Goal: Task Accomplishment & Management: Use online tool/utility

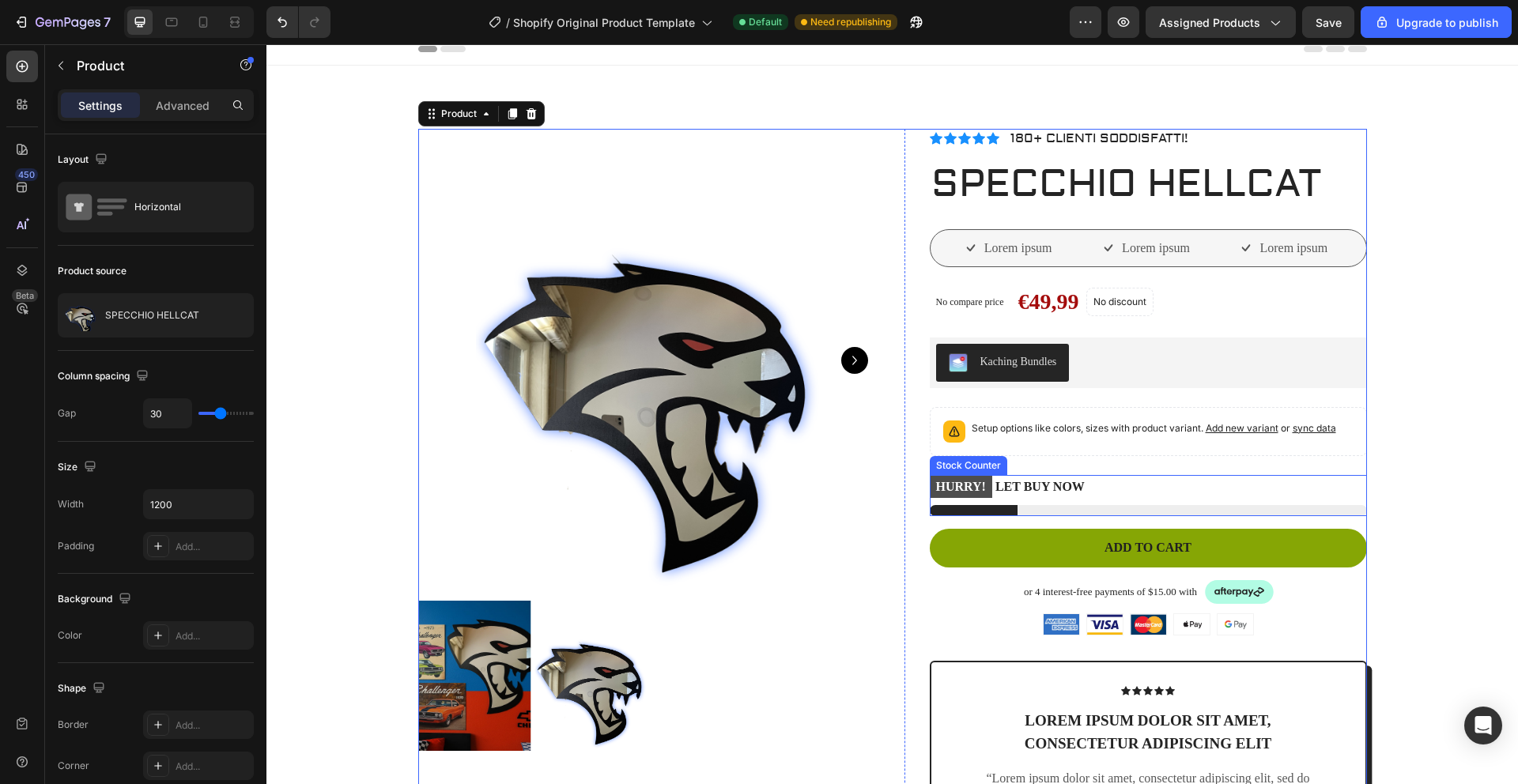
scroll to position [9, 0]
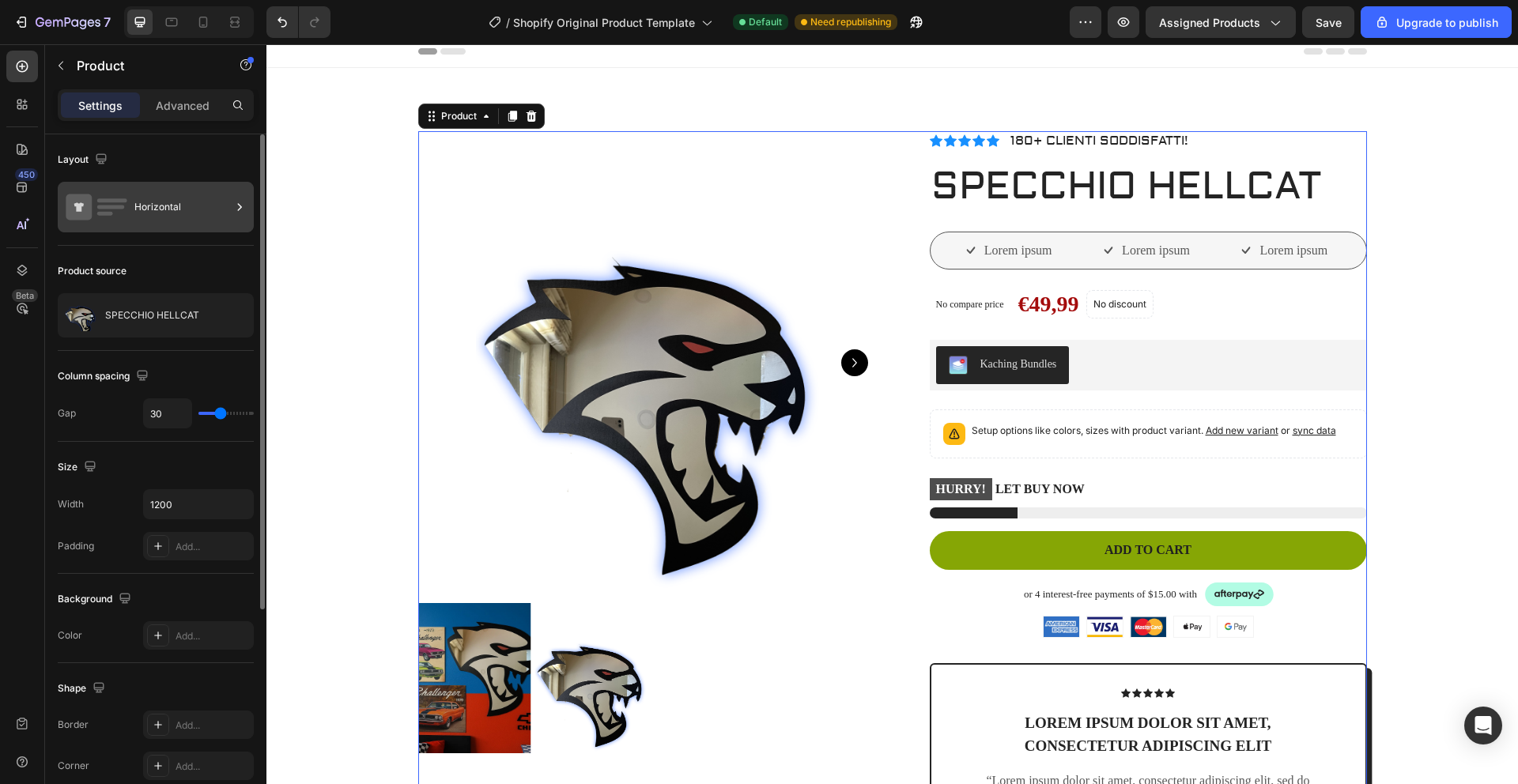
click at [189, 203] on div "Horizontal" at bounding box center [182, 207] width 97 height 36
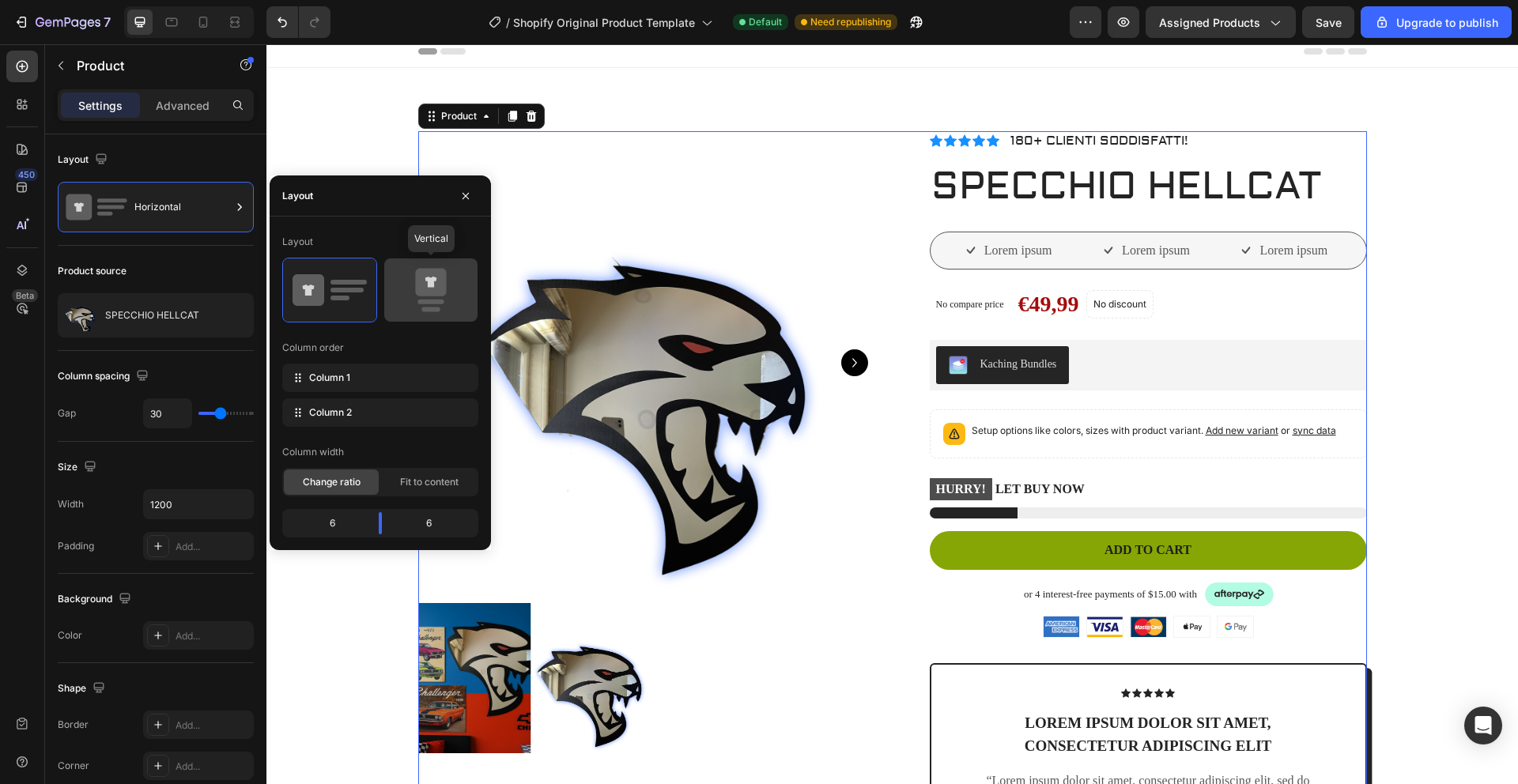
click at [425, 276] on icon at bounding box center [430, 283] width 31 height 28
type input "0"
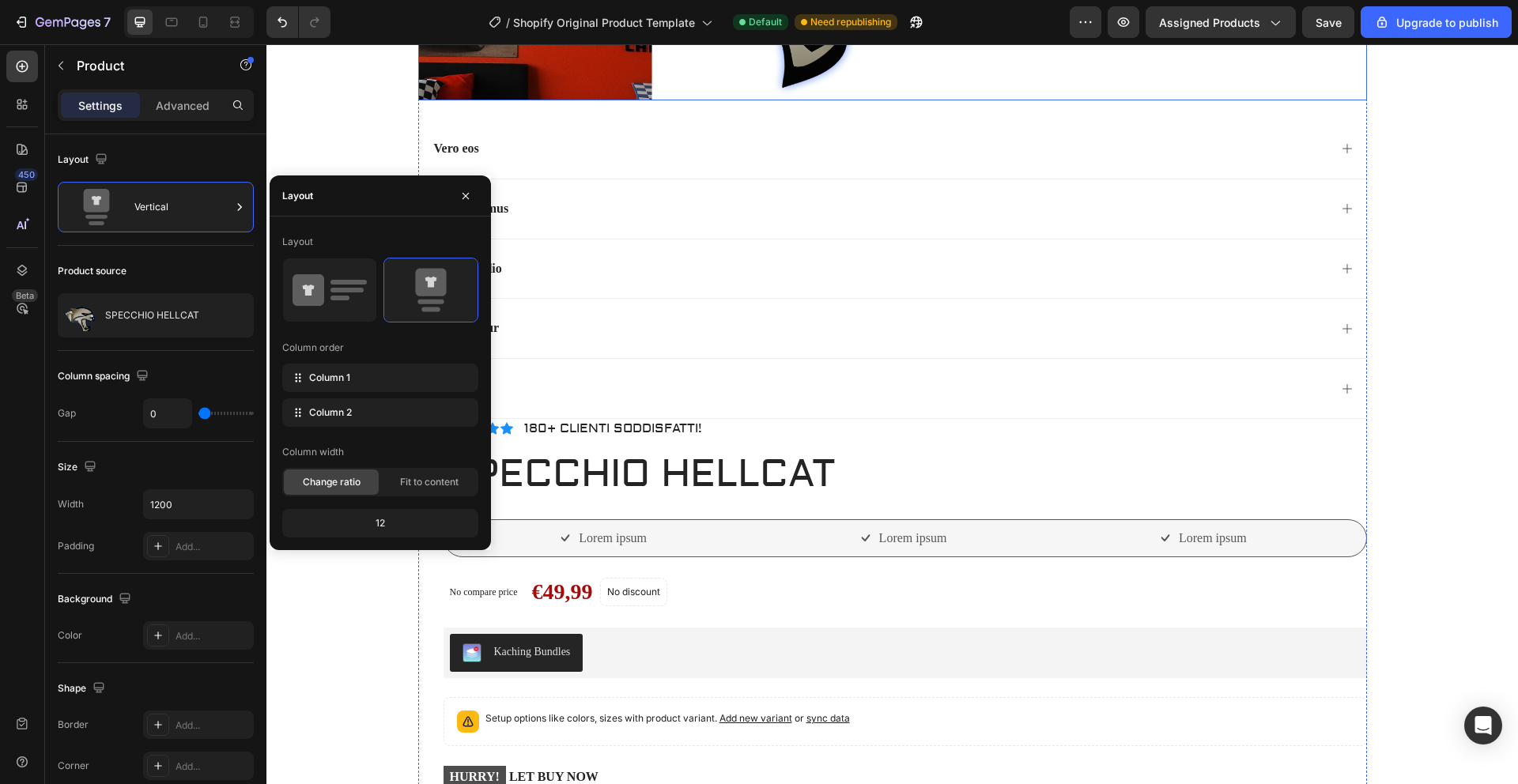
scroll to position [1325, 0]
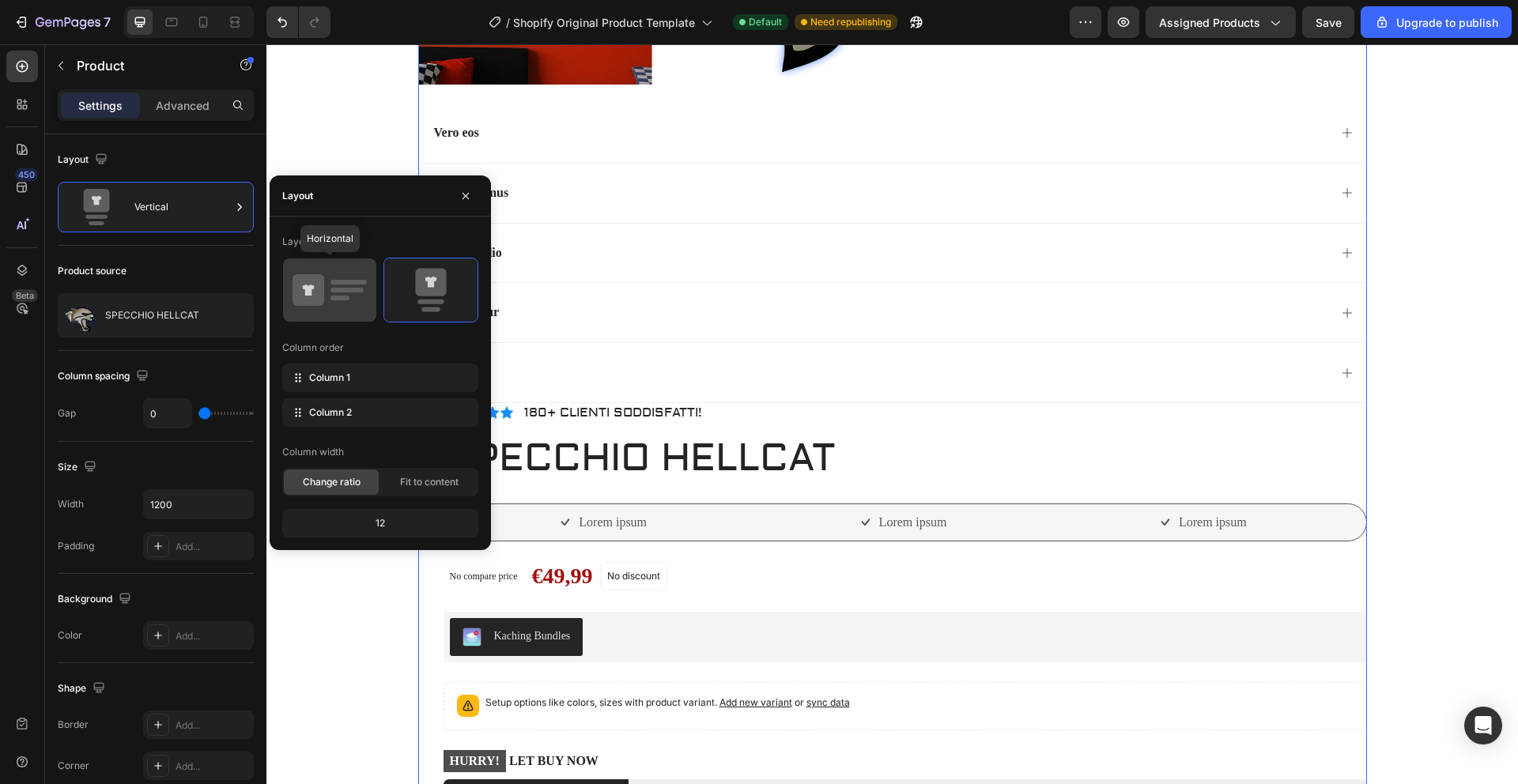
click at [337, 297] on rect at bounding box center [339, 298] width 19 height 5
type input "30"
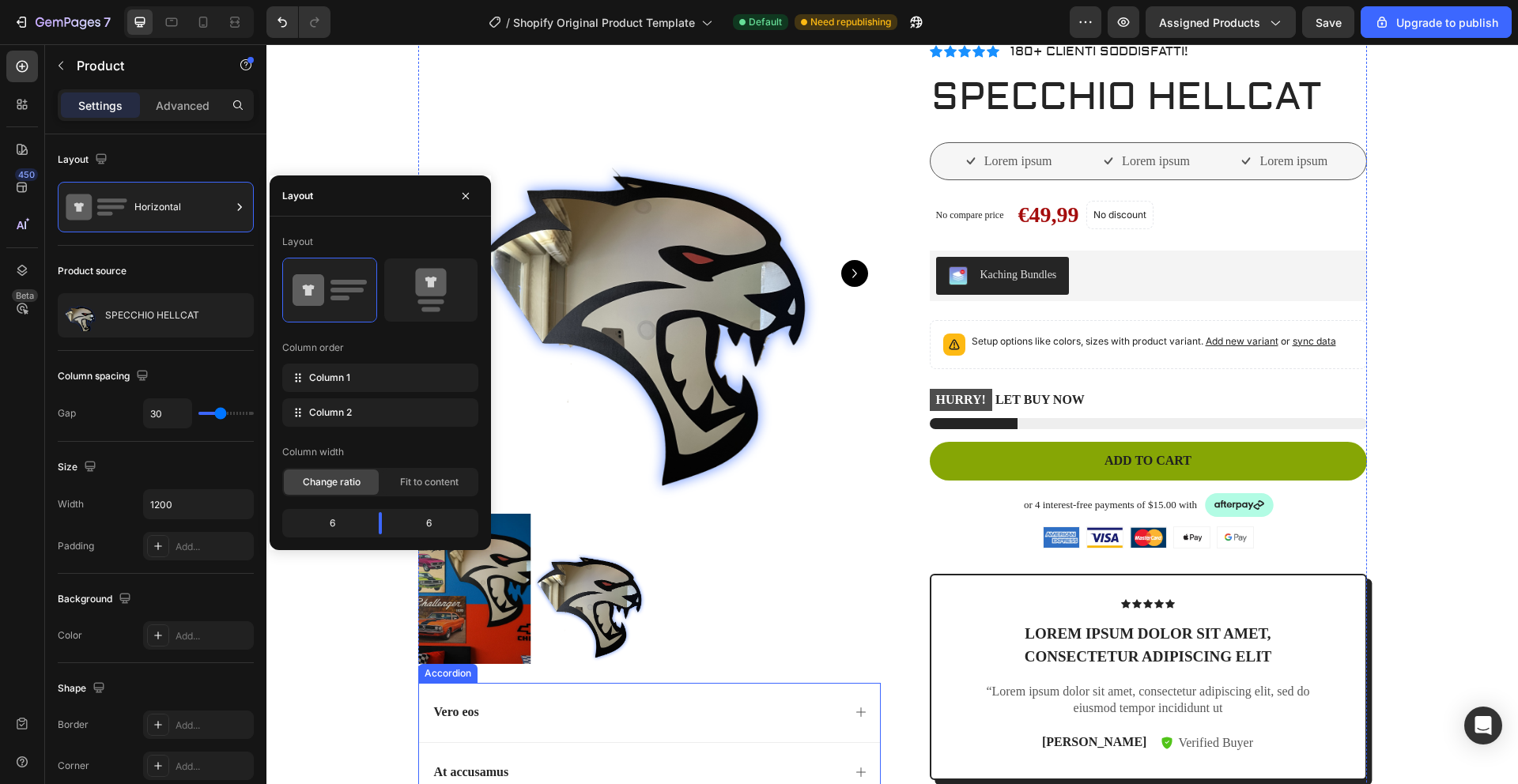
scroll to position [98, 0]
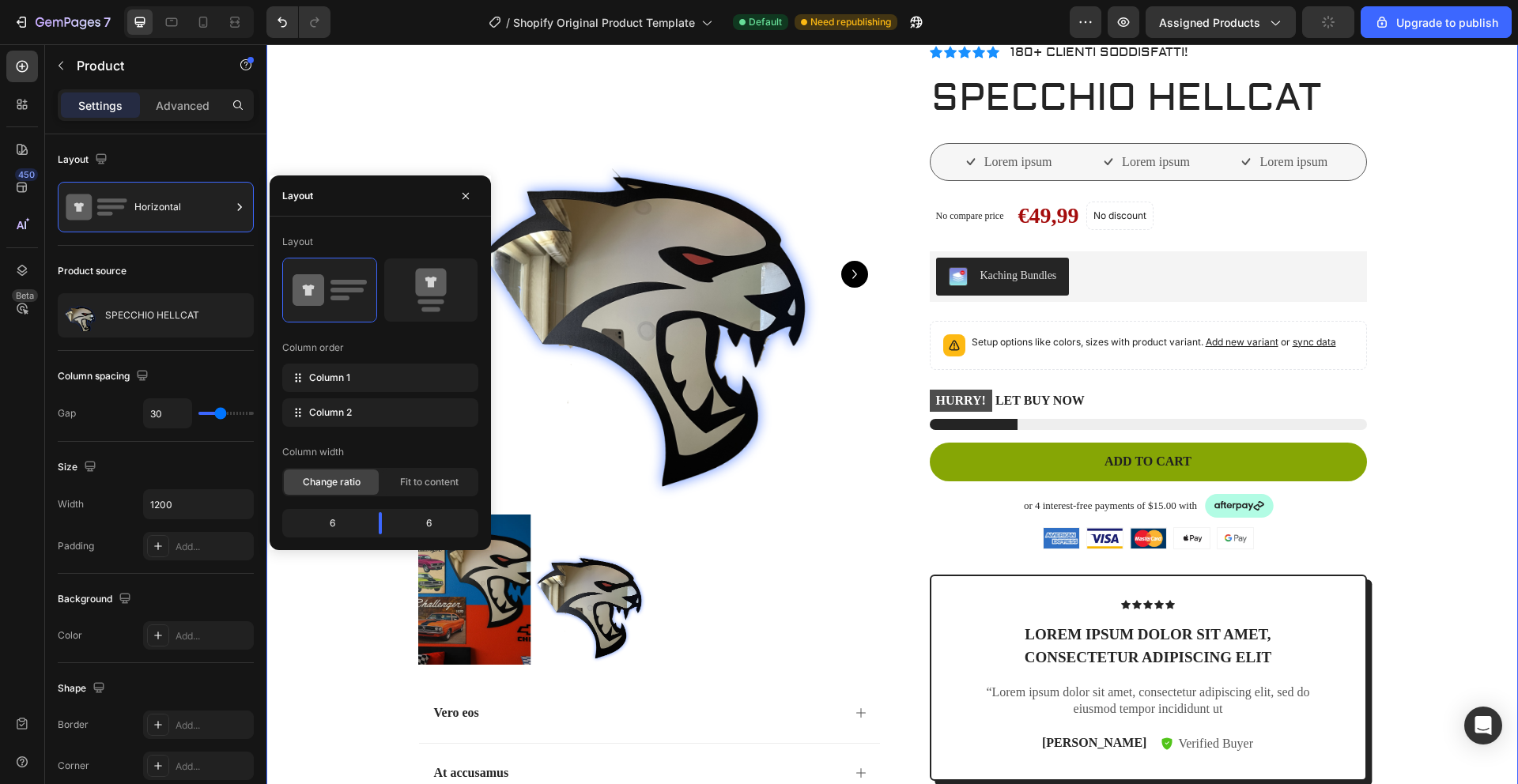
click at [297, 121] on div "Product Images Vero eos At accusamus Et iusto odio Consectetur Adipiscin Accord…" at bounding box center [892, 551] width 1228 height 1017
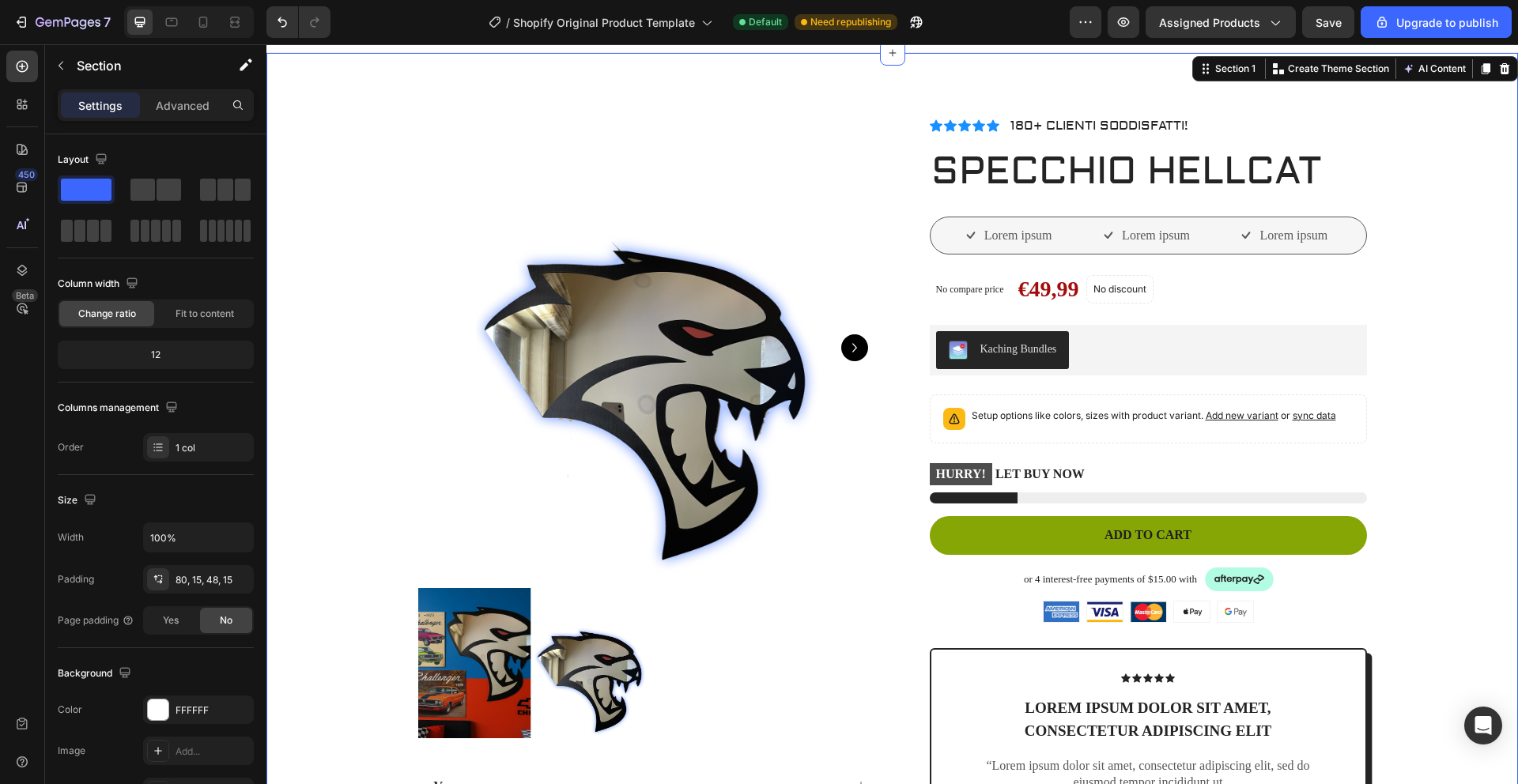
scroll to position [0, 0]
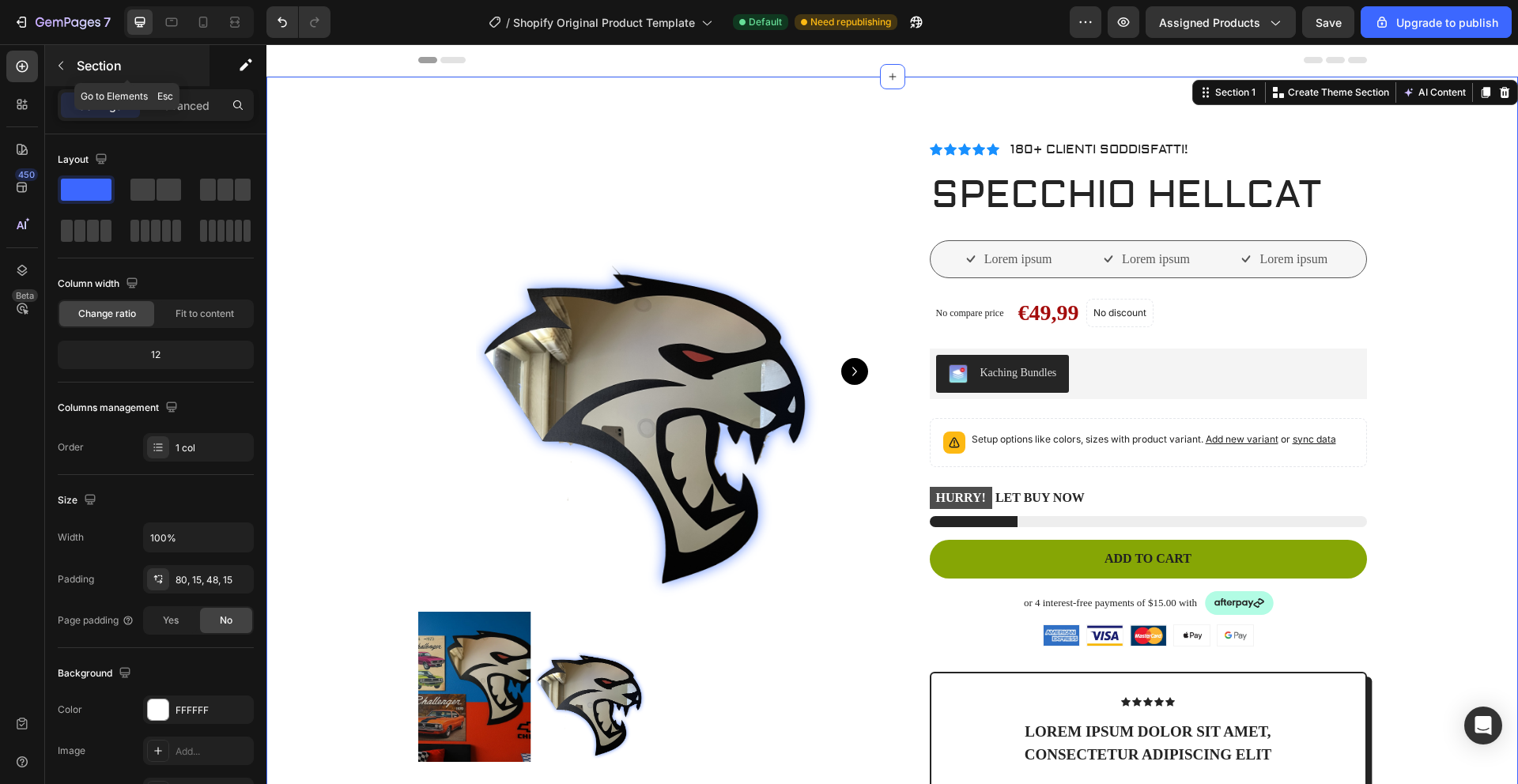
click at [68, 64] on button "button" at bounding box center [60, 65] width 25 height 25
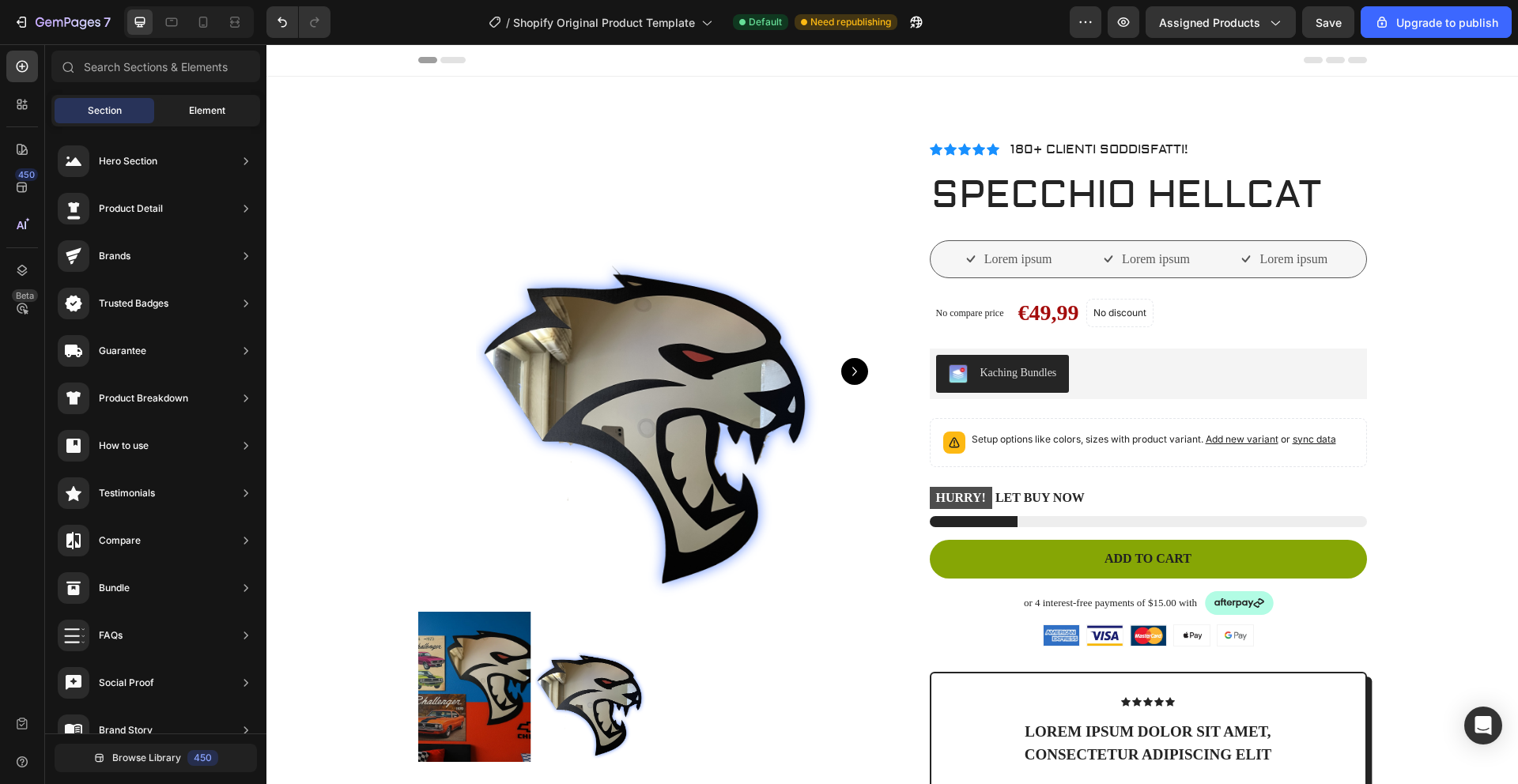
click at [208, 119] on div "Element" at bounding box center [207, 110] width 100 height 25
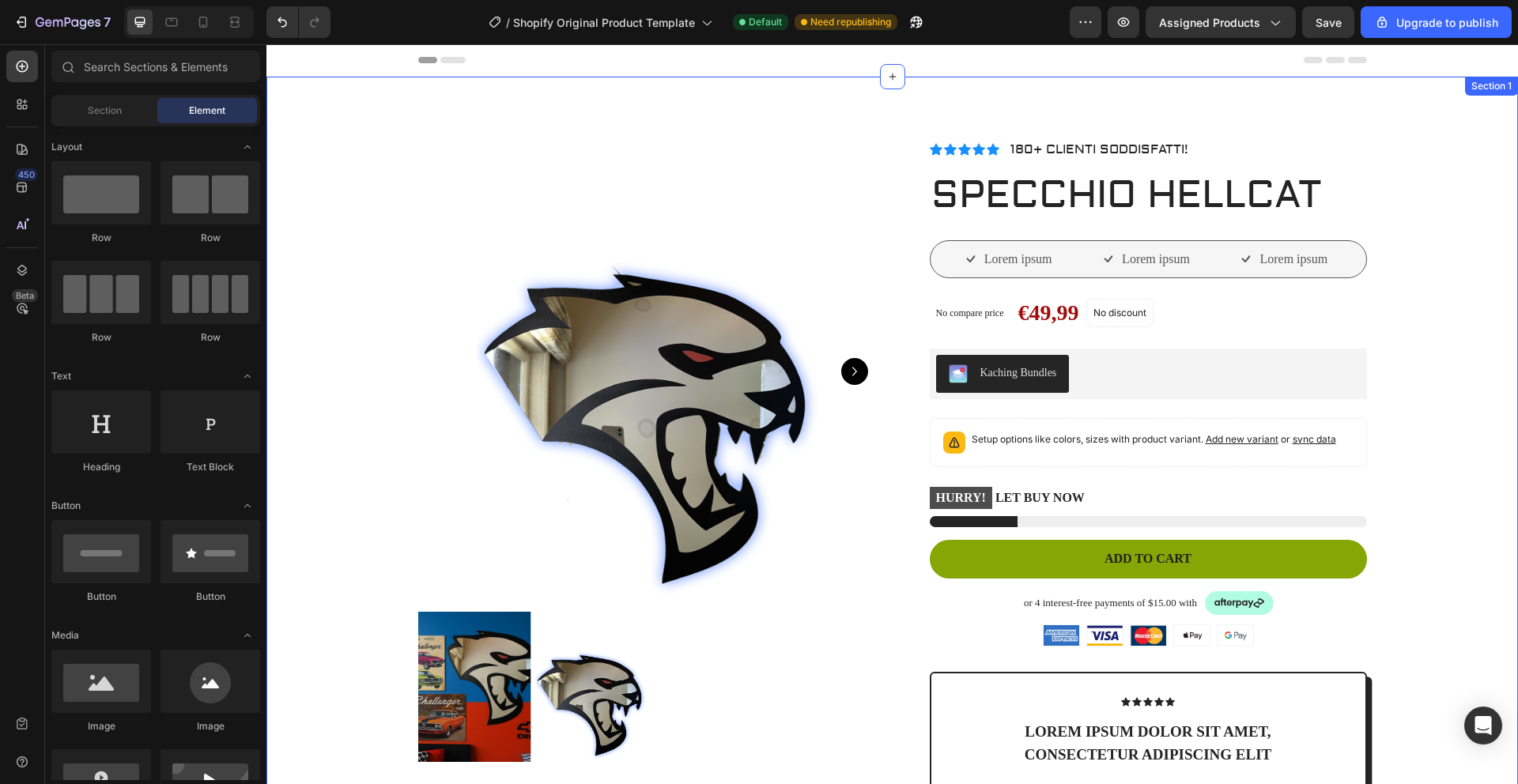
click at [806, 122] on div "Product Images Vero eos At accusamus Et iusto odio Consectetur Adipiscin Accord…" at bounding box center [891, 636] width 1251 height 1119
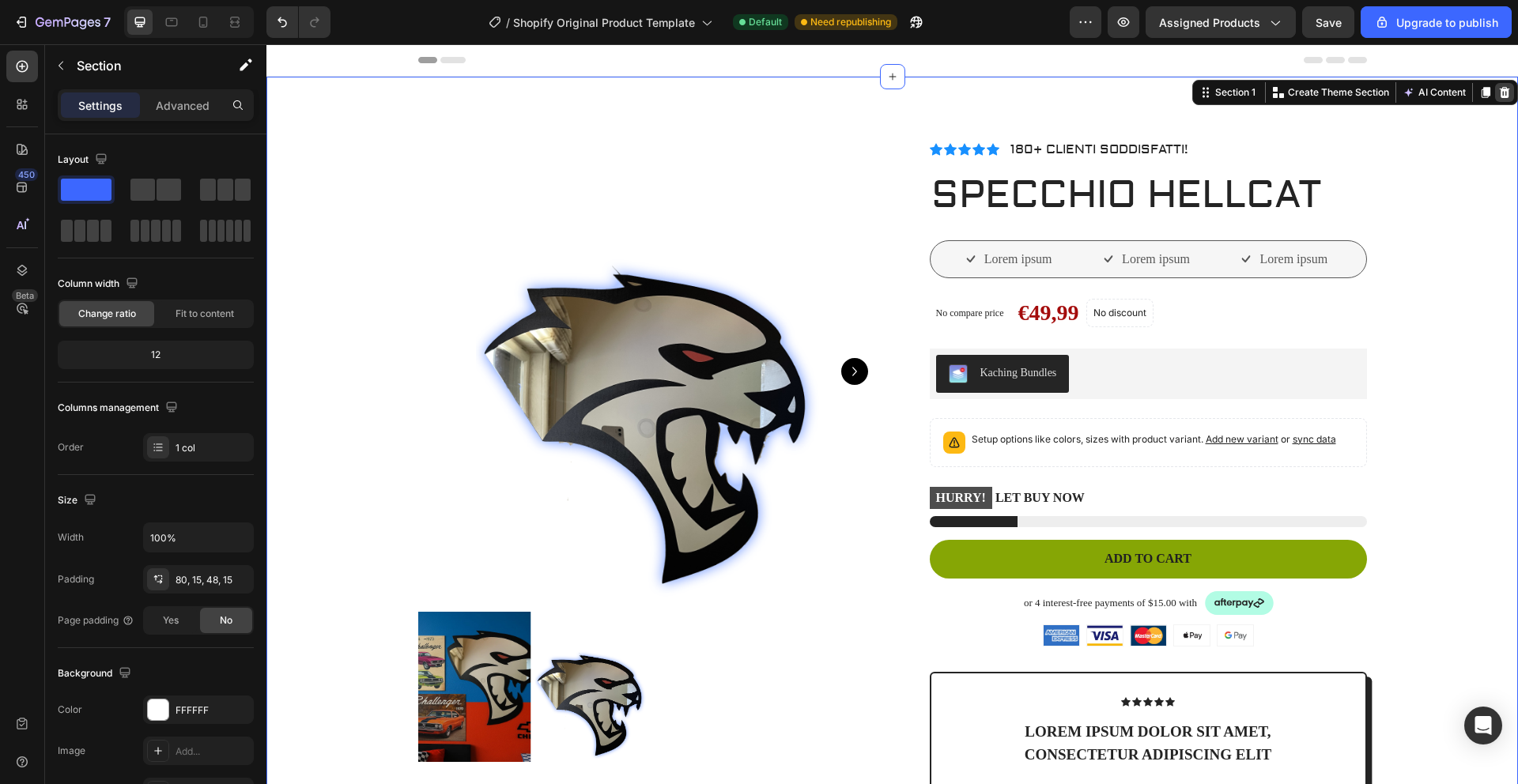
click at [1499, 93] on icon at bounding box center [1504, 92] width 10 height 11
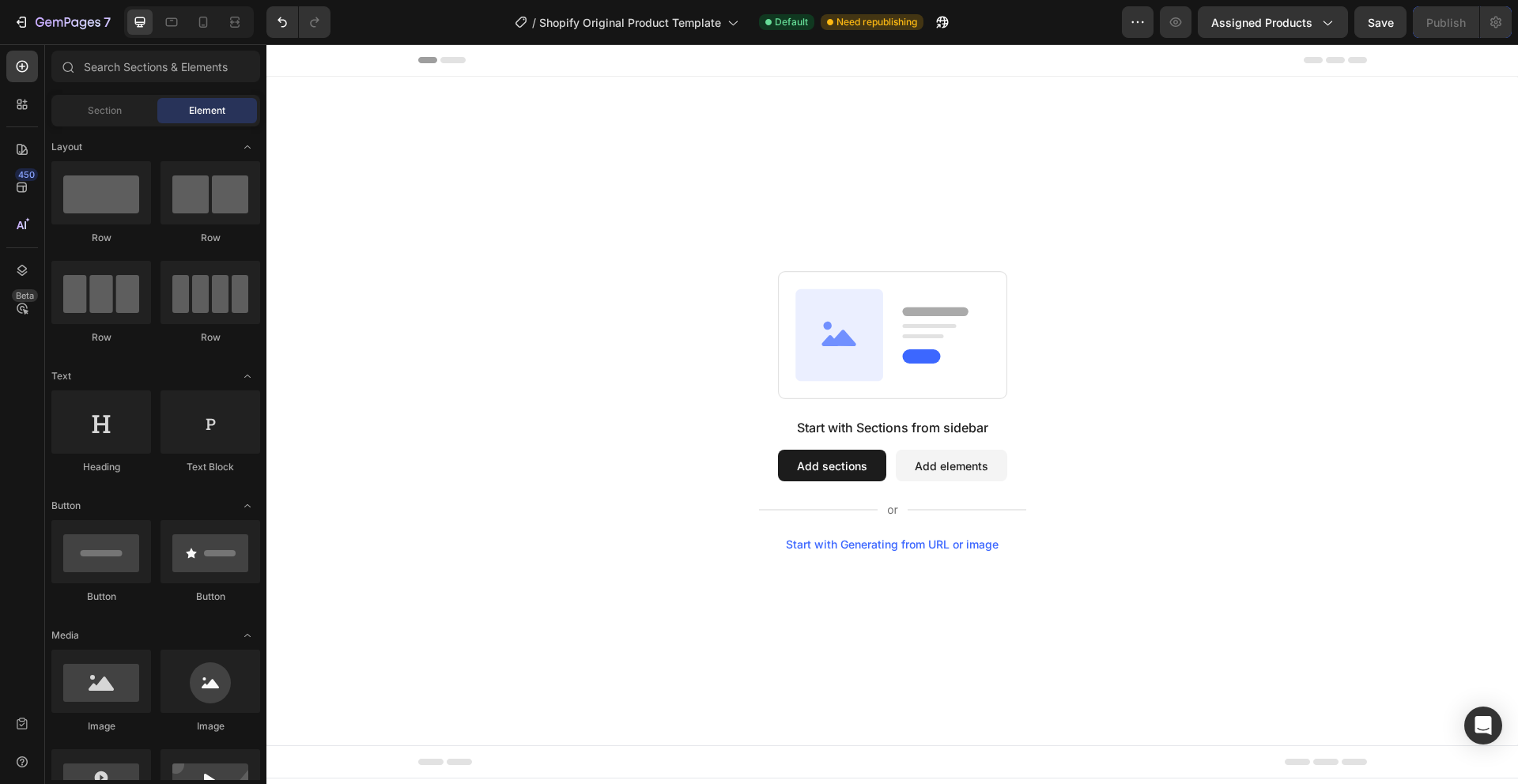
click at [830, 449] on button "Add sections" at bounding box center [831, 465] width 109 height 32
click at [128, 105] on div "Section" at bounding box center [105, 110] width 100 height 25
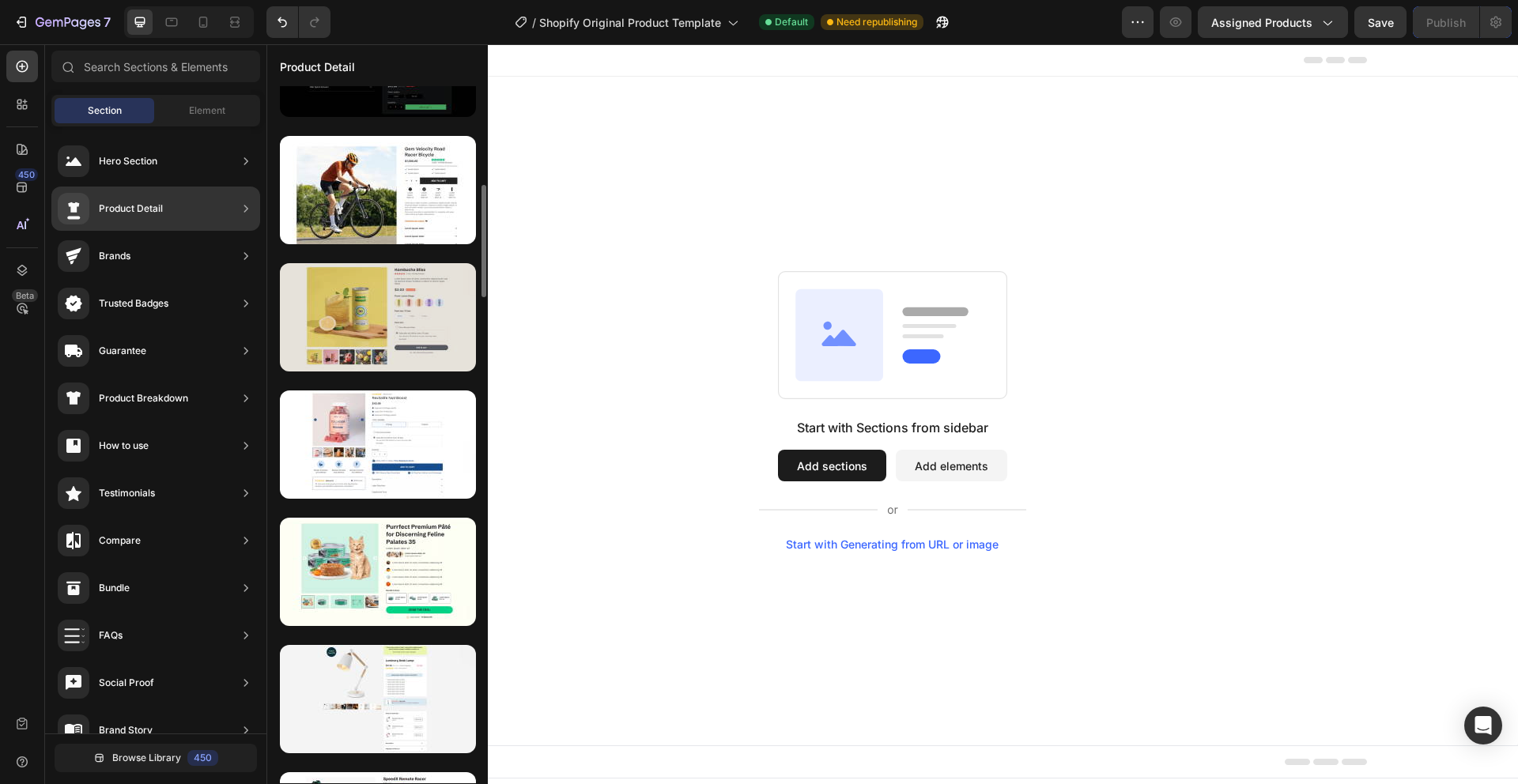
scroll to position [595, 0]
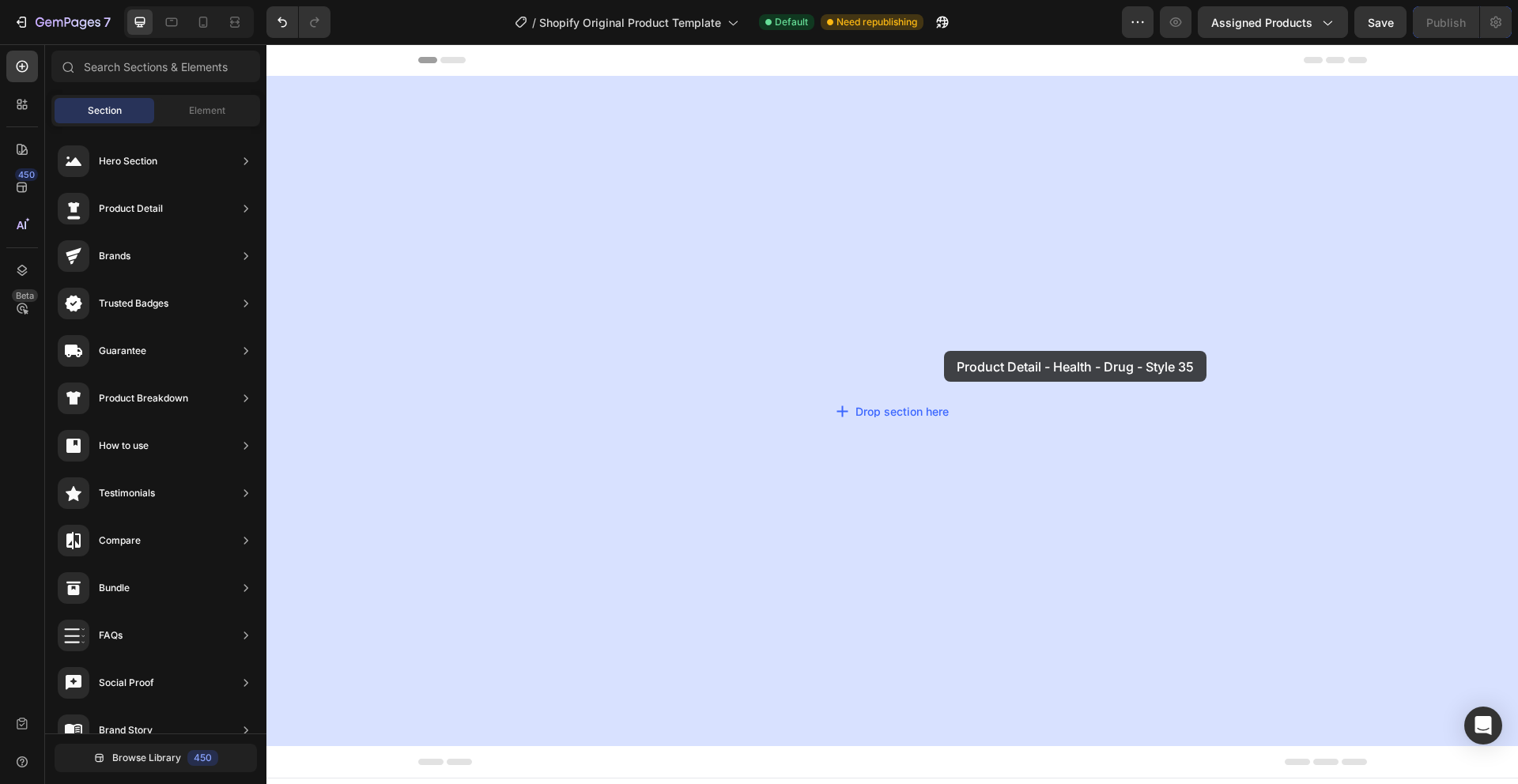
drag, startPoint x: 638, startPoint y: 482, endPoint x: 944, endPoint y: 351, distance: 332.9
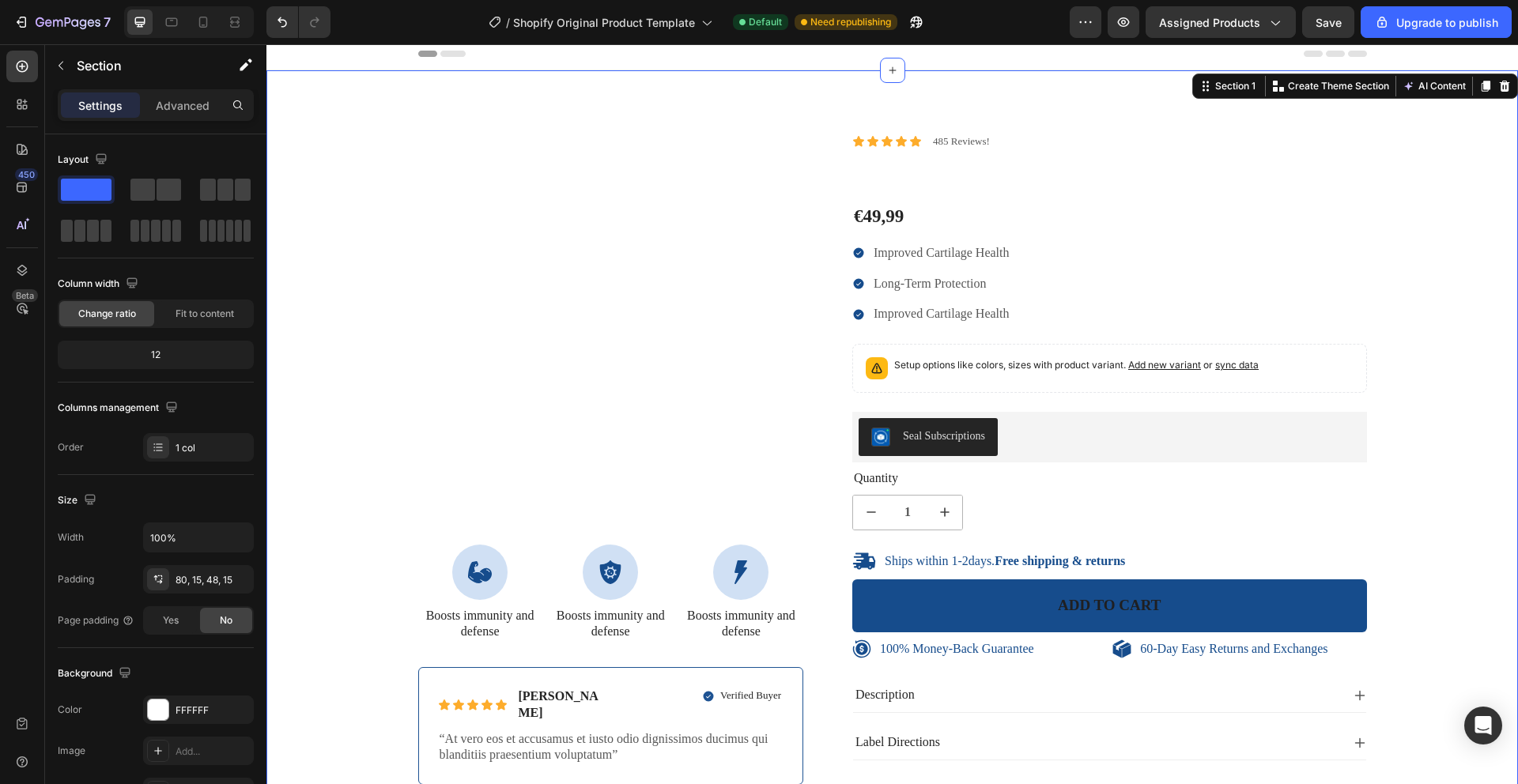
scroll to position [0, 0]
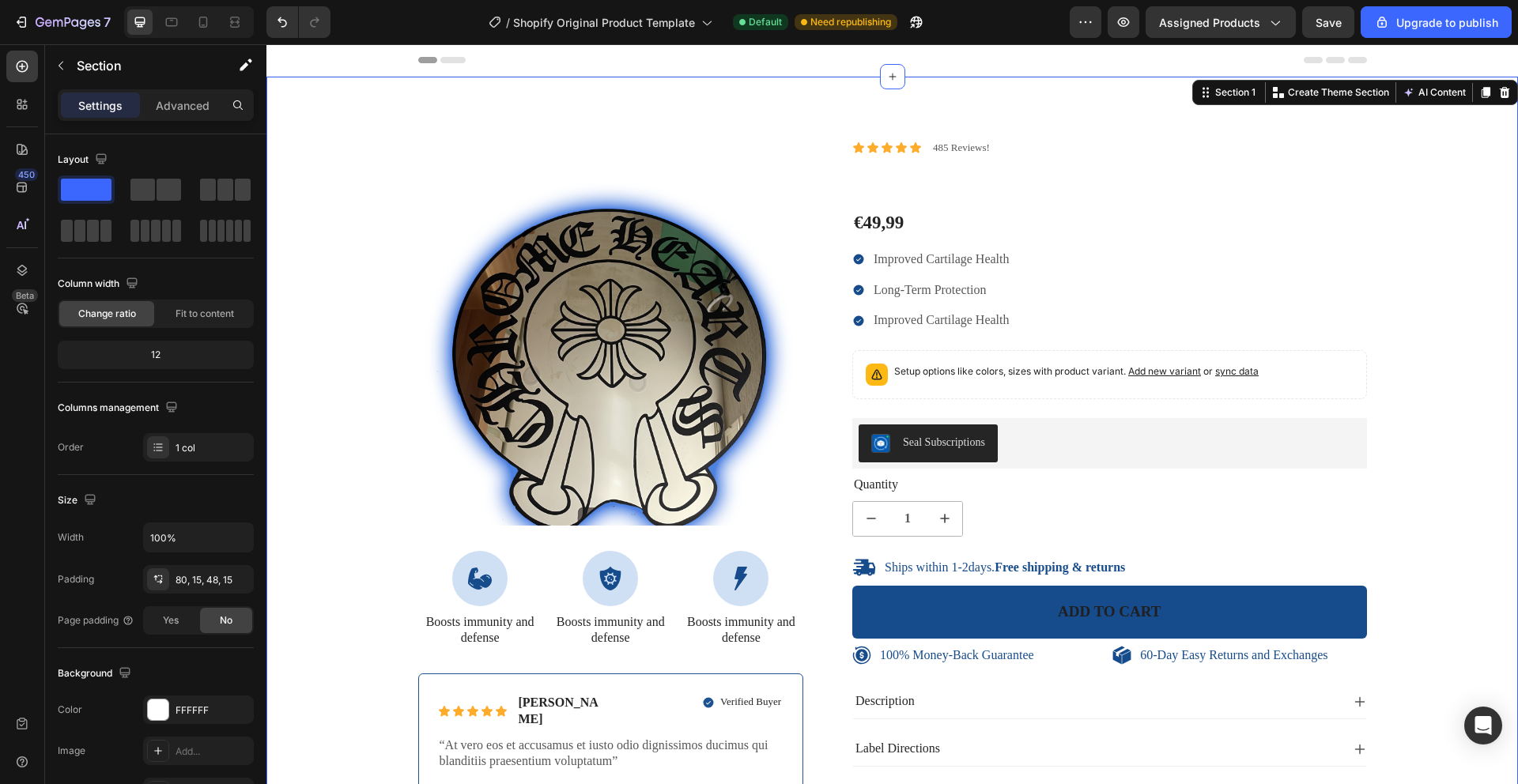
click at [1454, 269] on div "100% Money-Back Guarantee Item List 60-Day Easy Returns Item List Row Product I…" at bounding box center [892, 489] width 1228 height 699
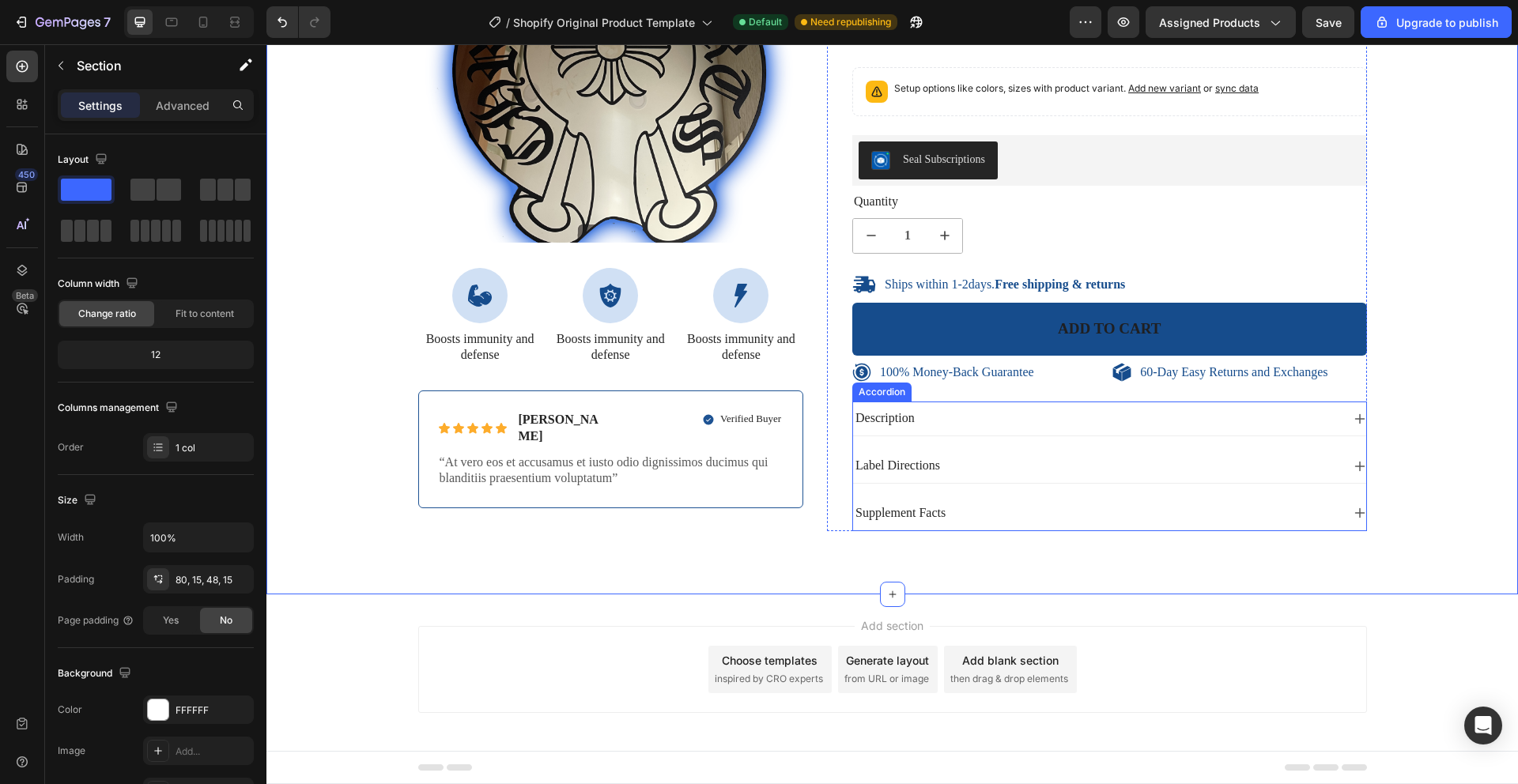
click at [1354, 420] on icon at bounding box center [1360, 418] width 13 height 13
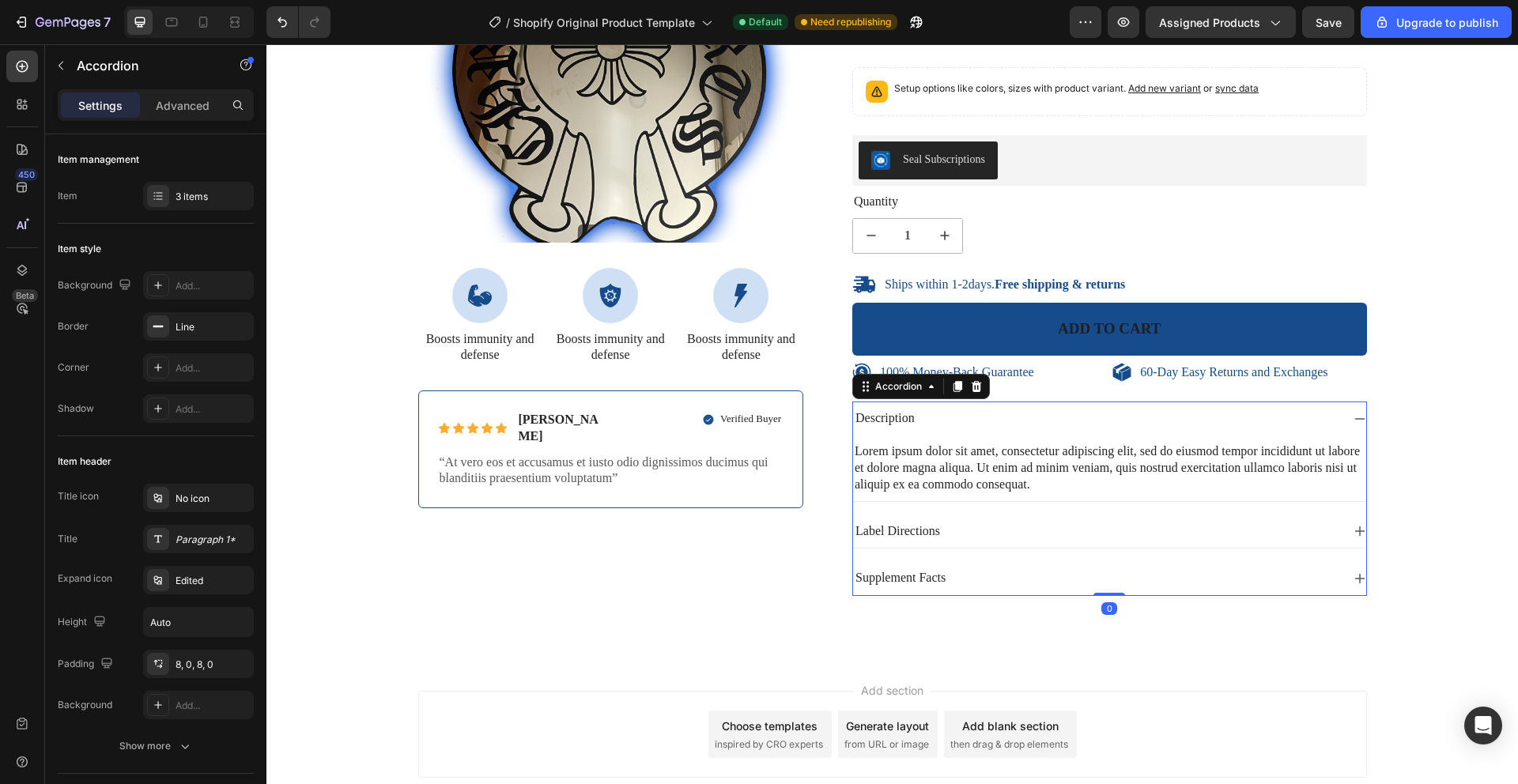
click at [1354, 419] on icon at bounding box center [1360, 418] width 13 height 13
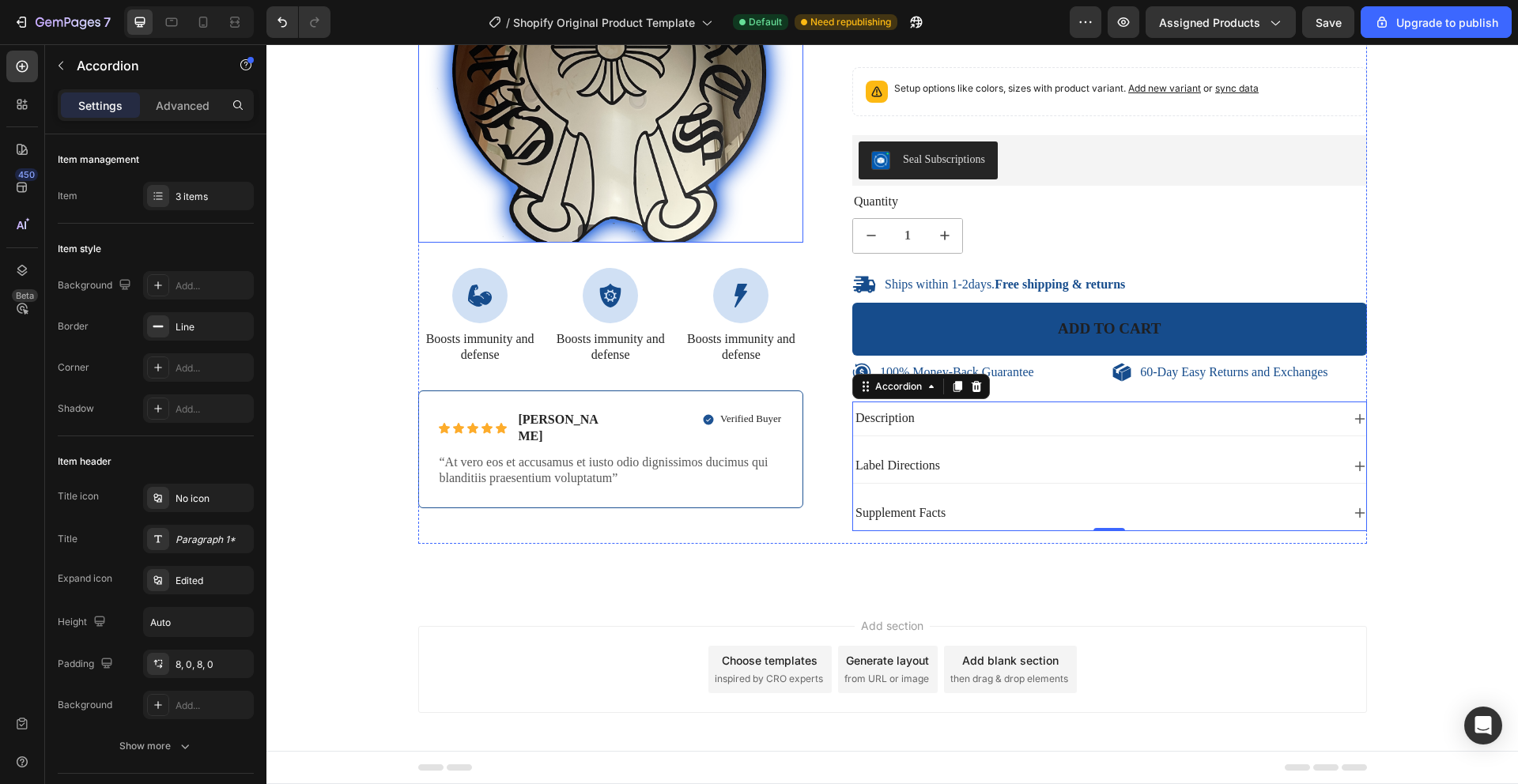
click at [447, 204] on img at bounding box center [610, 49] width 386 height 386
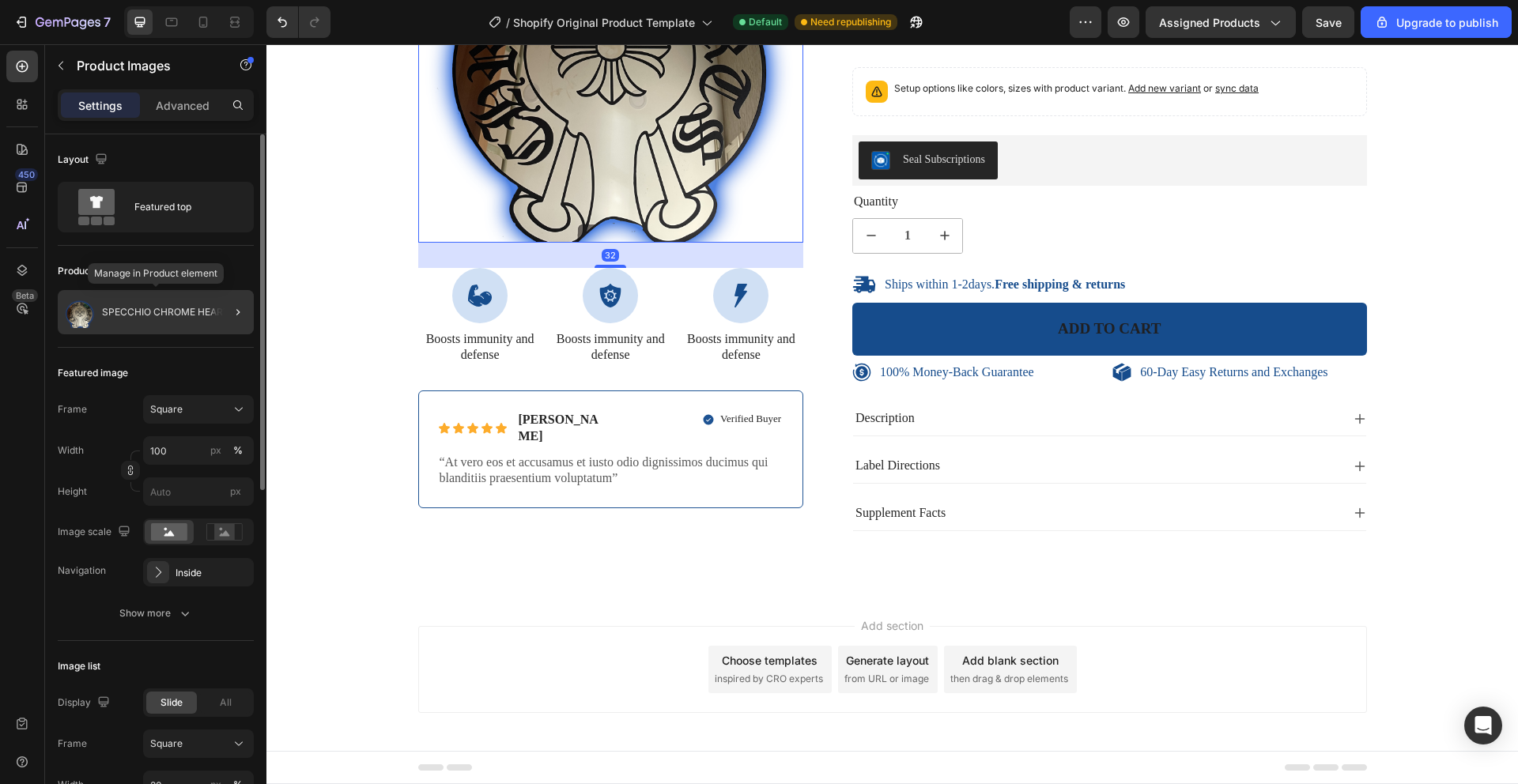
click at [151, 311] on p "SPECCHIO CHROME HEARTS" at bounding box center [168, 312] width 134 height 11
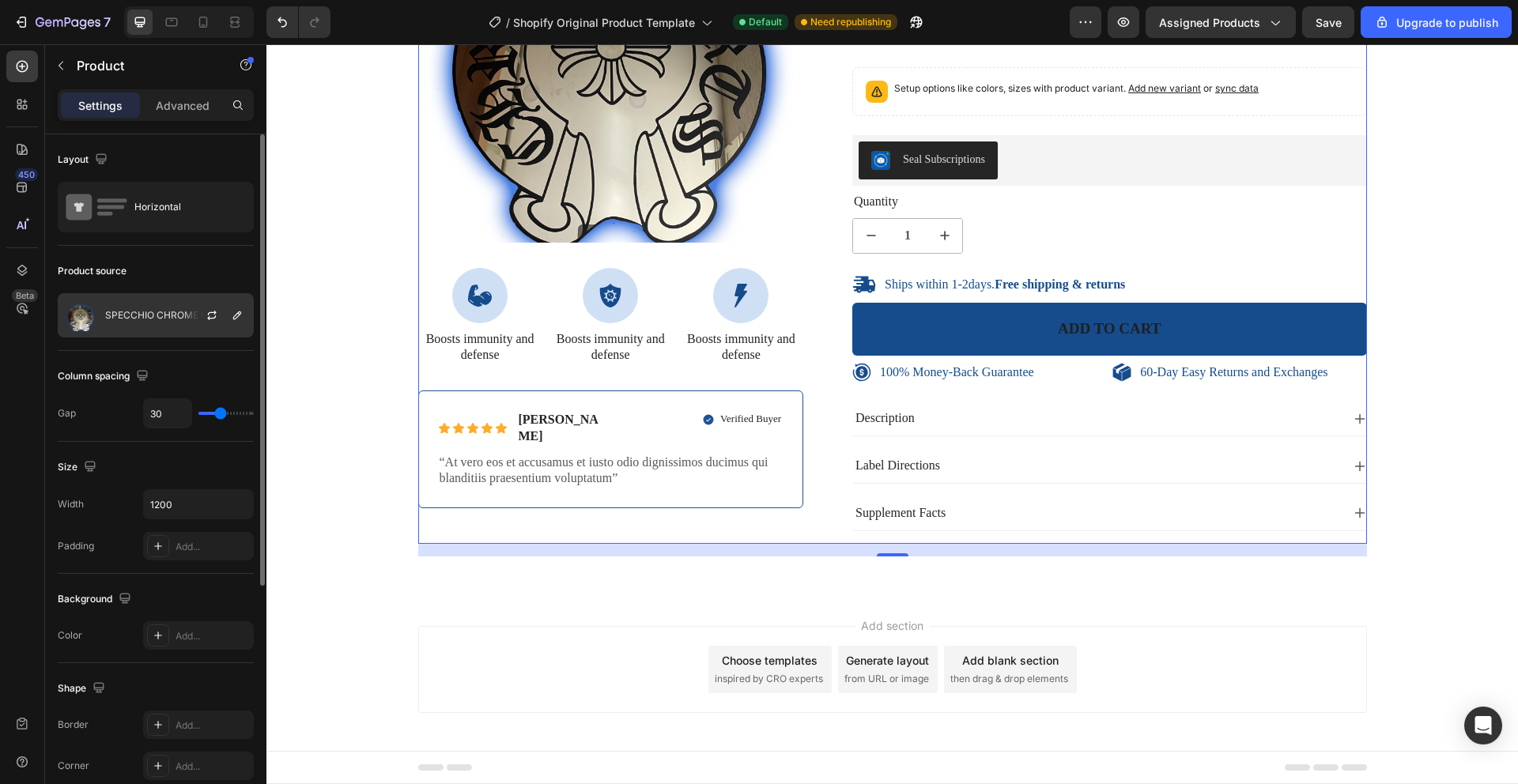
click at [158, 308] on div "SPECCHIO CHROME HEARTS" at bounding box center [155, 315] width 196 height 44
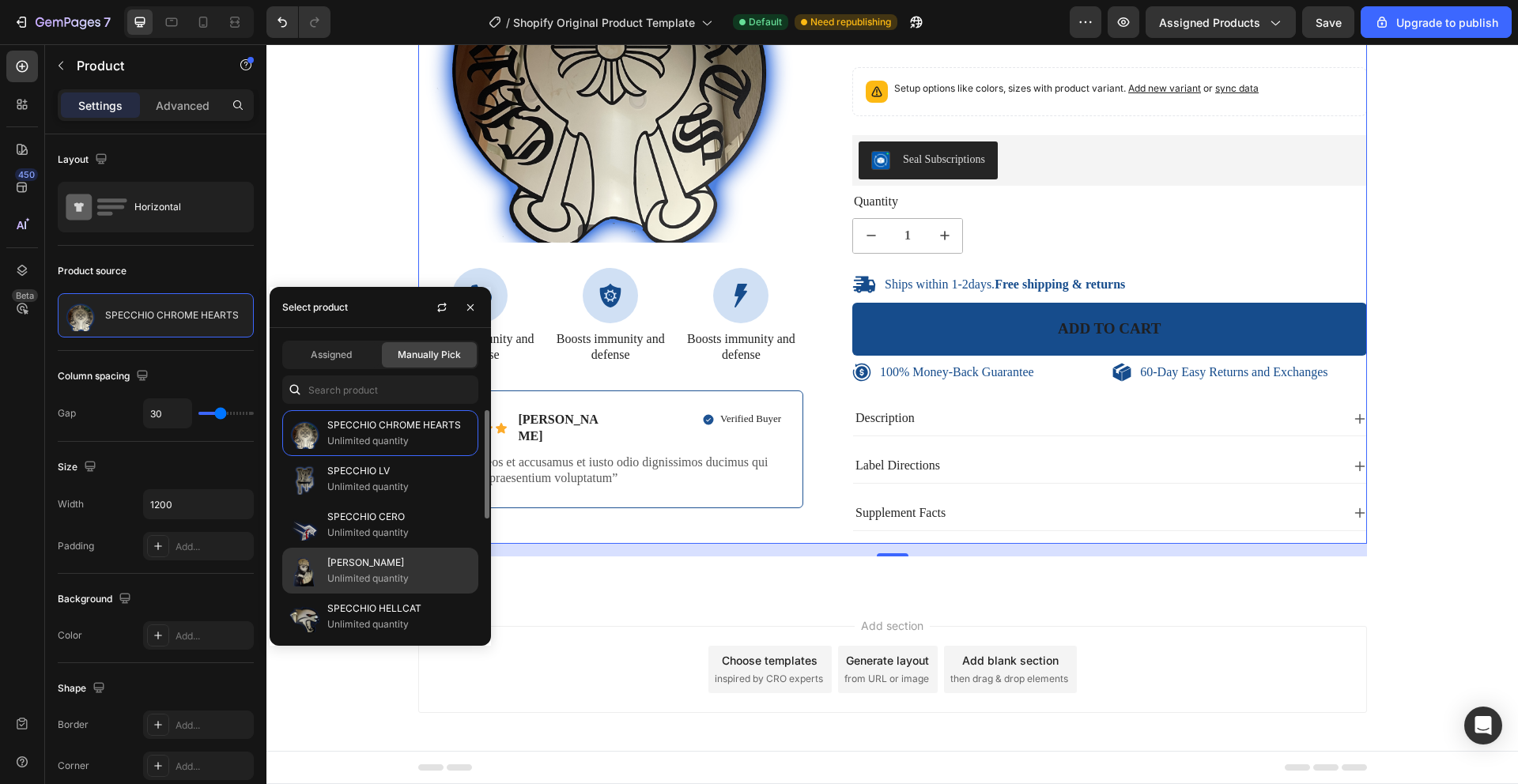
click at [348, 560] on p "[PERSON_NAME]" at bounding box center [399, 563] width 144 height 16
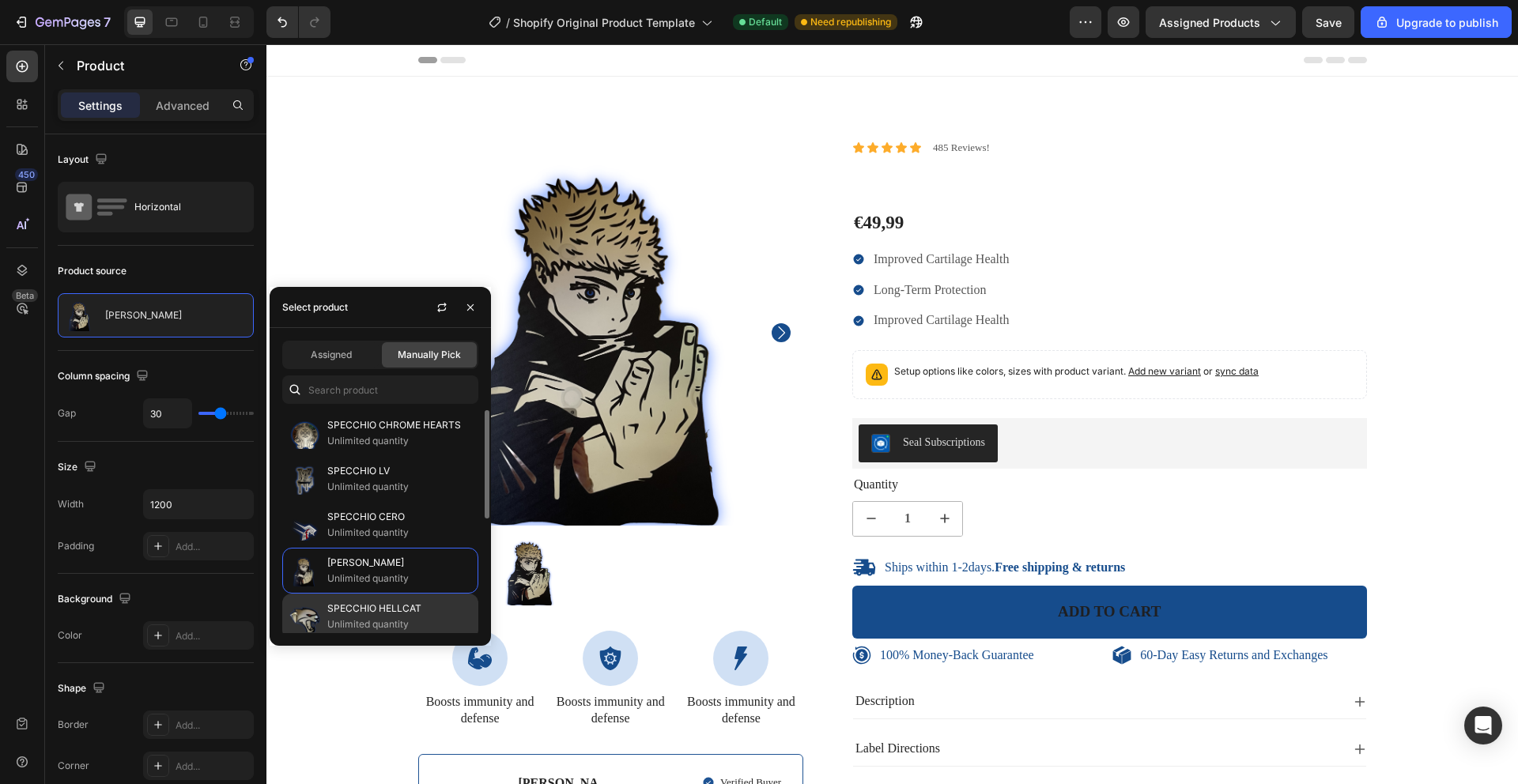
click at [385, 609] on p "SPECCHIO HELLCAT" at bounding box center [399, 609] width 144 height 16
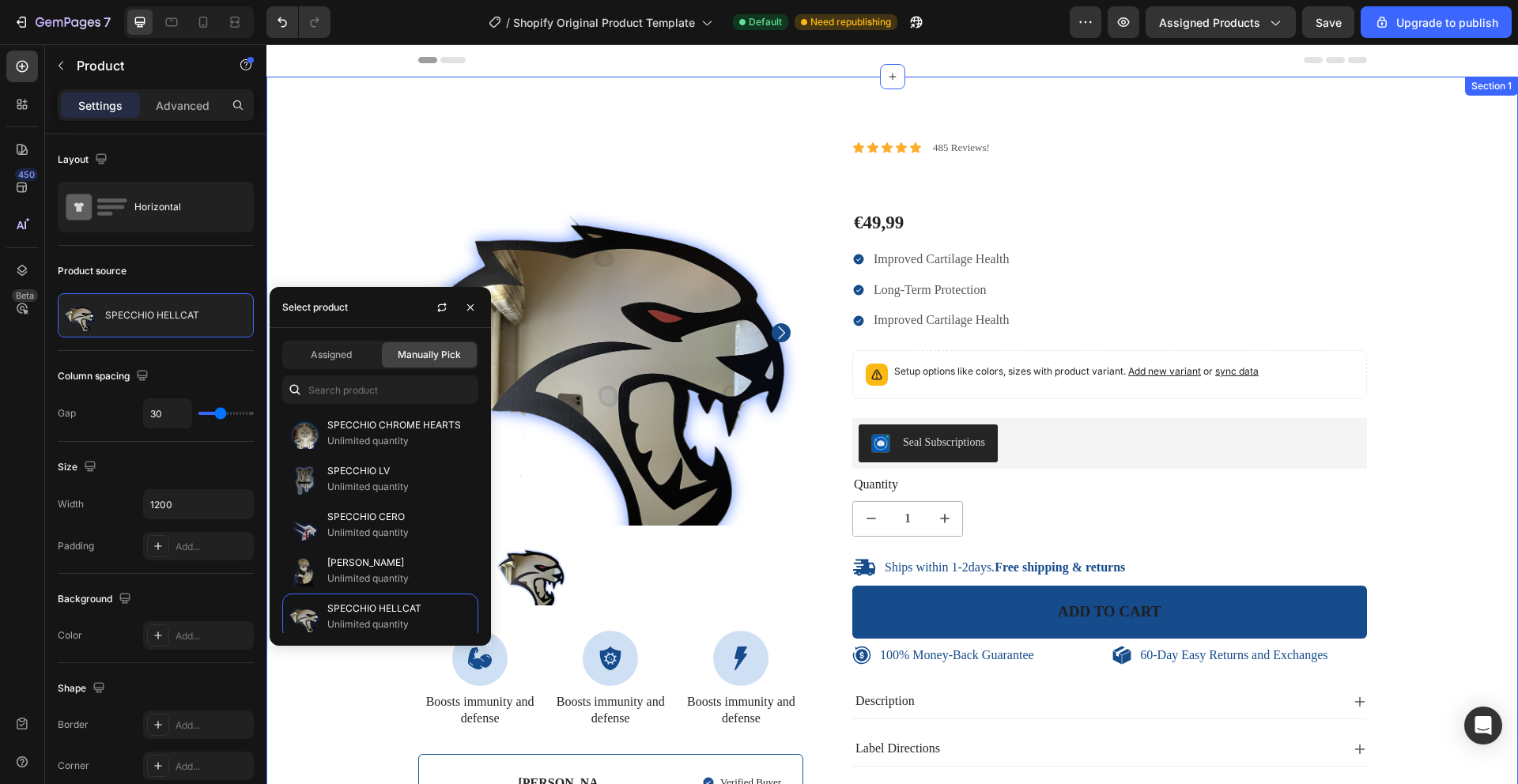
click at [324, 178] on div "100% Money-Back Guarantee Item List 60-Day Easy Returns Item List Row Product I…" at bounding box center [892, 518] width 1228 height 757
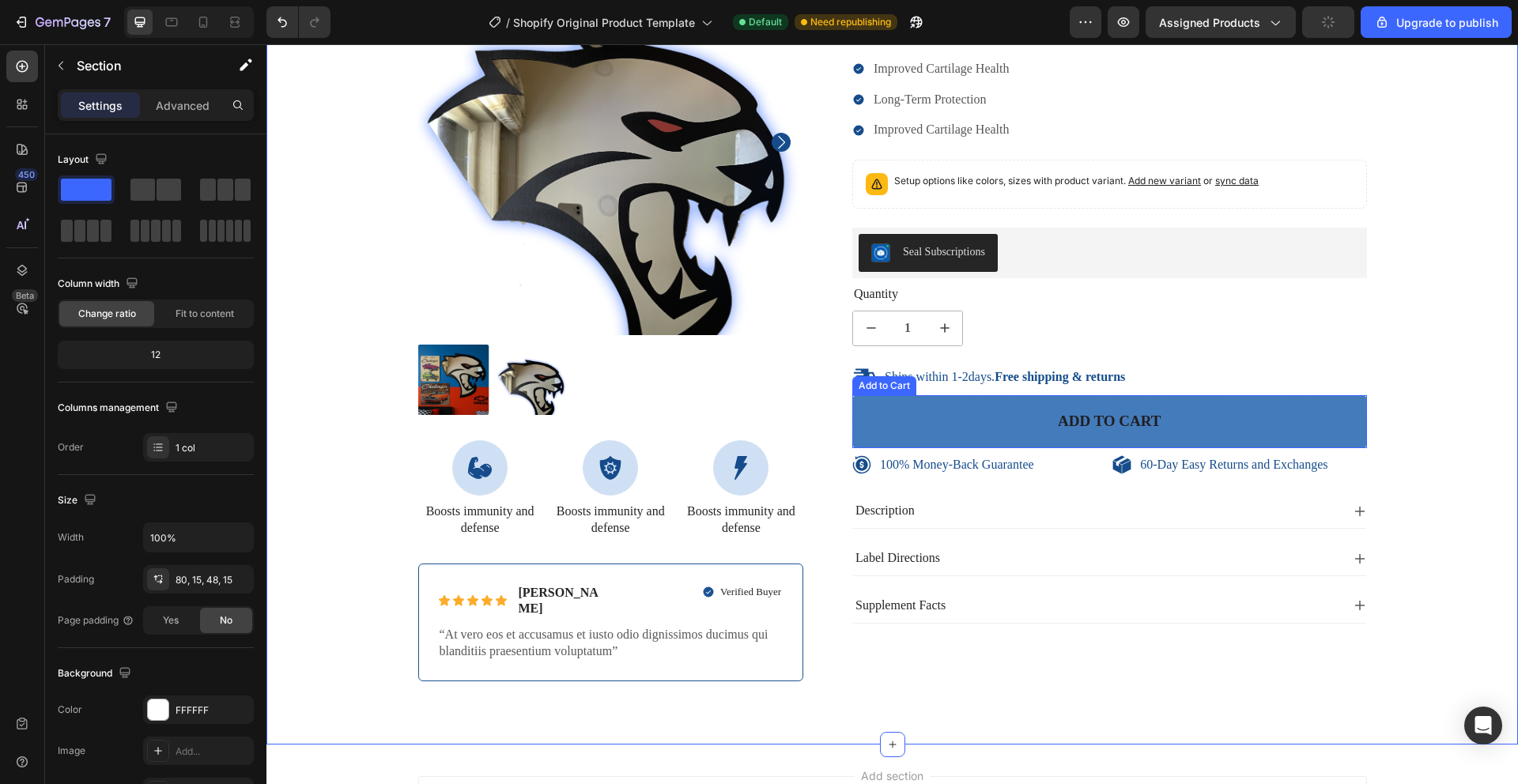
scroll to position [207, 0]
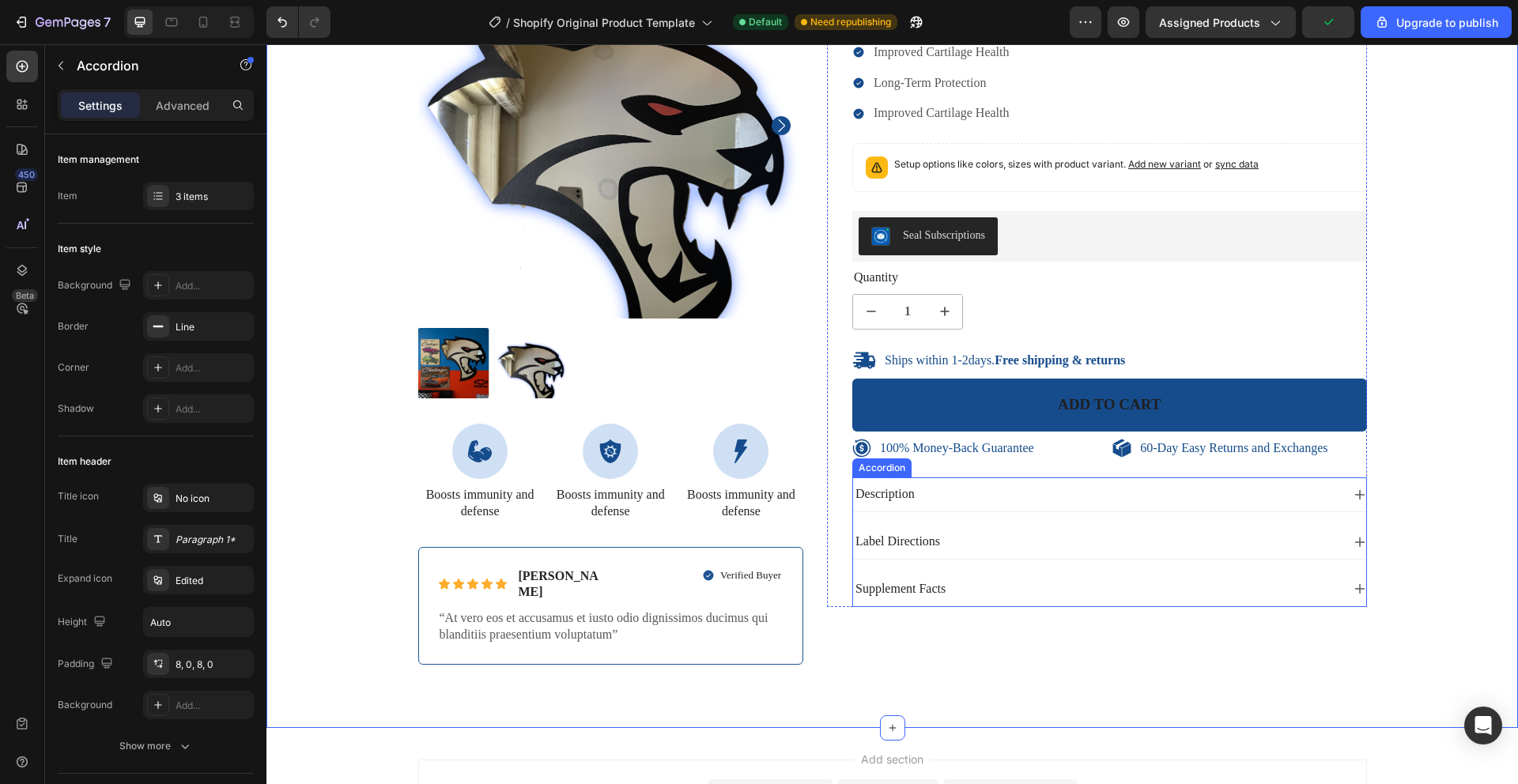
click at [991, 494] on div "Description" at bounding box center [1096, 493] width 487 height 21
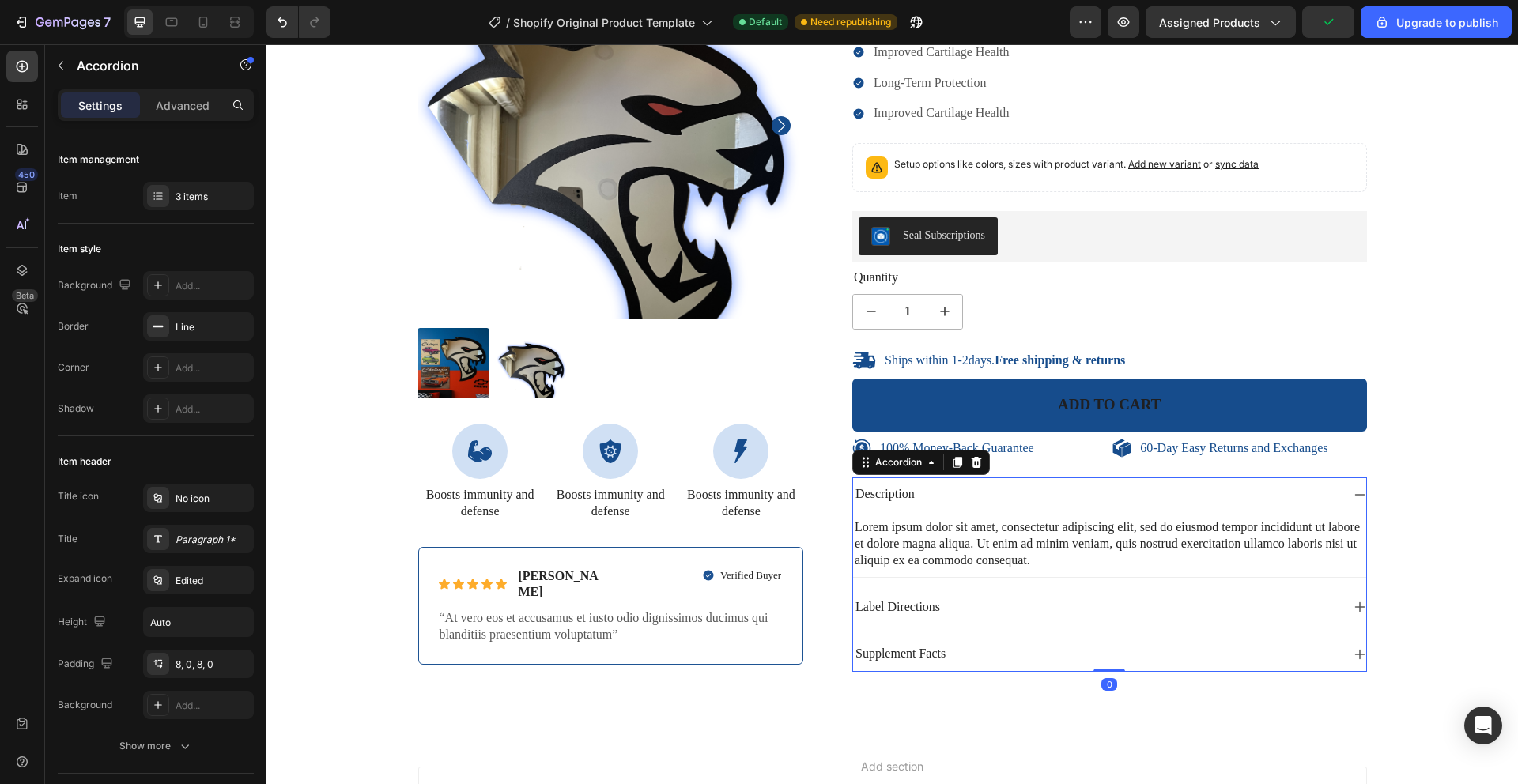
click at [991, 494] on div "Description" at bounding box center [1096, 493] width 487 height 21
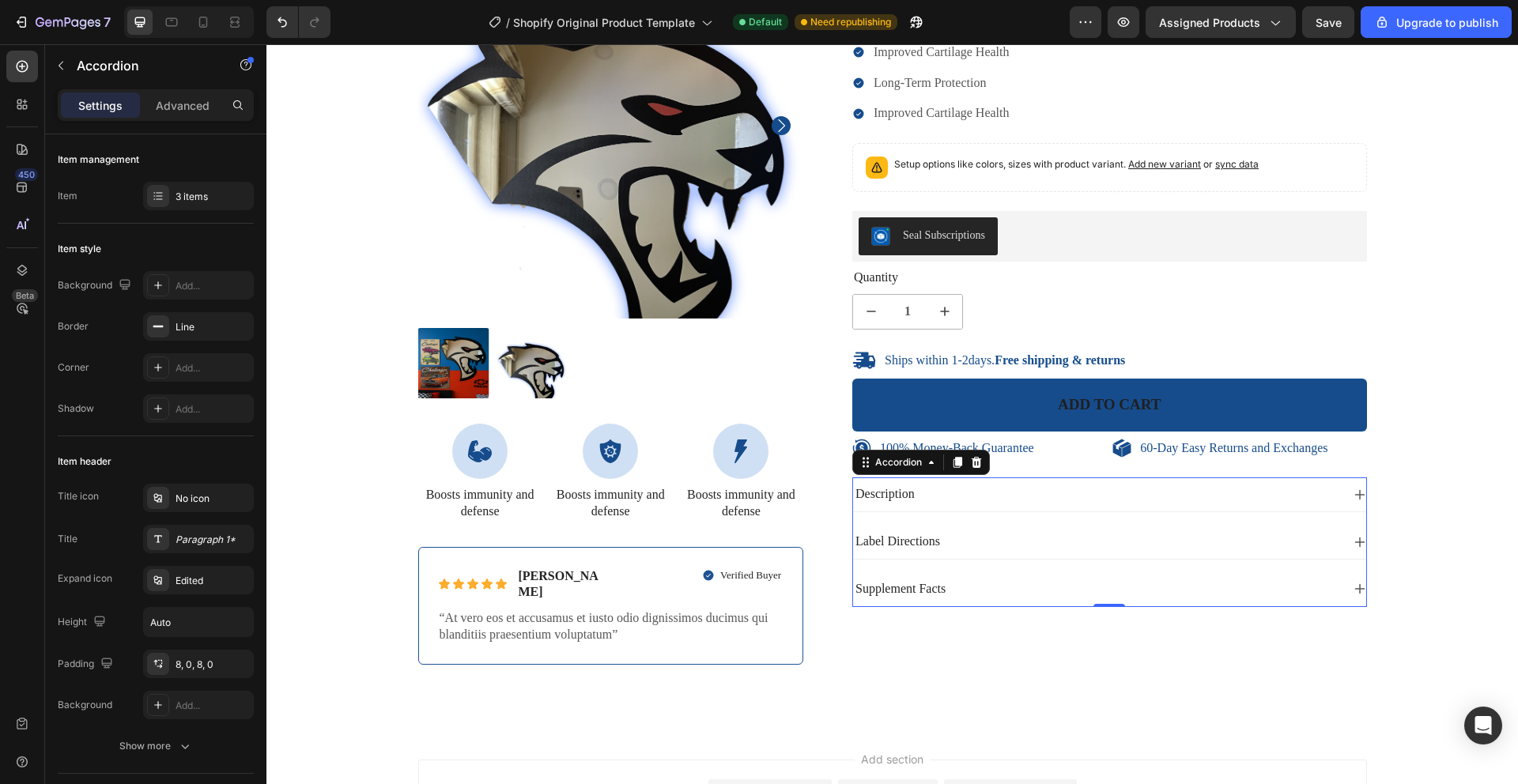
click at [972, 547] on div "Label Directions" at bounding box center [1096, 541] width 487 height 21
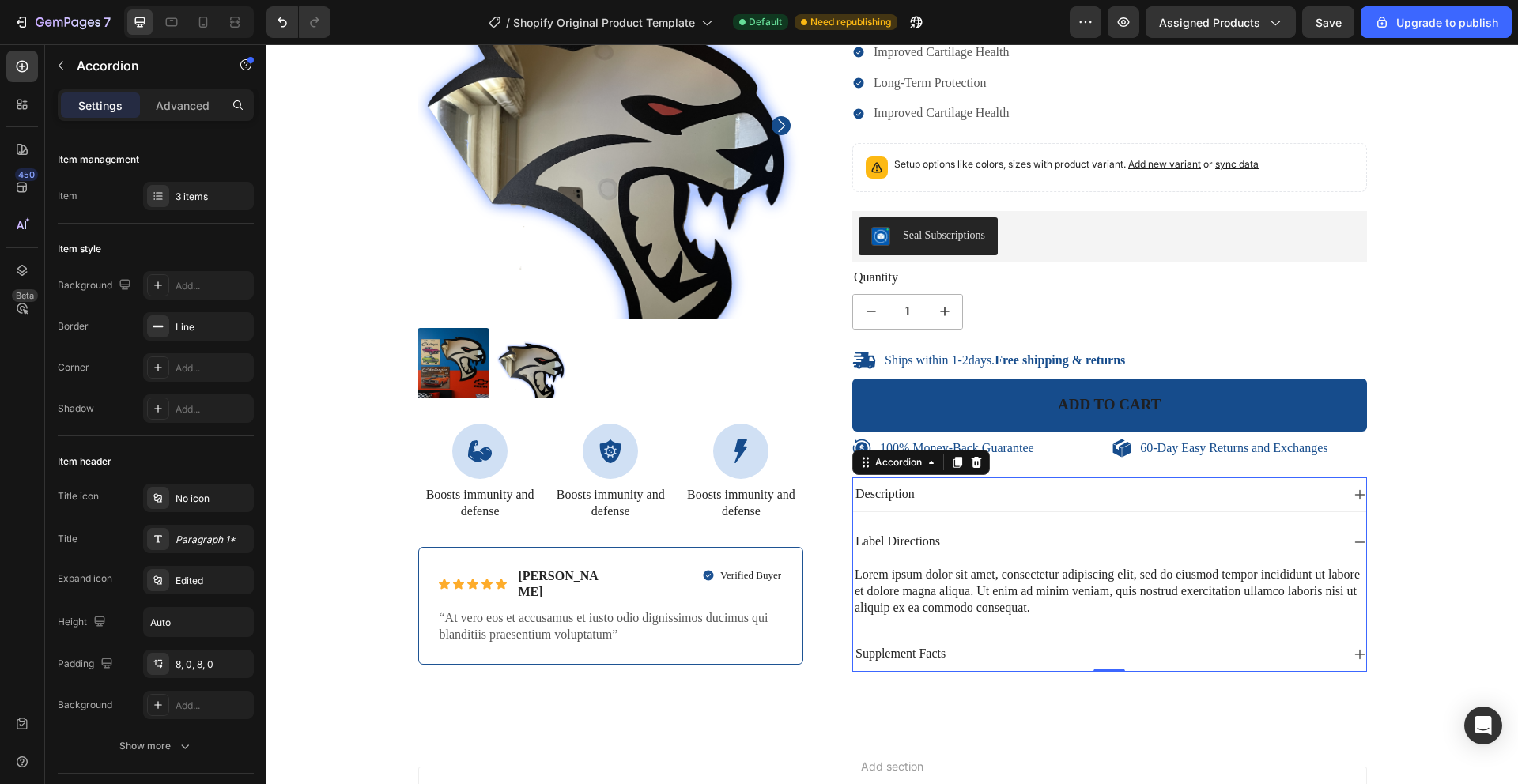
click at [971, 547] on div "Label Directions" at bounding box center [1096, 541] width 487 height 21
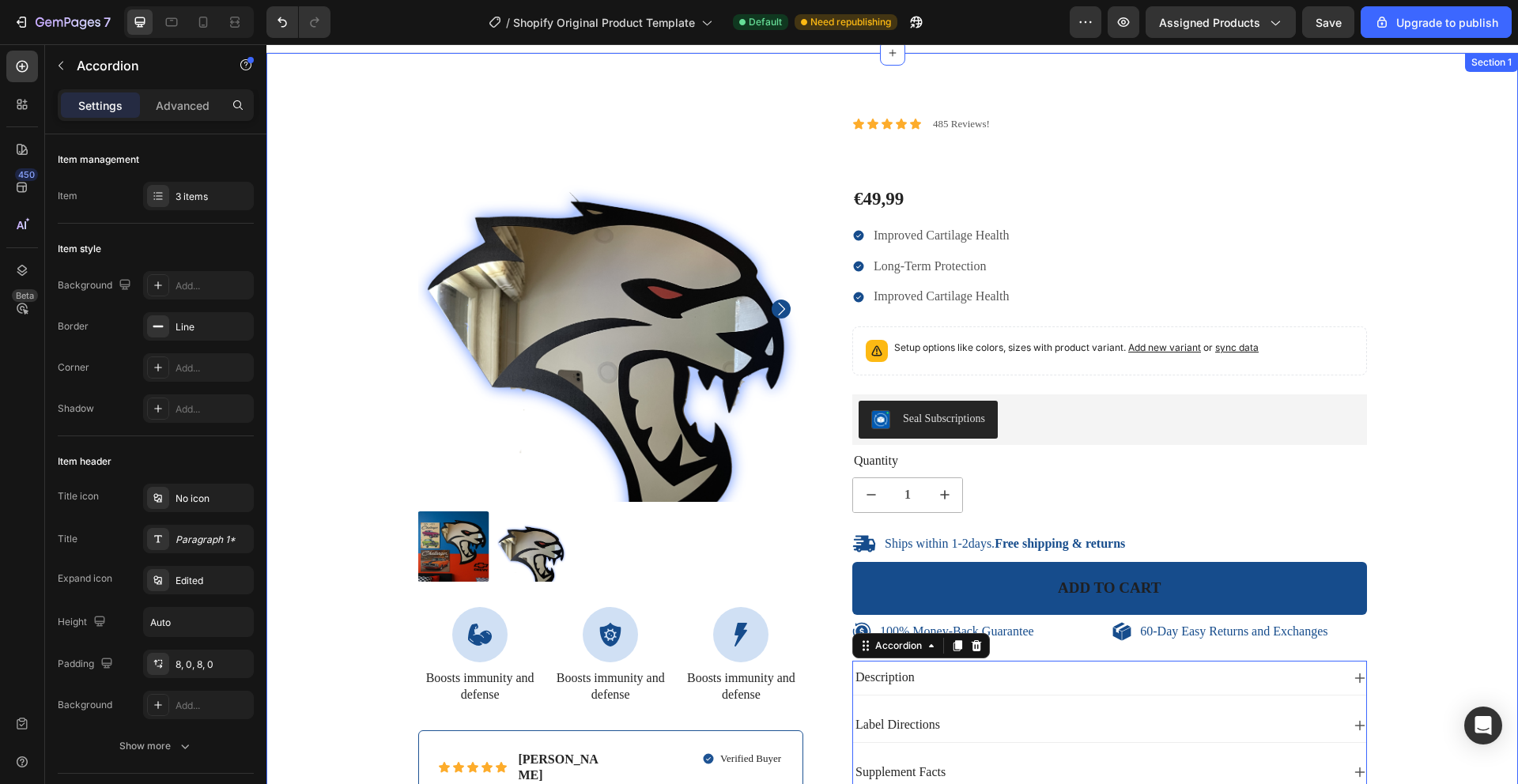
scroll to position [0, 0]
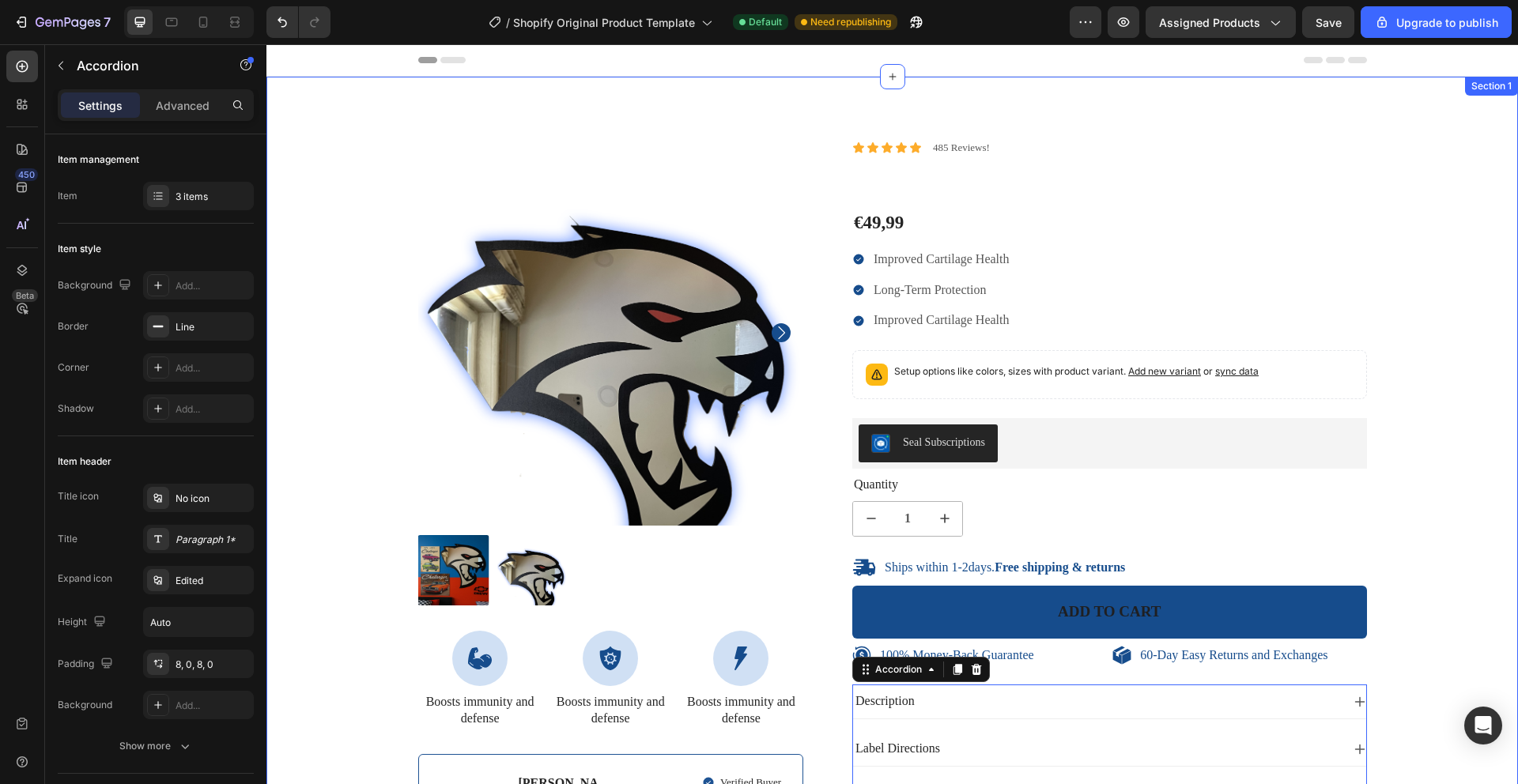
click at [1399, 95] on div "100% Money-Back Guarantee Item List 60-Day Easy Returns Item List Row Product I…" at bounding box center [891, 505] width 1251 height 858
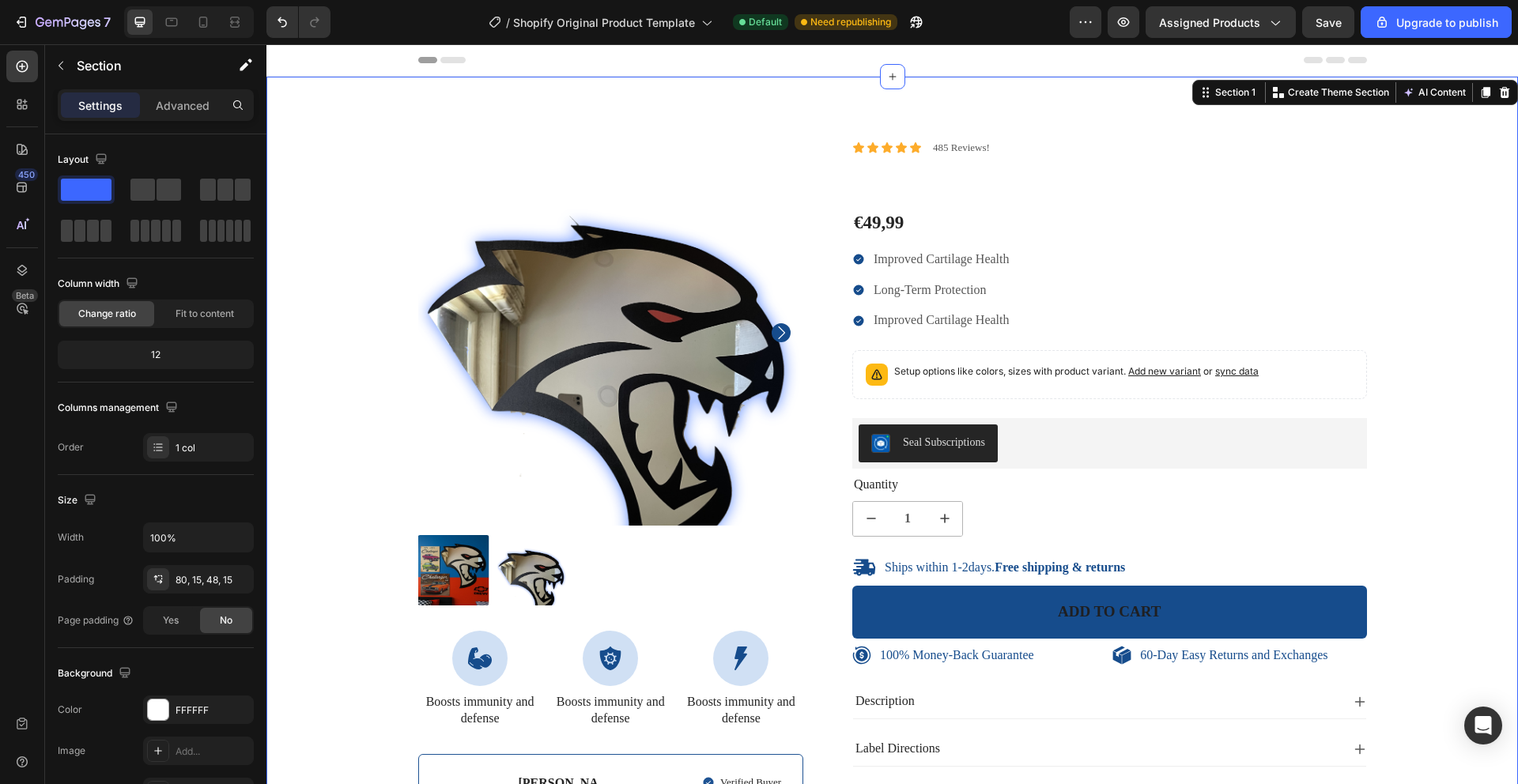
click at [1498, 87] on icon at bounding box center [1504, 92] width 13 height 13
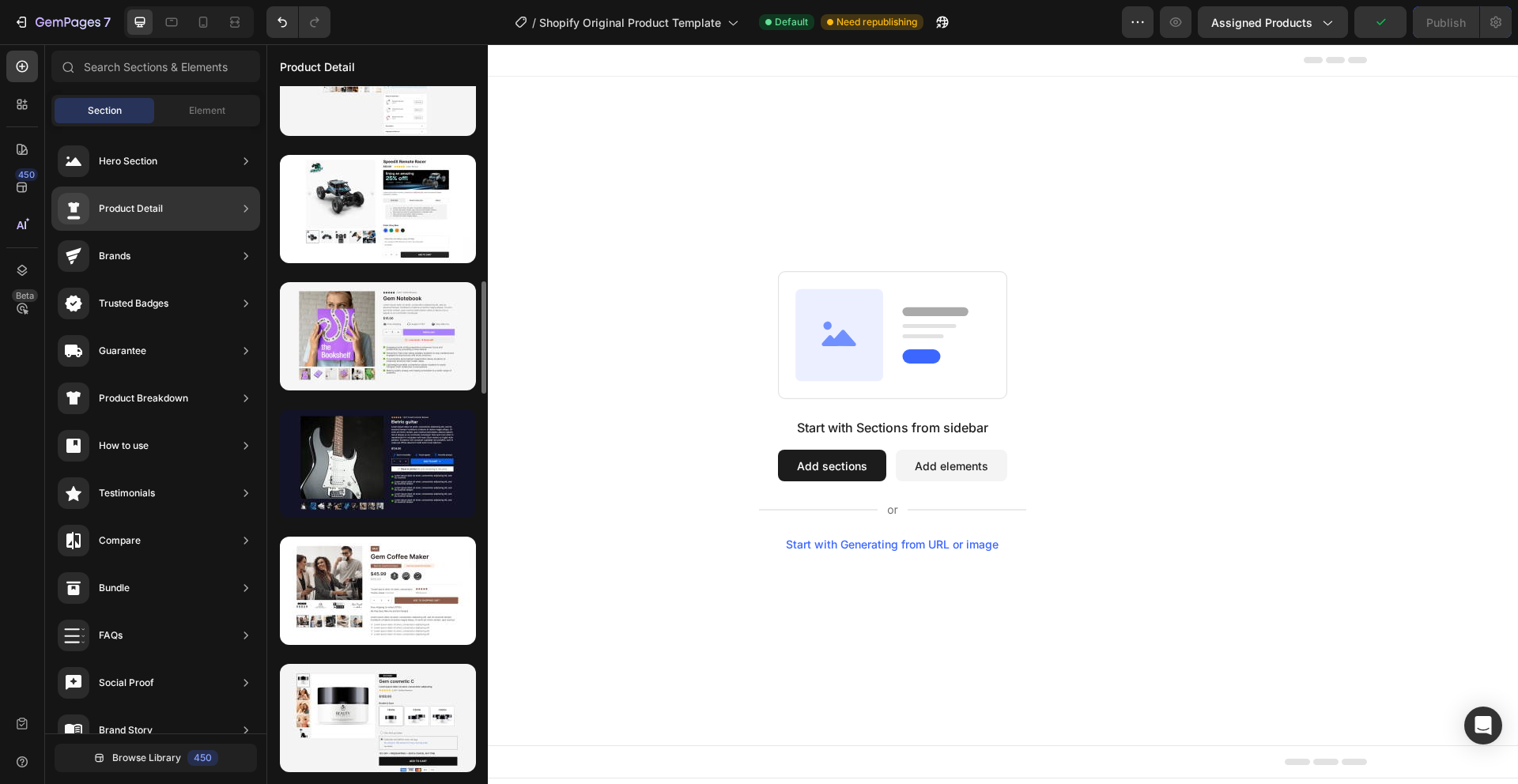
scroll to position [1232, 0]
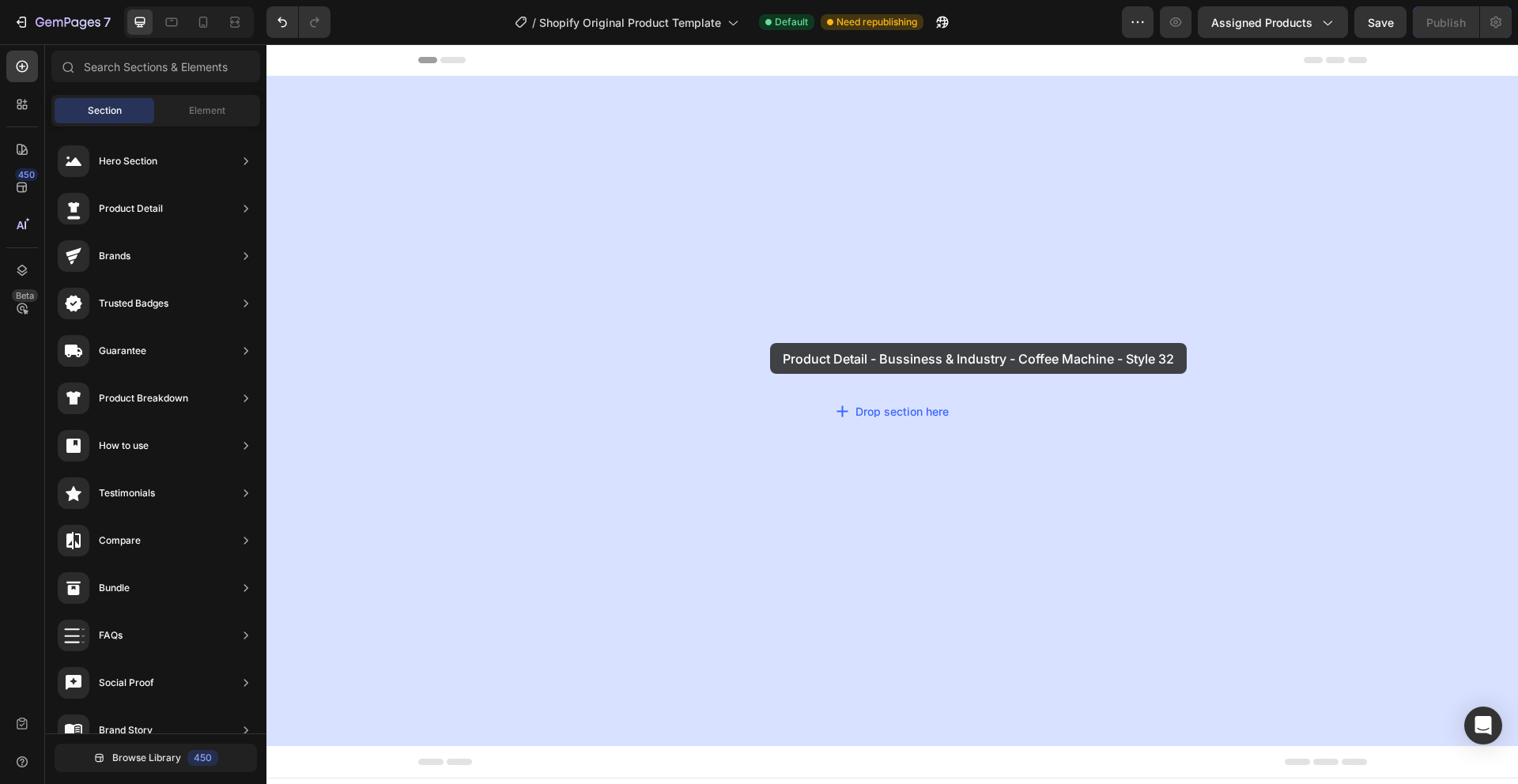
drag, startPoint x: 629, startPoint y: 645, endPoint x: 769, endPoint y: 344, distance: 332.0
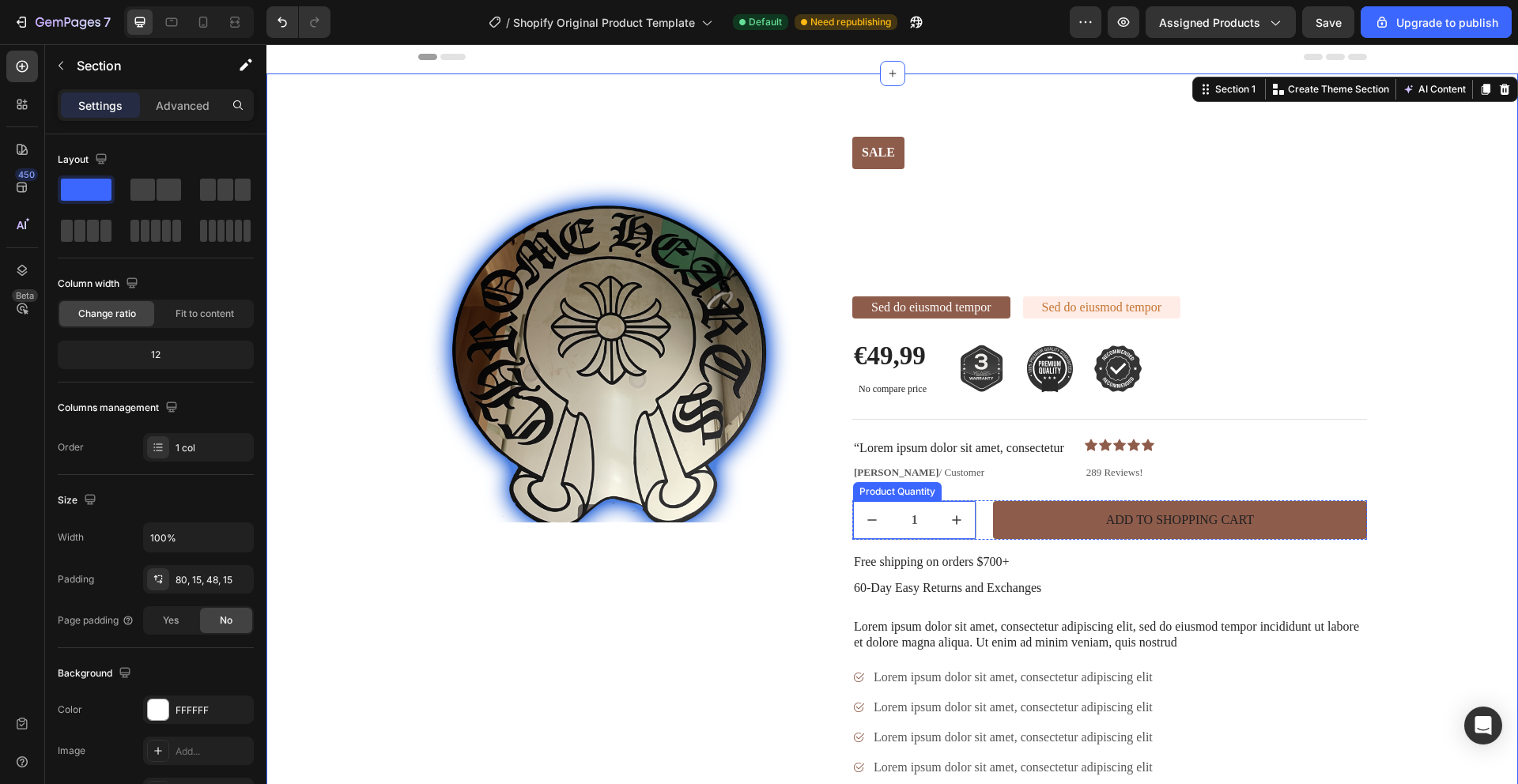
scroll to position [0, 0]
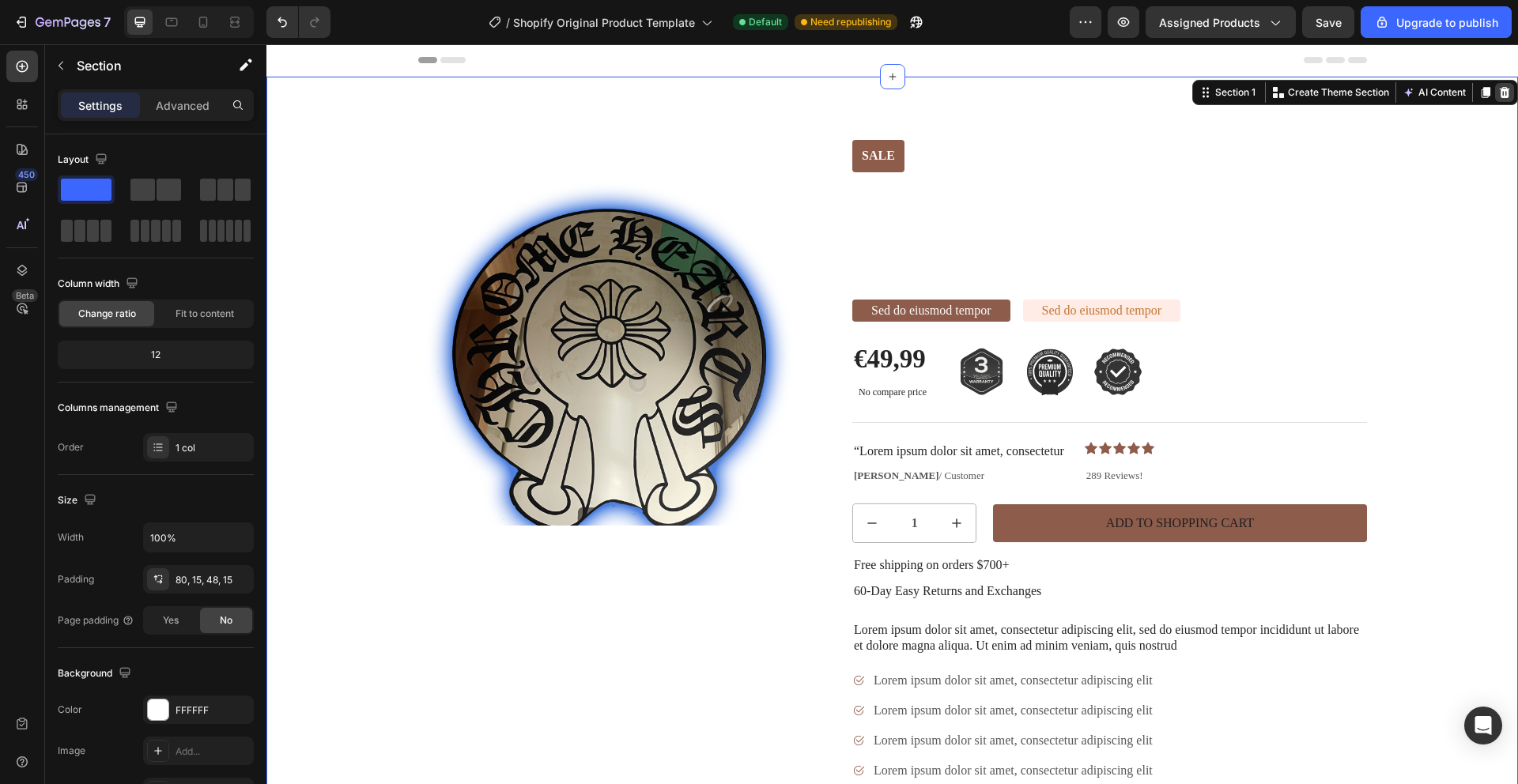
click at [1498, 98] on icon at bounding box center [1504, 92] width 13 height 13
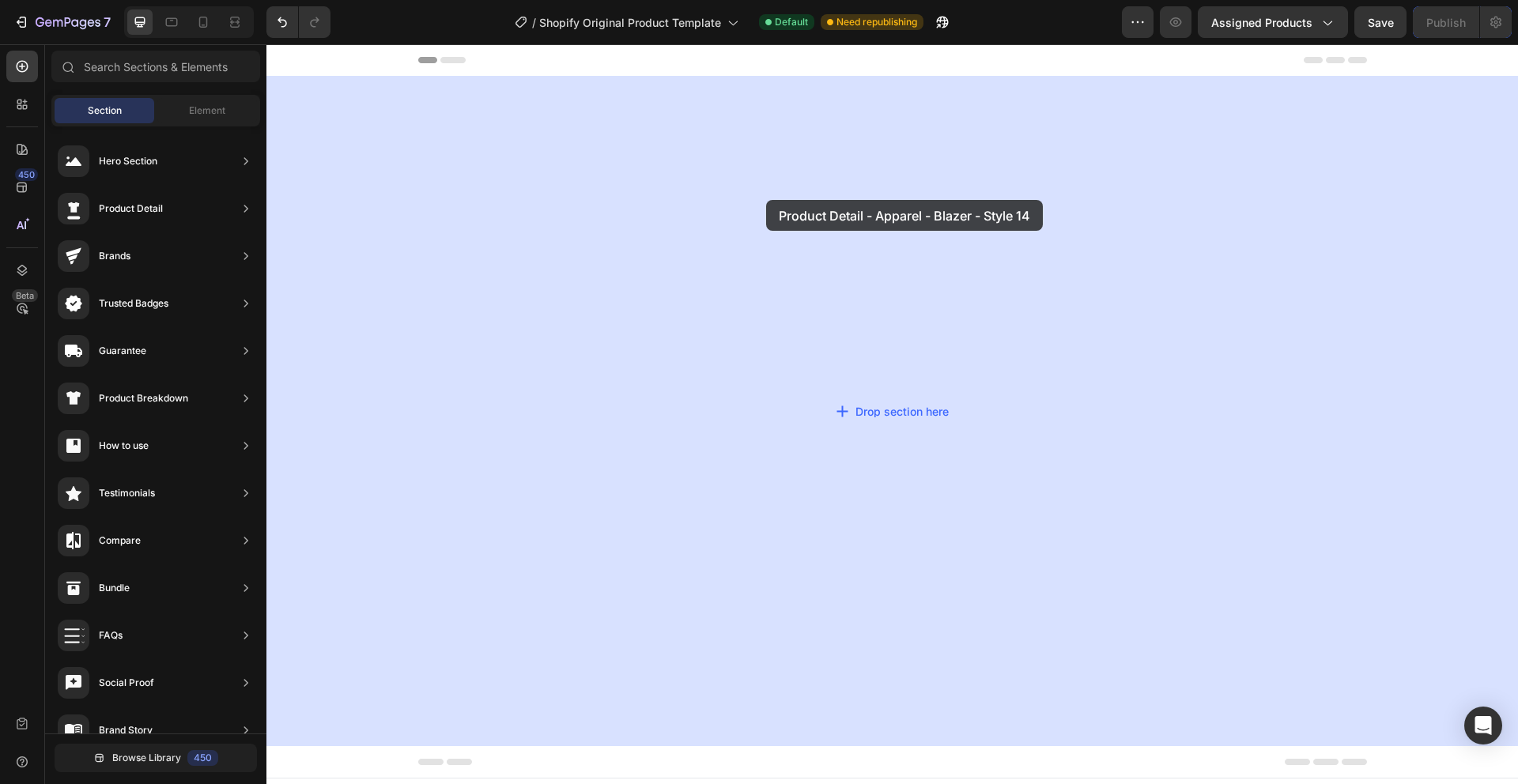
drag, startPoint x: 646, startPoint y: 204, endPoint x: 548, endPoint y: 166, distance: 105.1
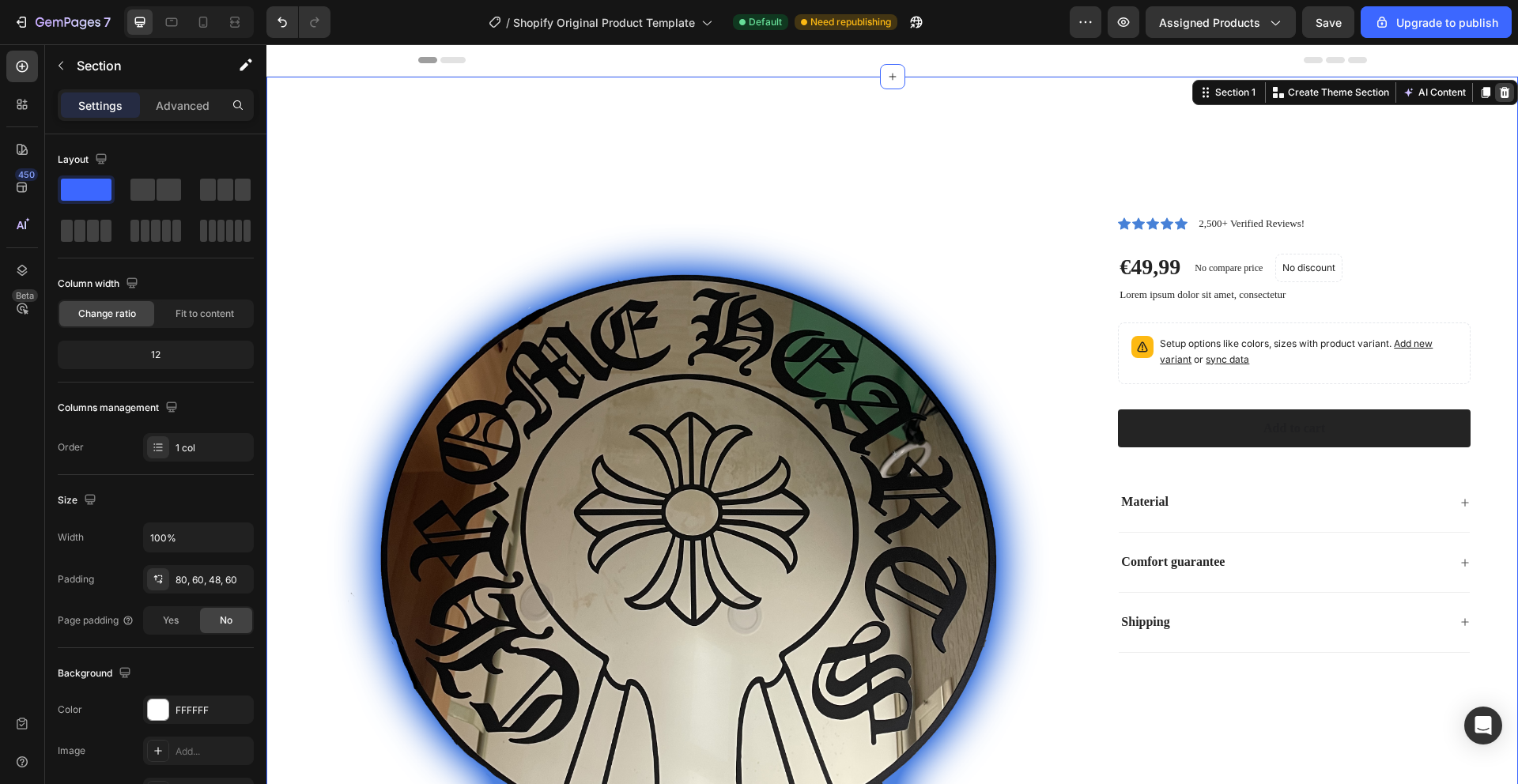
click at [1499, 98] on icon at bounding box center [1504, 92] width 10 height 11
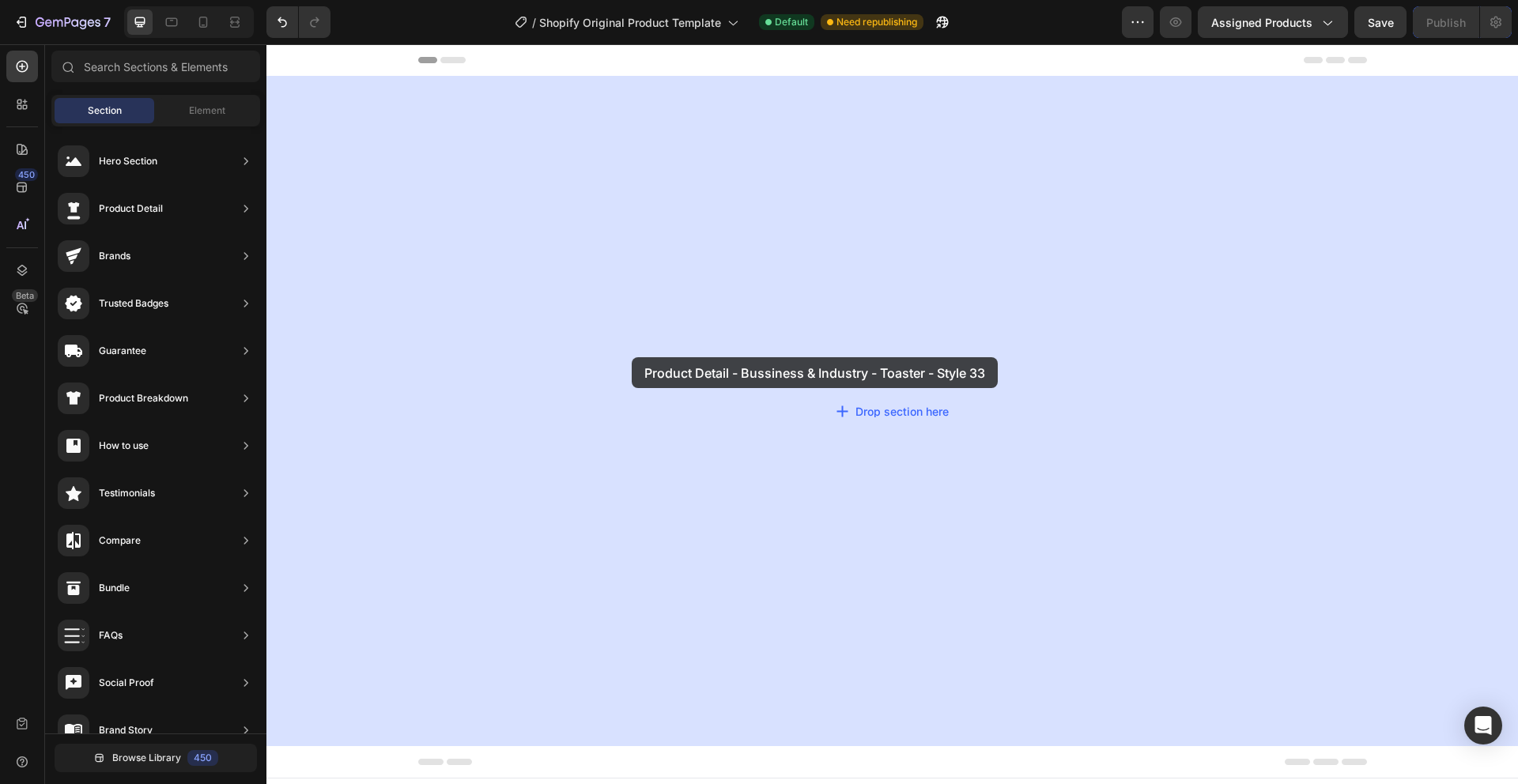
drag, startPoint x: 630, startPoint y: 436, endPoint x: 576, endPoint y: 357, distance: 95.7
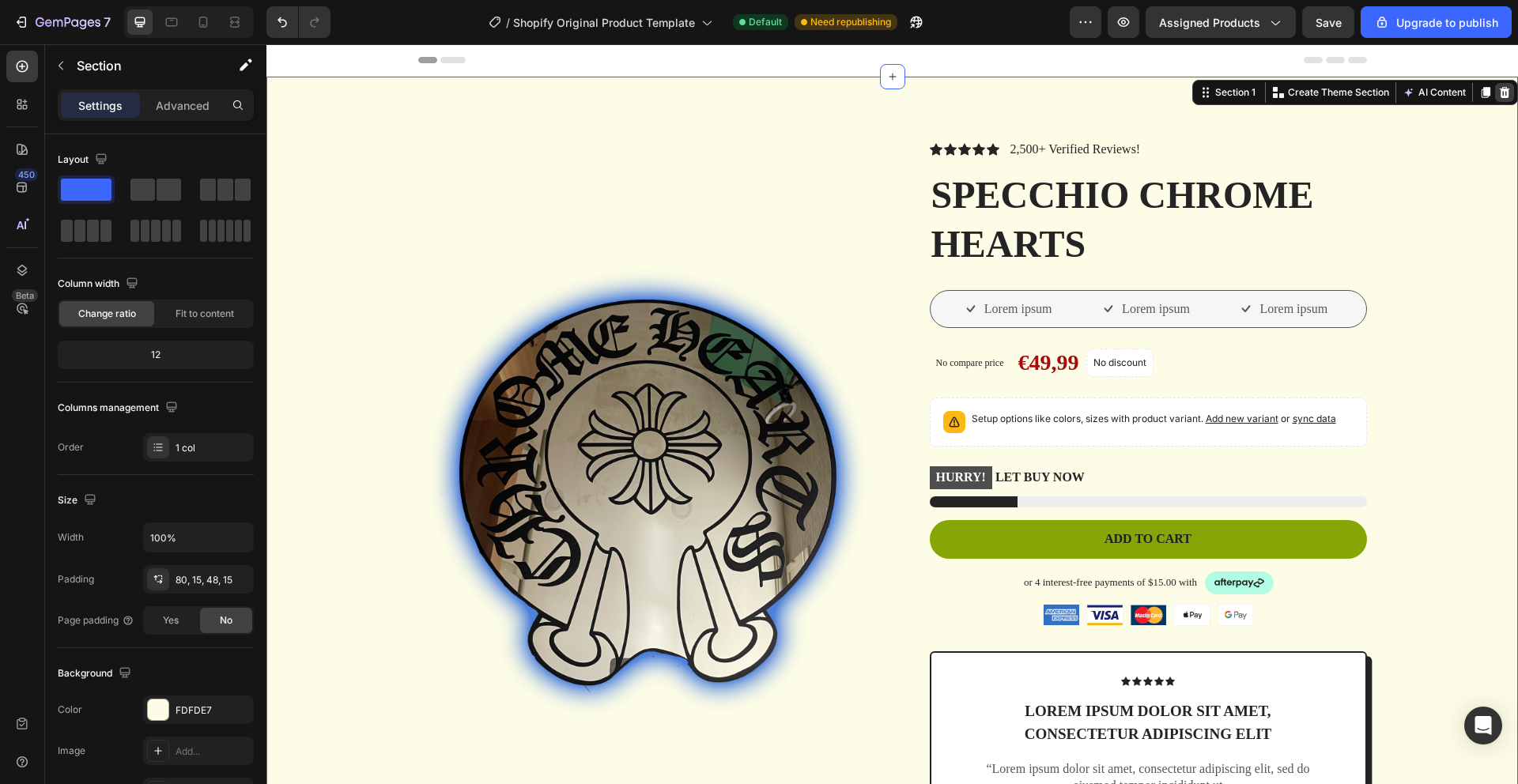
click at [1499, 96] on icon at bounding box center [1504, 92] width 10 height 11
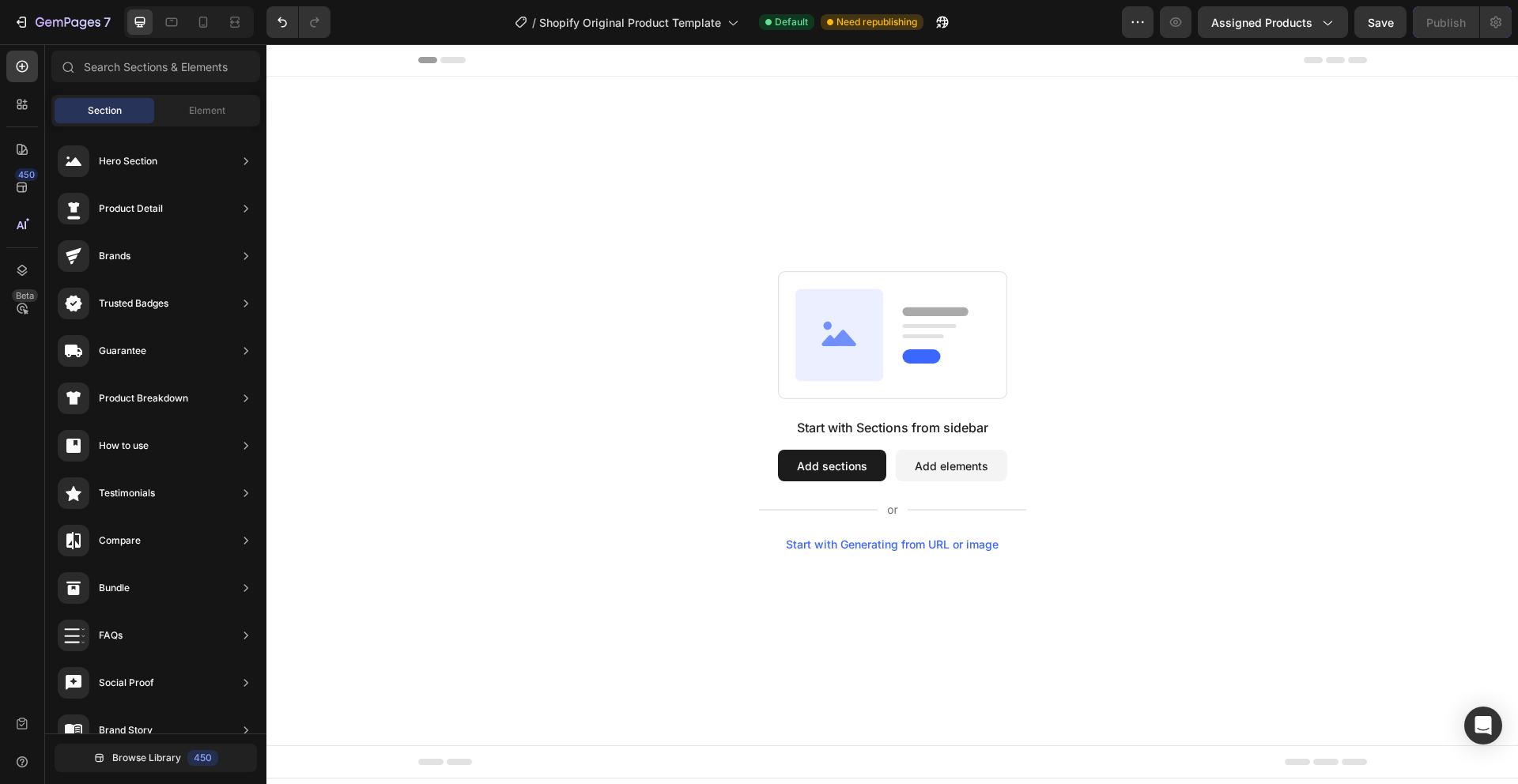
click at [923, 459] on button "Add elements" at bounding box center [951, 465] width 112 height 32
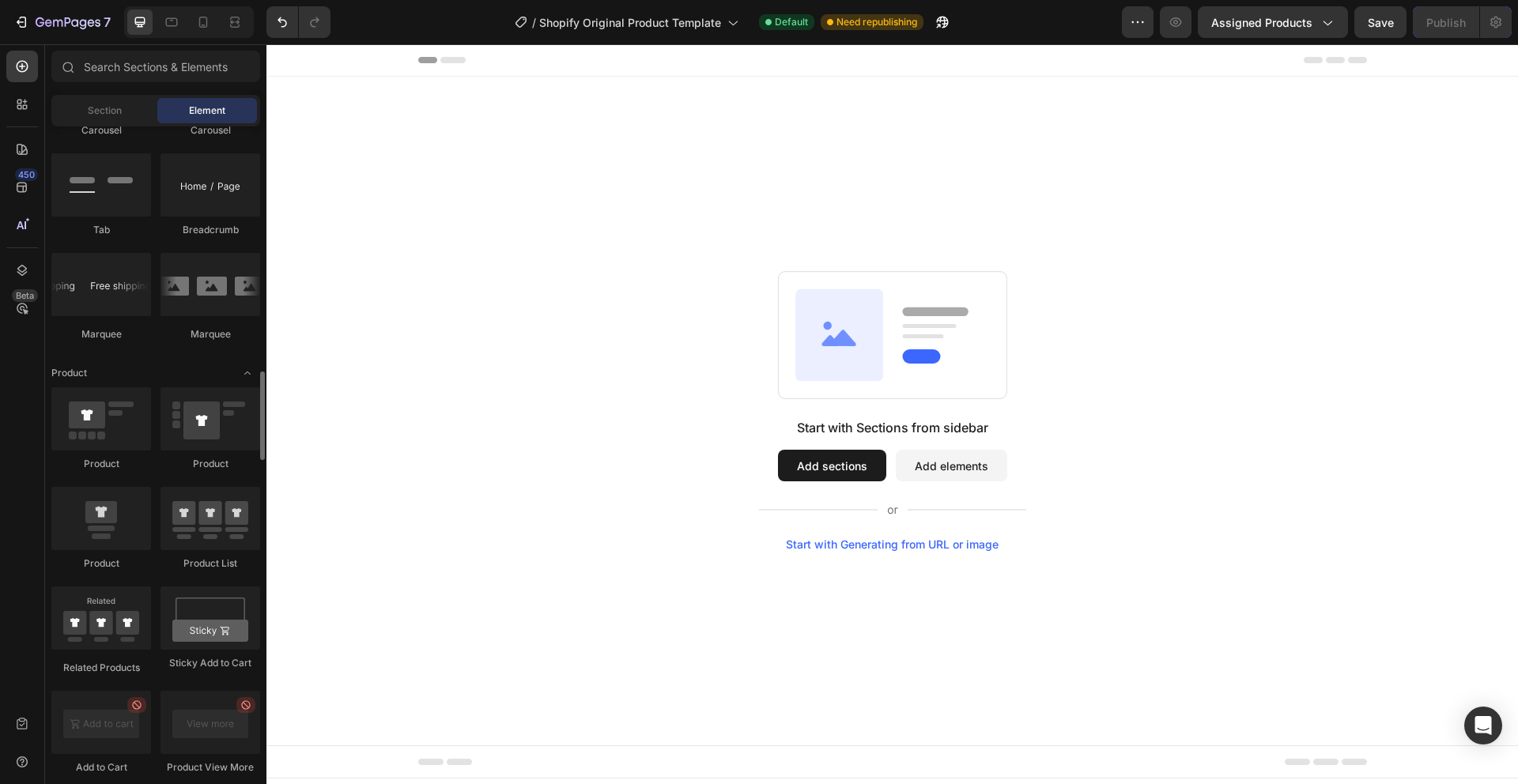
scroll to position [1788, 0]
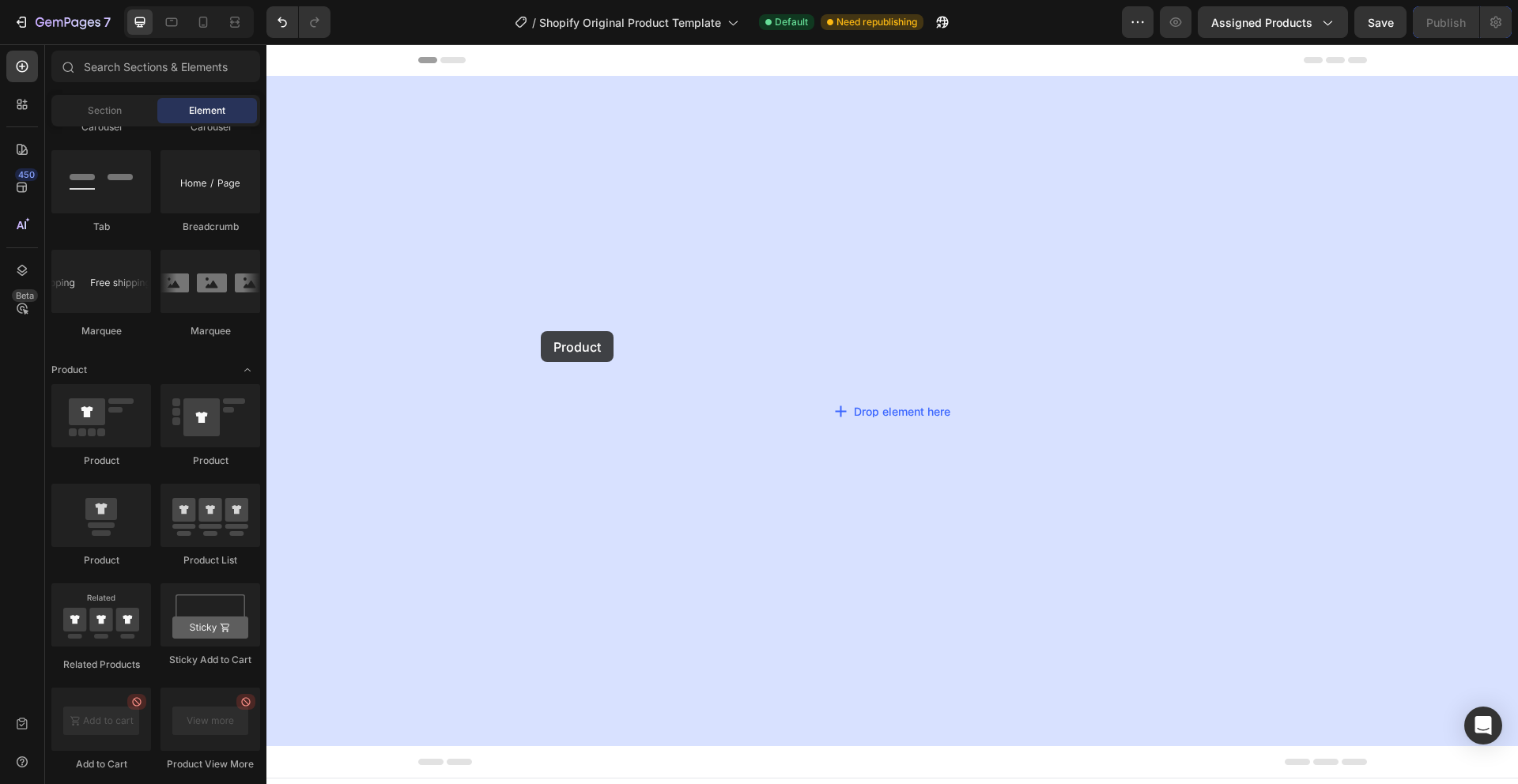
drag, startPoint x: 362, startPoint y: 478, endPoint x: 540, endPoint y: 331, distance: 230.9
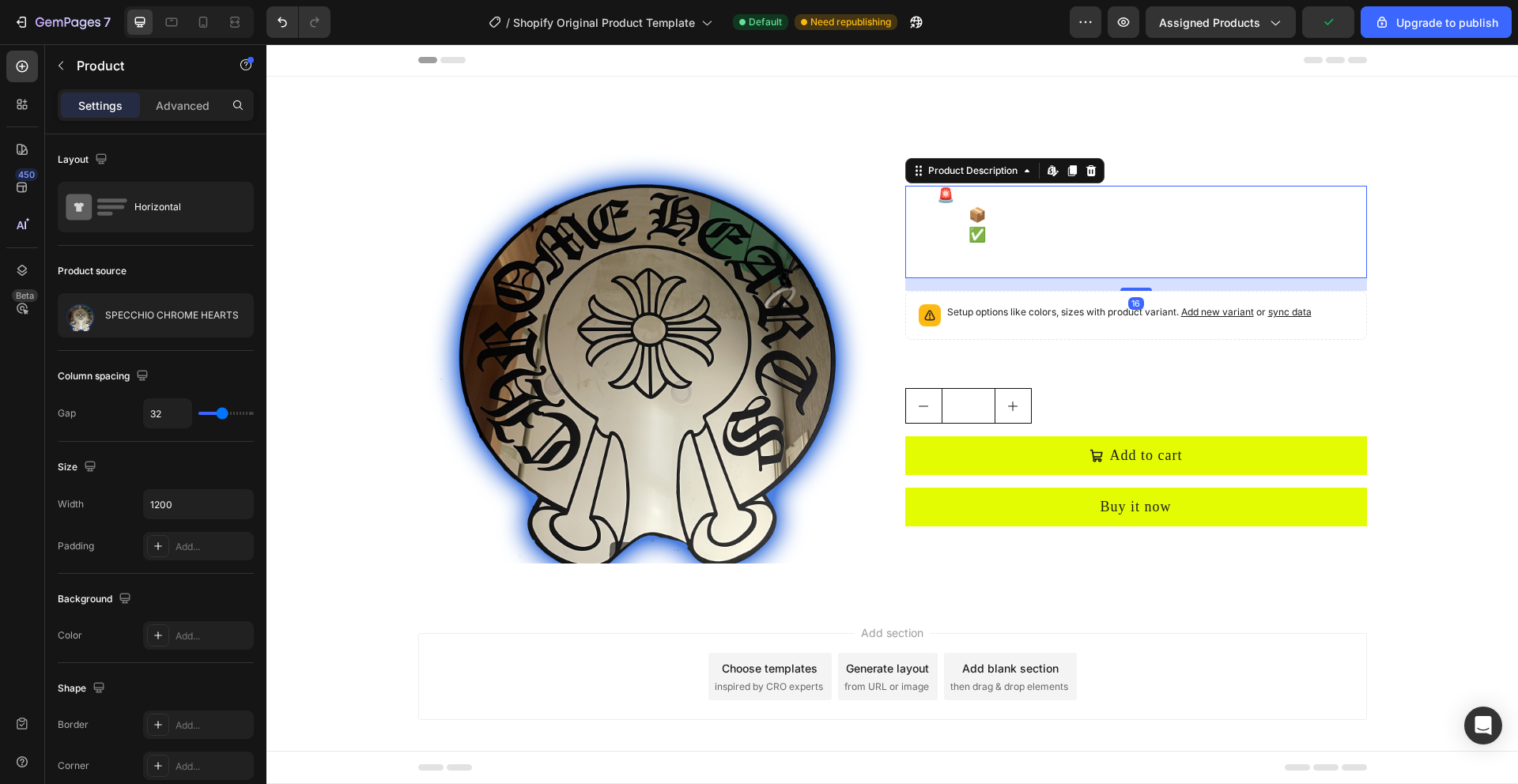
click at [1024, 204] on div "🚨 Pochi pezzi disponibili – edizione limitata! 📦 Spedizione veloce 24/48h ✅ Olt…" at bounding box center [1135, 215] width 461 height 60
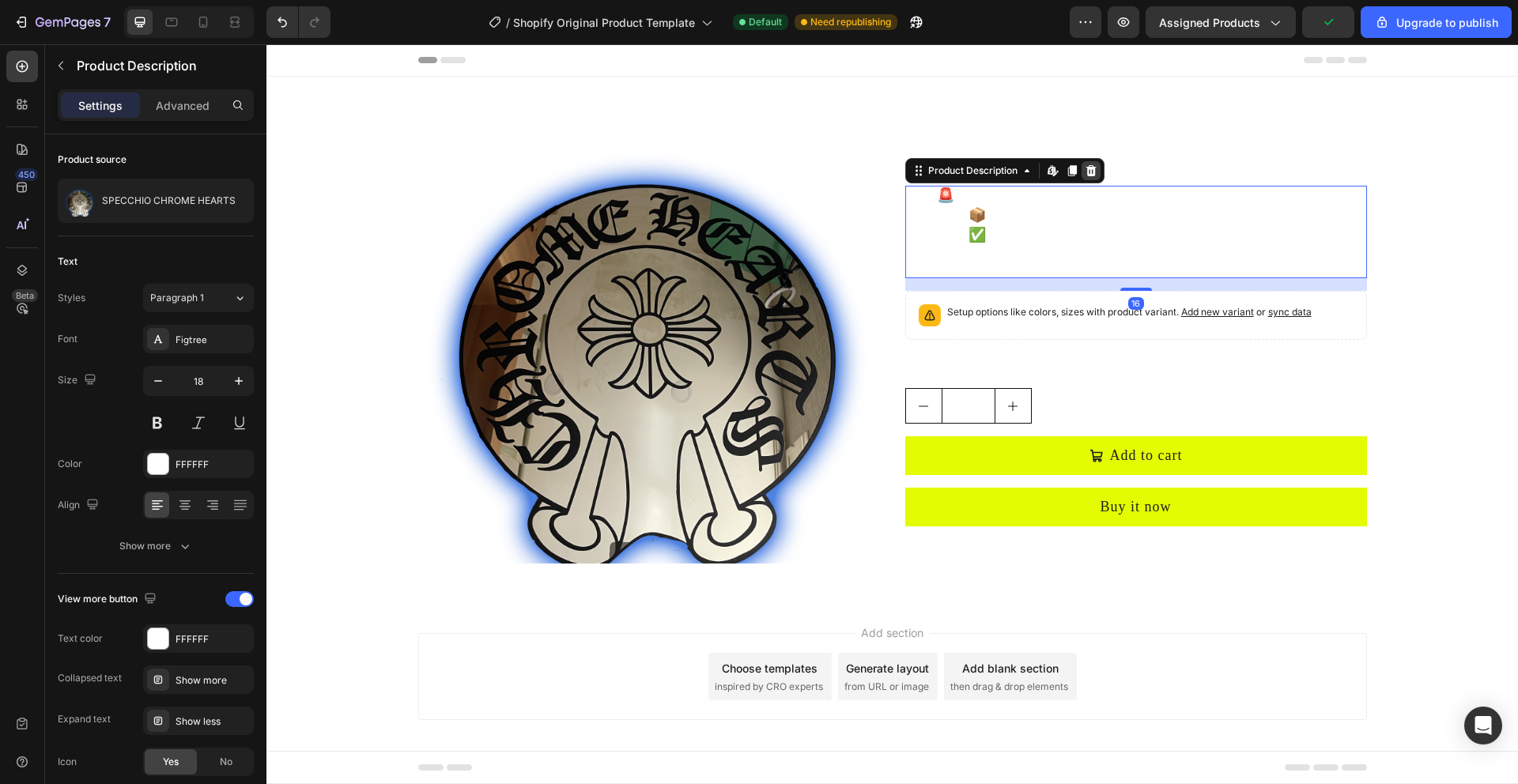
click at [1097, 165] on div at bounding box center [1090, 170] width 19 height 19
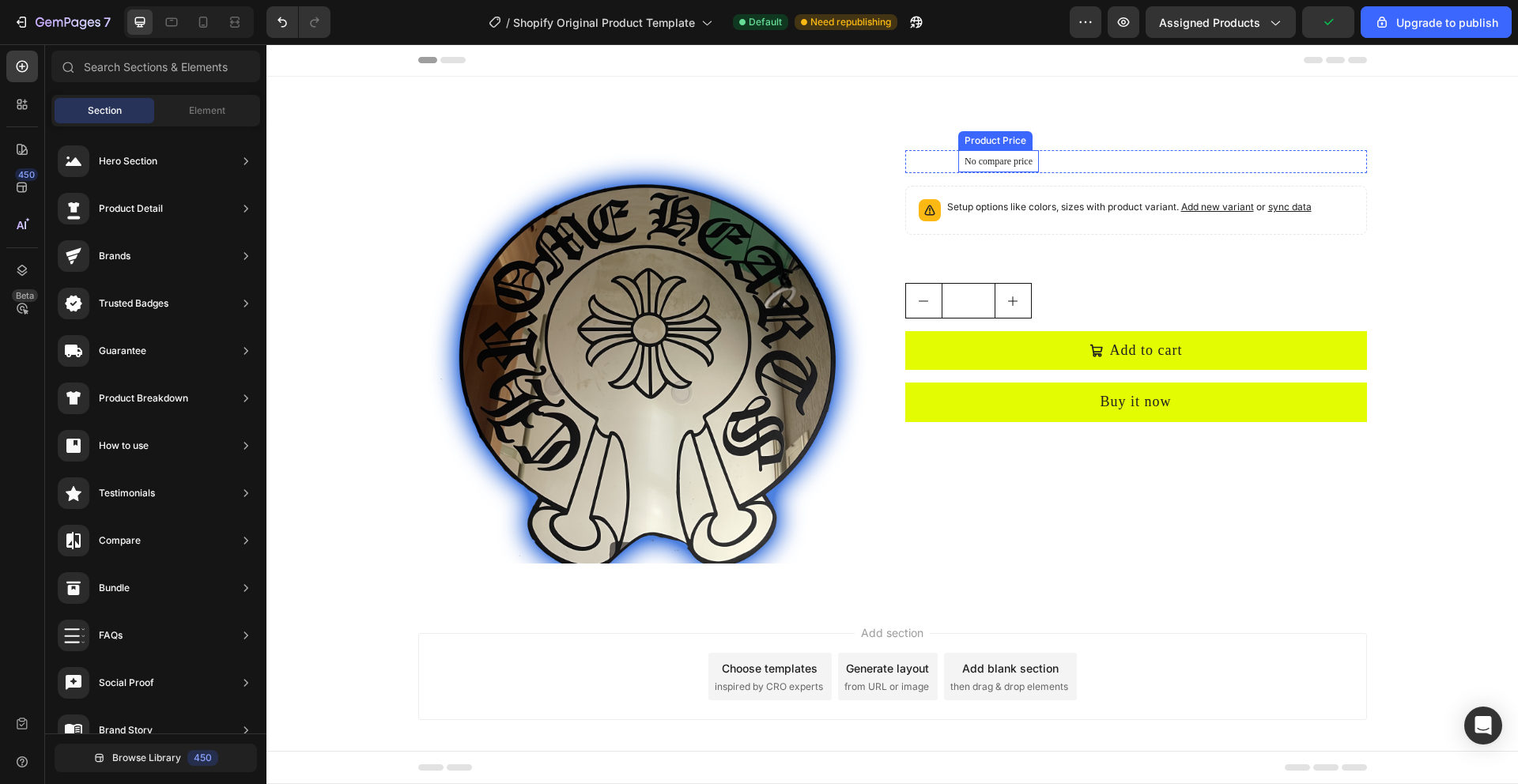
click at [1039, 163] on div "No compare price" at bounding box center [998, 161] width 81 height 22
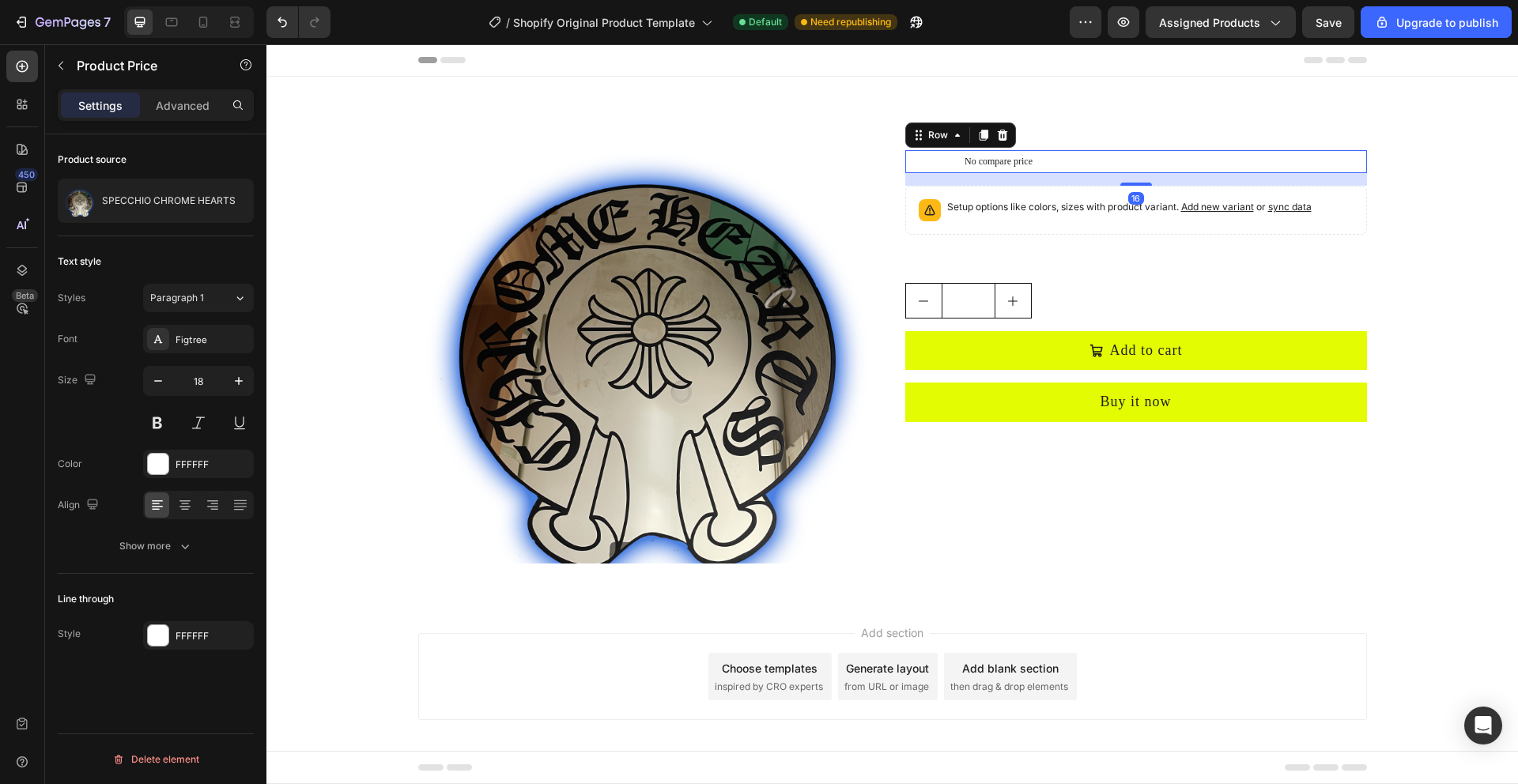
click at [1094, 159] on div "€49,99 Product Price Product Price No compare price Product Price Row 16" at bounding box center [1135, 161] width 461 height 23
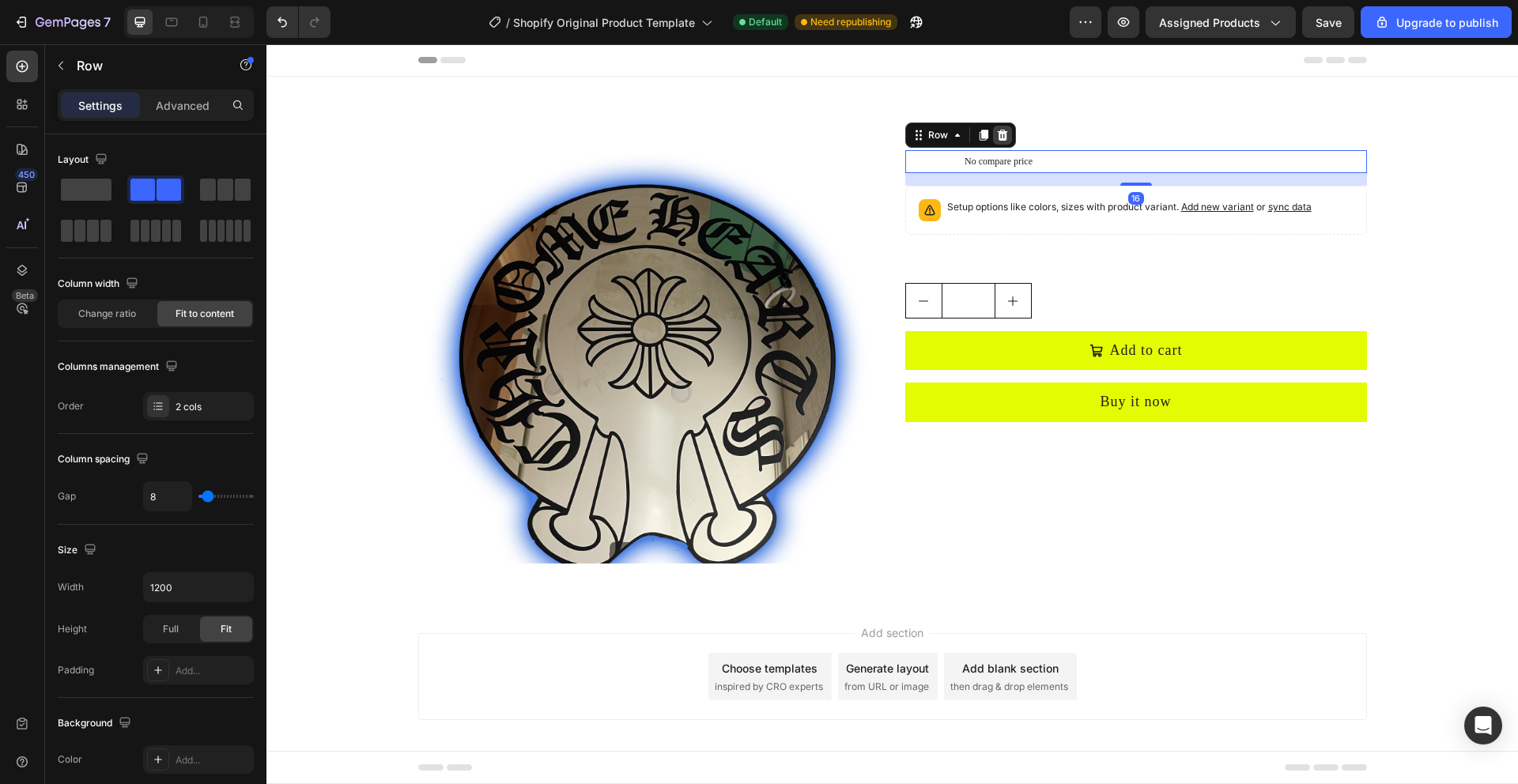
click at [1006, 131] on icon at bounding box center [1002, 134] width 10 height 11
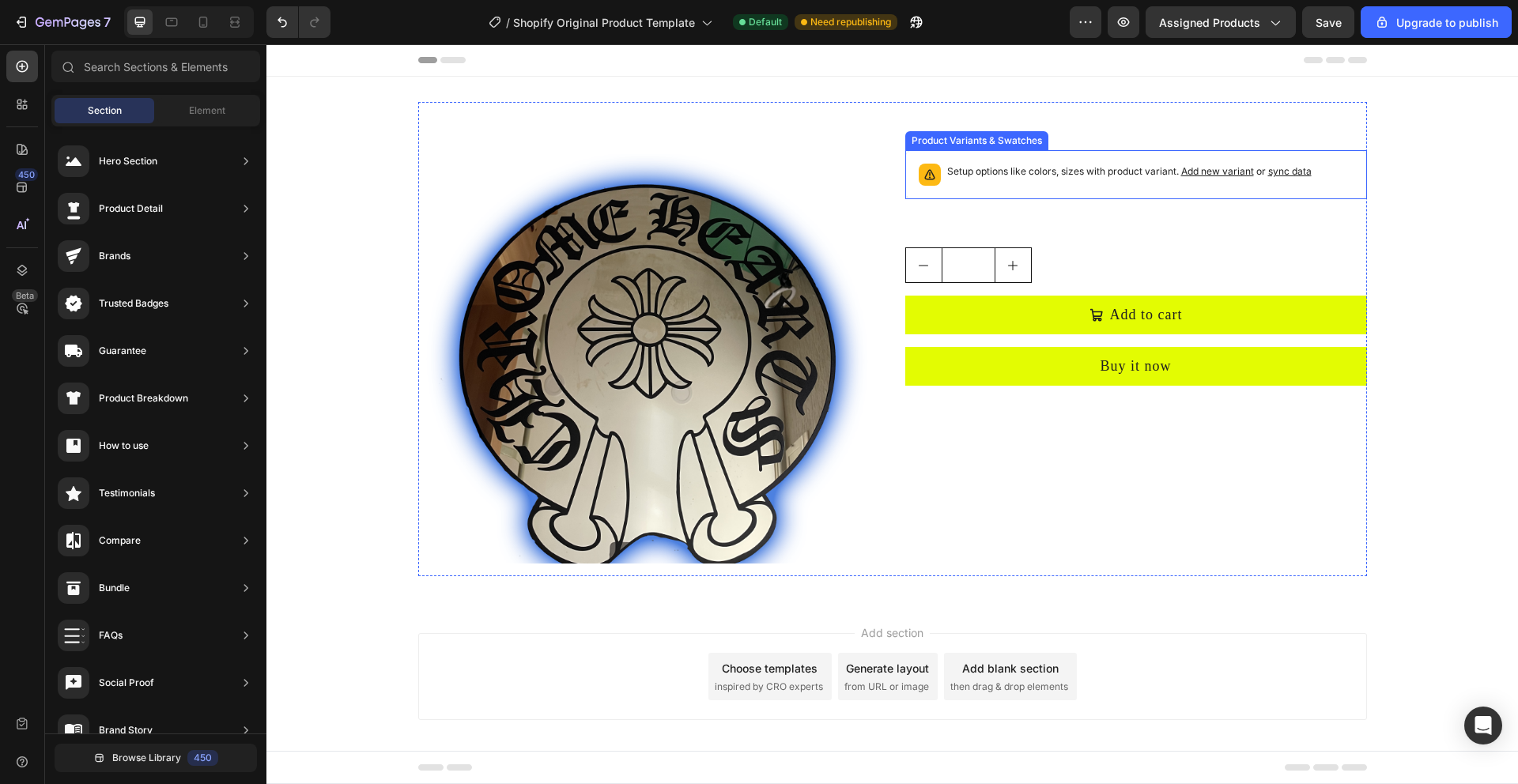
click at [1068, 189] on div "Setup options like colors, sizes with product variant. Add new variant or sync …" at bounding box center [1135, 174] width 448 height 35
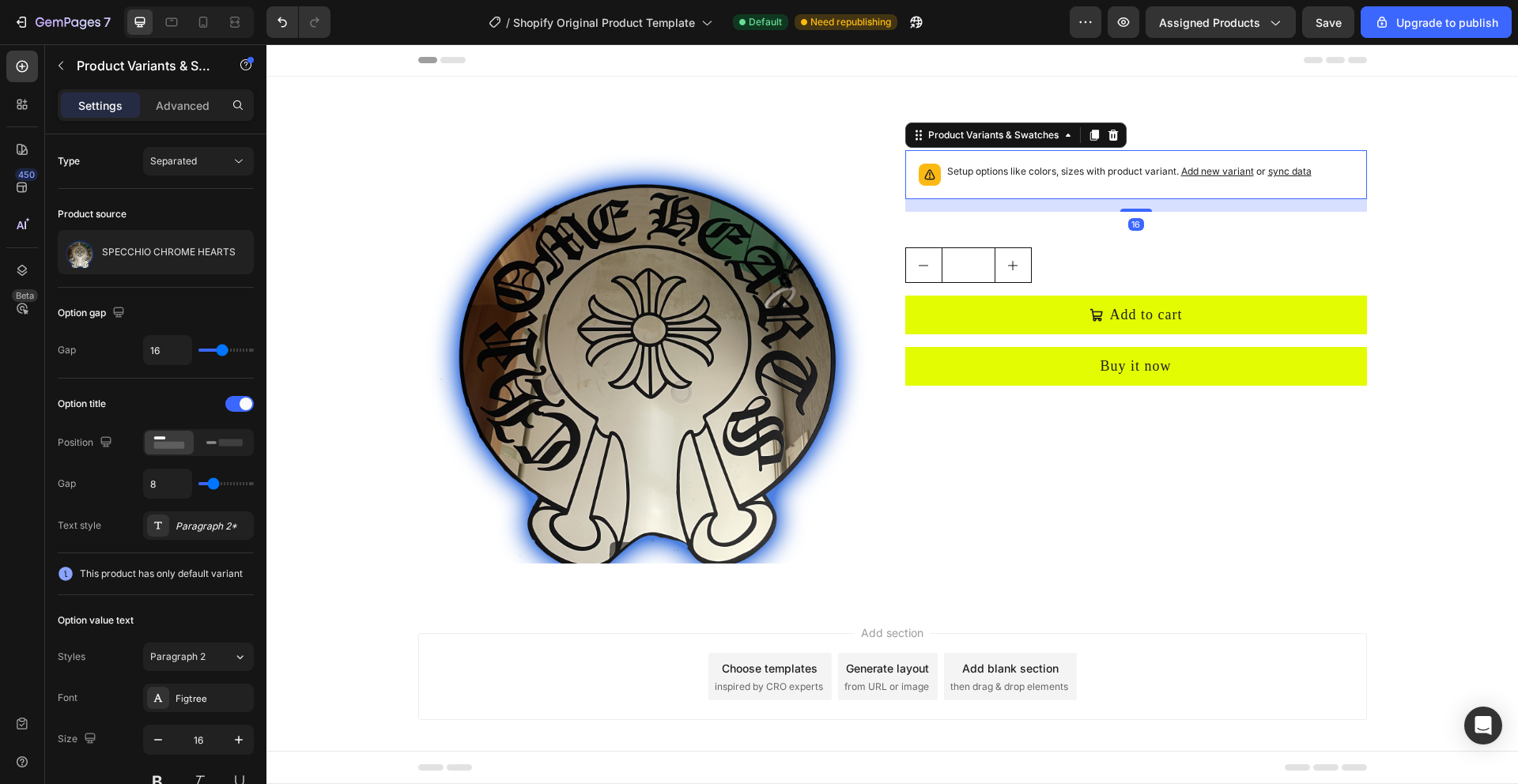
click at [1111, 124] on div "Product Variants & Swatches" at bounding box center [1016, 134] width 221 height 25
click at [1110, 134] on icon at bounding box center [1112, 134] width 13 height 13
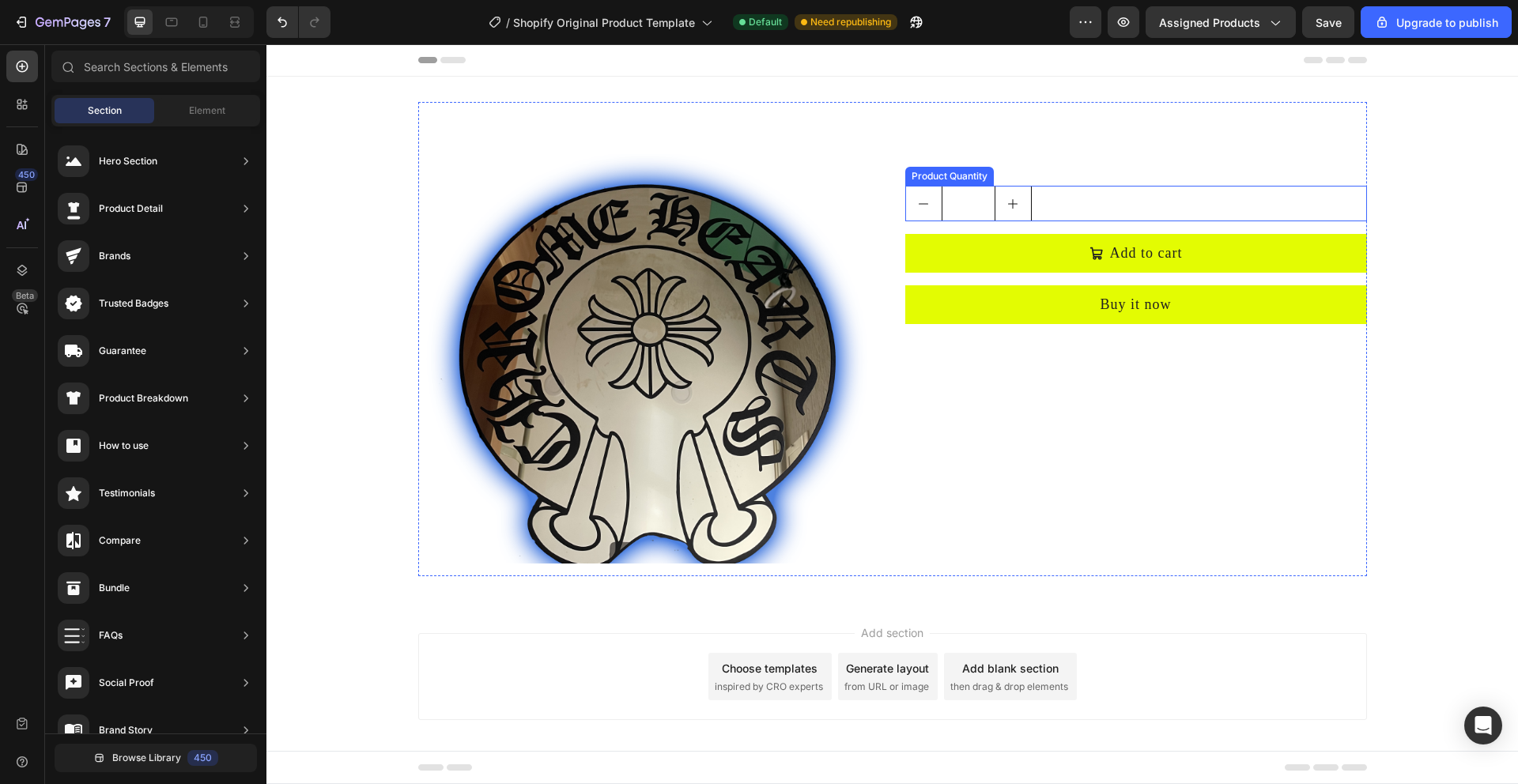
click at [1043, 203] on div "1" at bounding box center [1135, 203] width 461 height 36
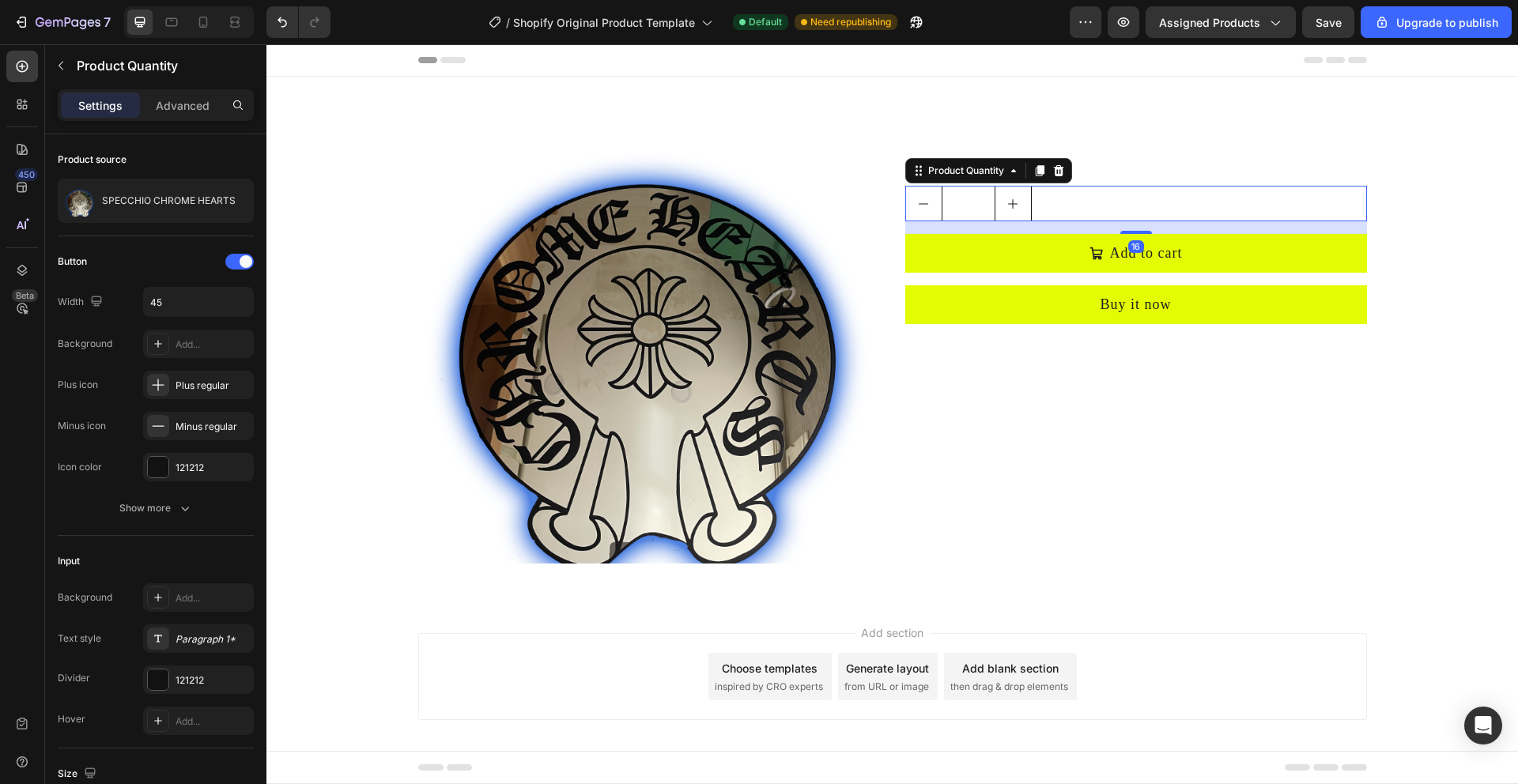
click at [1063, 171] on icon at bounding box center [1058, 170] width 10 height 11
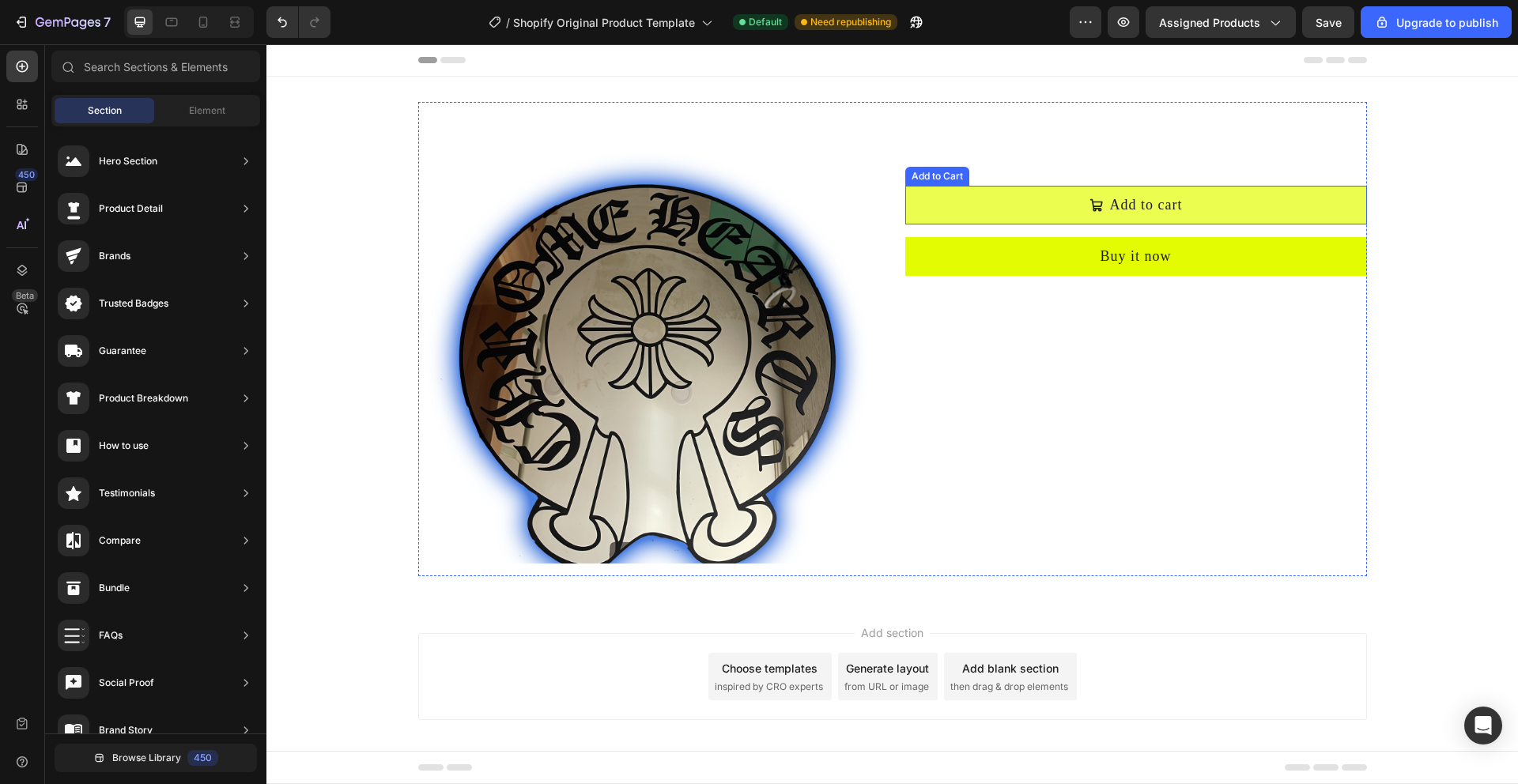
click at [1239, 207] on button "Add to cart" at bounding box center [1135, 204] width 461 height 39
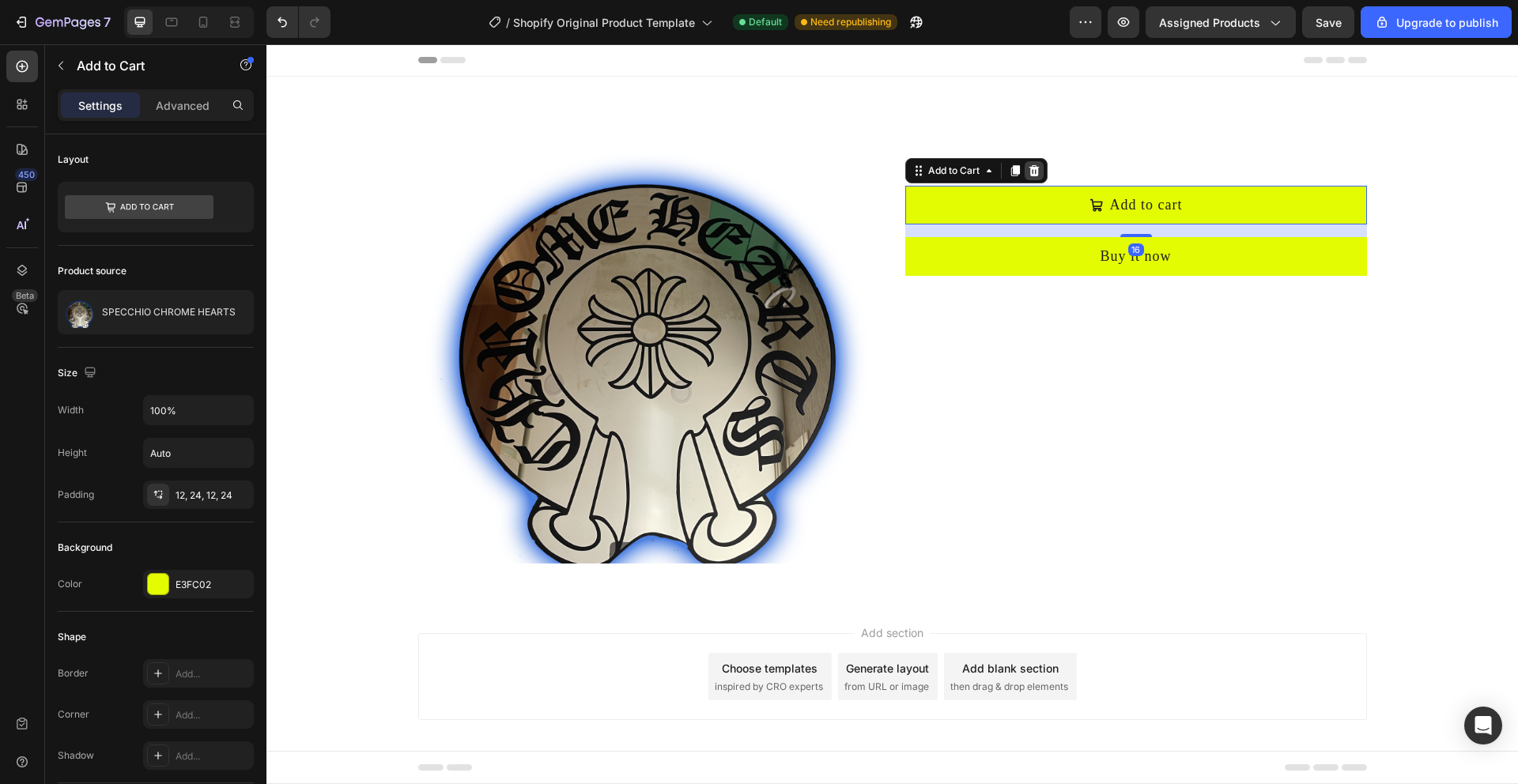
click at [1037, 171] on icon at bounding box center [1034, 170] width 10 height 11
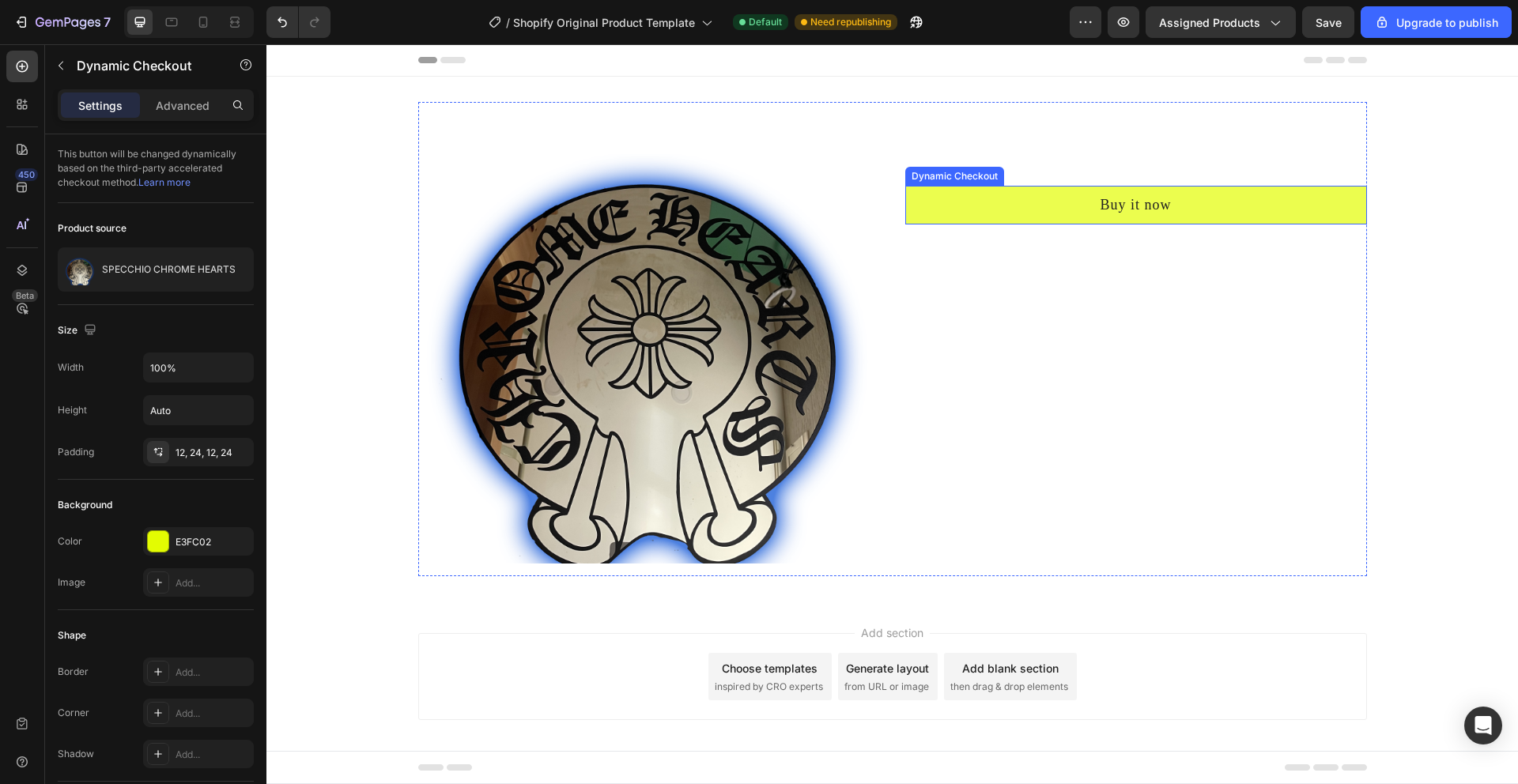
click at [1249, 201] on button "Buy it now" at bounding box center [1135, 204] width 461 height 39
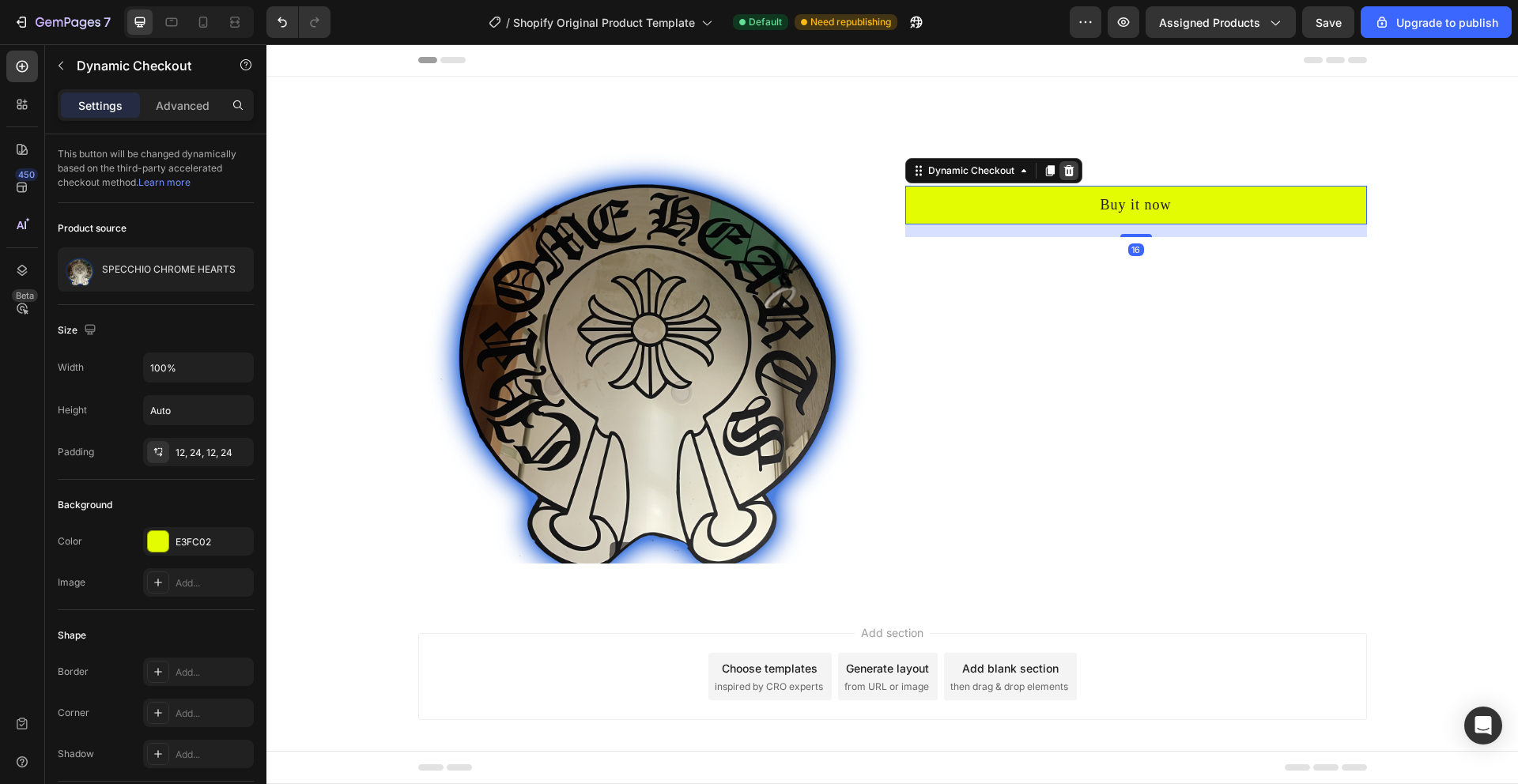
click at [1064, 175] on icon at bounding box center [1068, 170] width 13 height 13
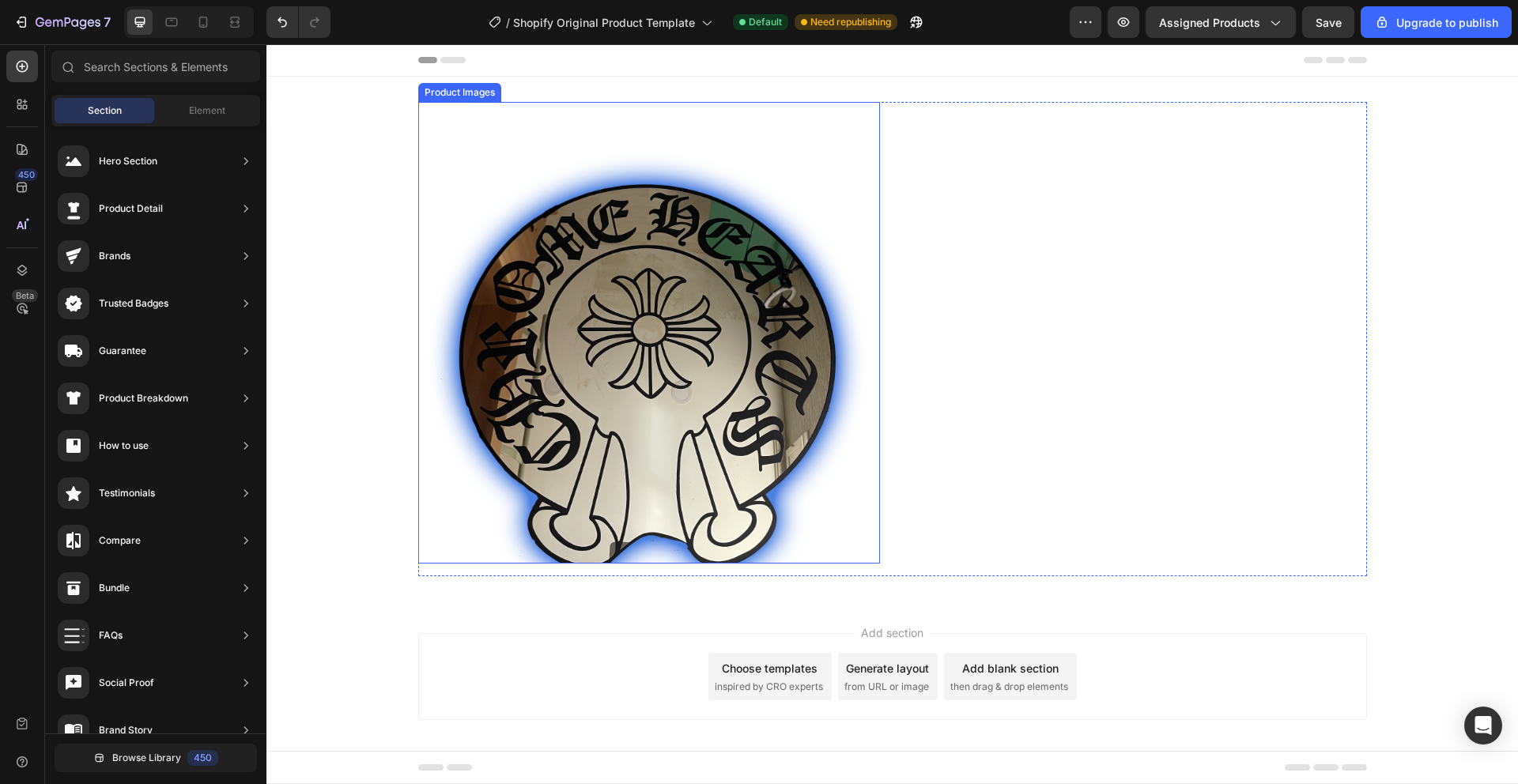
click at [795, 289] on img at bounding box center [648, 332] width 461 height 461
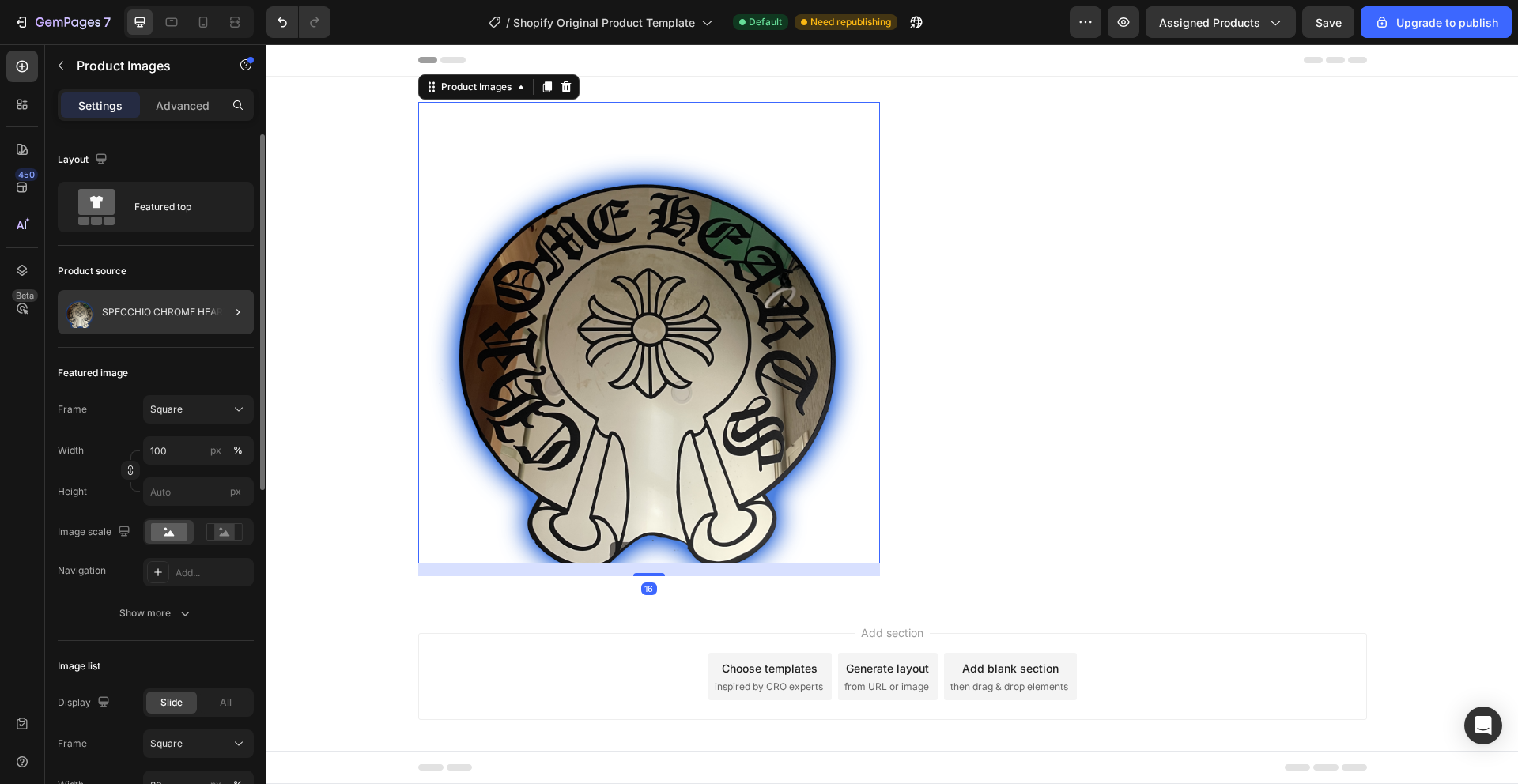
click at [210, 298] on div at bounding box center [231, 312] width 44 height 44
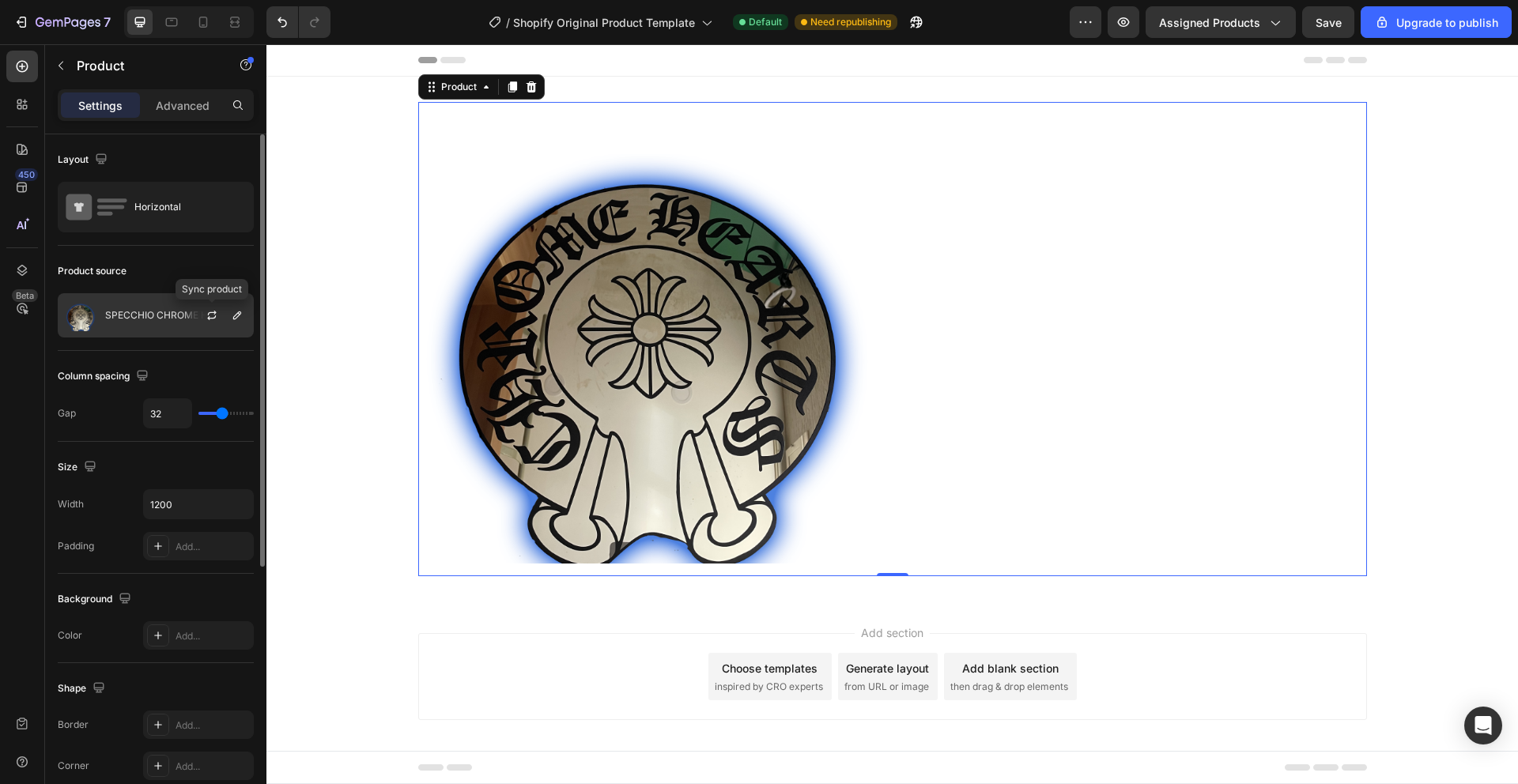
click at [128, 319] on p "SPECCHIO CHROME HEARTS" at bounding box center [171, 315] width 134 height 11
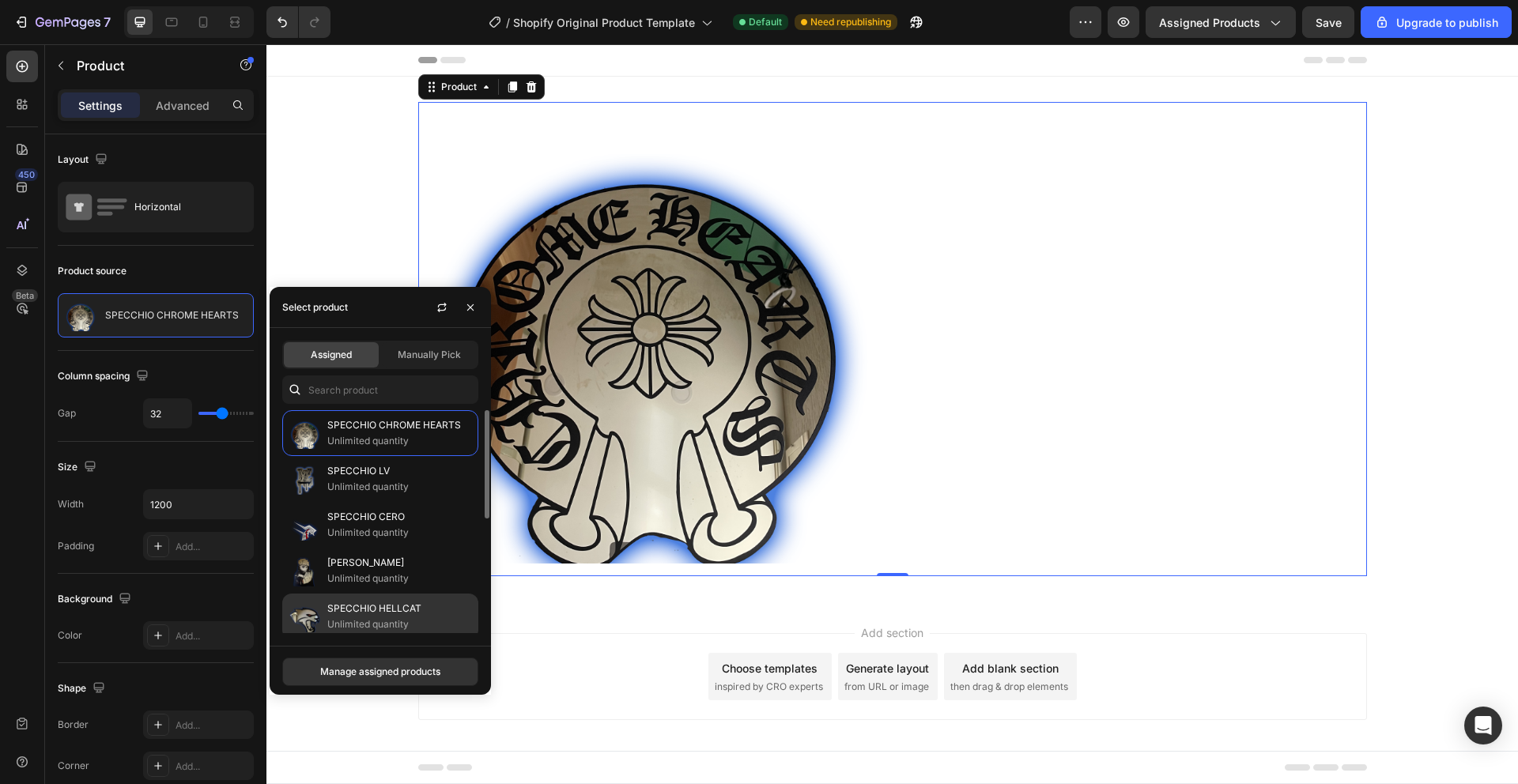
click at [344, 620] on p "Unlimited quantity" at bounding box center [399, 625] width 144 height 16
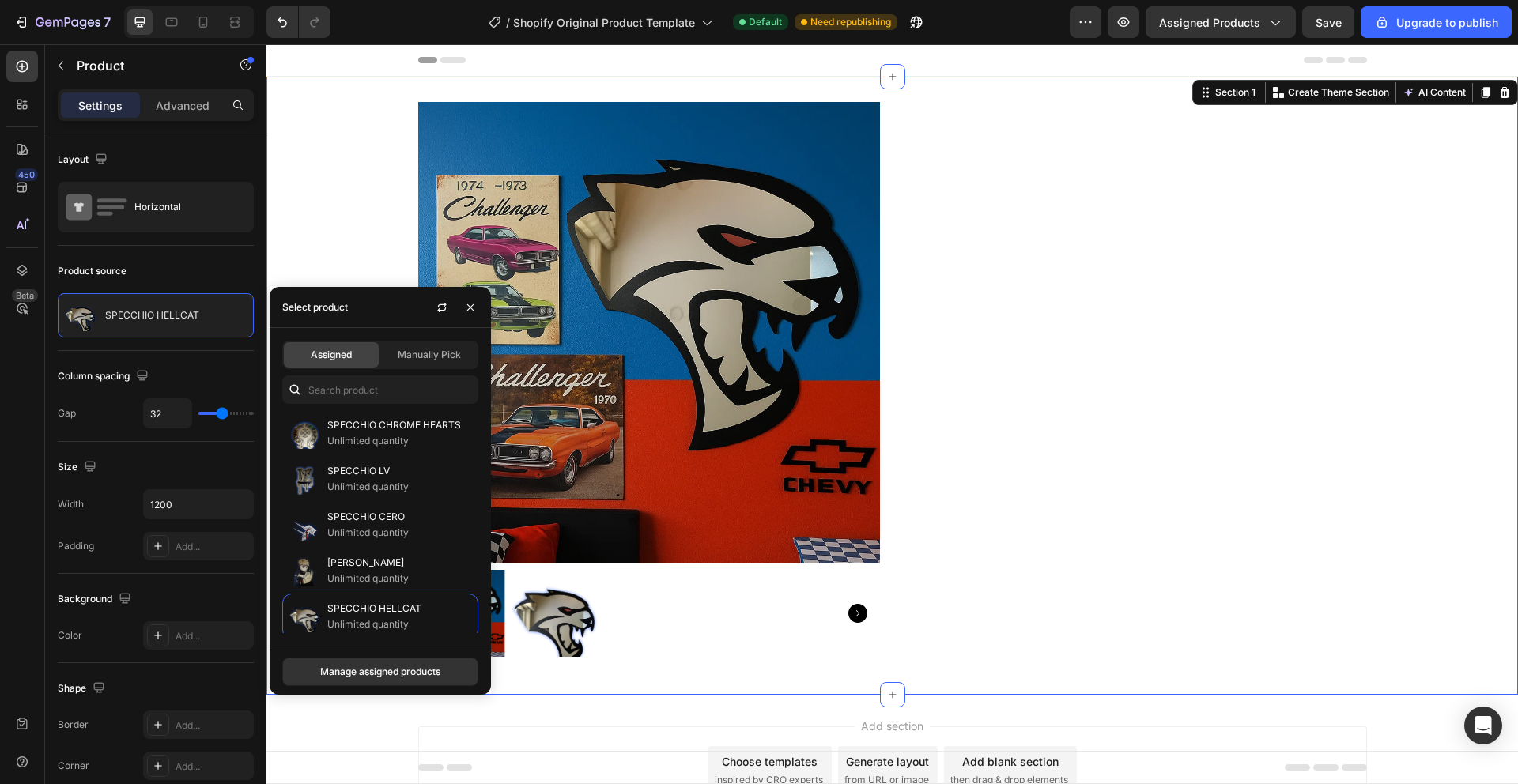
click at [340, 227] on div "Product Images SPECCHIO HELLCAT Product Title Quantity Text Block Product" at bounding box center [891, 385] width 1251 height 567
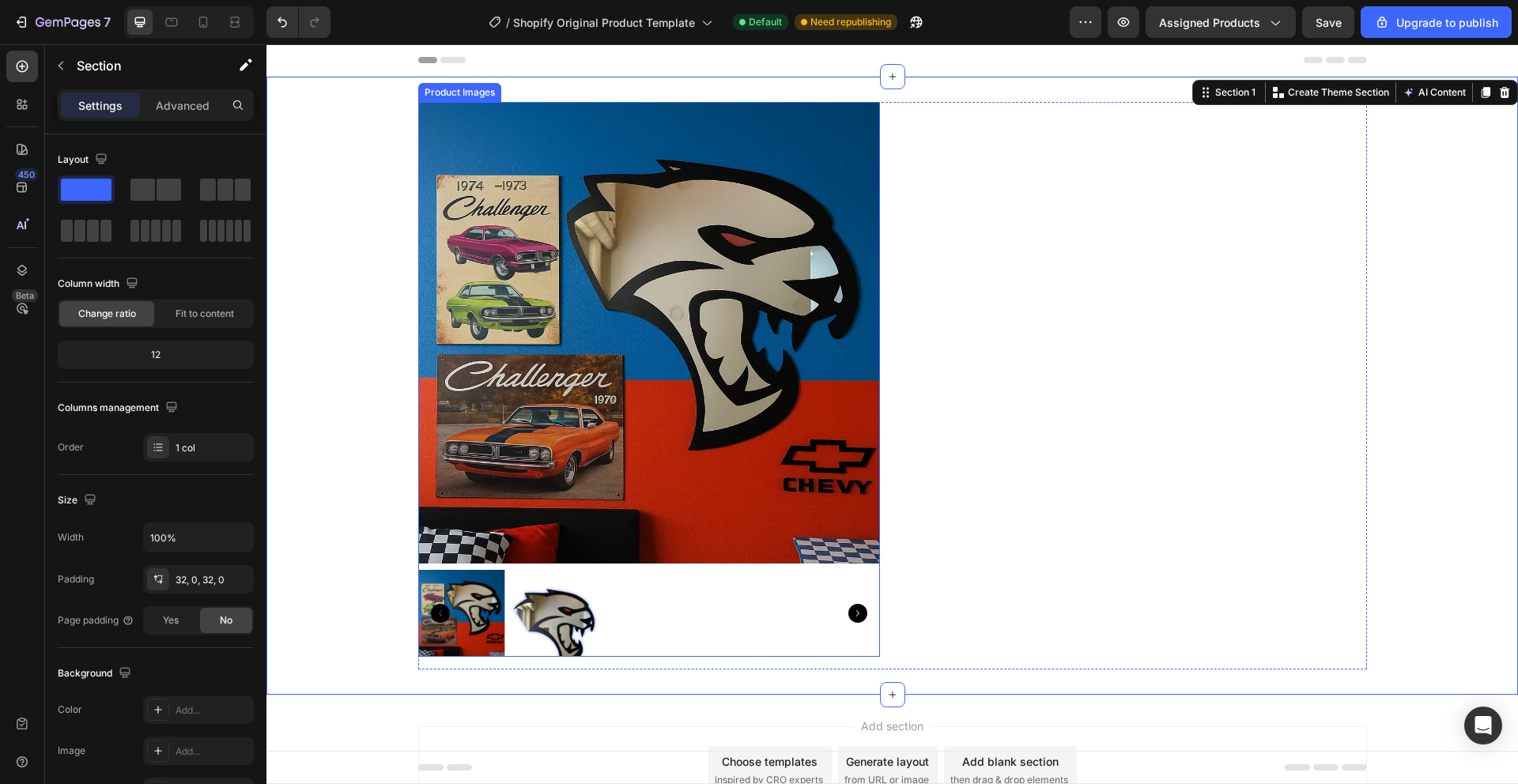
click at [544, 605] on img at bounding box center [554, 613] width 87 height 87
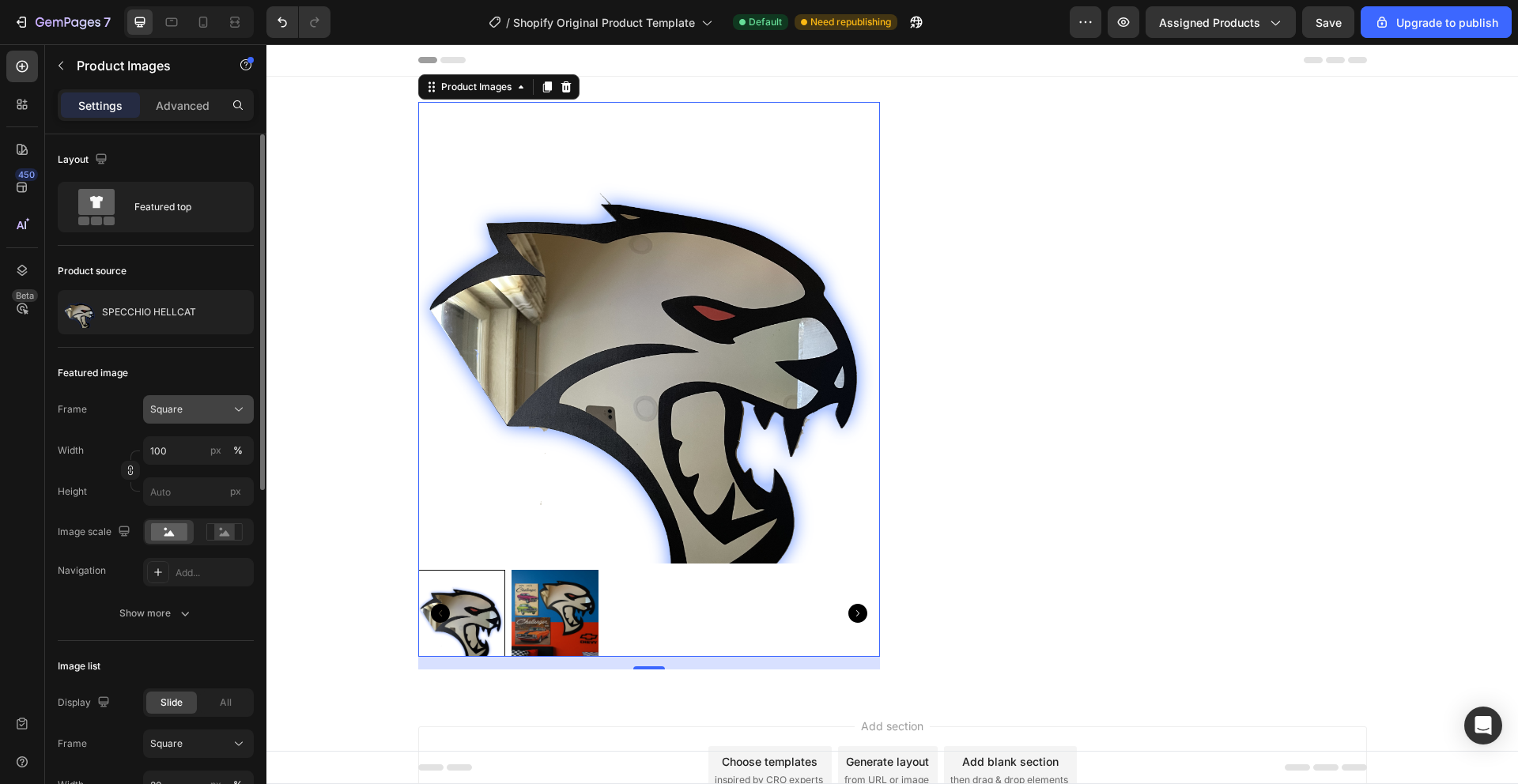
click at [231, 404] on icon at bounding box center [239, 409] width 16 height 16
click at [229, 404] on div "Square" at bounding box center [198, 409] width 97 height 16
click at [225, 533] on icon at bounding box center [224, 533] width 10 height 6
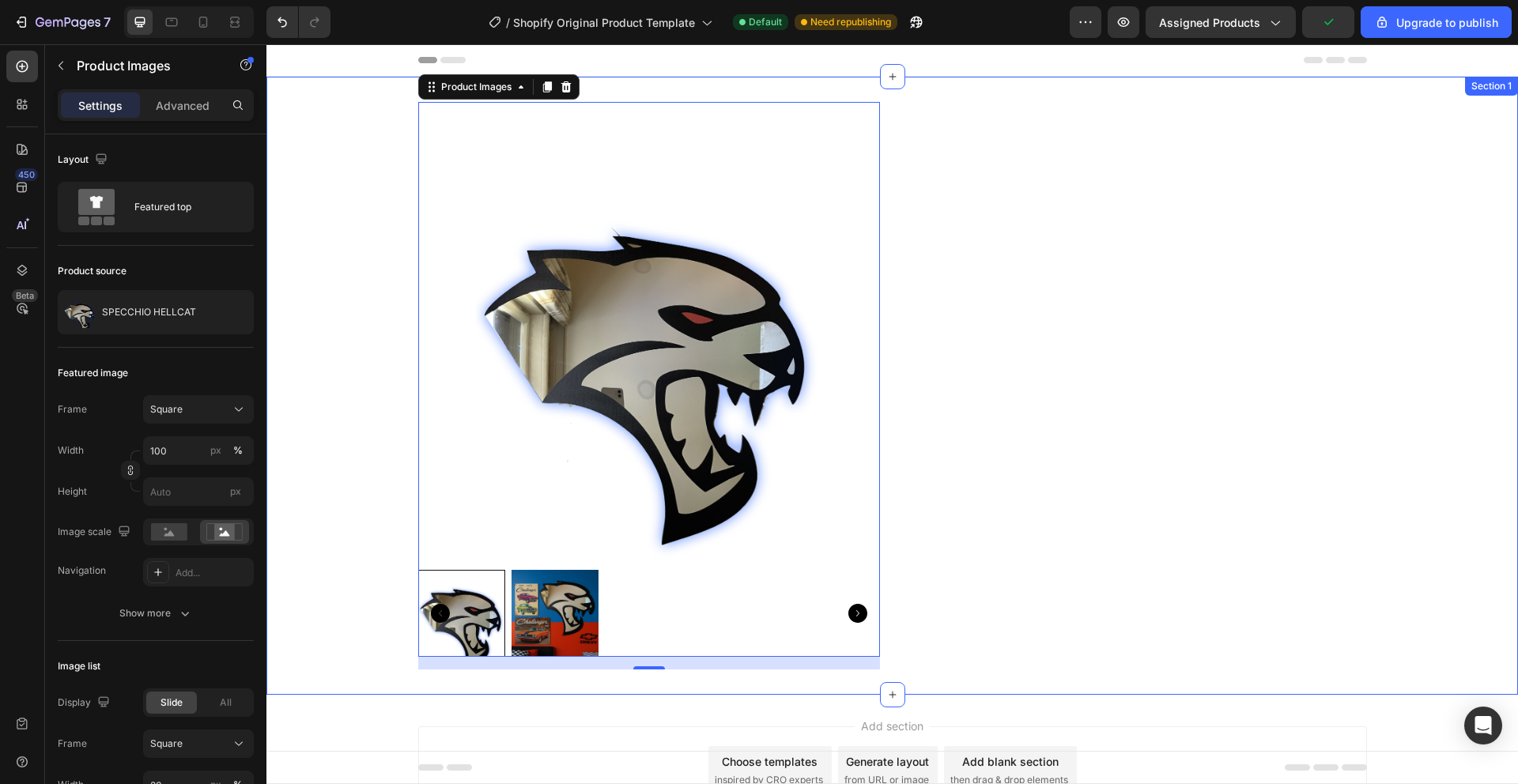
click at [307, 482] on div "Product Images 16 SPECCHIO HELLCAT Product Title Quantity Text Block Product" at bounding box center [891, 385] width 1251 height 567
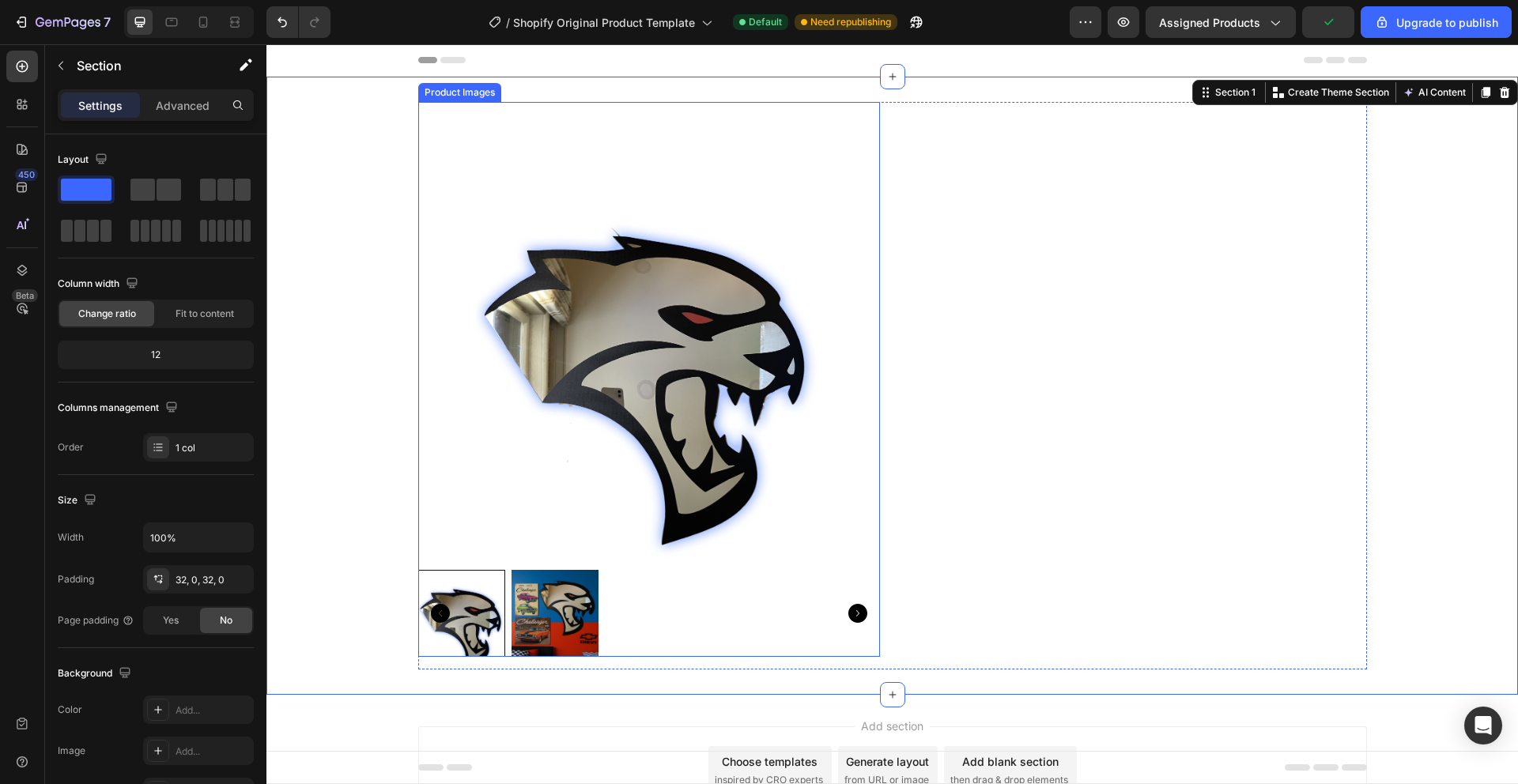
click at [525, 588] on img at bounding box center [554, 613] width 87 height 87
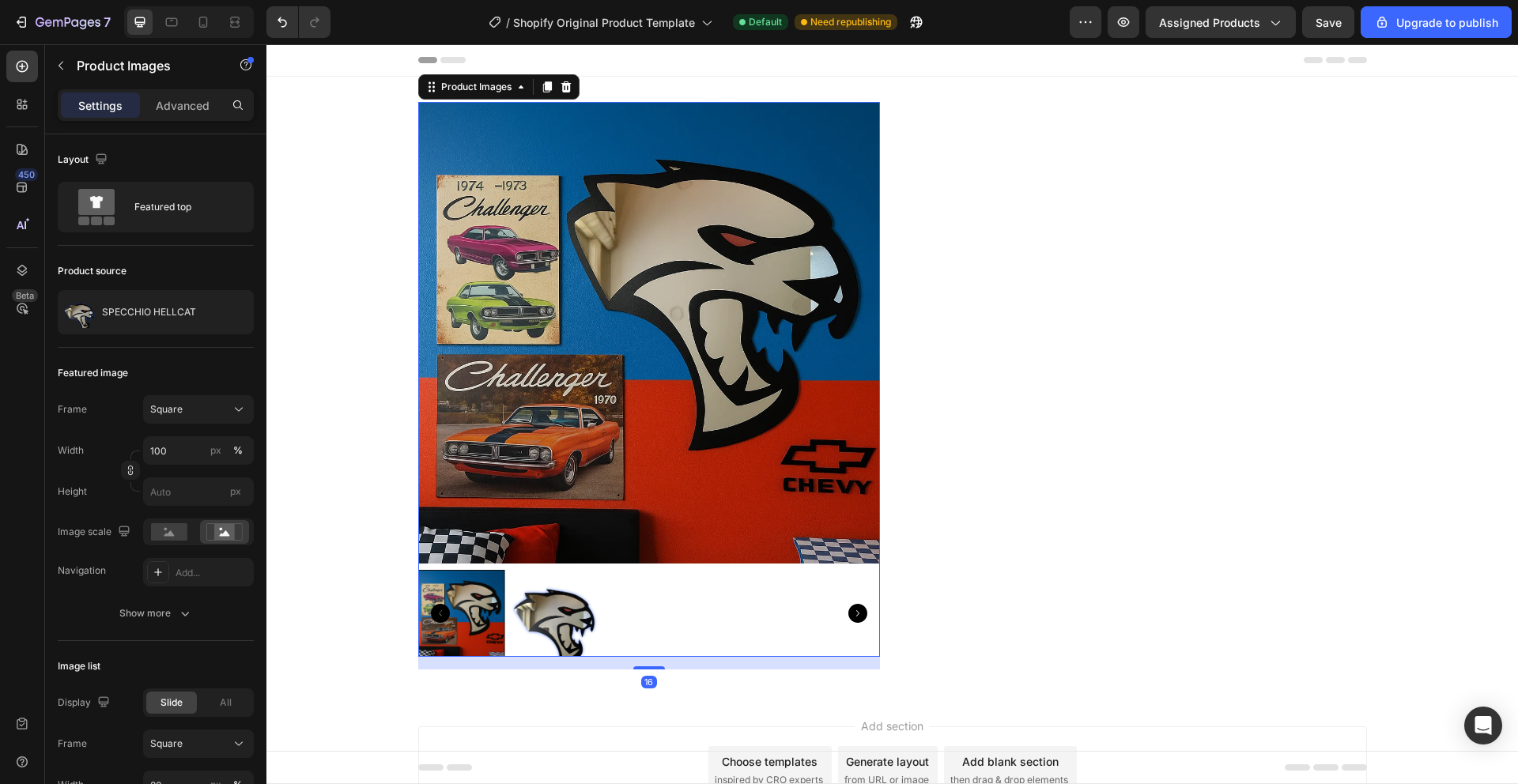
click at [534, 603] on img at bounding box center [554, 613] width 87 height 87
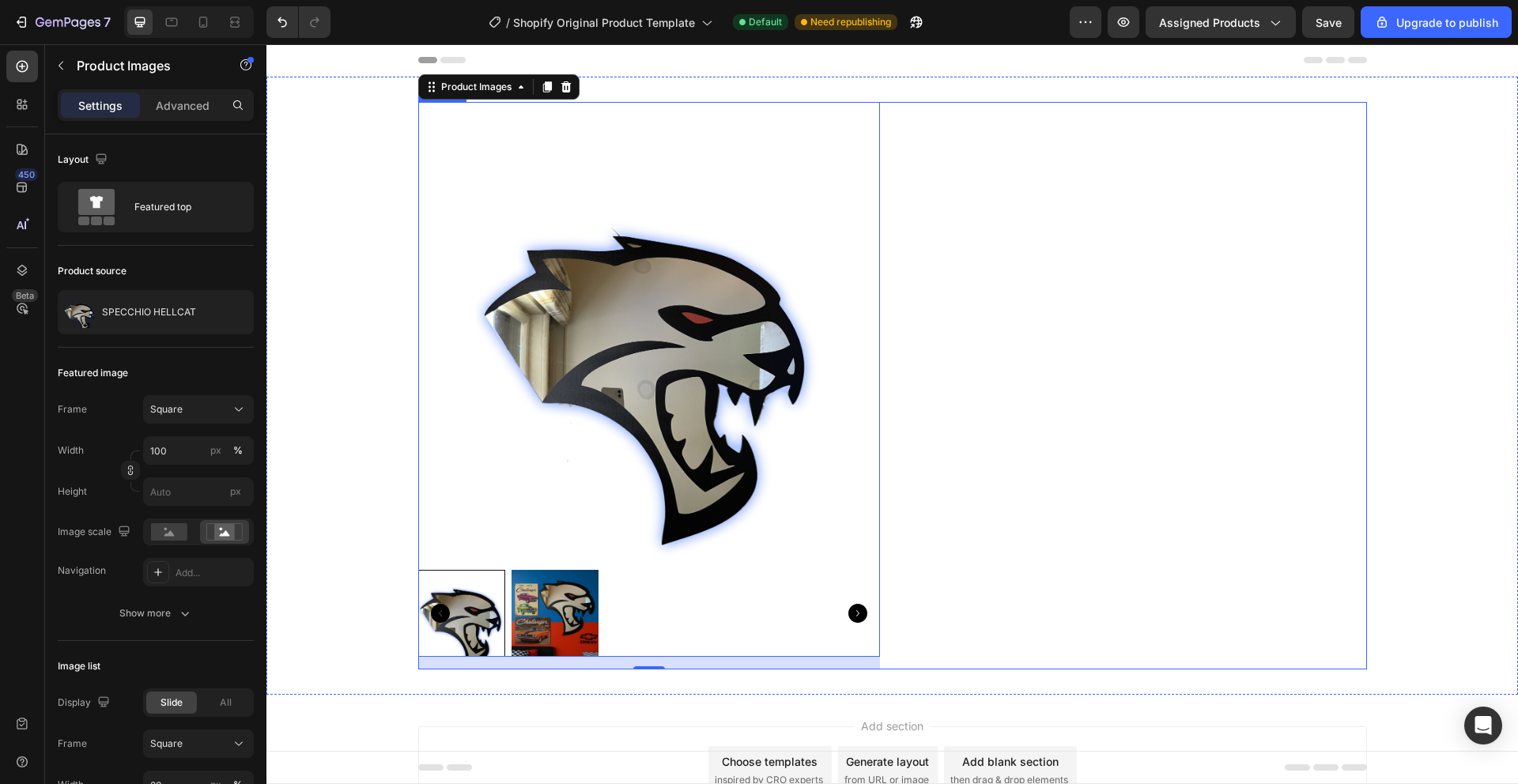
click at [1125, 392] on div "SPECCHIO HELLCAT Product Title Quantity Text Block" at bounding box center [1135, 385] width 461 height 567
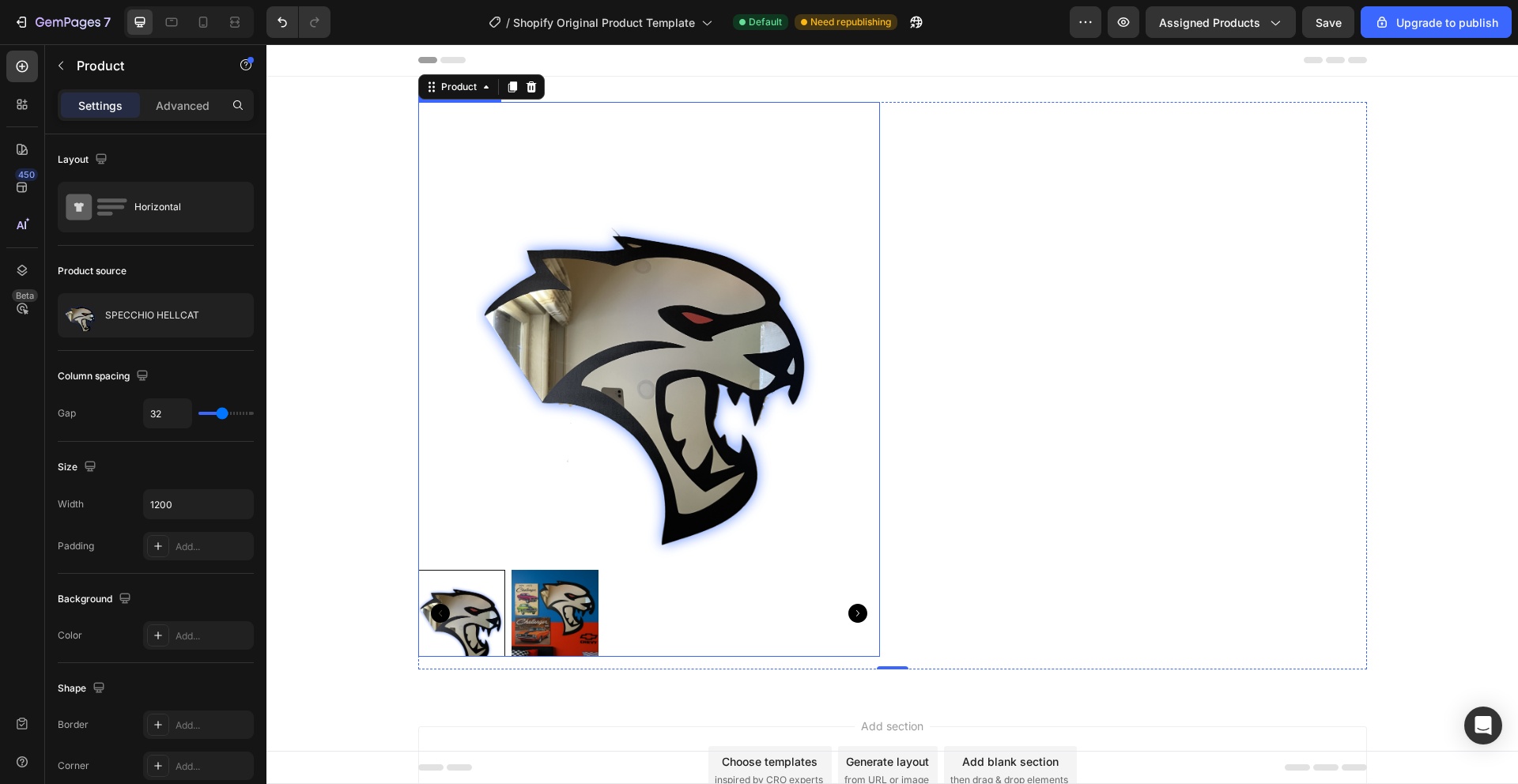
click at [849, 615] on icon "Carousel Next Arrow" at bounding box center [857, 613] width 19 height 19
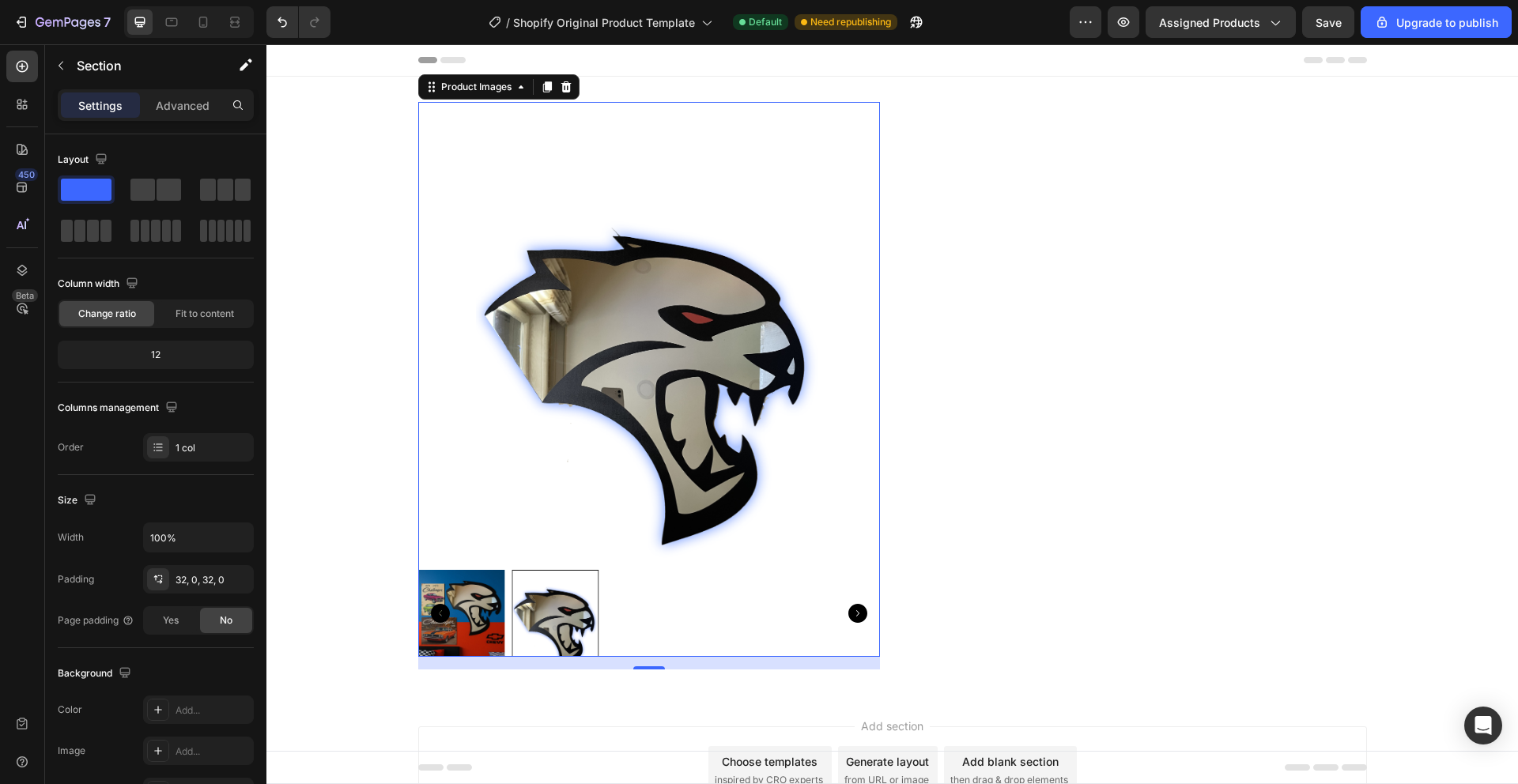
click at [376, 418] on div "Product Images 16 SPECCHIO HELLCAT Product Title Quantity Text Block Product" at bounding box center [891, 385] width 1251 height 567
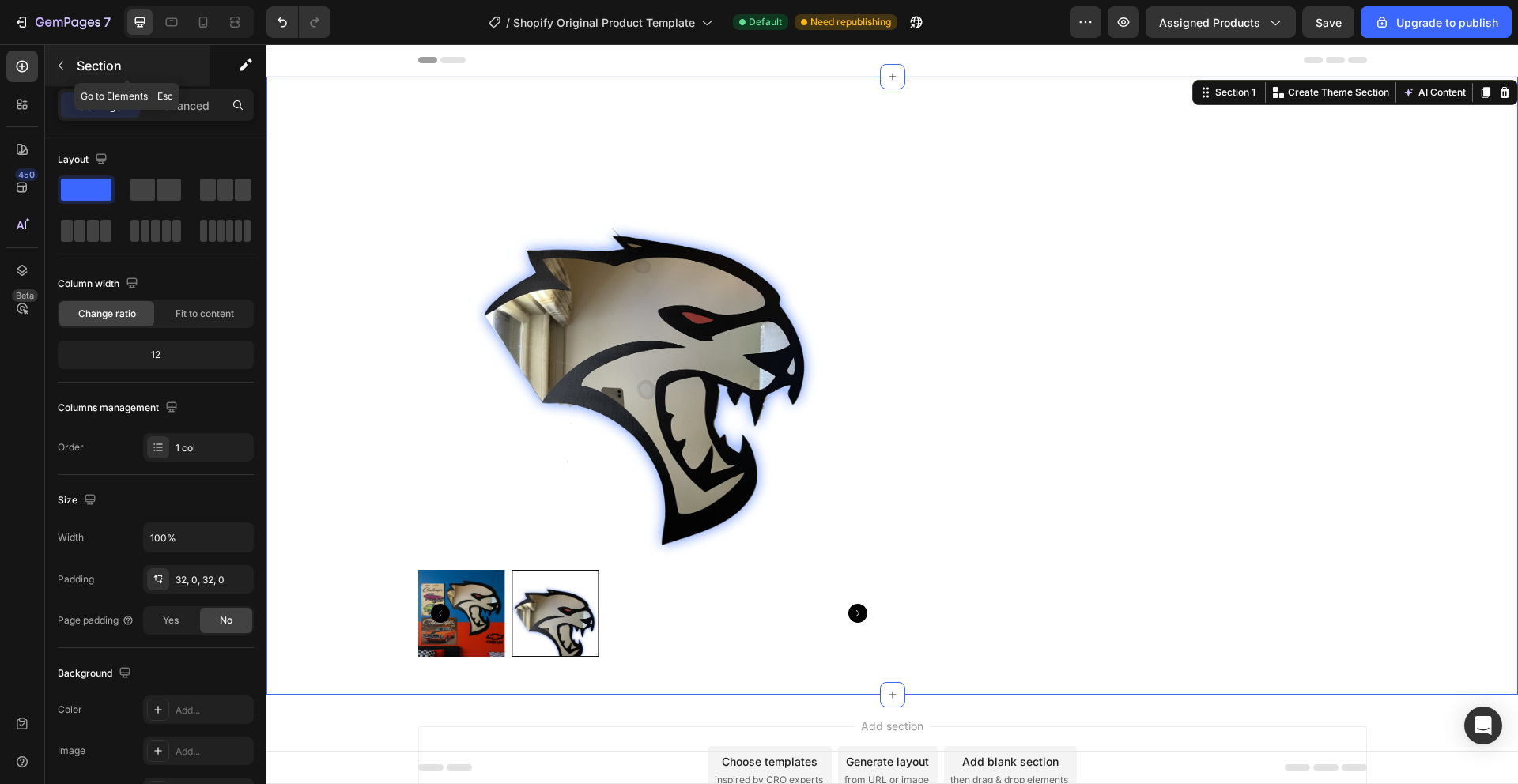
click at [59, 63] on icon "button" at bounding box center [61, 65] width 13 height 13
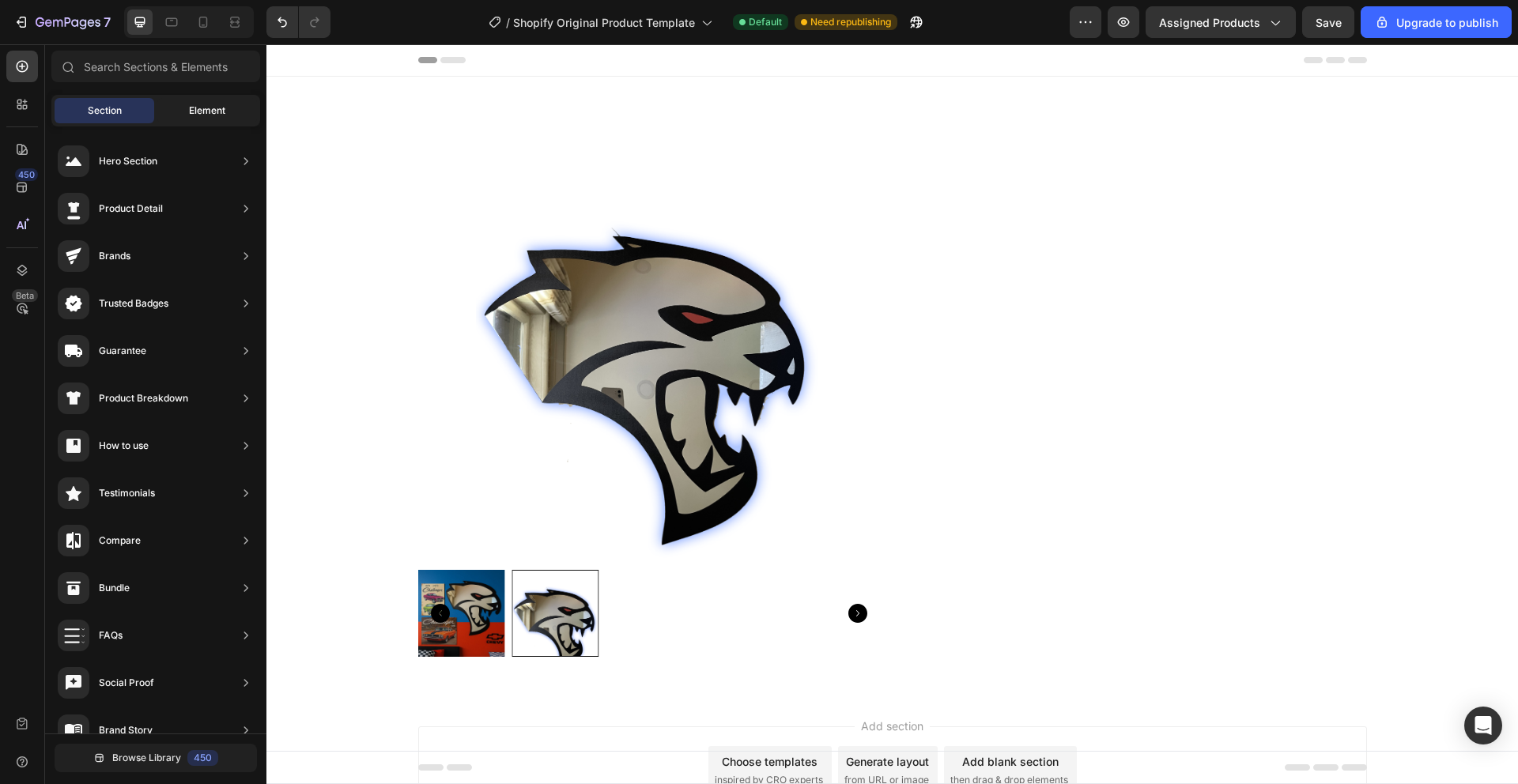
click at [181, 102] on div "Element" at bounding box center [207, 110] width 100 height 25
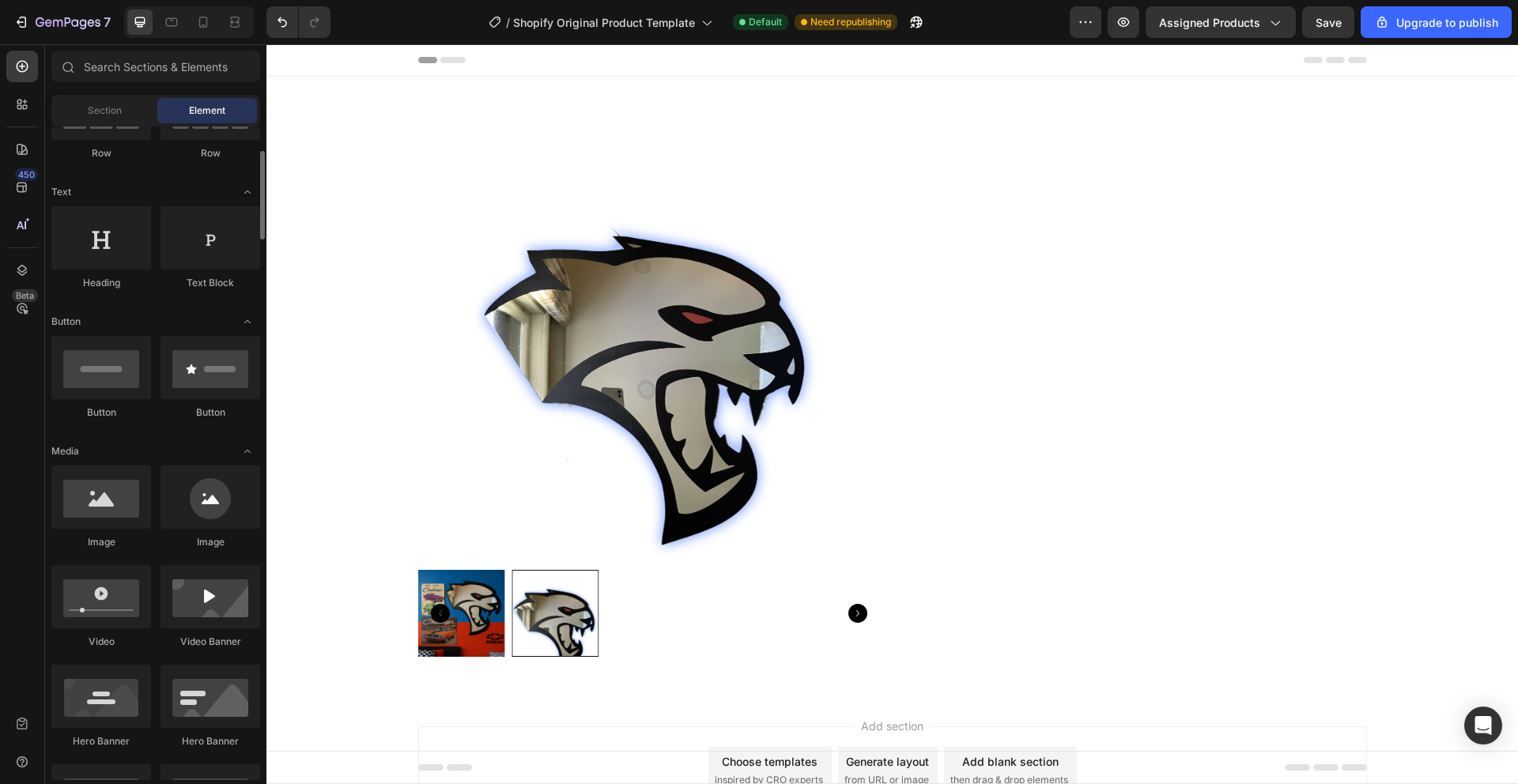
scroll to position [185, 0]
click at [205, 17] on icon at bounding box center [203, 22] width 9 height 11
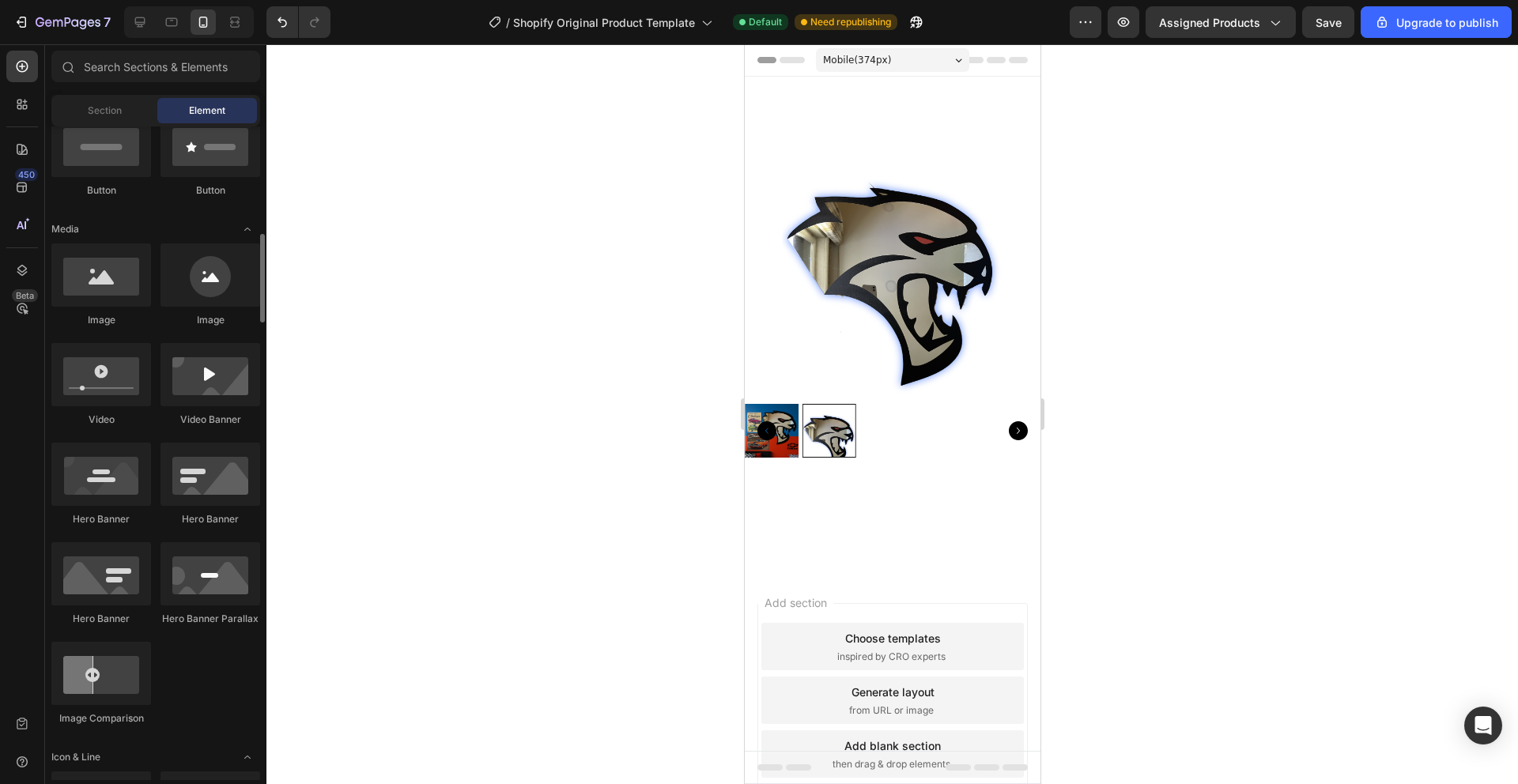
scroll to position [304, 0]
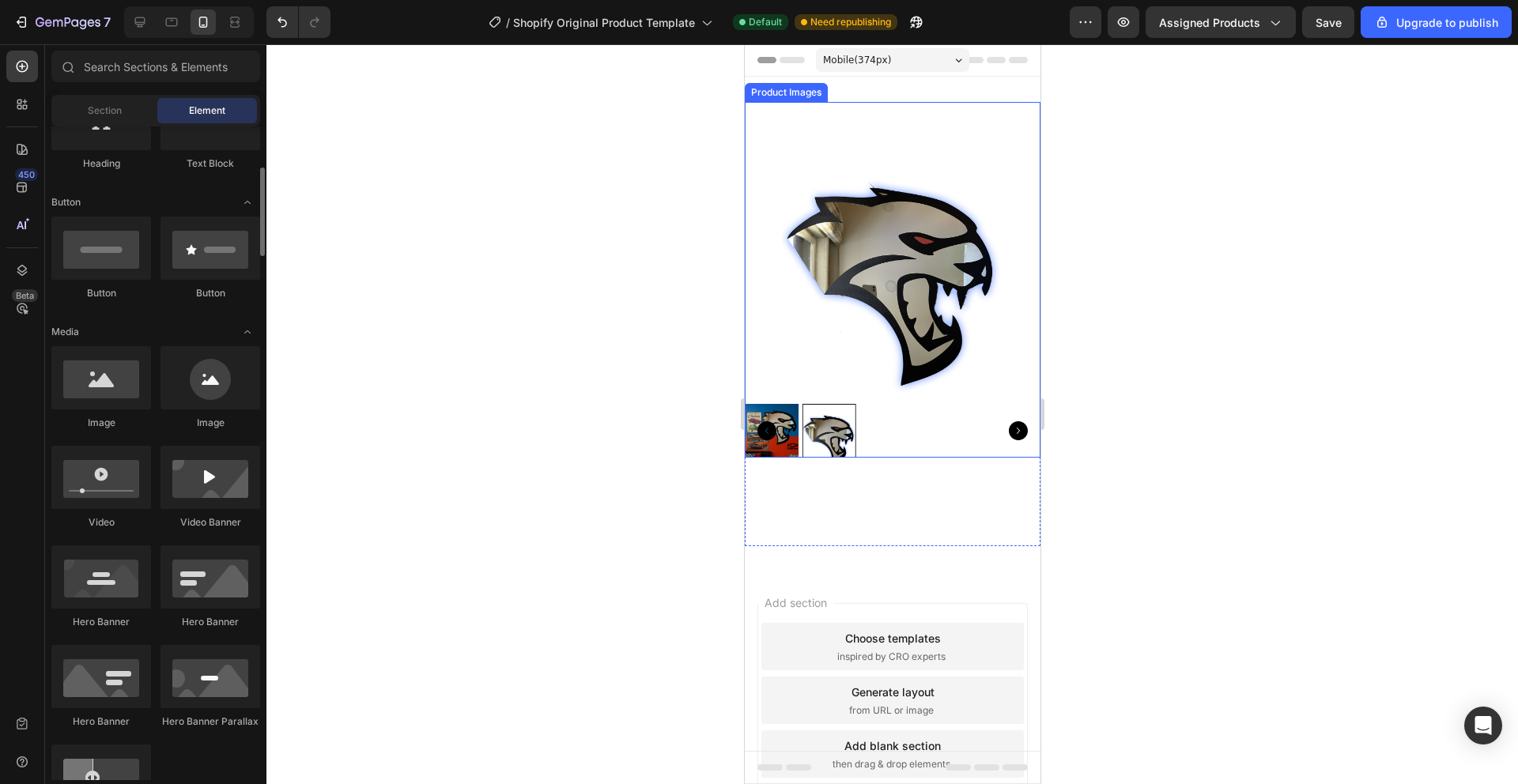
click at [936, 385] on img at bounding box center [891, 249] width 296 height 296
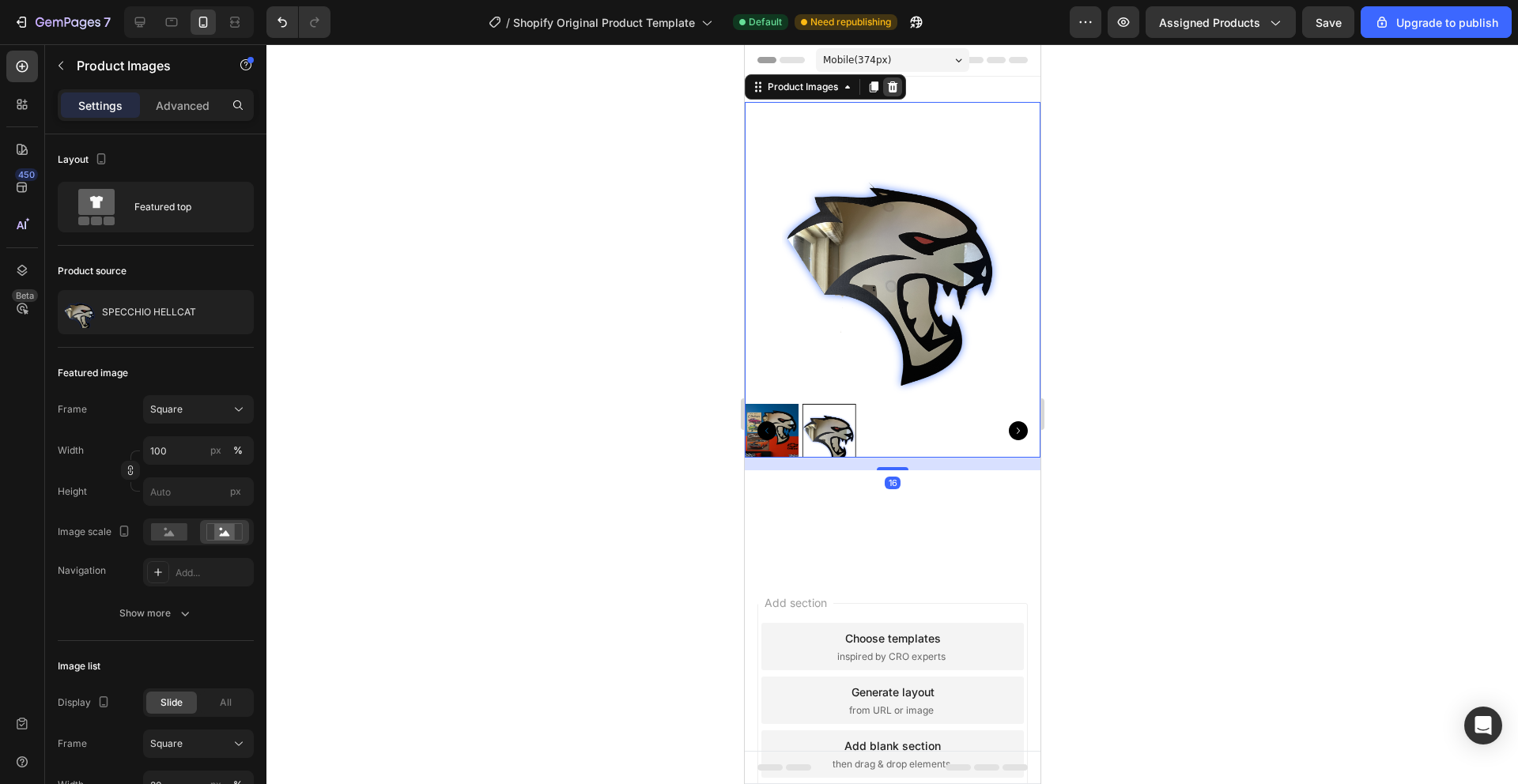
click at [890, 86] on icon at bounding box center [891, 87] width 13 height 13
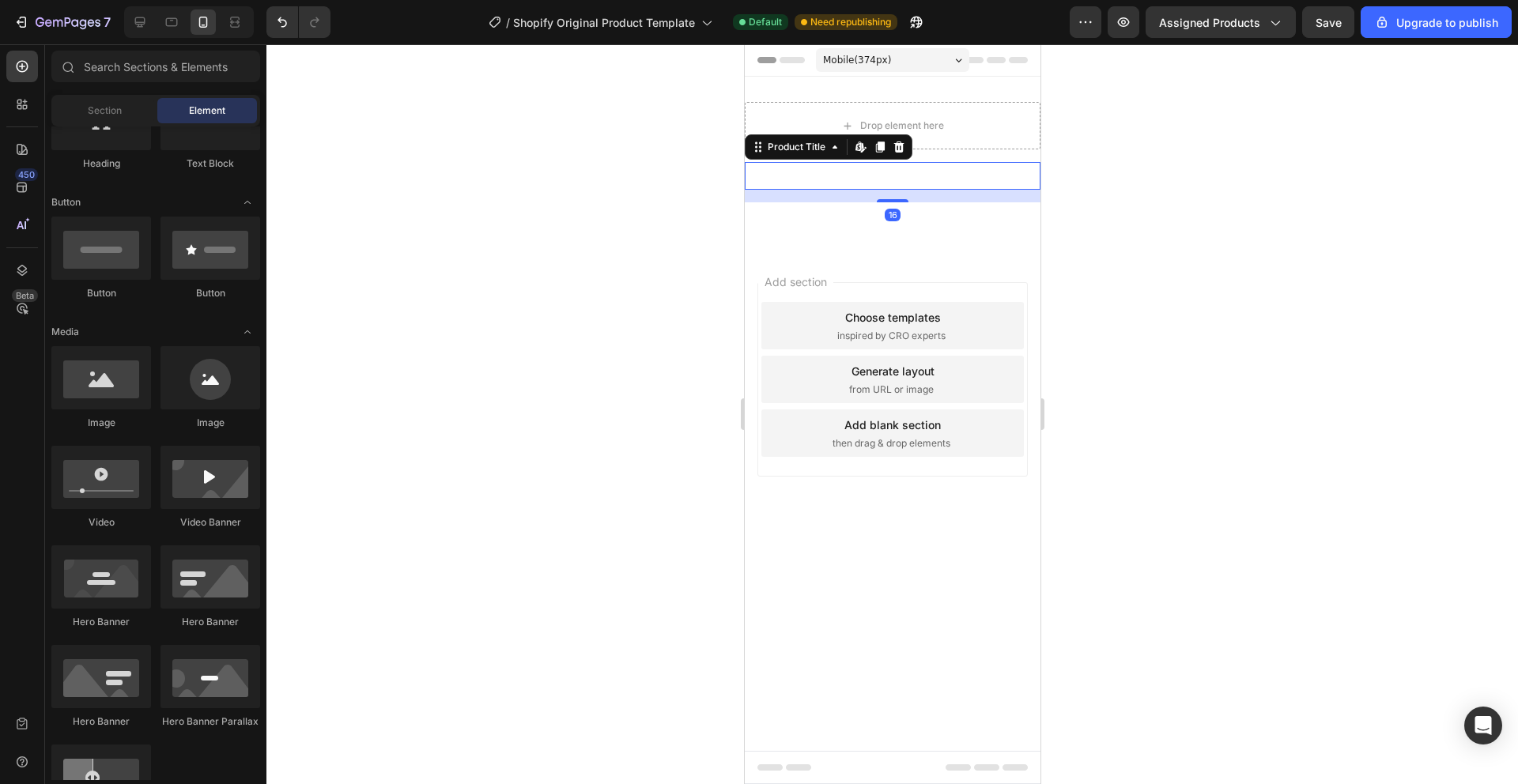
click at [787, 179] on h2 "SPECCHIO HELLCAT" at bounding box center [891, 176] width 296 height 28
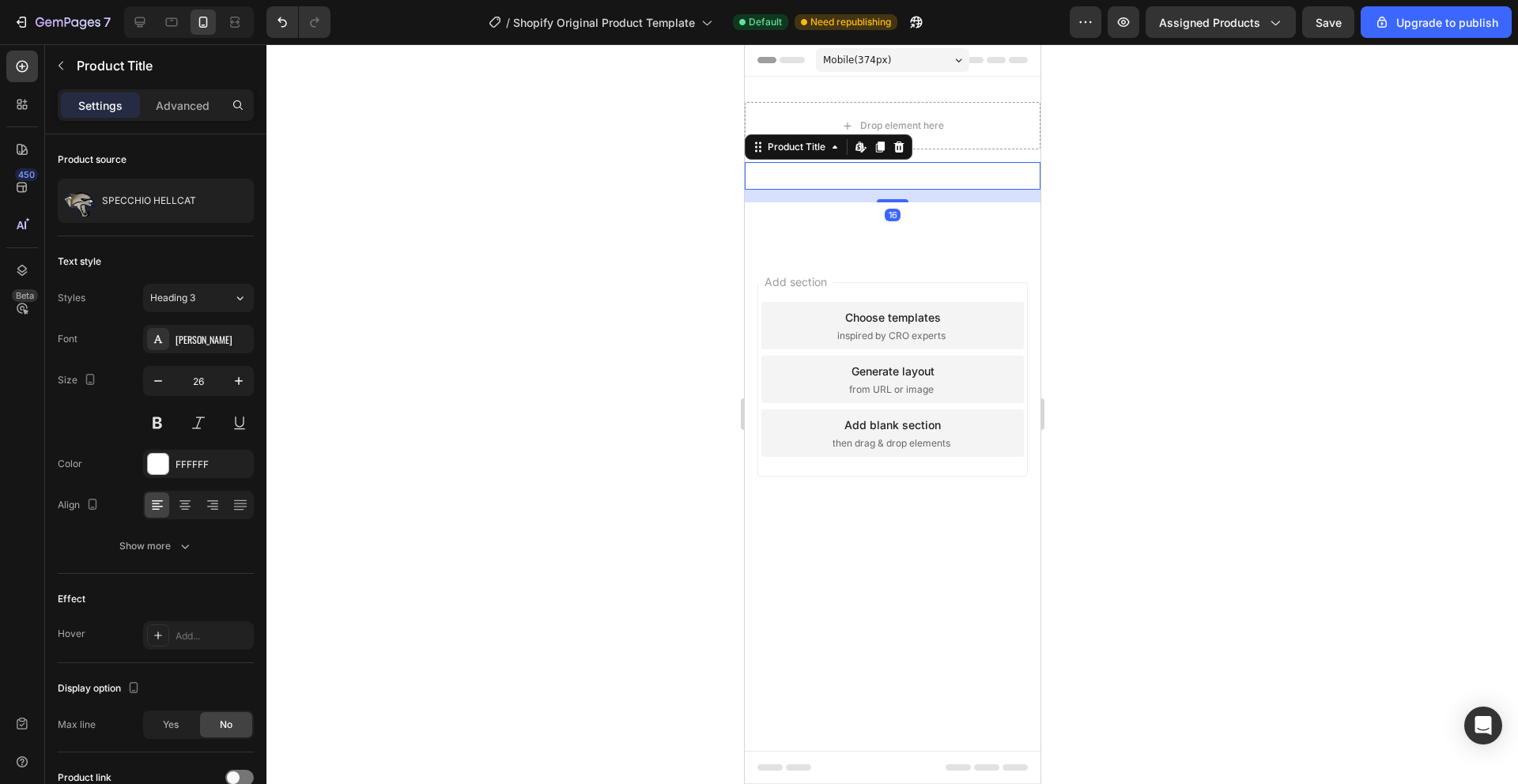
click at [907, 148] on div "Product Title Edit content in Shopify" at bounding box center [827, 146] width 167 height 25
click at [903, 149] on icon at bounding box center [898, 146] width 13 height 13
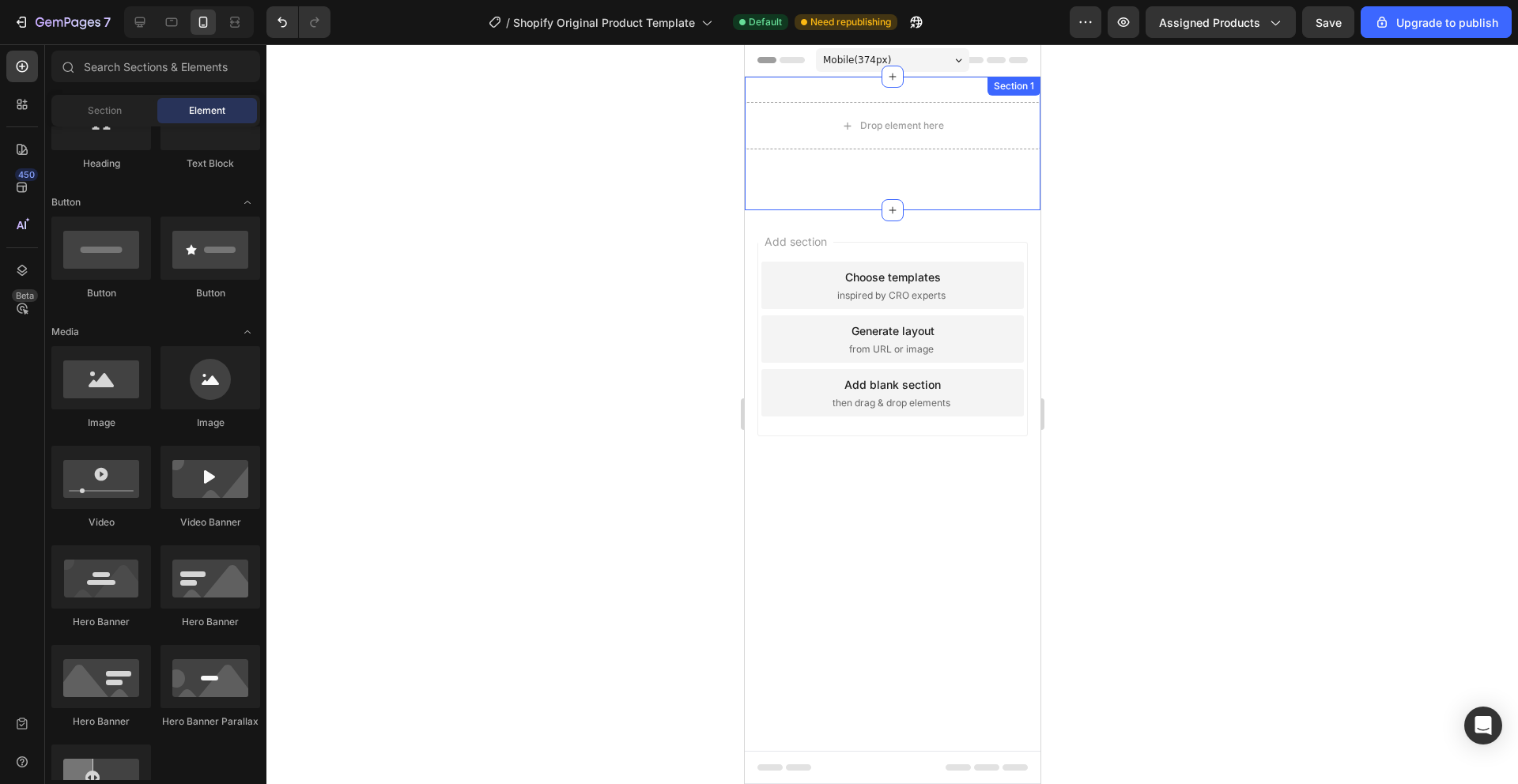
click at [807, 86] on div "Drop element here Quantity Text Block Product Section 1" at bounding box center [891, 143] width 296 height 133
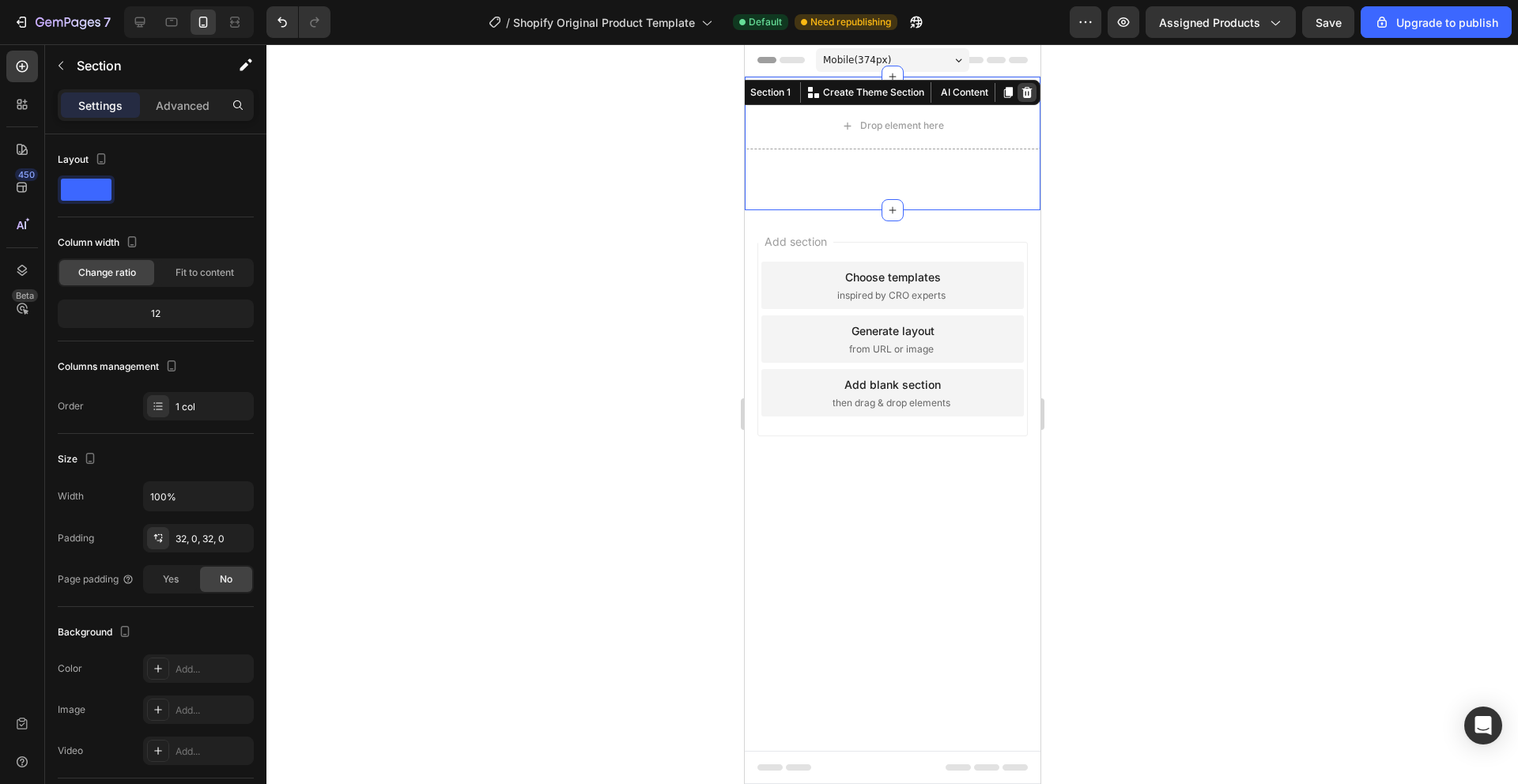
click at [1024, 90] on icon at bounding box center [1027, 92] width 10 height 11
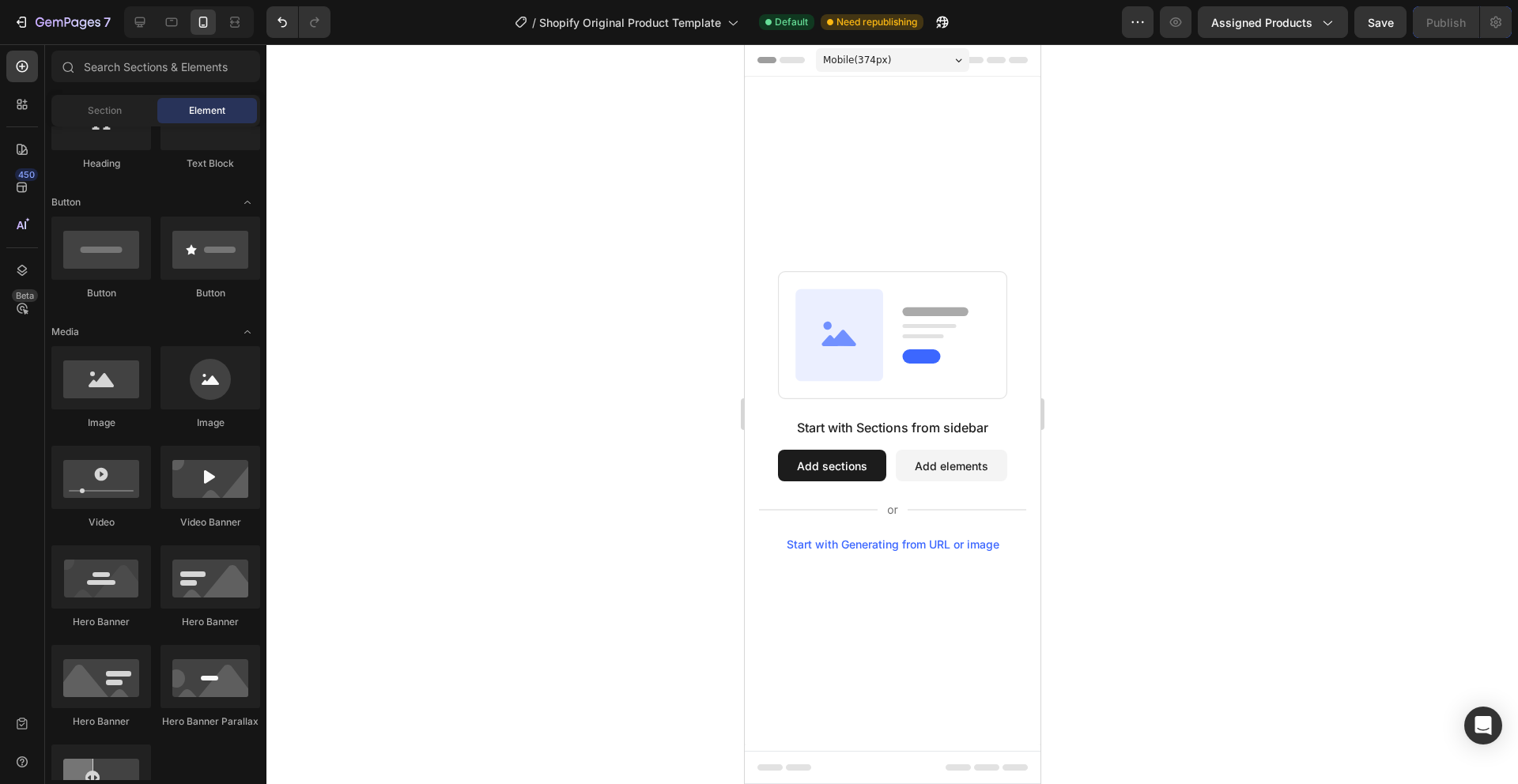
click at [836, 463] on button "Add sections" at bounding box center [831, 465] width 109 height 32
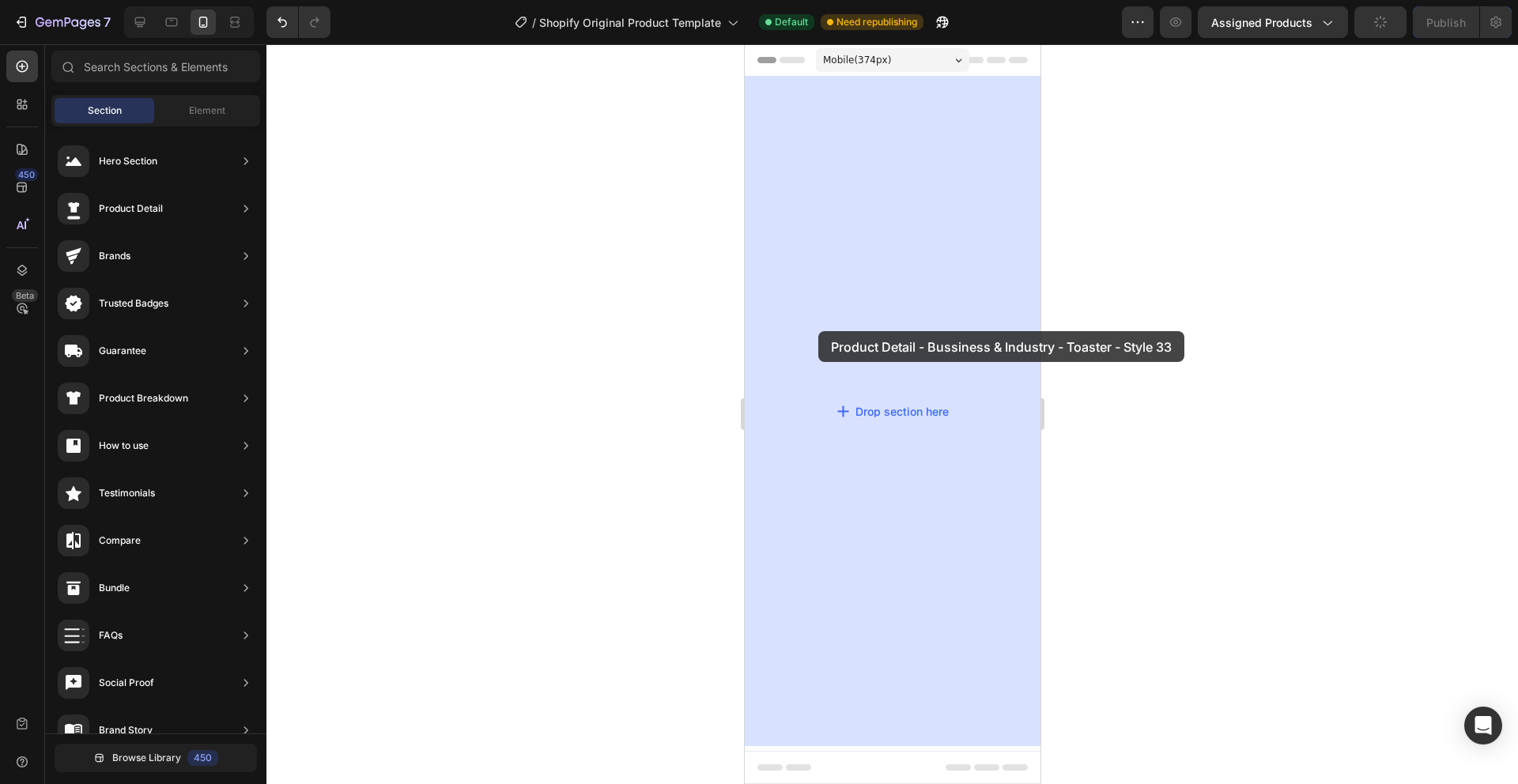
drag, startPoint x: 1119, startPoint y: 435, endPoint x: 817, endPoint y: 331, distance: 319.4
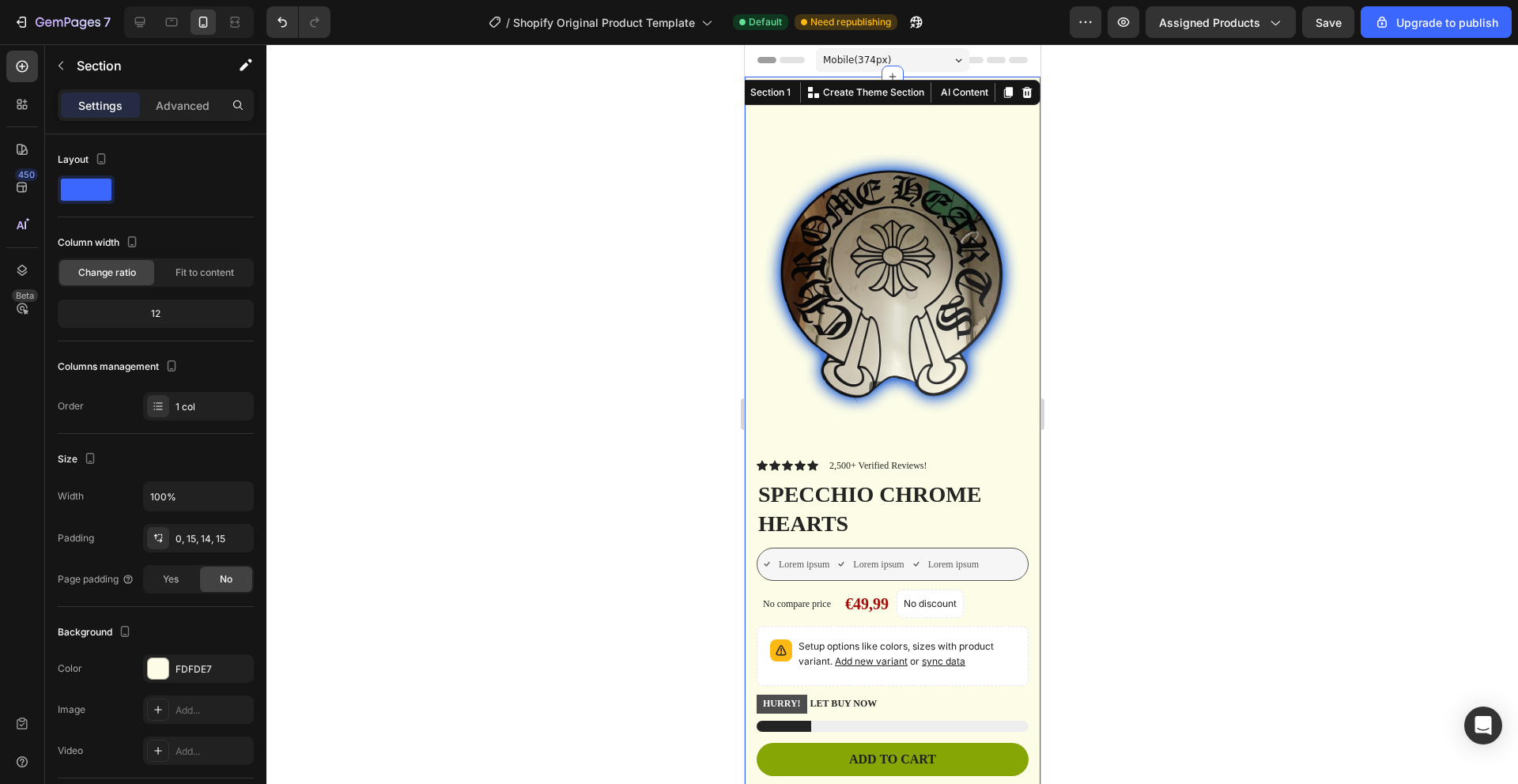
click at [1102, 399] on div at bounding box center [891, 413] width 1251 height 739
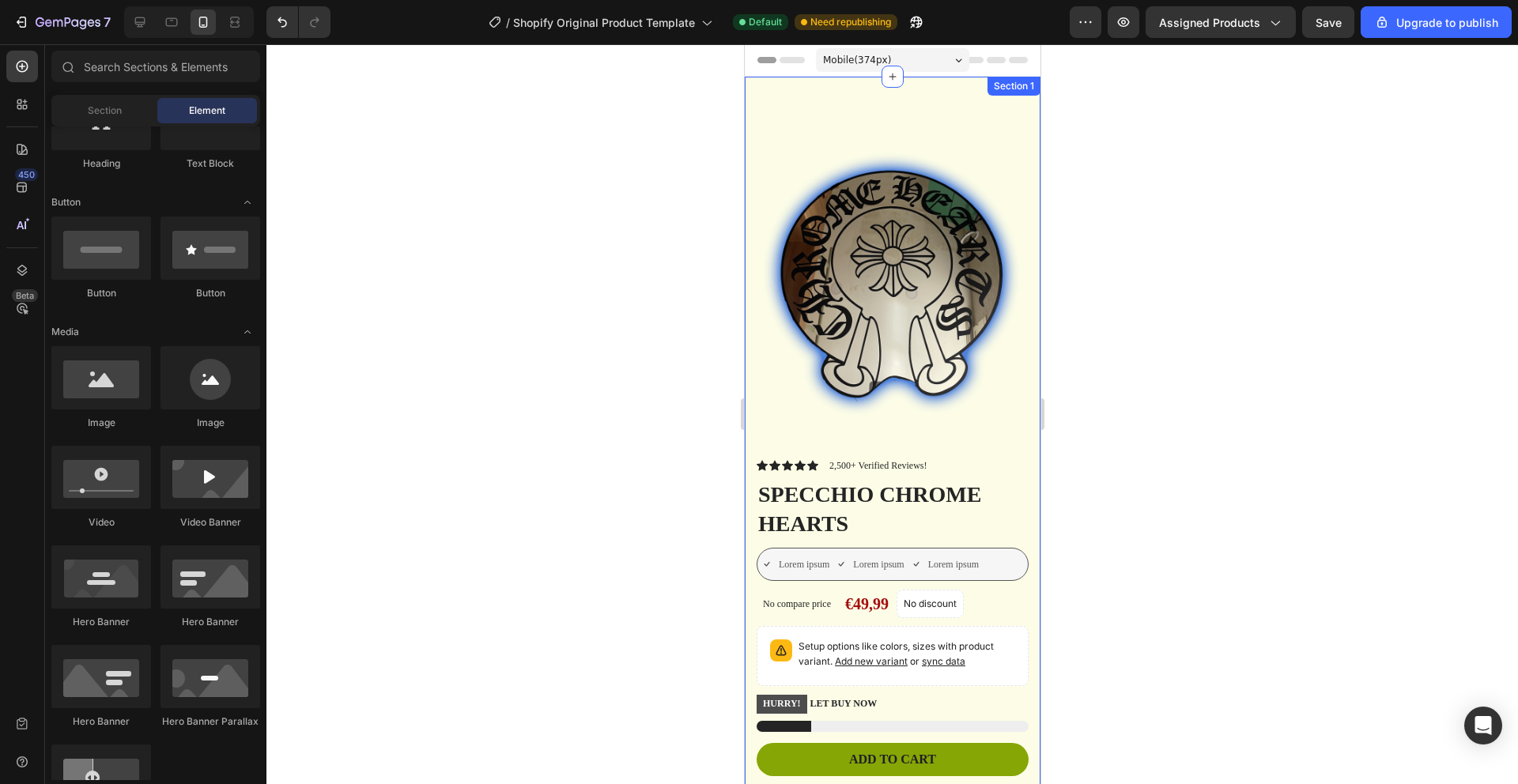
click at [748, 107] on div "Product Images Vero eos At accusamus Et iusto odio Consectetur Adipiscin Accord…" at bounding box center [891, 675] width 296 height 1198
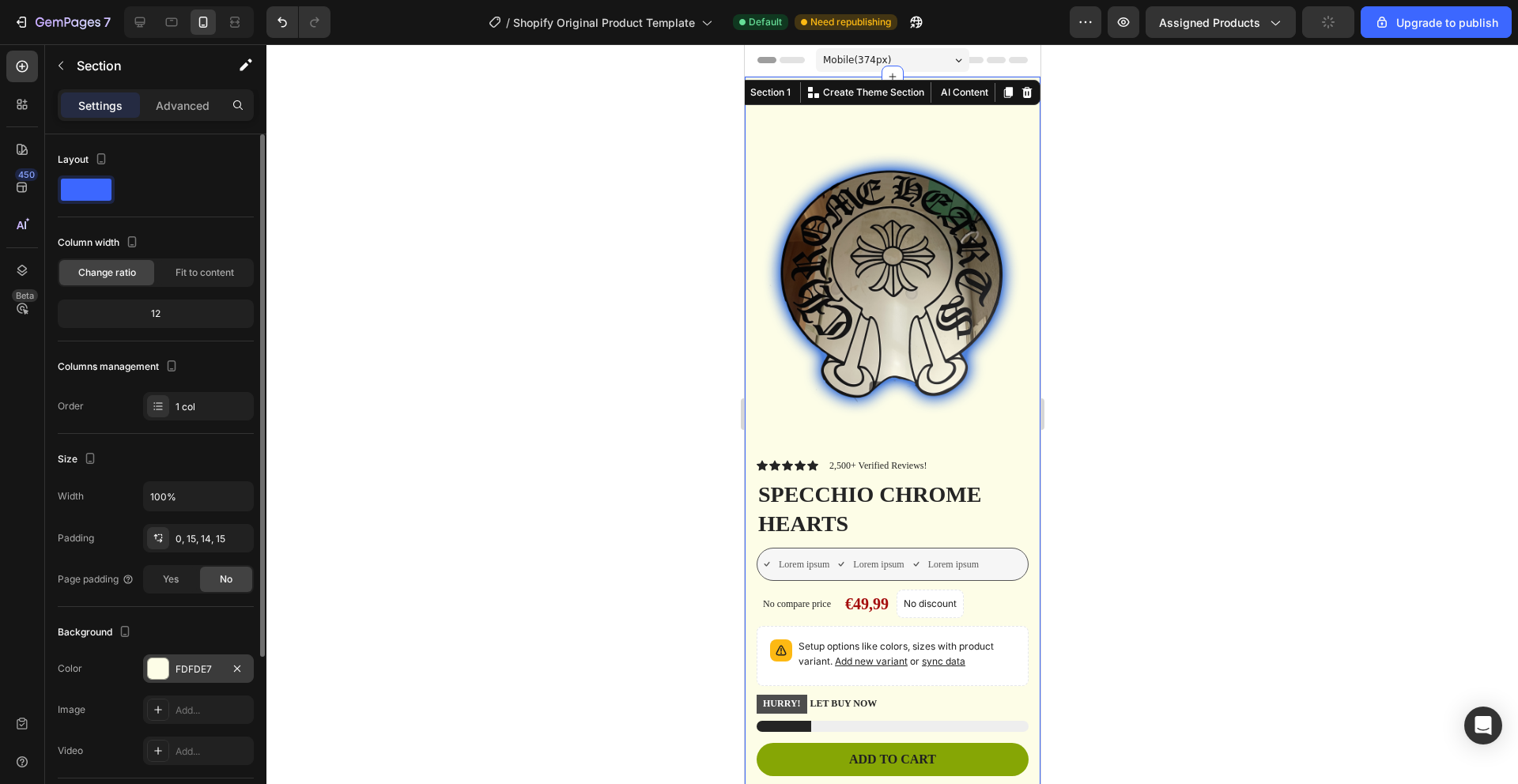
click at [163, 675] on div at bounding box center [157, 668] width 21 height 21
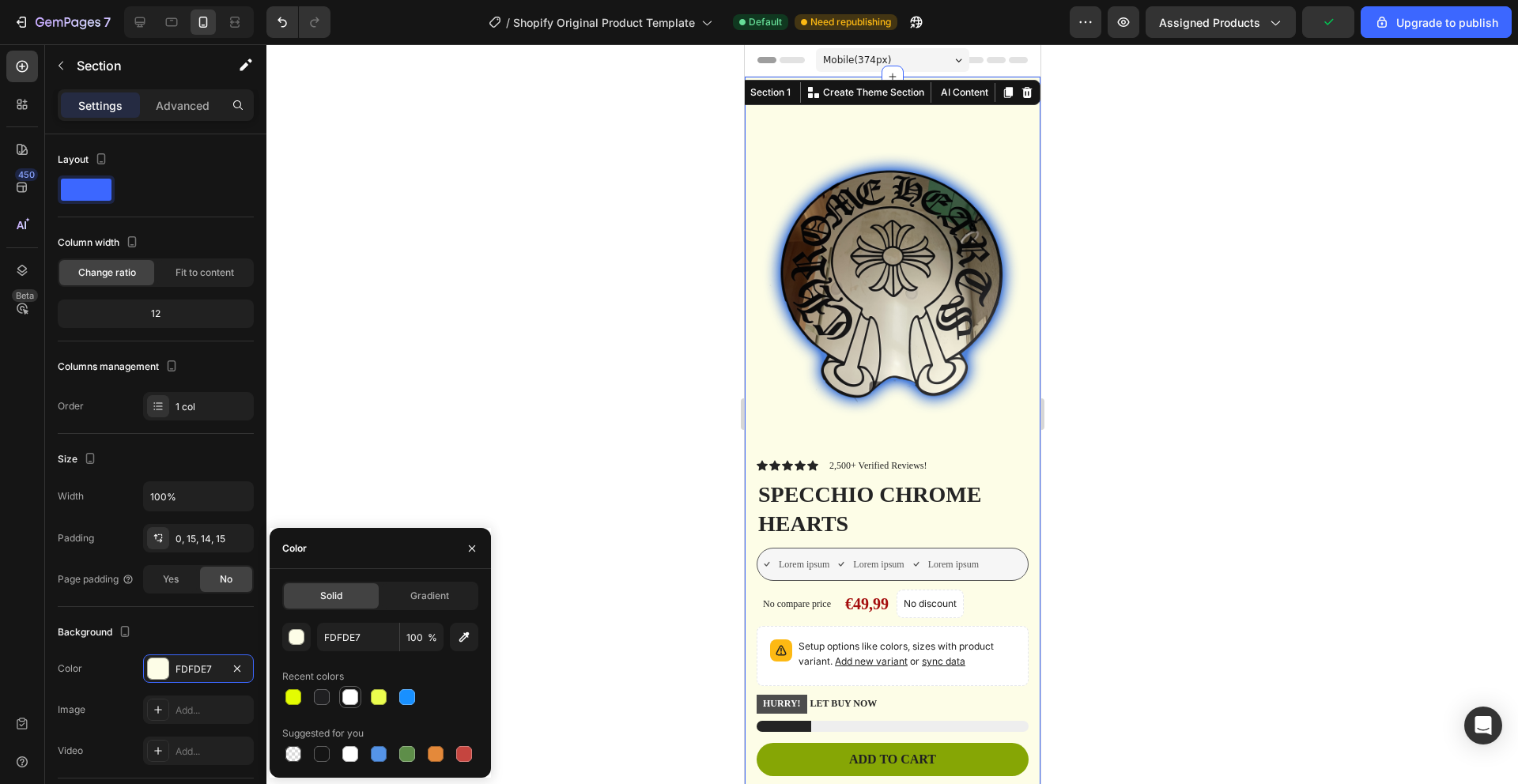
click at [348, 704] on div at bounding box center [350, 697] width 16 height 16
type input "FFFFFF"
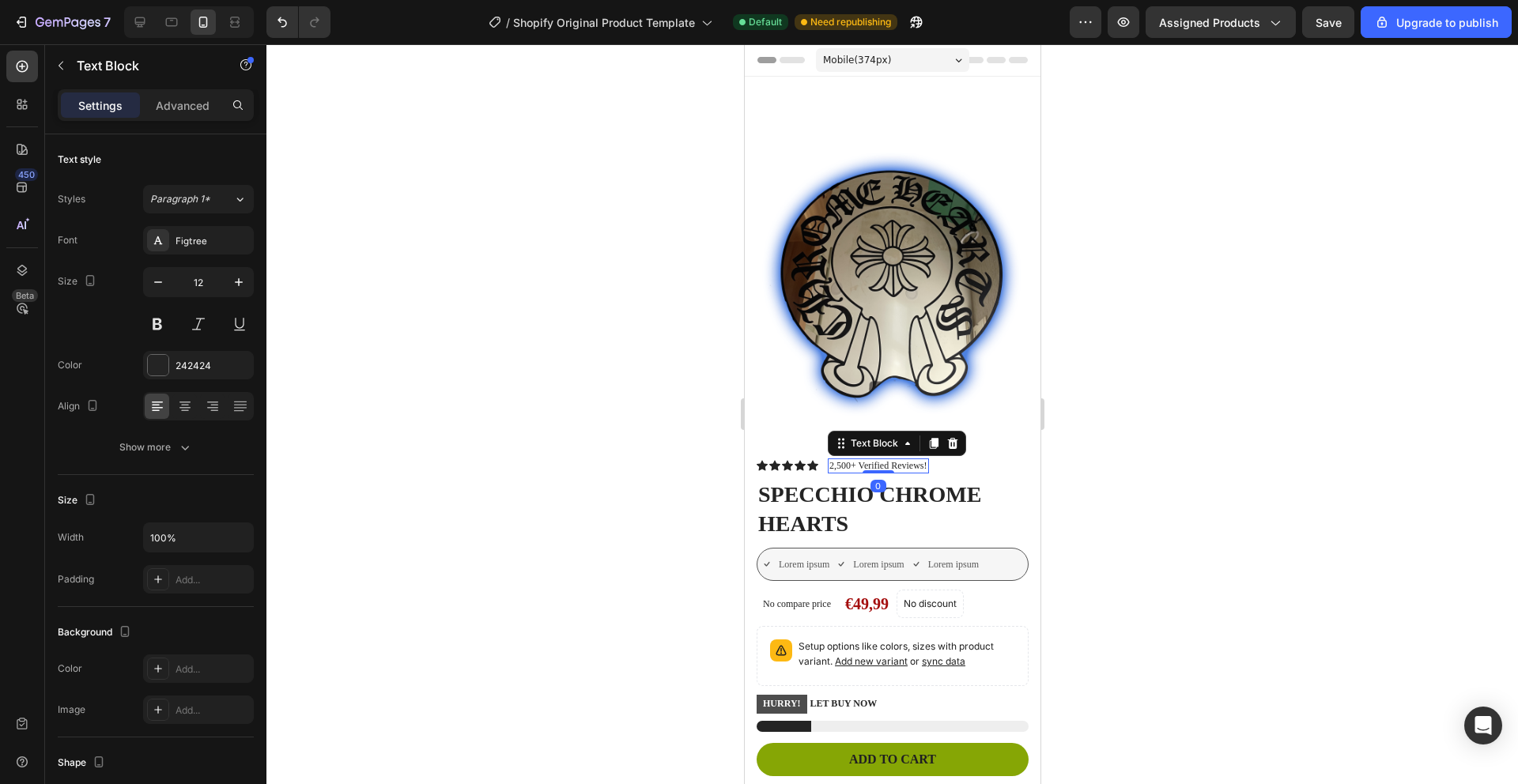
click at [904, 460] on p "2,500+ Verified Reviews!" at bounding box center [877, 466] width 98 height 13
click at [918, 460] on p "2,500+ Verified Reviews!" at bounding box center [877, 466] width 98 height 13
click at [924, 460] on p "2,500+ Verified Reviews!" at bounding box center [877, 466] width 98 height 13
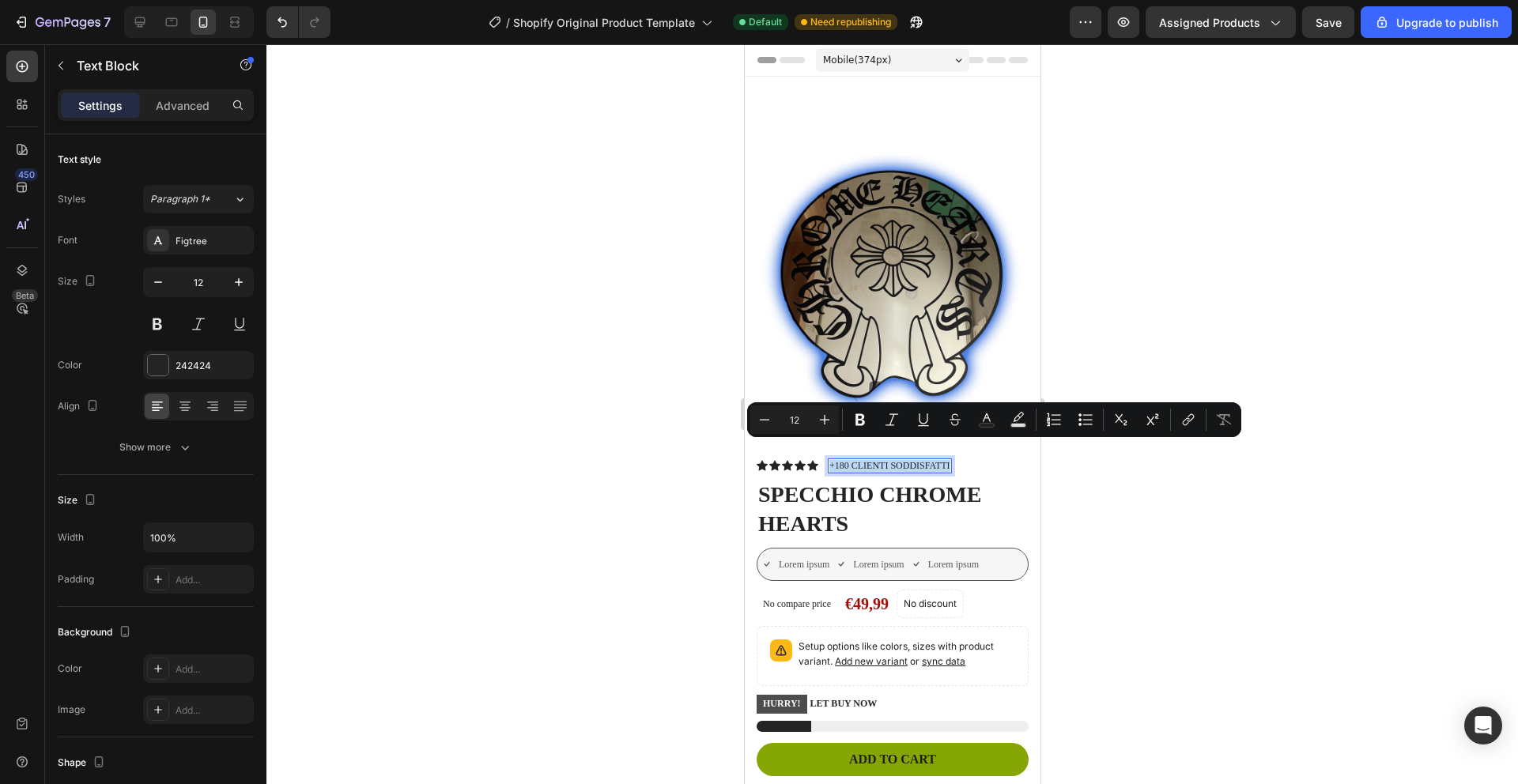
click at [949, 458] on div "+180 CLIENTI SODDISFATTI" at bounding box center [888, 466] width 125 height 16
click at [157, 321] on button at bounding box center [157, 324] width 29 height 29
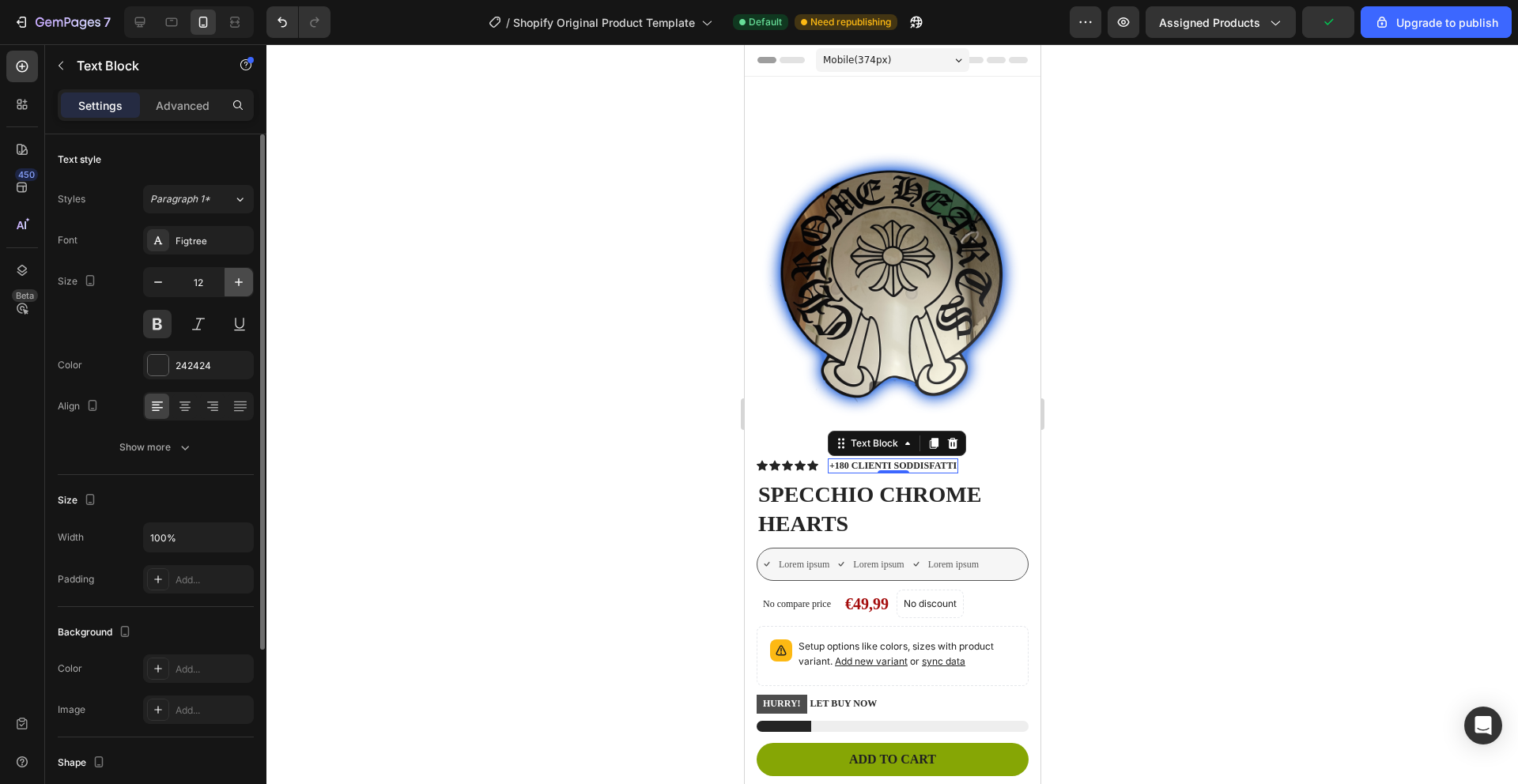
click at [242, 279] on icon "button" at bounding box center [239, 282] width 16 height 16
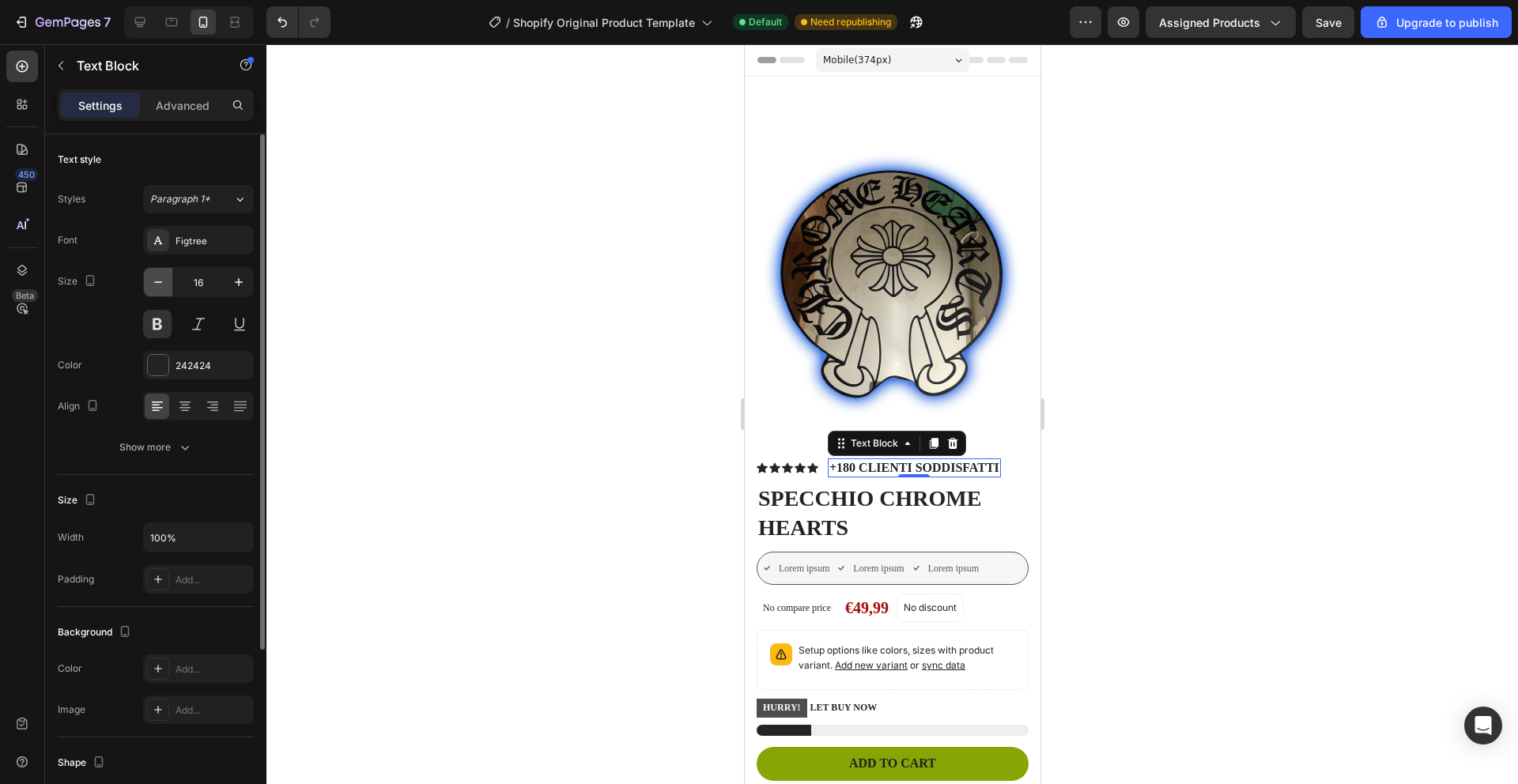
click at [161, 286] on icon "button" at bounding box center [158, 282] width 16 height 16
type input "15"
click at [186, 402] on icon at bounding box center [185, 406] width 16 height 16
click at [162, 402] on icon at bounding box center [157, 406] width 16 height 16
click at [155, 362] on div at bounding box center [157, 365] width 21 height 21
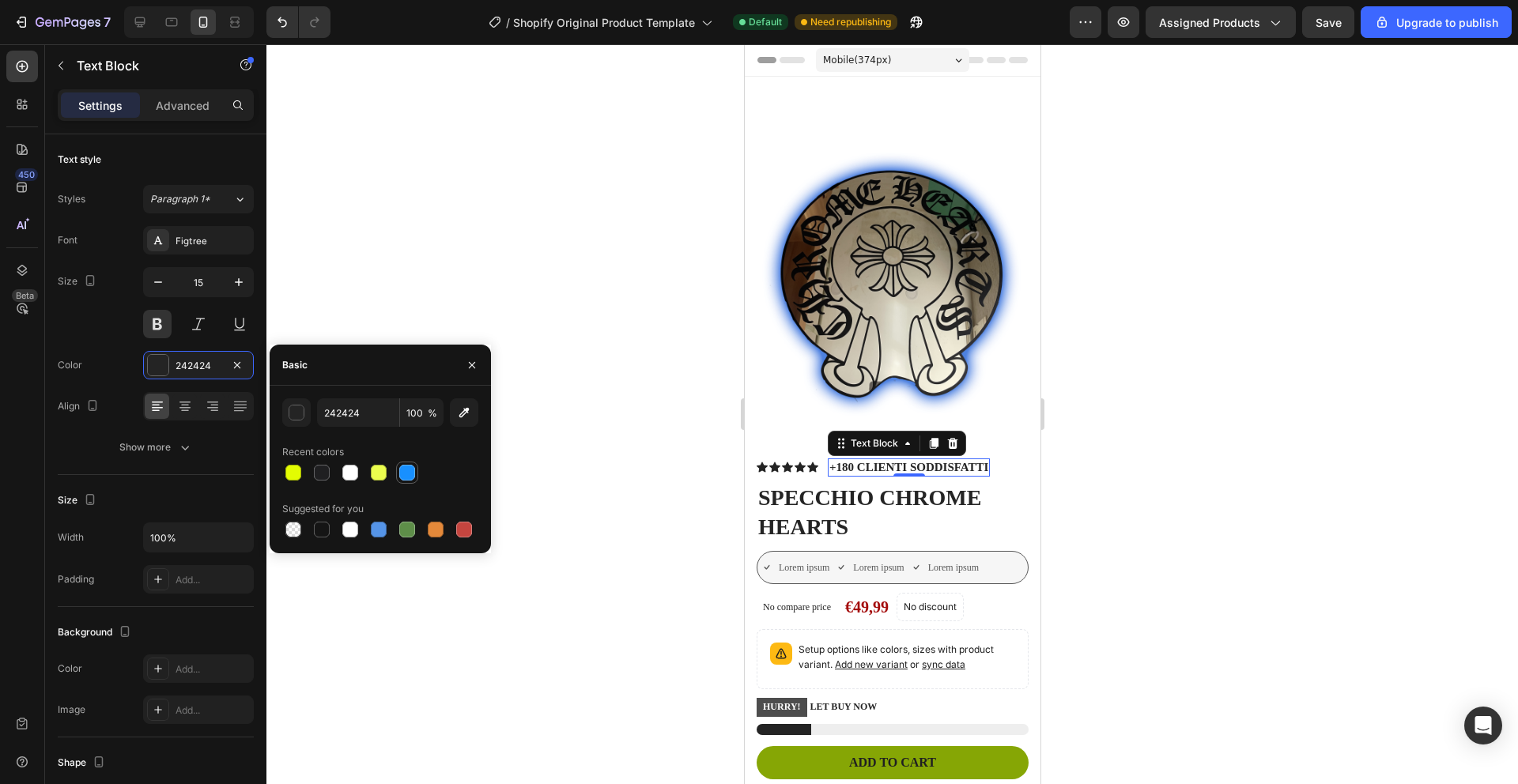
click at [406, 475] on div at bounding box center [407, 472] width 16 height 16
click at [321, 533] on div at bounding box center [322, 529] width 16 height 16
type input "151515"
click at [215, 246] on div "Figtree" at bounding box center [212, 241] width 75 height 14
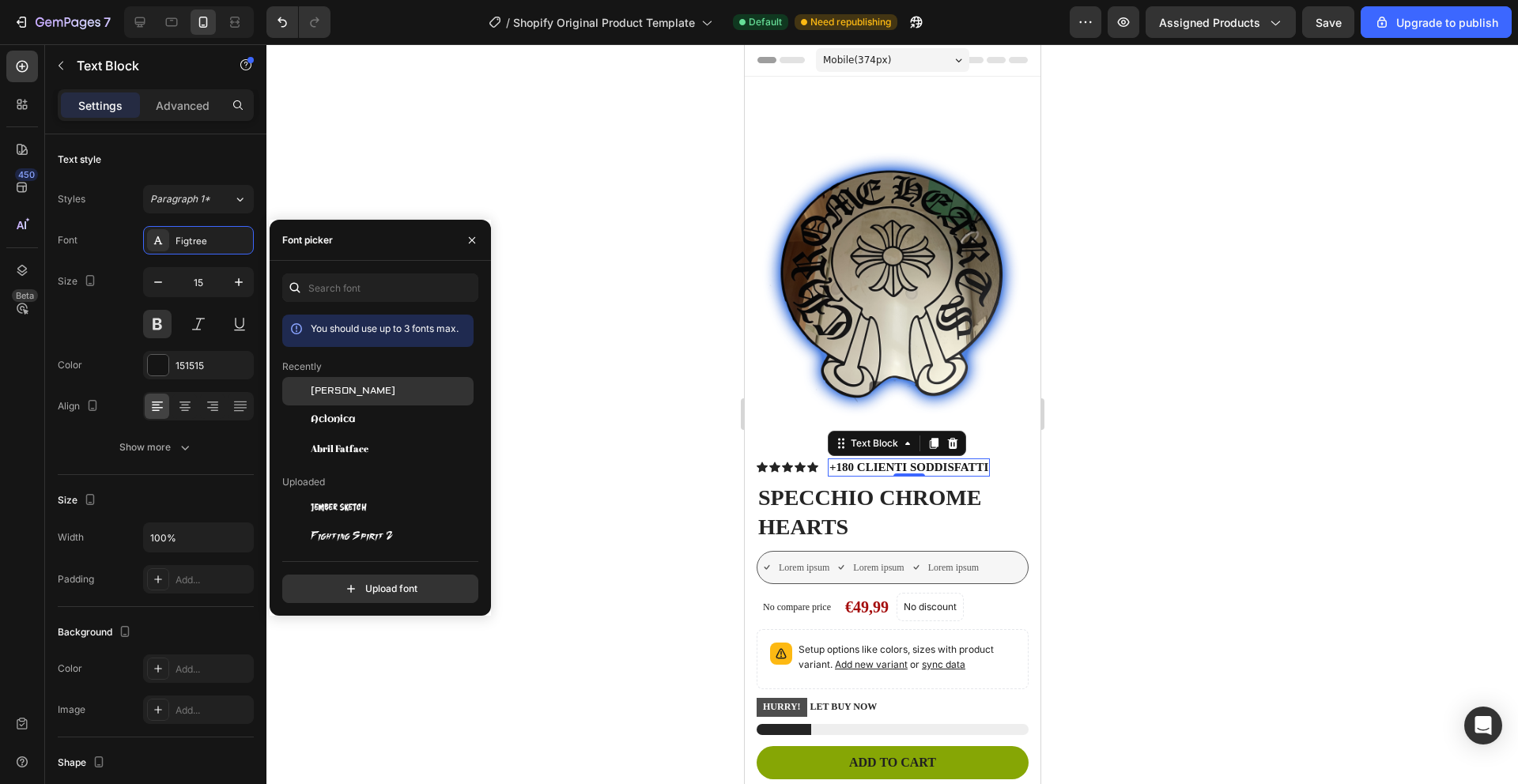
click at [354, 395] on div "[PERSON_NAME]" at bounding box center [391, 391] width 159 height 14
click at [759, 461] on icon at bounding box center [760, 466] width 11 height 11
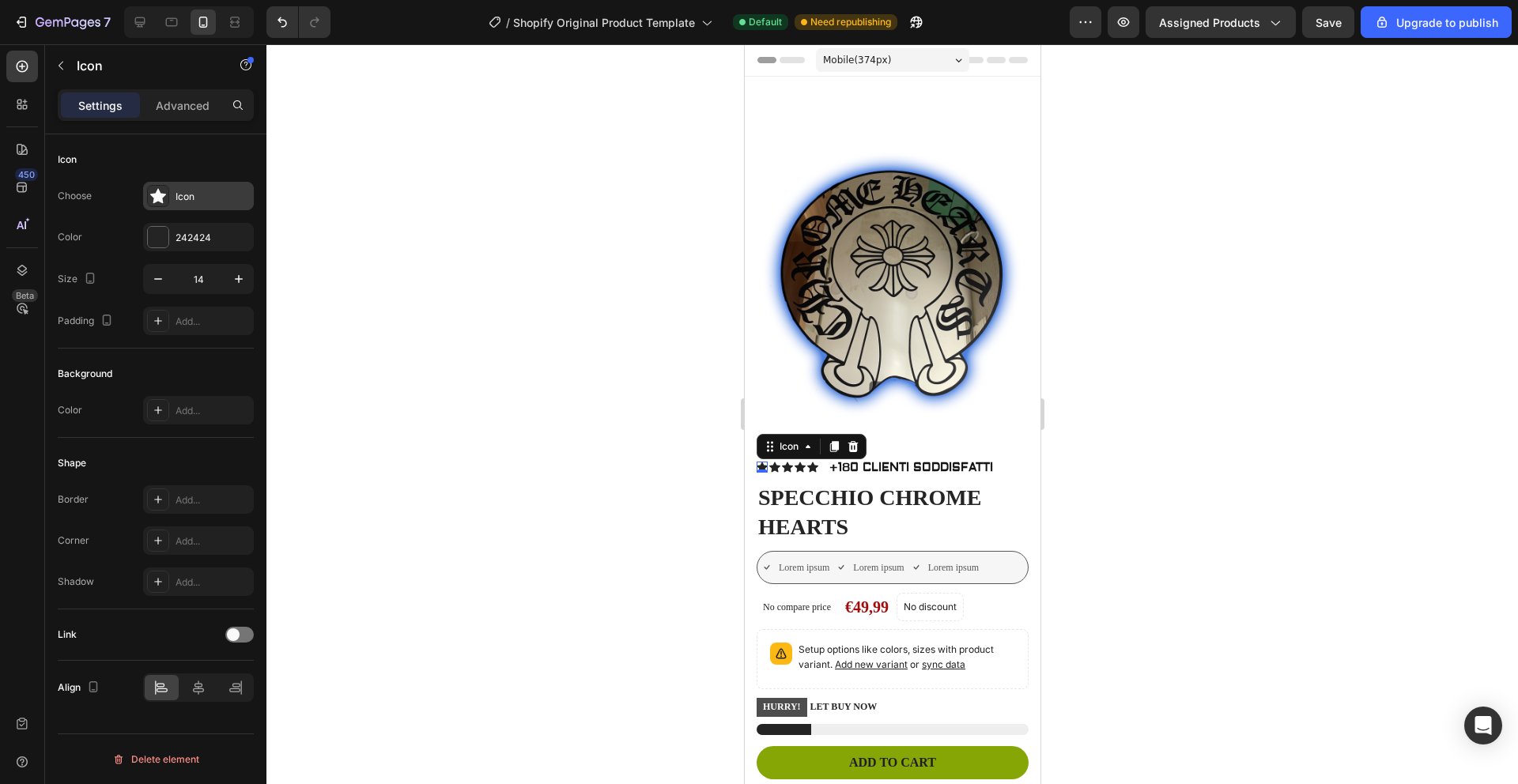
click at [154, 201] on icon at bounding box center [158, 196] width 16 height 15
click at [155, 237] on div at bounding box center [157, 237] width 21 height 21
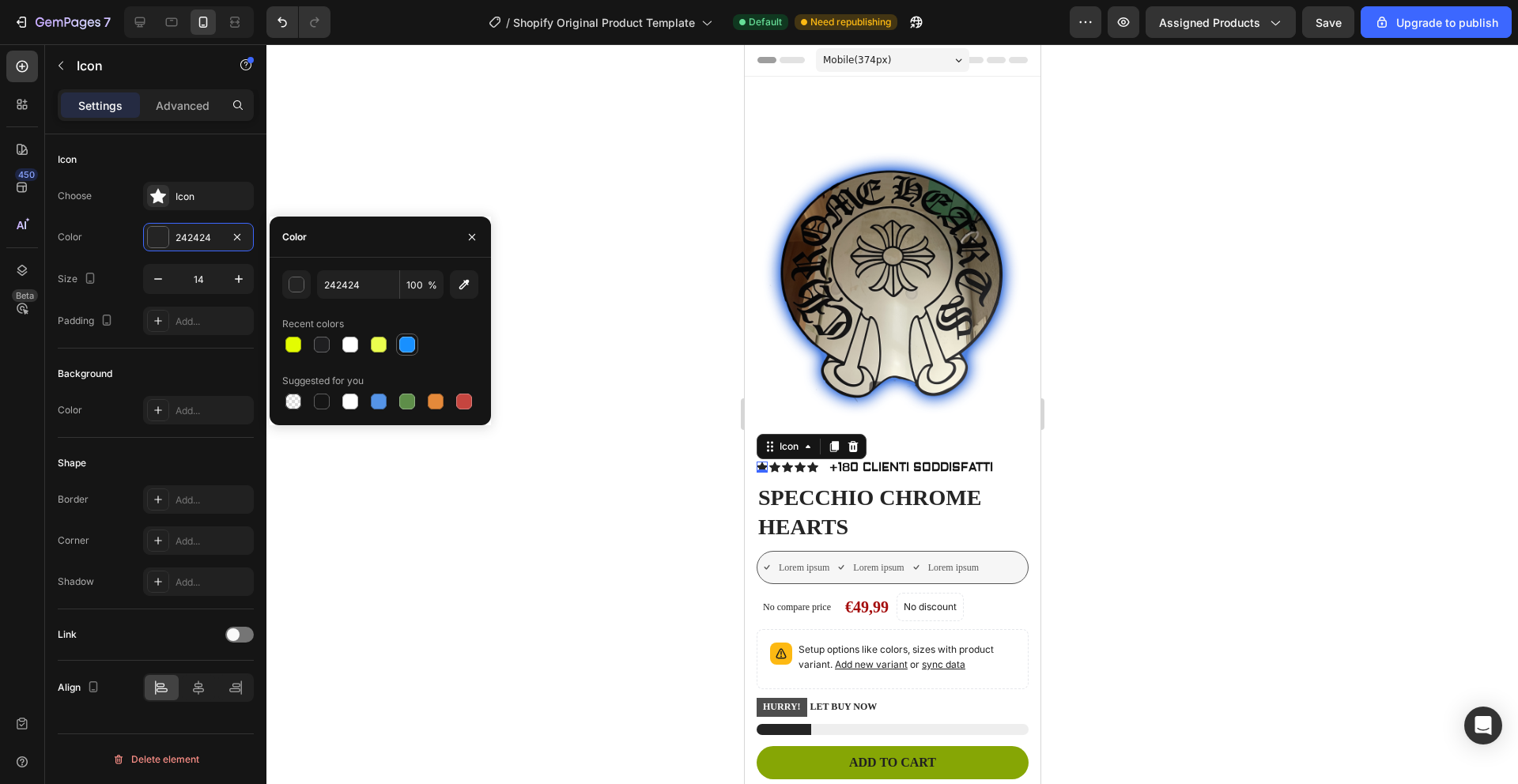
click at [412, 337] on div at bounding box center [407, 345] width 16 height 16
type input "1890FF"
click at [775, 461] on div "Icon" at bounding box center [773, 466] width 11 height 11
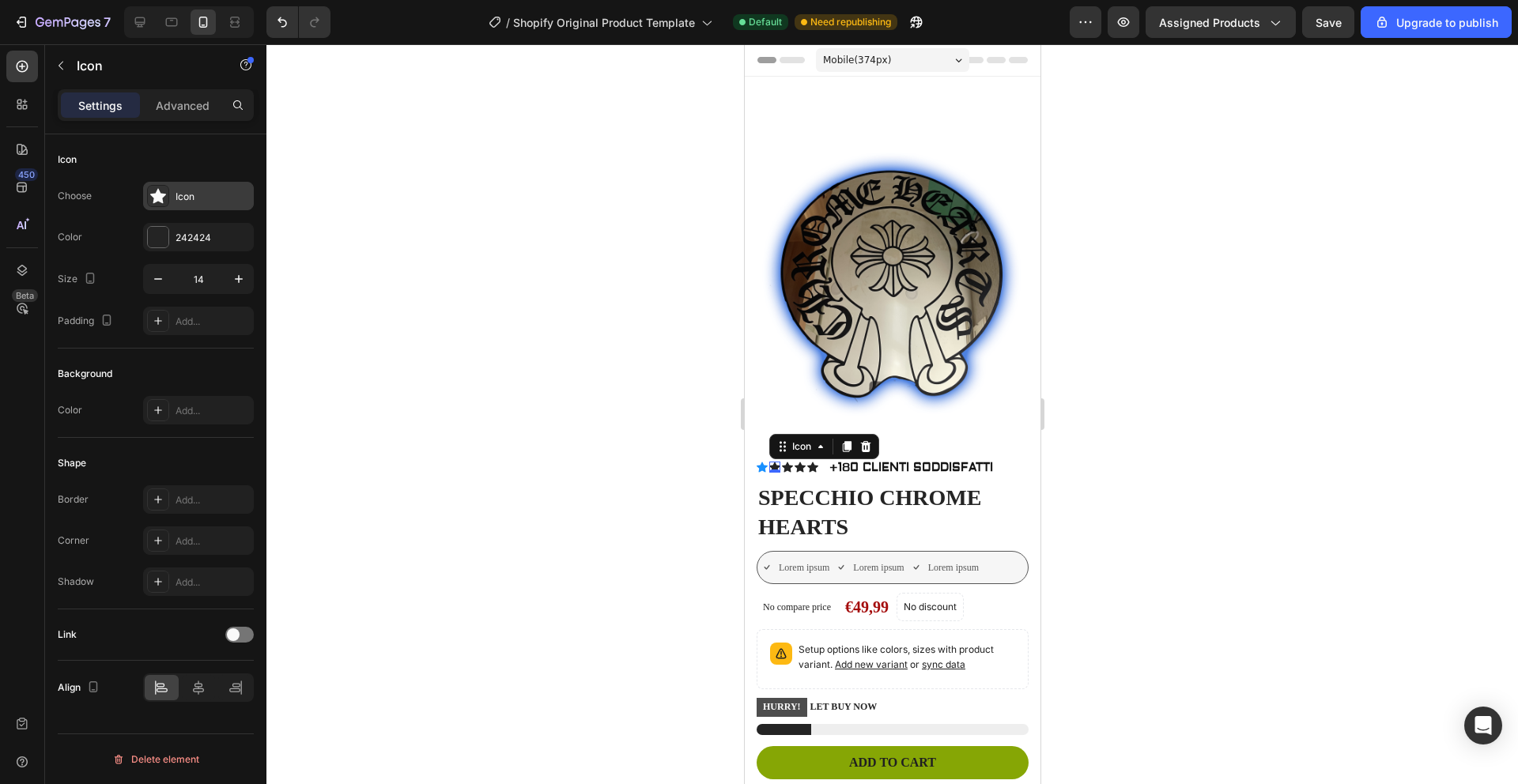
click at [166, 202] on div at bounding box center [157, 196] width 22 height 22
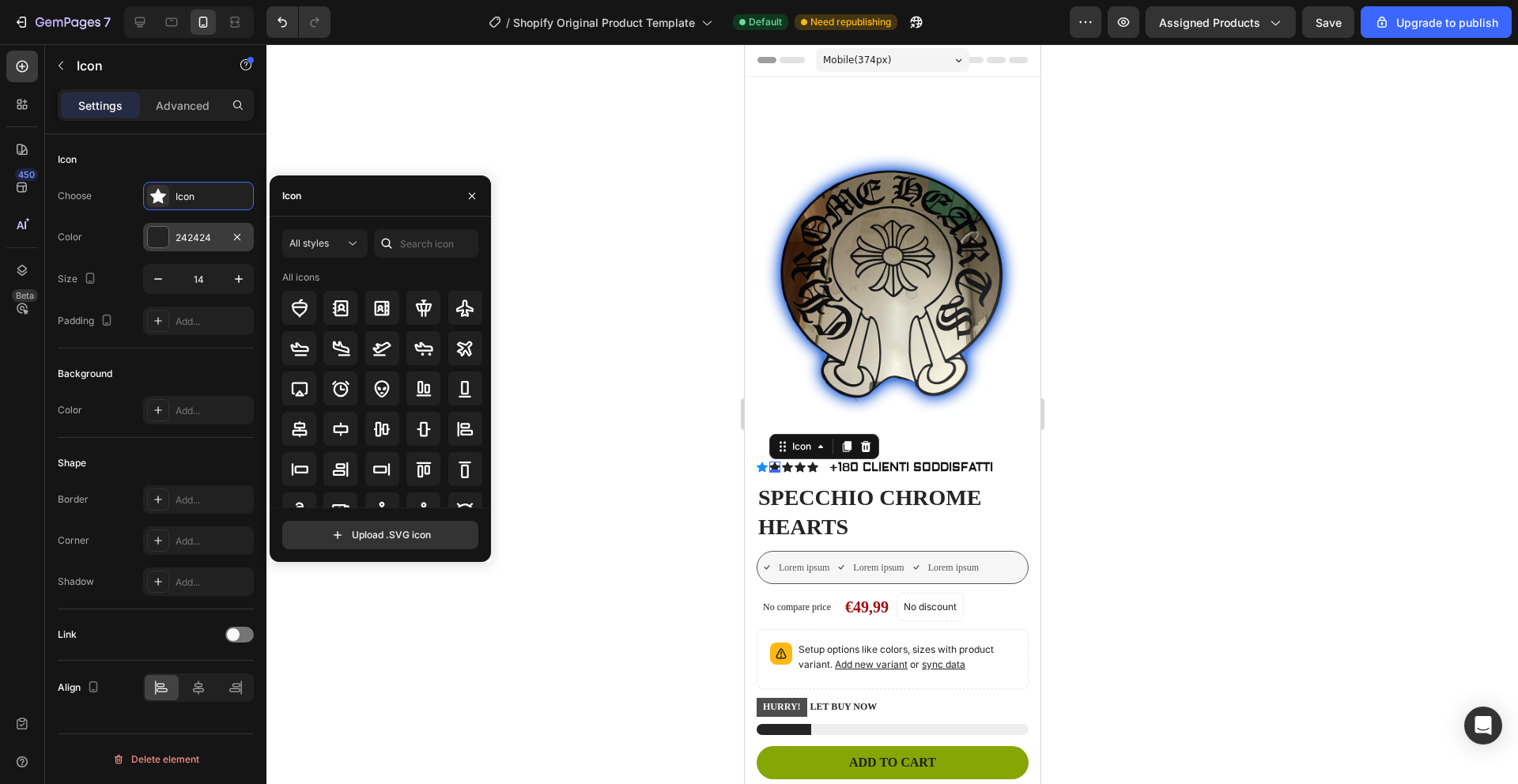
click at [154, 239] on div at bounding box center [157, 237] width 21 height 21
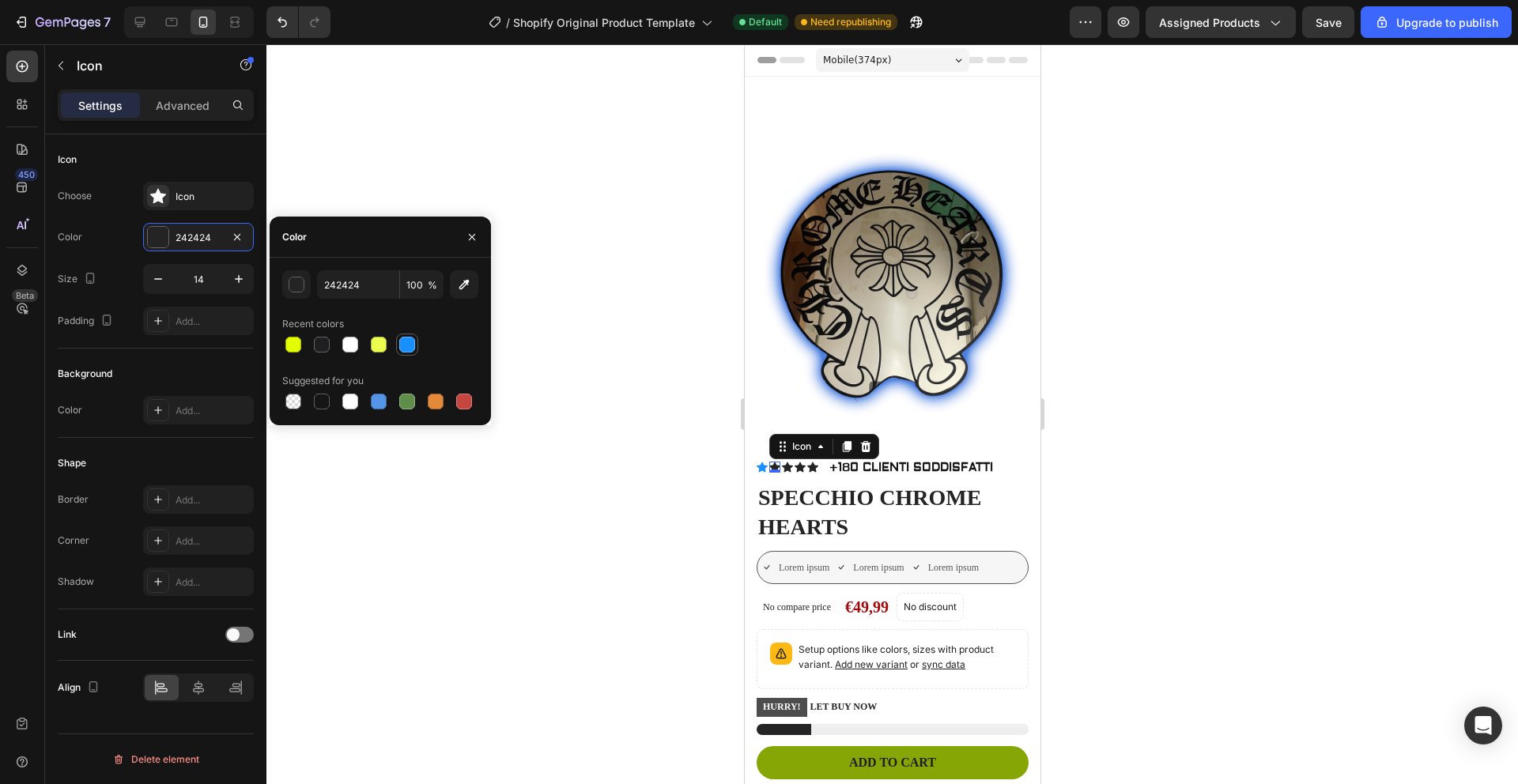
click at [399, 343] on div at bounding box center [407, 345] width 16 height 16
type input "1890FF"
click at [789, 461] on div "Icon" at bounding box center [785, 466] width 11 height 11
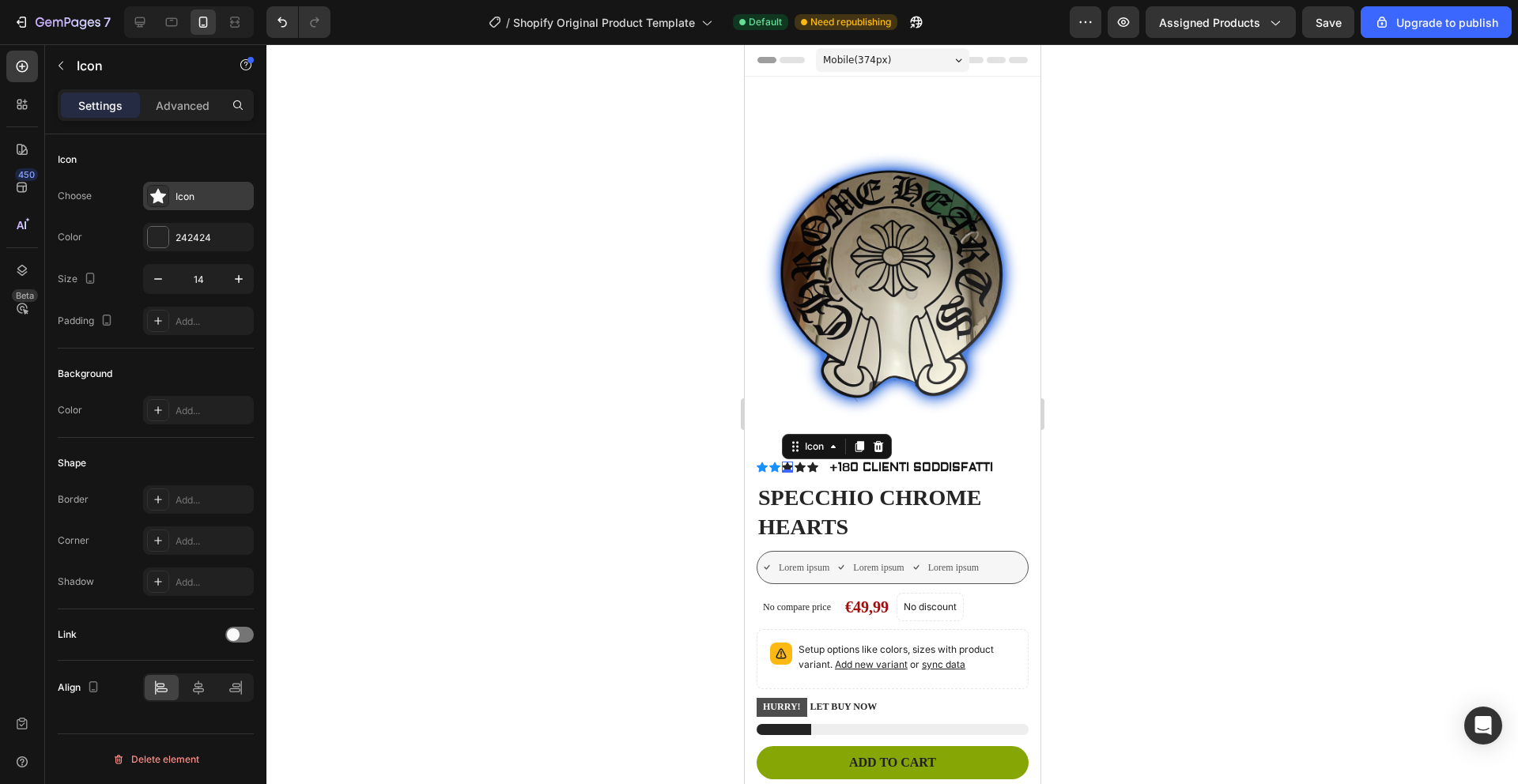
click at [161, 199] on icon at bounding box center [158, 196] width 16 height 15
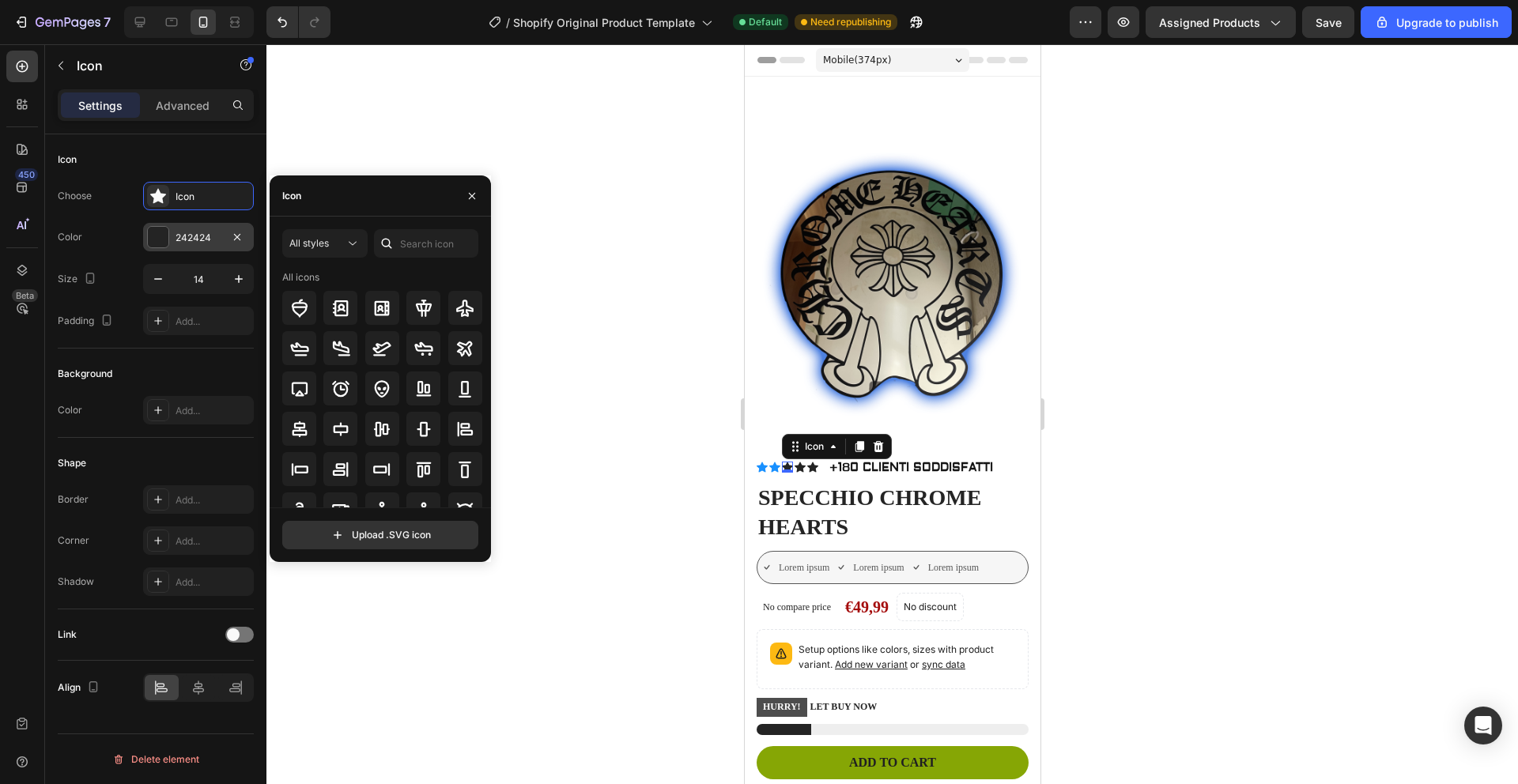
click at [149, 229] on div at bounding box center [157, 237] width 21 height 21
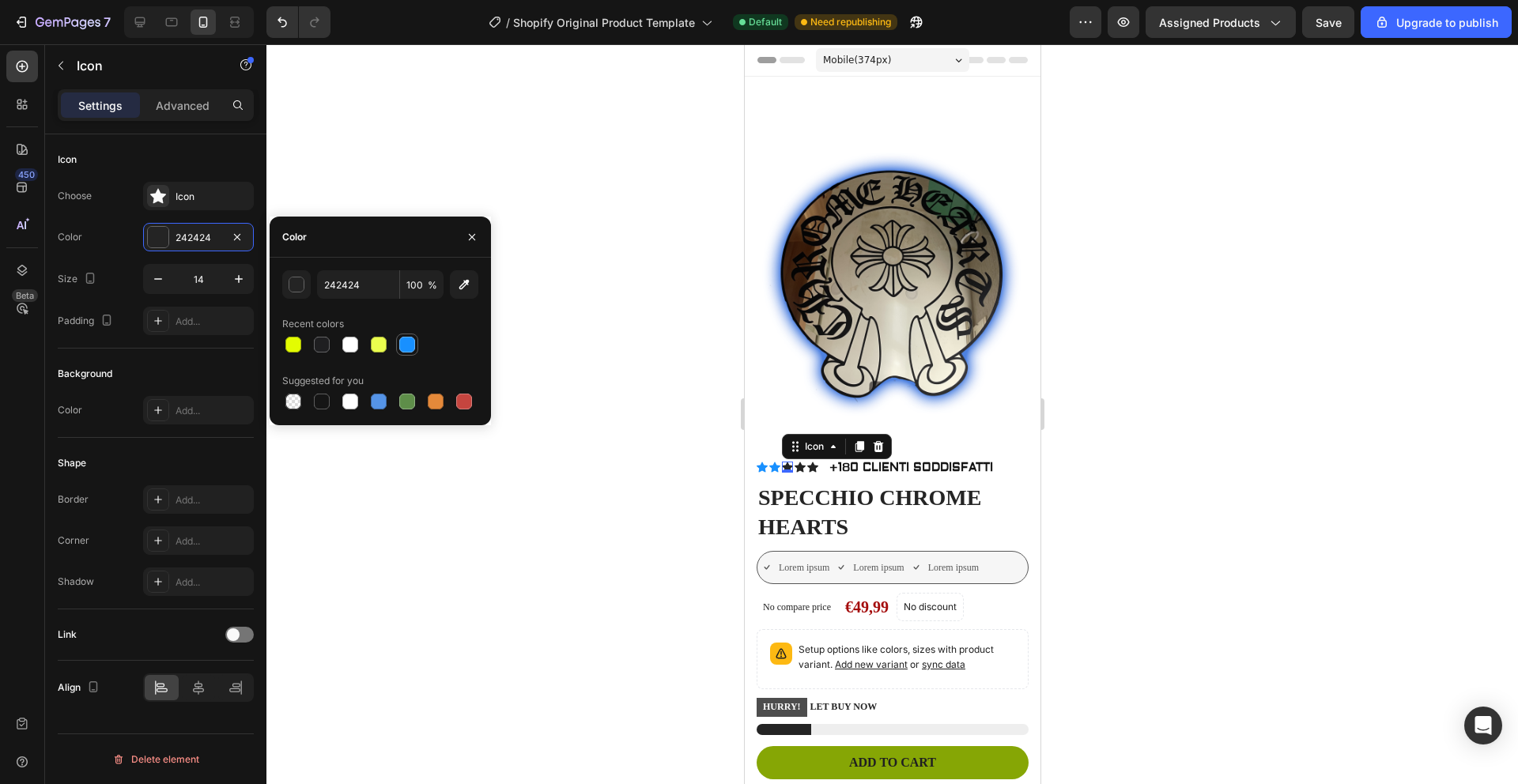
click at [409, 339] on div at bounding box center [407, 345] width 16 height 16
type input "1890FF"
click at [801, 461] on div "Icon" at bounding box center [798, 466] width 11 height 11
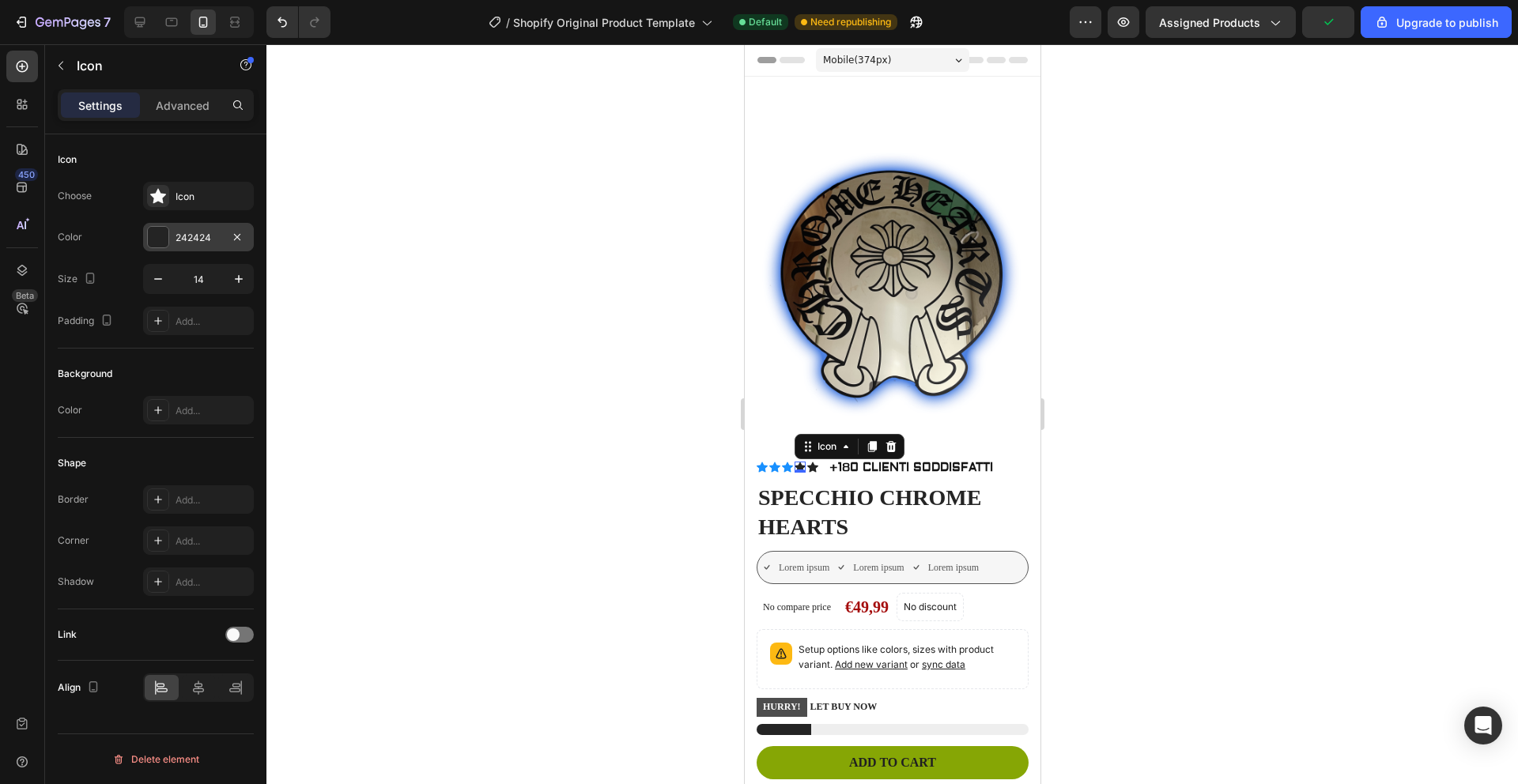
click at [160, 228] on div at bounding box center [157, 237] width 21 height 21
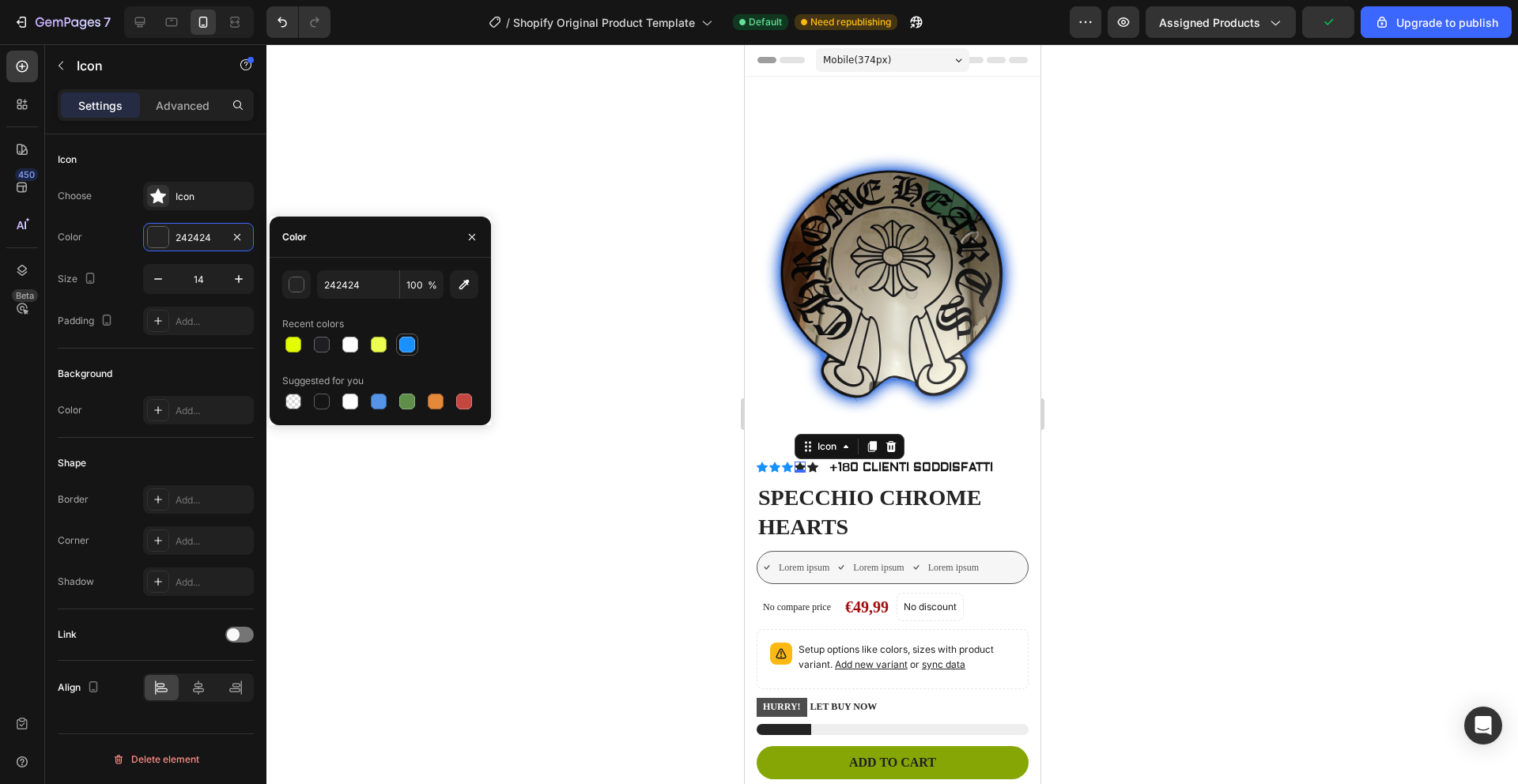
click at [411, 341] on div at bounding box center [407, 345] width 16 height 16
type input "1890FF"
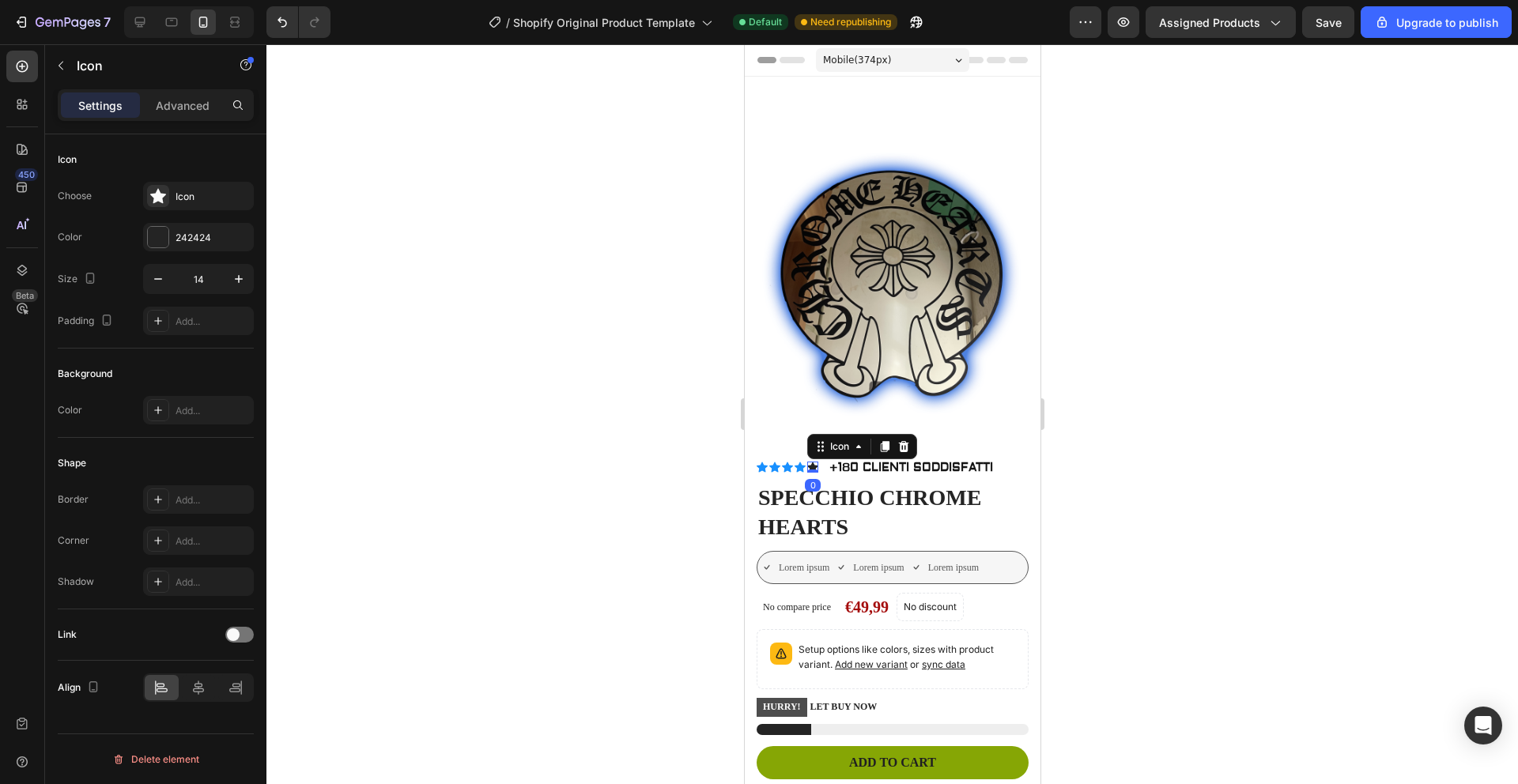
click at [810, 462] on icon at bounding box center [811, 467] width 11 height 10
click at [156, 231] on div at bounding box center [157, 237] width 21 height 21
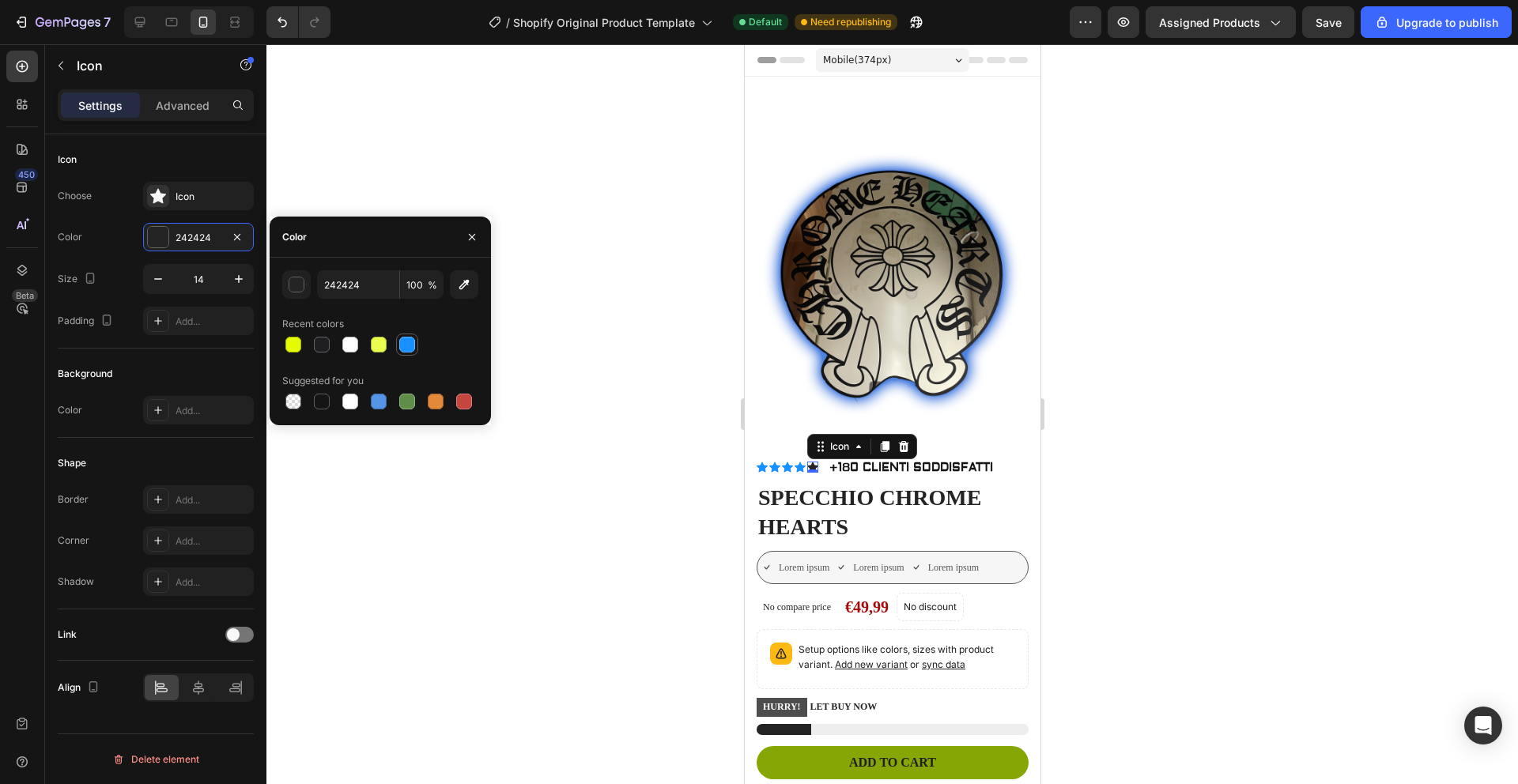
click at [409, 341] on div at bounding box center [407, 345] width 16 height 16
type input "1890FF"
click at [570, 475] on div at bounding box center [891, 413] width 1251 height 739
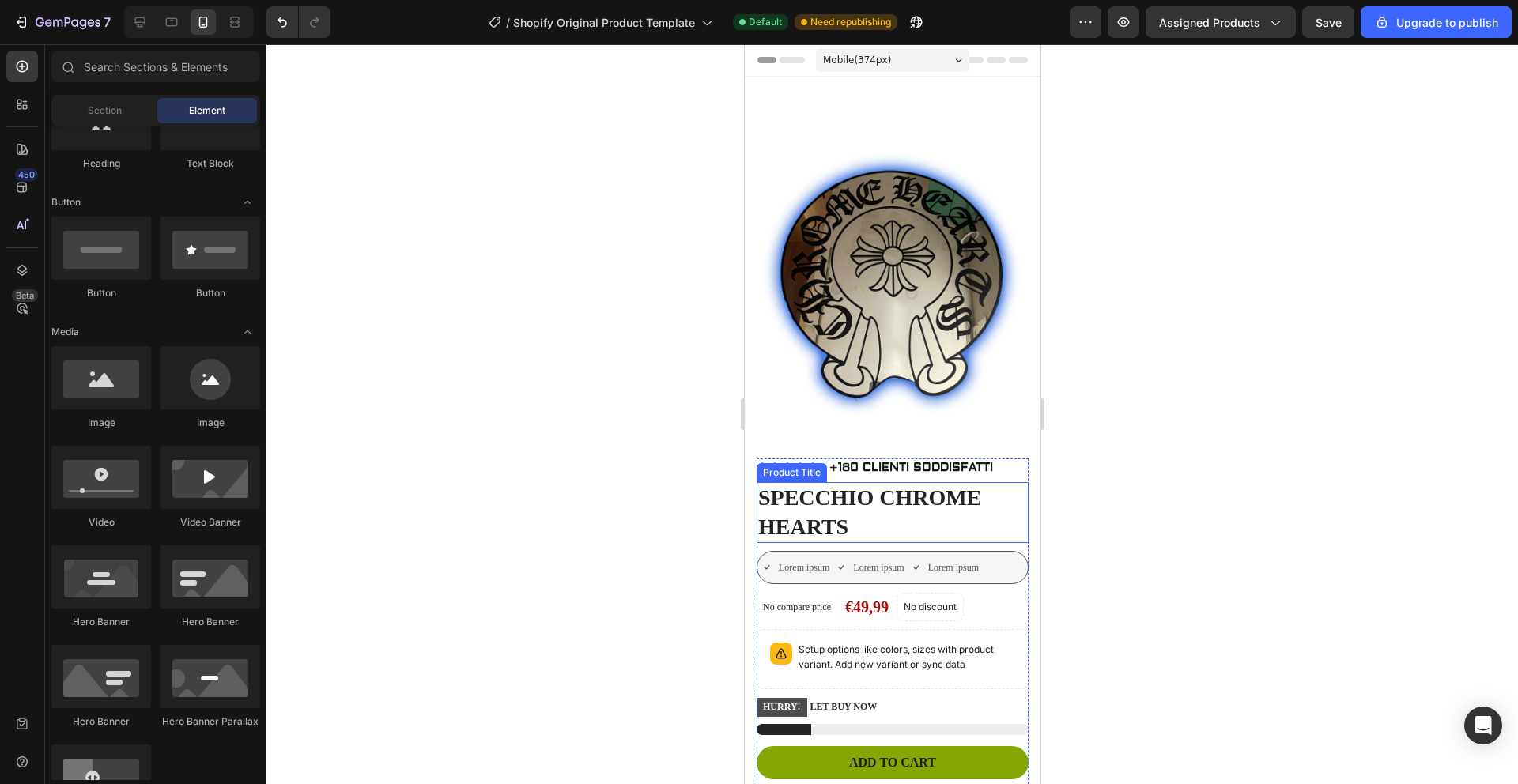
click at [826, 507] on h1 "SPECCHIO CHROME HEARTS" at bounding box center [891, 512] width 272 height 61
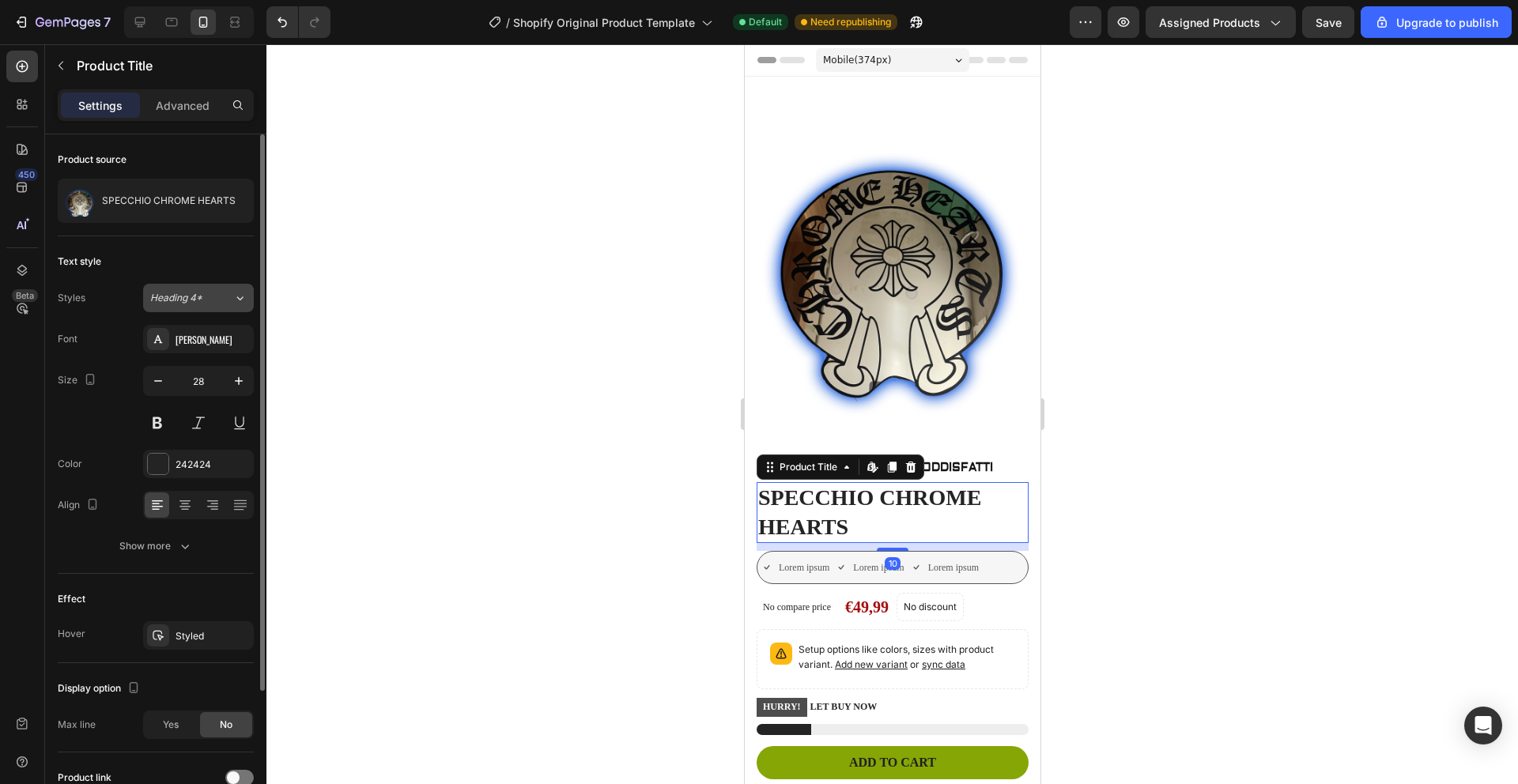
click at [196, 300] on span "Heading 4*" at bounding box center [176, 298] width 52 height 14
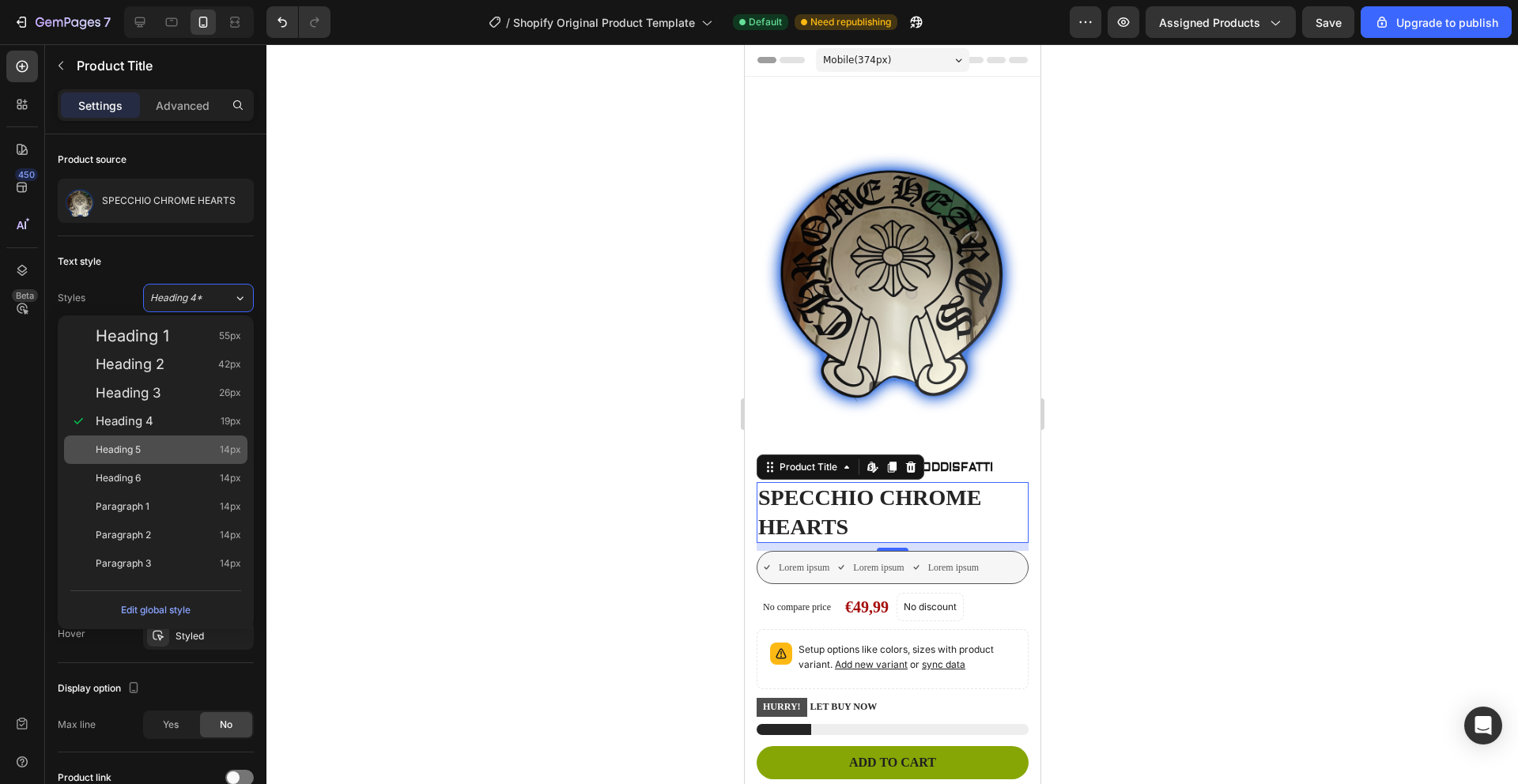
click at [181, 436] on div "Heading 5 14px" at bounding box center [155, 449] width 183 height 29
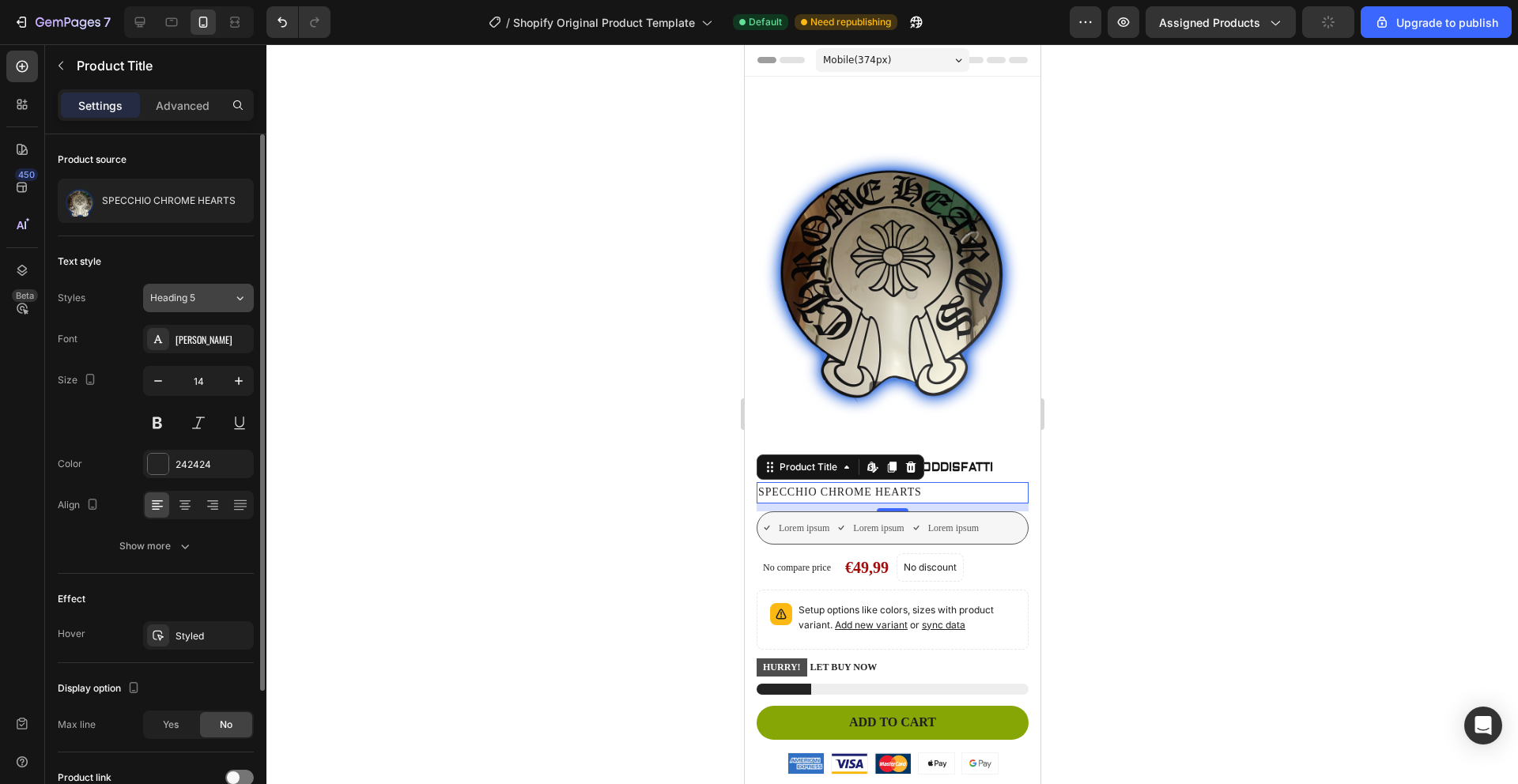
click at [202, 308] on button "Heading 5" at bounding box center [198, 298] width 111 height 29
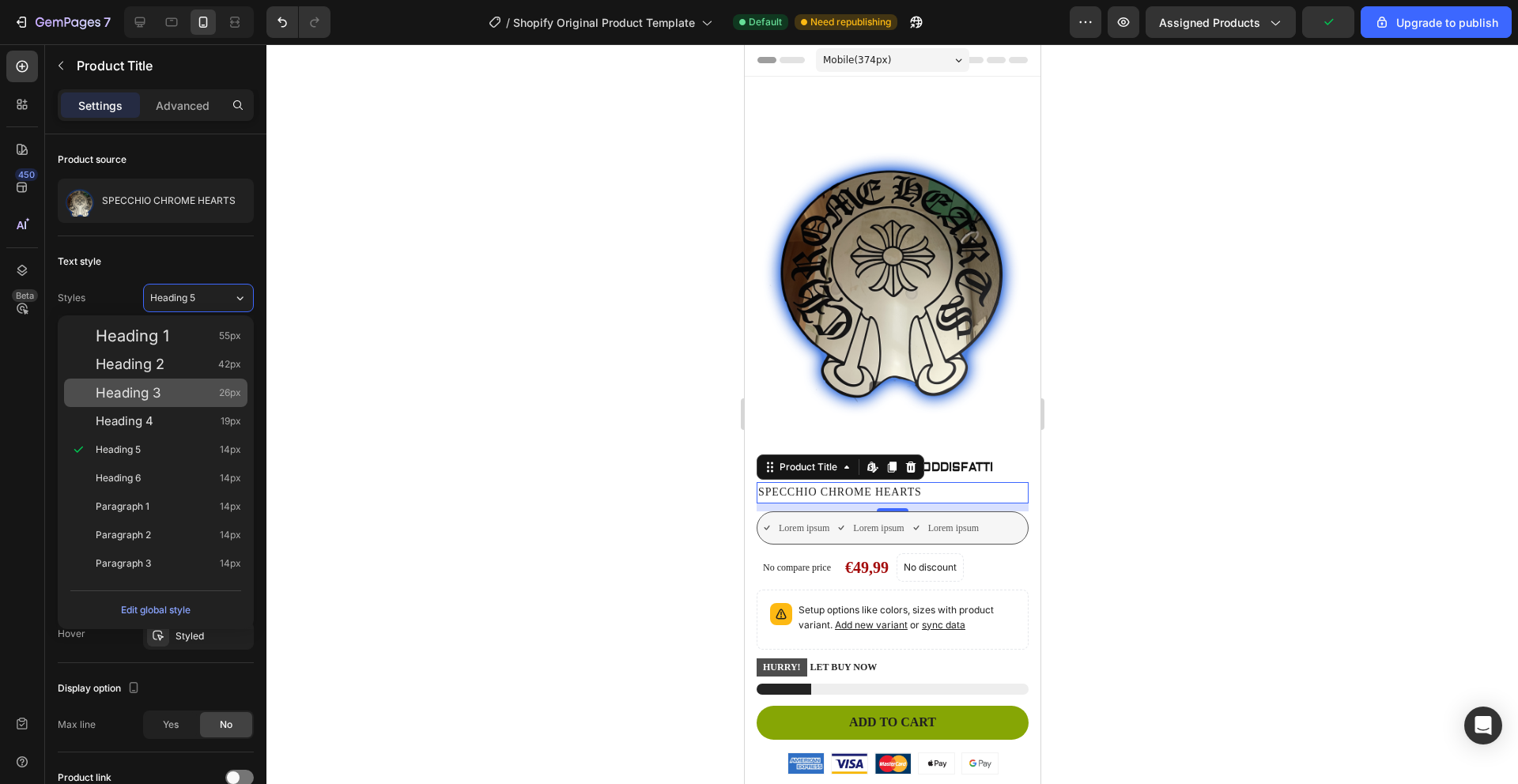
click at [155, 388] on span "Heading 3" at bounding box center [129, 392] width 66 height 16
type input "26"
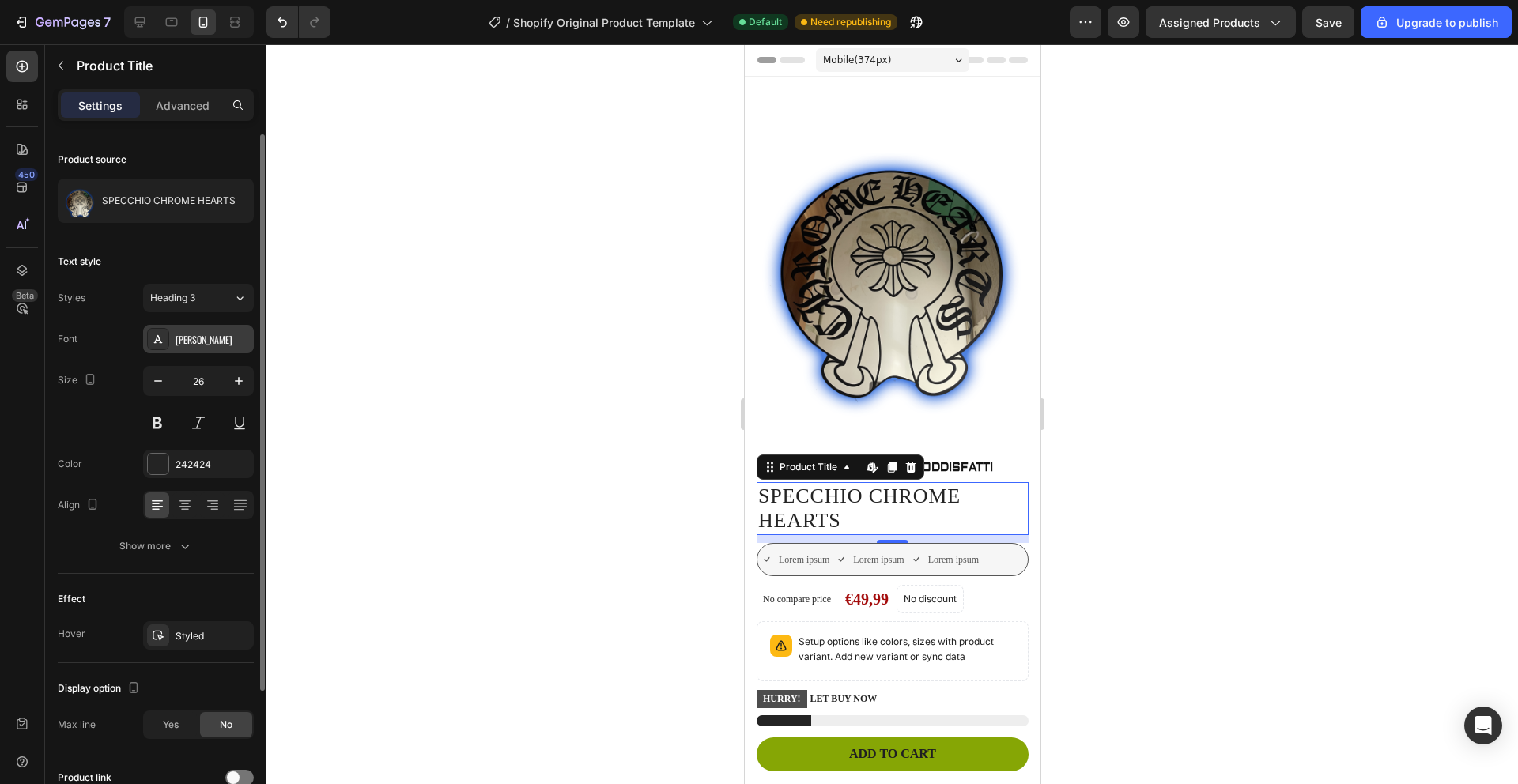
click at [200, 338] on div "[PERSON_NAME]" at bounding box center [212, 340] width 75 height 14
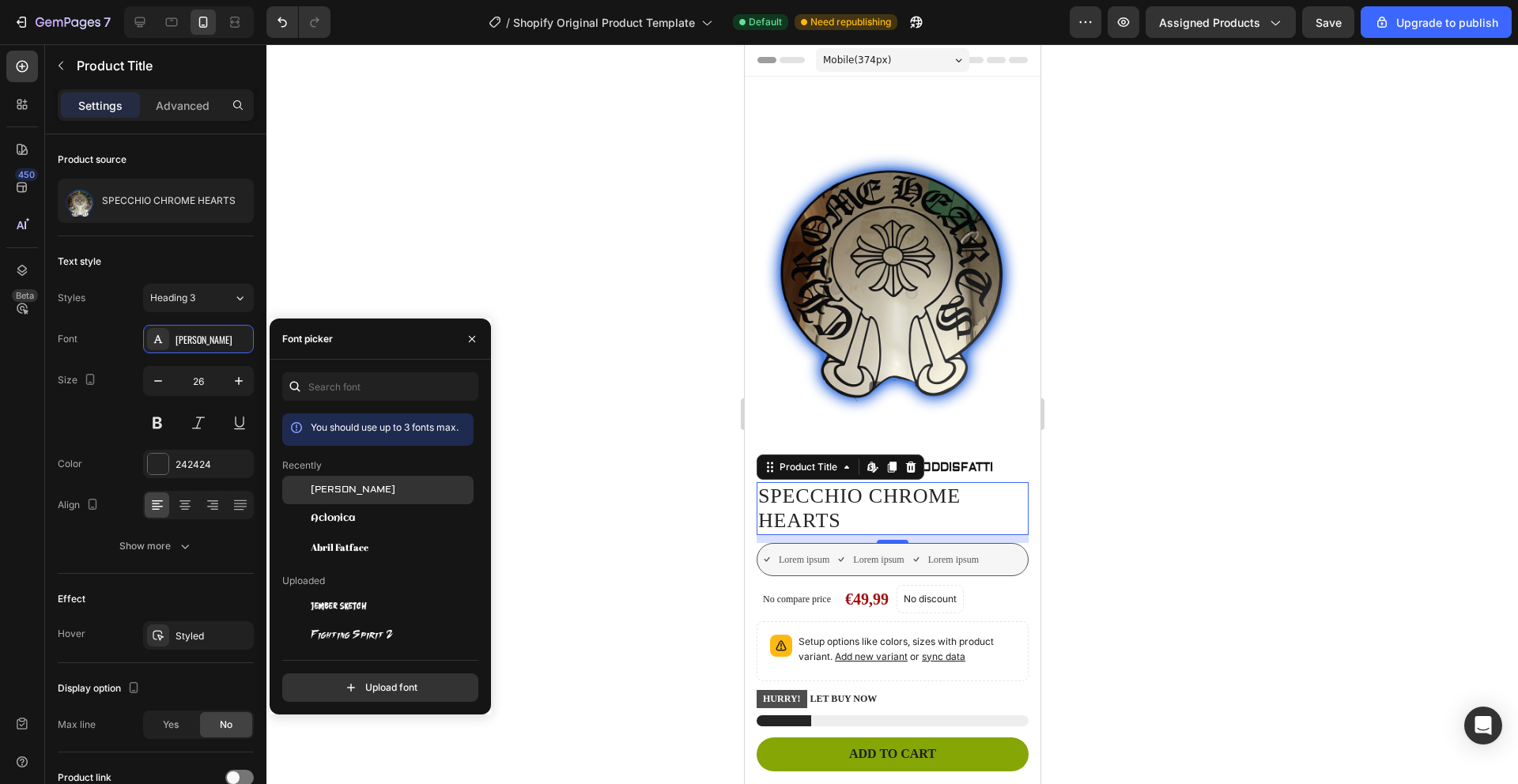
click at [342, 488] on span "[PERSON_NAME]" at bounding box center [353, 490] width 85 height 14
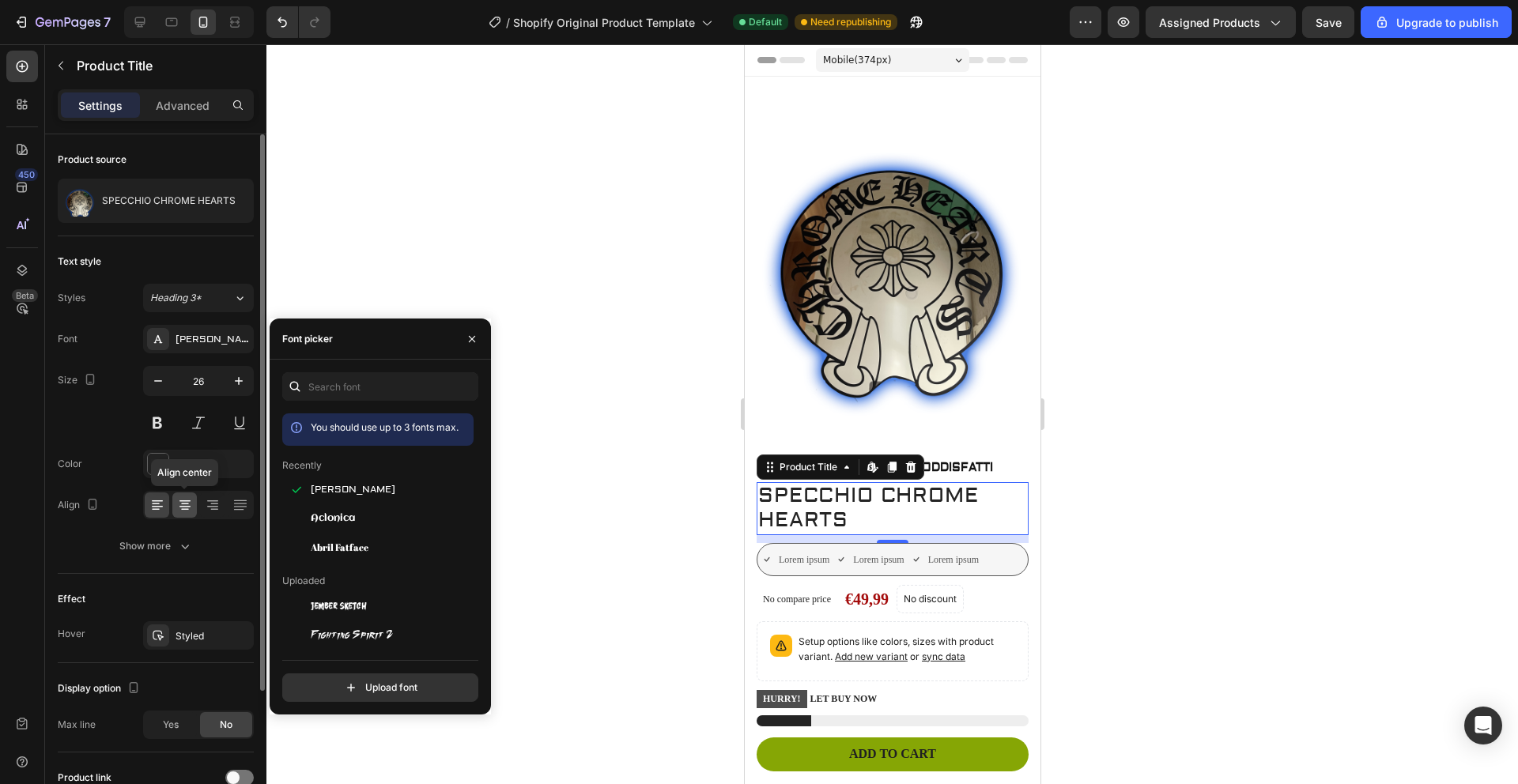
click at [190, 498] on icon at bounding box center [185, 505] width 16 height 16
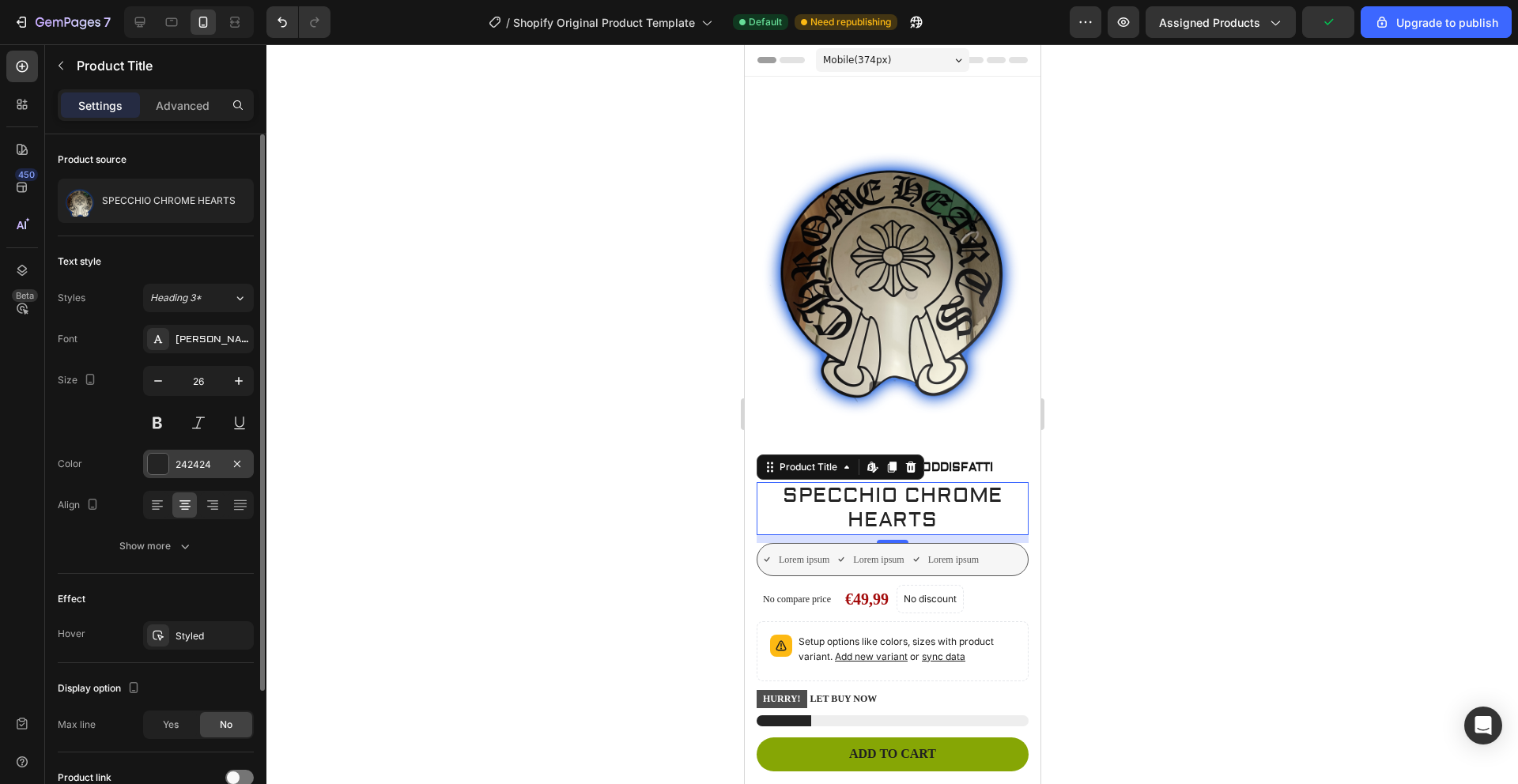
click at [164, 462] on div at bounding box center [157, 463] width 21 height 21
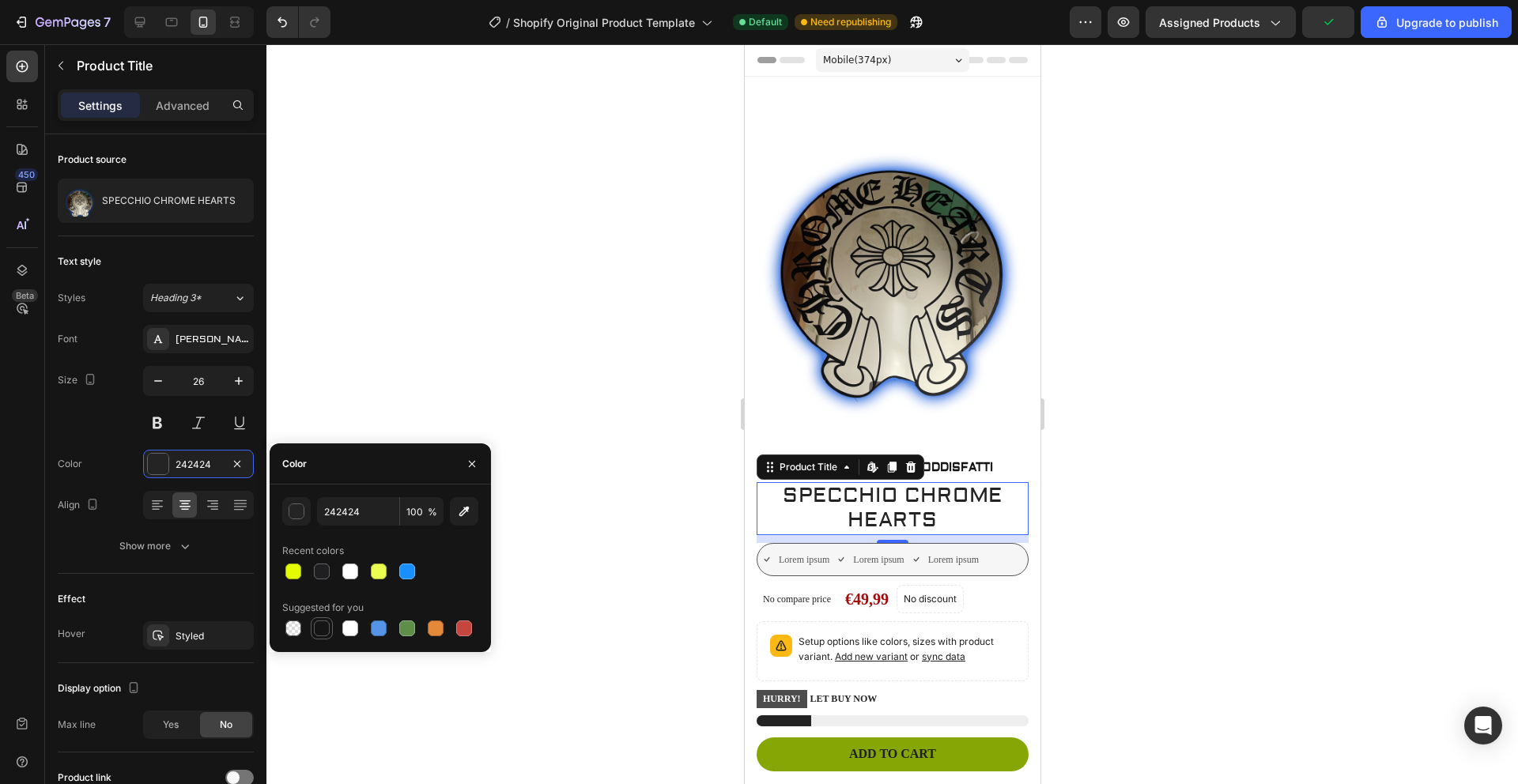
click at [320, 622] on div at bounding box center [322, 629] width 16 height 16
type input "151515"
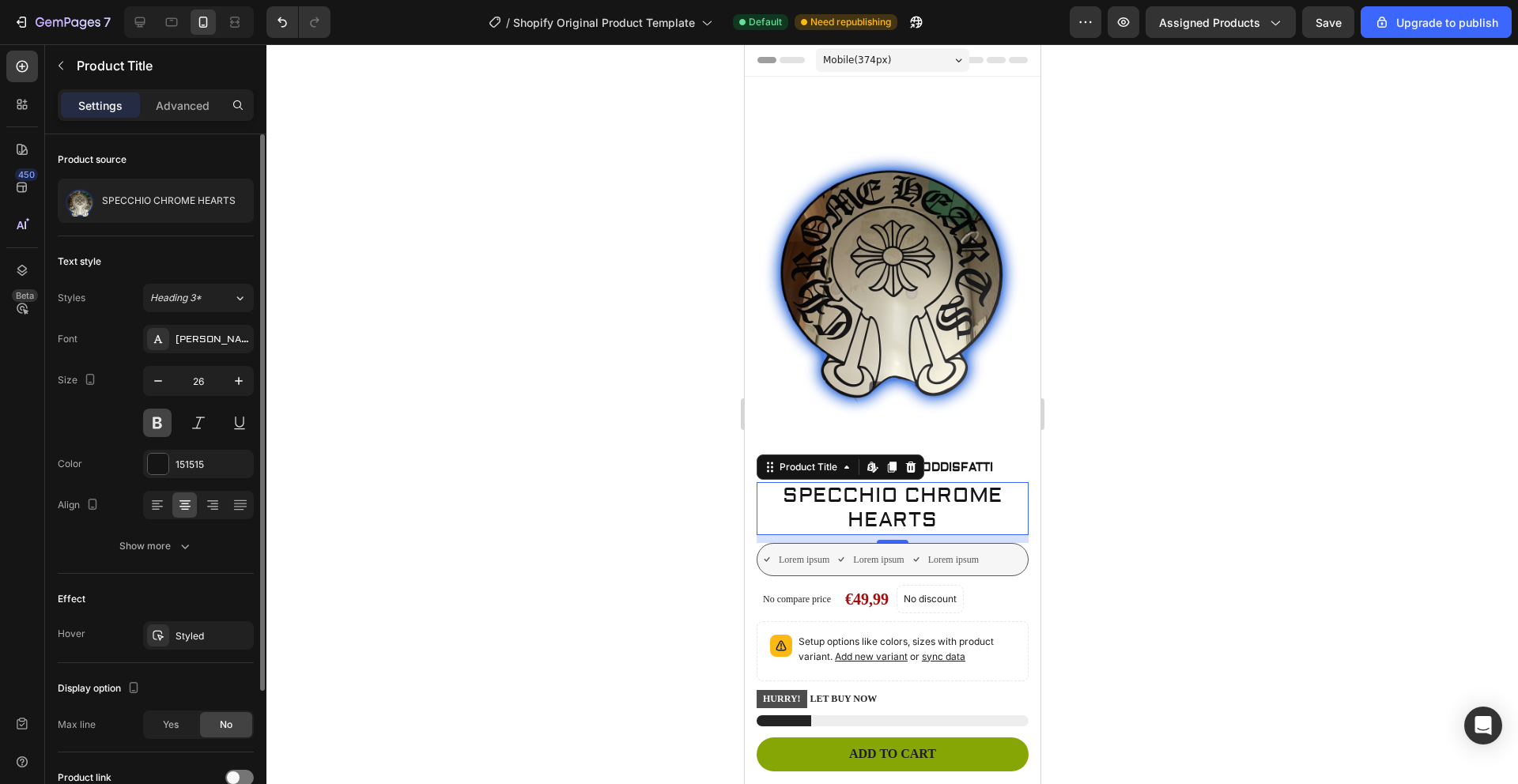
click at [160, 422] on button at bounding box center [157, 422] width 29 height 29
click at [419, 437] on div at bounding box center [891, 413] width 1251 height 739
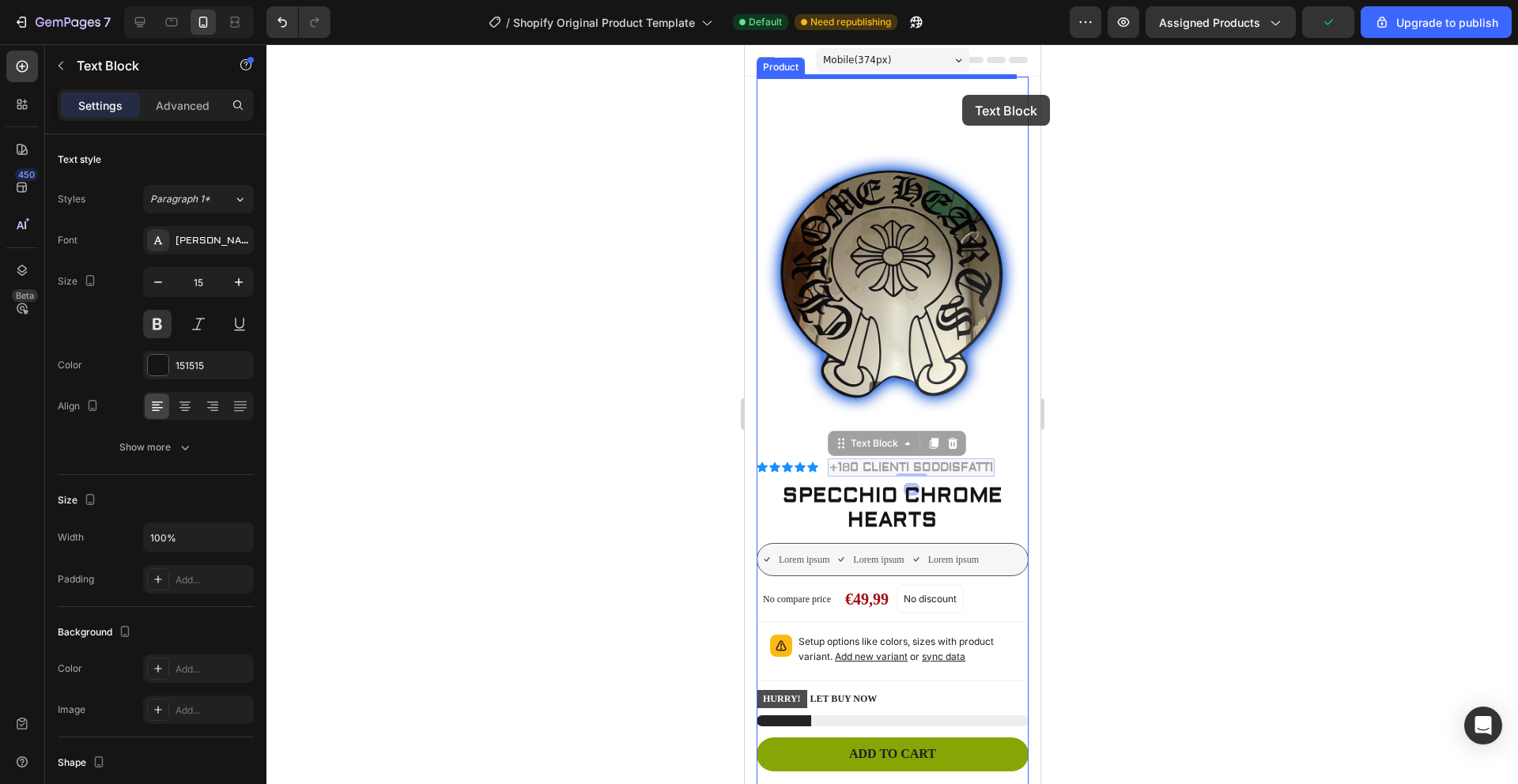
drag, startPoint x: 976, startPoint y: 452, endPoint x: 961, endPoint y: 95, distance: 357.3
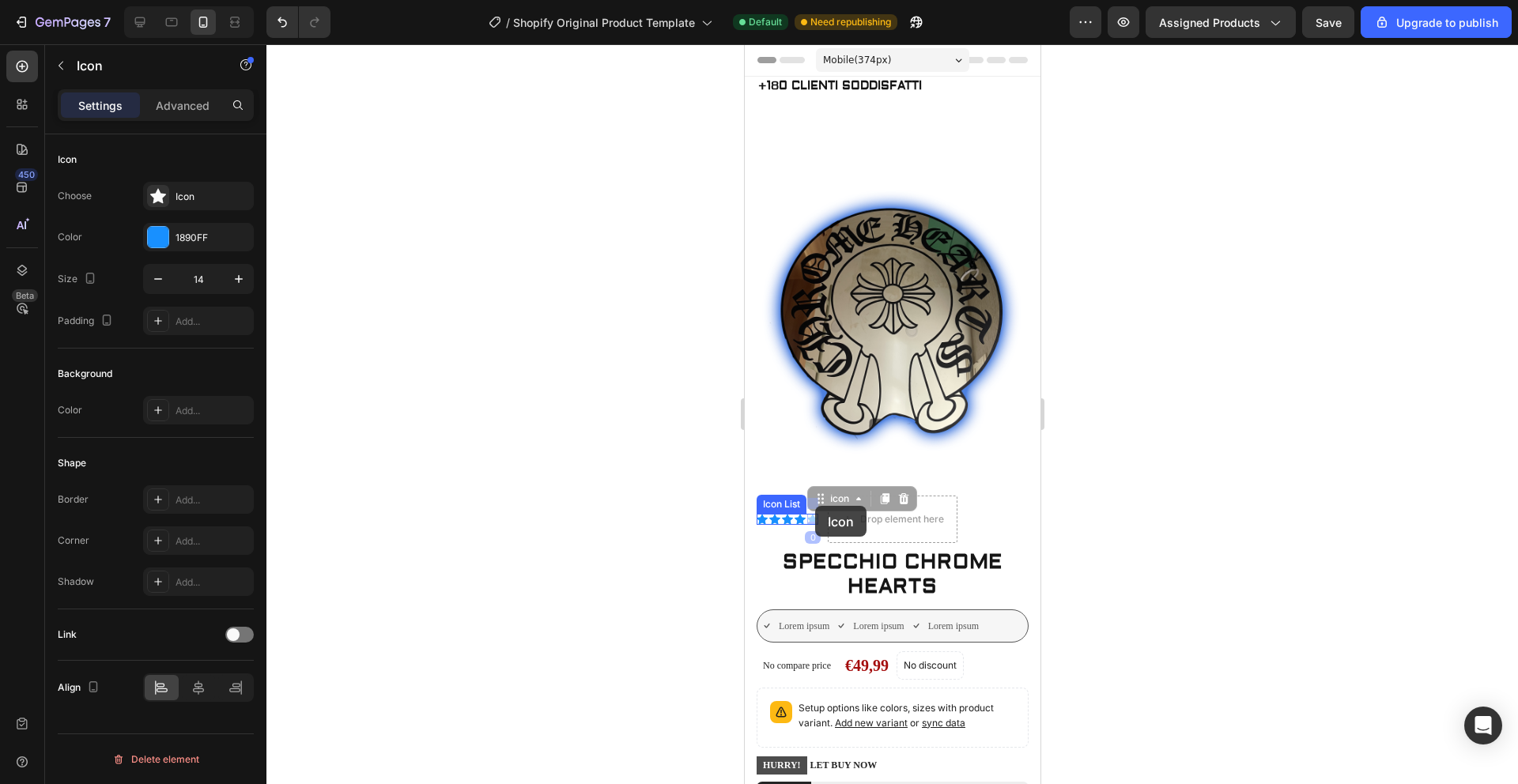
drag, startPoint x: 806, startPoint y: 497, endPoint x: 814, endPoint y: 506, distance: 12.0
click at [1158, 440] on div at bounding box center [891, 413] width 1251 height 739
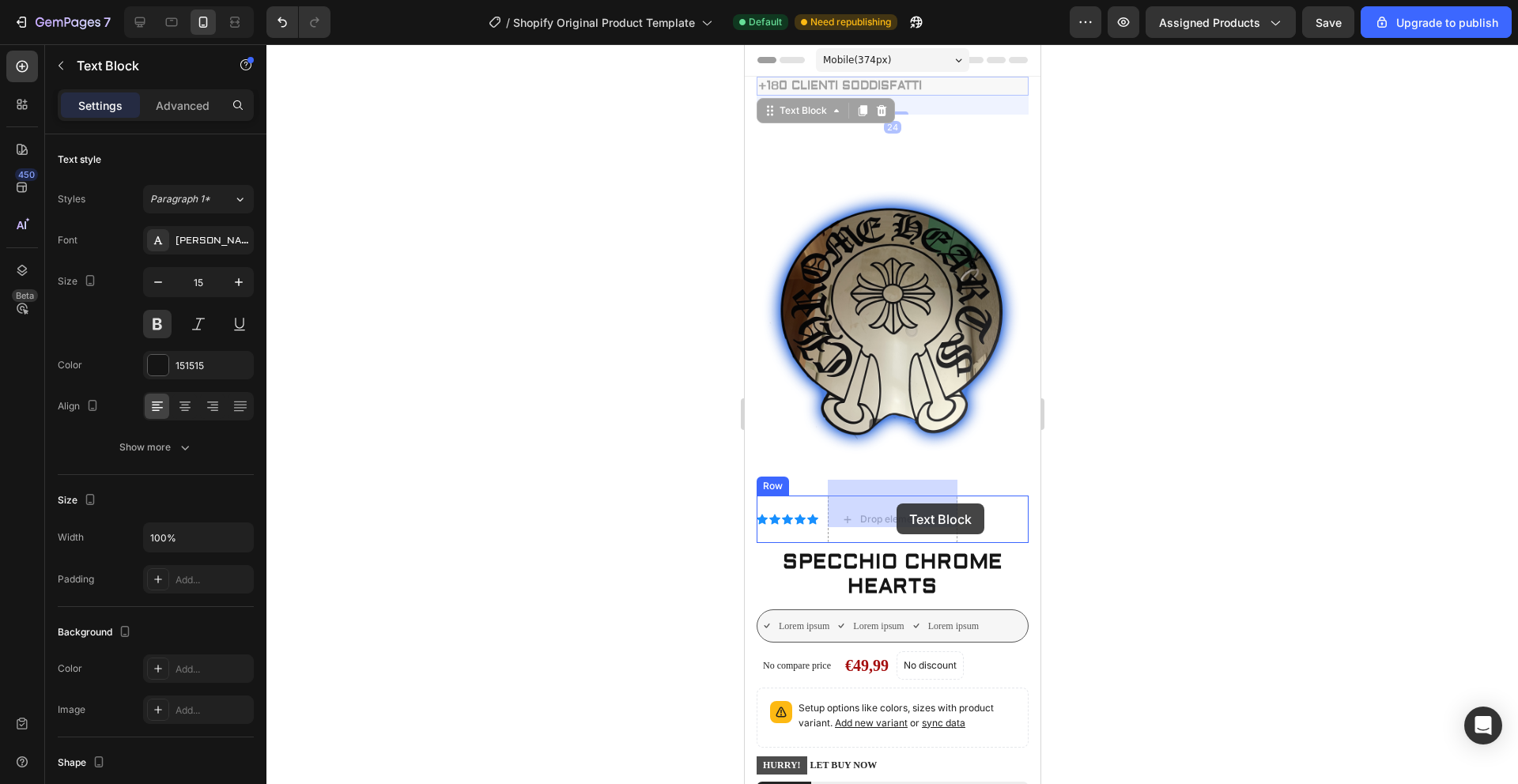
drag, startPoint x: 891, startPoint y: 90, endPoint x: 897, endPoint y: 503, distance: 413.0
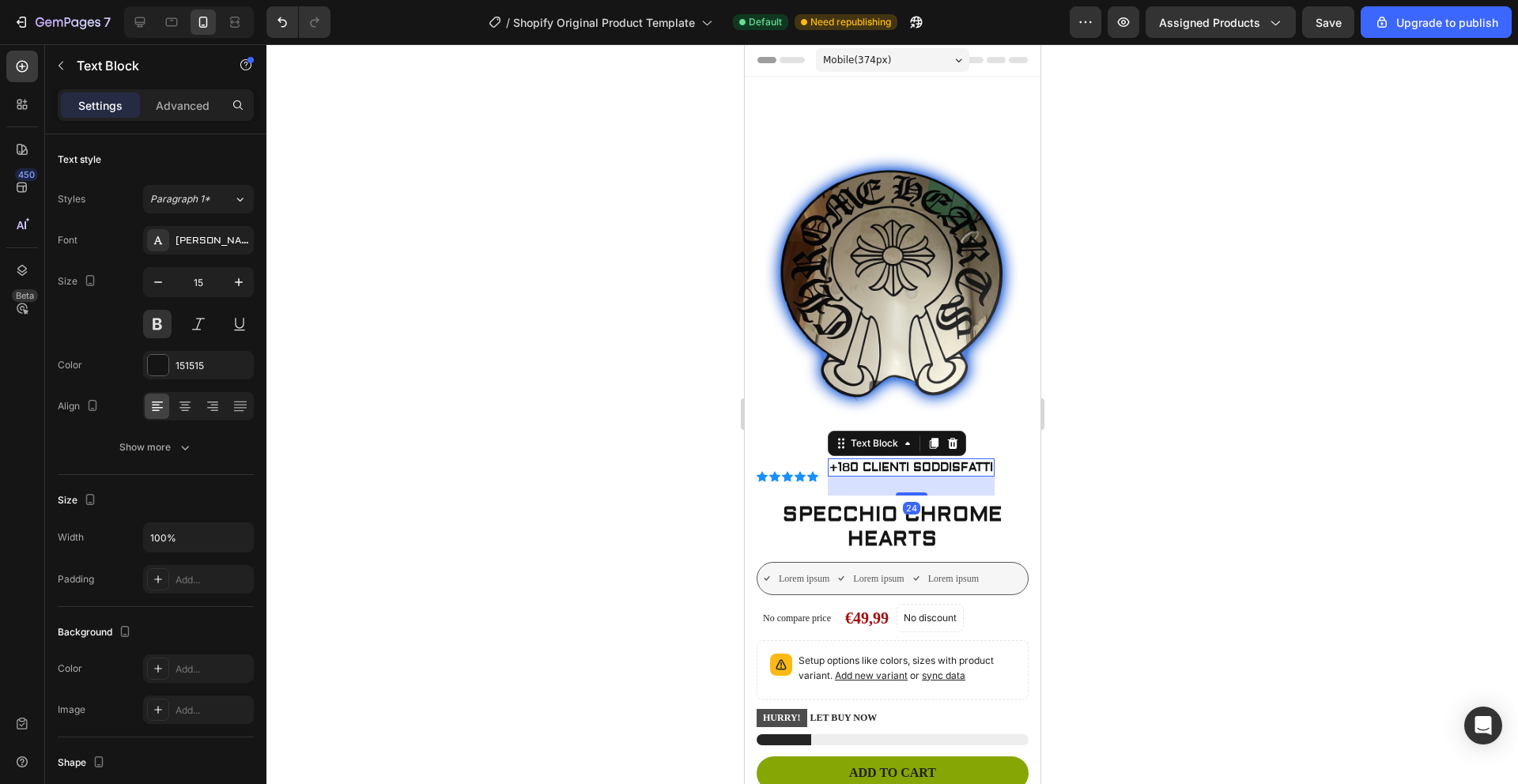
click at [1126, 500] on div at bounding box center [891, 413] width 1251 height 739
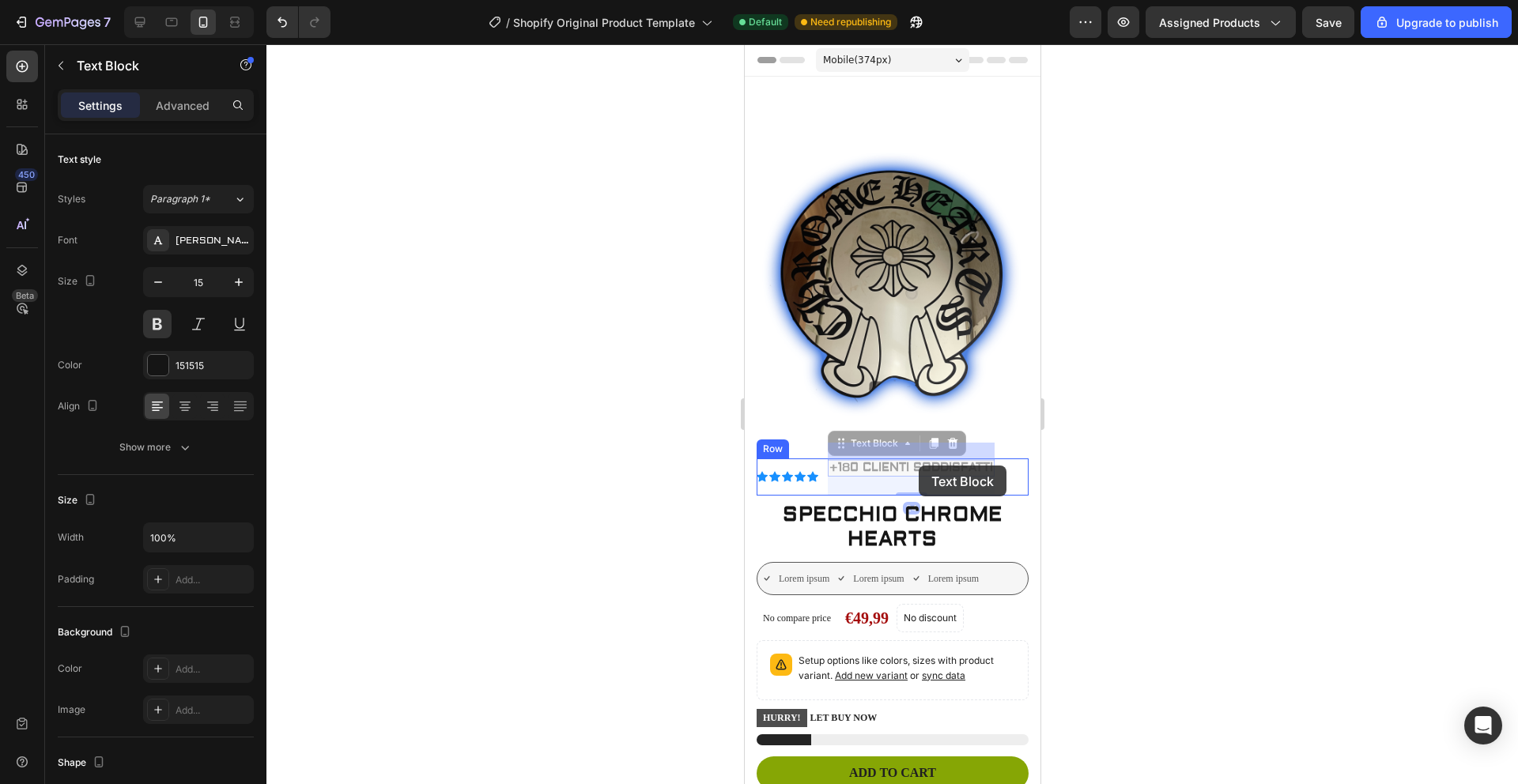
drag, startPoint x: 921, startPoint y: 447, endPoint x: 918, endPoint y: 465, distance: 18.2
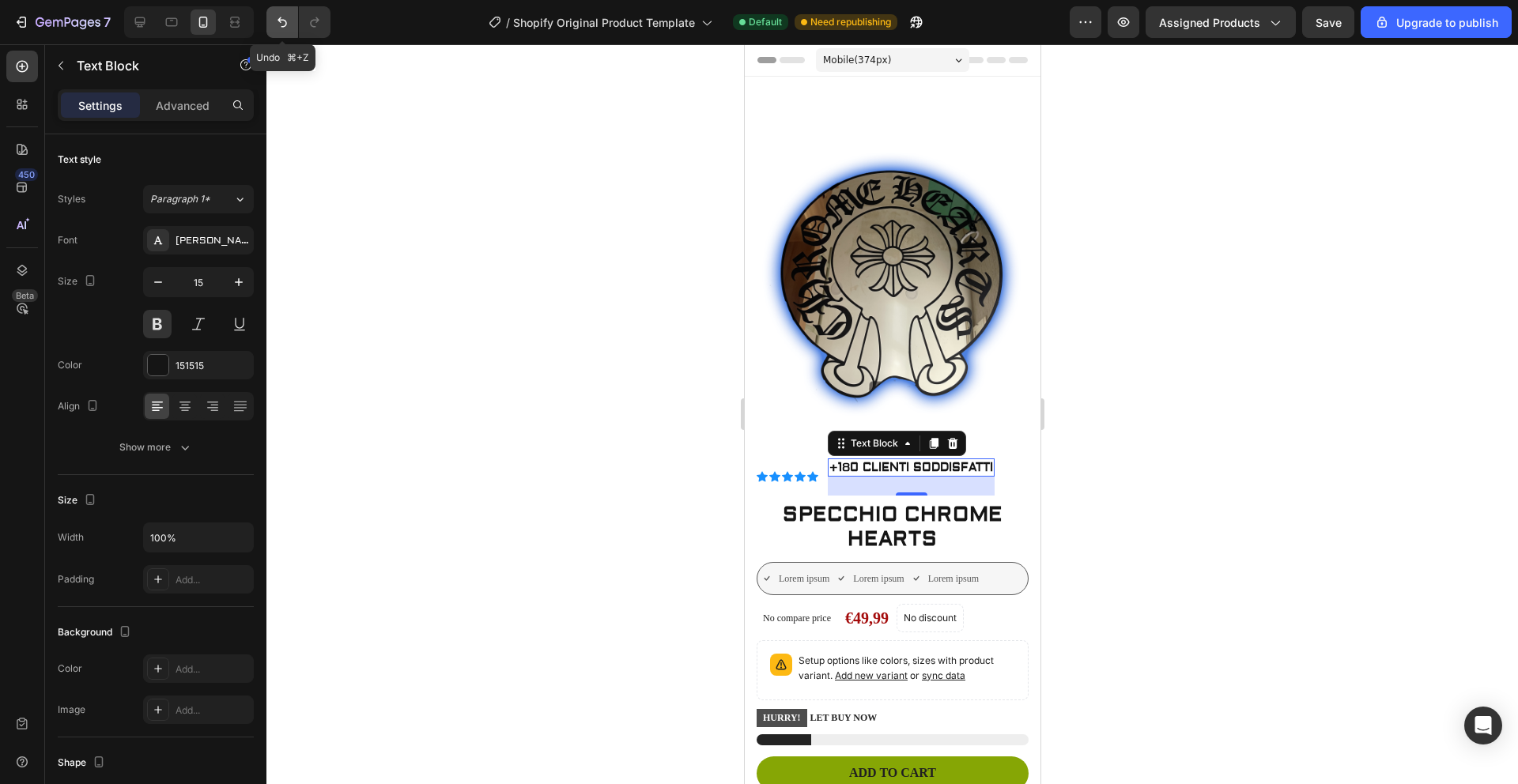
click at [284, 22] on icon "Undo/Redo" at bounding box center [282, 22] width 16 height 16
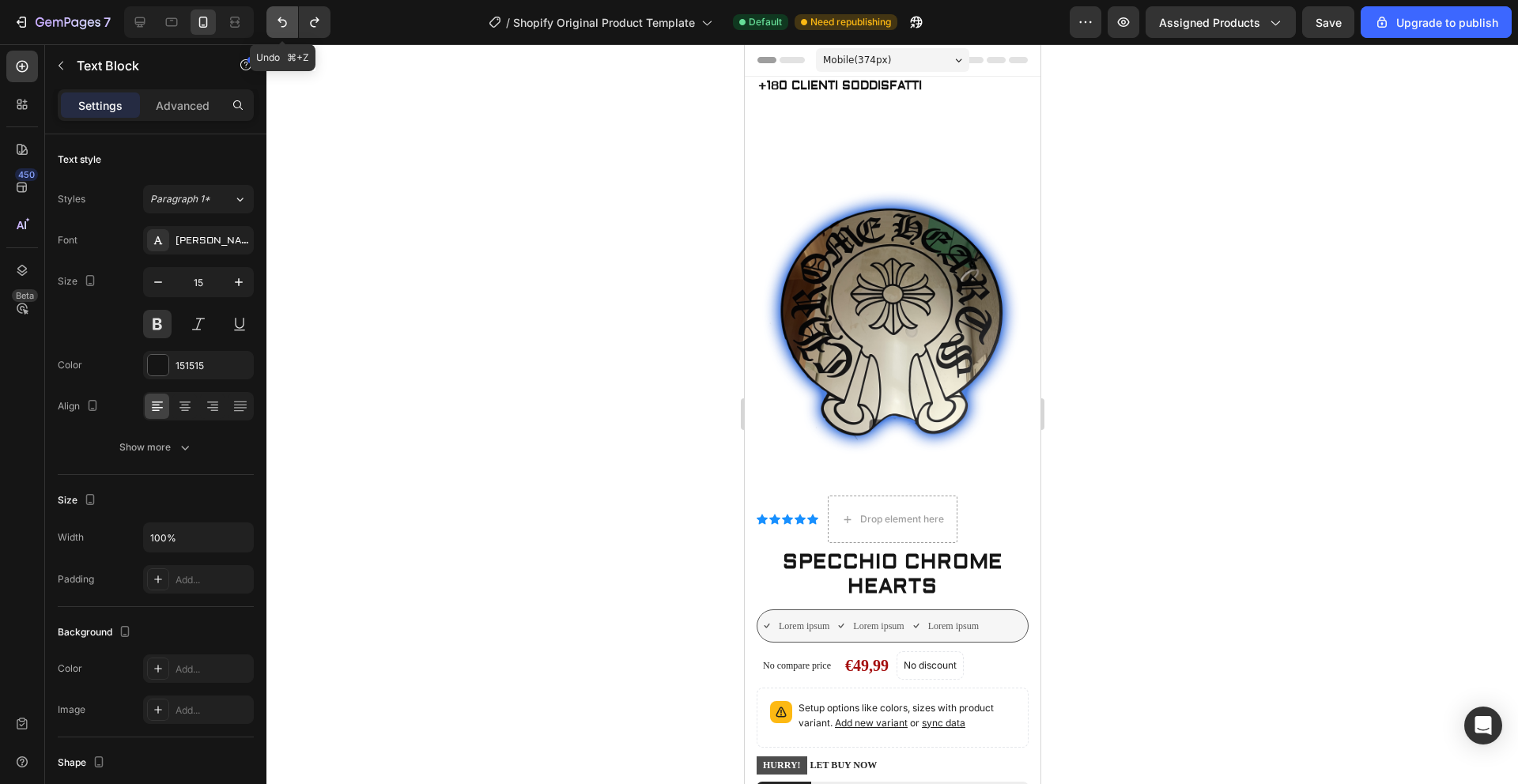
click at [284, 22] on icon "Undo/Redo" at bounding box center [282, 22] width 16 height 16
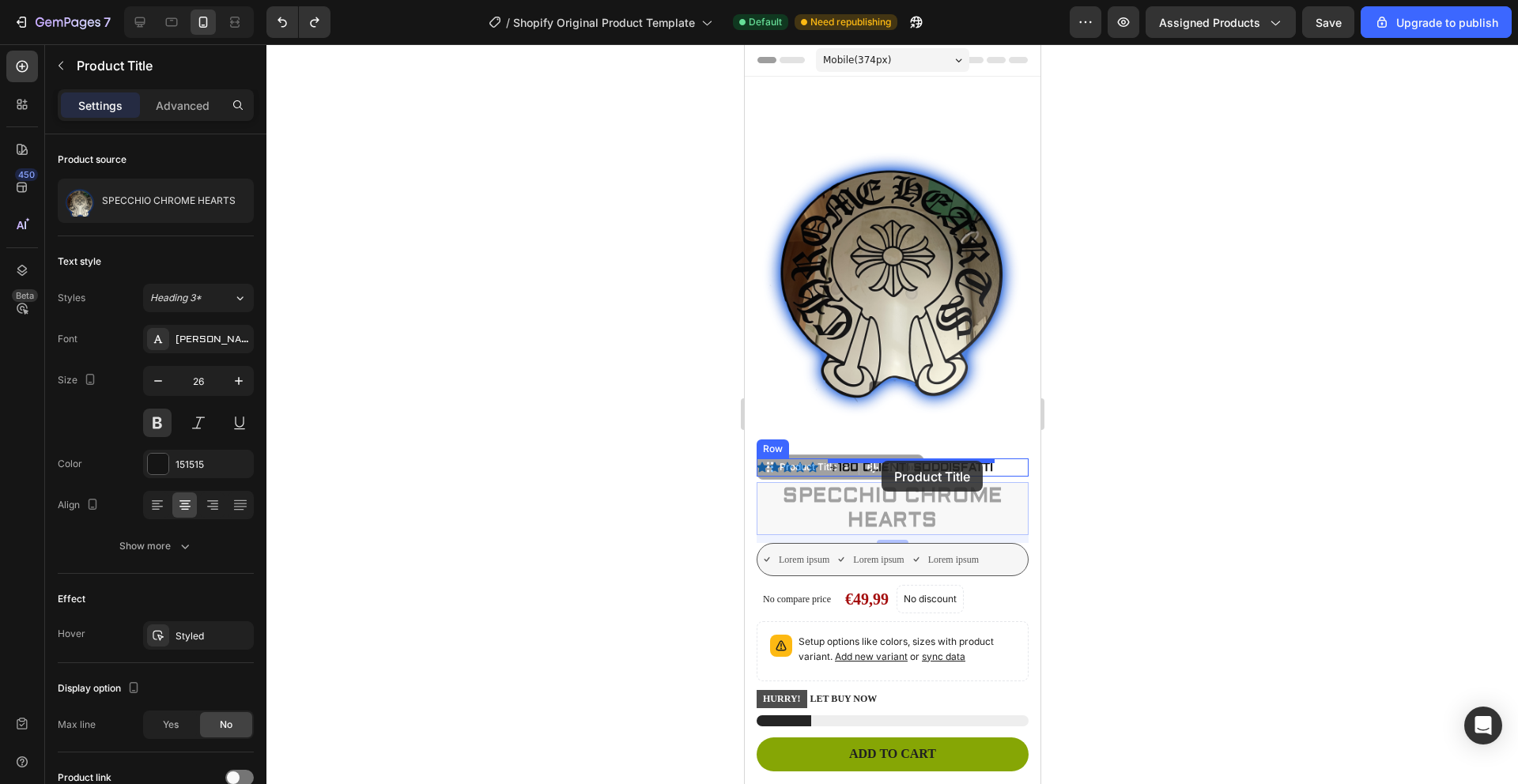
drag, startPoint x: 880, startPoint y: 494, endPoint x: 880, endPoint y: 460, distance: 34.0
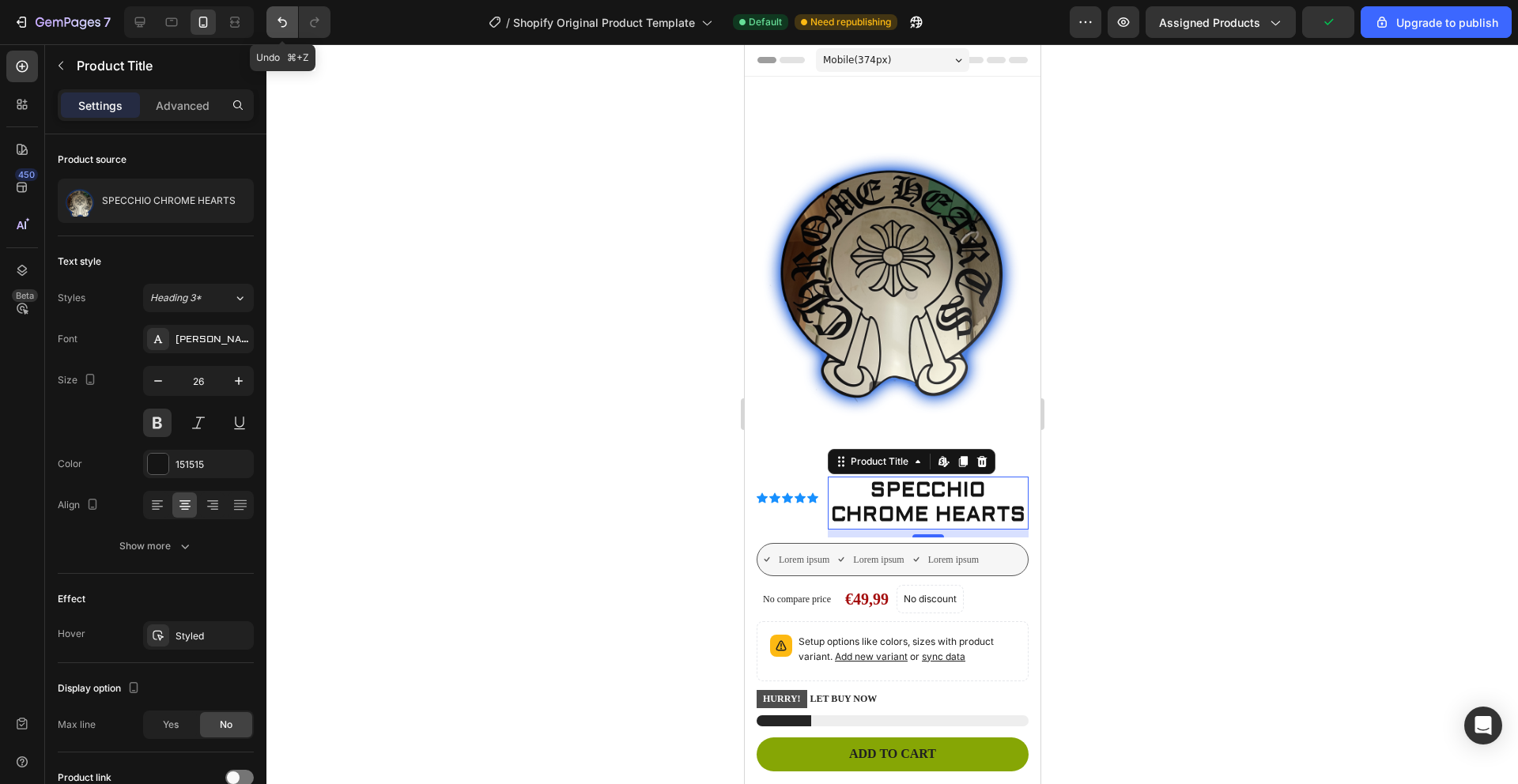
click at [289, 24] on icon "Undo/Redo" at bounding box center [282, 22] width 16 height 16
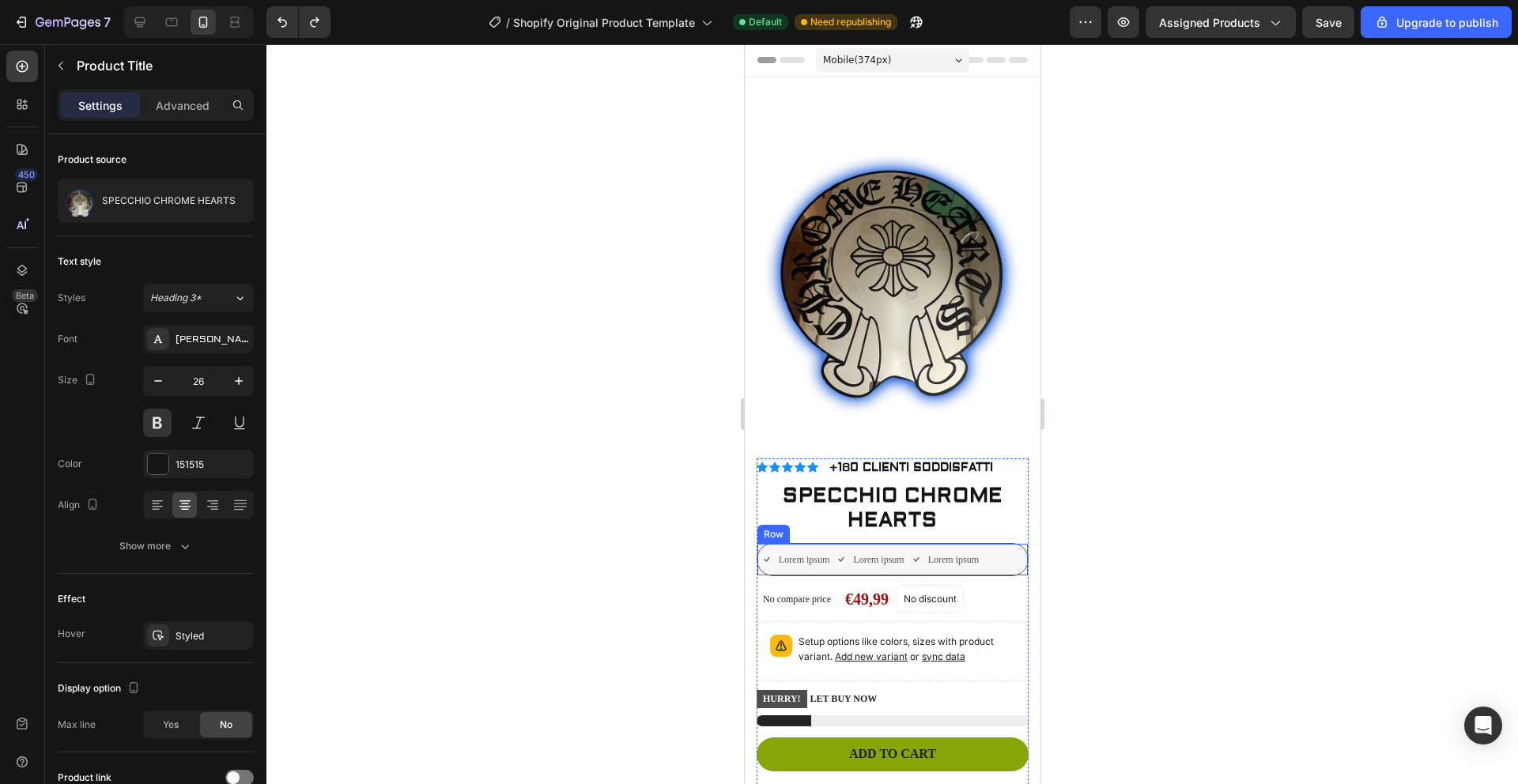
click at [1004, 554] on div "Lorem ipsum Item List Lorem ipsum Item List Lorem ipsum Item List Row" at bounding box center [891, 559] width 272 height 33
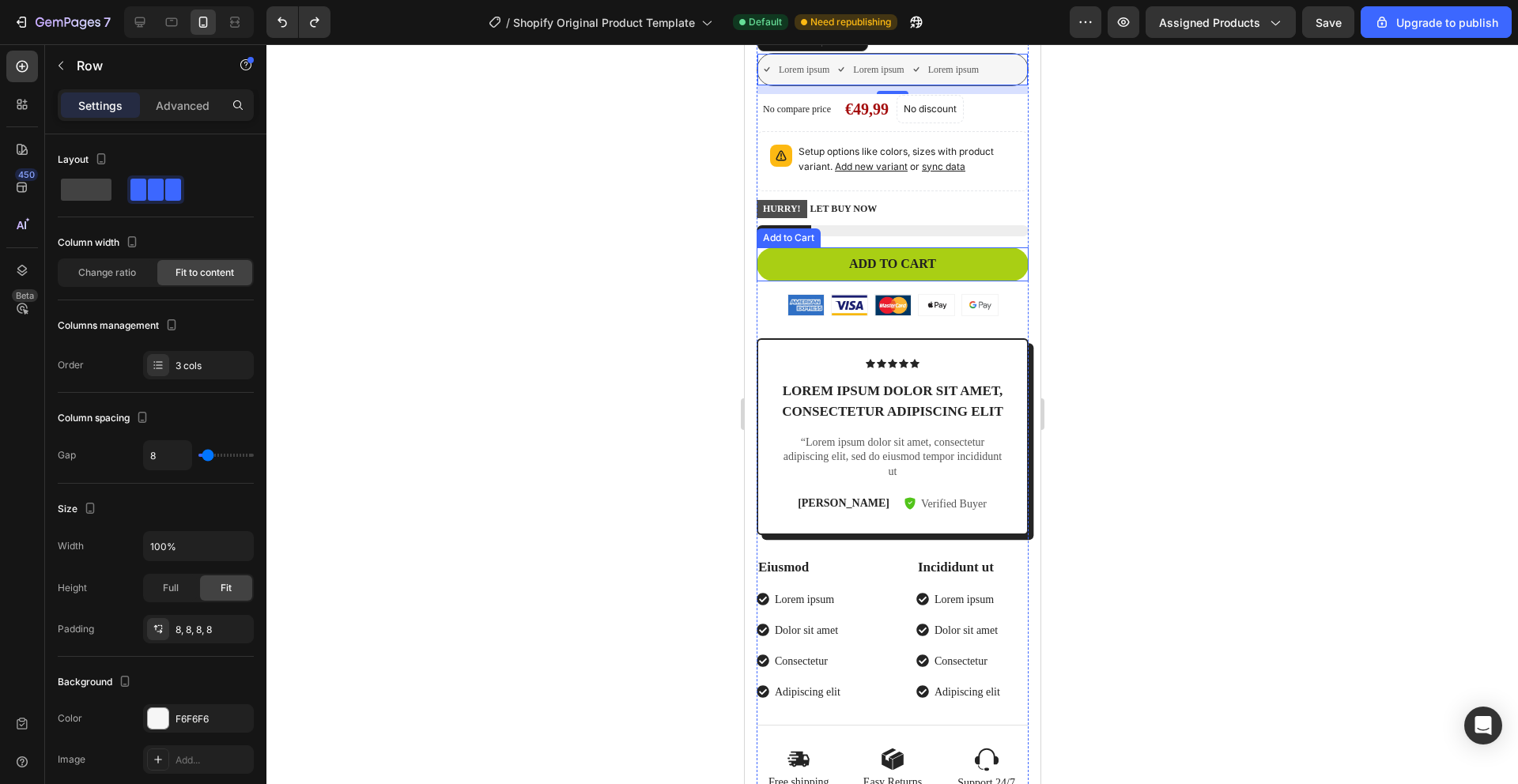
scroll to position [491, 0]
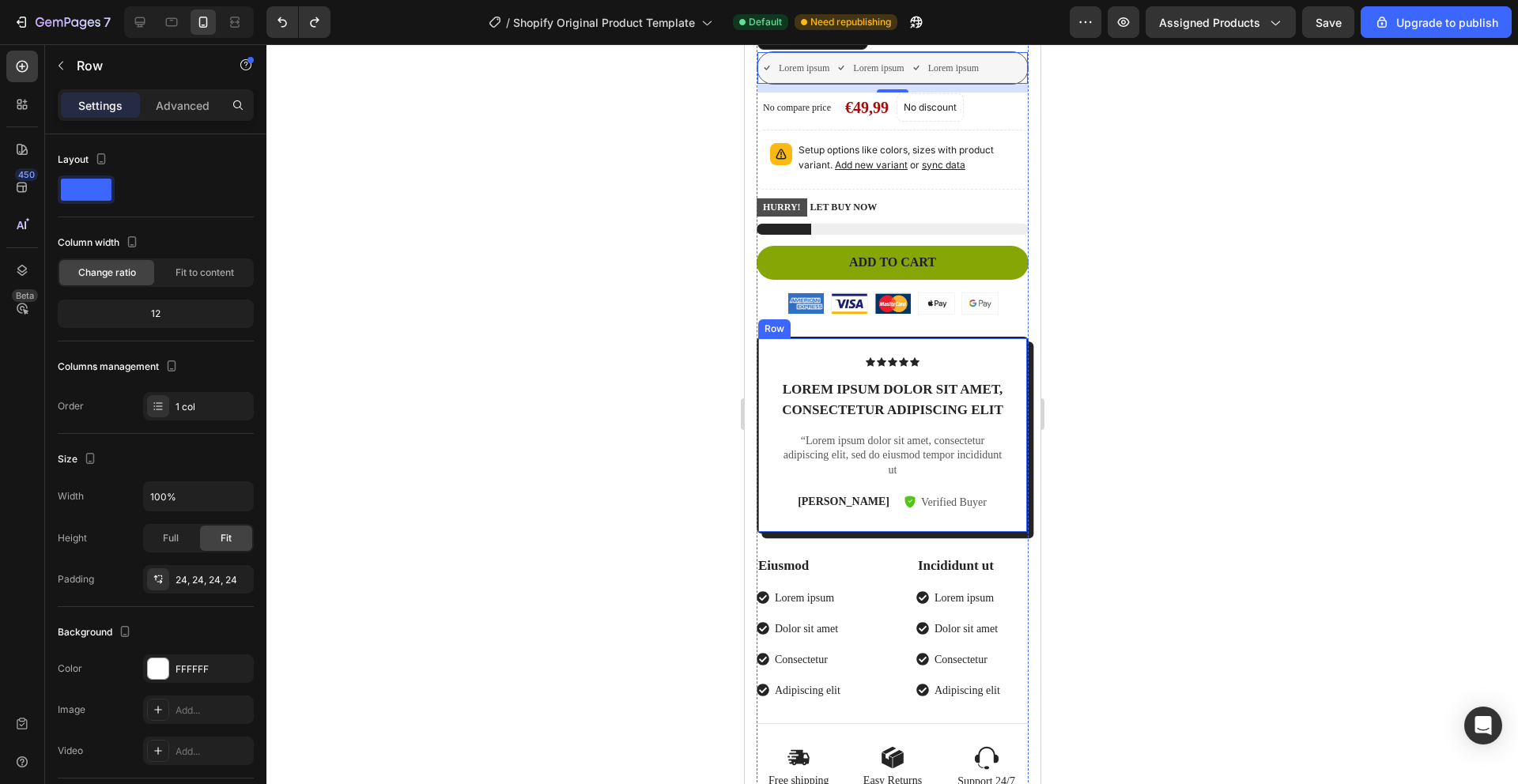
click at [1010, 500] on div "Icon Icon Icon Icon Icon Icon List Lorem ipsum dolor sit amet, consectetur adip…" at bounding box center [891, 434] width 272 height 196
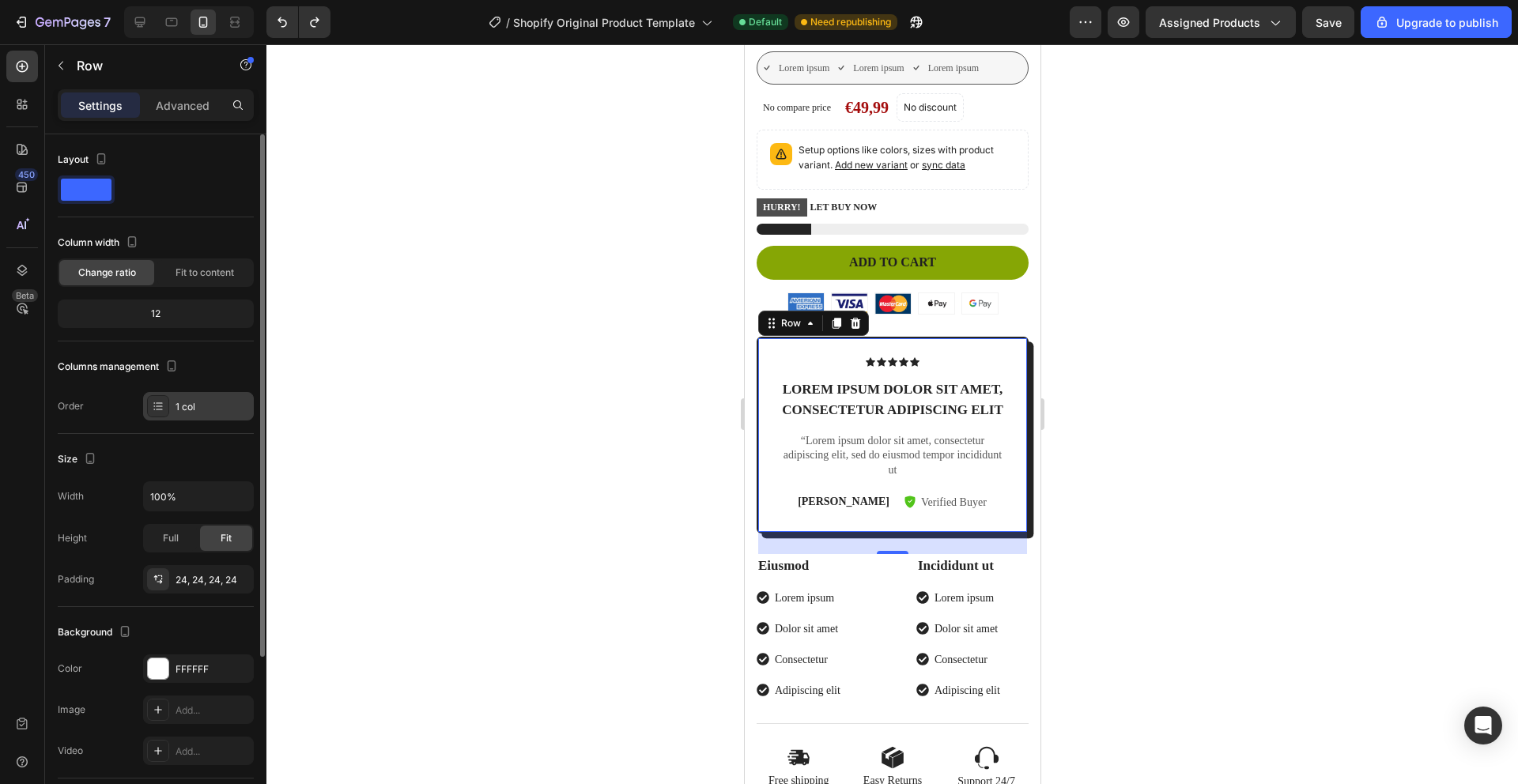
click at [158, 405] on icon at bounding box center [158, 405] width 6 height 1
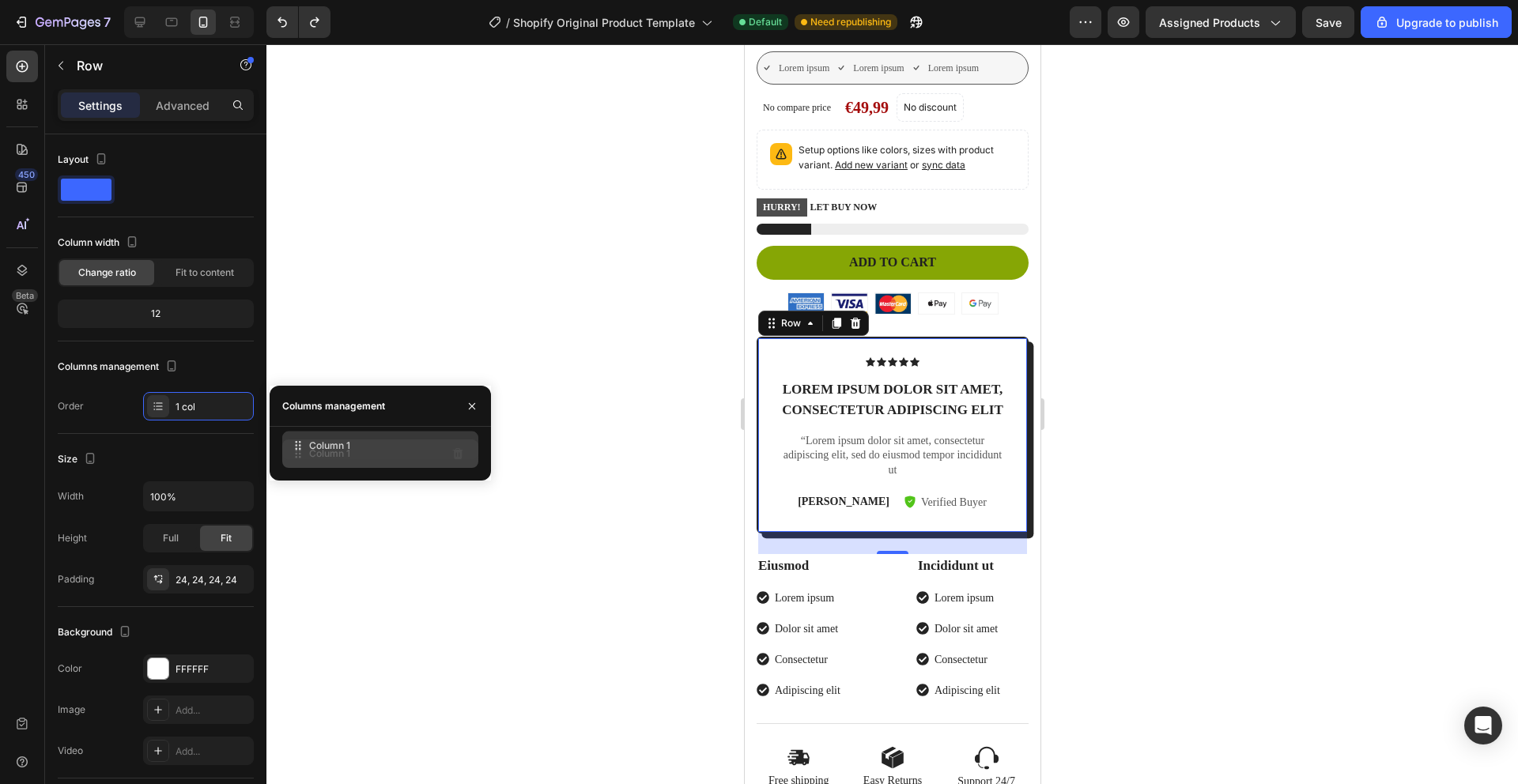
click at [403, 444] on div "Column 1" at bounding box center [380, 453] width 196 height 29
click at [357, 514] on div at bounding box center [891, 413] width 1251 height 739
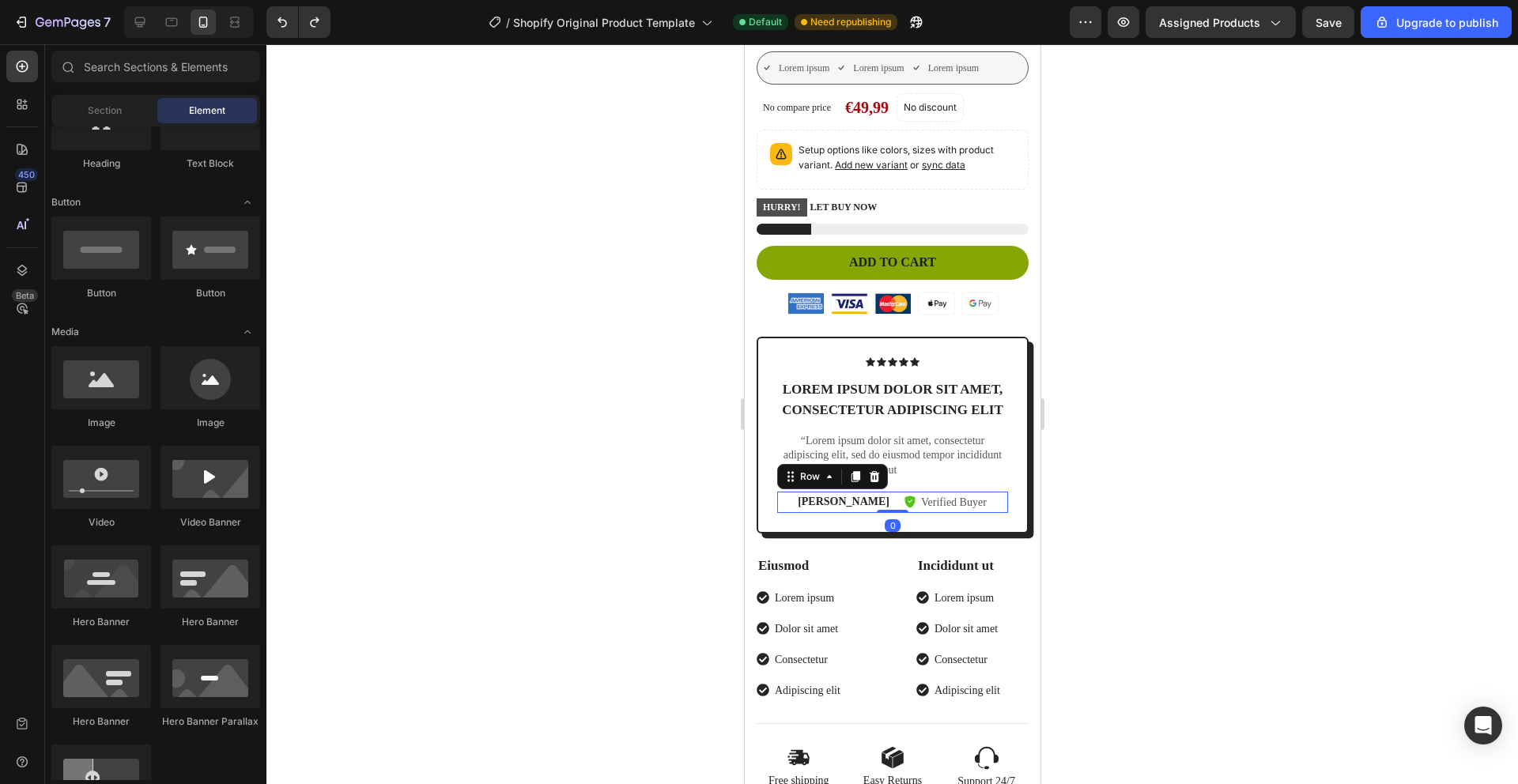
click at [970, 496] on div "[PERSON_NAME] Text Block Verified Buyer Item List Row 0" at bounding box center [892, 501] width 231 height 21
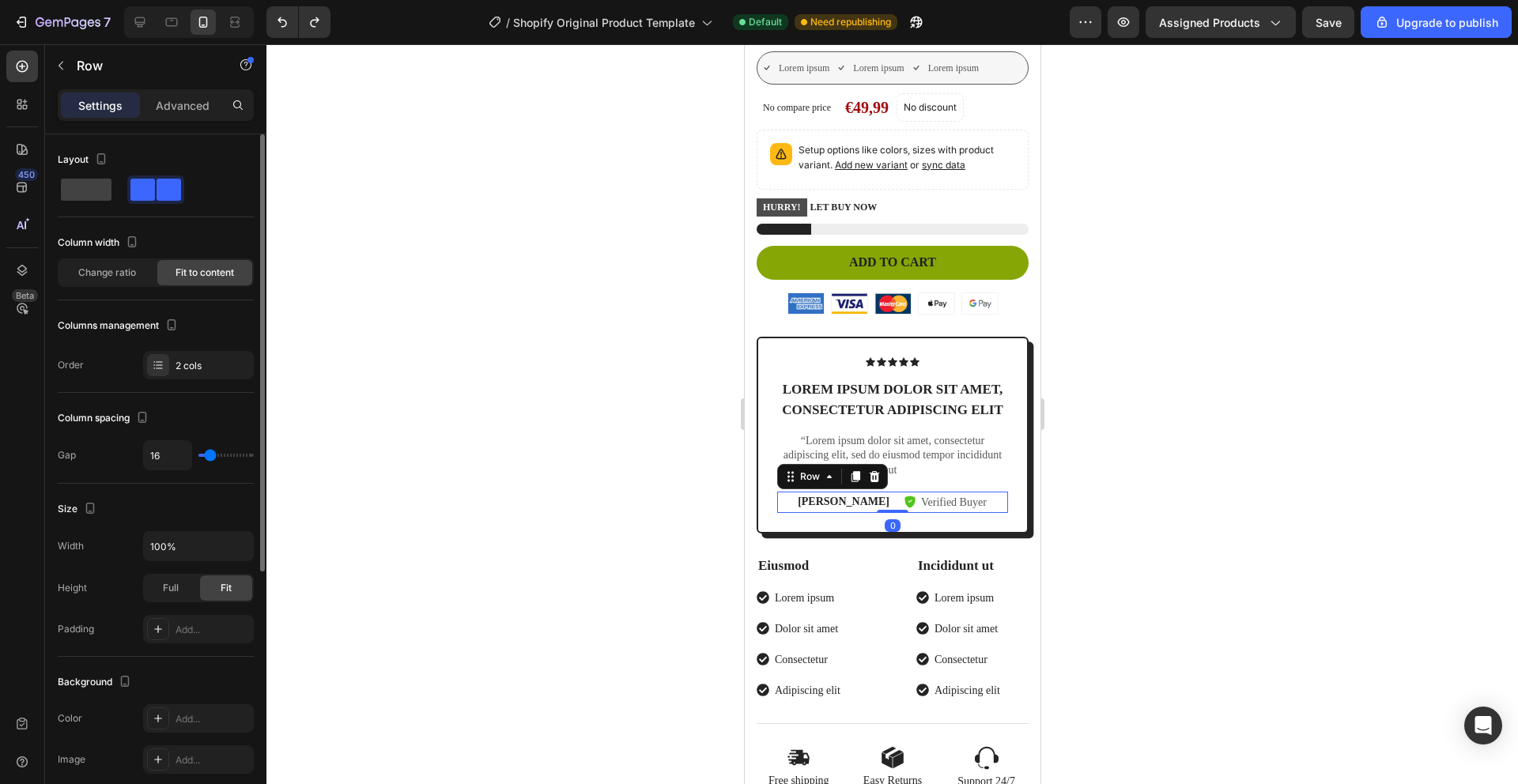
click at [102, 367] on div "Order 2 cols" at bounding box center [155, 365] width 196 height 29
click at [993, 417] on p "Lorem ipsum dolor sit amet, consectetur adipiscing elit" at bounding box center [891, 399] width 227 height 40
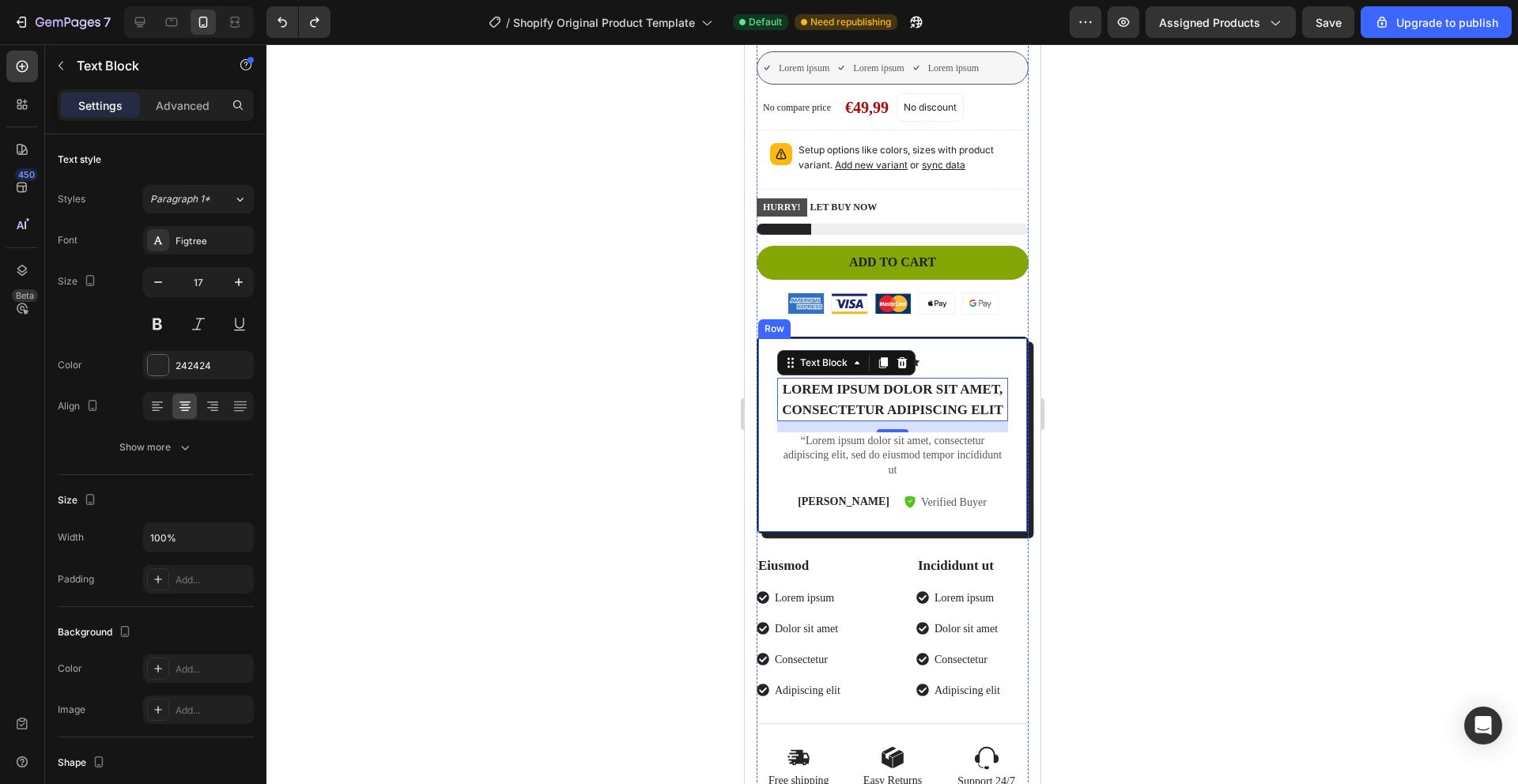
click at [996, 337] on div "Icon Icon Icon Icon Icon Icon List Lorem ipsum dolor sit amet, consectetur adip…" at bounding box center [891, 434] width 272 height 196
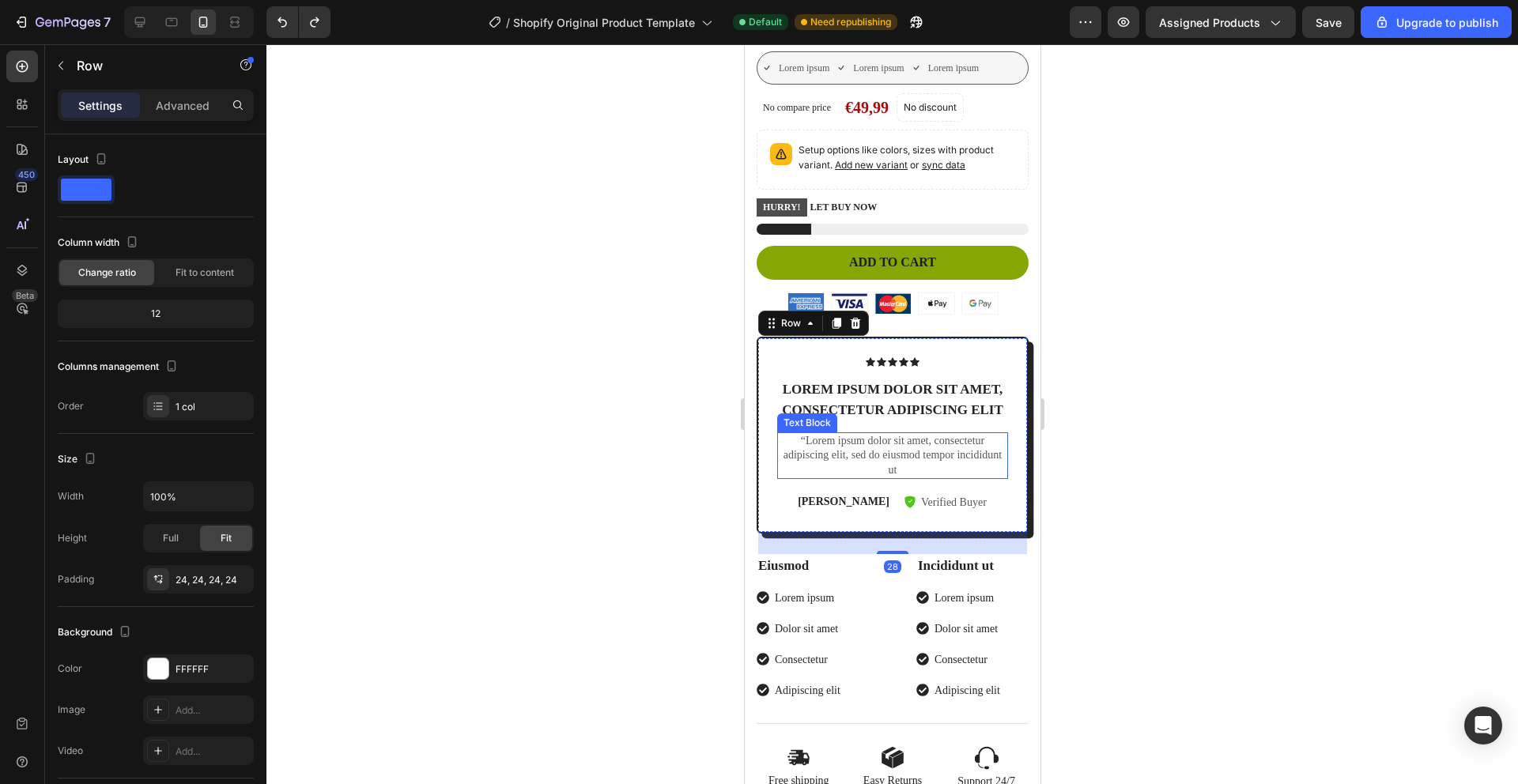
click at [989, 479] on div "“Lorem ipsum dolor sit amet, consectetur adipiscing elit, sed do eiusmod tempor…" at bounding box center [892, 455] width 231 height 47
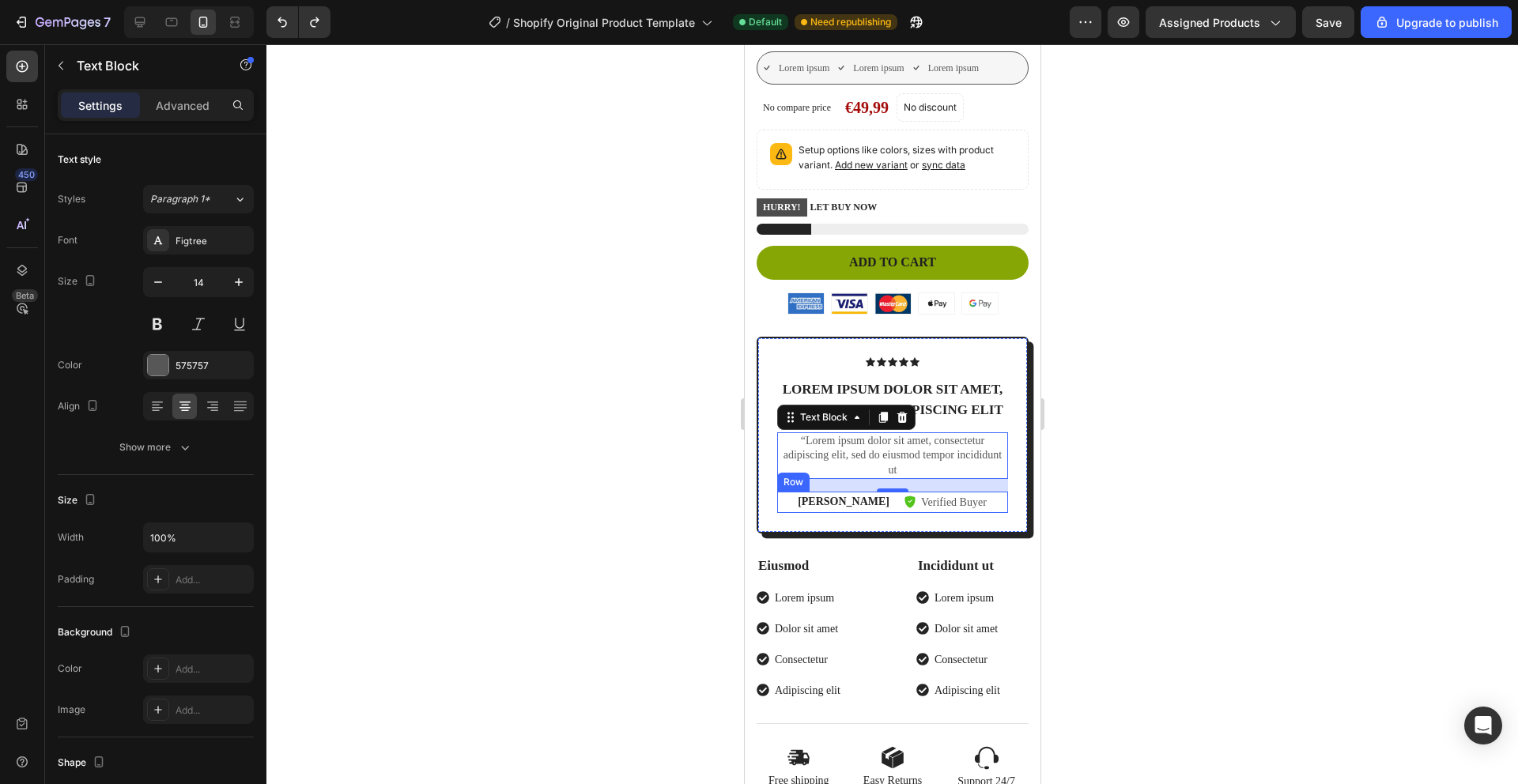
click at [991, 513] on div "[PERSON_NAME] Text Block Verified Buyer Item List Row" at bounding box center [892, 501] width 231 height 21
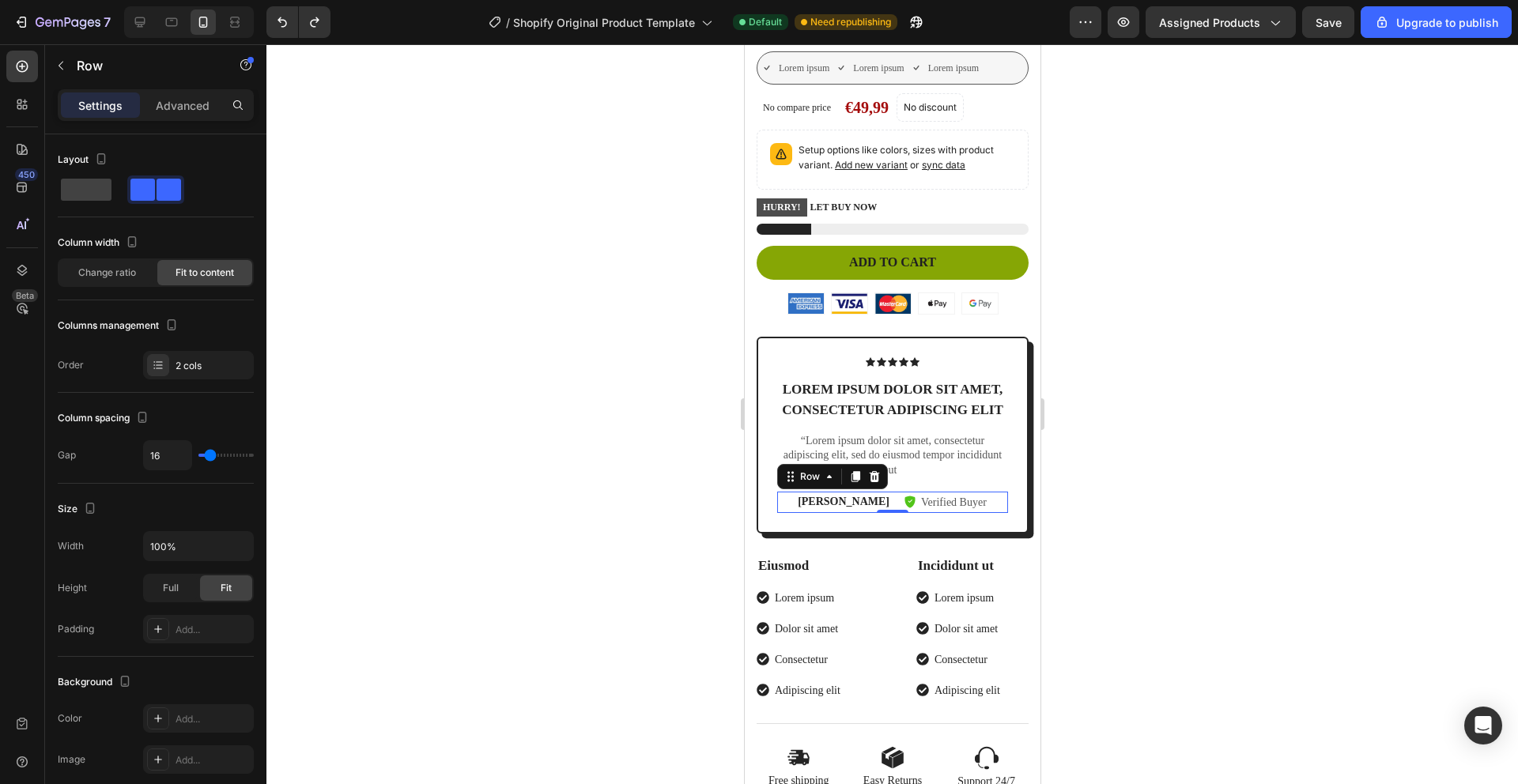
click at [582, 402] on div at bounding box center [891, 413] width 1251 height 739
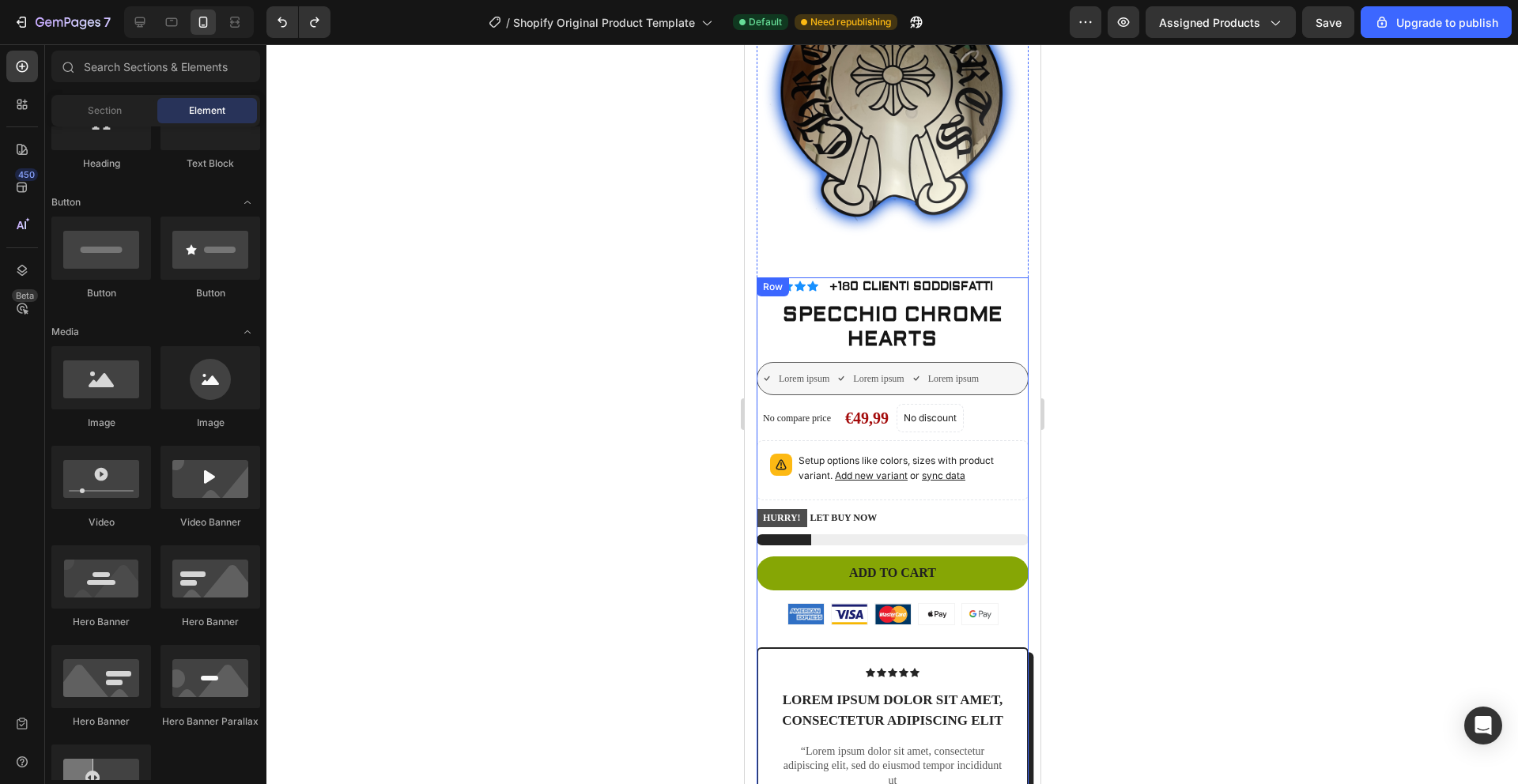
scroll to position [0, 0]
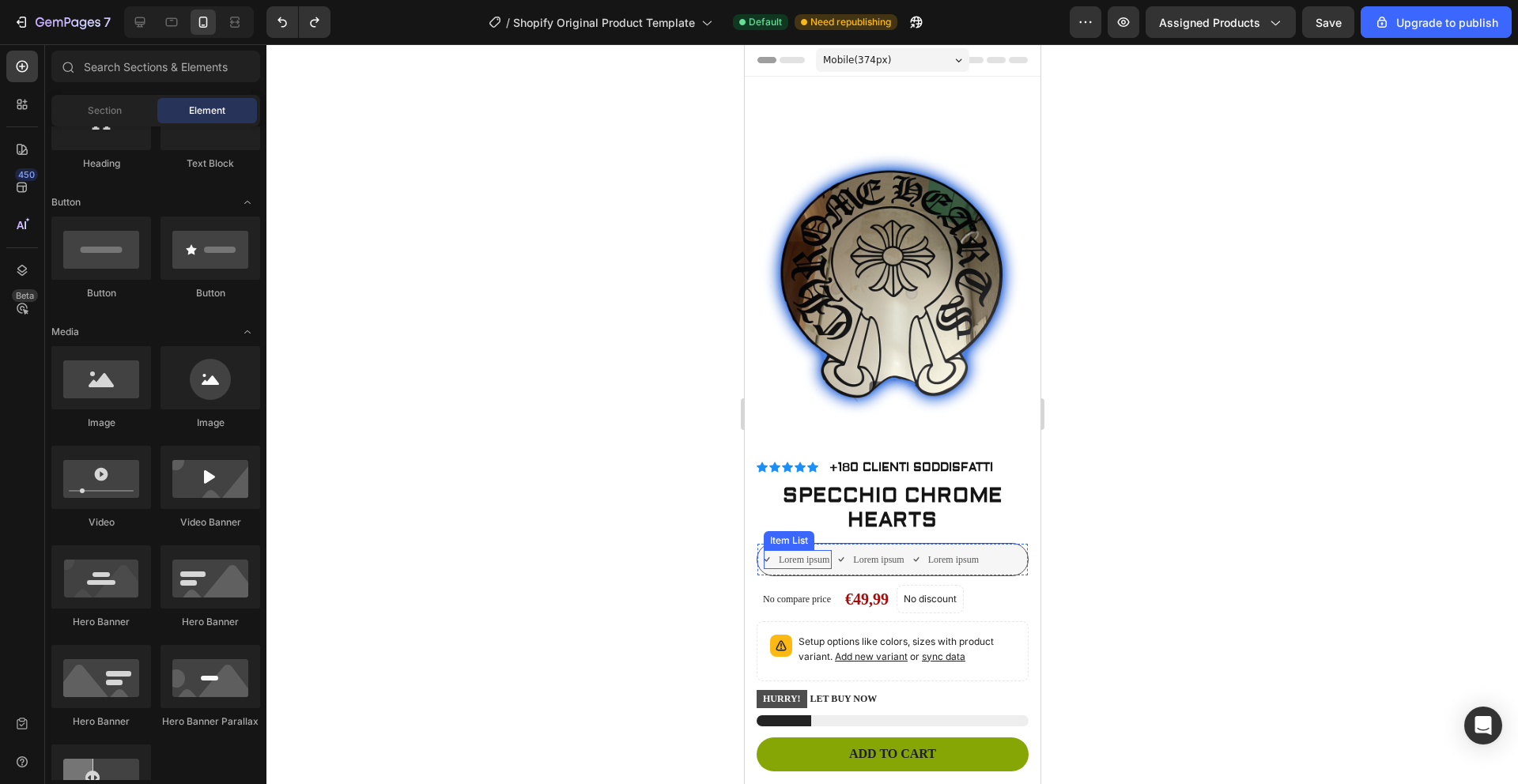
click at [769, 550] on div "Lorem ipsum" at bounding box center [796, 559] width 68 height 19
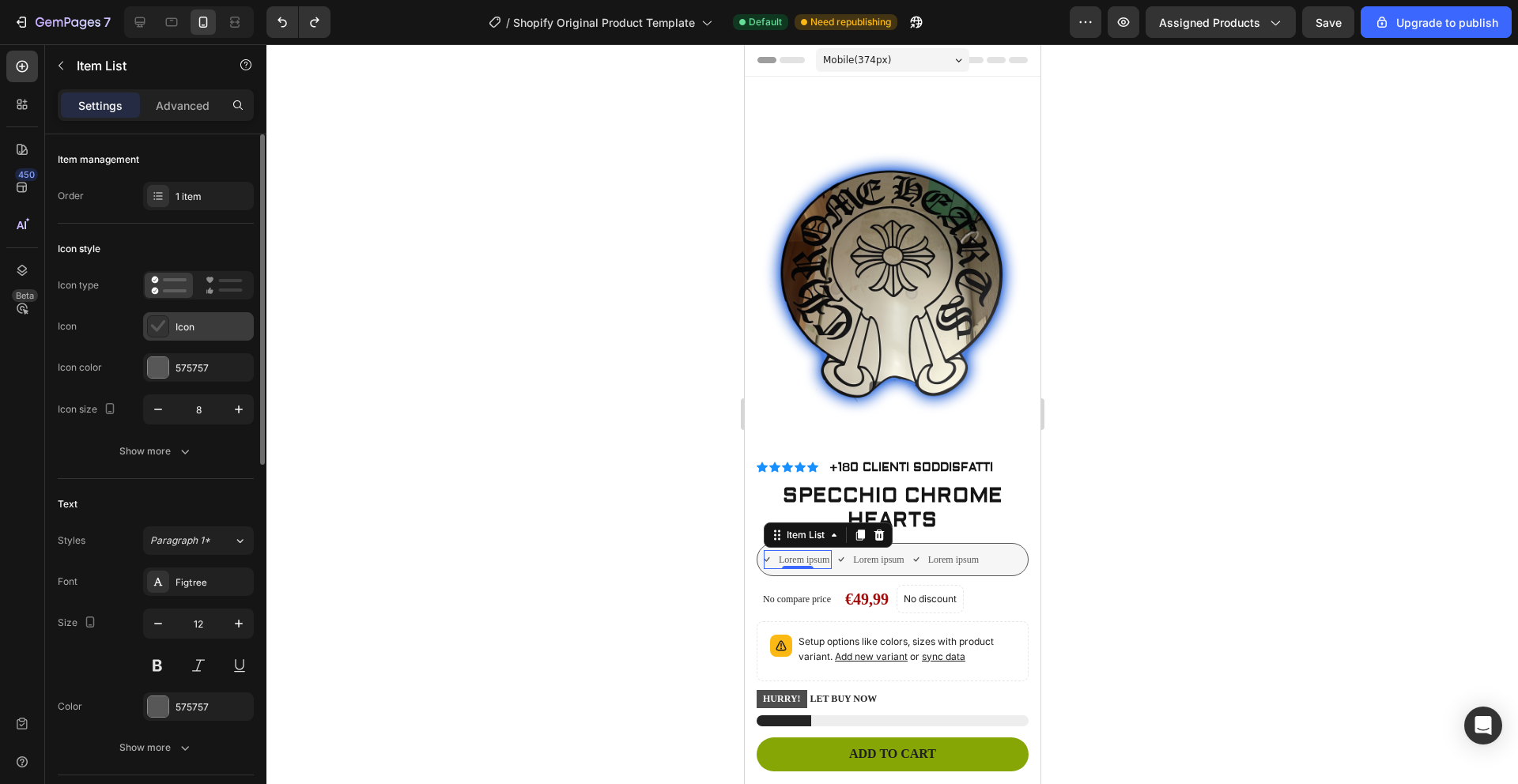
click at [164, 321] on icon at bounding box center [157, 326] width 14 height 12
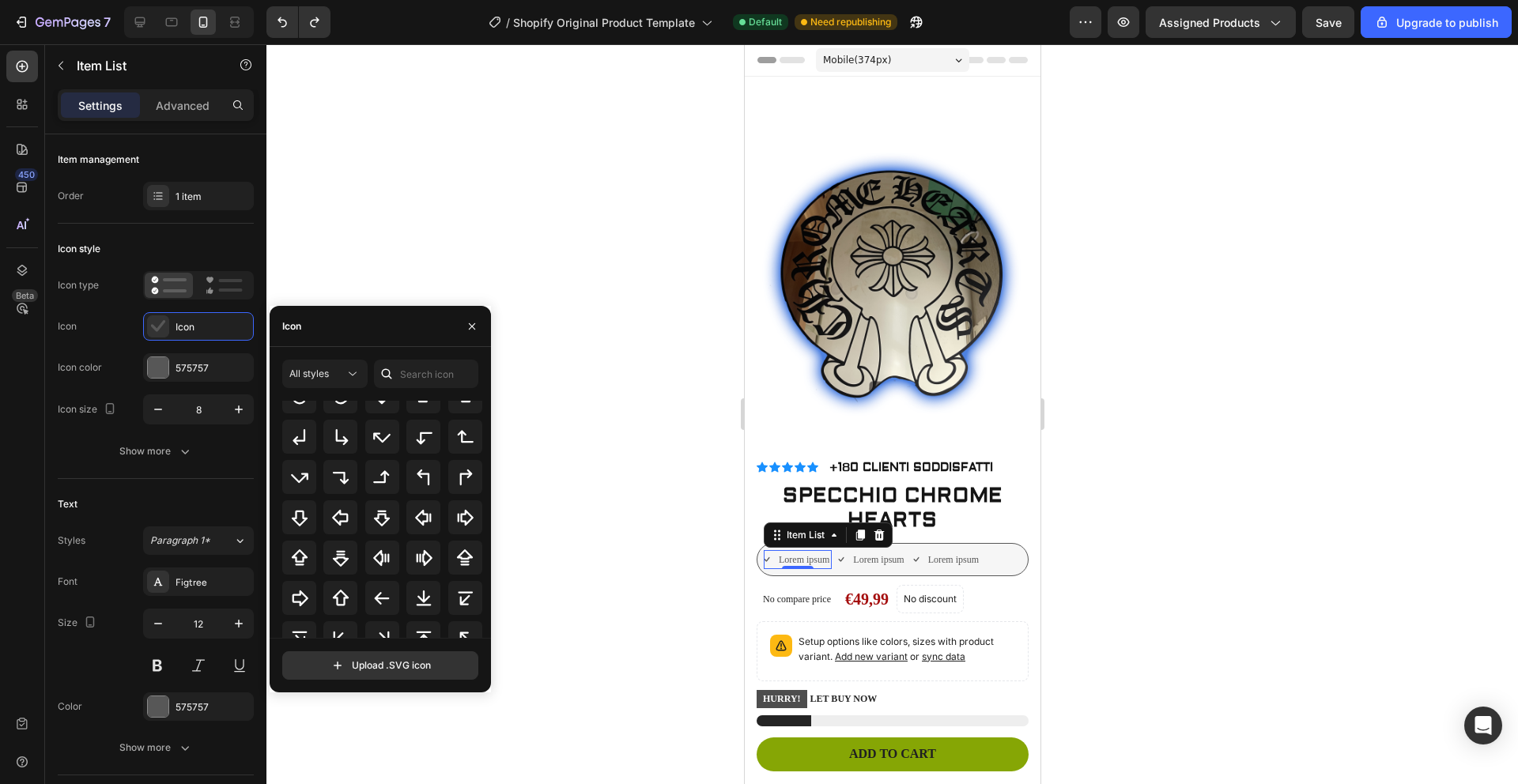
scroll to position [513, 0]
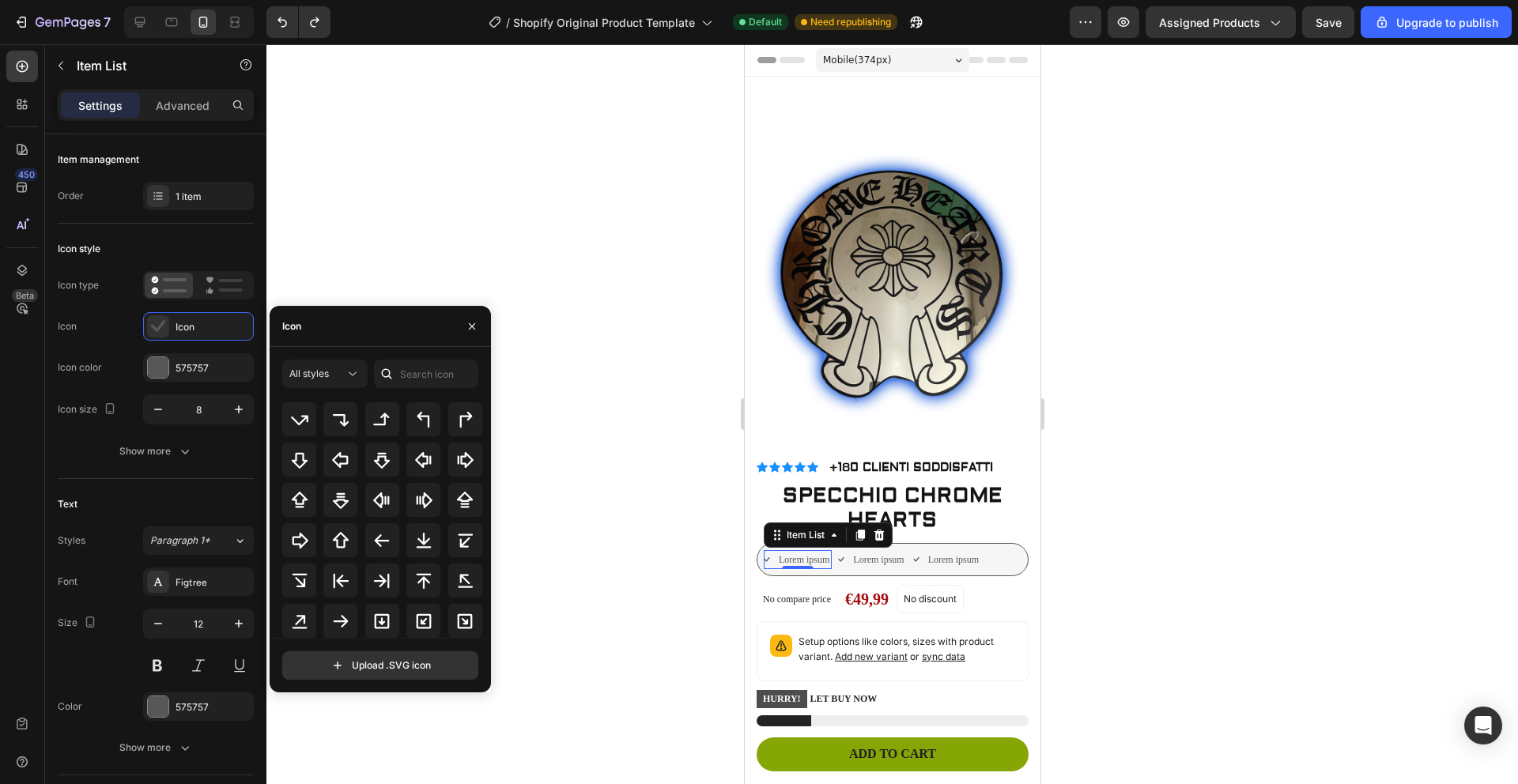
click at [348, 330] on div "Icon" at bounding box center [380, 326] width 221 height 41
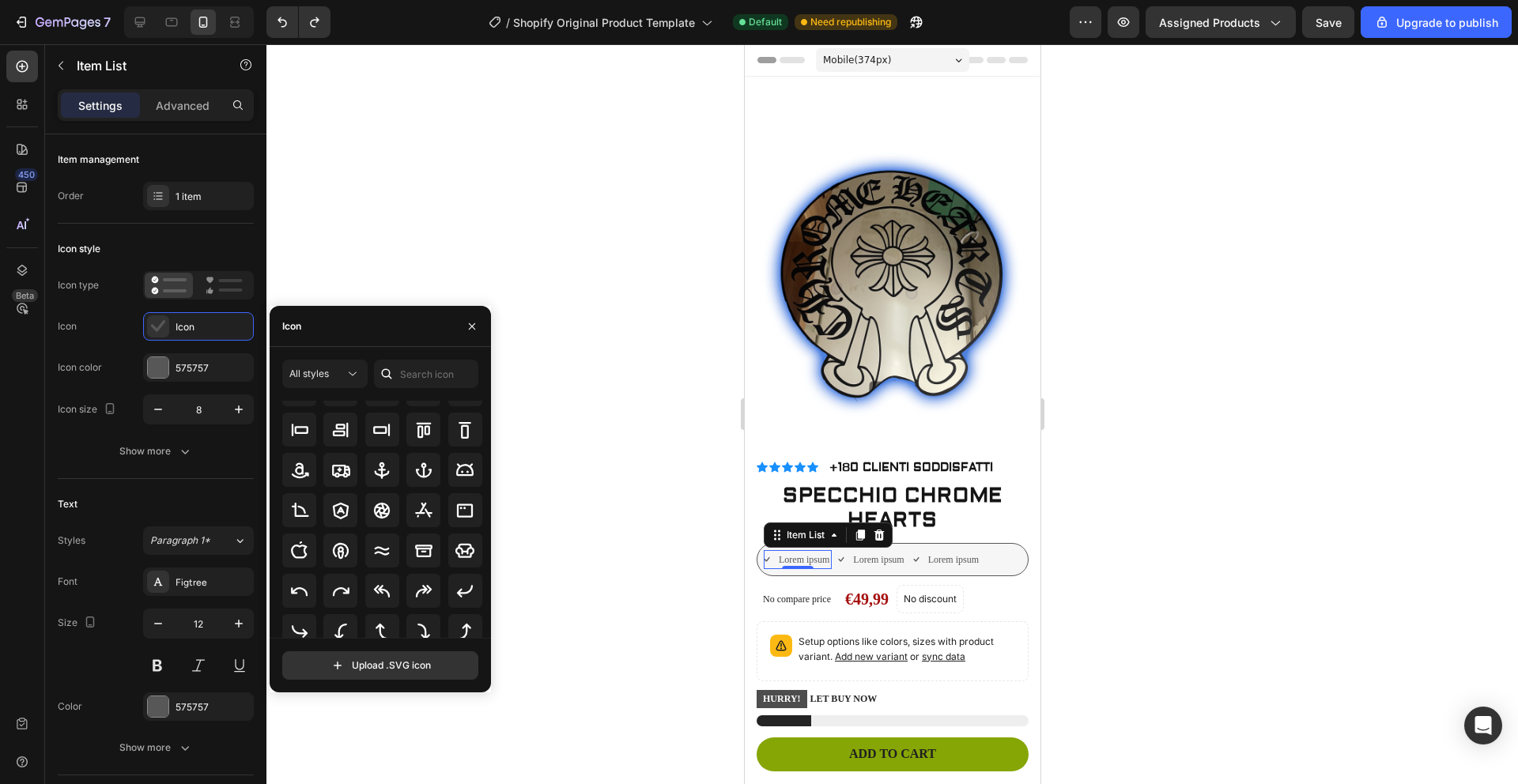
scroll to position [0, 0]
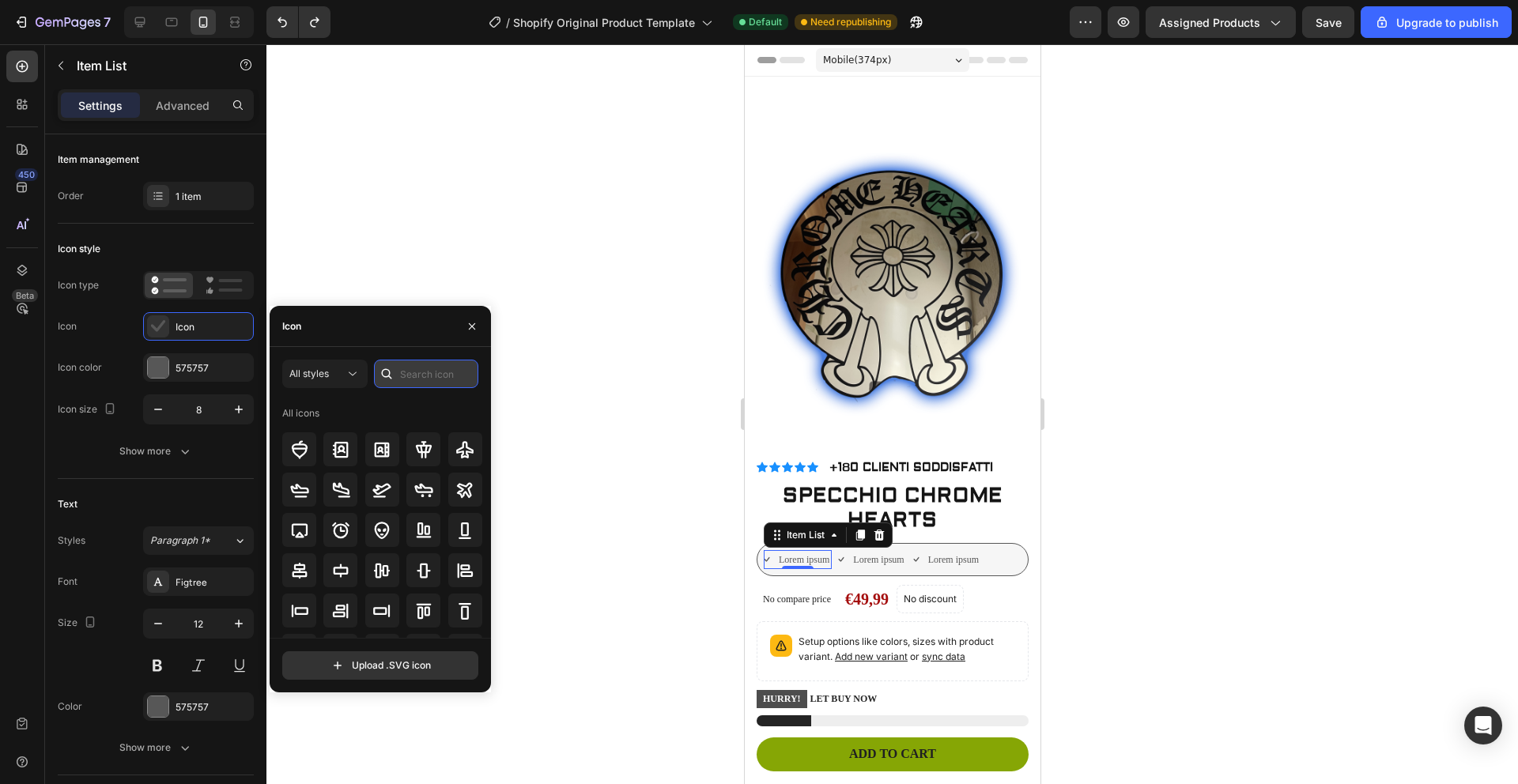
click at [411, 361] on input "text" at bounding box center [426, 374] width 105 height 29
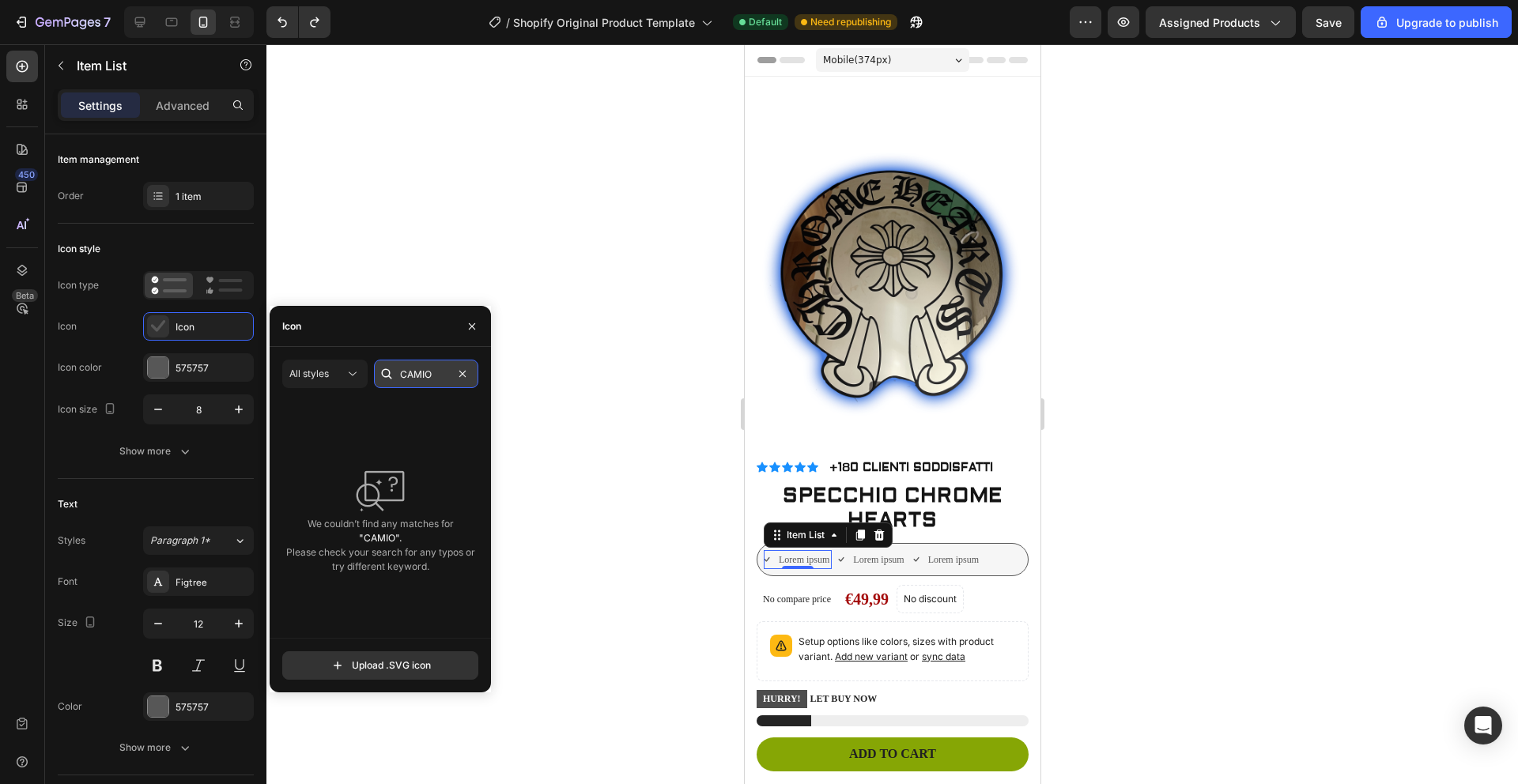
type input "CAMION"
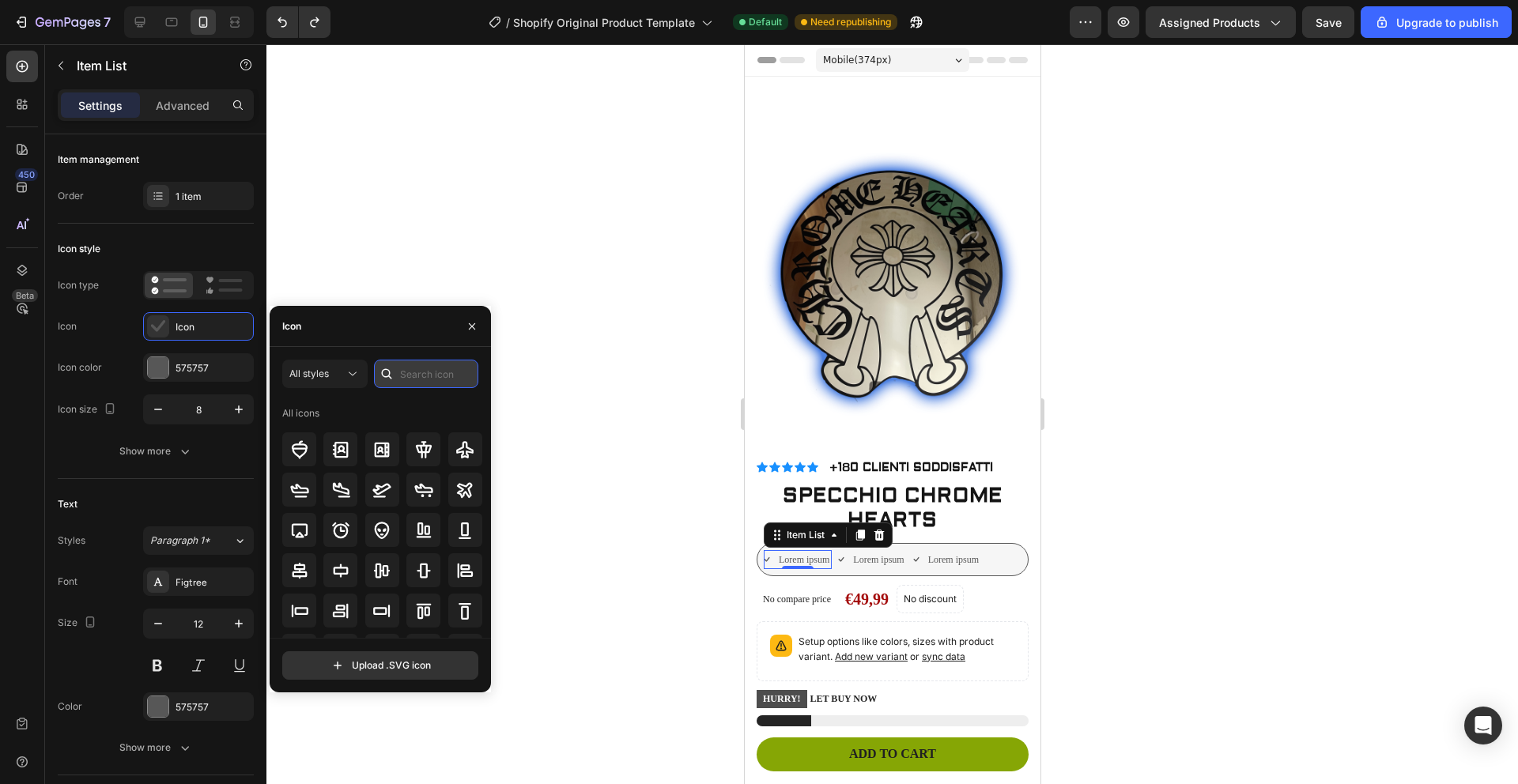
click at [442, 376] on input "text" at bounding box center [426, 374] width 105 height 29
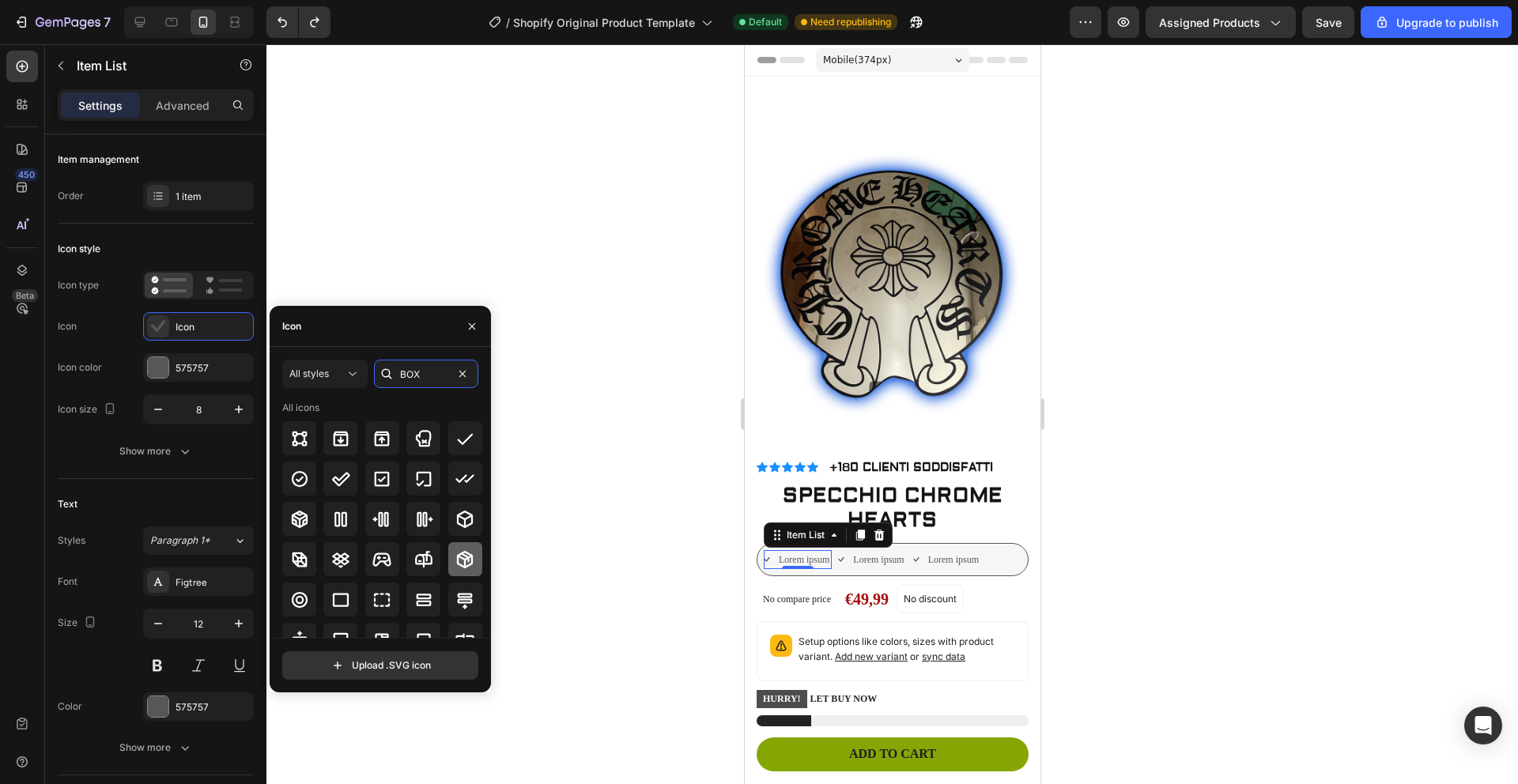
type input "BOX"
click at [460, 548] on div at bounding box center [465, 559] width 34 height 34
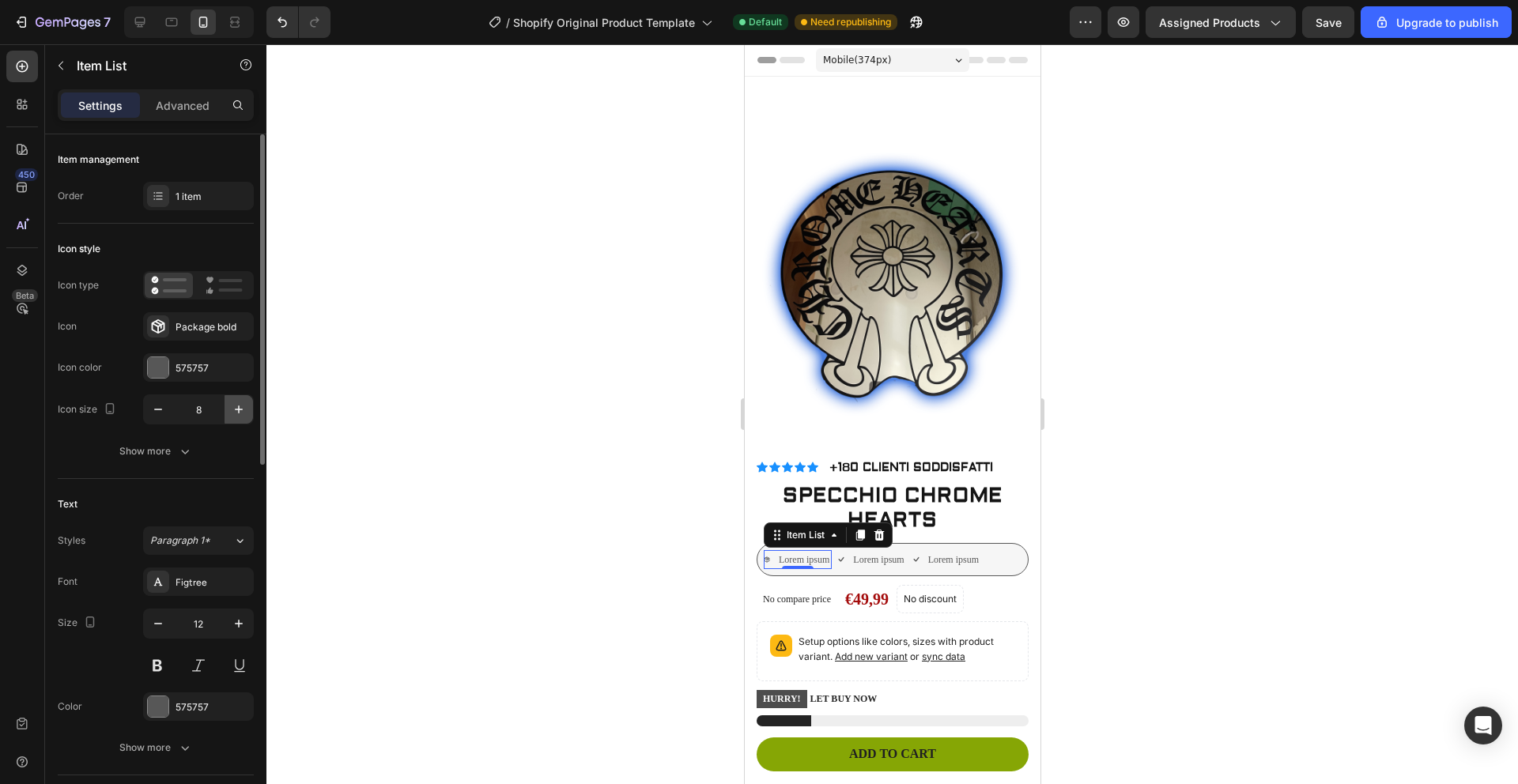
click at [232, 410] on icon "button" at bounding box center [239, 409] width 16 height 16
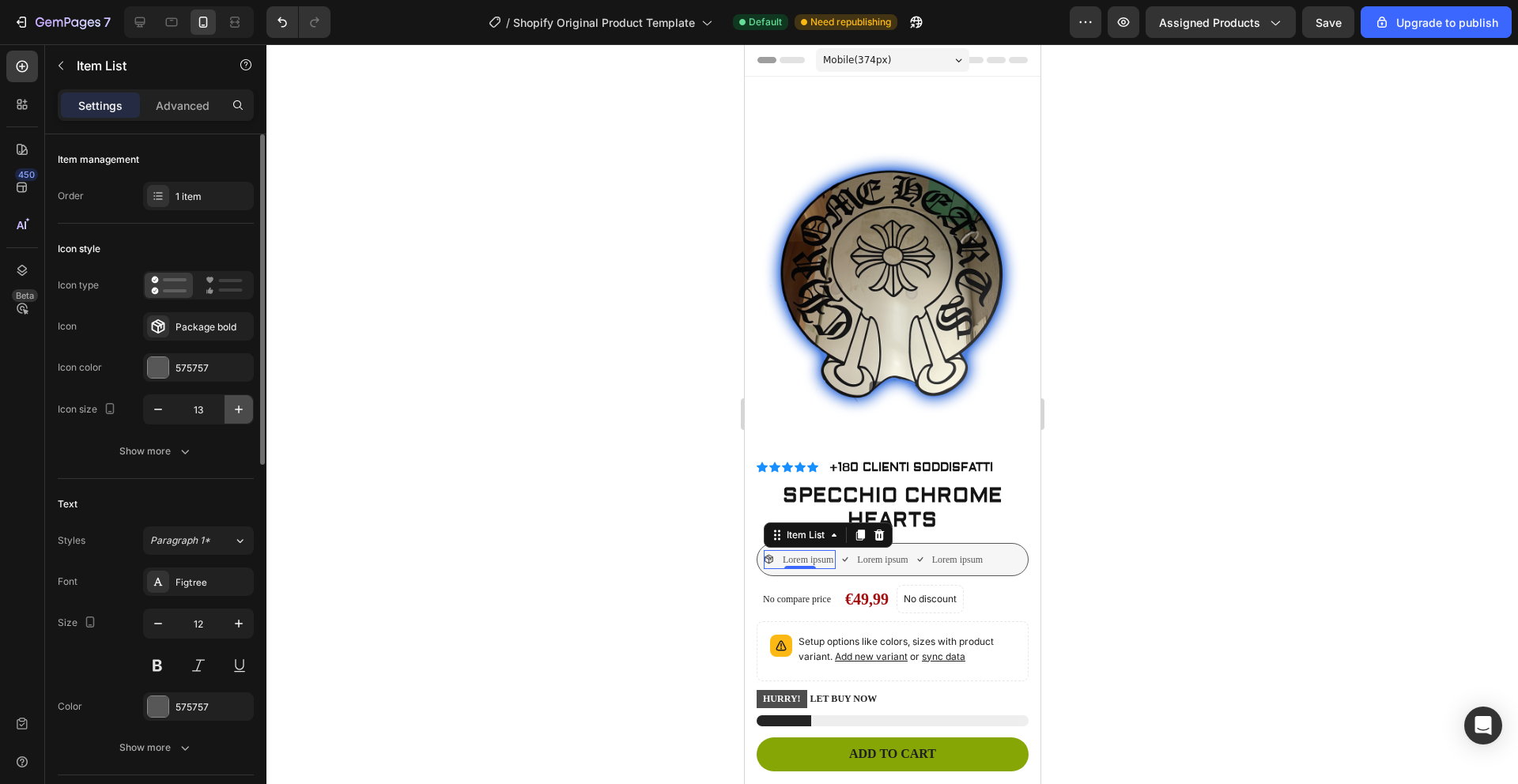
click at [232, 410] on icon "button" at bounding box center [239, 409] width 16 height 16
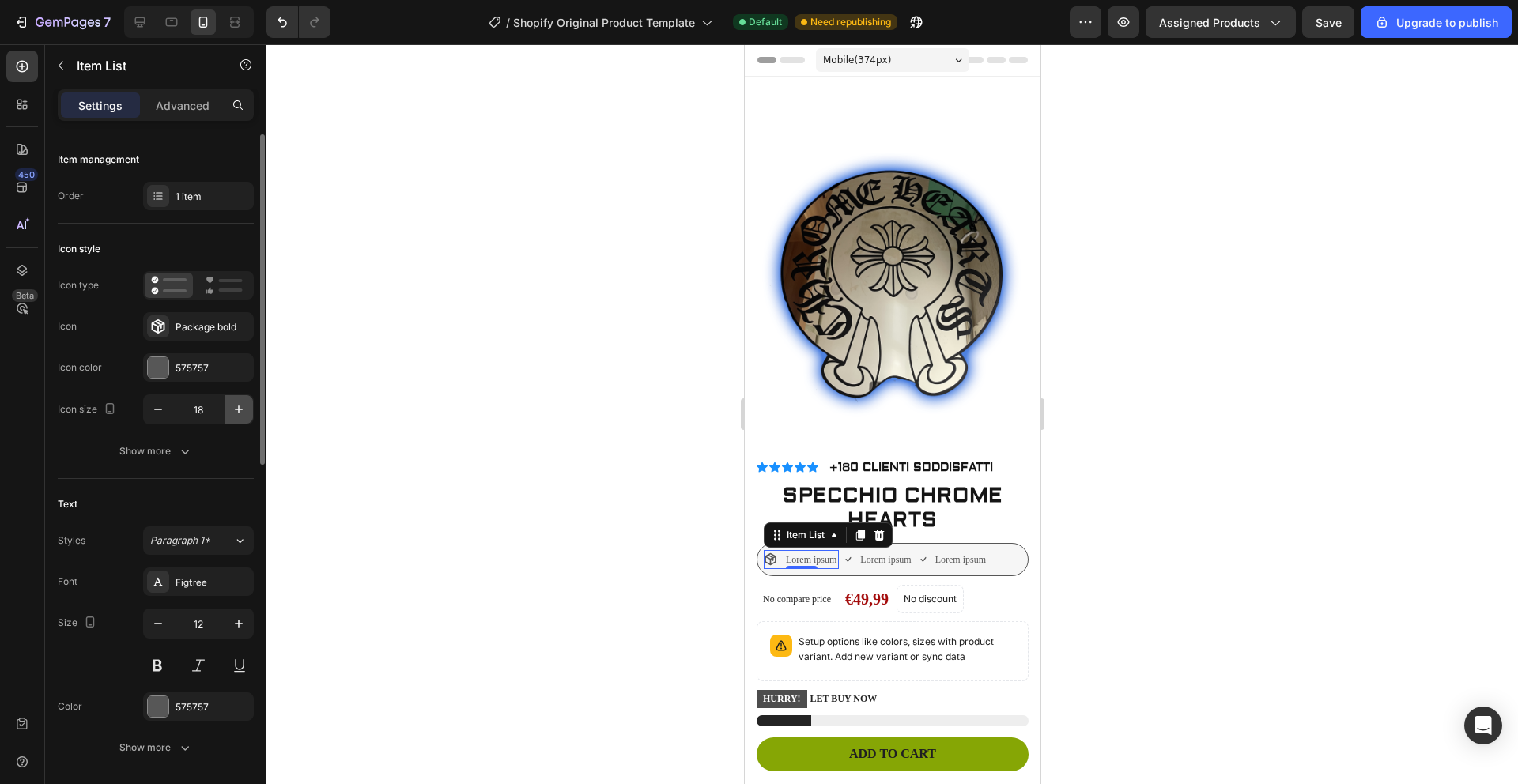
click at [232, 410] on icon "button" at bounding box center [239, 409] width 16 height 16
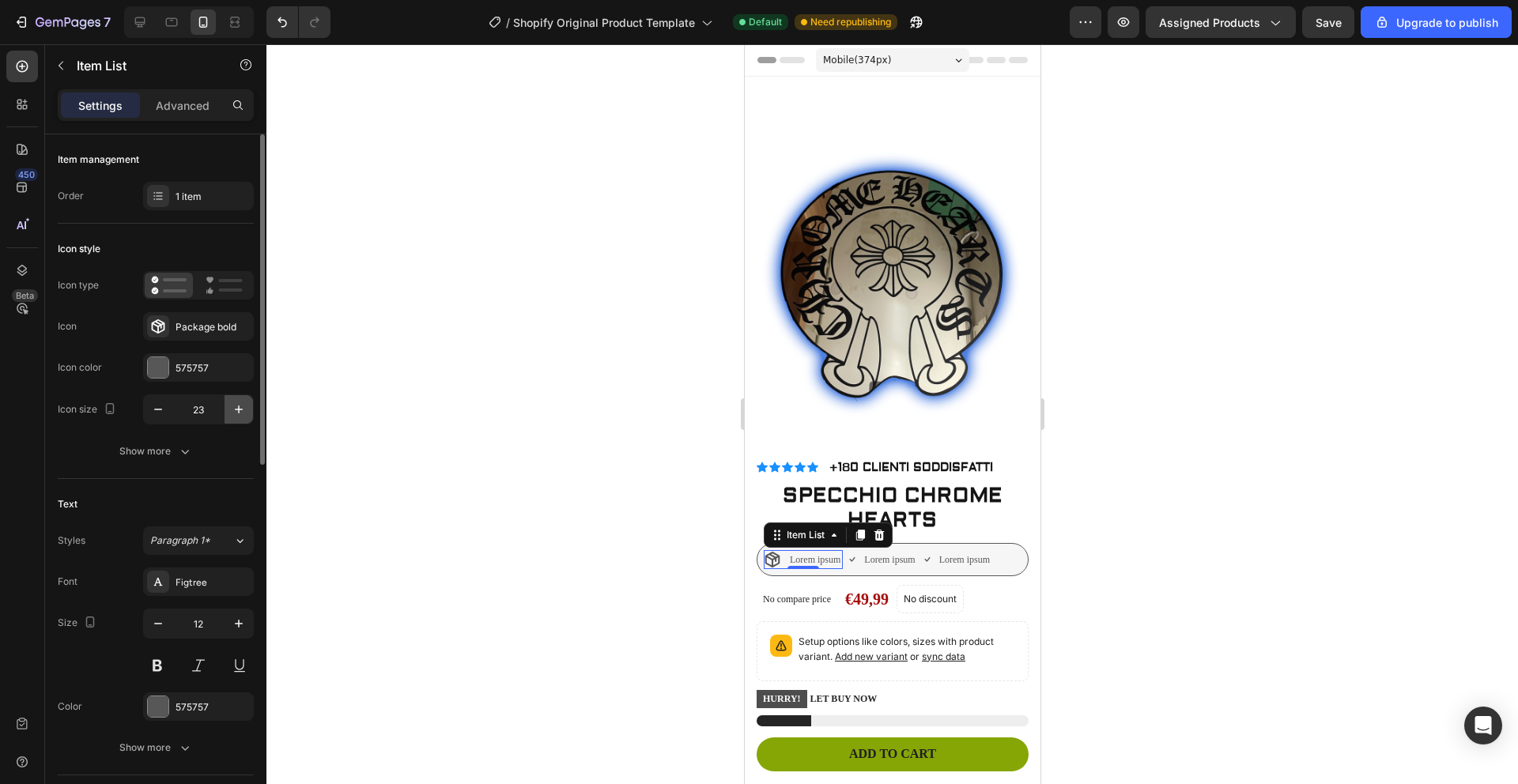
click at [232, 410] on icon "button" at bounding box center [239, 409] width 16 height 16
type input "25"
click at [153, 359] on div at bounding box center [157, 367] width 21 height 21
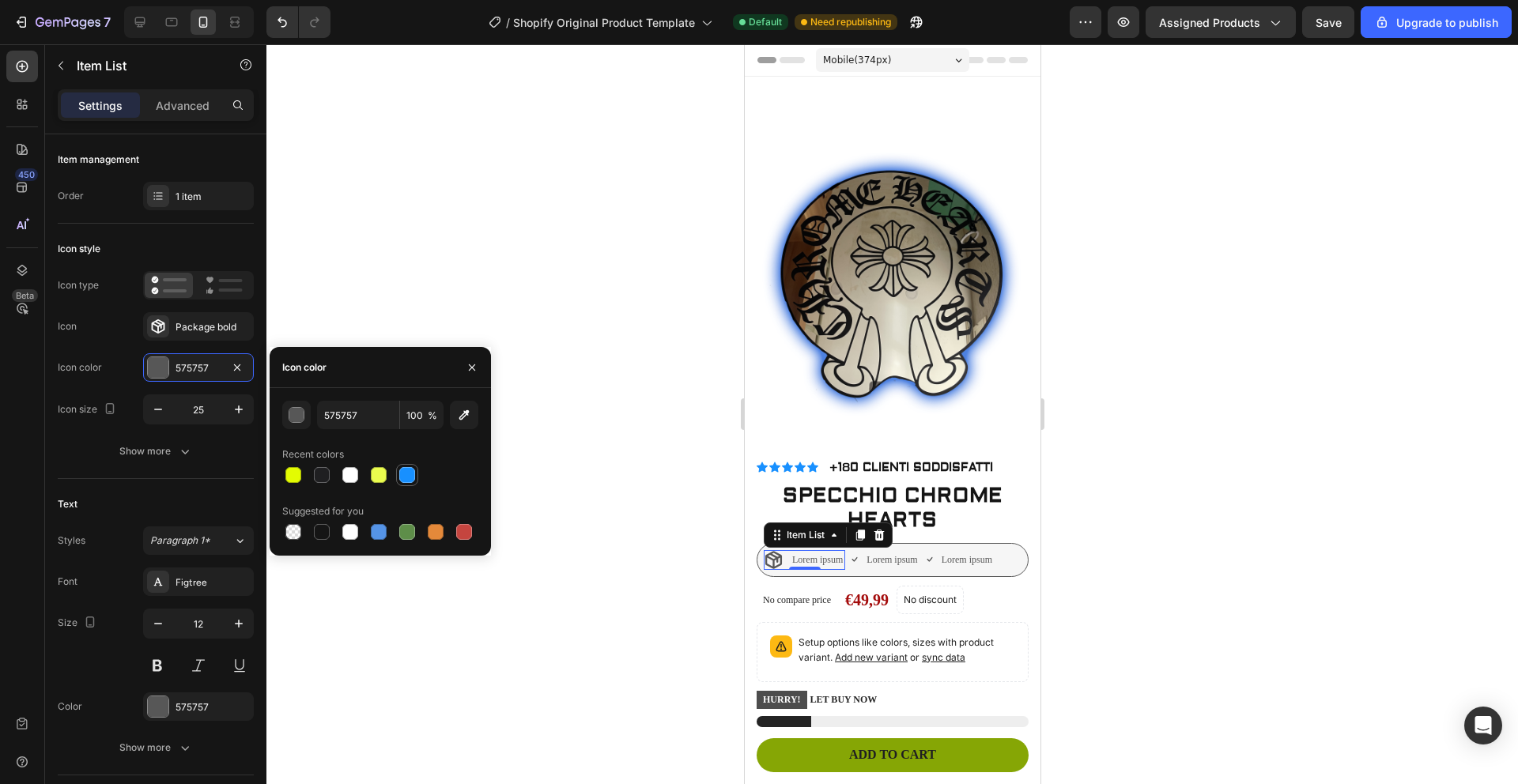
click at [407, 469] on div at bounding box center [407, 475] width 16 height 16
type input "1890FF"
click at [648, 598] on div at bounding box center [891, 413] width 1251 height 739
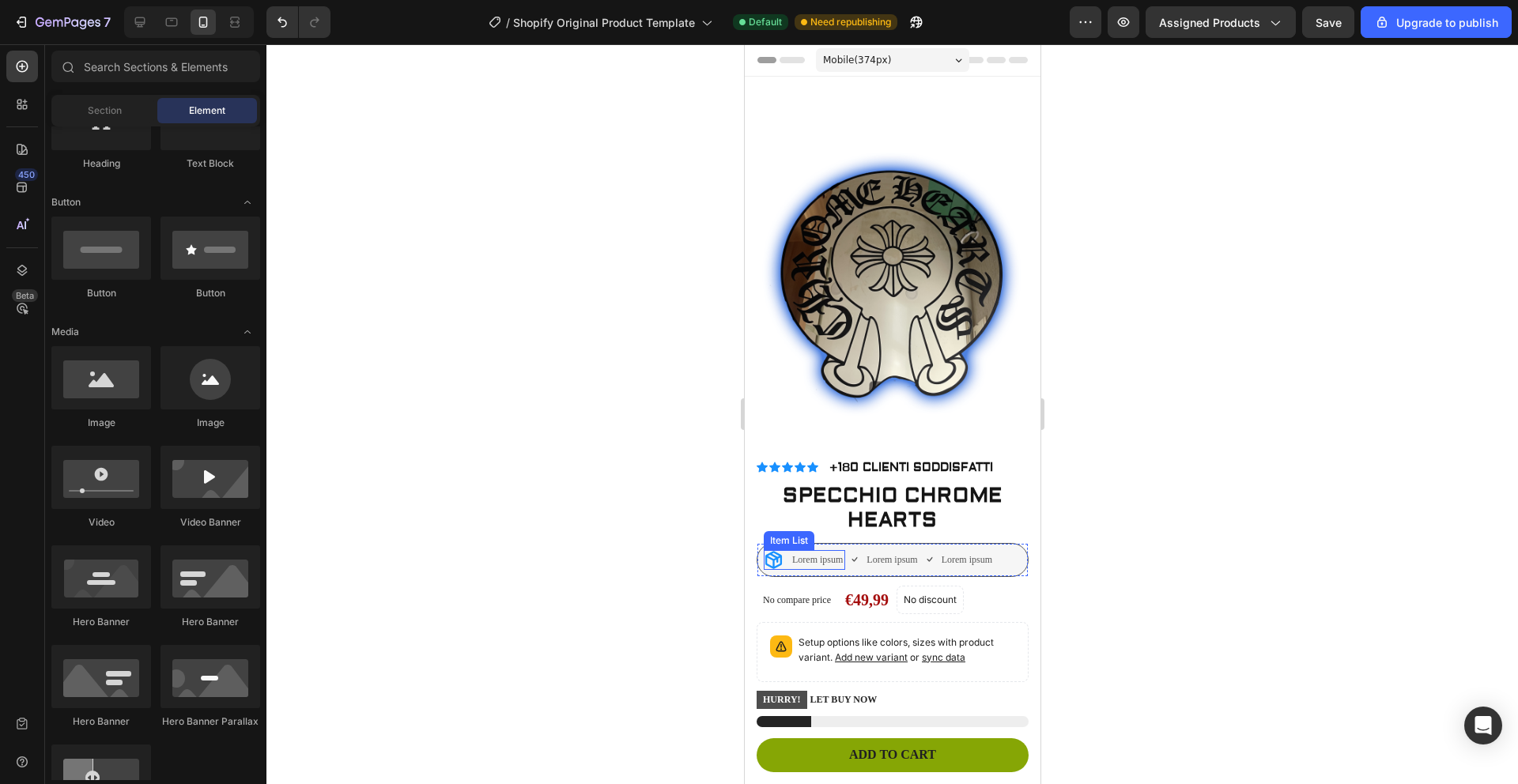
click at [819, 552] on p "Lorem ipsum" at bounding box center [816, 559] width 51 height 14
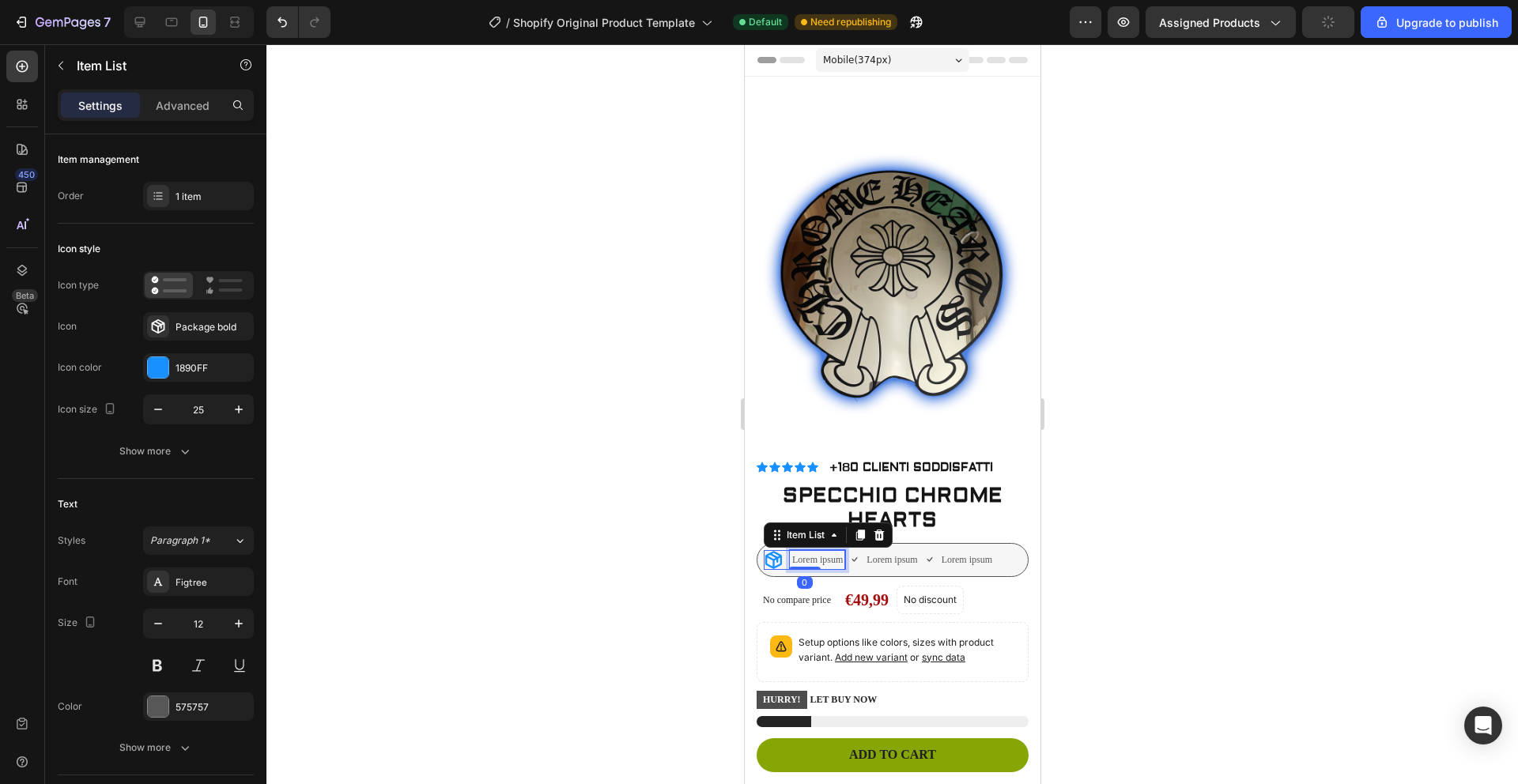
click at [823, 552] on p "Lorem ipsum" at bounding box center [816, 559] width 51 height 14
click at [840, 552] on p "Lorem ipsum" at bounding box center [816, 559] width 51 height 14
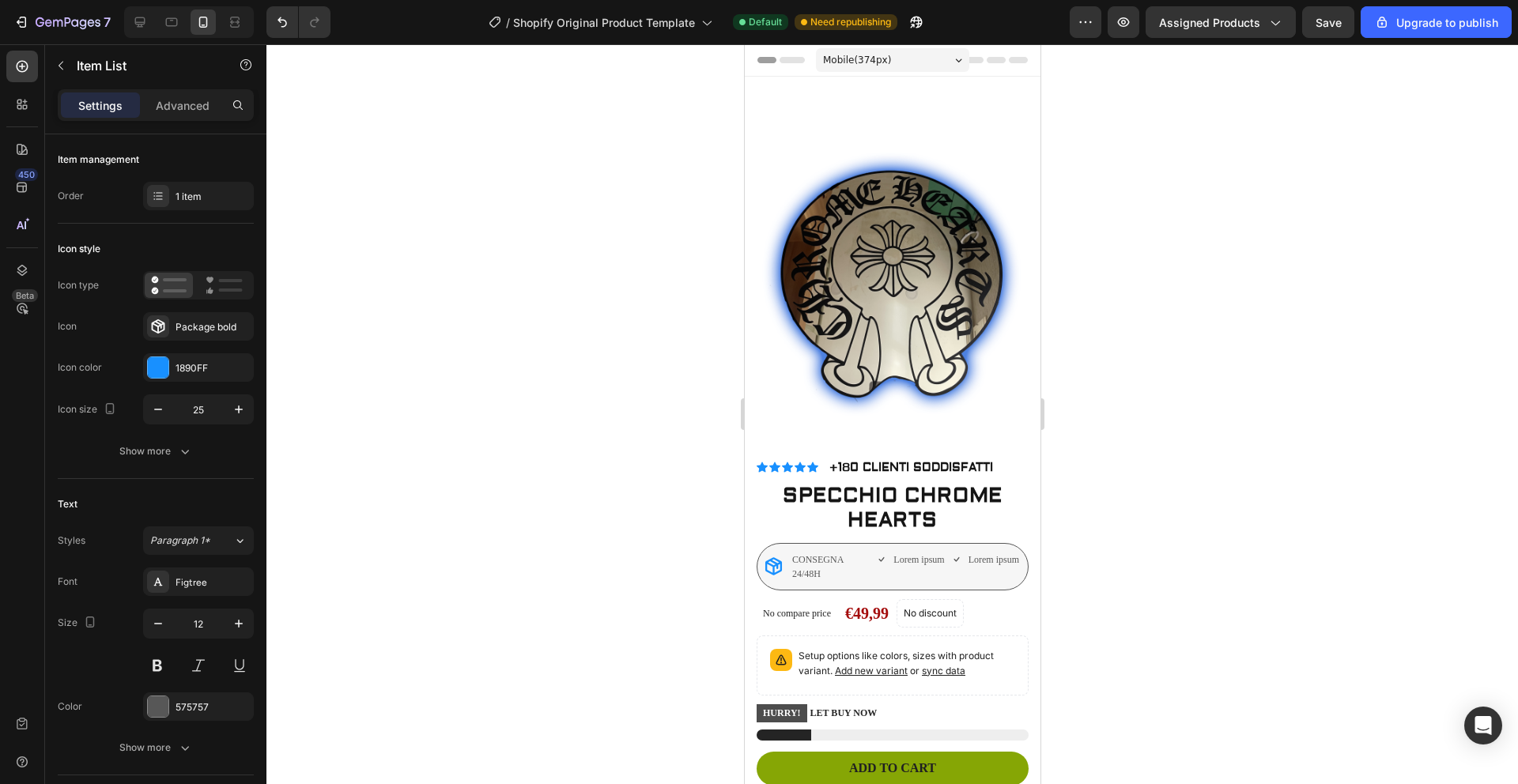
click at [819, 552] on p "CONSEGNA 24/48H" at bounding box center [830, 566] width 78 height 29
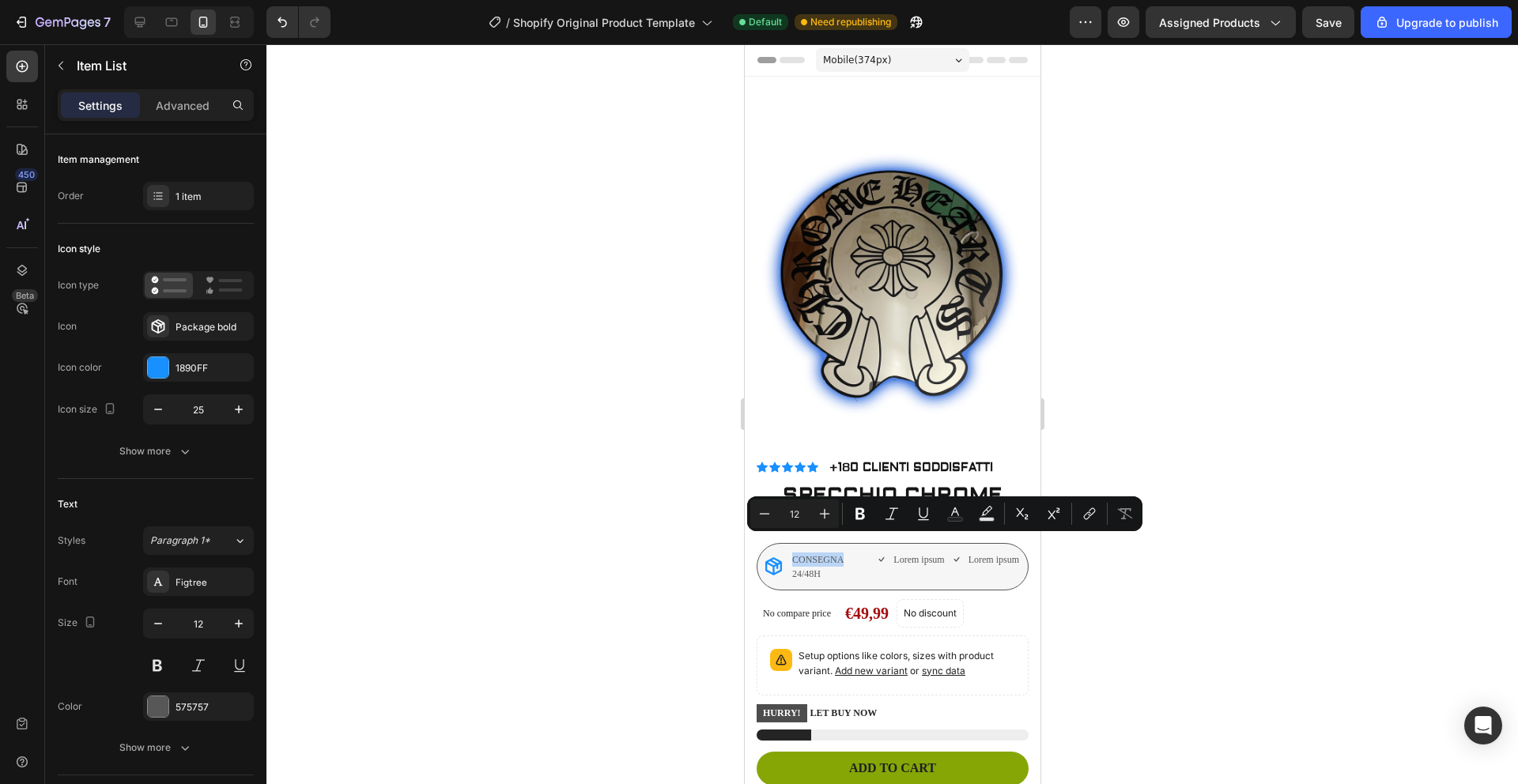
drag, startPoint x: 841, startPoint y: 543, endPoint x: 827, endPoint y: 536, distance: 15.7
click at [827, 552] on p "CONSEGNA 24/48H" at bounding box center [830, 566] width 78 height 29
click at [834, 557] on p "CONSEGNA 24/48H" at bounding box center [830, 566] width 78 height 29
drag, startPoint x: 823, startPoint y: 557, endPoint x: 792, endPoint y: 537, distance: 36.9
click at [792, 552] on p "CONSEGNA 24/48H" at bounding box center [830, 566] width 78 height 29
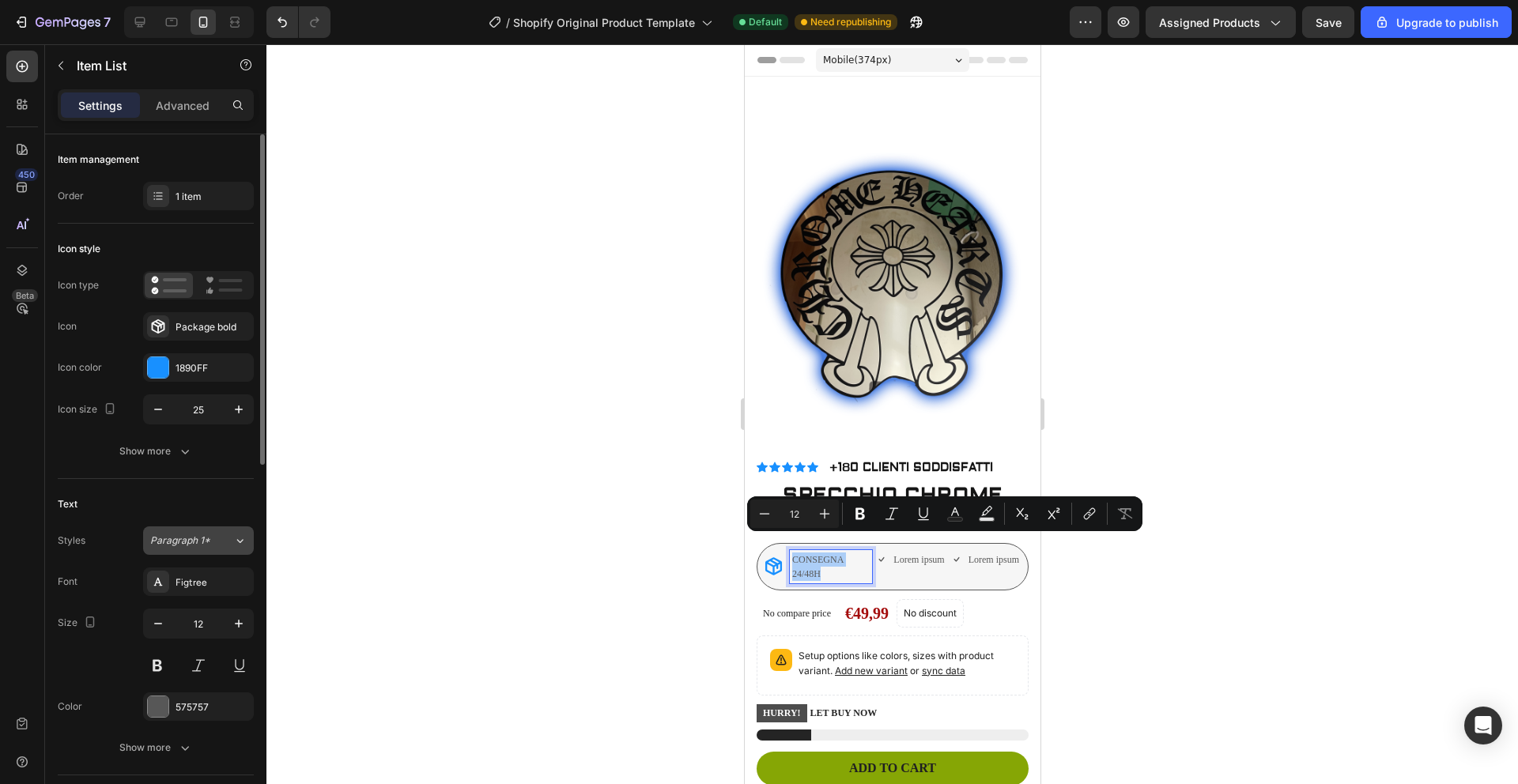
click at [235, 540] on icon at bounding box center [239, 540] width 13 height 16
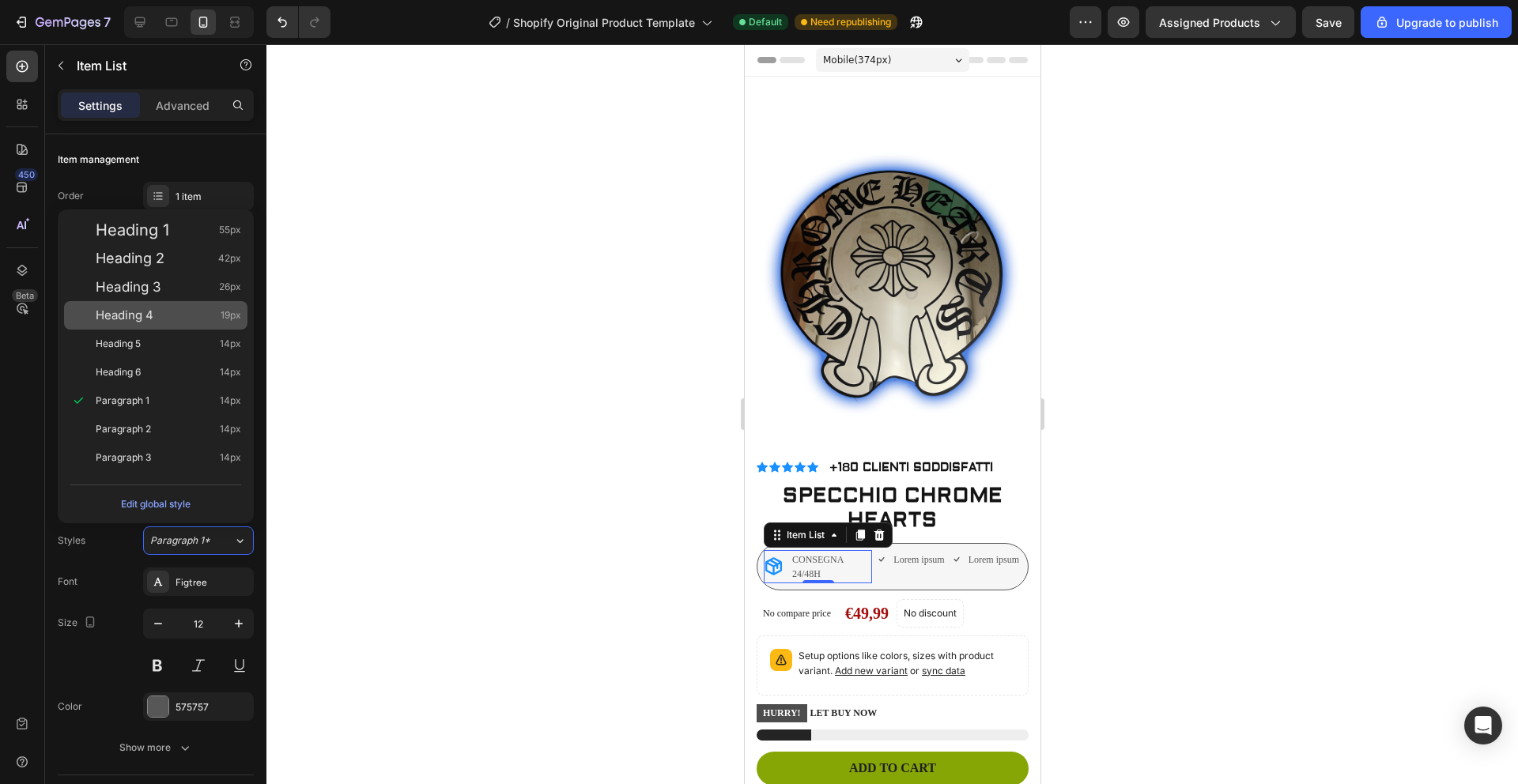
click at [152, 312] on span "Heading 4" at bounding box center [125, 315] width 58 height 16
type input "19"
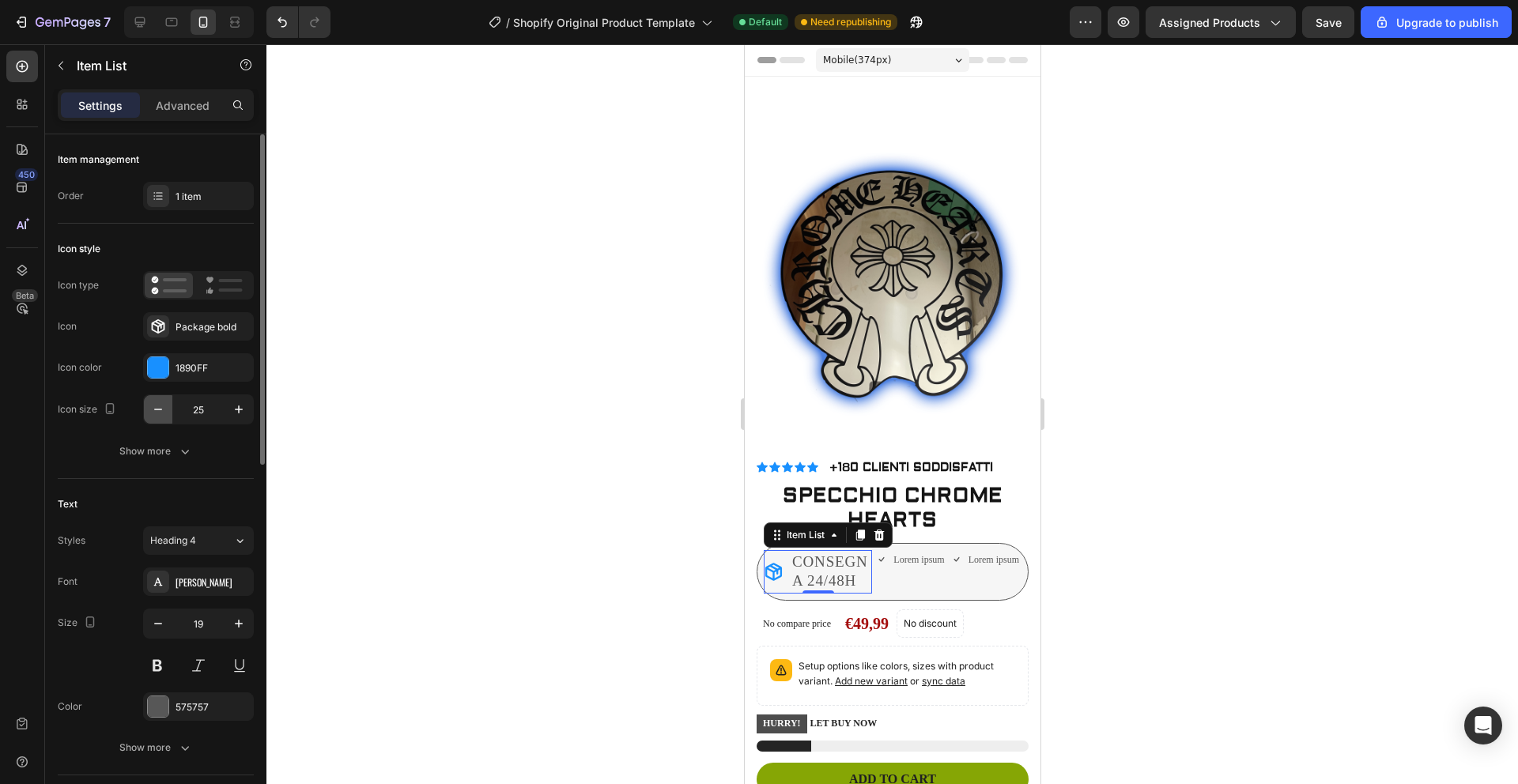
click at [151, 411] on icon "button" at bounding box center [158, 409] width 16 height 16
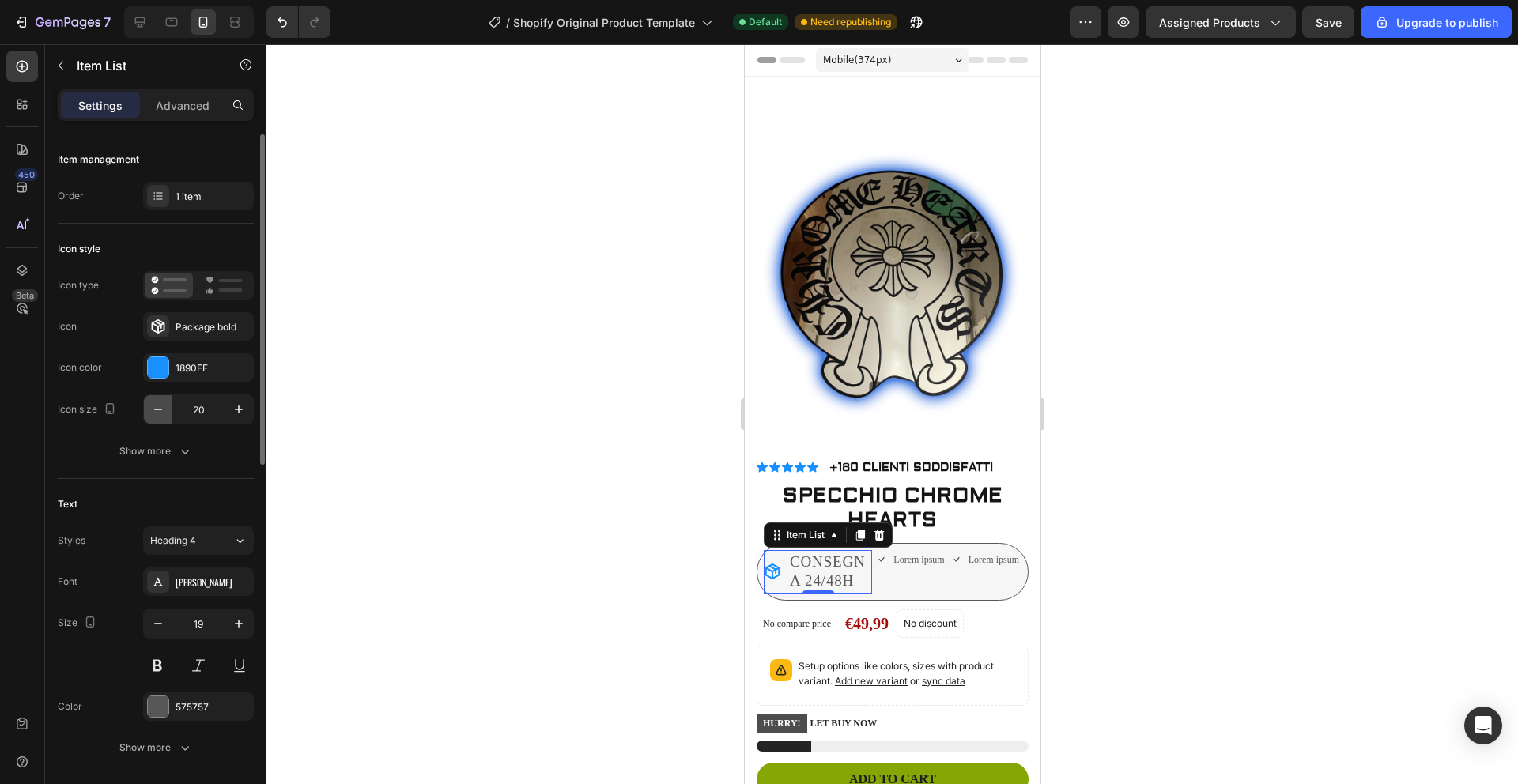
click at [151, 411] on icon "button" at bounding box center [158, 409] width 16 height 16
click at [235, 406] on icon "button" at bounding box center [239, 409] width 16 height 16
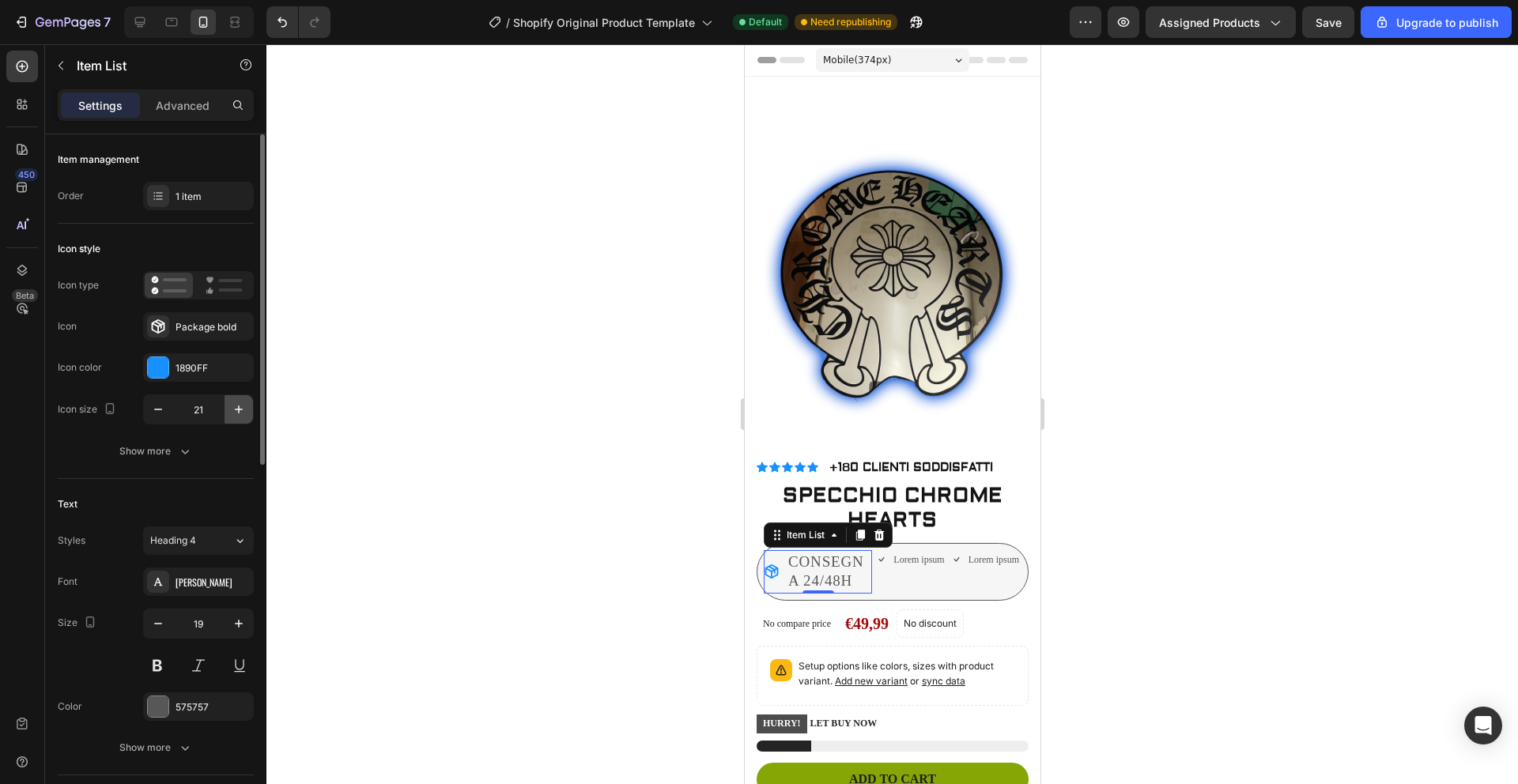
click at [235, 406] on icon "button" at bounding box center [239, 409] width 16 height 16
type input "25"
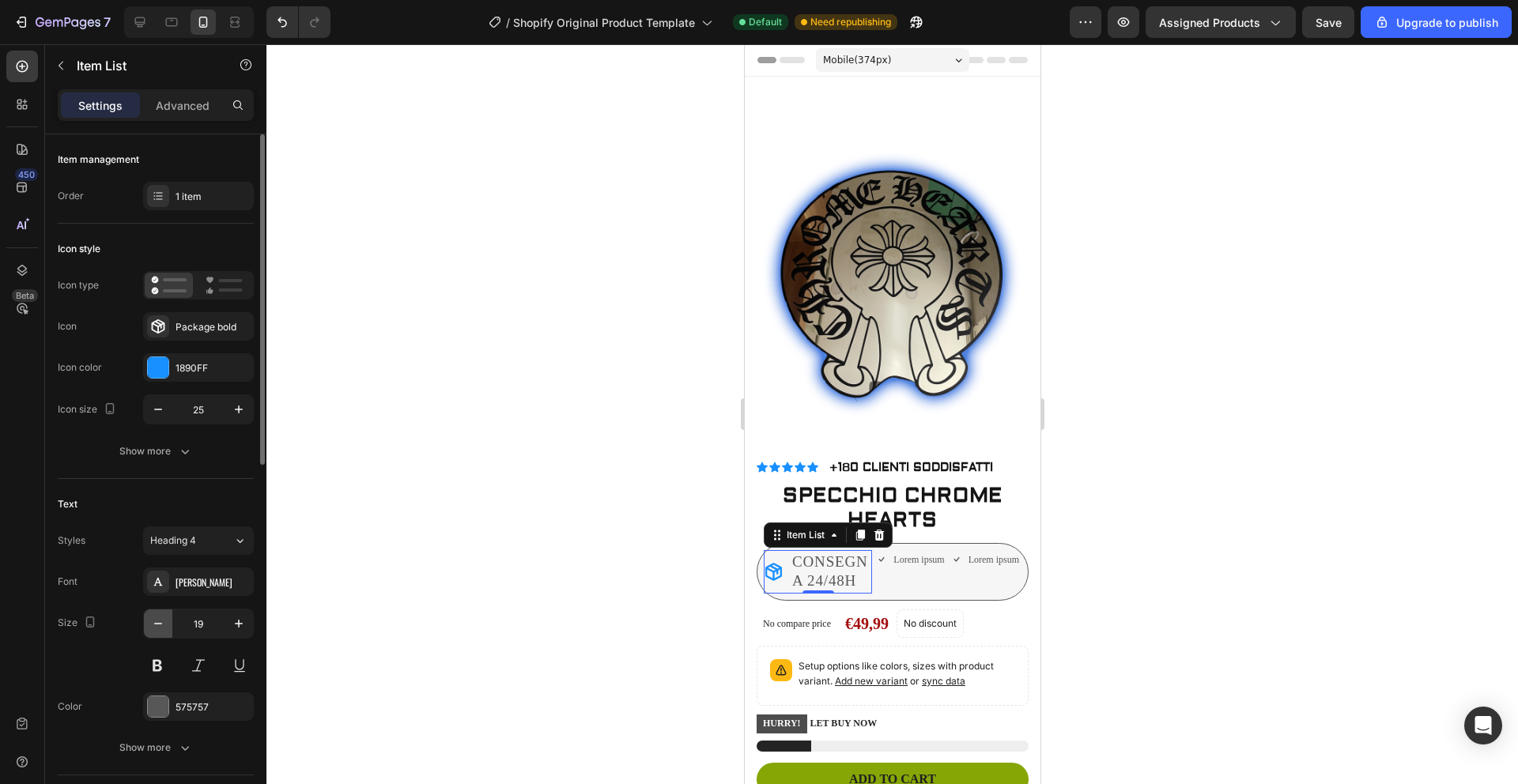
click at [160, 627] on icon "button" at bounding box center [158, 624] width 16 height 16
click at [162, 629] on icon "button" at bounding box center [158, 624] width 16 height 16
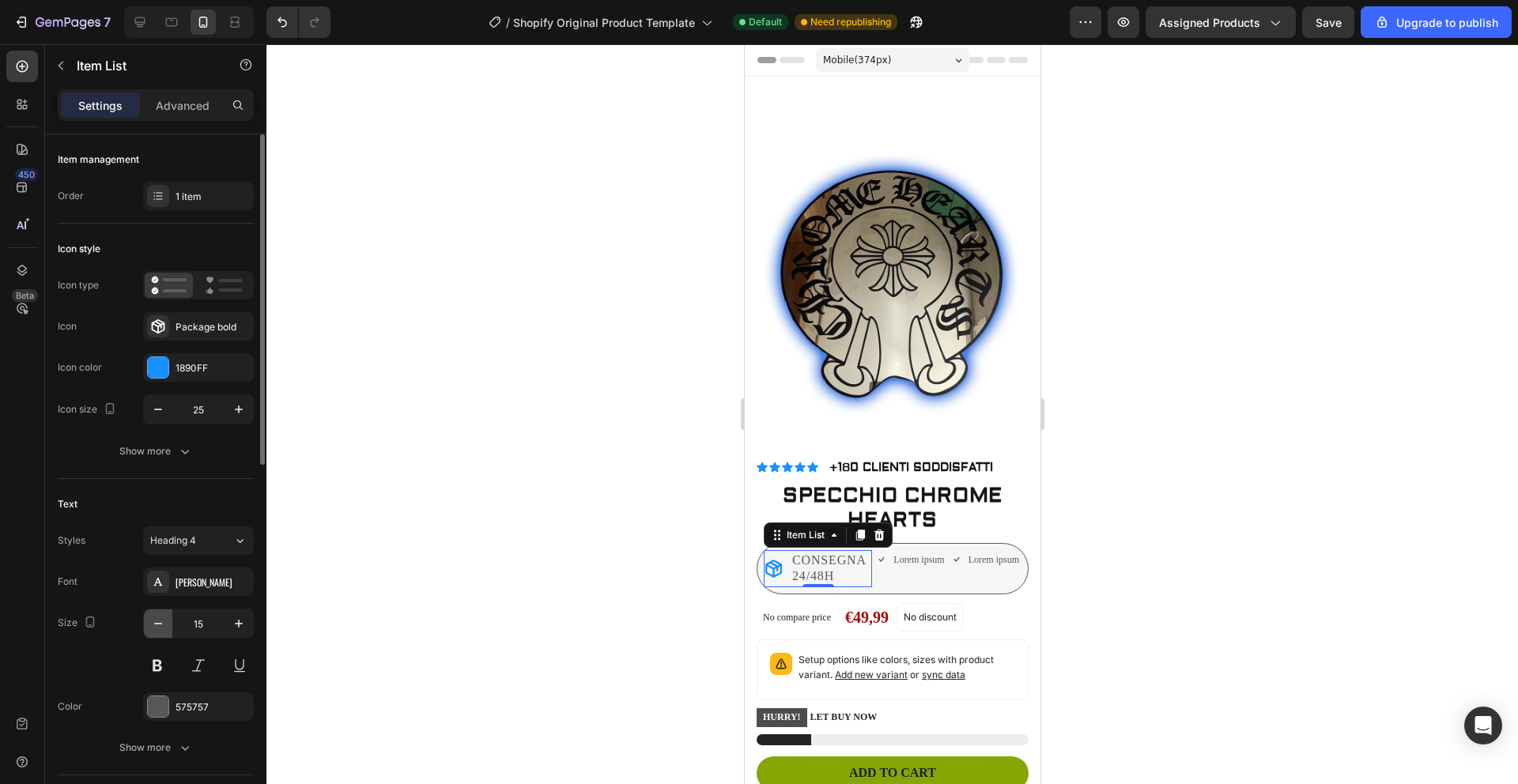
click at [162, 629] on icon "button" at bounding box center [158, 624] width 16 height 16
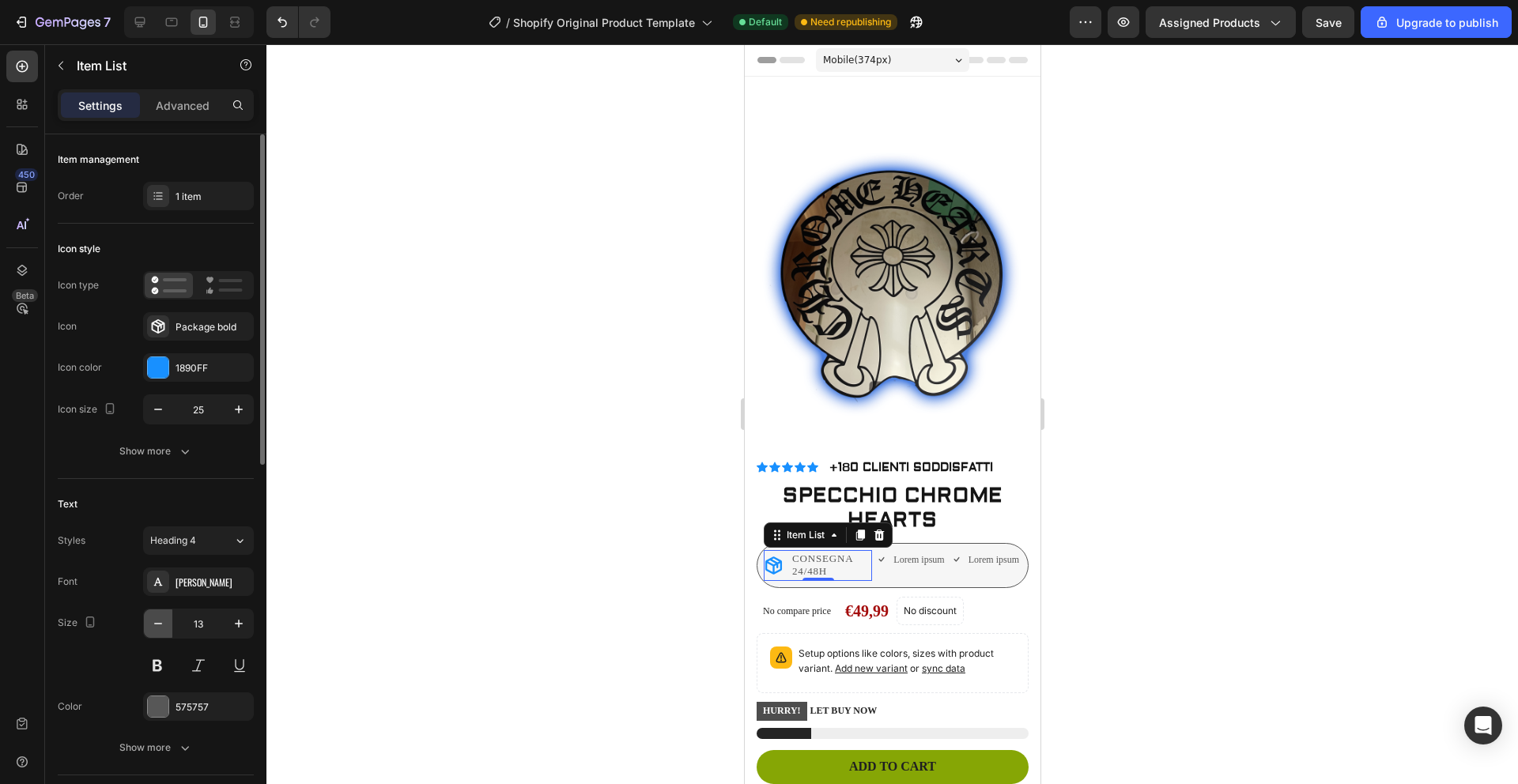
click at [162, 629] on icon "button" at bounding box center [158, 624] width 16 height 16
click at [233, 621] on icon "button" at bounding box center [239, 624] width 16 height 16
type input "14"
click at [224, 581] on div "[PERSON_NAME]" at bounding box center [212, 582] width 75 height 14
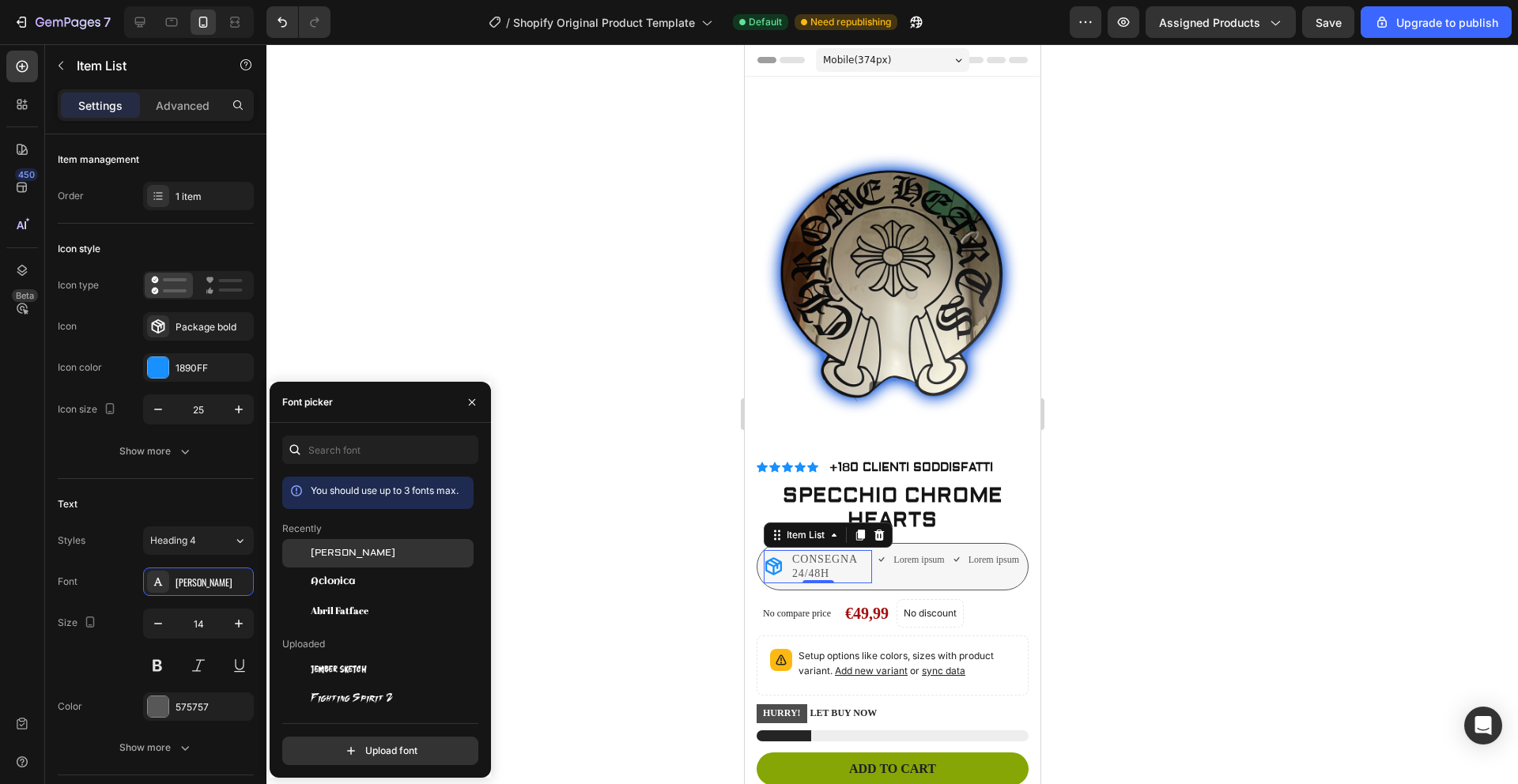
click at [343, 559] on span "[PERSON_NAME]" at bounding box center [353, 553] width 85 height 14
click at [161, 660] on button at bounding box center [157, 664] width 29 height 29
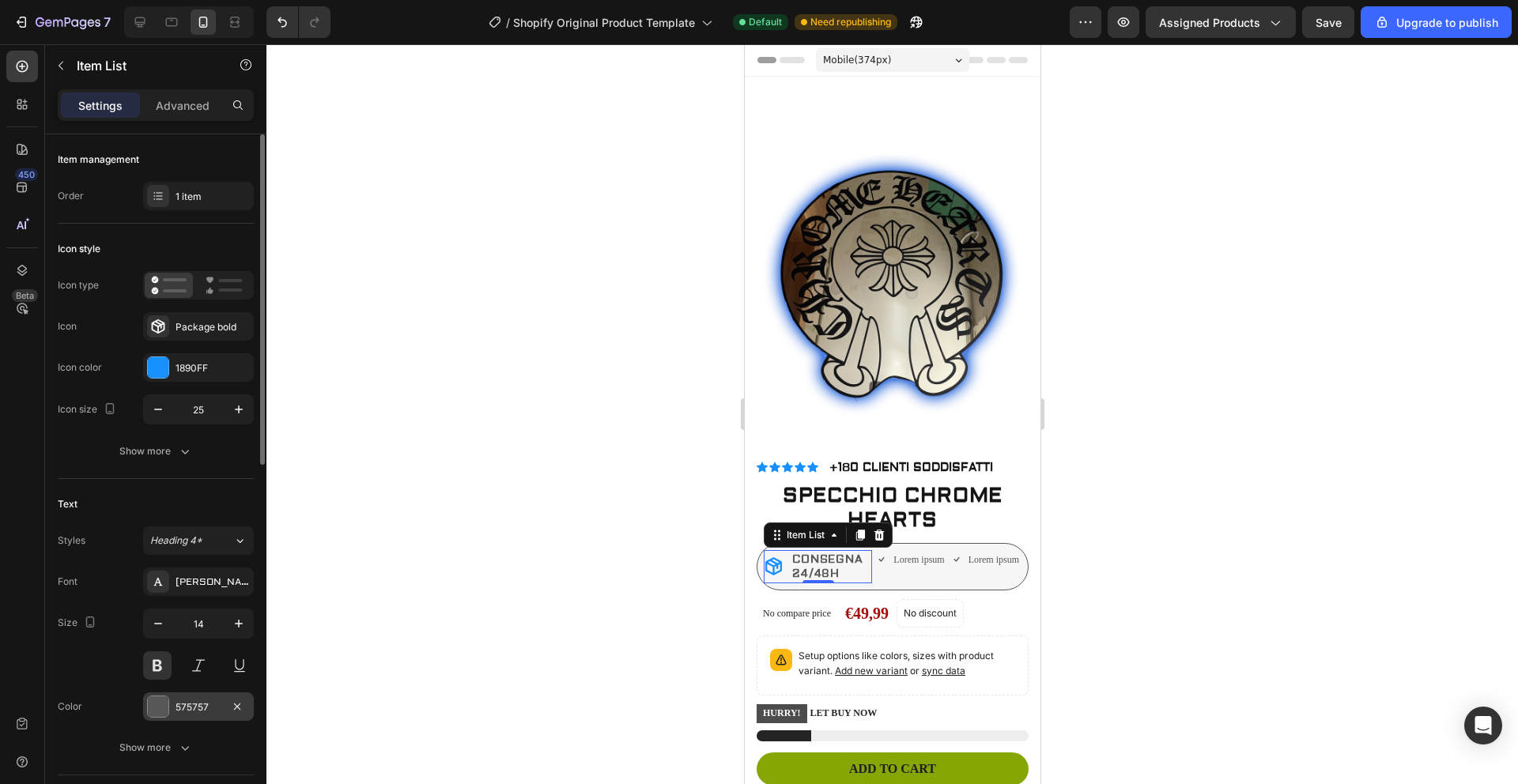
click at [153, 709] on div at bounding box center [157, 706] width 21 height 21
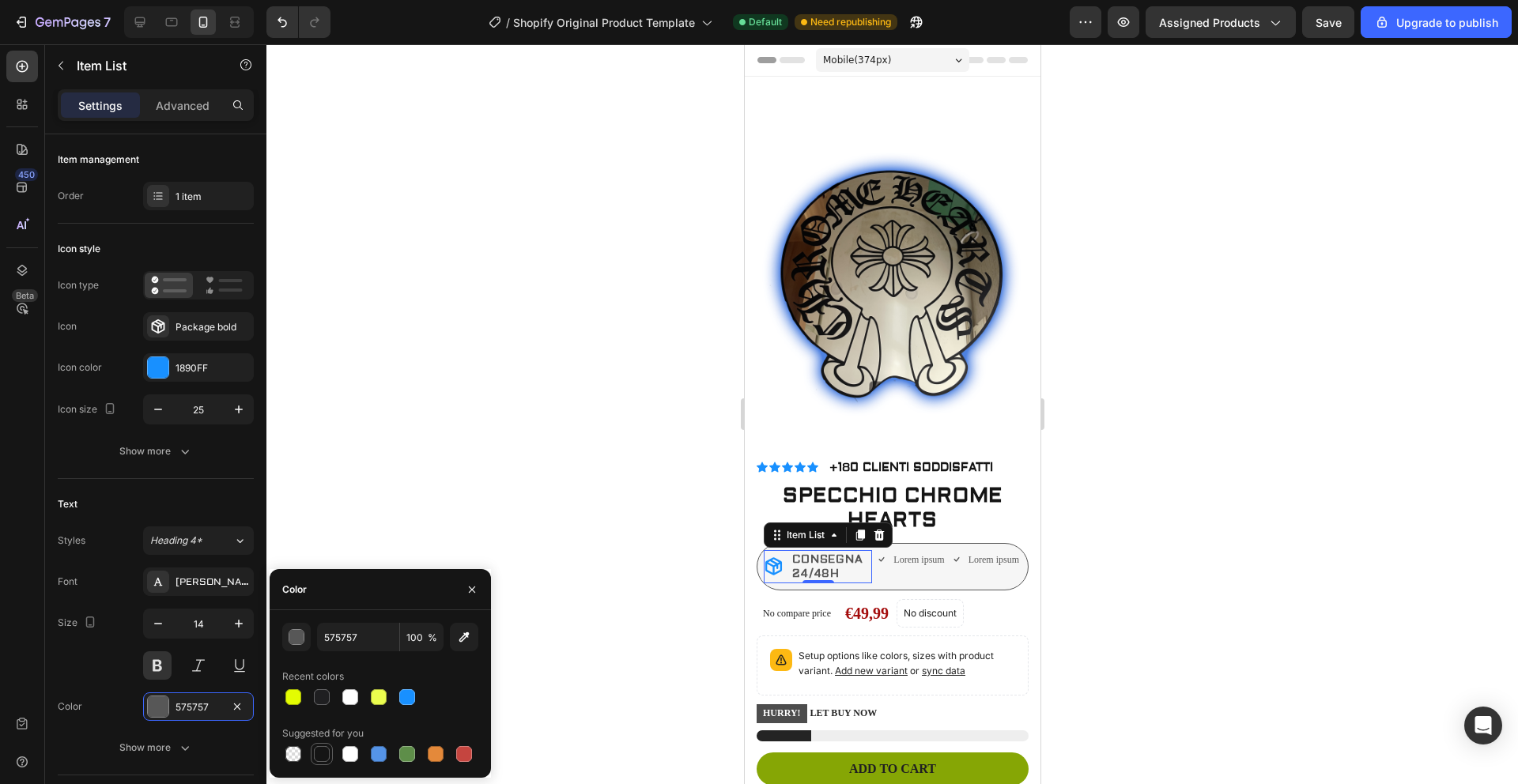
click at [331, 755] on div at bounding box center [322, 753] width 22 height 22
type input "151515"
click at [239, 539] on icon at bounding box center [239, 540] width 13 height 16
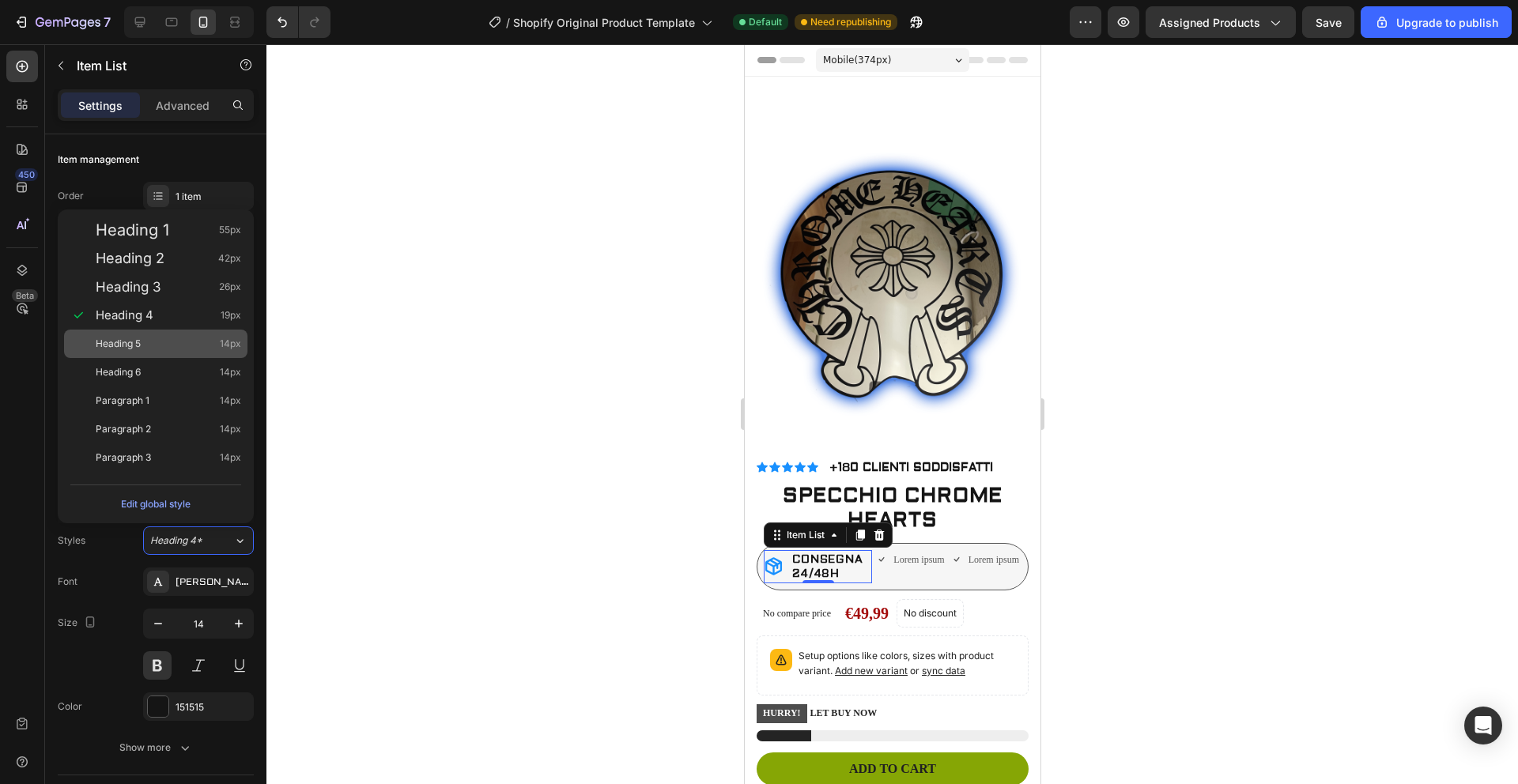
click at [152, 339] on div "Heading 5 14px" at bounding box center [168, 344] width 146 height 16
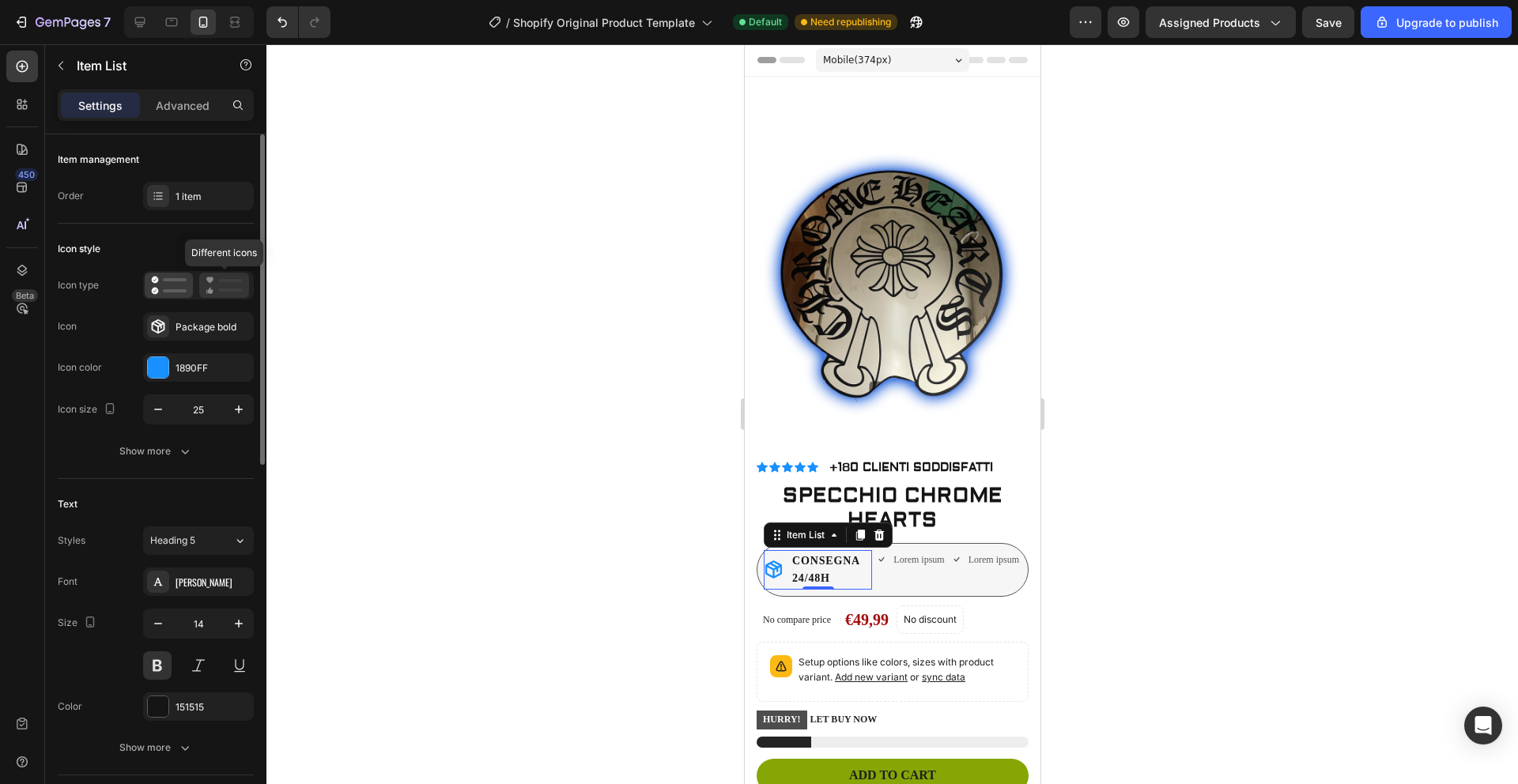
click at [219, 284] on icon at bounding box center [223, 285] width 37 height 19
click at [200, 324] on div "Icon" at bounding box center [212, 327] width 75 height 14
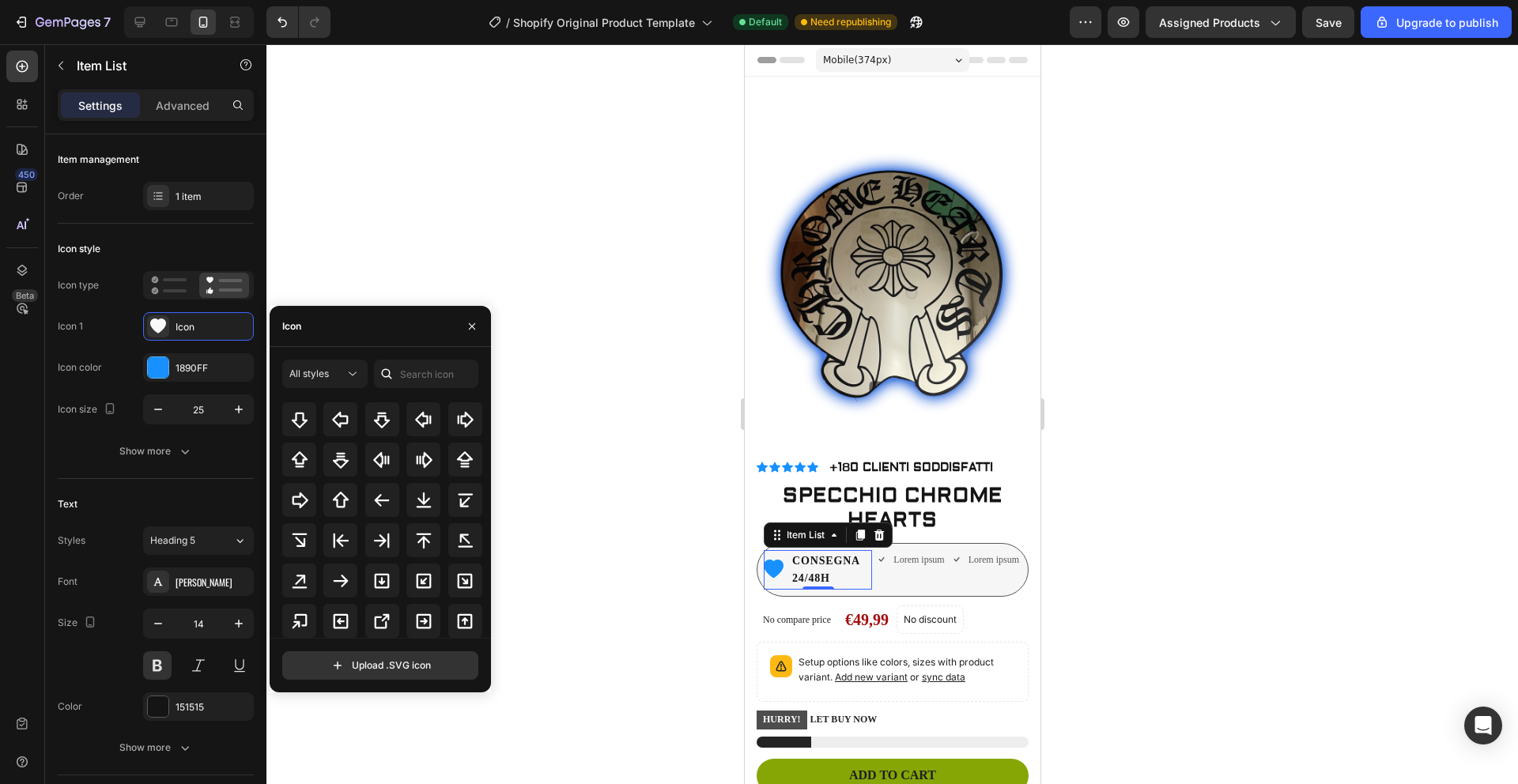
scroll to position [563, 0]
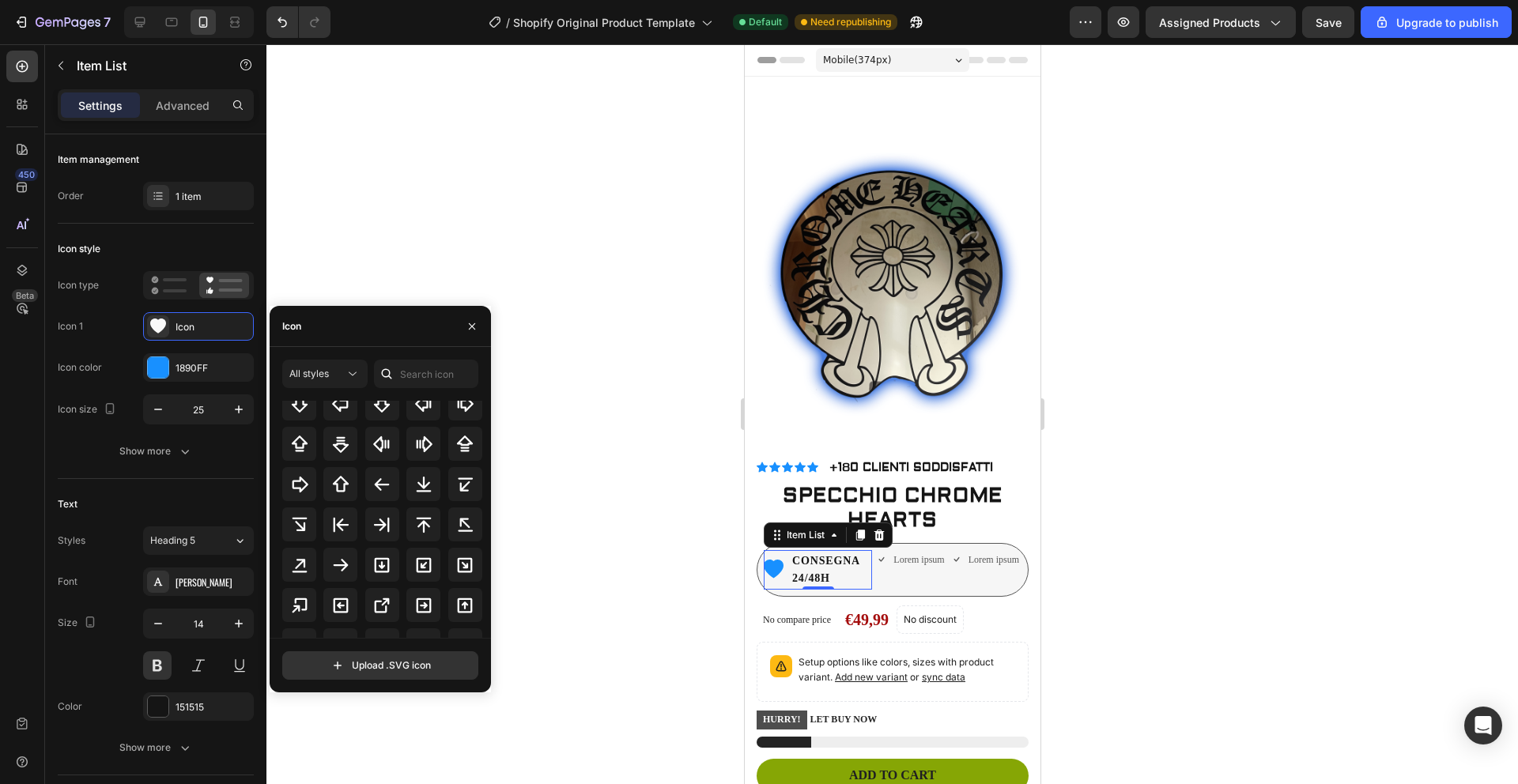
click at [547, 498] on div at bounding box center [891, 413] width 1251 height 739
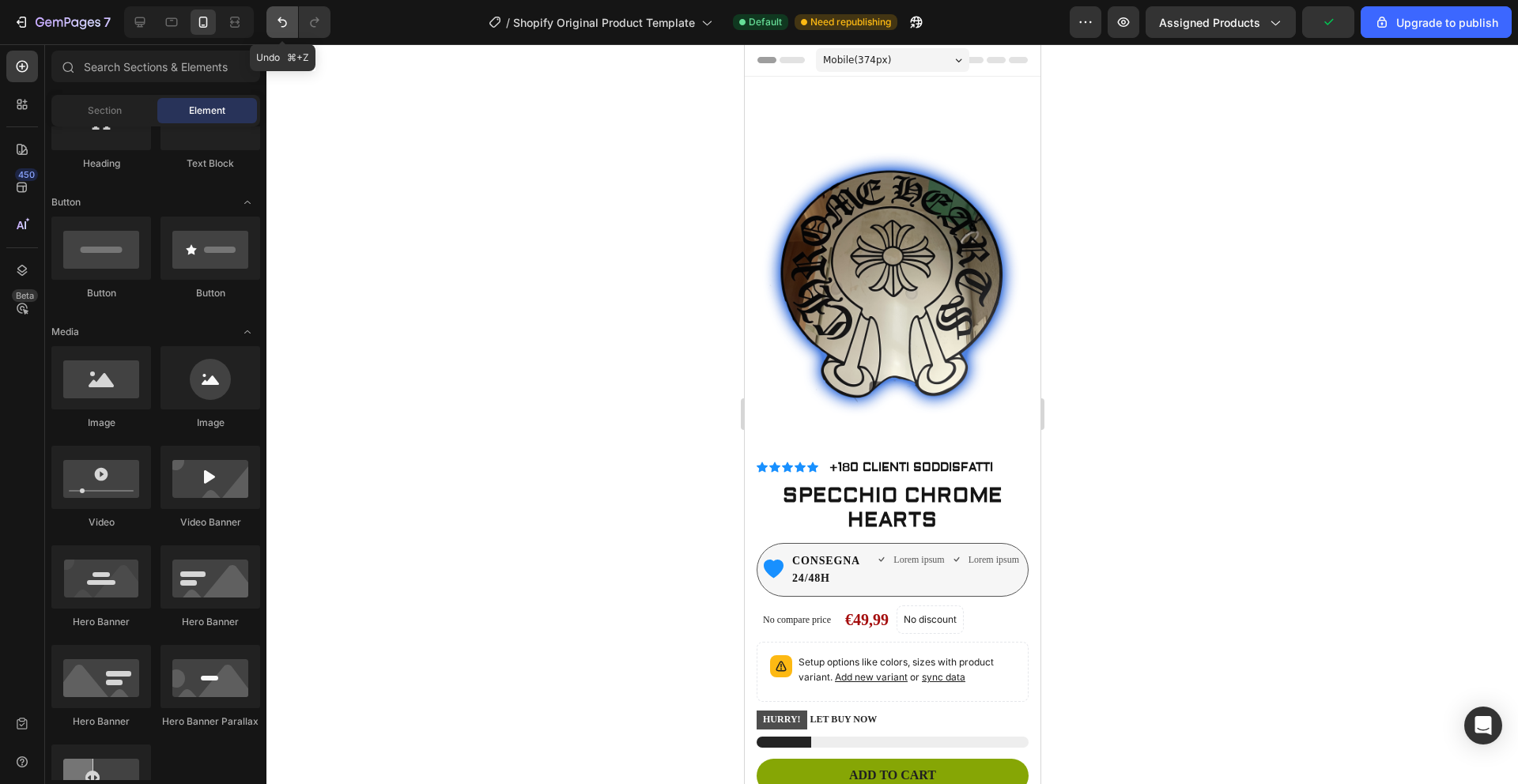
click at [274, 21] on icon "Undo/Redo" at bounding box center [282, 22] width 16 height 16
click at [811, 552] on p "CONSEGNA 24/48H" at bounding box center [830, 570] width 78 height 36
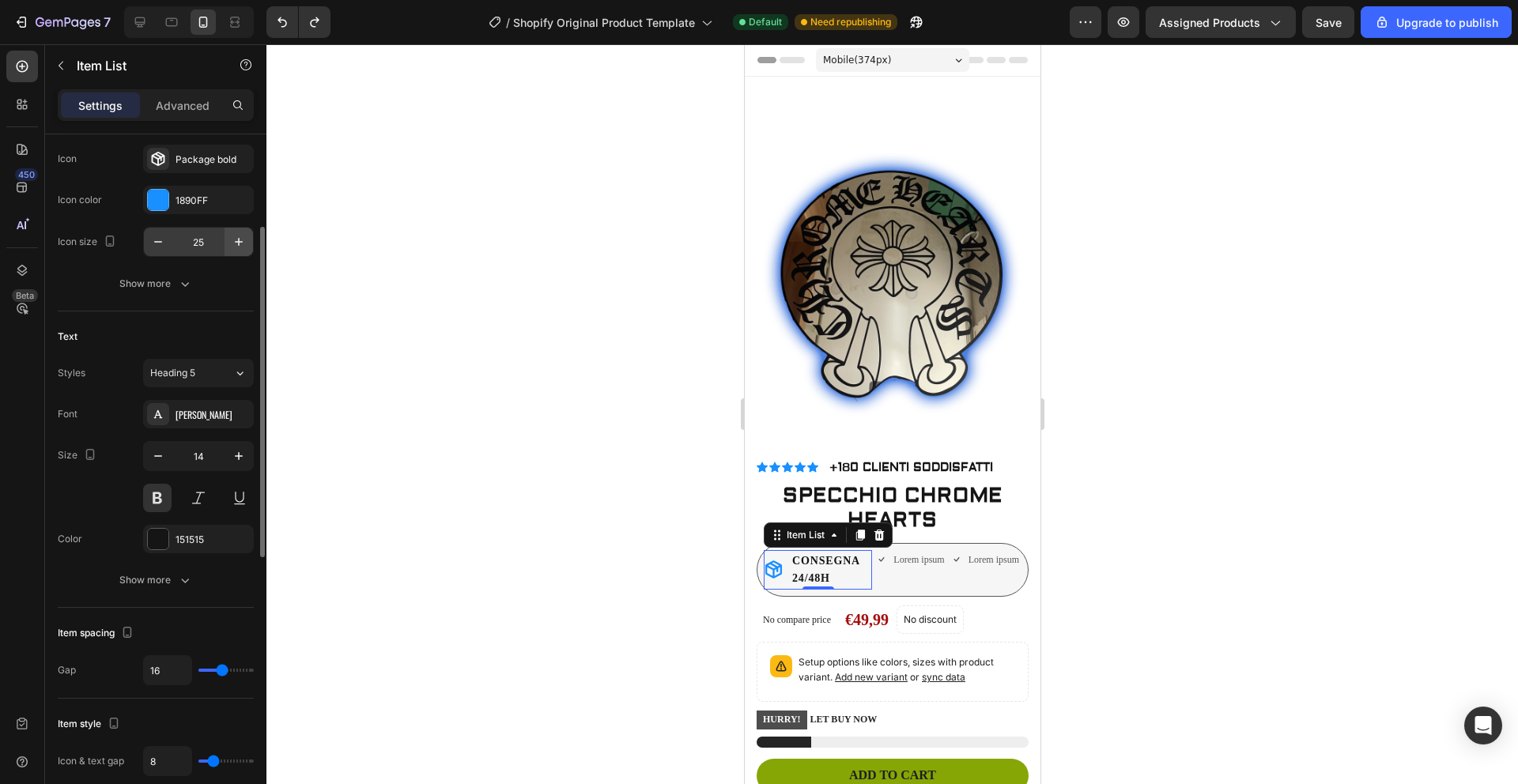
scroll to position [189, 0]
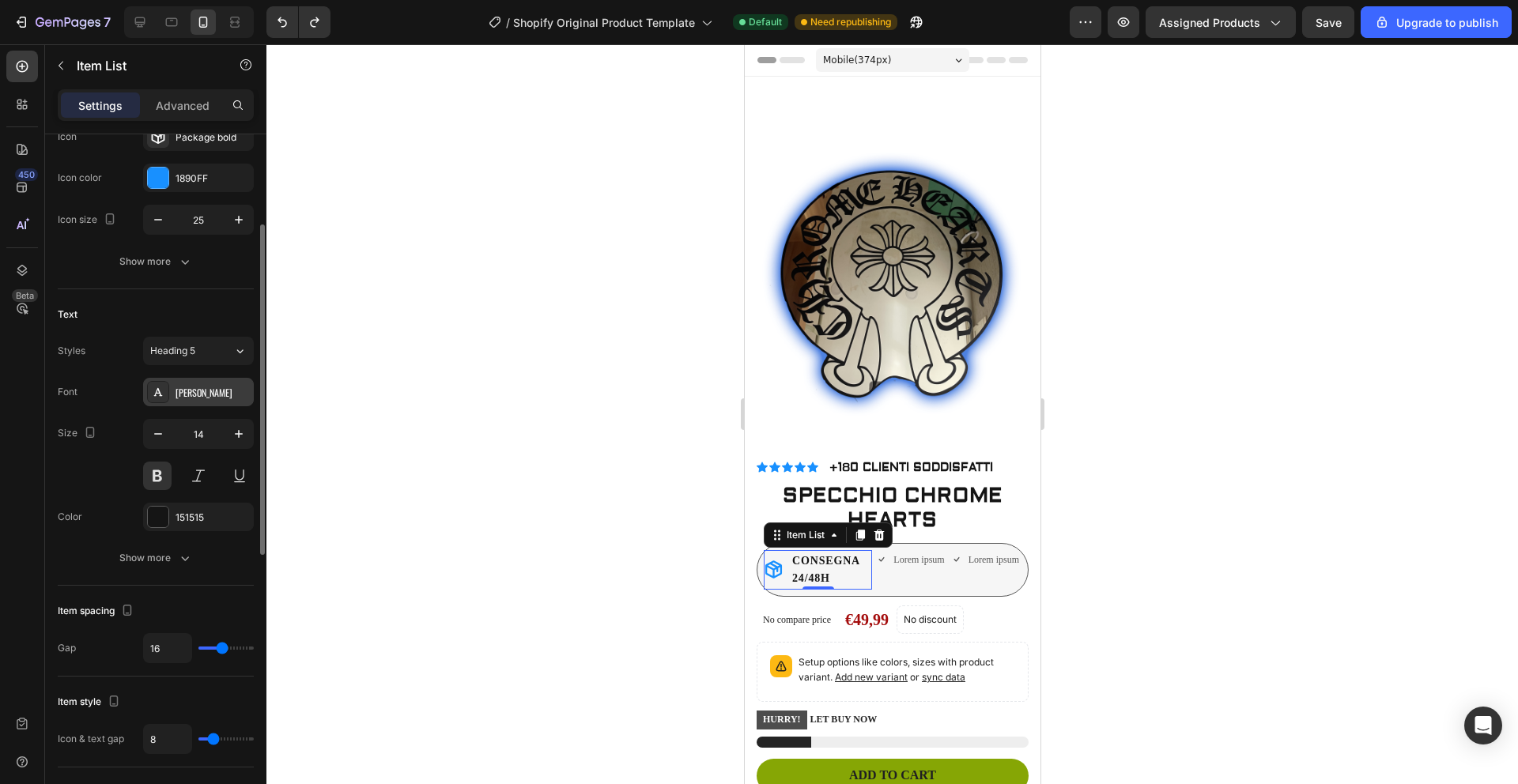
click at [212, 395] on div "[PERSON_NAME]" at bounding box center [212, 392] width 75 height 14
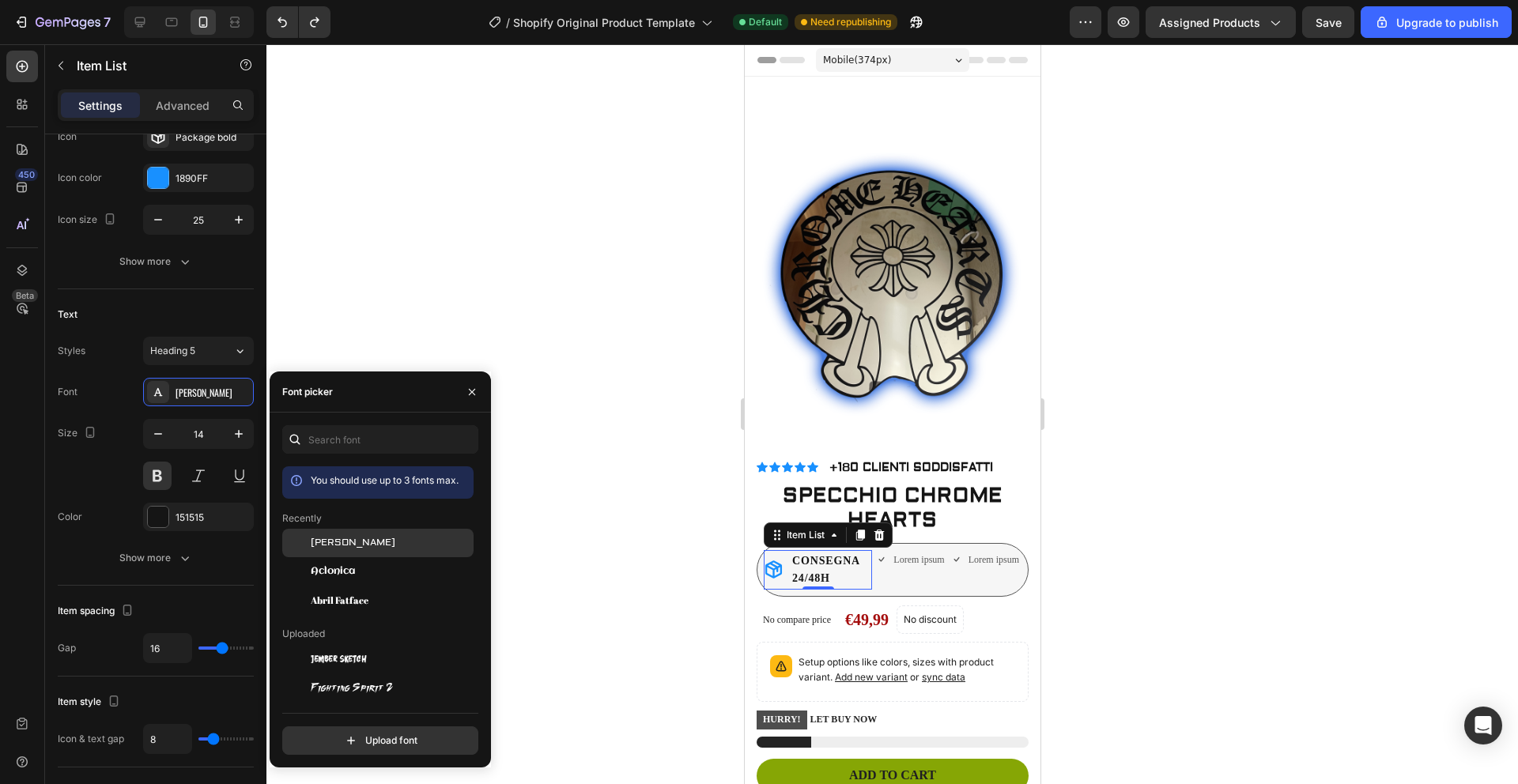
click at [338, 544] on span "[PERSON_NAME]" at bounding box center [353, 543] width 85 height 14
click at [197, 470] on button at bounding box center [198, 475] width 29 height 29
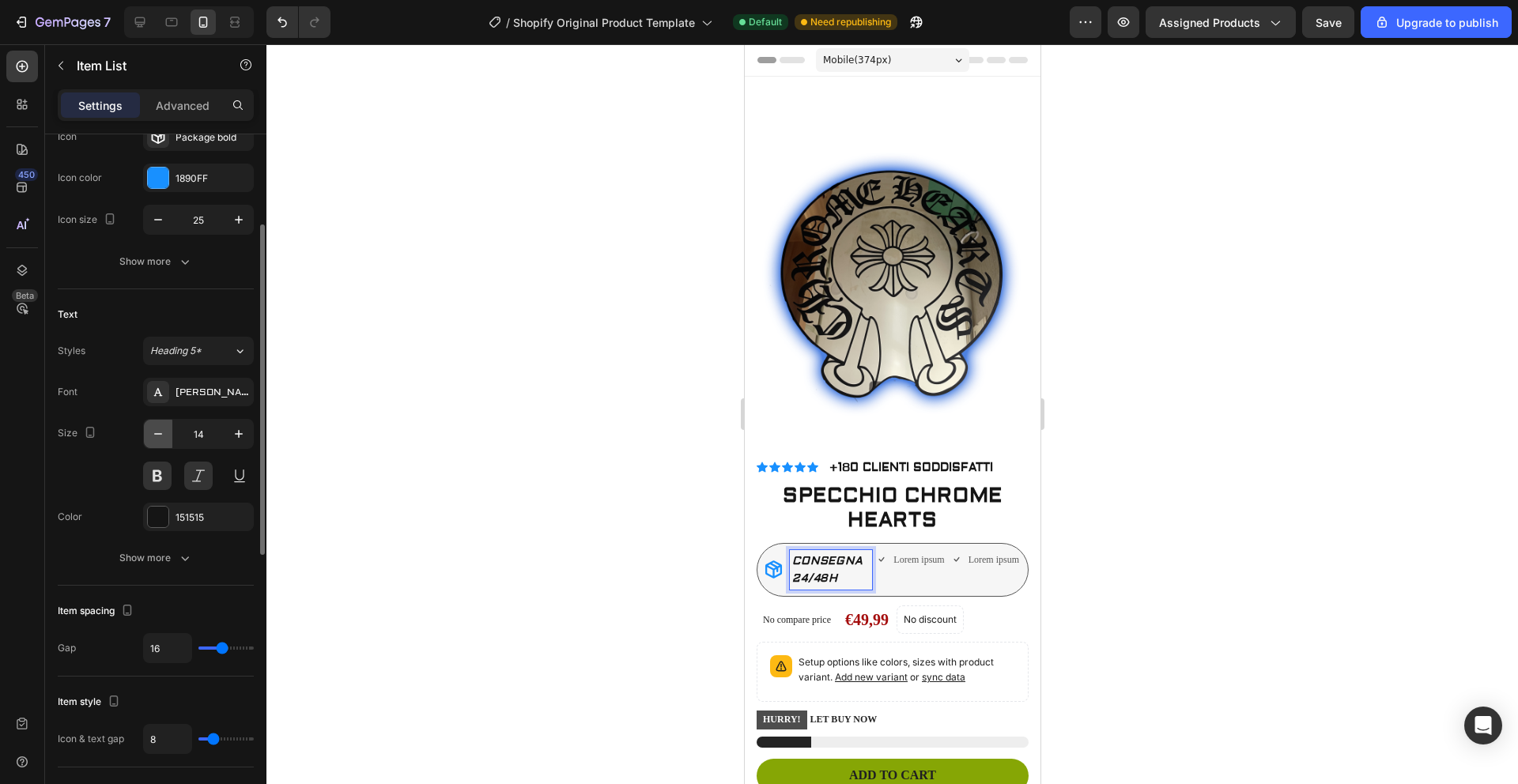
click at [165, 433] on icon "button" at bounding box center [158, 433] width 16 height 16
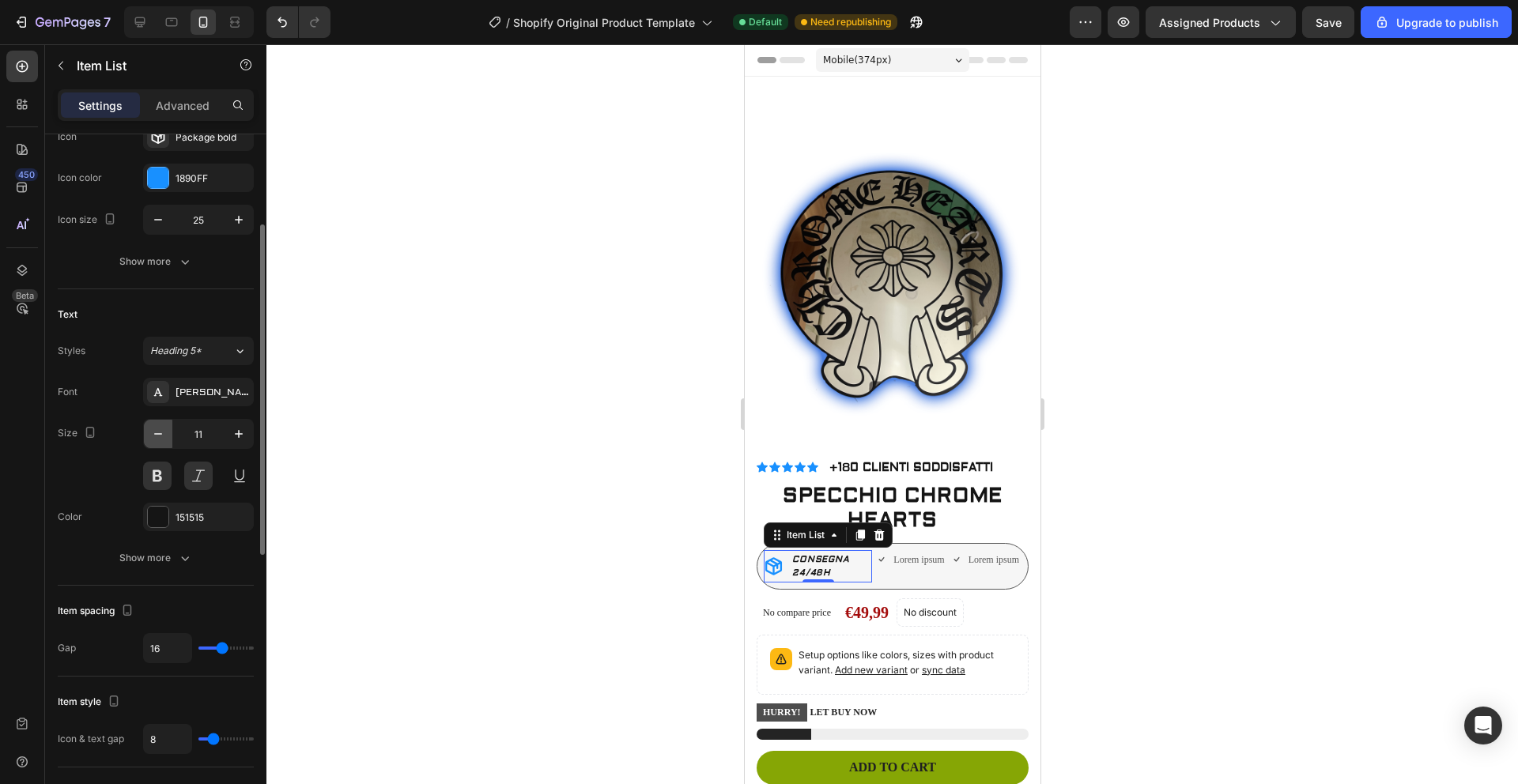
click at [165, 433] on icon "button" at bounding box center [158, 433] width 16 height 16
click at [242, 433] on icon "button" at bounding box center [239, 433] width 16 height 16
type input "11"
click at [512, 527] on div at bounding box center [891, 413] width 1251 height 739
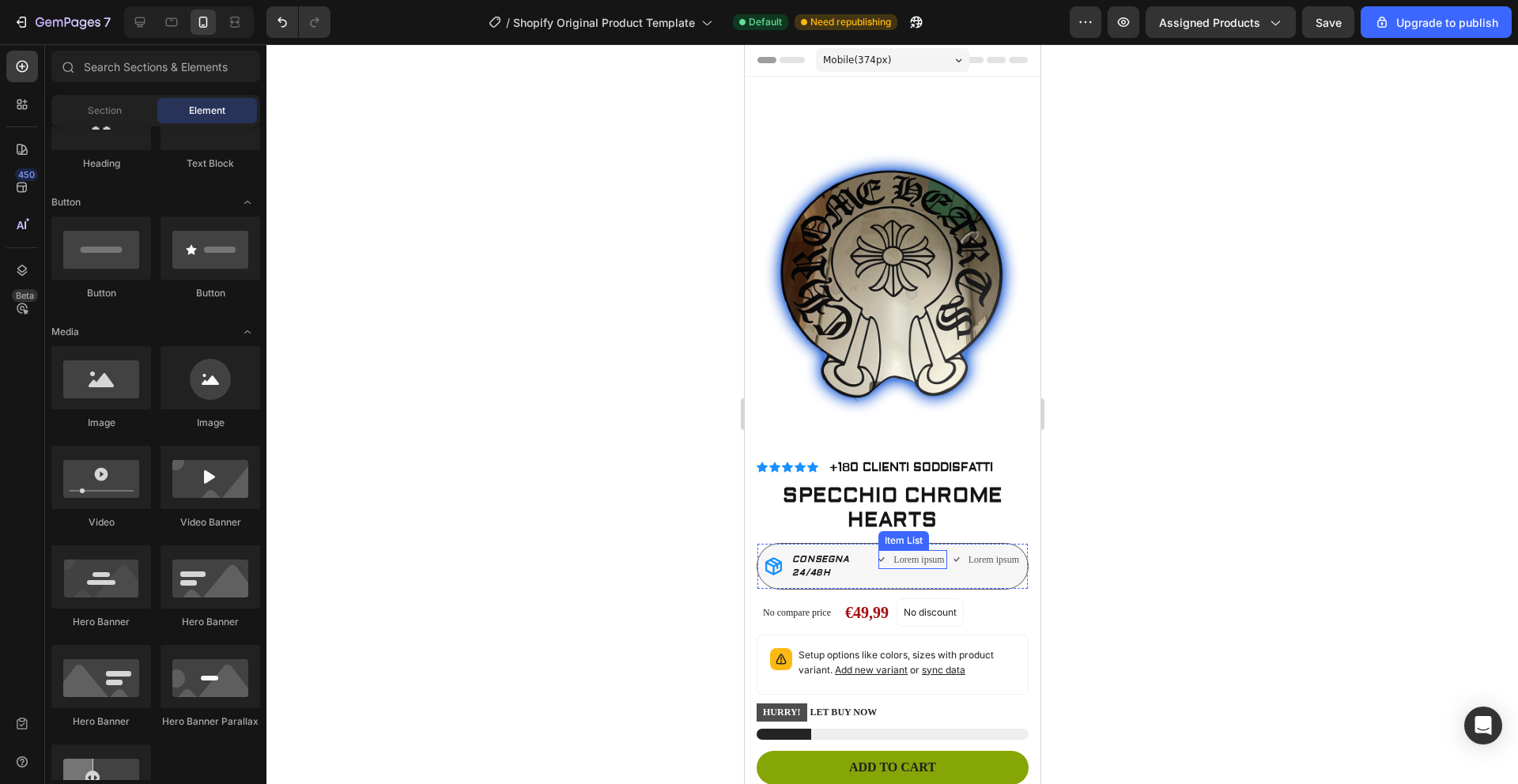
click at [877, 550] on div "Lorem ipsum" at bounding box center [911, 559] width 68 height 19
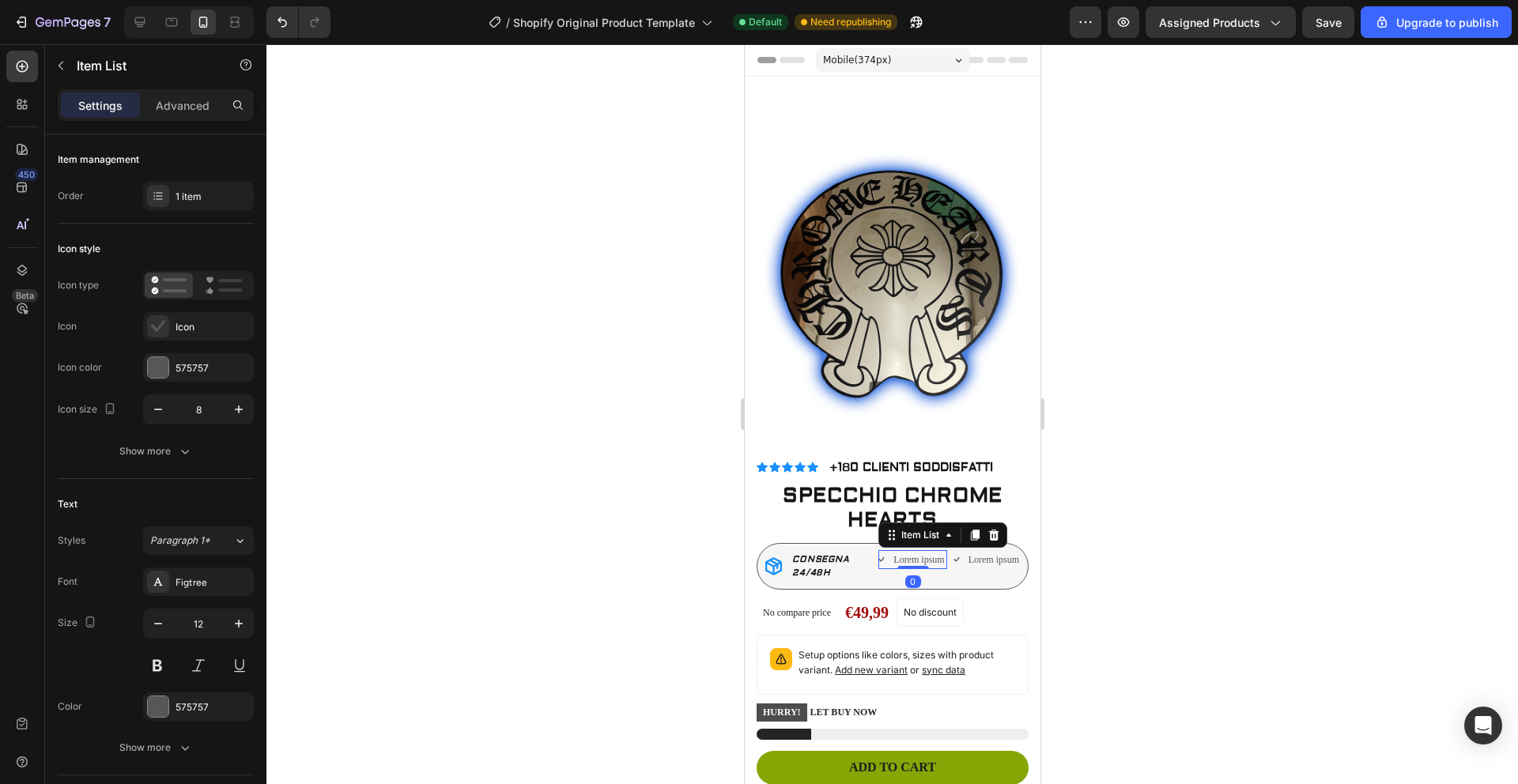
click at [877, 556] on icon at bounding box center [880, 559] width 6 height 6
click at [162, 321] on icon at bounding box center [157, 326] width 14 height 12
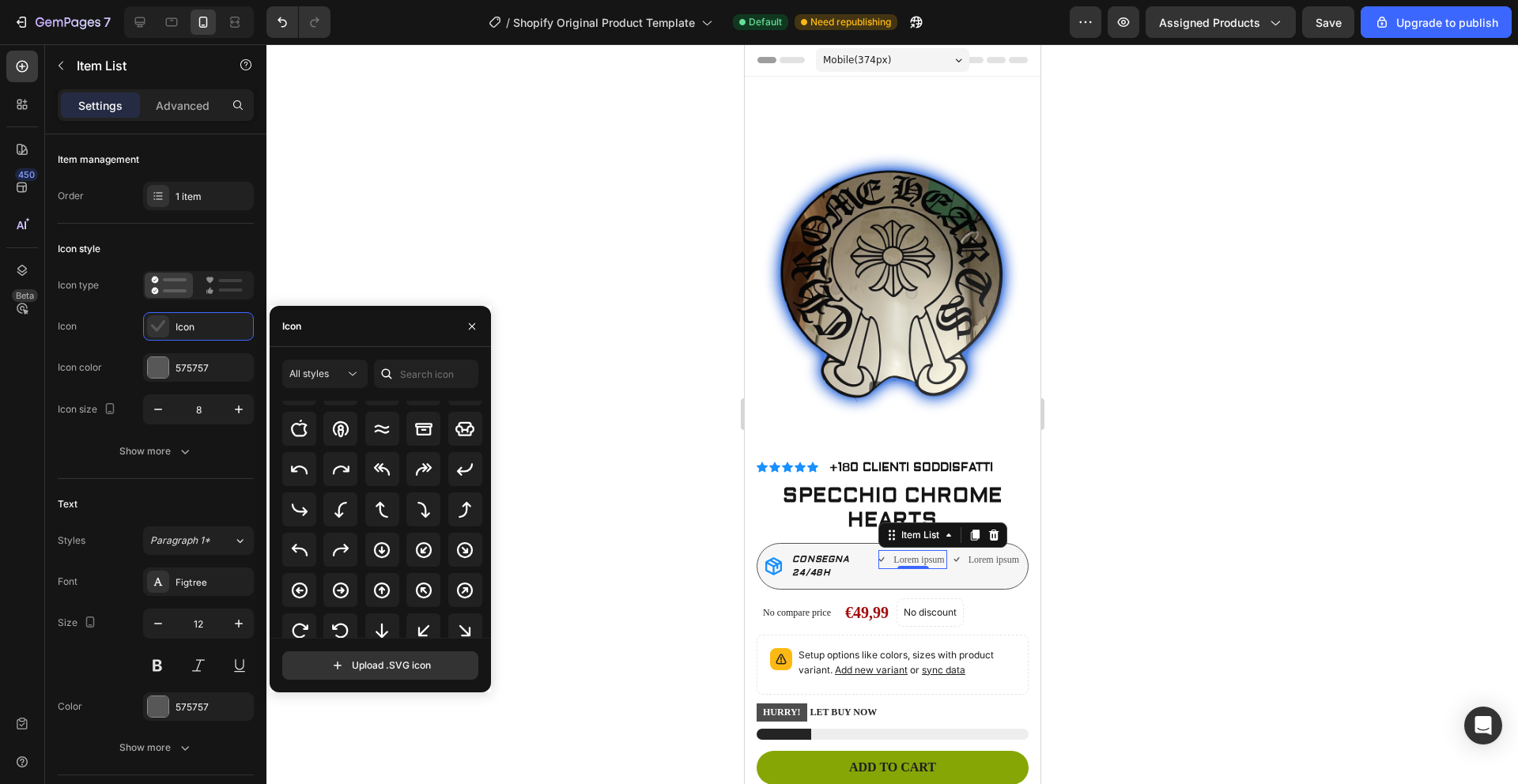
scroll to position [294, 0]
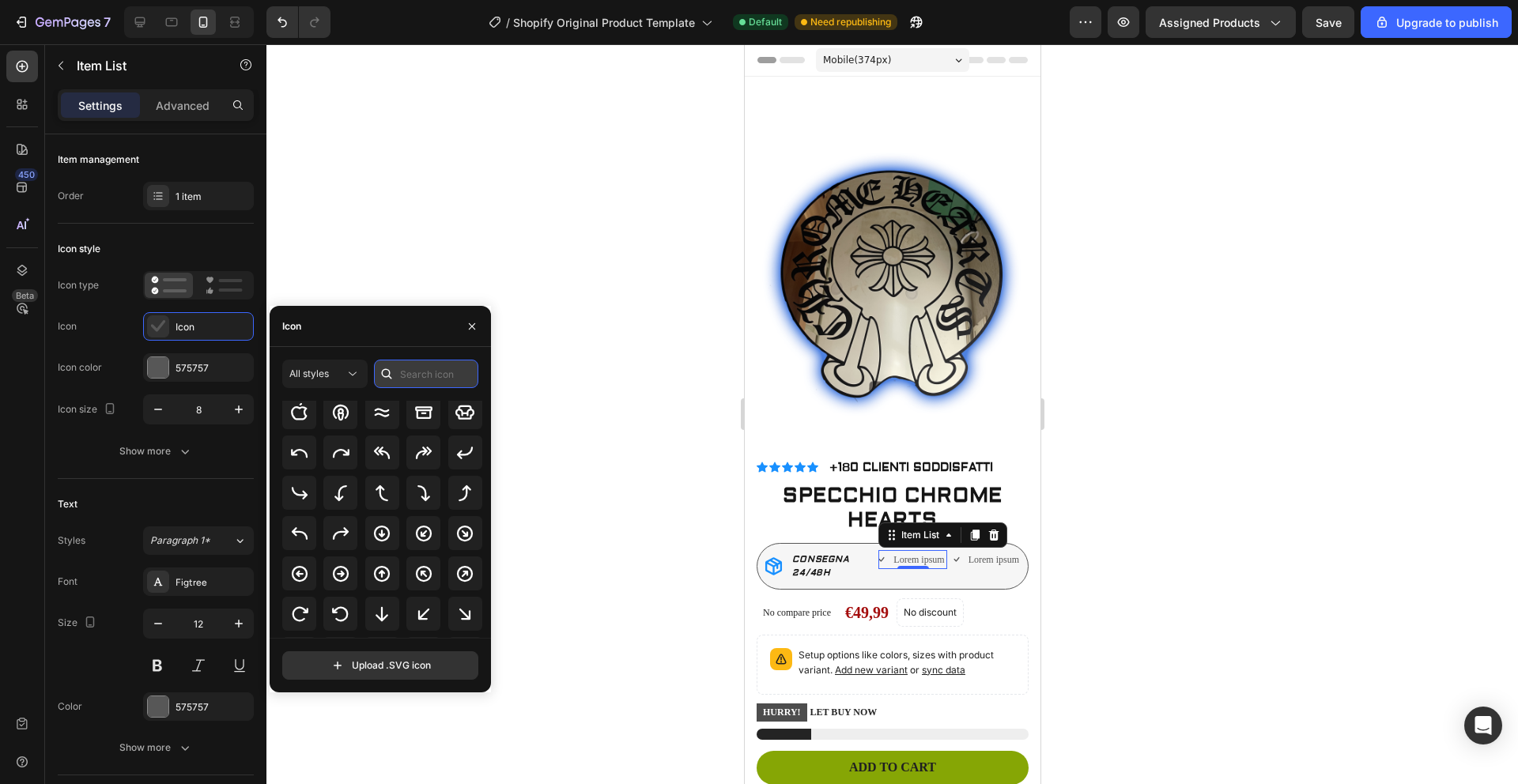
click at [420, 378] on input "text" at bounding box center [426, 374] width 105 height 29
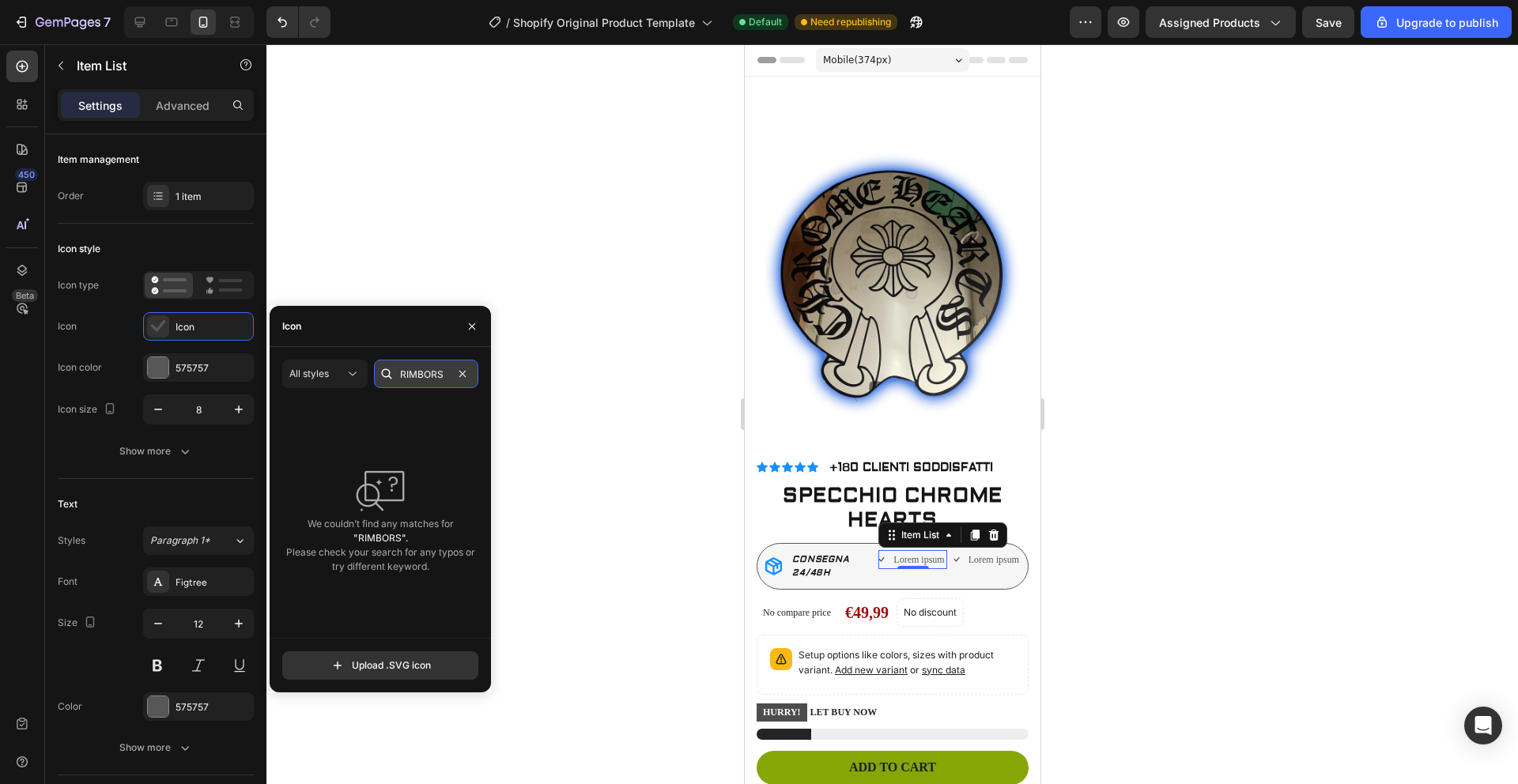
scroll to position [0, 0]
type input "R"
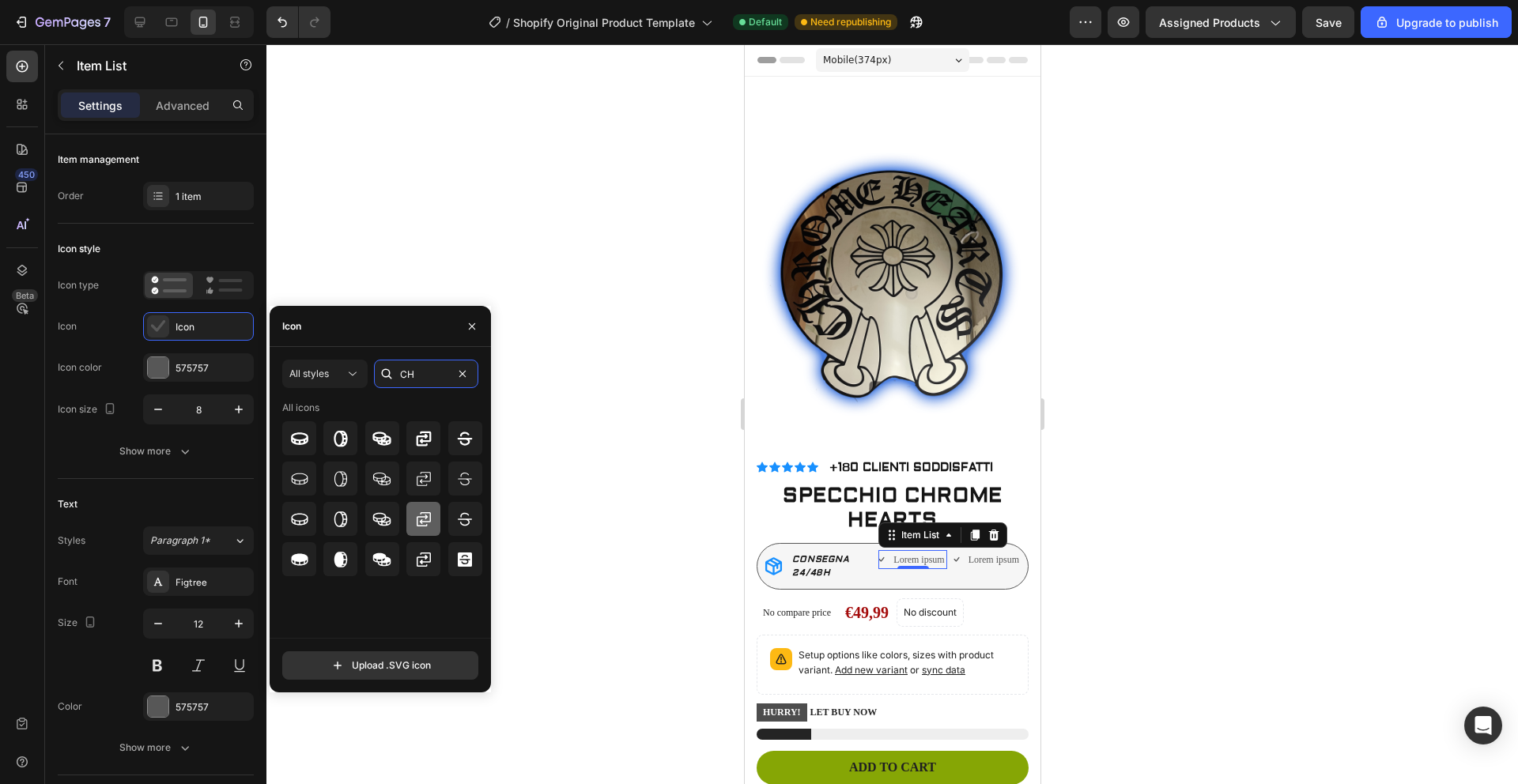
type input "C"
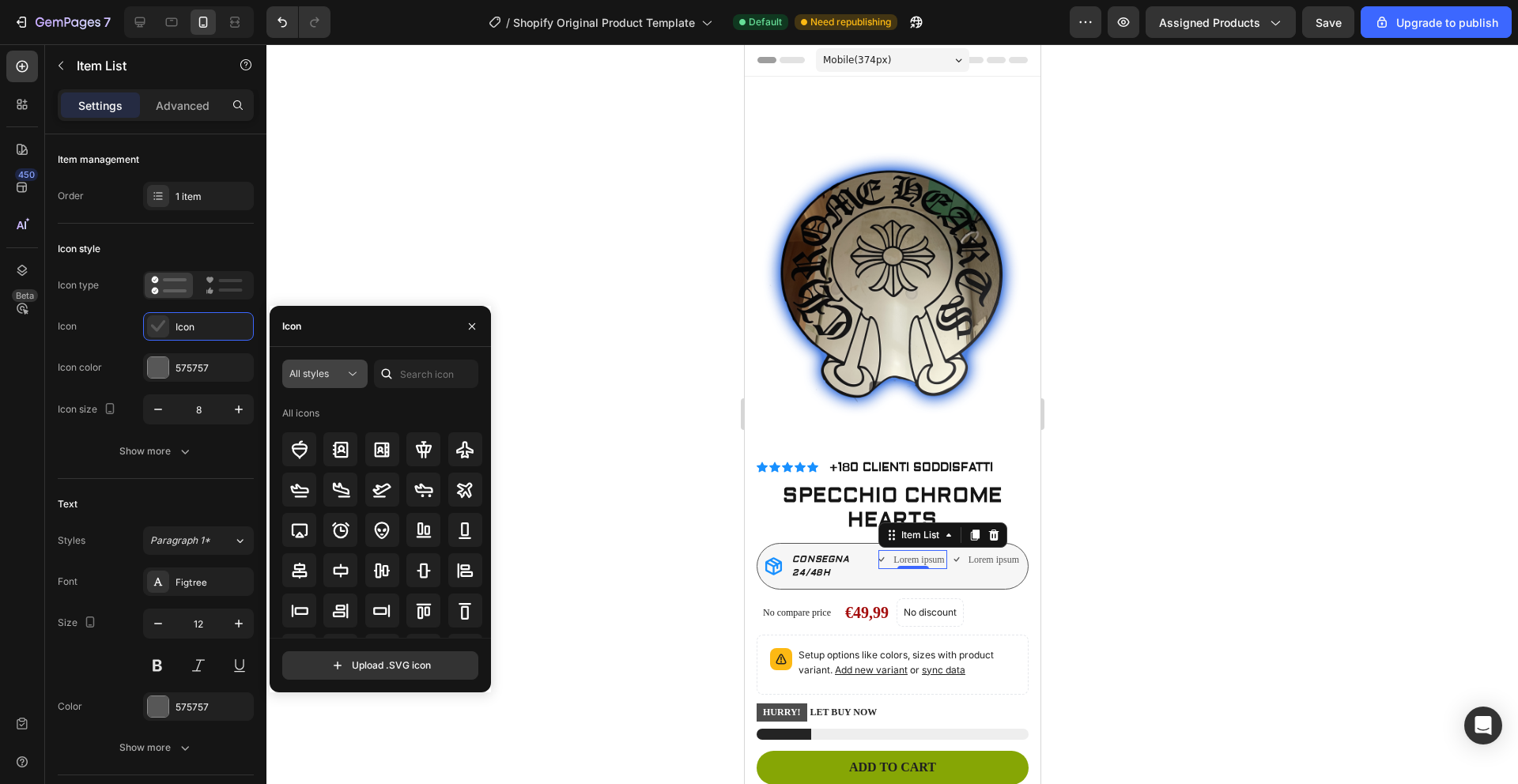
click at [346, 379] on icon at bounding box center [353, 374] width 16 height 16
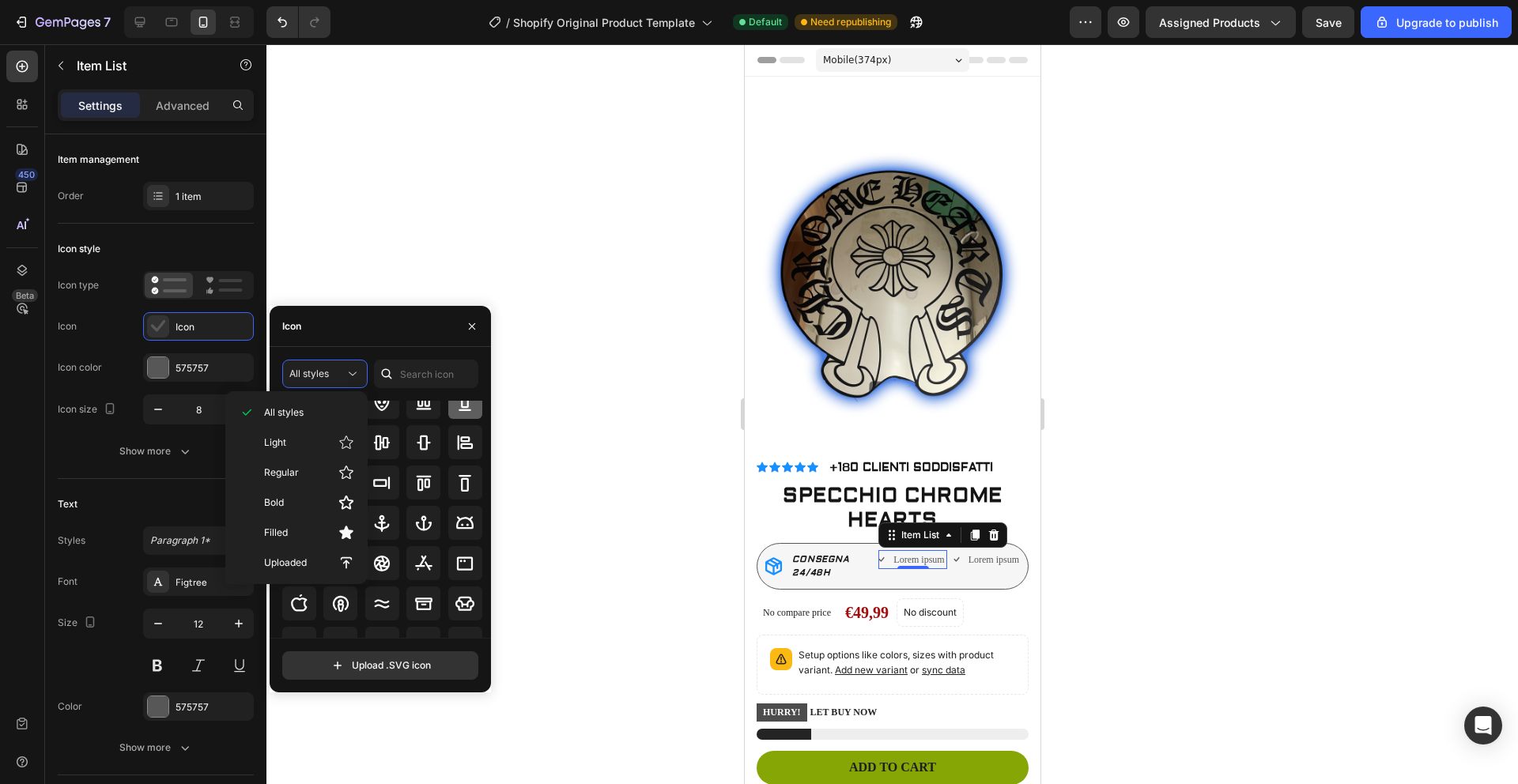
scroll to position [129, 0]
click at [298, 529] on p "Filled" at bounding box center [309, 533] width 90 height 16
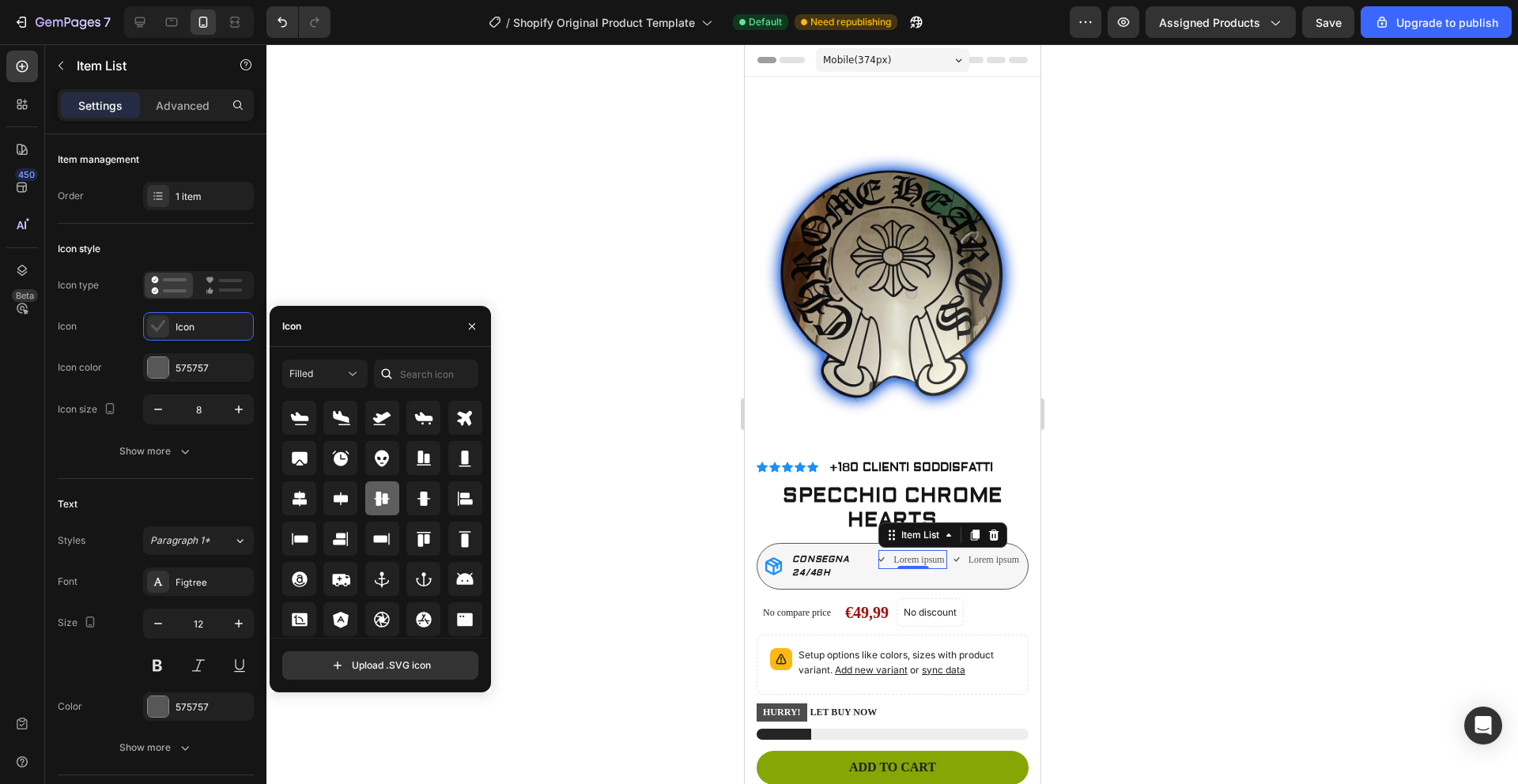
scroll to position [0, 0]
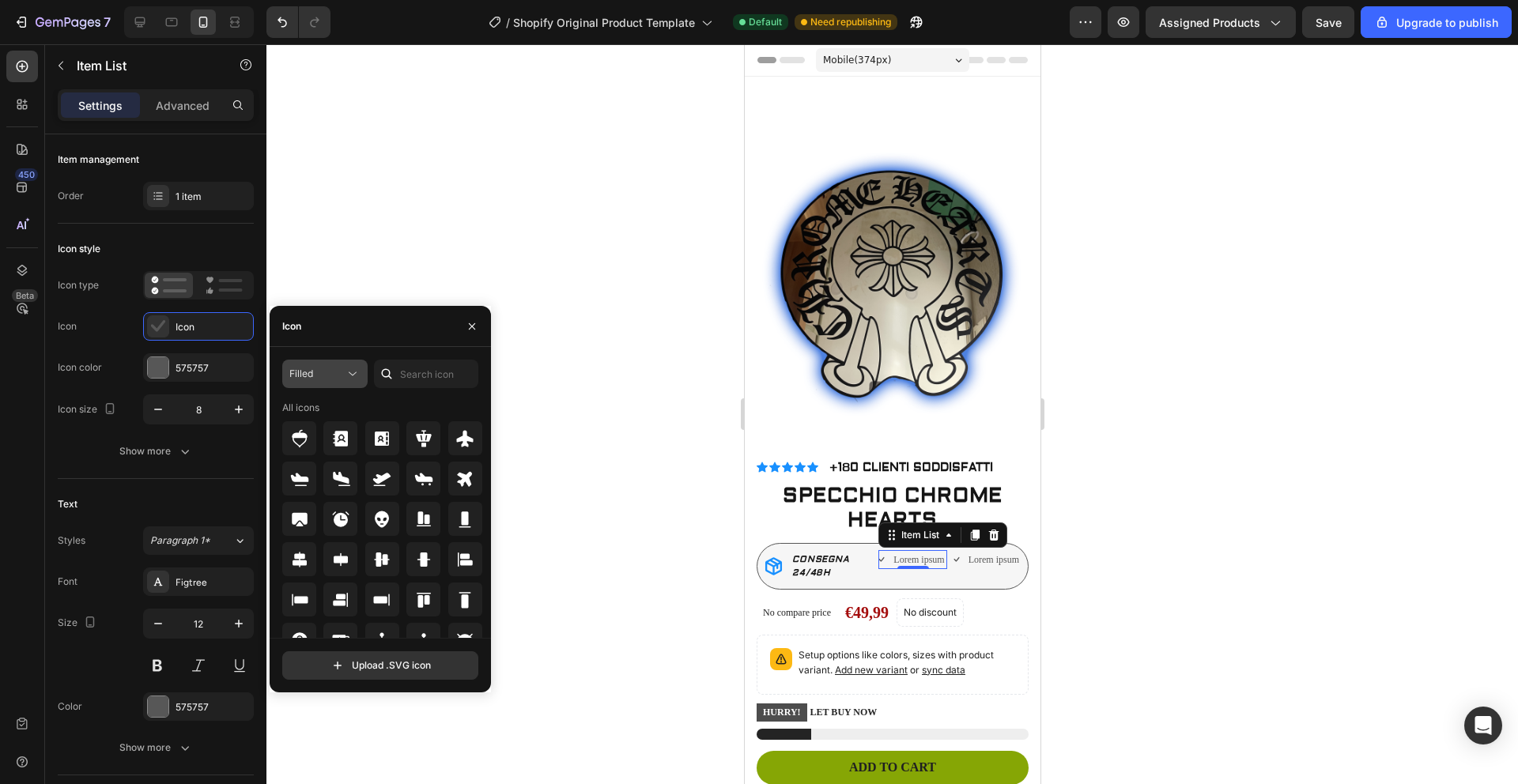
click at [334, 371] on div "Filled" at bounding box center [317, 374] width 56 height 14
click at [319, 440] on p "Light" at bounding box center [309, 442] width 90 height 16
click at [347, 374] on icon at bounding box center [353, 374] width 16 height 16
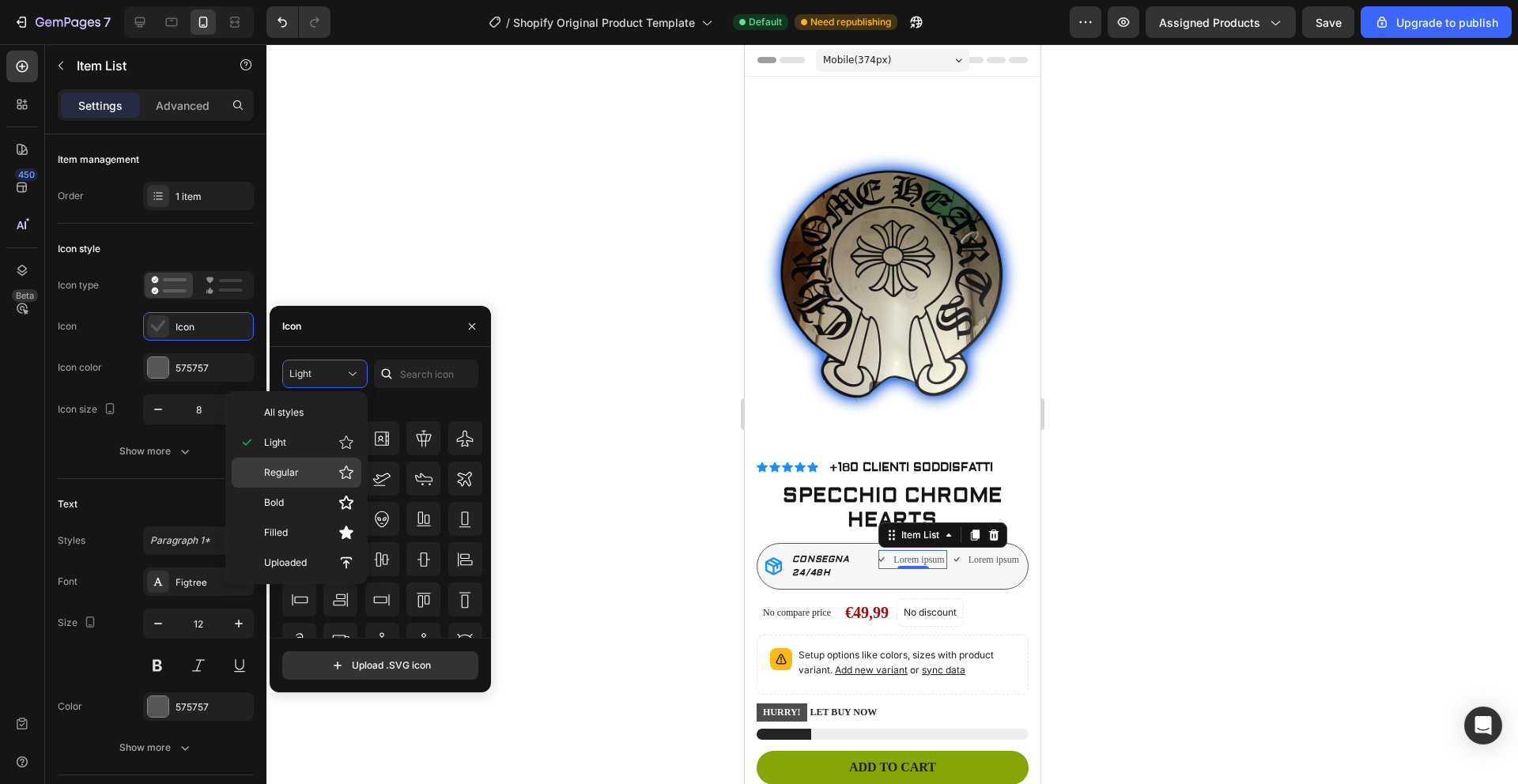
click at [312, 468] on p "Regular" at bounding box center [309, 472] width 90 height 16
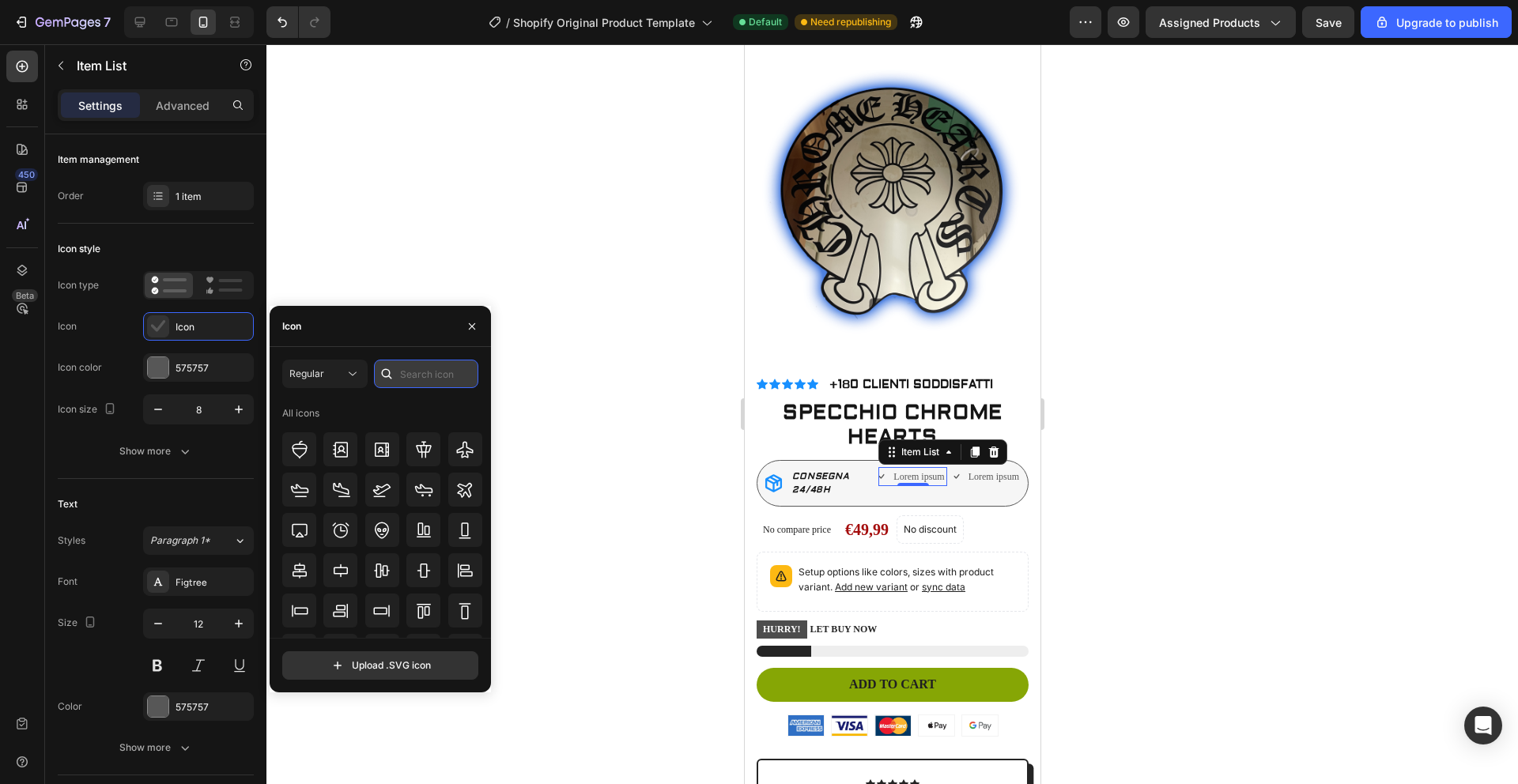
click at [421, 365] on input "text" at bounding box center [426, 374] width 105 height 29
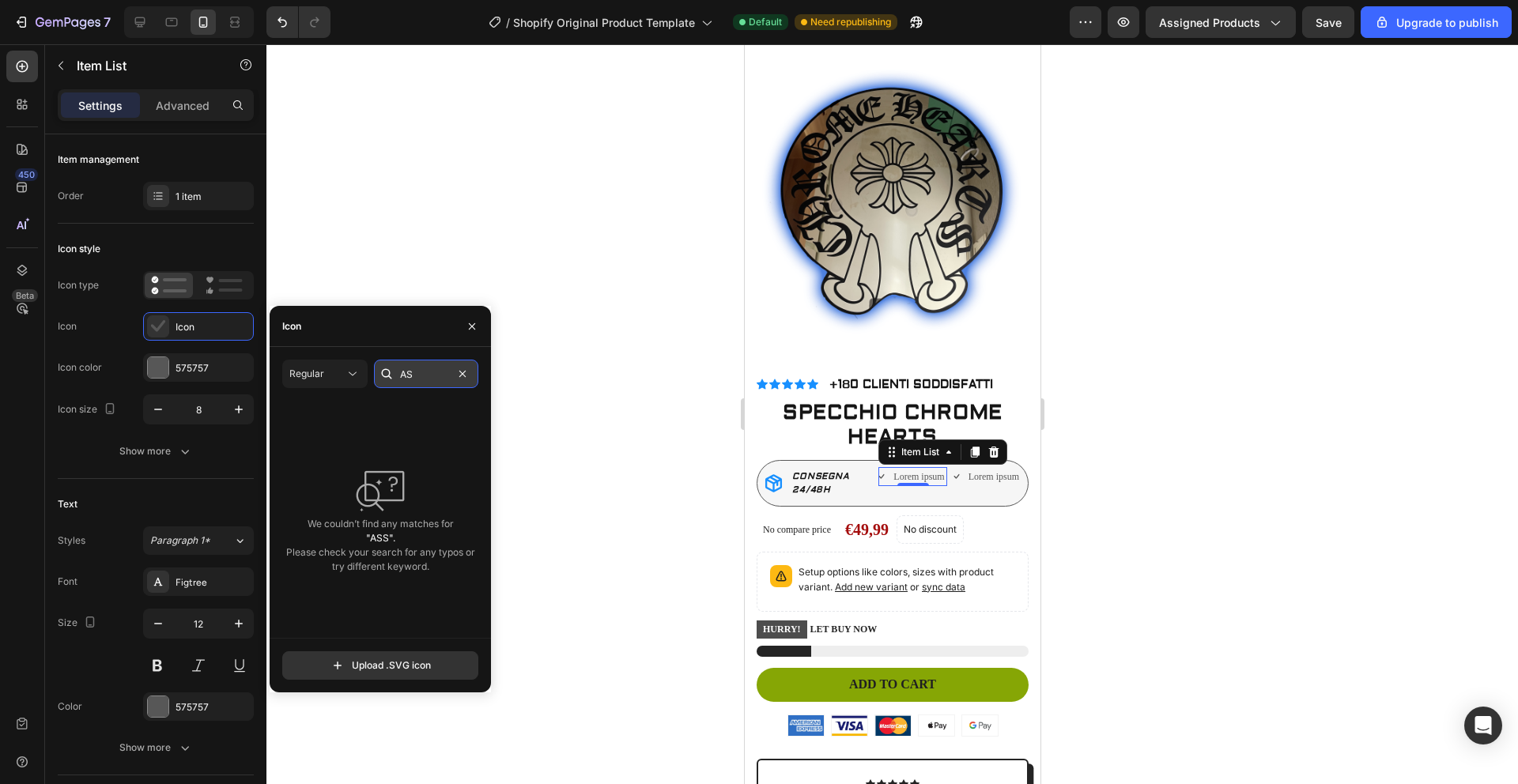
type input "A"
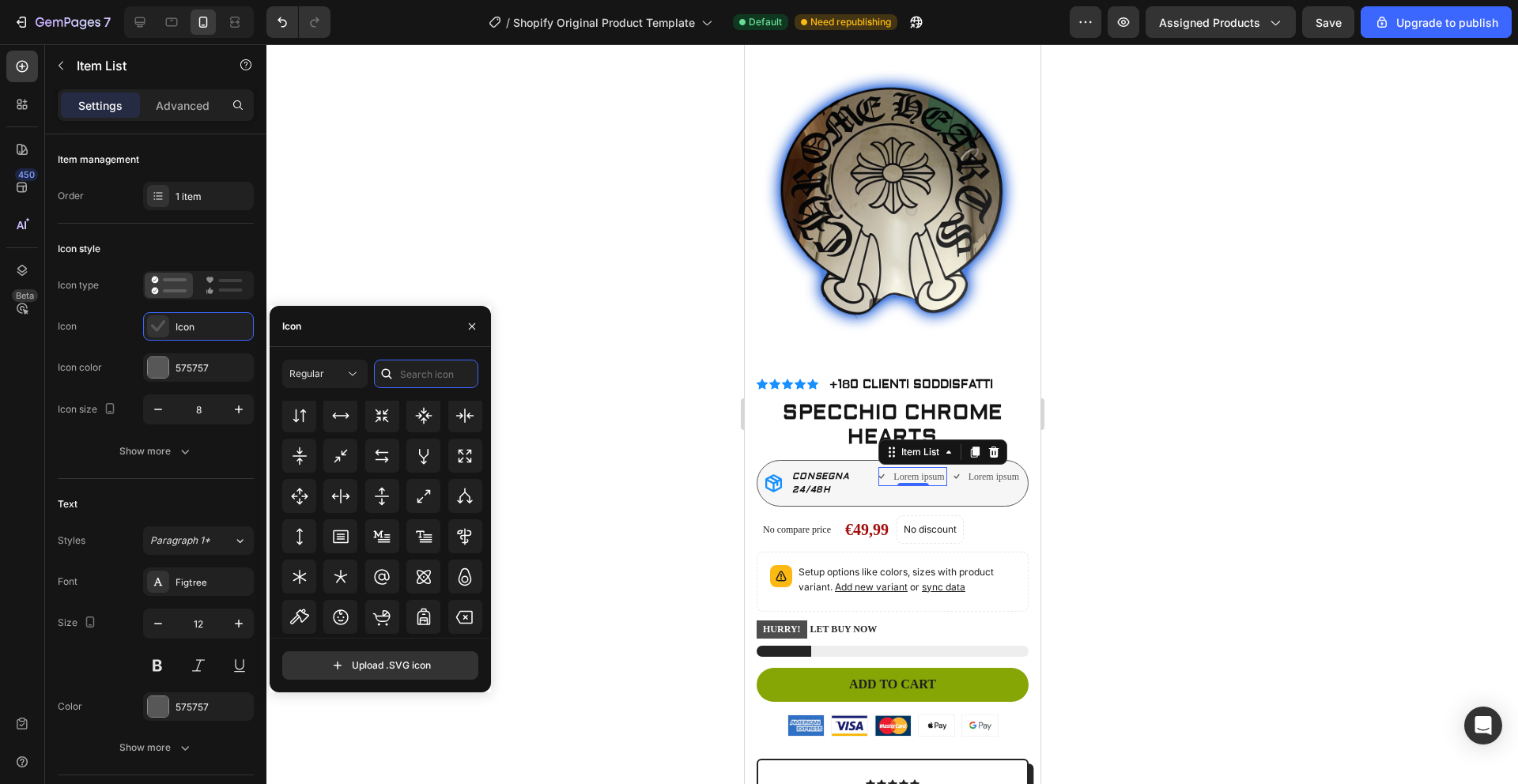
scroll to position [861, 0]
click at [307, 525] on icon at bounding box center [299, 530] width 19 height 19
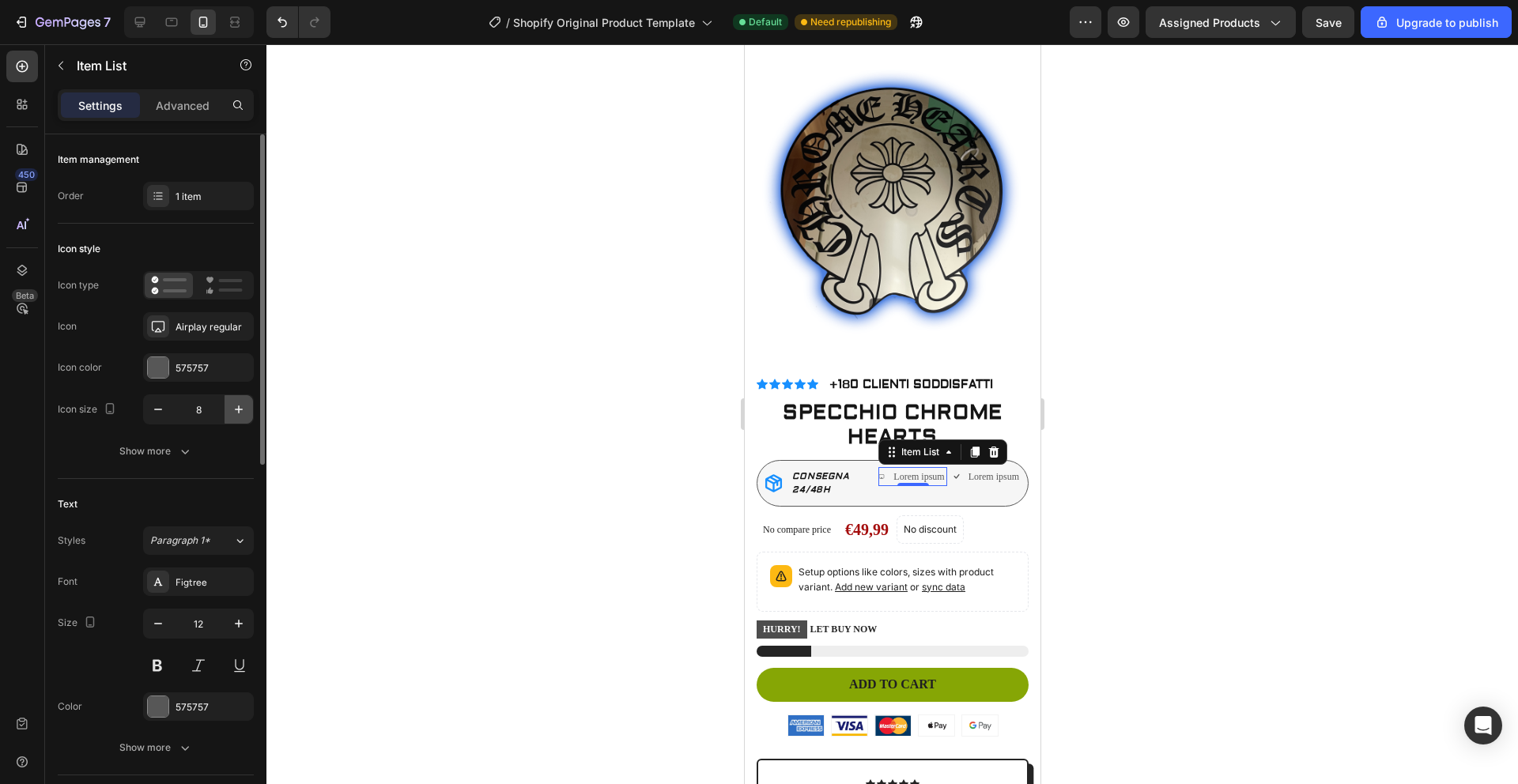
click at [238, 405] on icon "button" at bounding box center [239, 409] width 16 height 16
click at [238, 406] on icon "button" at bounding box center [239, 409] width 8 height 8
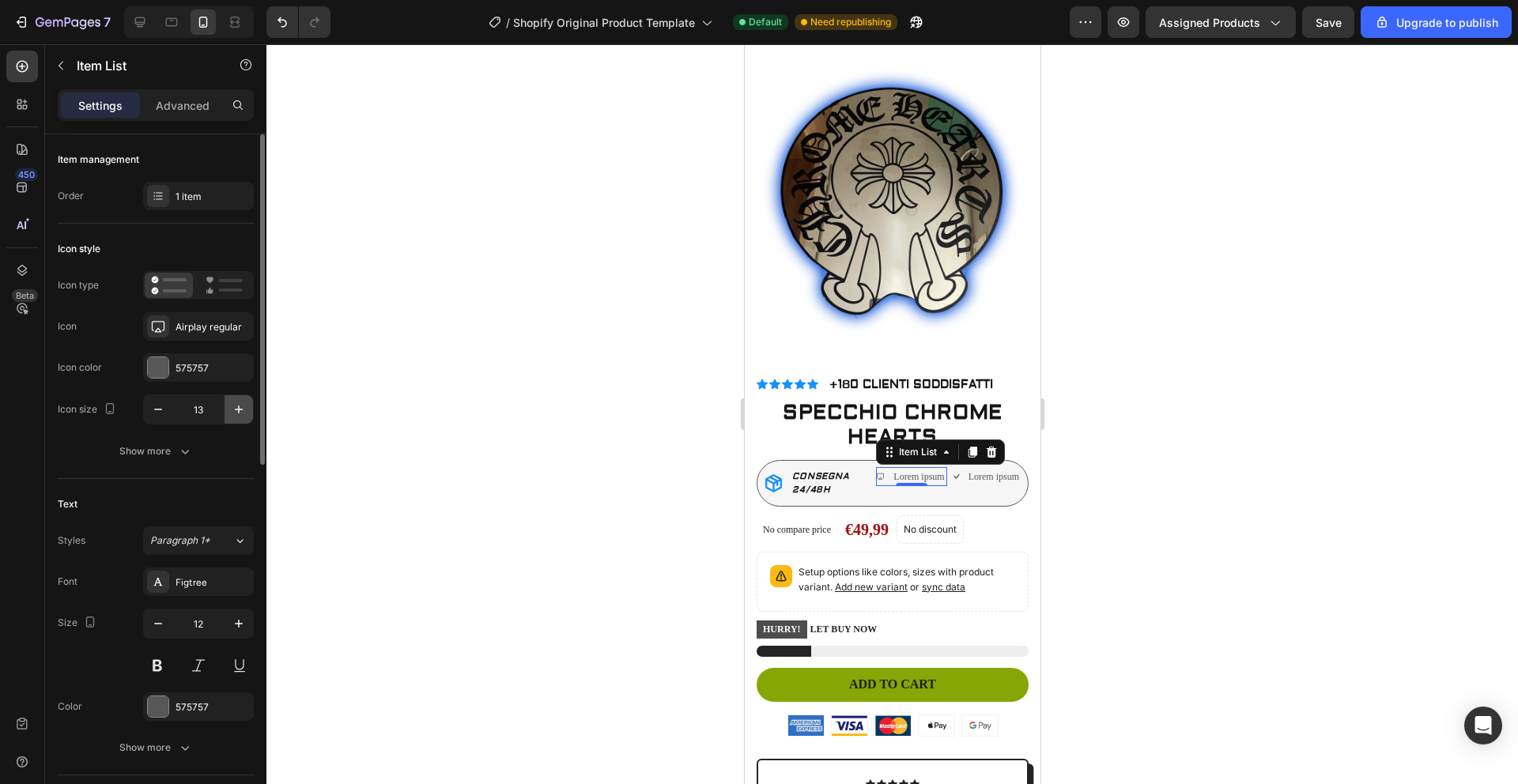
click at [238, 406] on icon "button" at bounding box center [239, 409] width 8 height 8
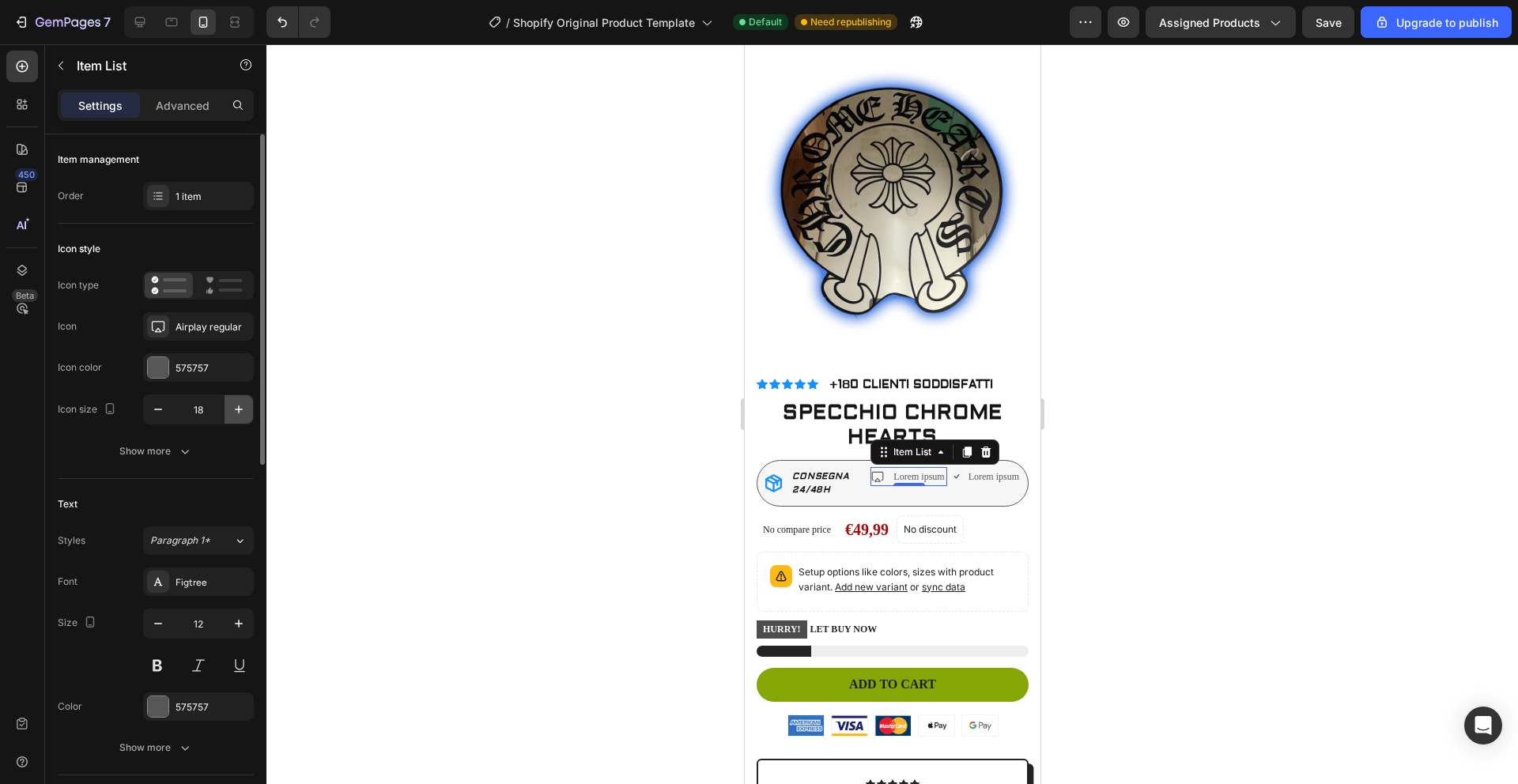
click at [238, 406] on icon "button" at bounding box center [239, 409] width 8 height 8
click at [160, 405] on icon "button" at bounding box center [158, 409] width 16 height 16
click at [234, 410] on icon "button" at bounding box center [239, 409] width 16 height 16
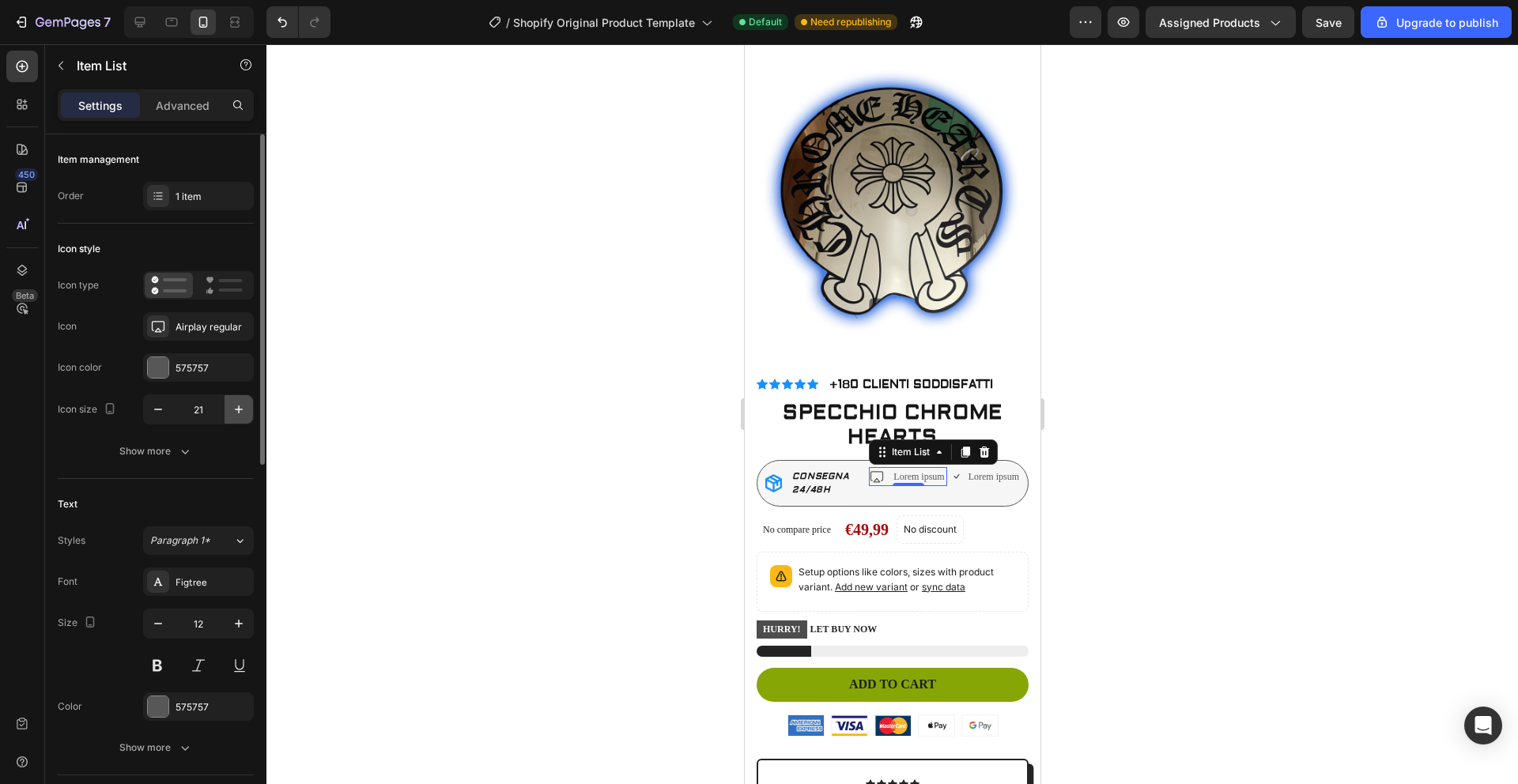
click at [234, 410] on icon "button" at bounding box center [239, 409] width 16 height 16
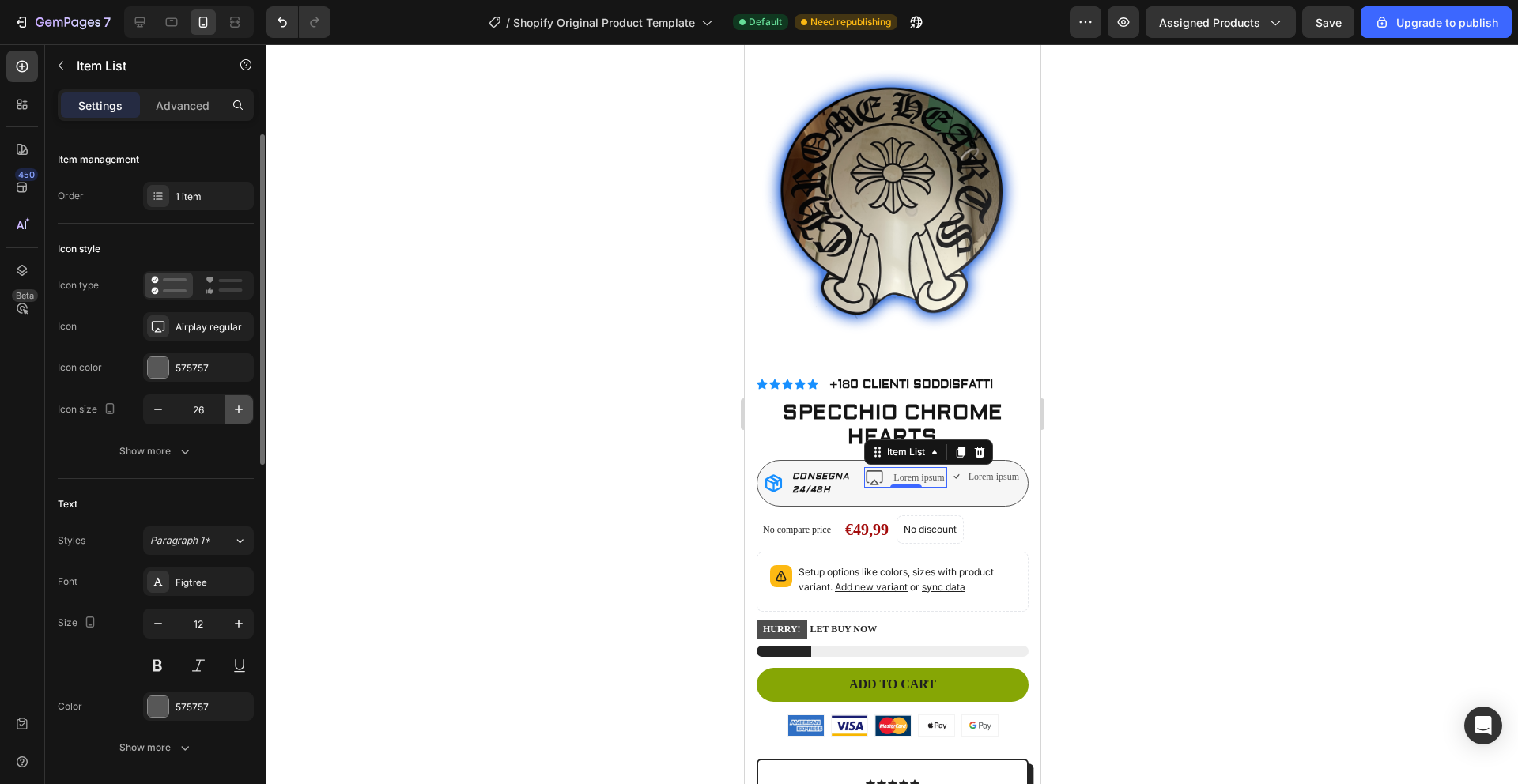
click at [234, 410] on icon "button" at bounding box center [239, 409] width 16 height 16
type input "27"
click at [166, 369] on div at bounding box center [157, 367] width 21 height 21
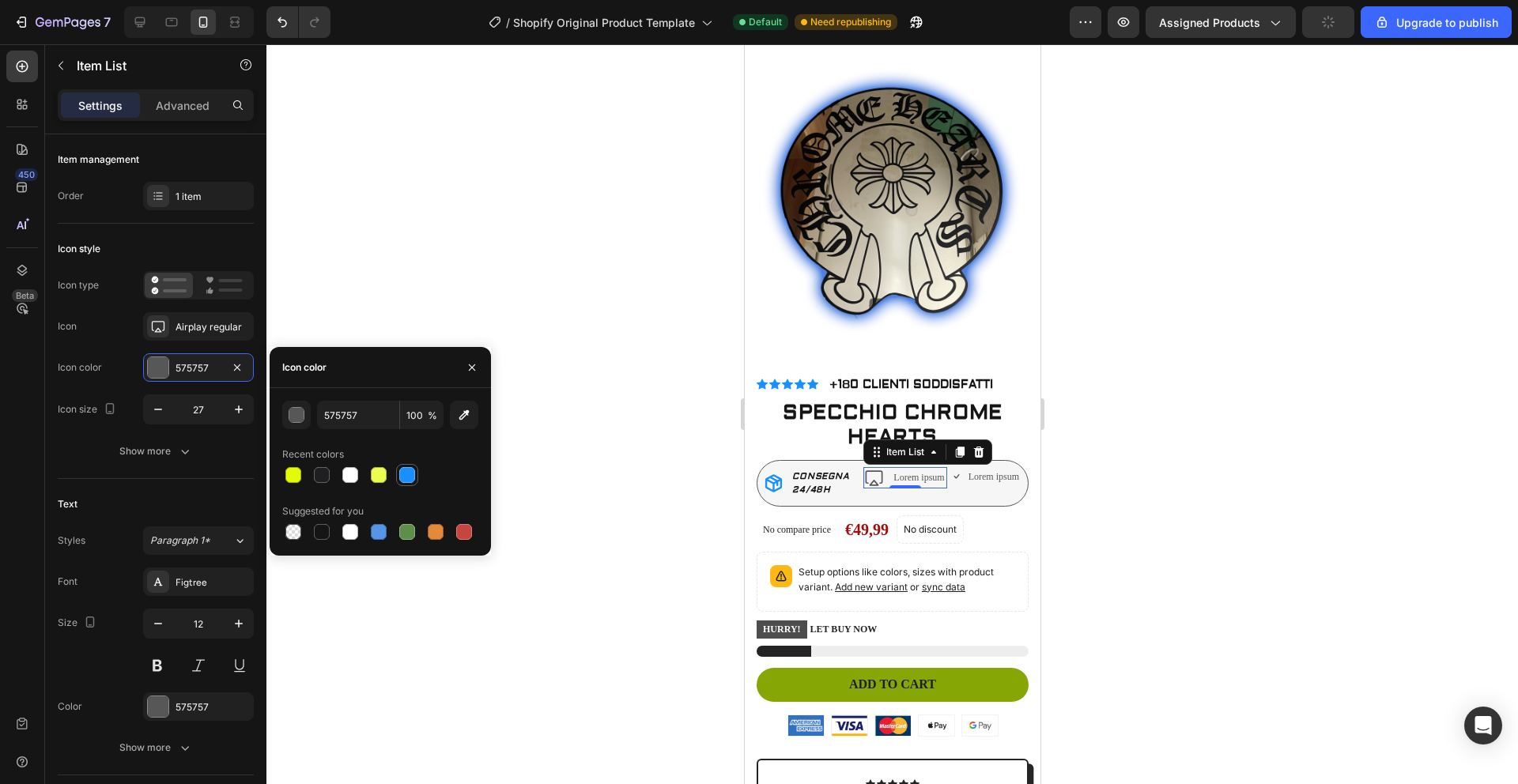
click at [403, 471] on div at bounding box center [407, 475] width 16 height 16
type input "1890FF"
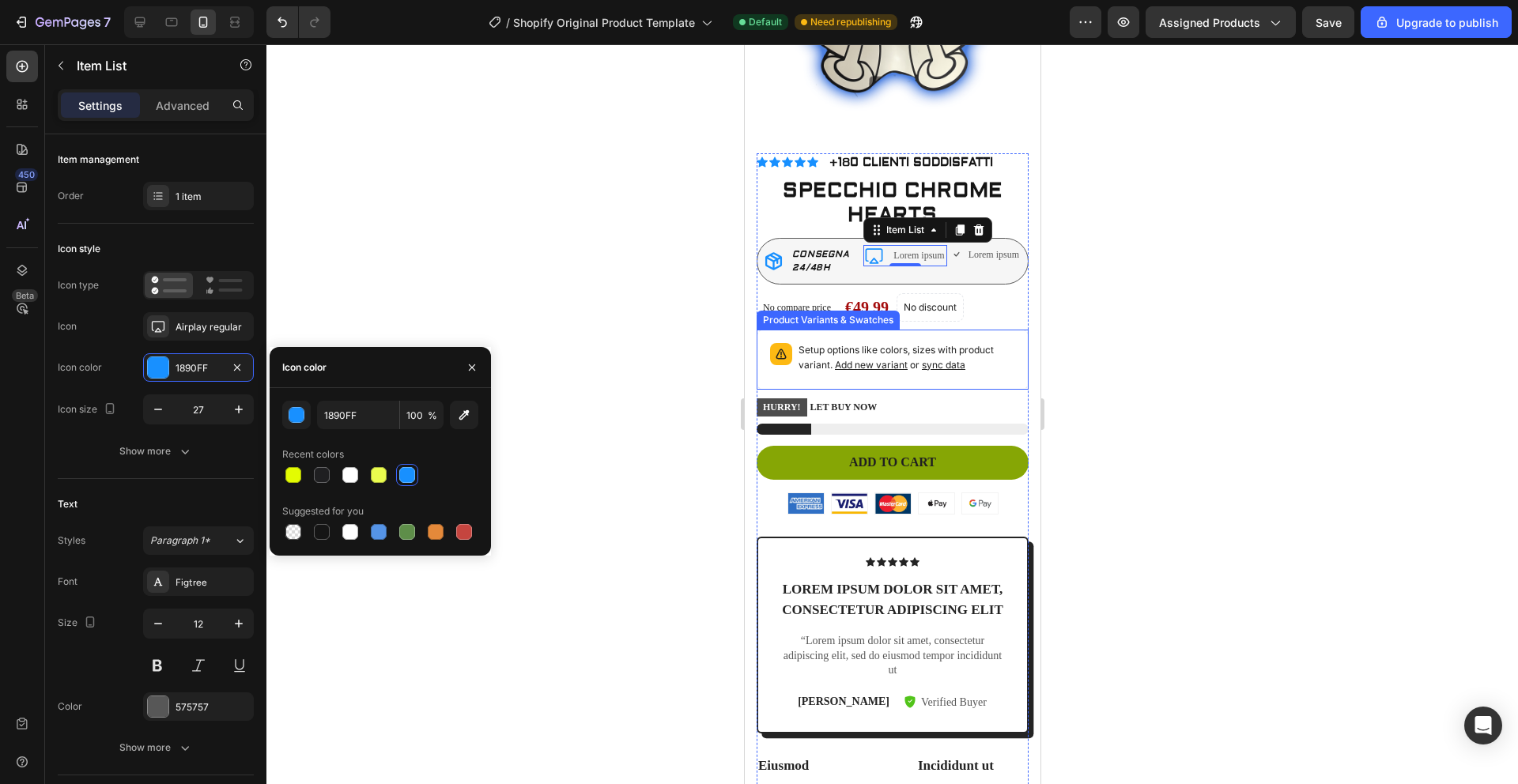
scroll to position [304, 0]
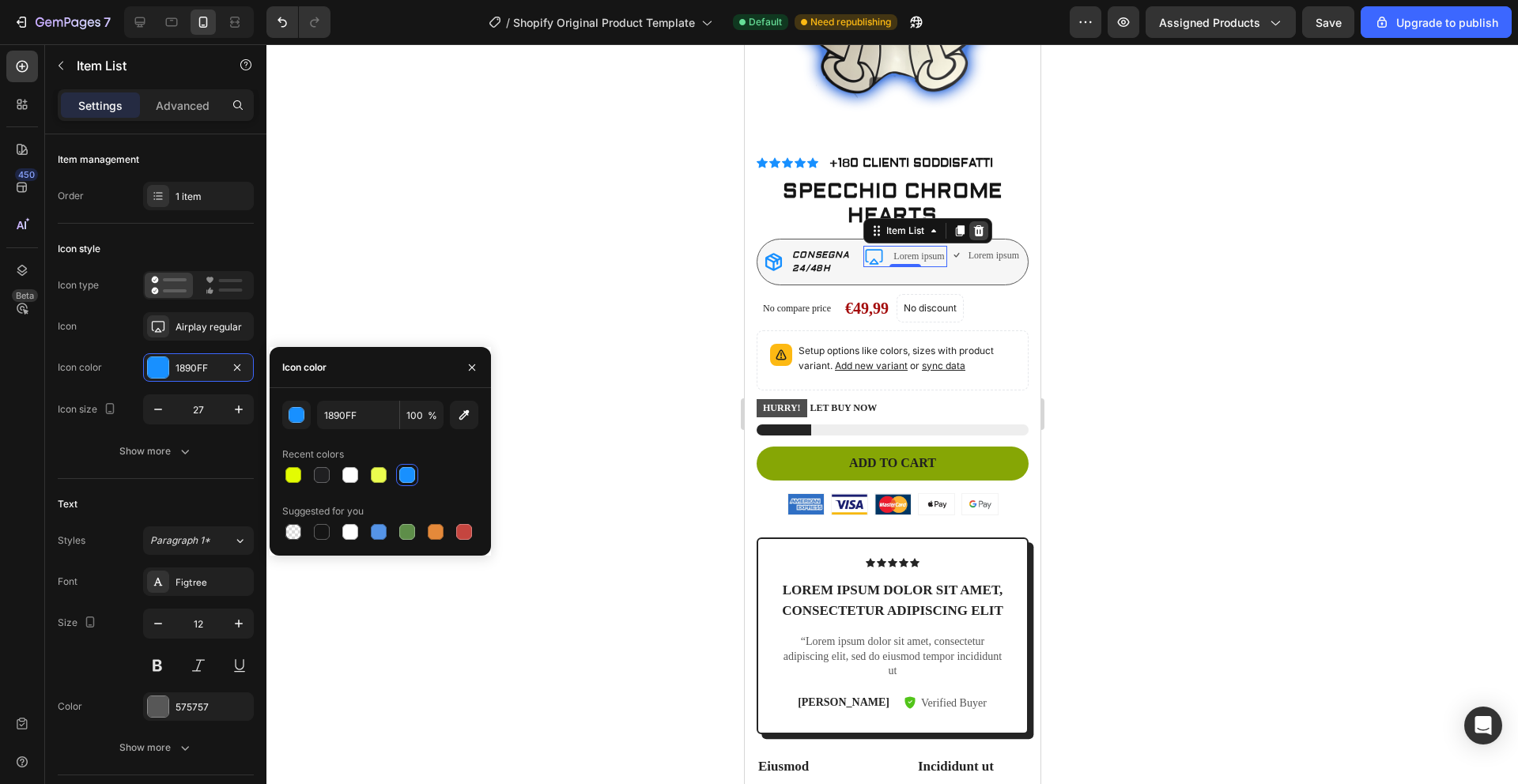
click at [972, 224] on icon at bounding box center [978, 230] width 13 height 13
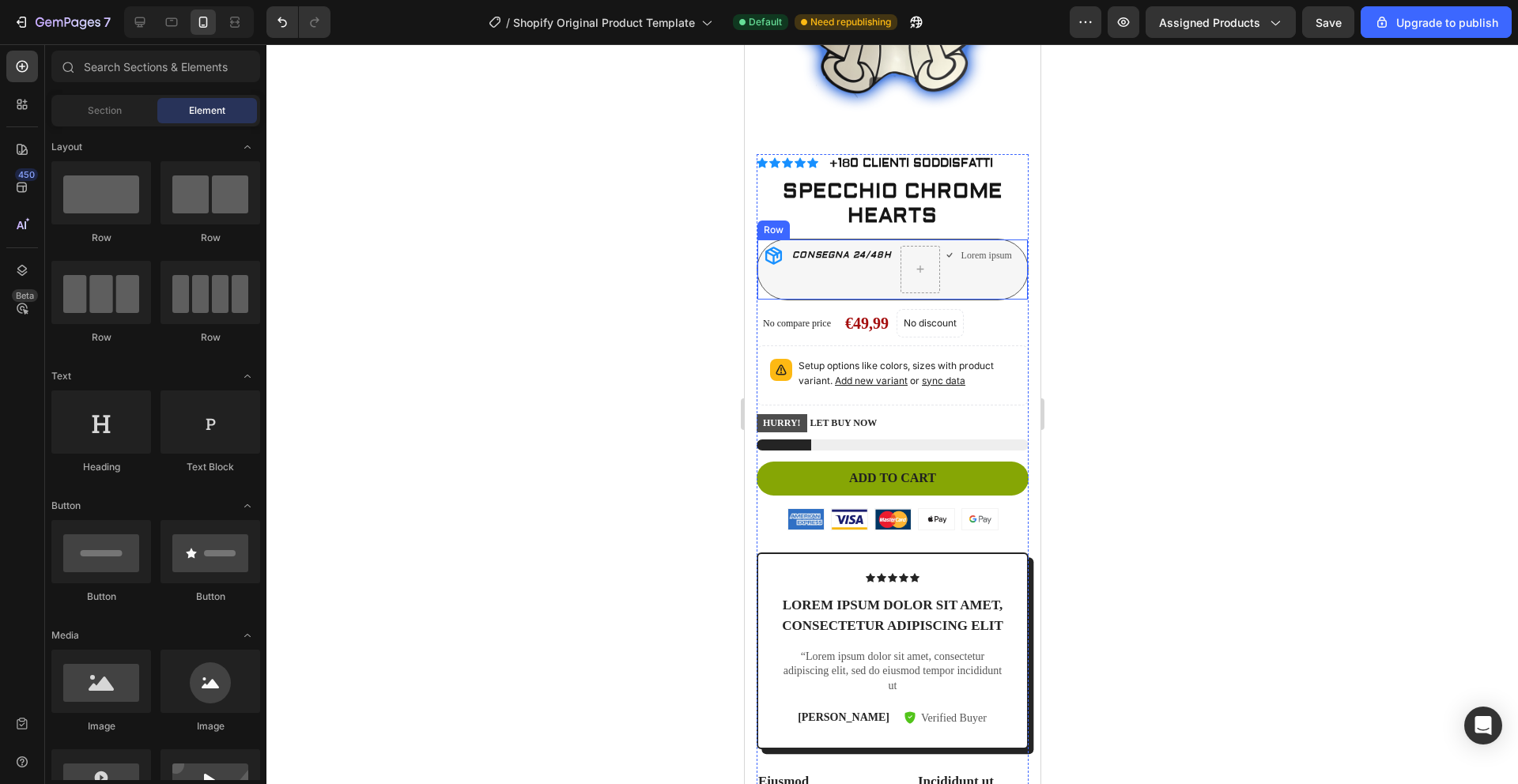
click at [971, 265] on div "Lorem ipsum Item List" at bounding box center [979, 270] width 68 height 48
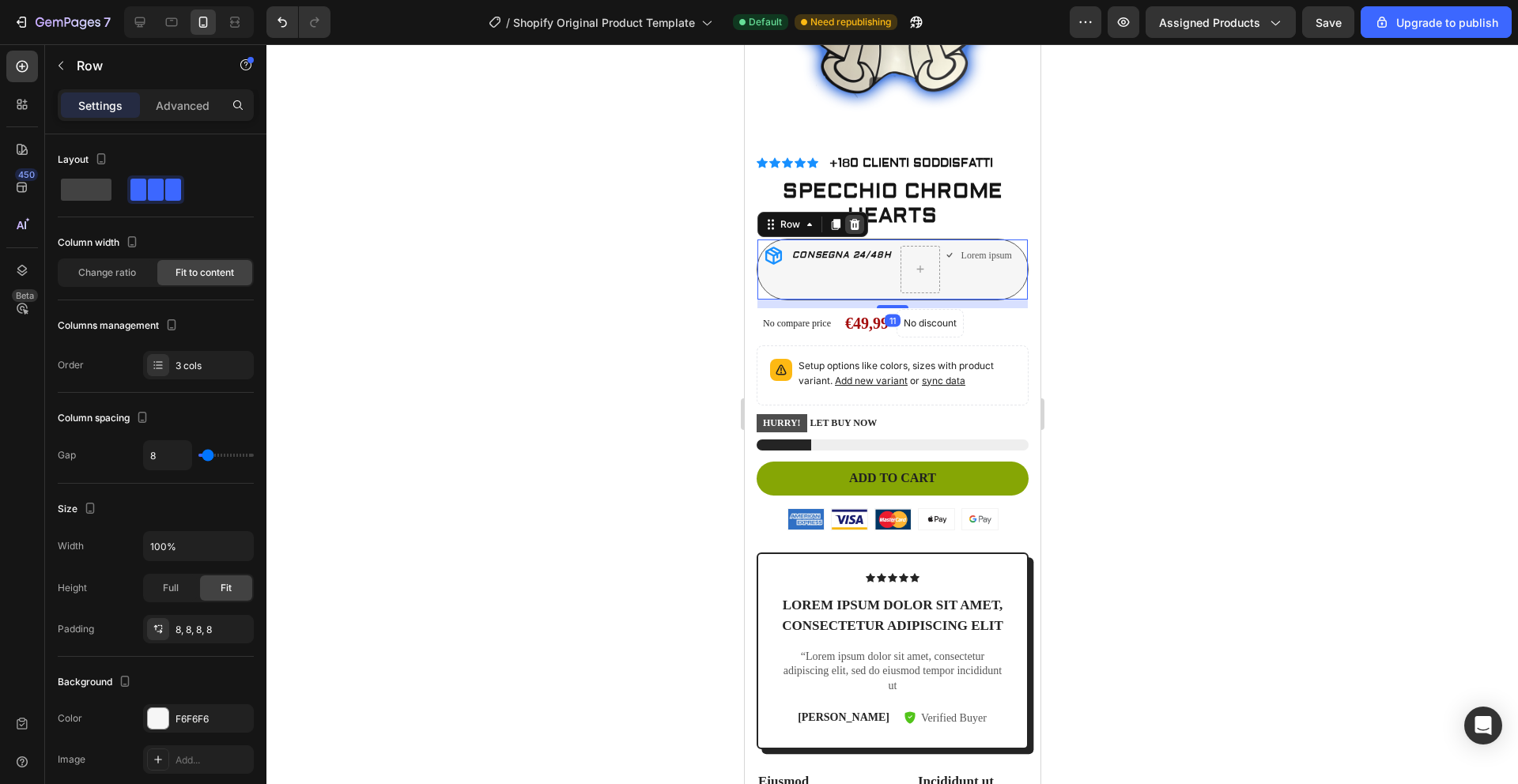
click at [849, 218] on icon at bounding box center [854, 223] width 10 height 11
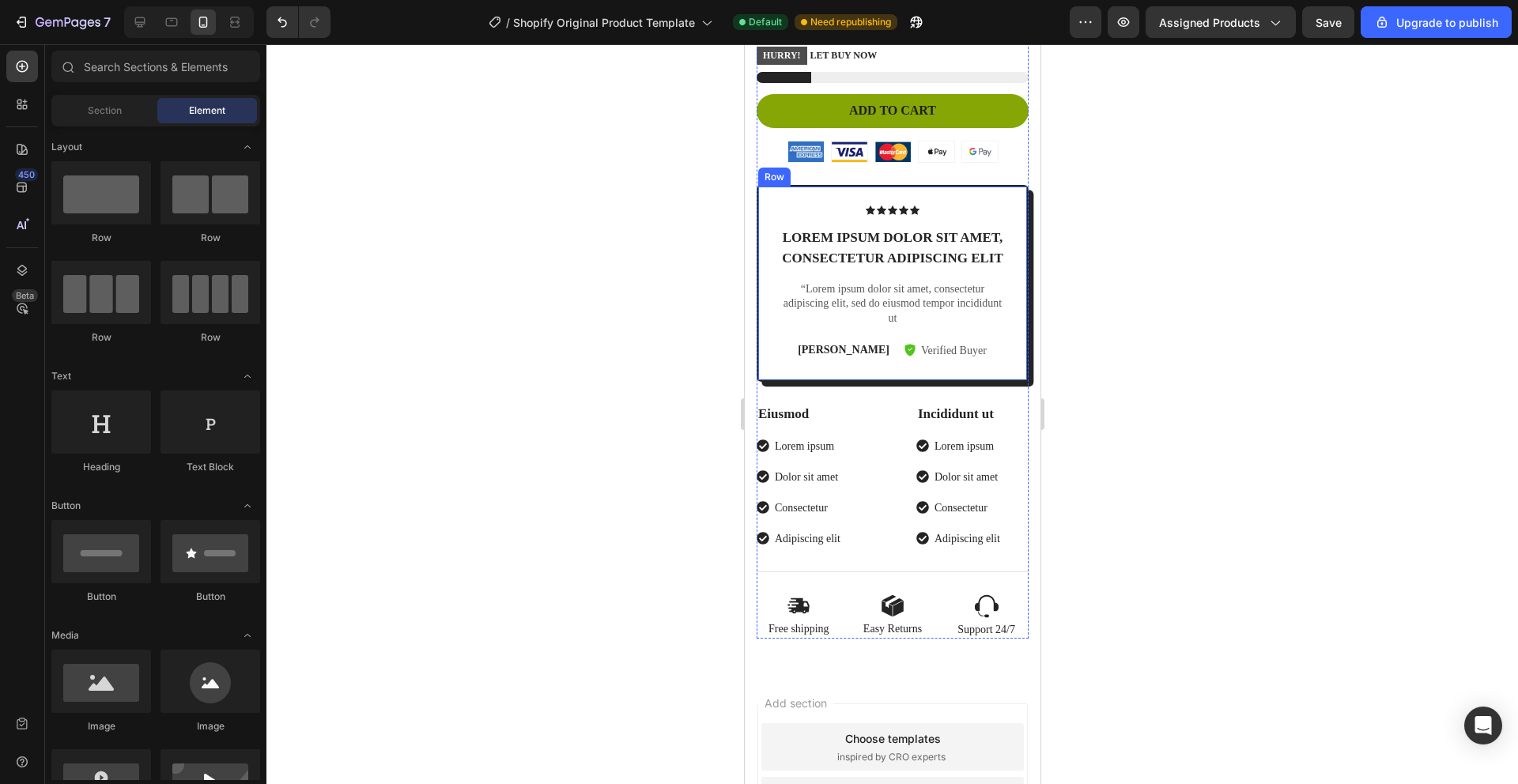
scroll to position [603, 0]
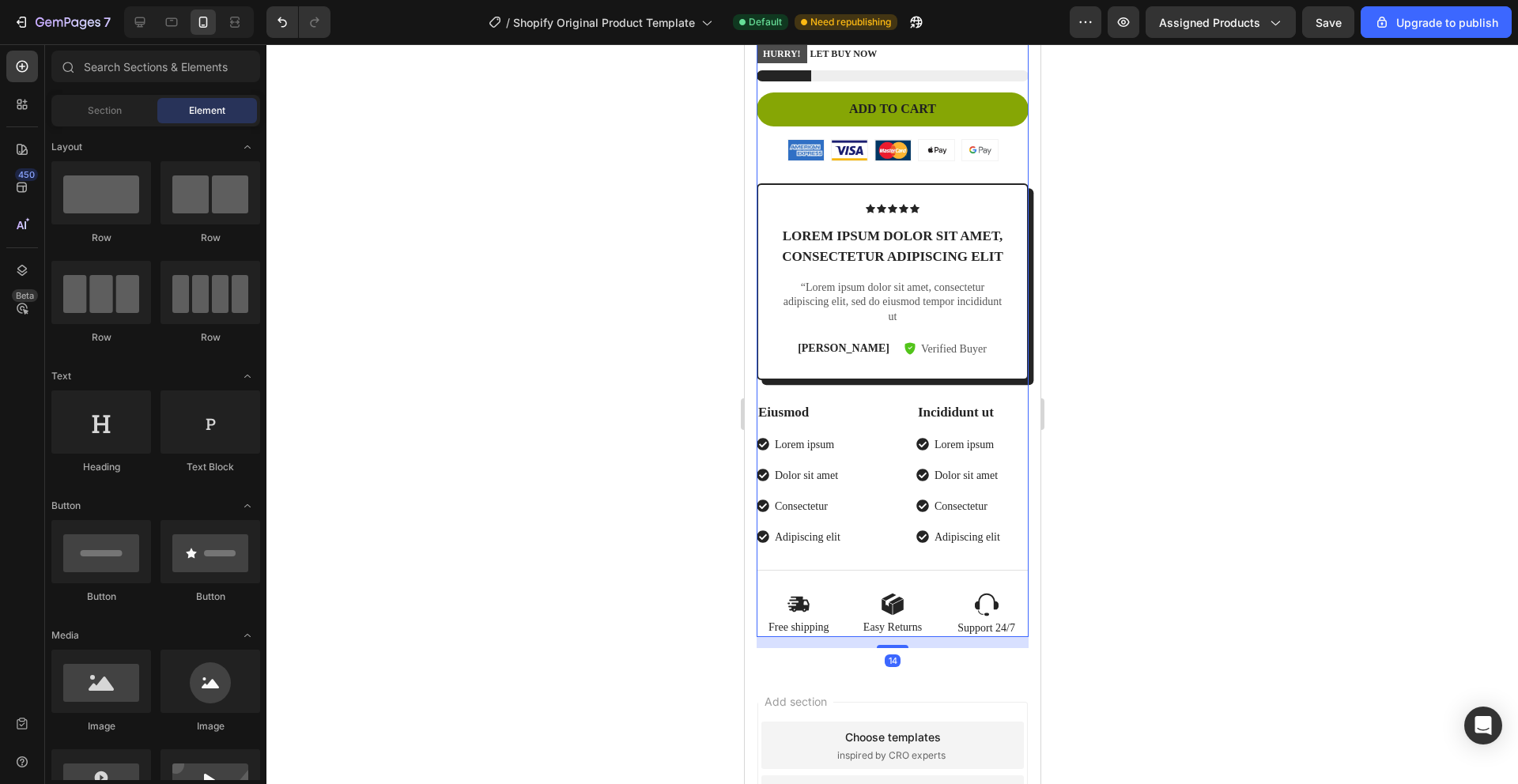
click at [932, 595] on div "Icon Icon Icon Icon Icon Icon List +180 CLIENTI SODDISFATTI Text Block Row SPEC…" at bounding box center [891, 246] width 272 height 781
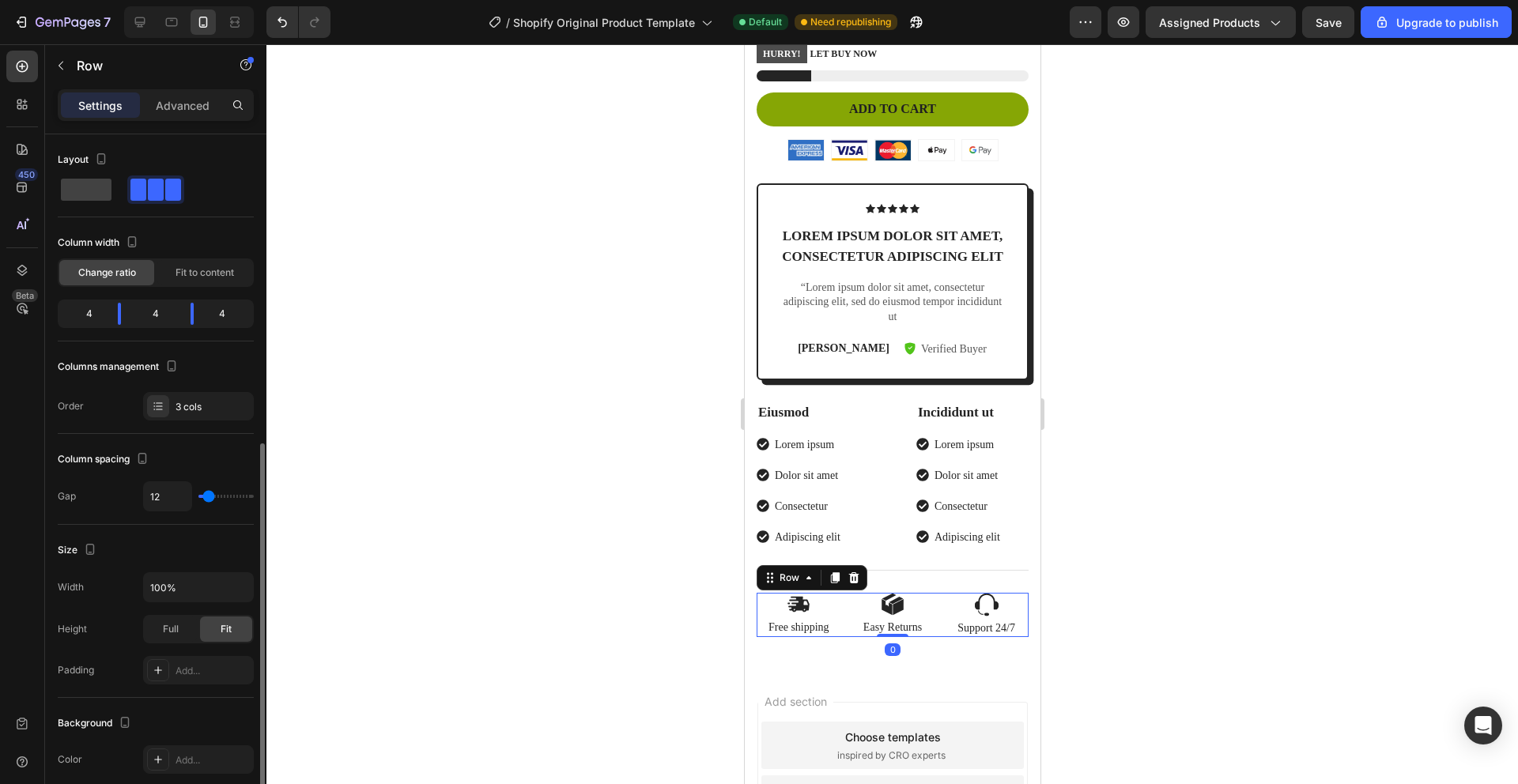
click at [930, 630] on div "Image Free shipping Text Block Image Easy Returns Text Block Image Support 24/7…" at bounding box center [891, 615] width 272 height 44
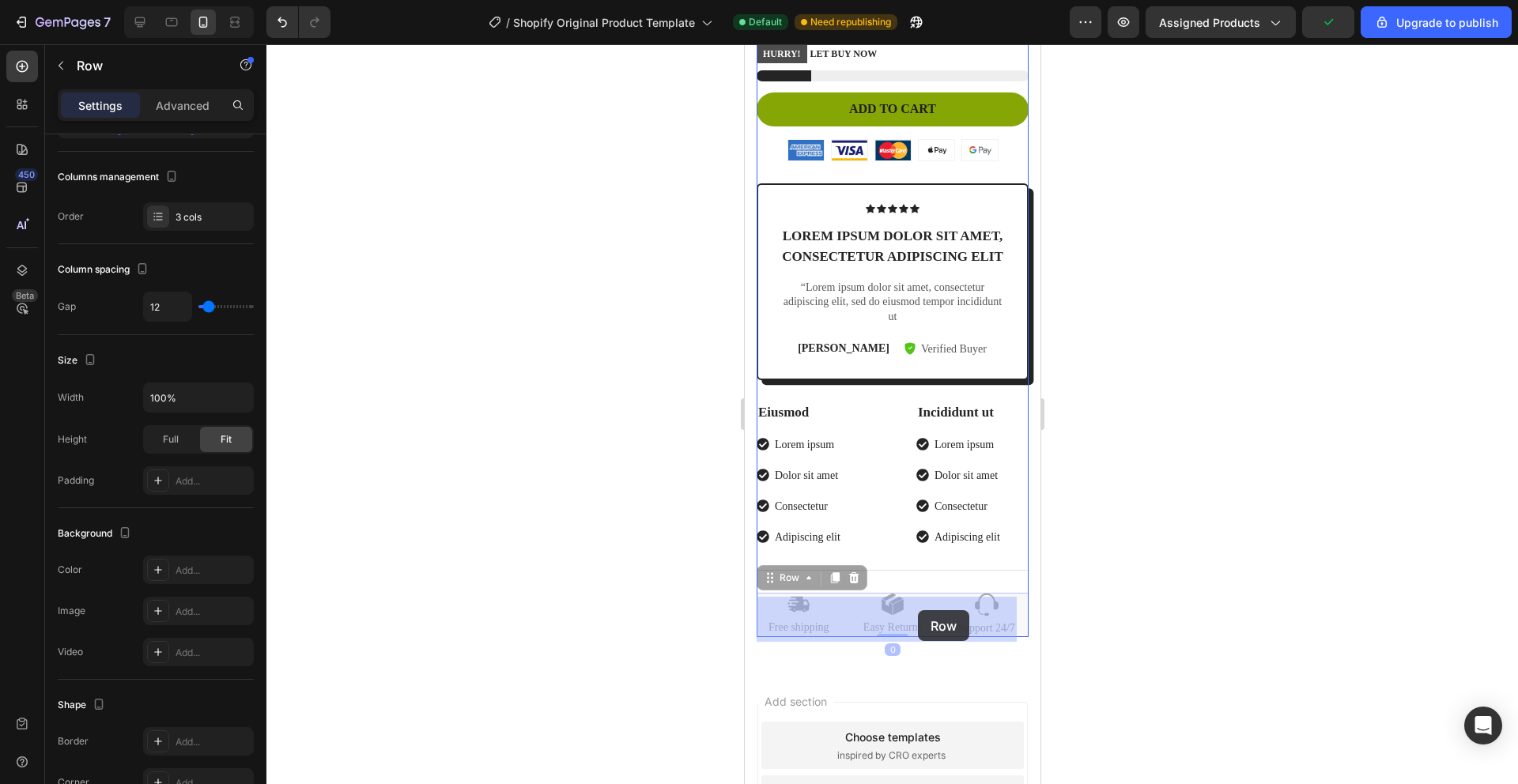
drag, startPoint x: 930, startPoint y: 630, endPoint x: 917, endPoint y: 610, distance: 23.9
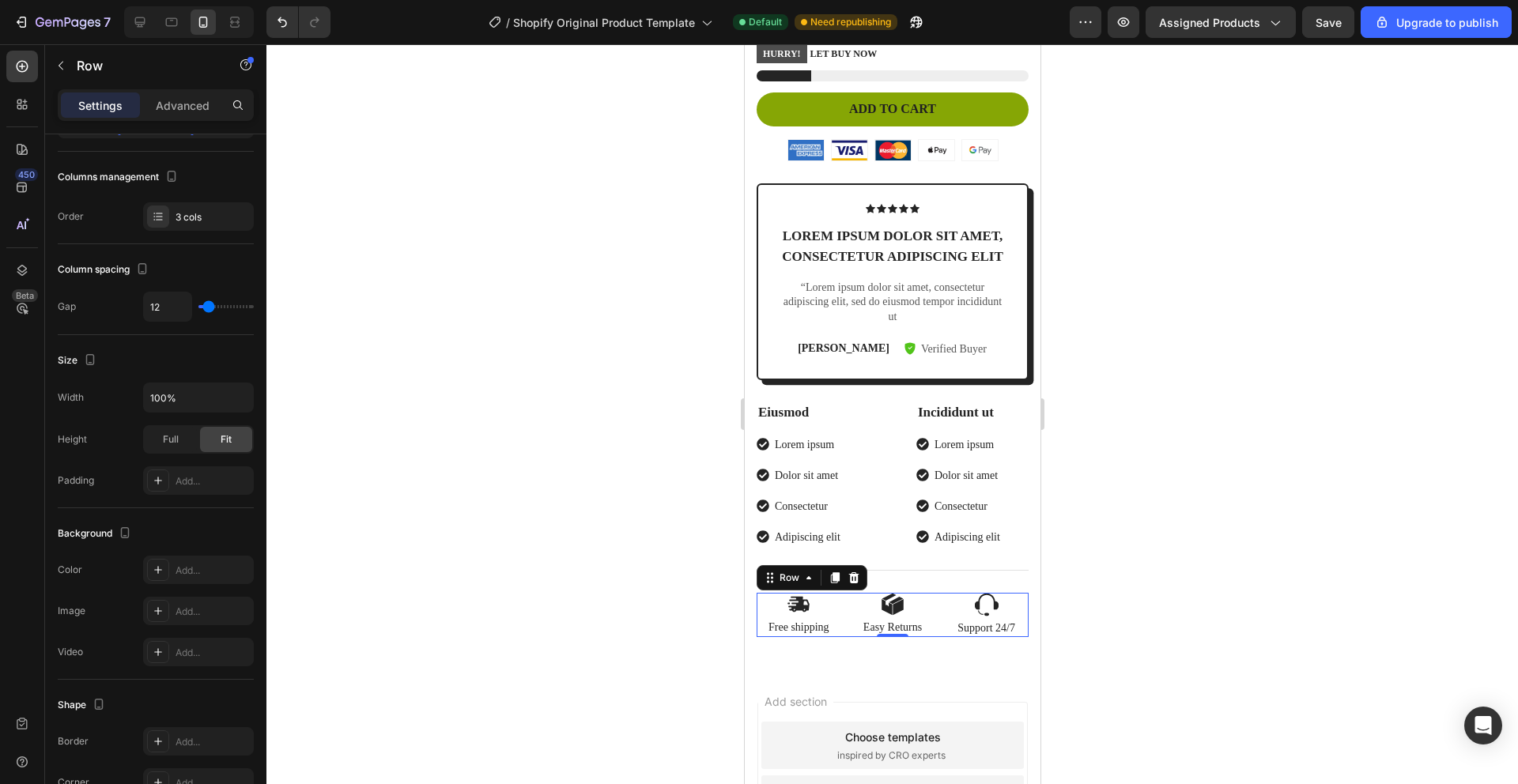
click at [1115, 569] on div at bounding box center [891, 413] width 1251 height 739
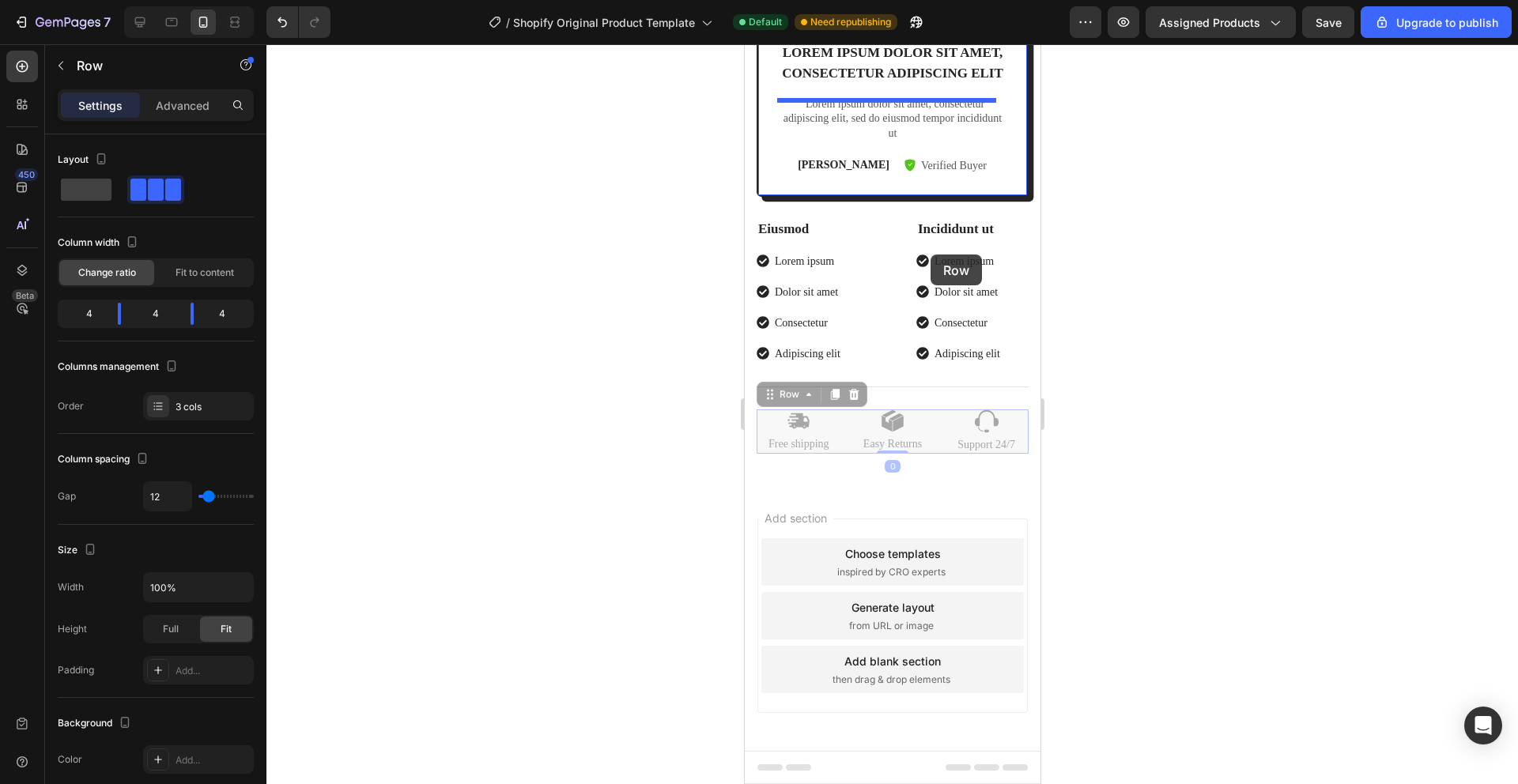
scroll to position [284, 0]
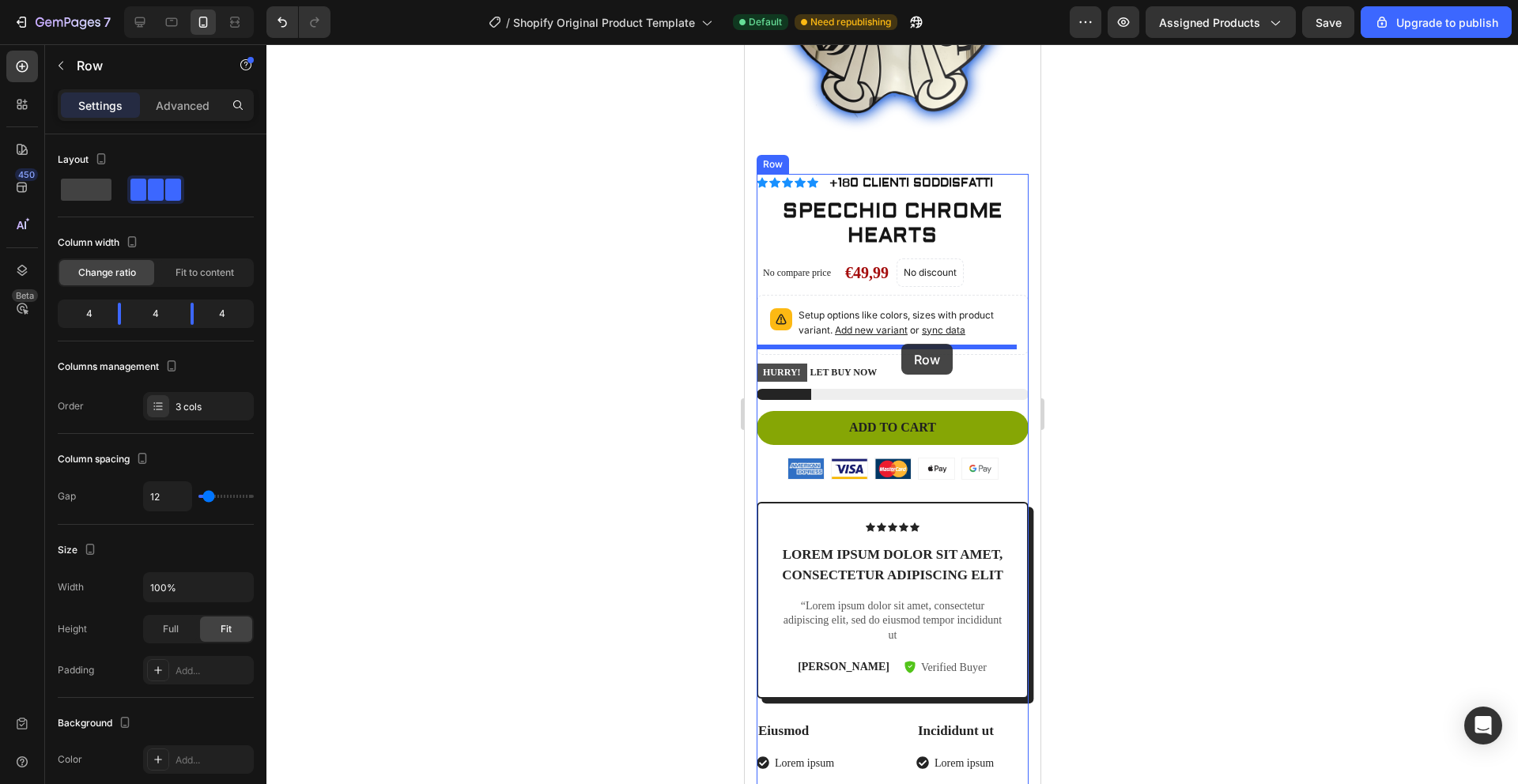
drag, startPoint x: 928, startPoint y: 611, endPoint x: 900, endPoint y: 344, distance: 268.5
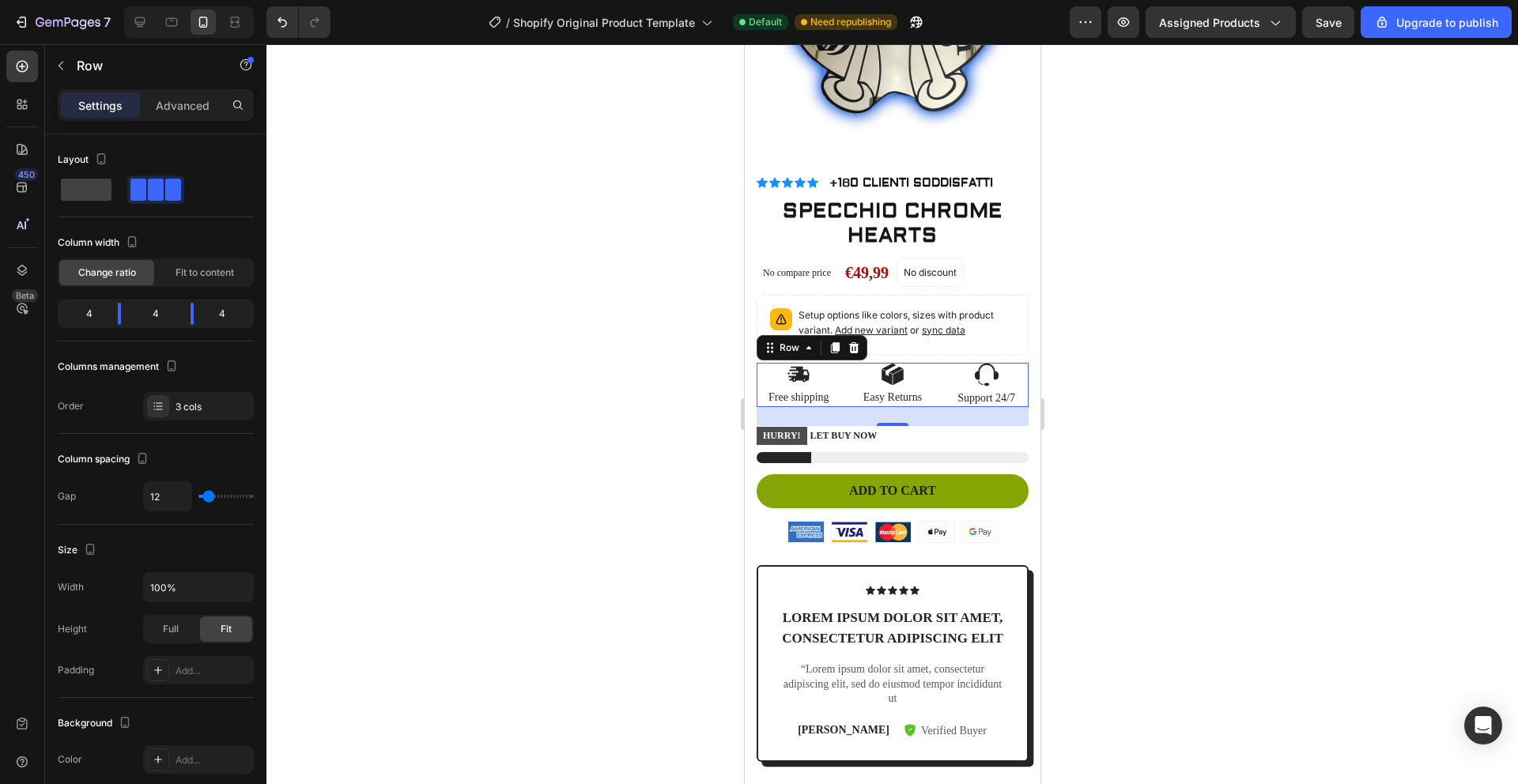
click at [1178, 315] on div at bounding box center [891, 413] width 1251 height 739
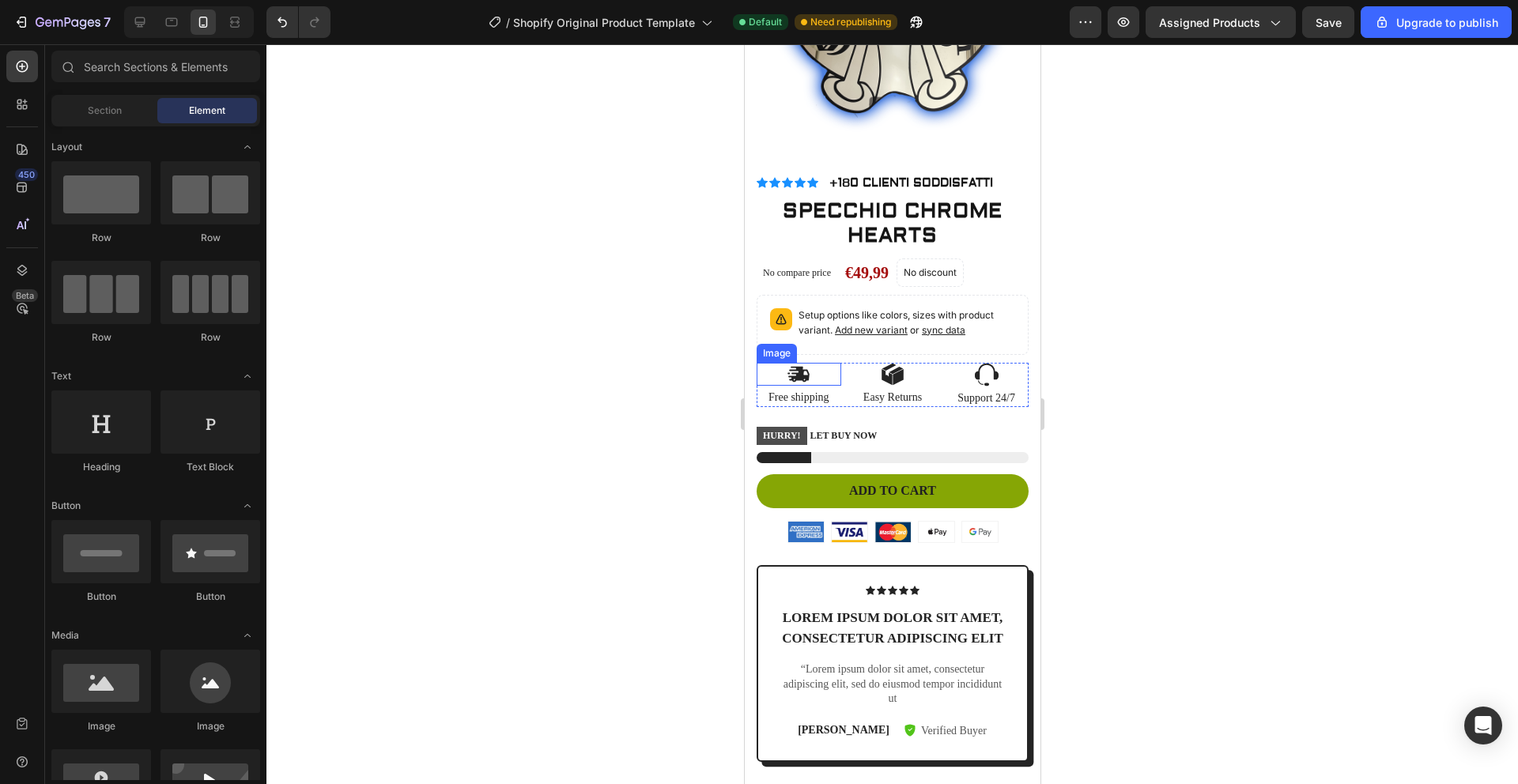
click at [816, 363] on div at bounding box center [797, 374] width 85 height 23
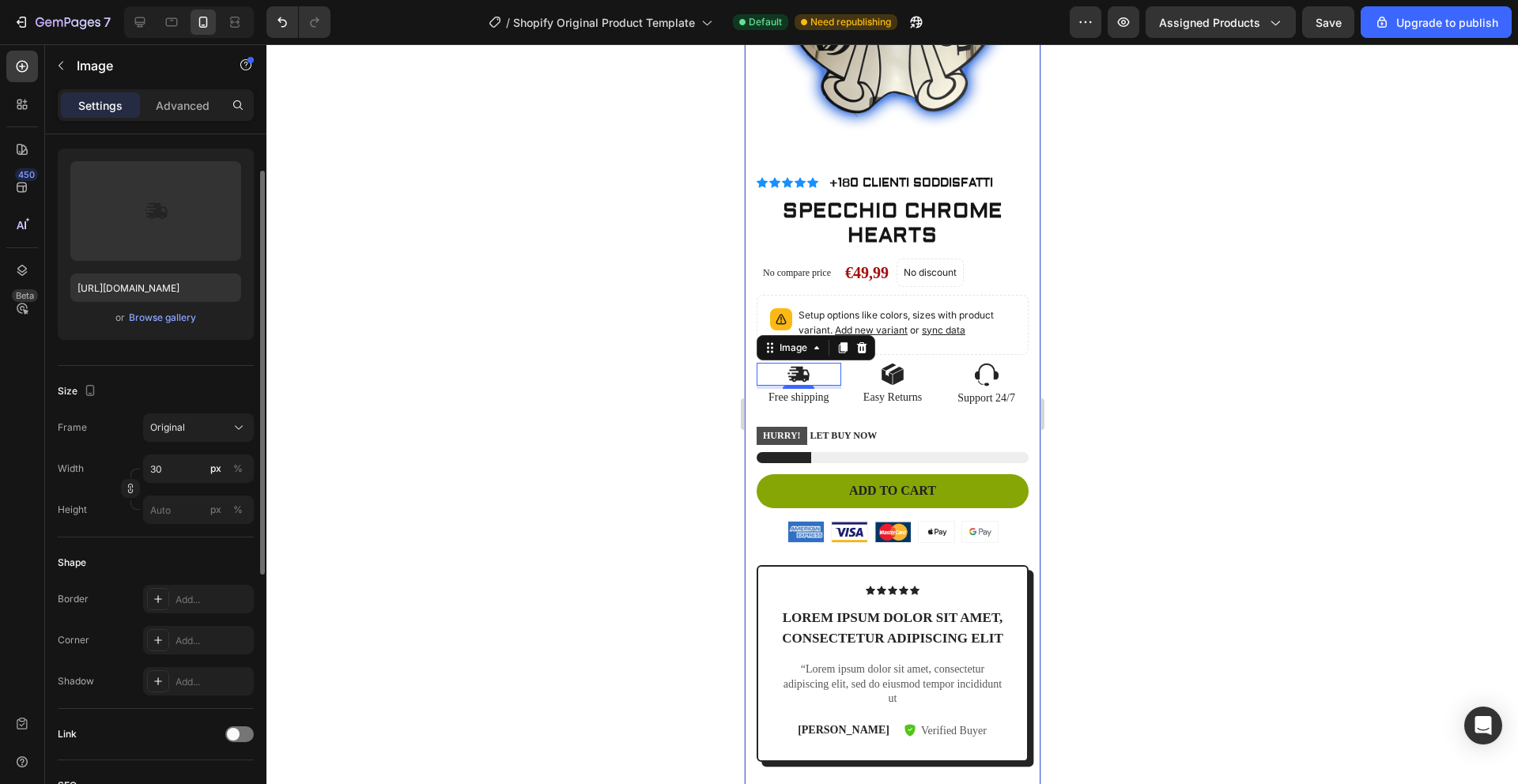
scroll to position [0, 0]
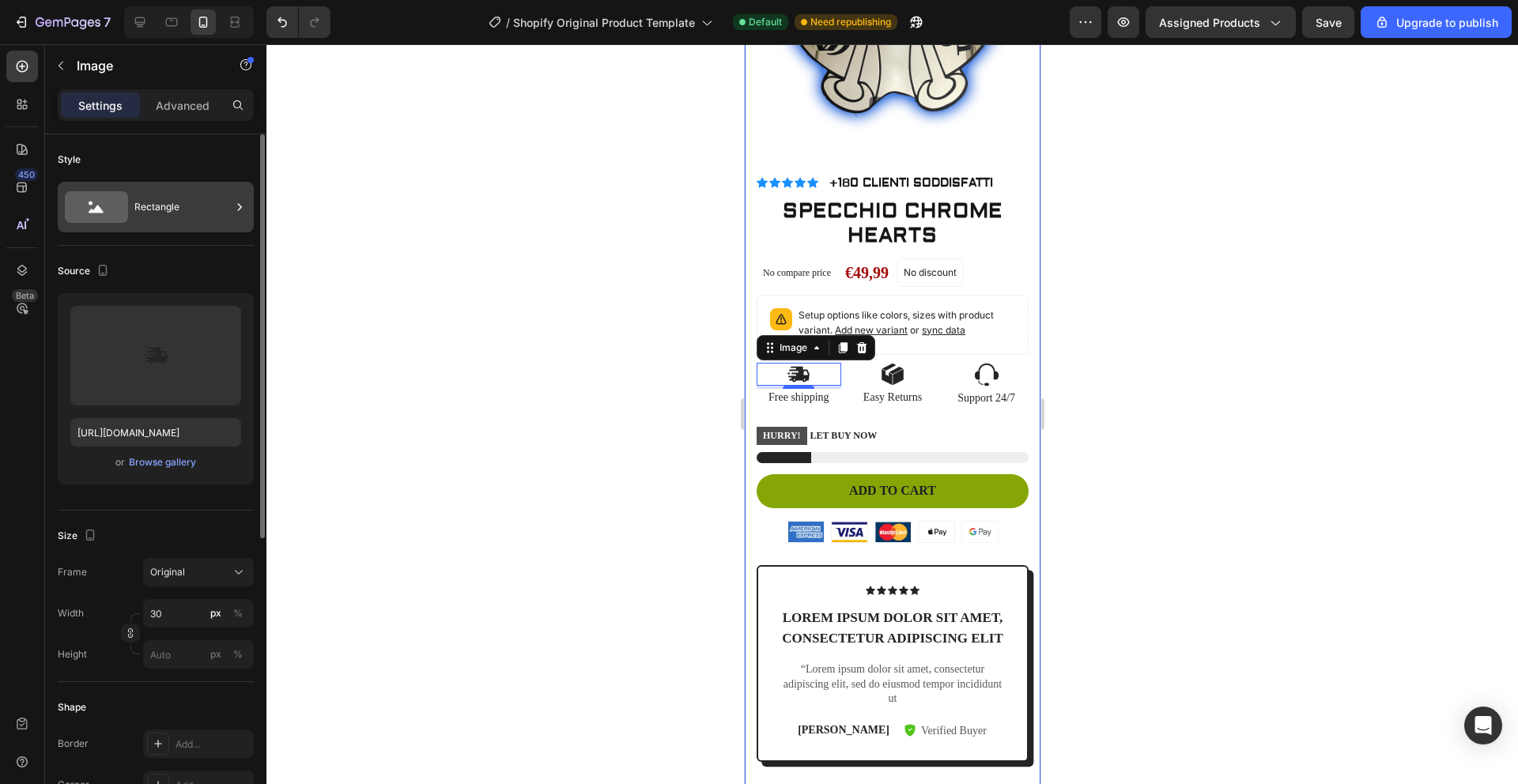
click at [238, 200] on icon at bounding box center [239, 207] width 16 height 16
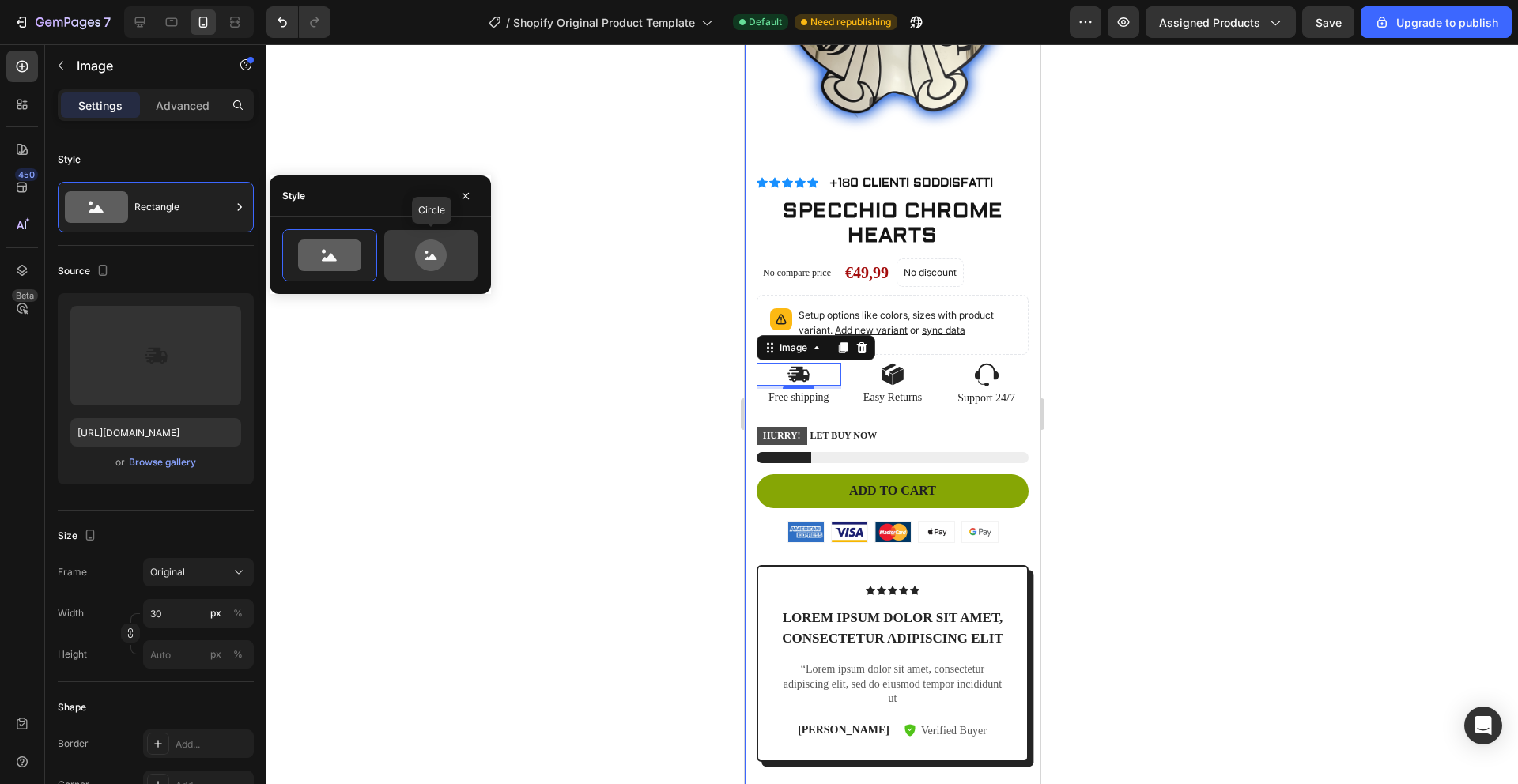
click at [422, 238] on div at bounding box center [431, 255] width 94 height 51
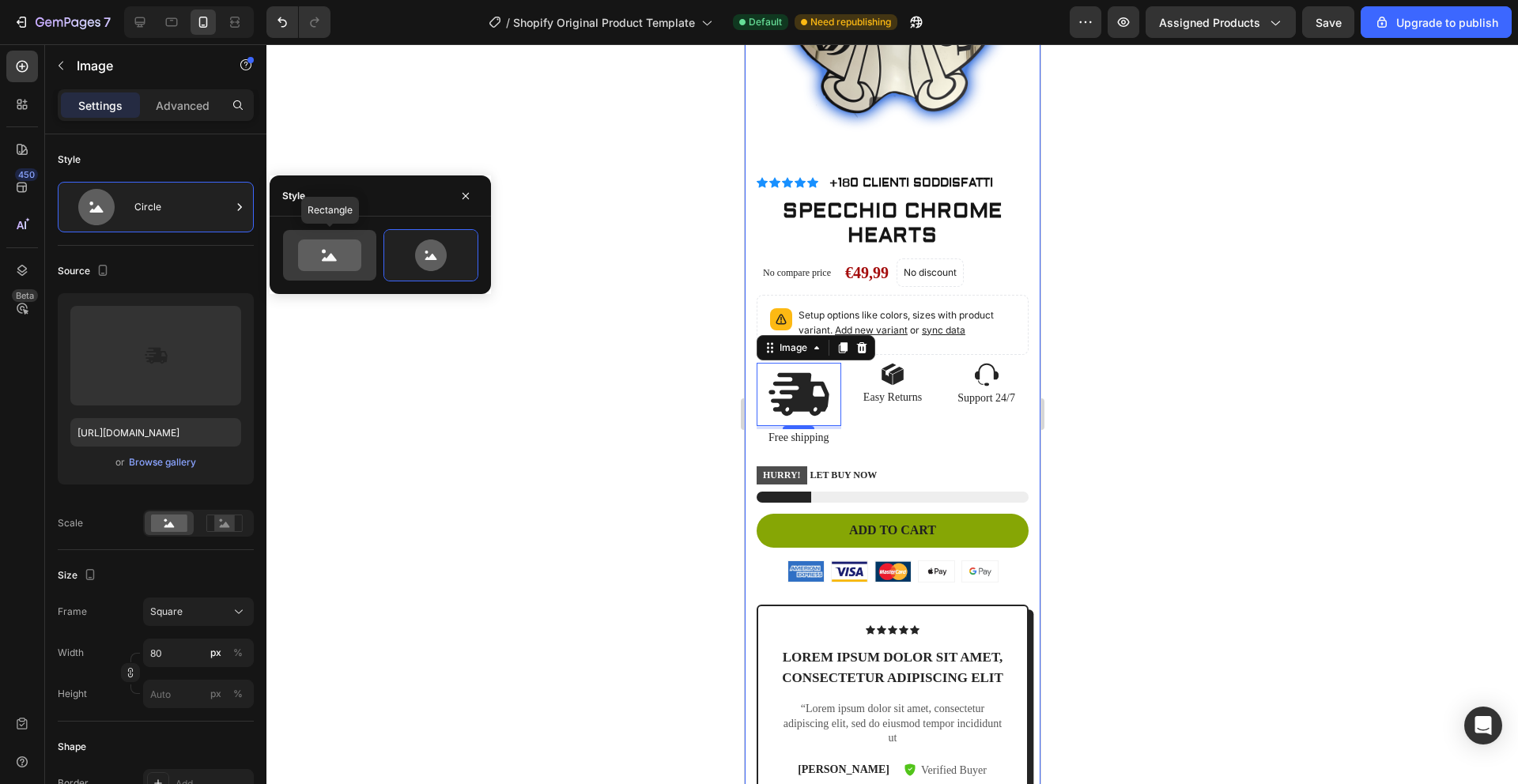
click at [346, 255] on icon at bounding box center [329, 255] width 63 height 32
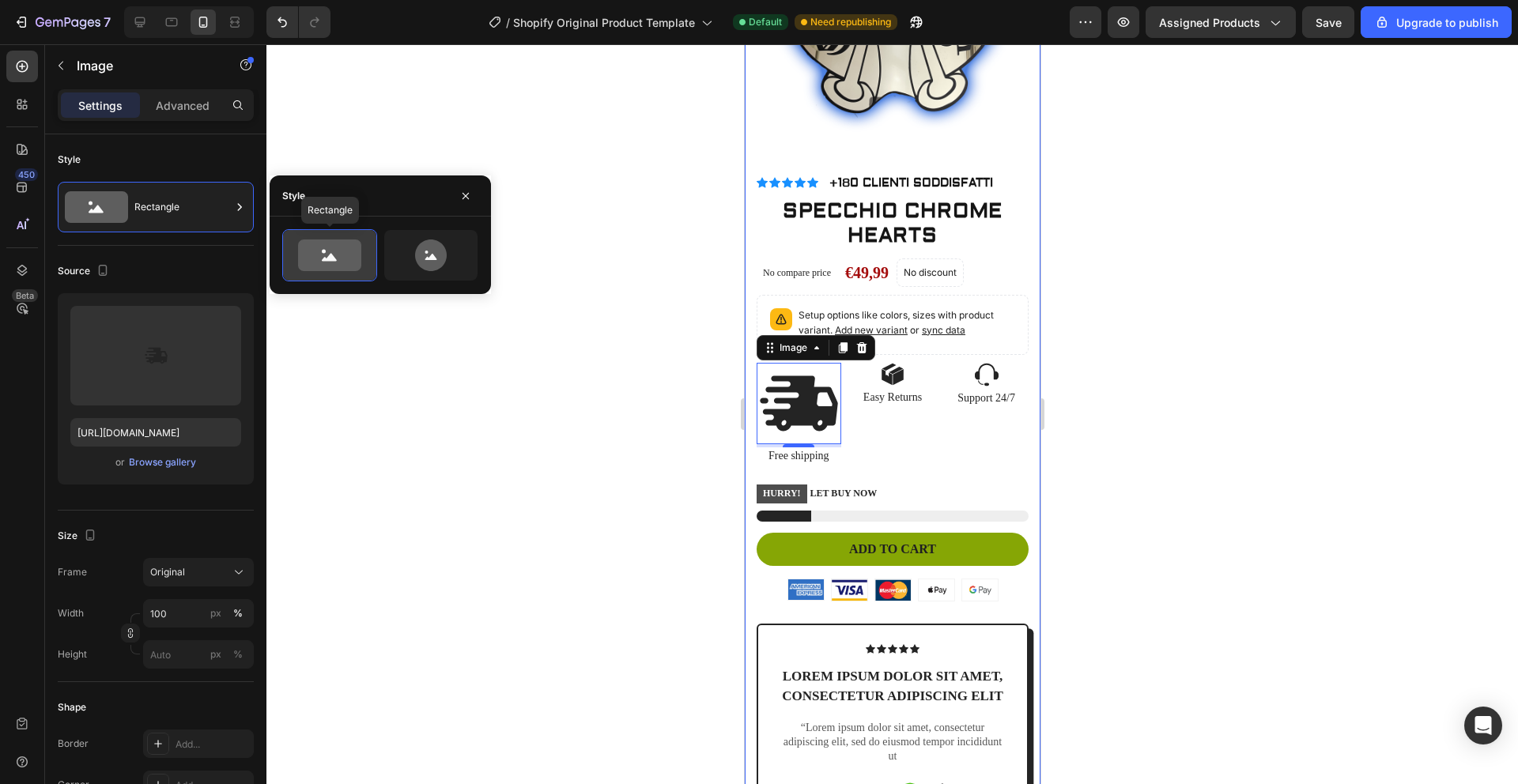
click at [346, 255] on icon at bounding box center [329, 255] width 63 height 32
click at [438, 257] on icon at bounding box center [431, 255] width 32 height 32
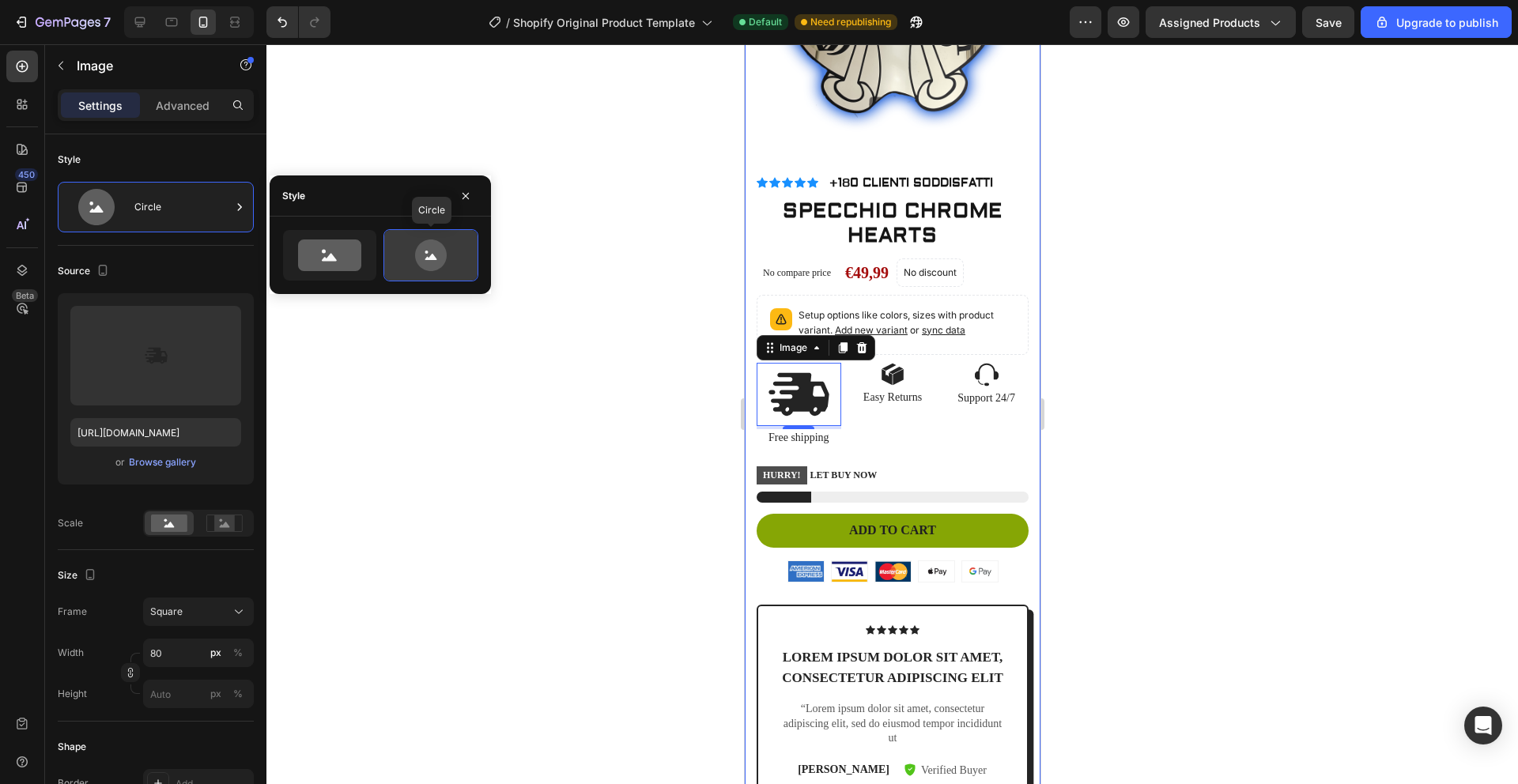
click at [438, 257] on icon at bounding box center [431, 255] width 32 height 32
click at [368, 260] on div at bounding box center [330, 255] width 94 height 51
type input "100"
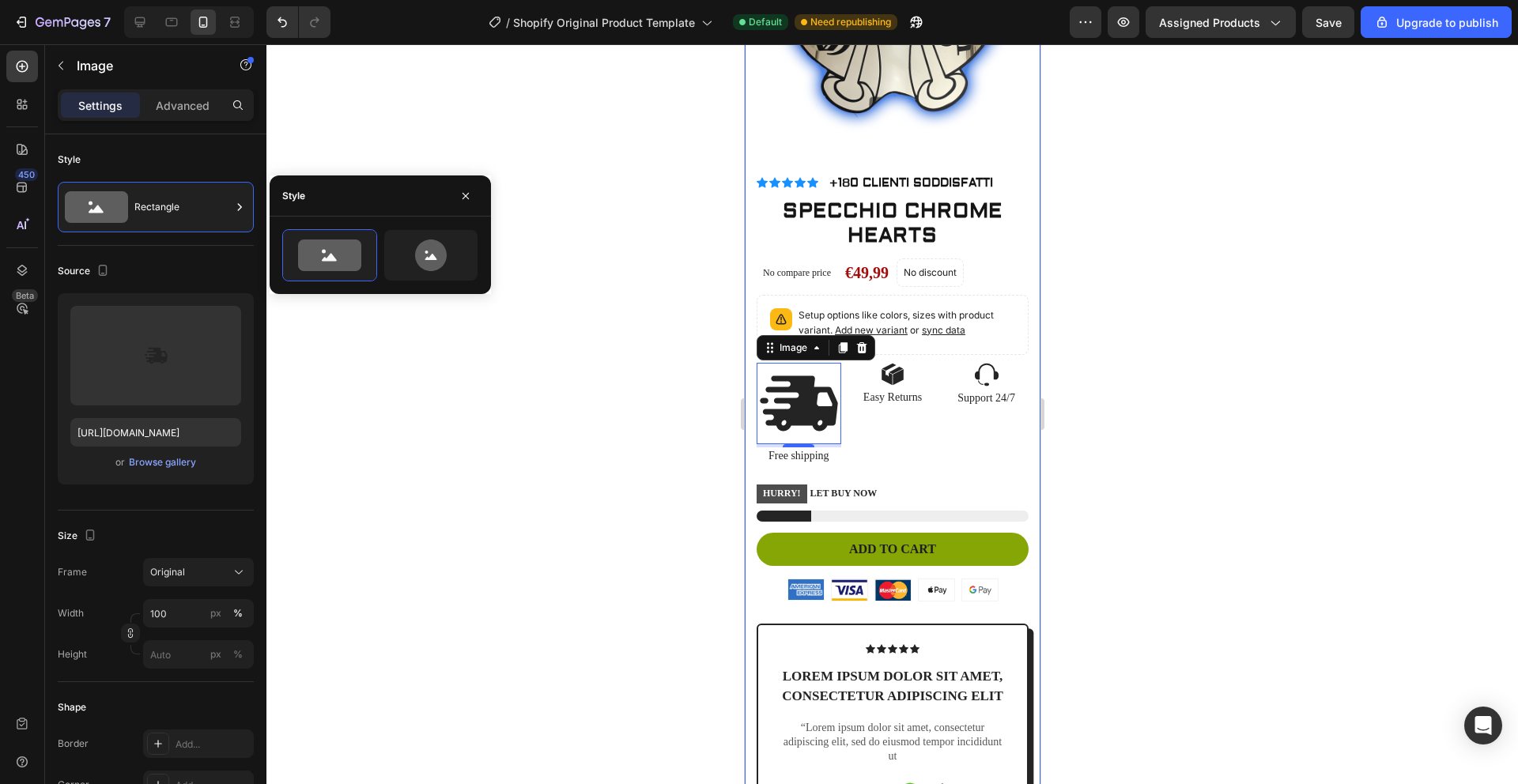
click at [435, 315] on div at bounding box center [891, 413] width 1251 height 739
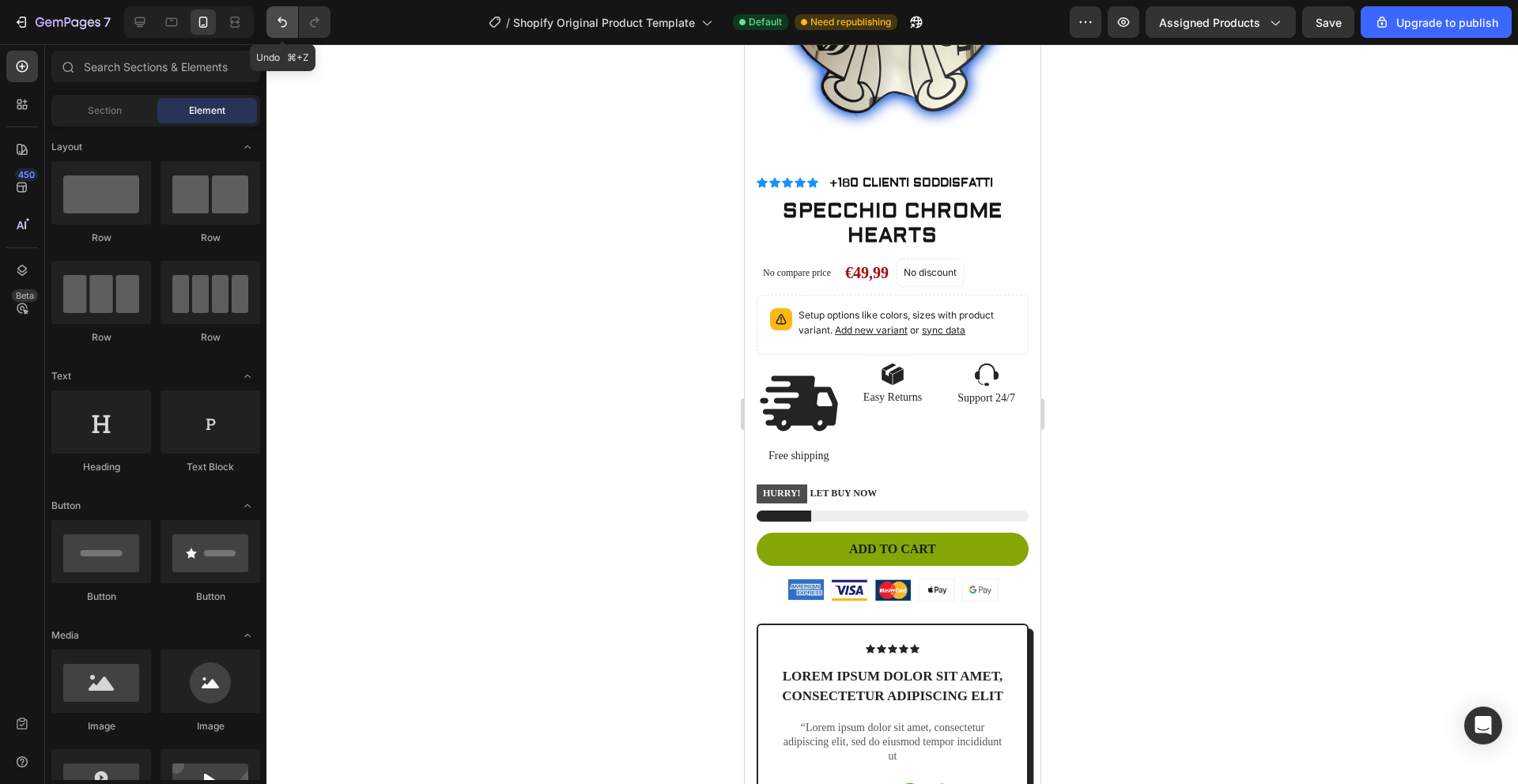
click at [285, 24] on icon "Undo/Redo" at bounding box center [282, 22] width 10 height 10
click at [284, 24] on icon "Undo/Redo" at bounding box center [282, 22] width 16 height 16
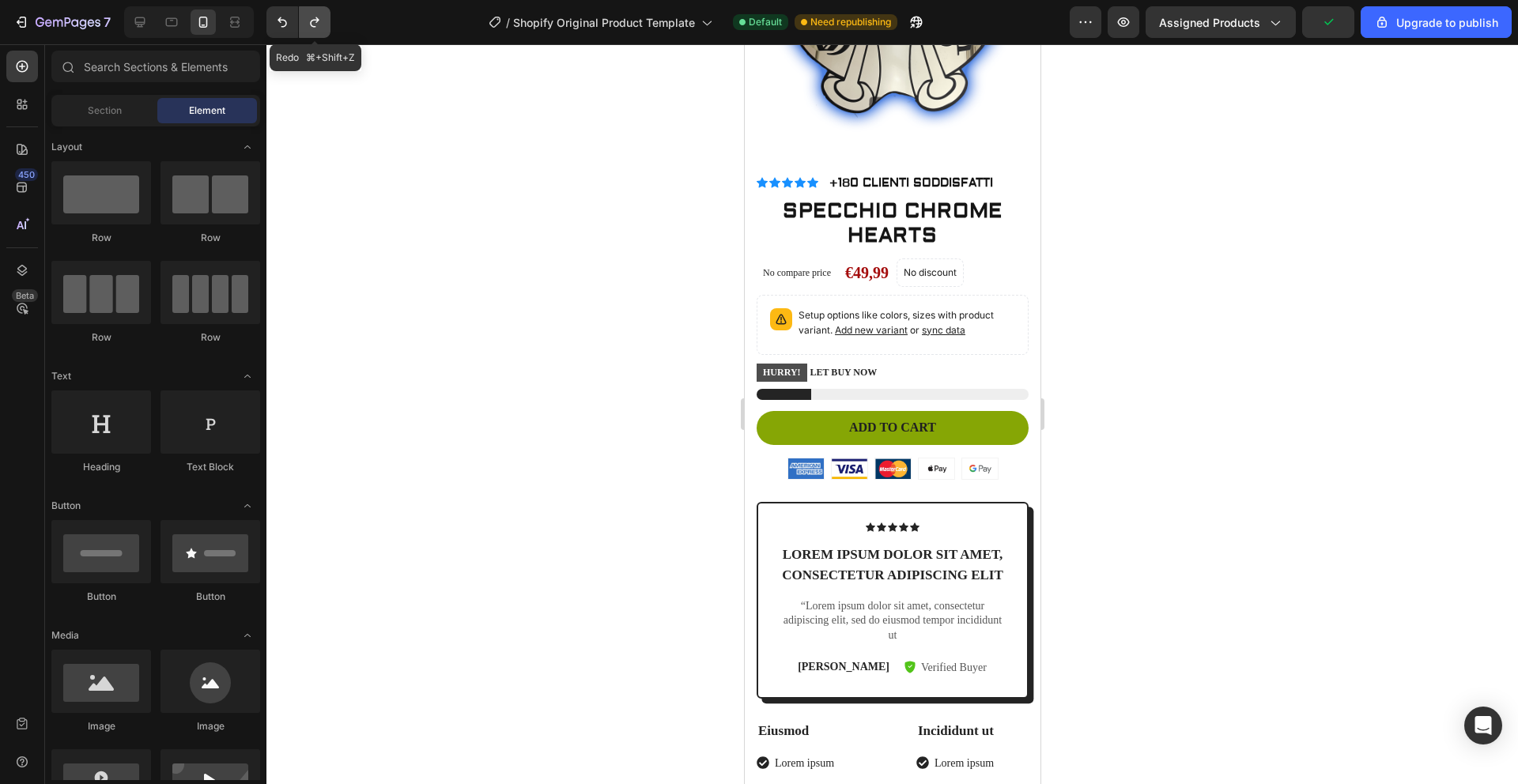
click at [330, 25] on button "Undo/Redo" at bounding box center [315, 22] width 32 height 32
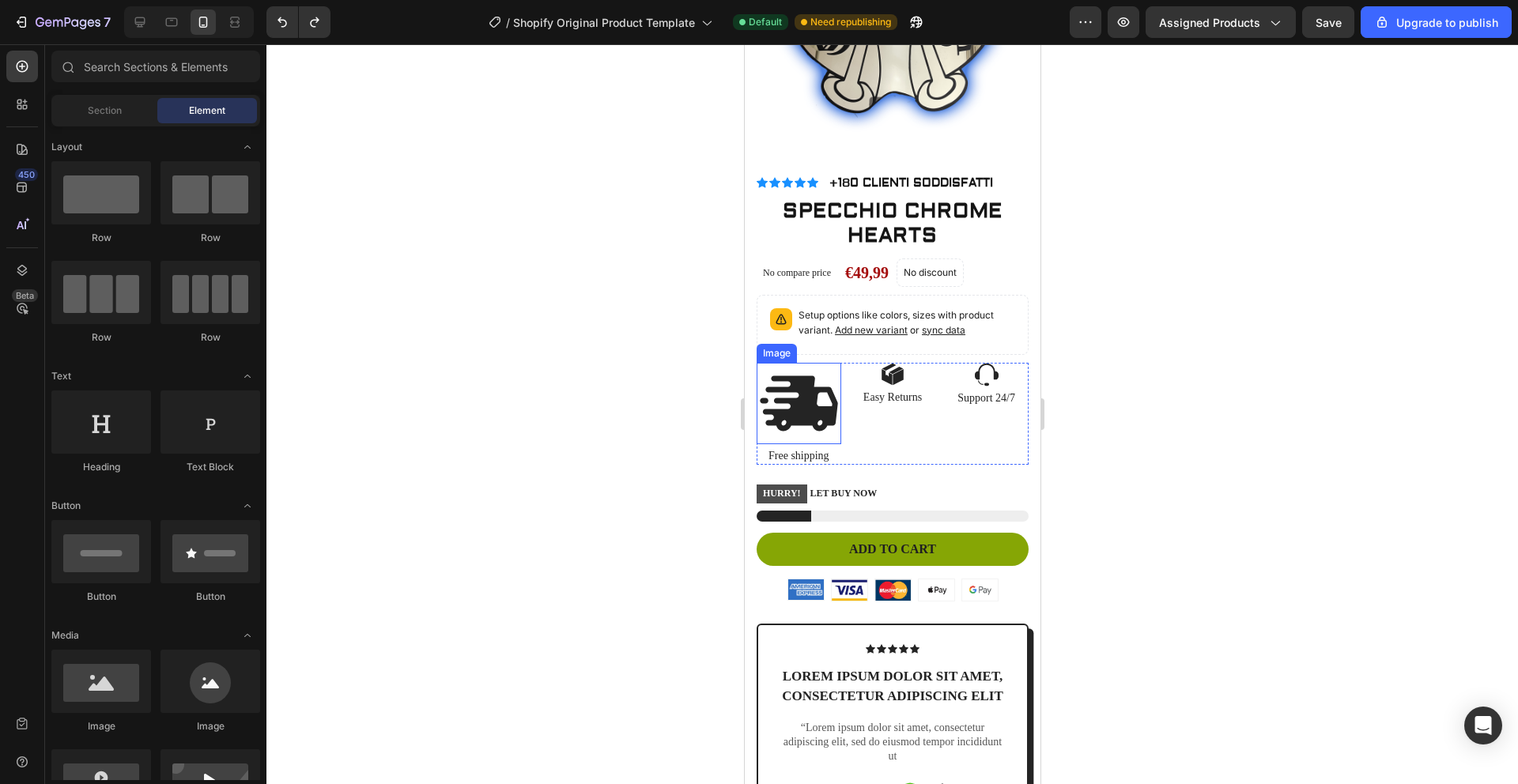
click at [796, 363] on img at bounding box center [797, 403] width 85 height 82
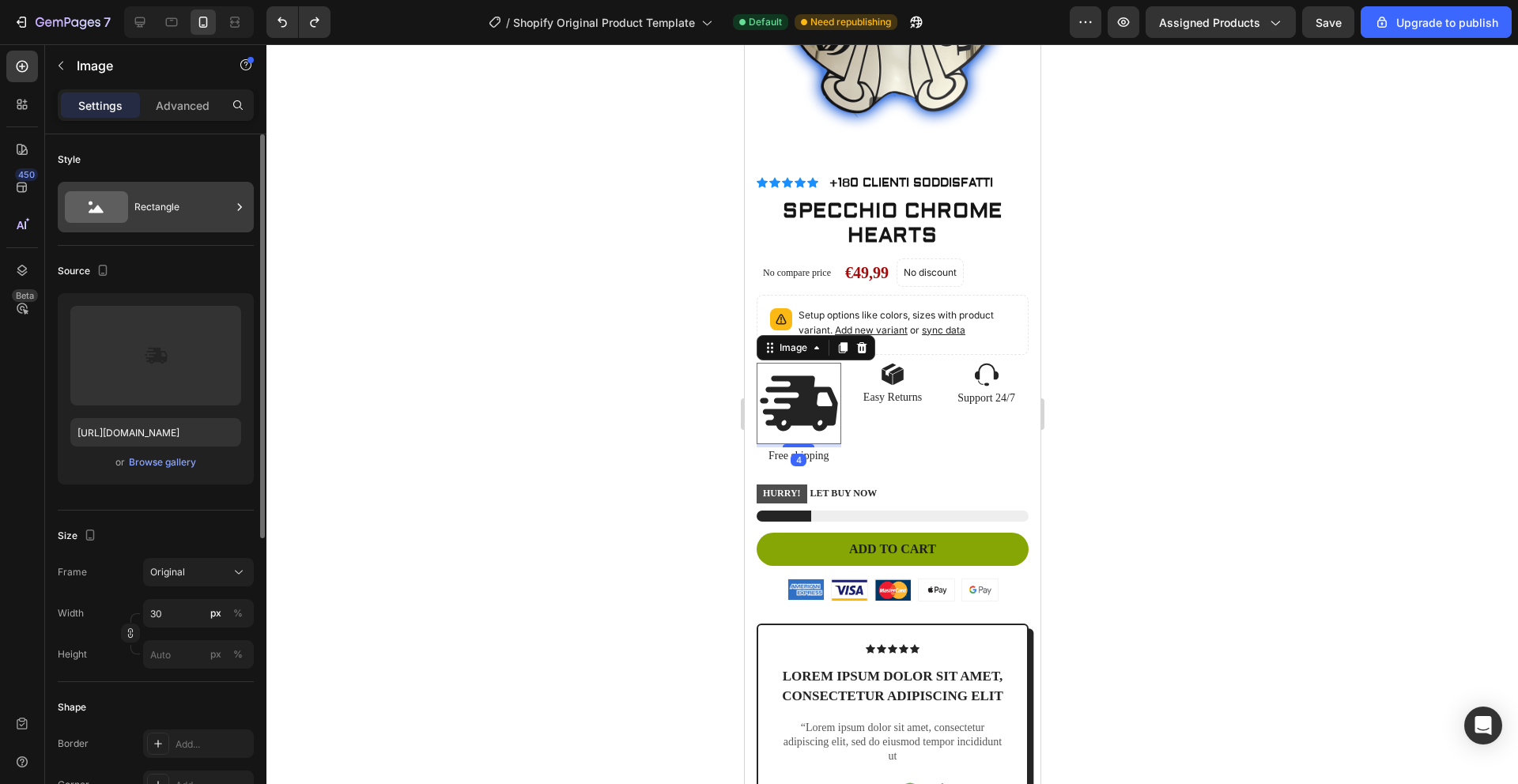
click at [177, 204] on div "Rectangle" at bounding box center [182, 207] width 97 height 36
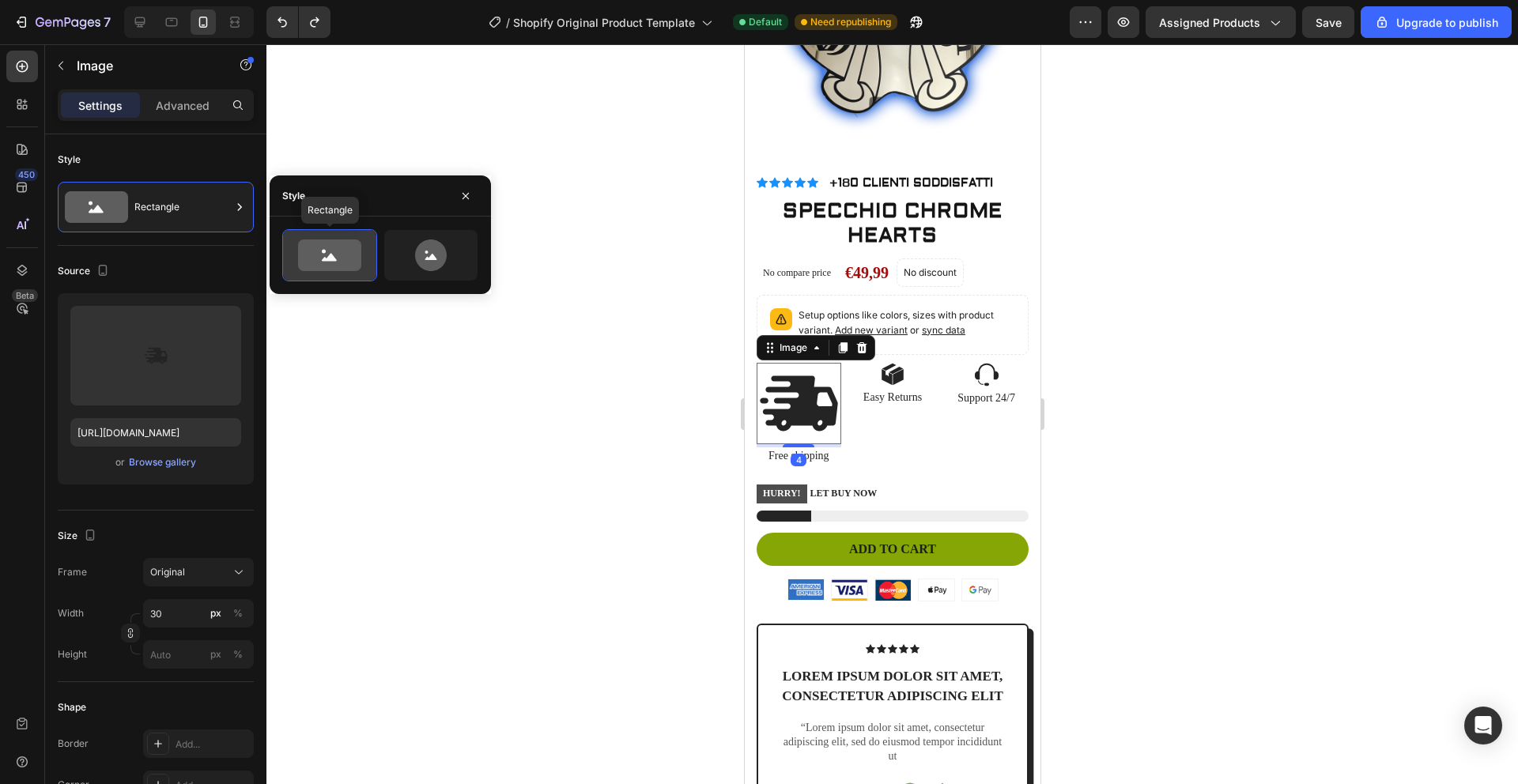
click at [314, 251] on icon at bounding box center [329, 255] width 63 height 32
click at [434, 242] on icon at bounding box center [431, 255] width 32 height 32
type input "80"
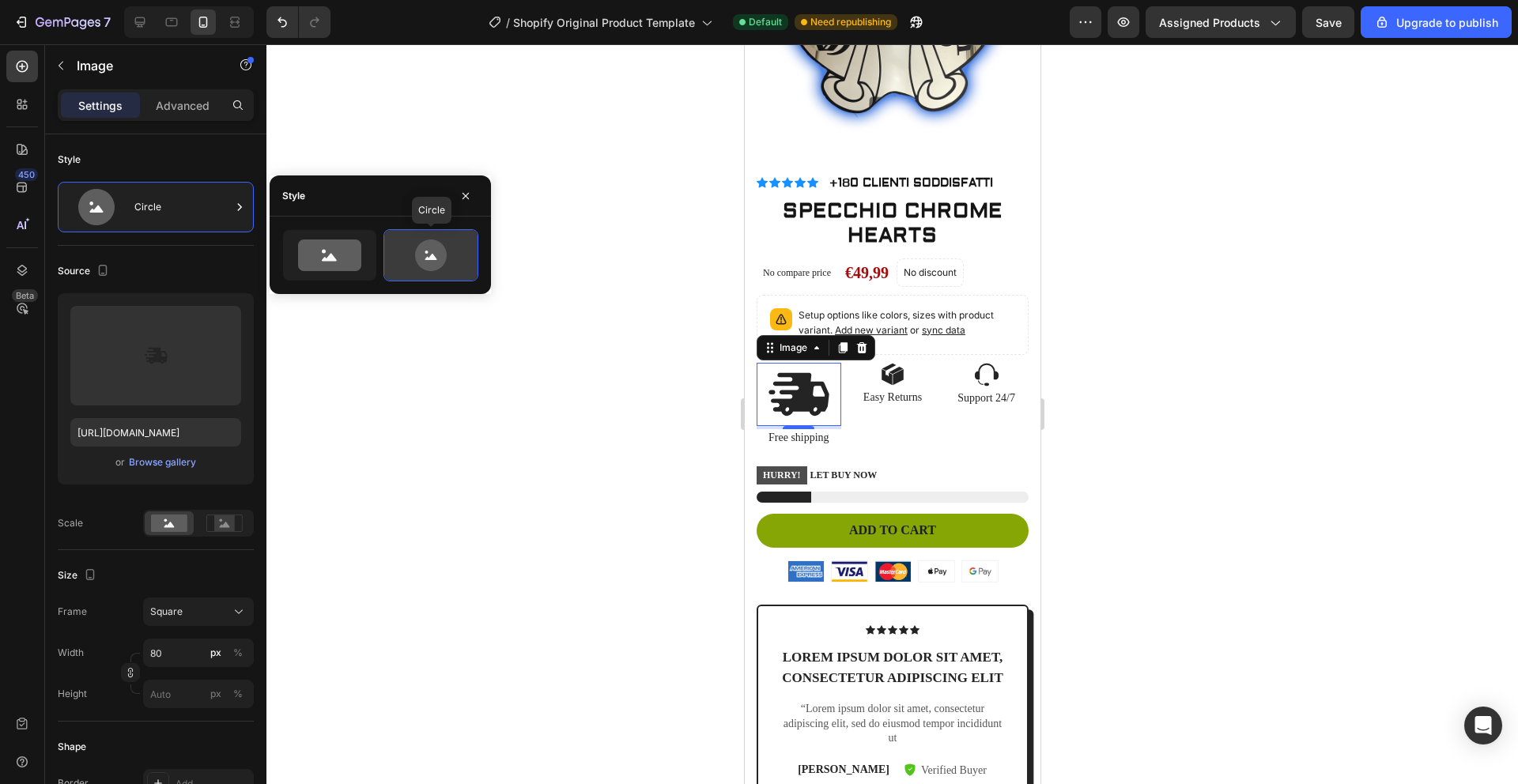
click at [434, 242] on icon at bounding box center [431, 255] width 32 height 32
click at [484, 351] on div at bounding box center [891, 413] width 1251 height 739
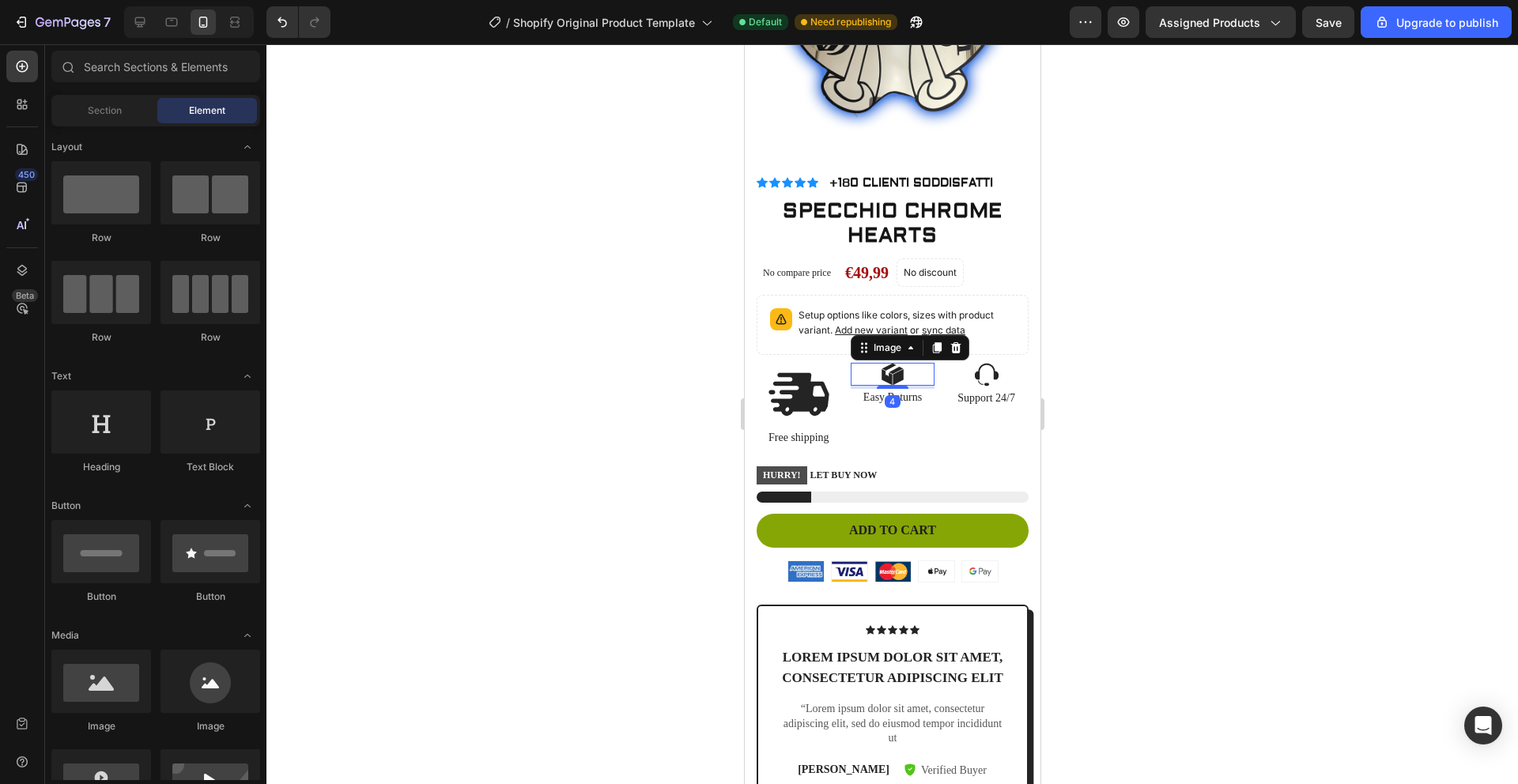
click at [892, 363] on img at bounding box center [892, 374] width 24 height 23
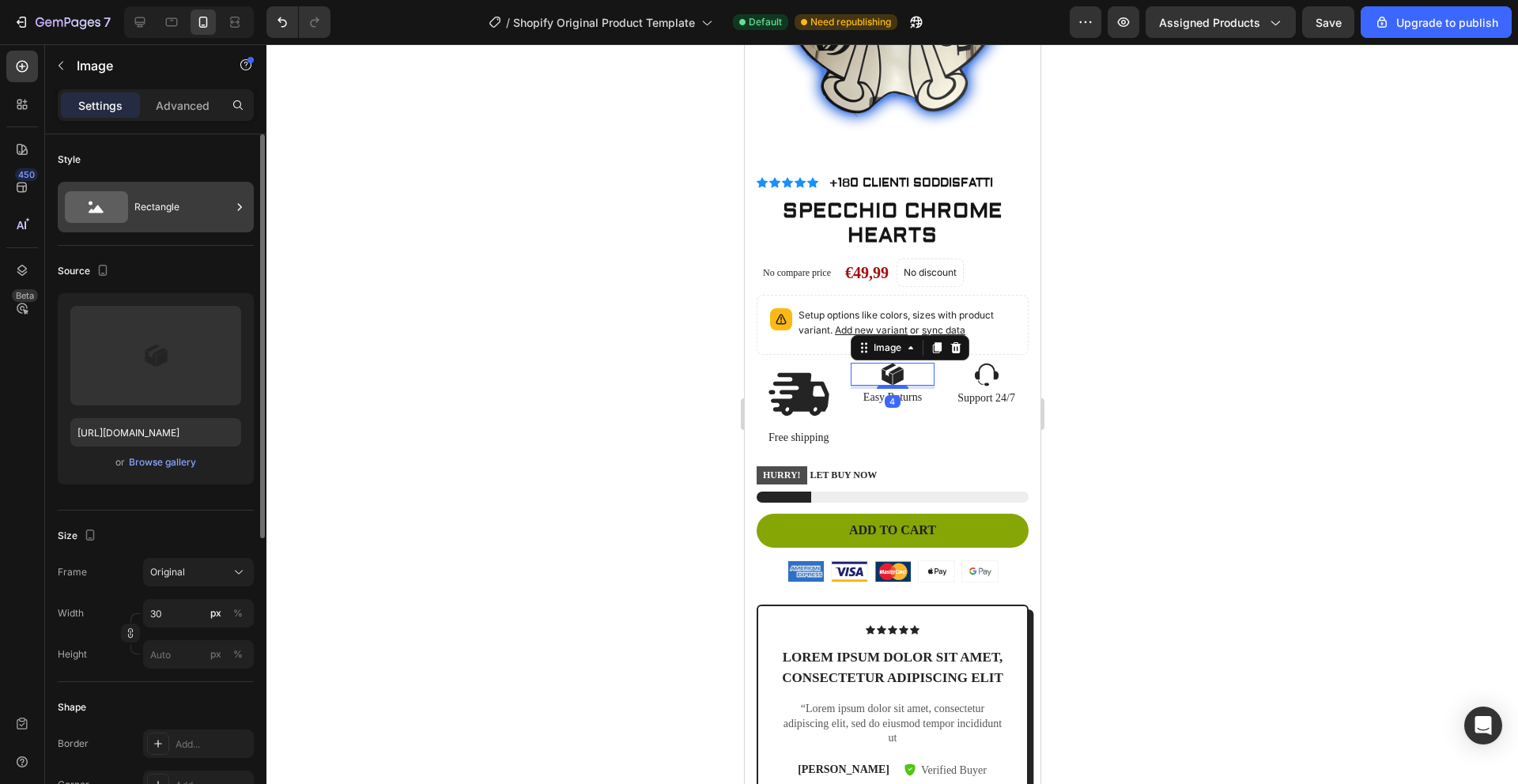
click at [235, 207] on icon at bounding box center [239, 207] width 16 height 16
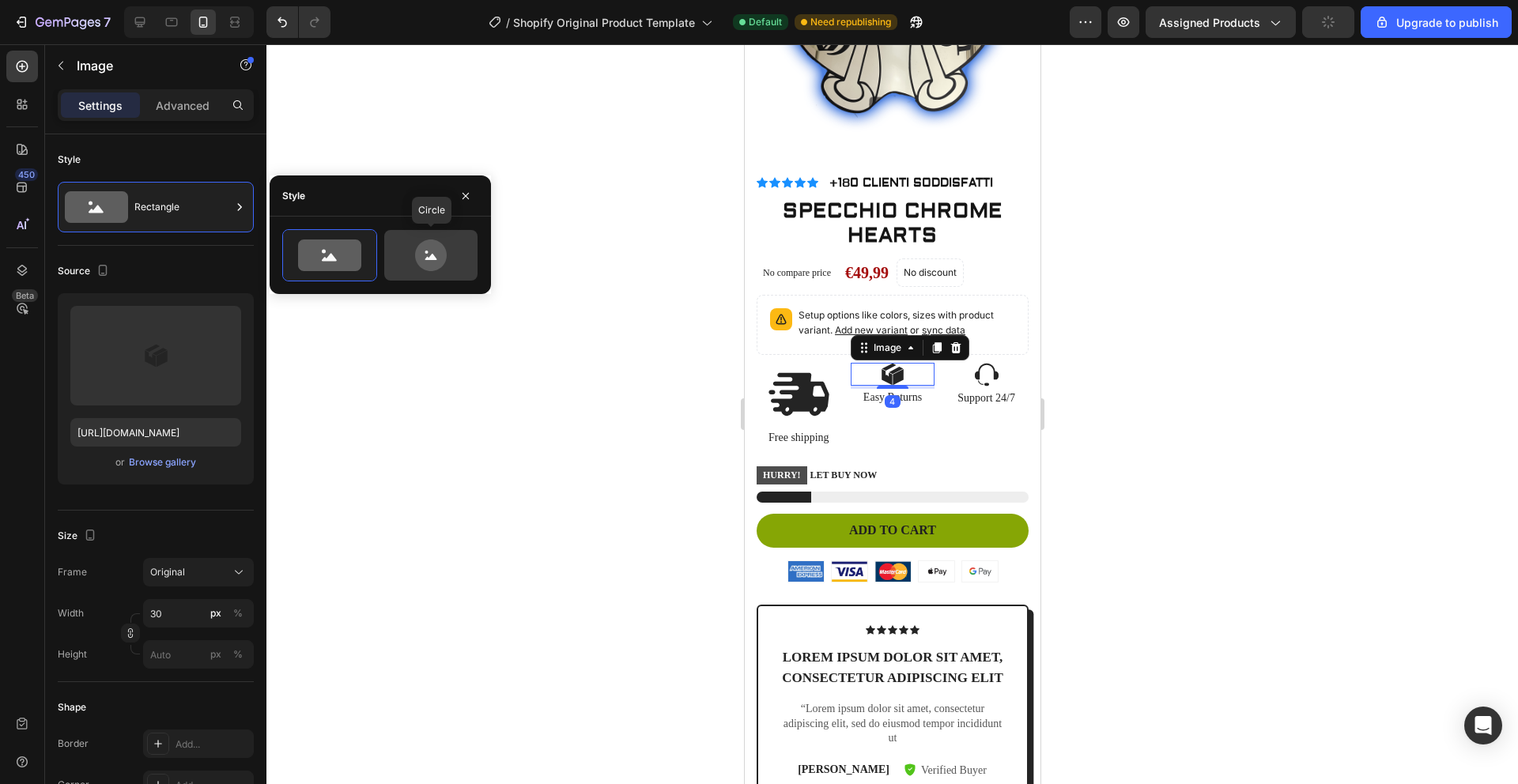
click at [422, 252] on icon at bounding box center [431, 255] width 32 height 32
type input "80"
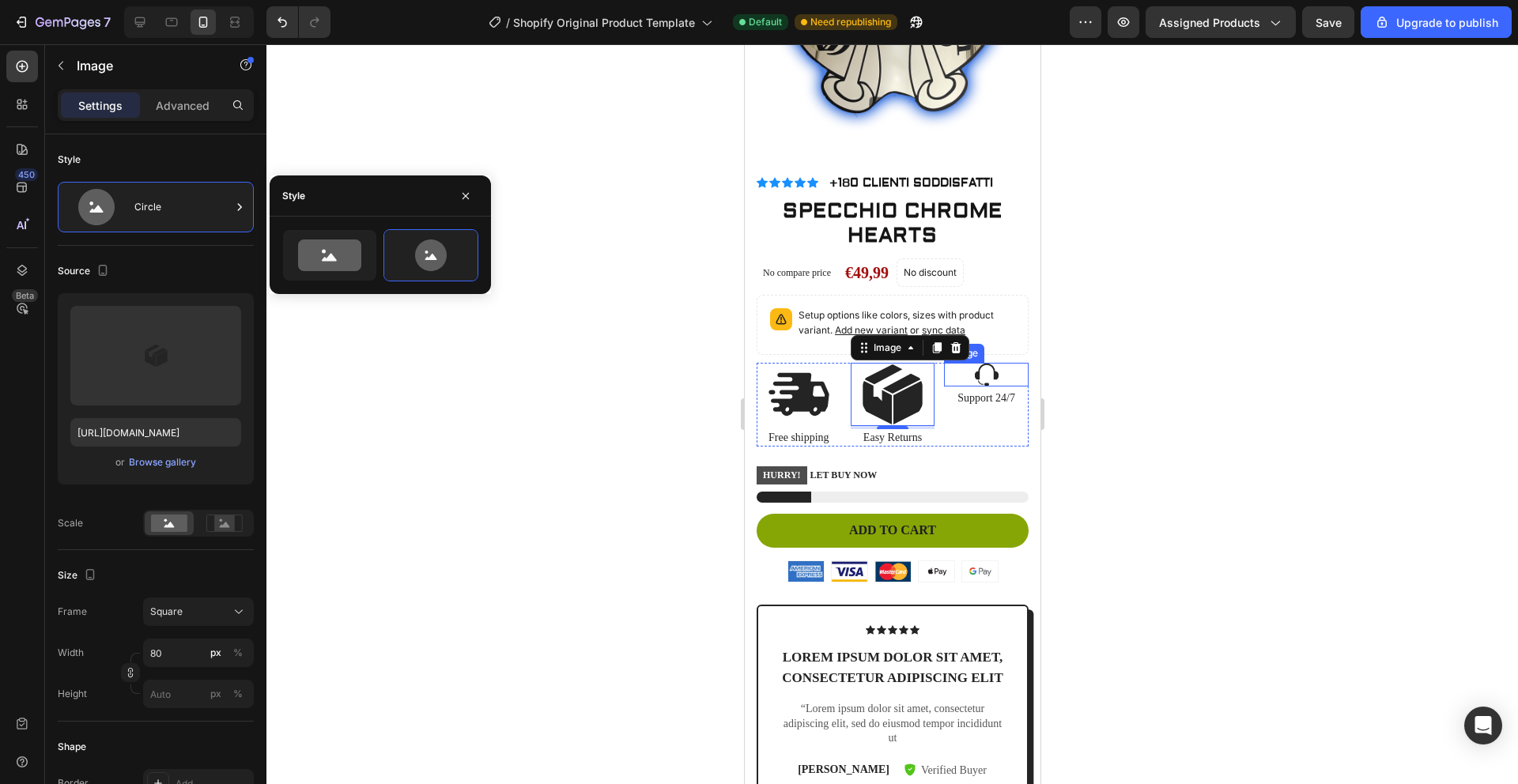
click at [980, 363] on img at bounding box center [986, 375] width 24 height 24
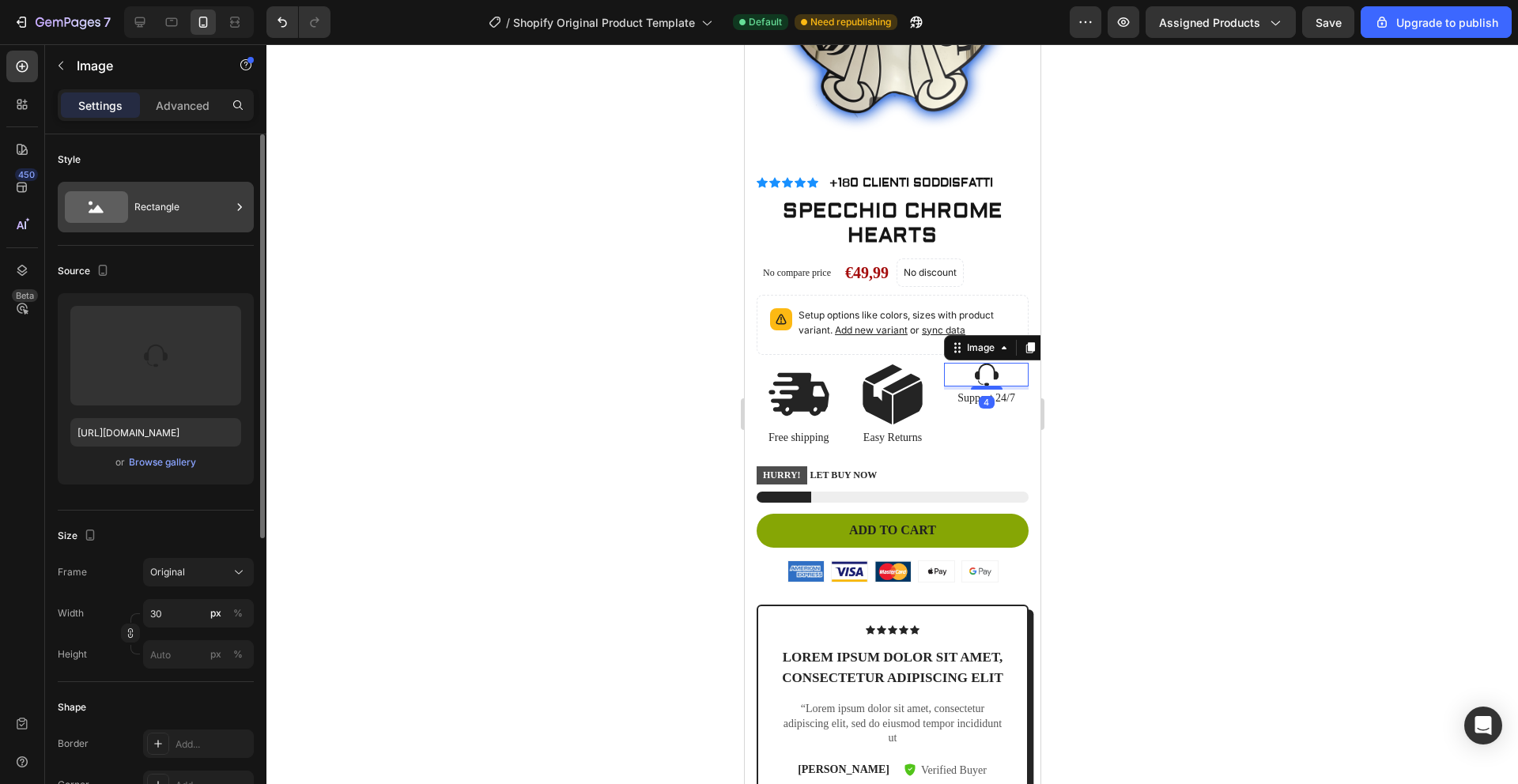
click at [233, 200] on icon at bounding box center [239, 207] width 16 height 16
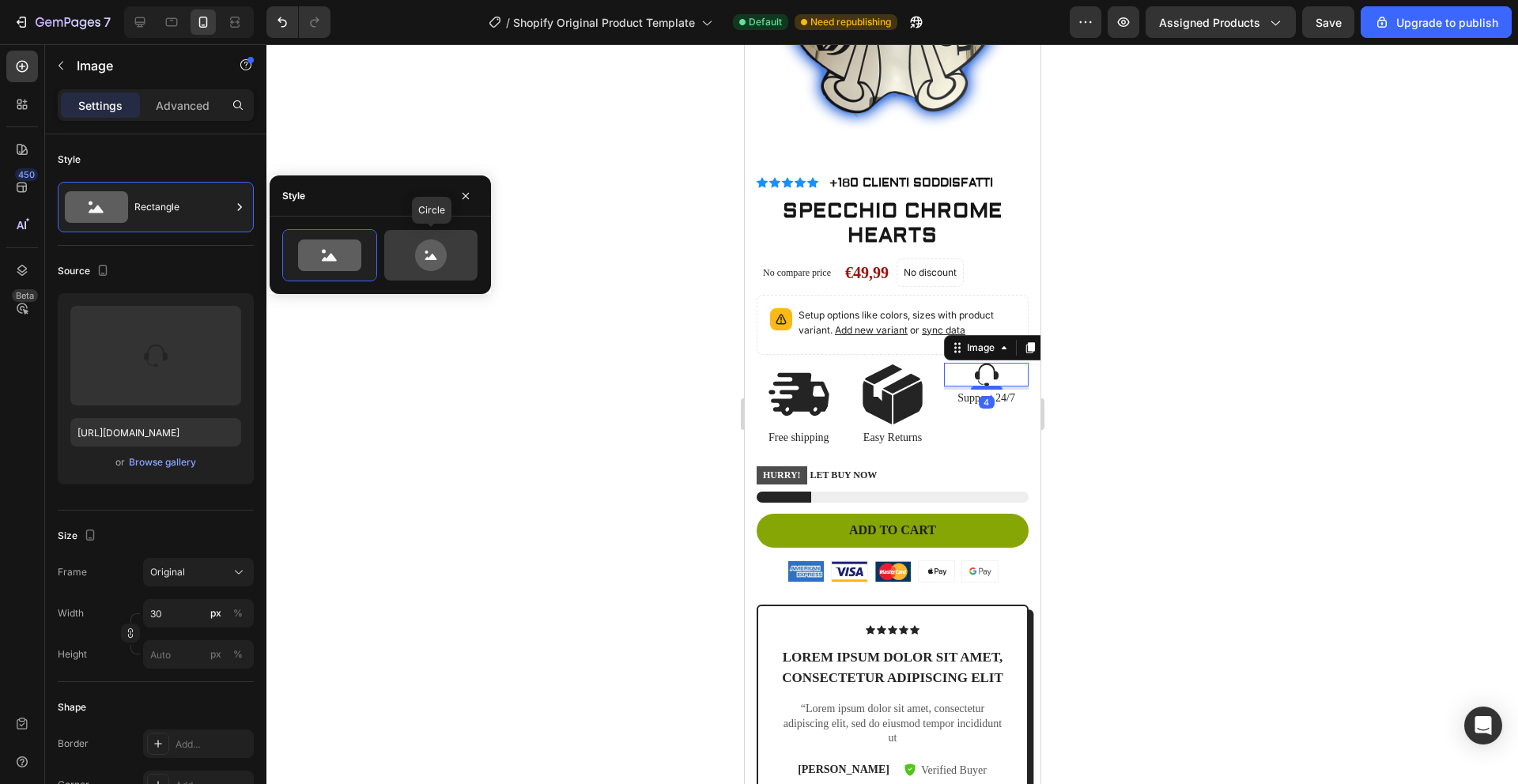
click at [411, 235] on div at bounding box center [431, 255] width 94 height 51
type input "80"
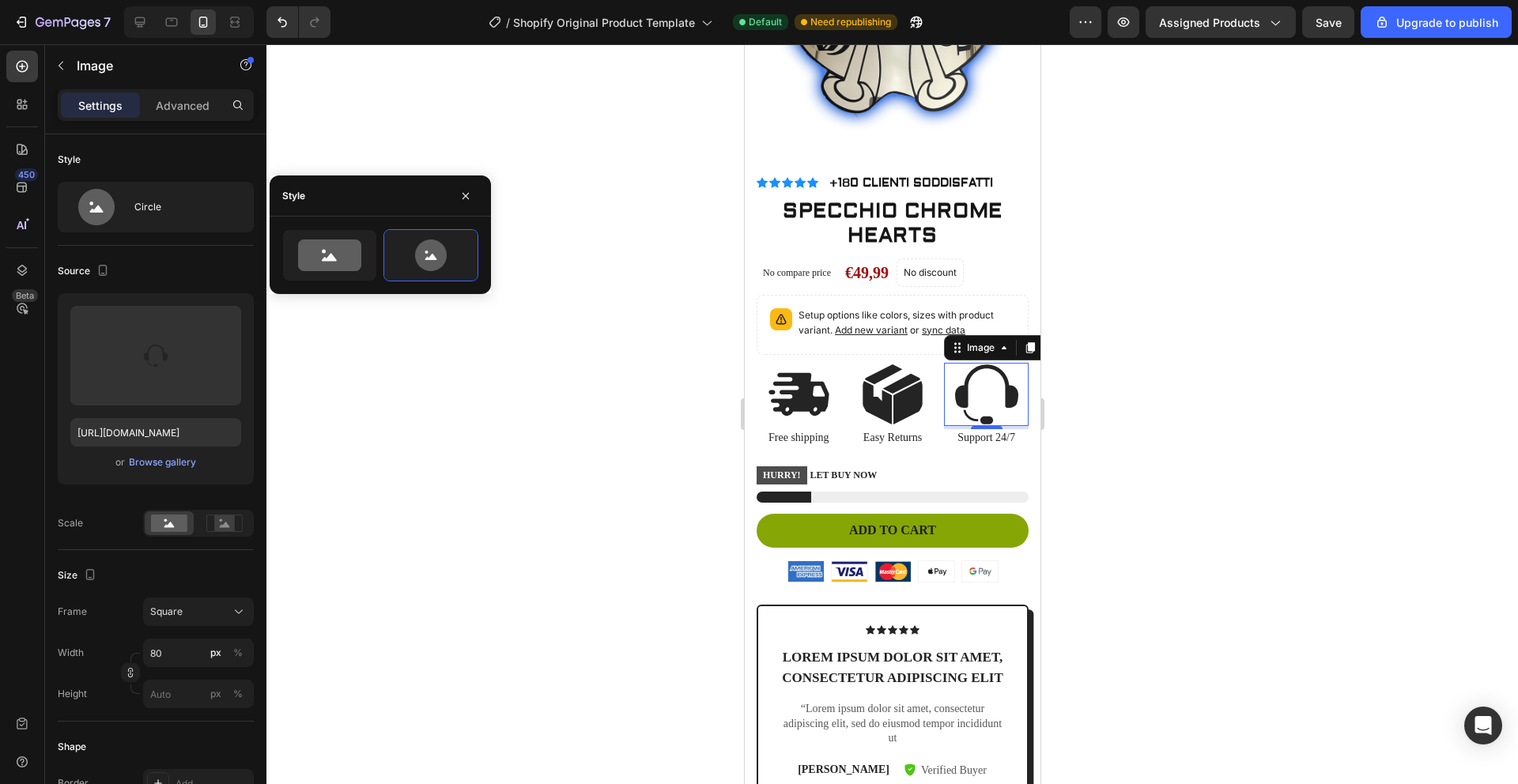
click at [571, 418] on div at bounding box center [891, 413] width 1251 height 739
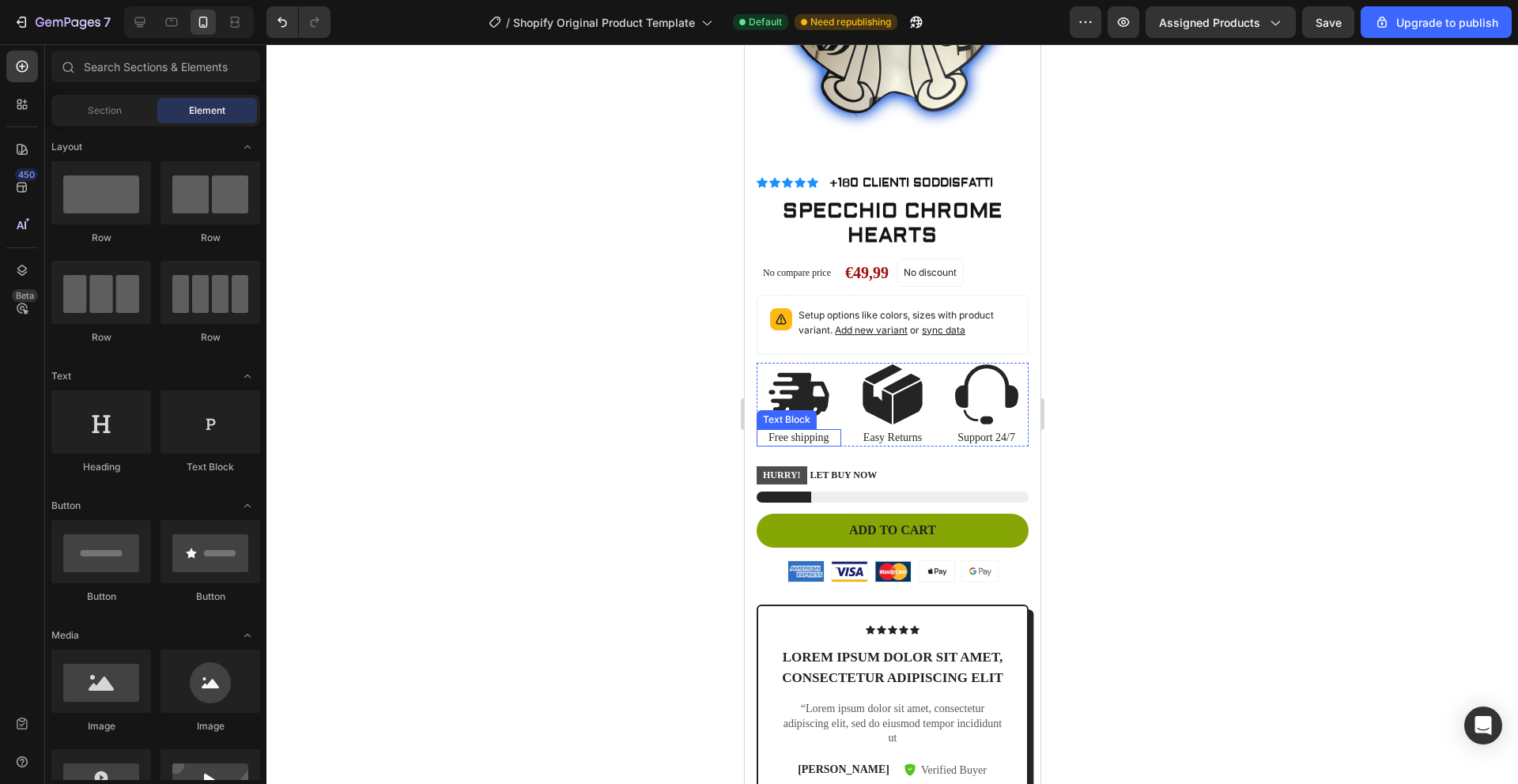
click at [817, 430] on p "Free shipping" at bounding box center [798, 437] width 82 height 14
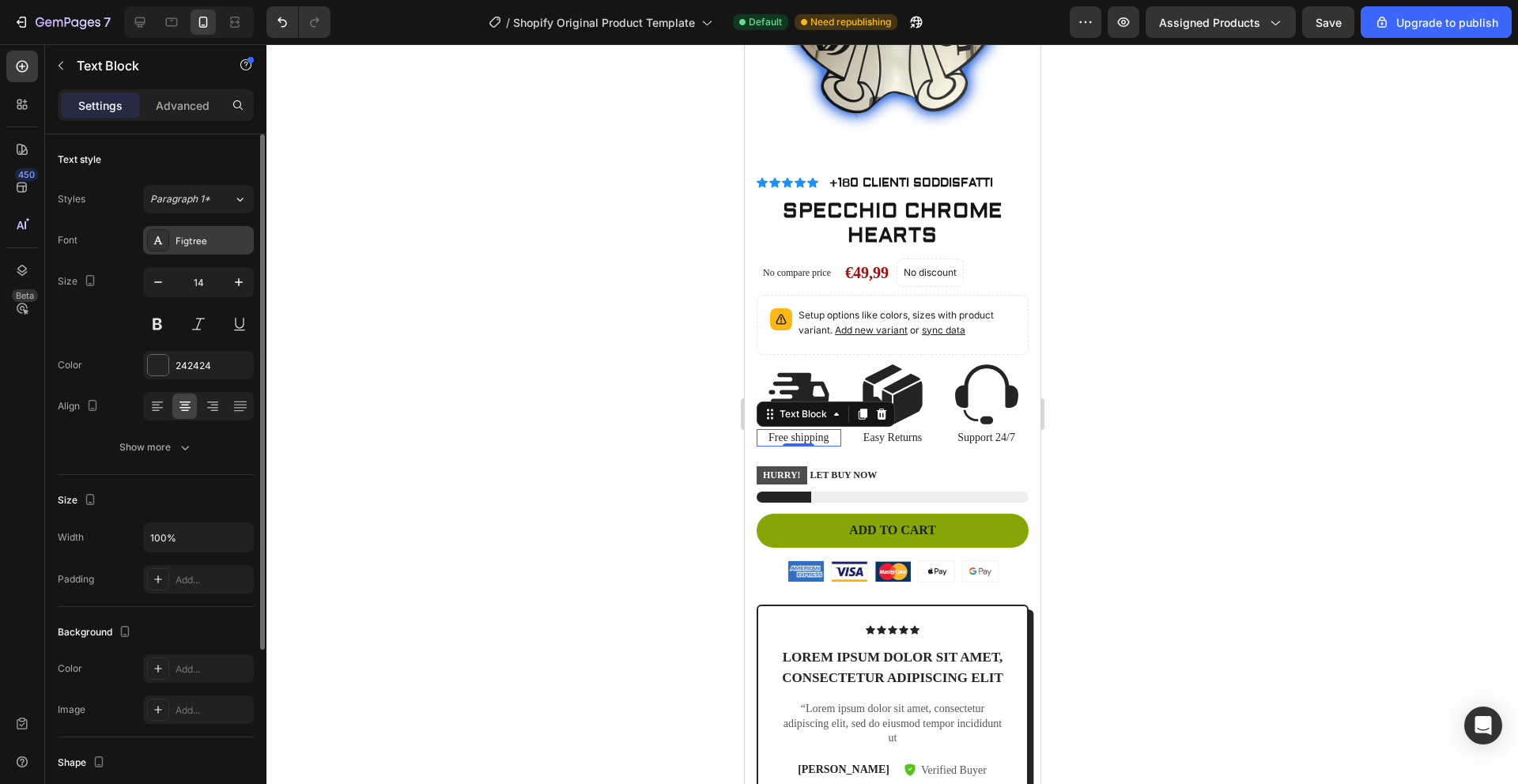
click at [207, 242] on div "Figtree" at bounding box center [212, 241] width 75 height 14
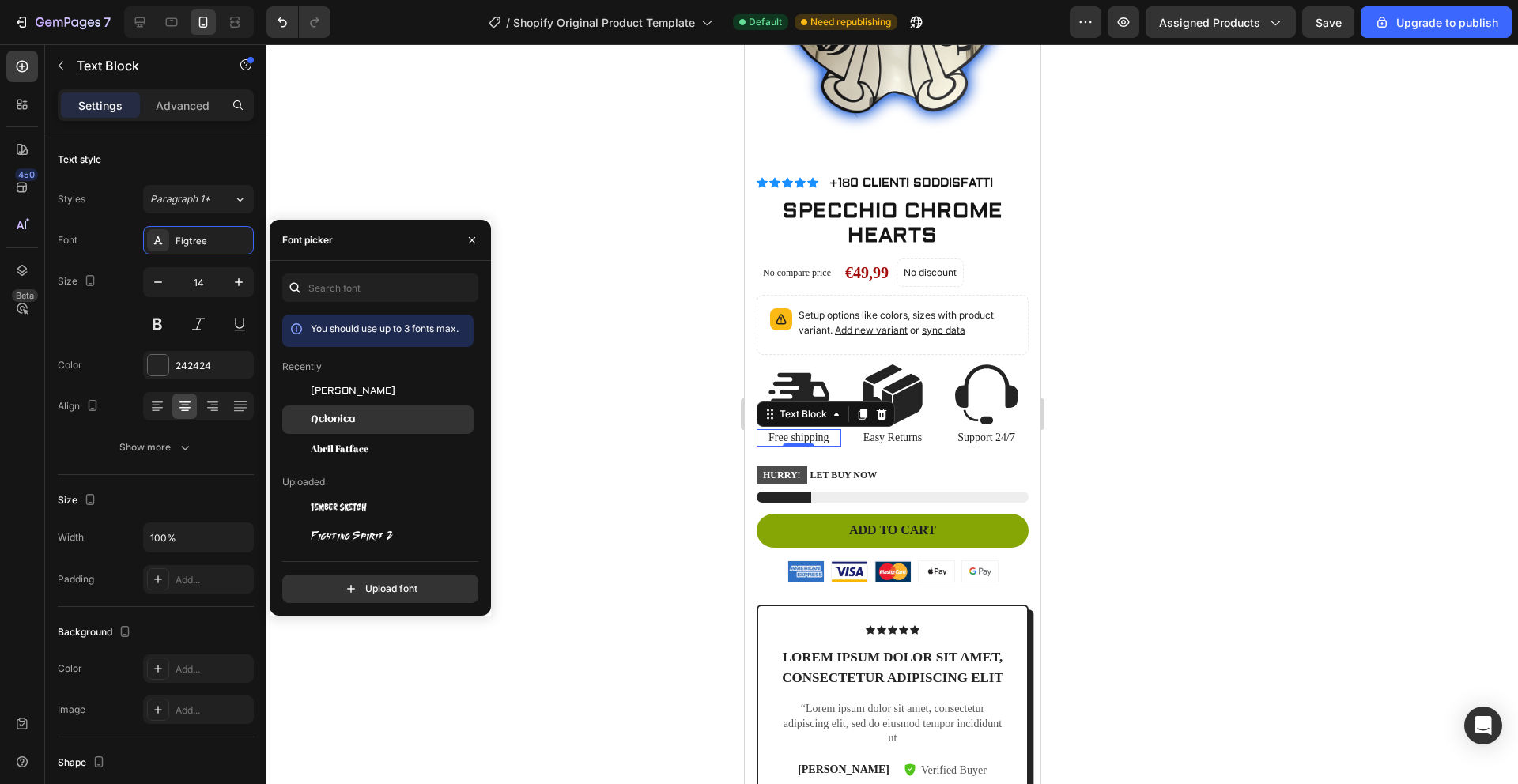
click at [357, 418] on div "Aclonica" at bounding box center [391, 419] width 159 height 14
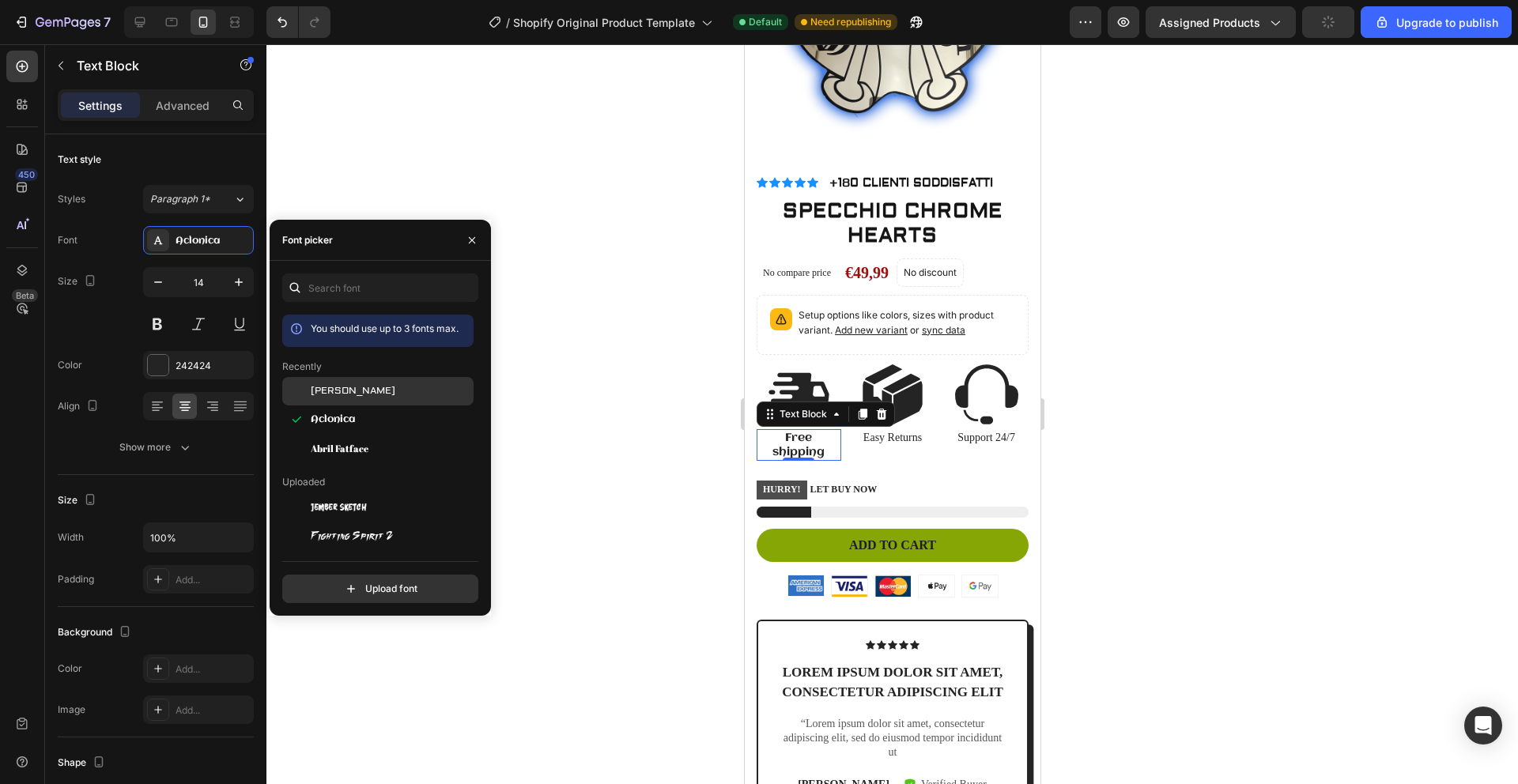
click at [353, 393] on div "[PERSON_NAME]" at bounding box center [391, 391] width 159 height 14
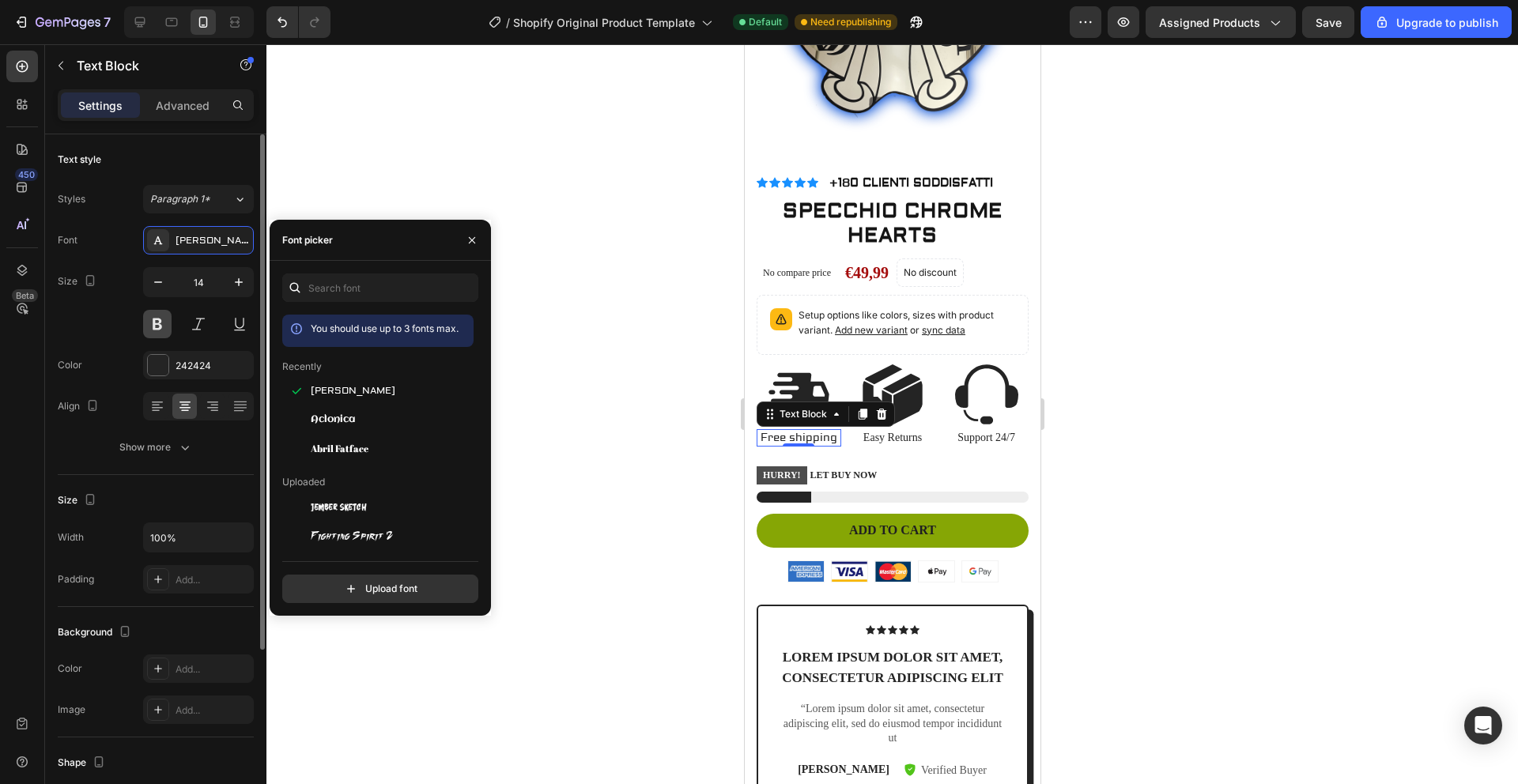
click at [162, 317] on button at bounding box center [157, 324] width 29 height 29
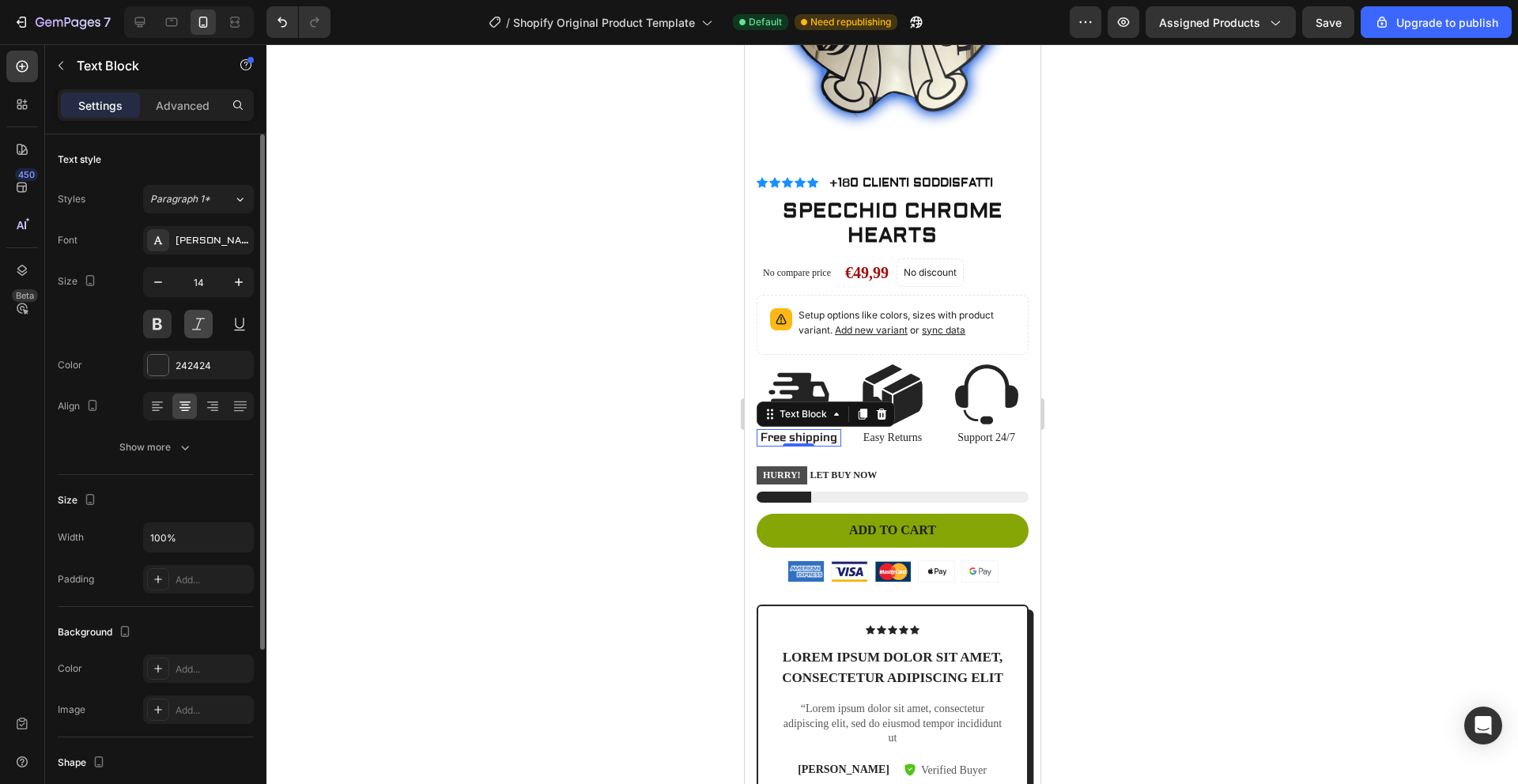
click at [201, 321] on button at bounding box center [198, 324] width 29 height 29
click at [815, 430] on p "Free shipping" at bounding box center [798, 437] width 82 height 14
click at [816, 435] on p "Free shipping" at bounding box center [798, 437] width 82 height 14
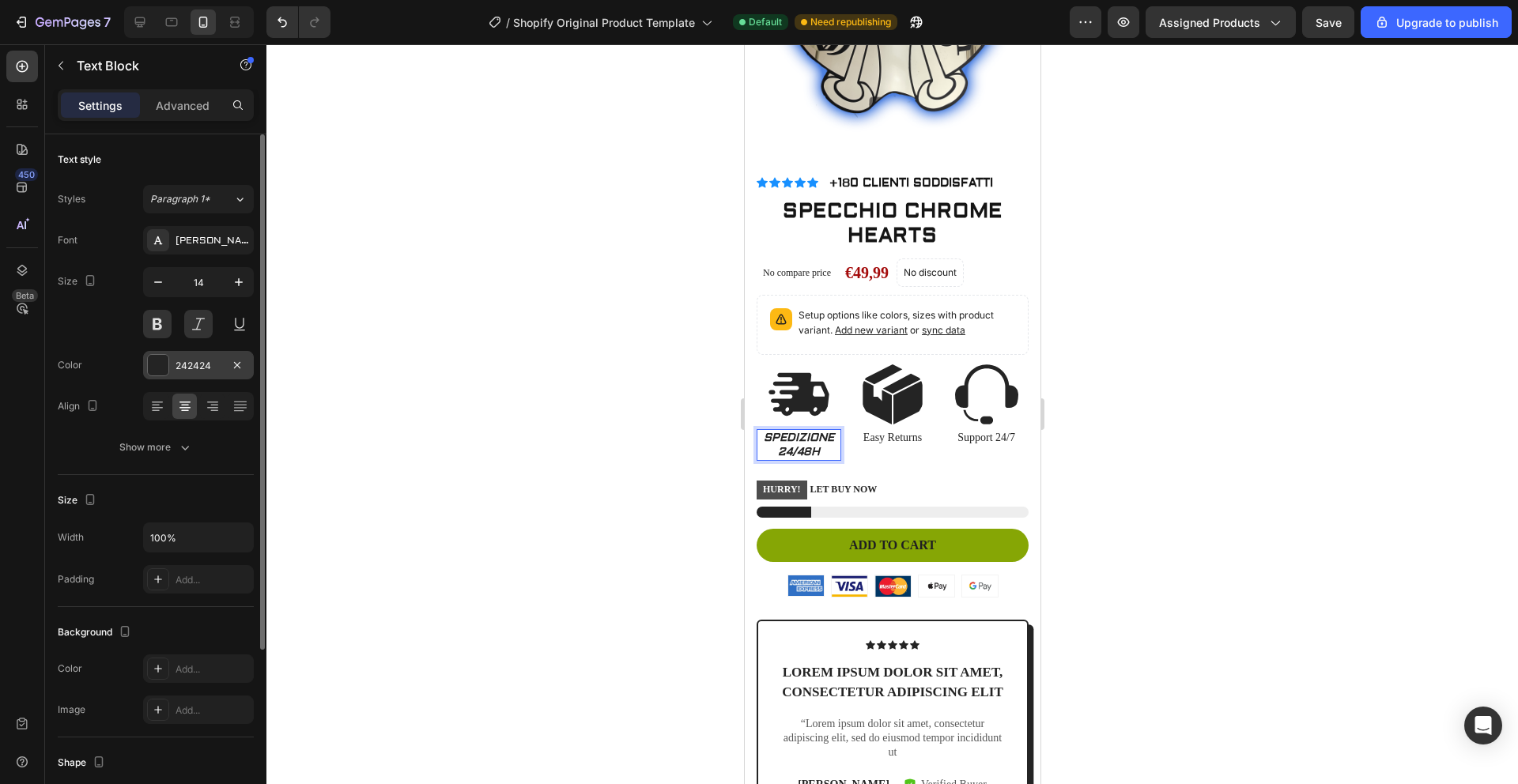
click at [158, 373] on div at bounding box center [157, 365] width 21 height 21
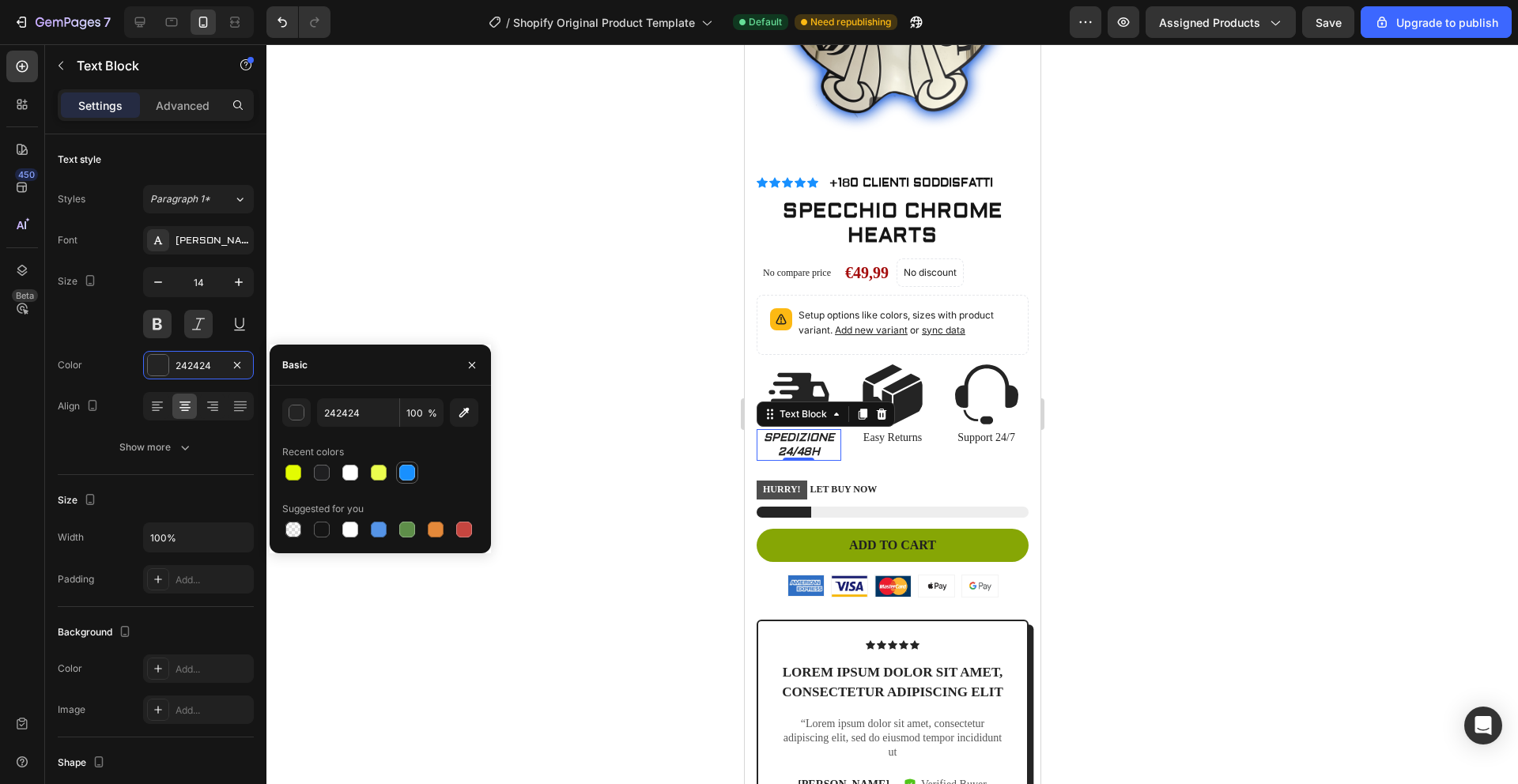
click at [410, 475] on div at bounding box center [407, 472] width 16 height 16
type input "1890FF"
click at [667, 447] on div at bounding box center [891, 413] width 1251 height 739
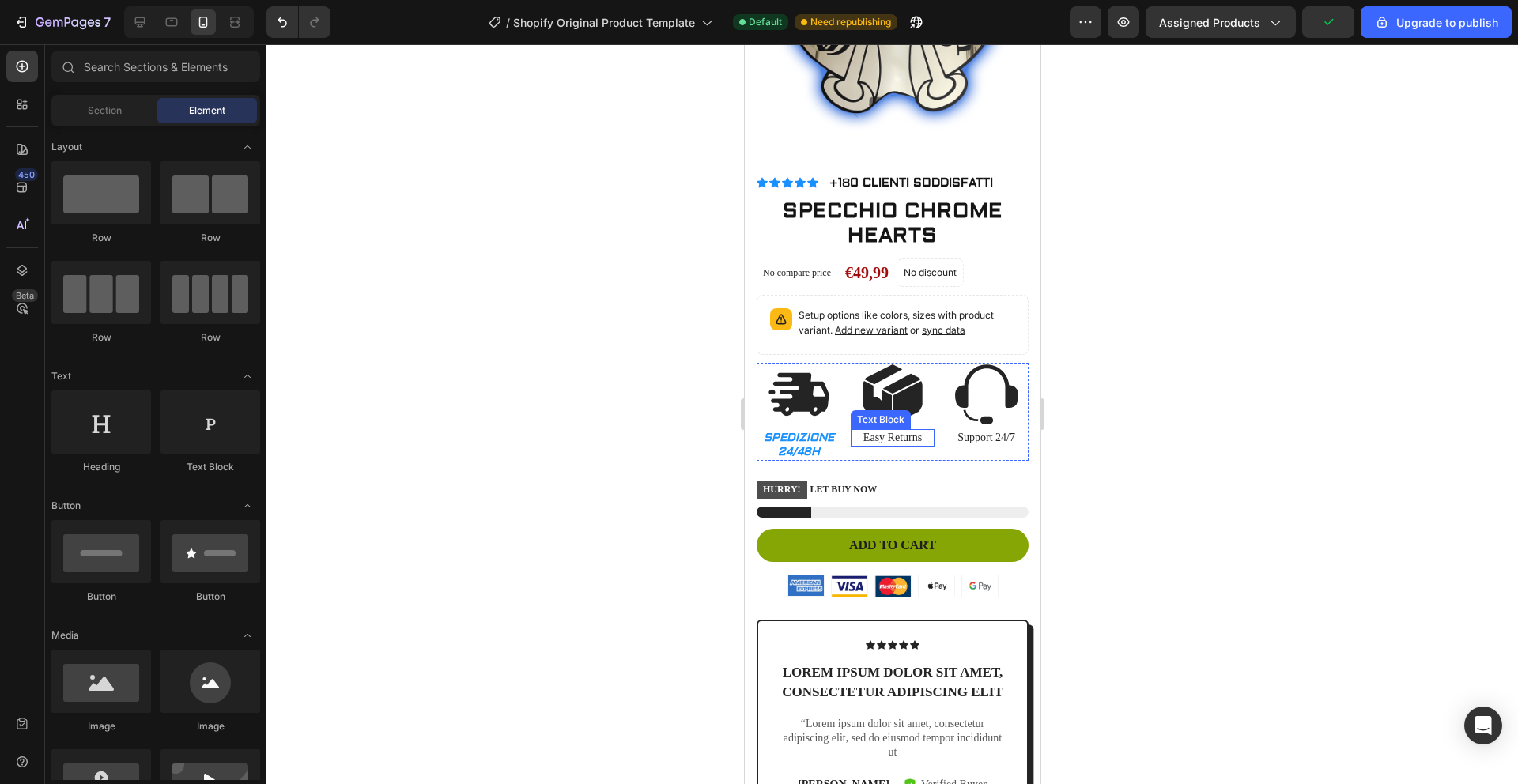
click at [885, 430] on p "Easy Returns" at bounding box center [892, 437] width 82 height 14
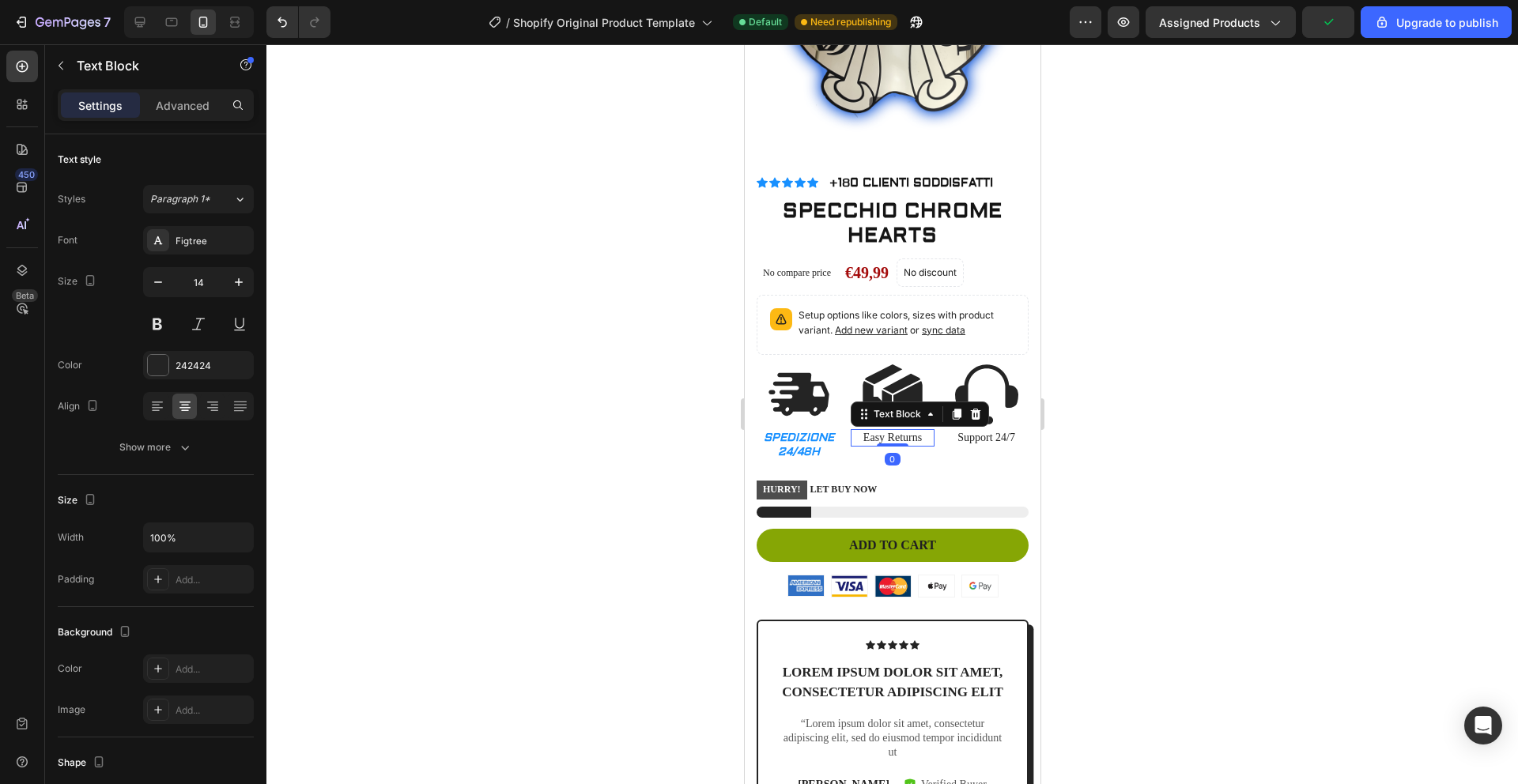
click at [910, 430] on p "Easy Returns" at bounding box center [892, 437] width 82 height 14
click at [915, 430] on p "Easy Returns" at bounding box center [892, 437] width 82 height 14
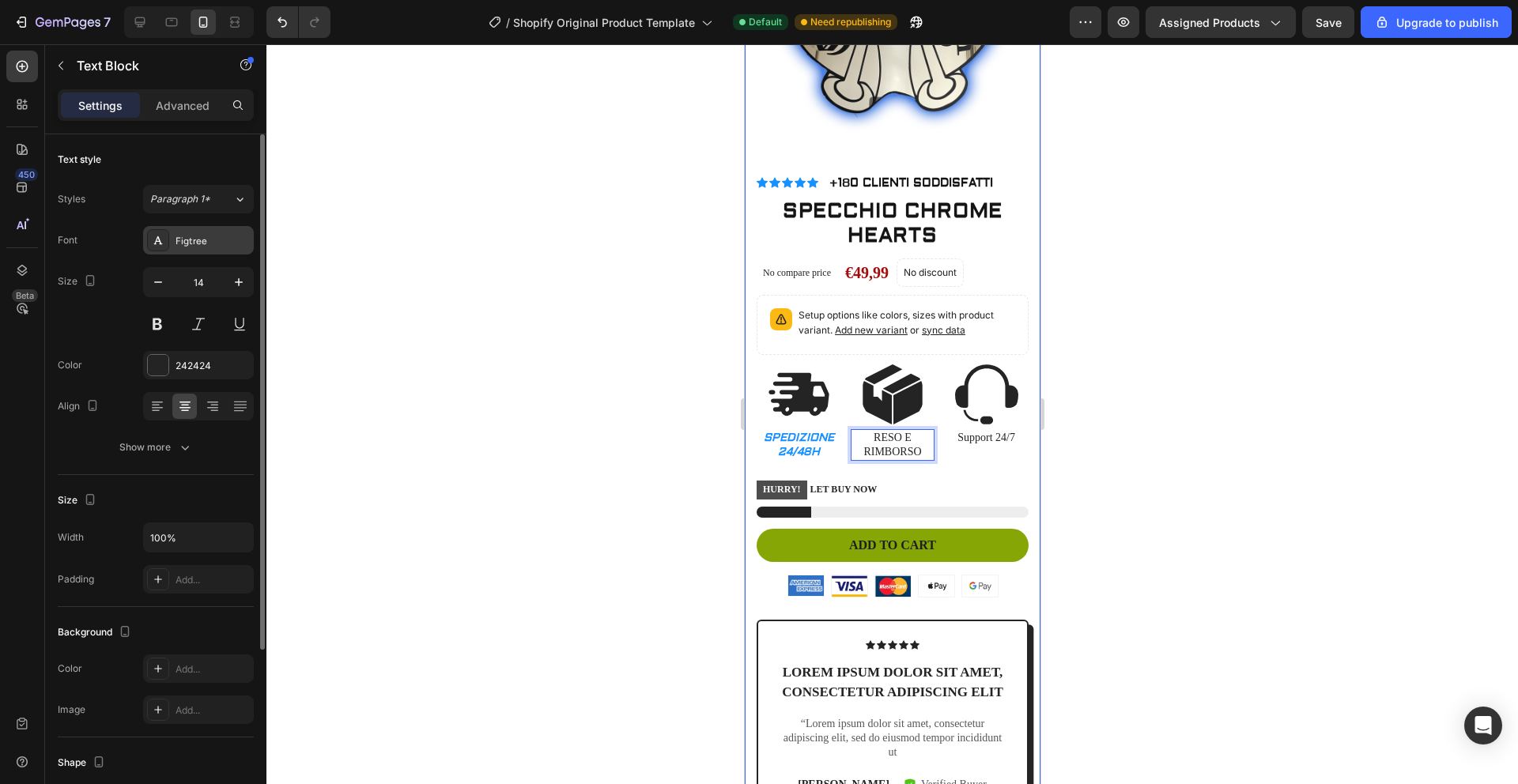
click at [190, 239] on div "Figtree" at bounding box center [212, 241] width 75 height 14
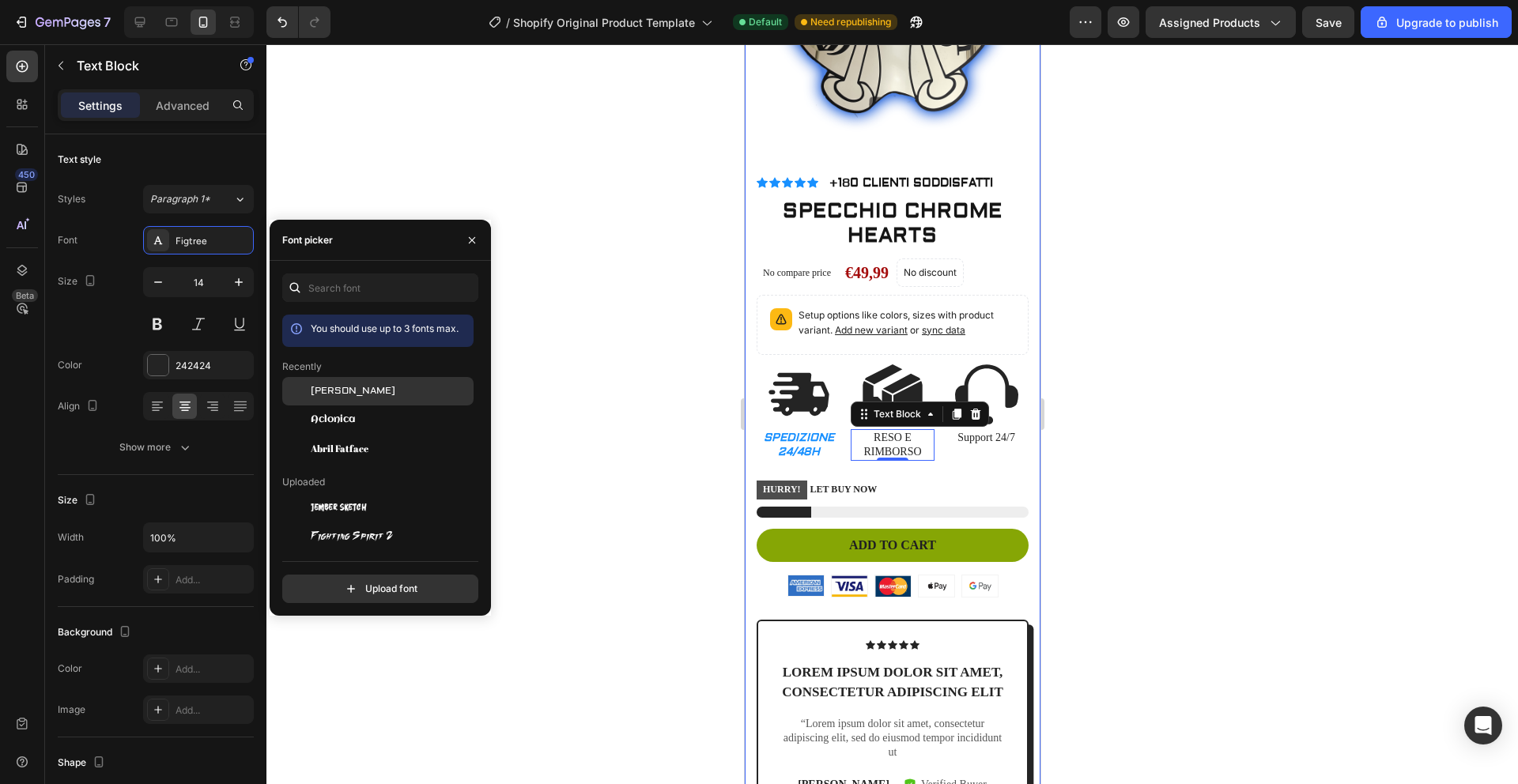
click at [333, 395] on span "[PERSON_NAME]" at bounding box center [353, 391] width 85 height 14
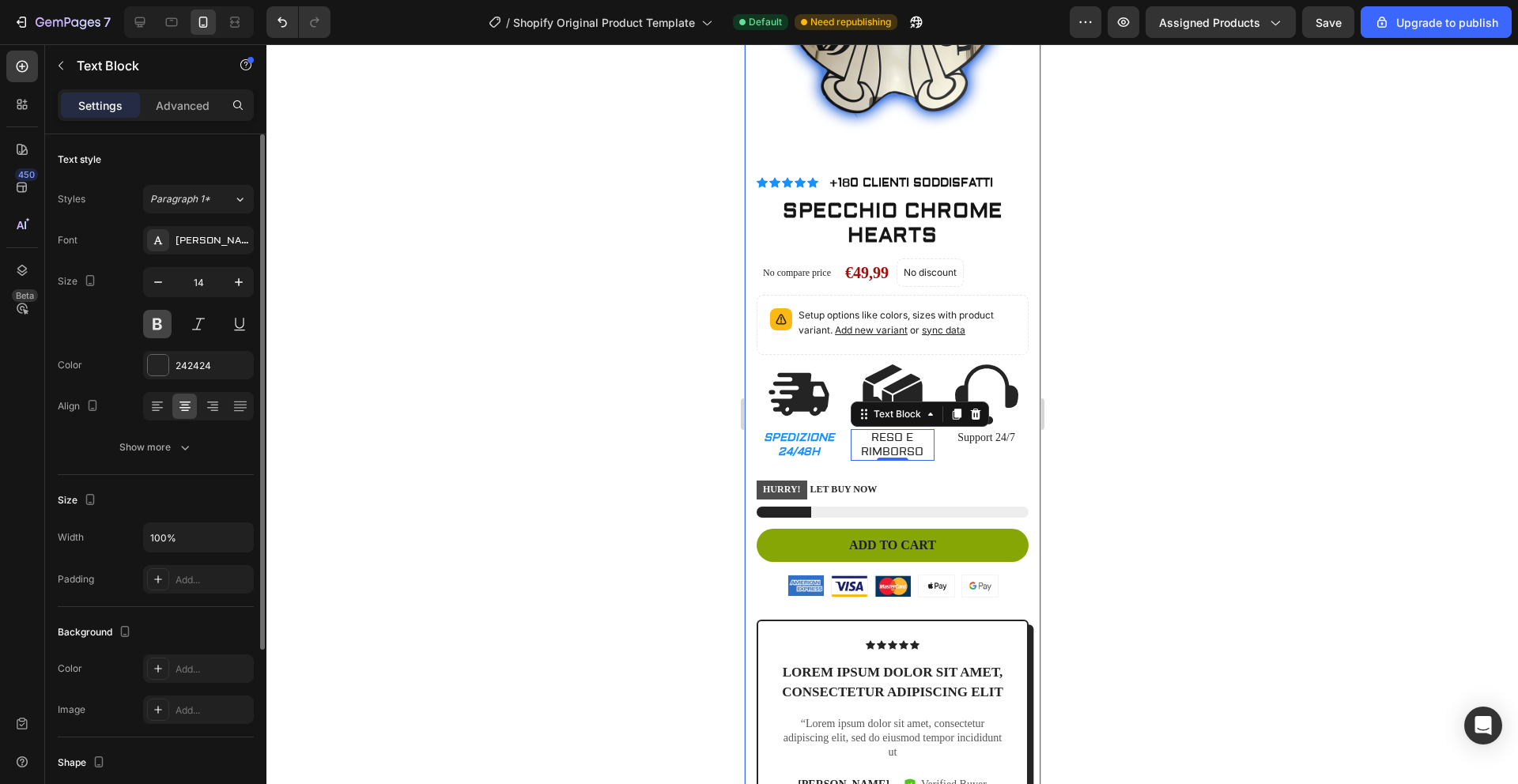
click at [165, 332] on button at bounding box center [157, 324] width 29 height 29
click at [165, 362] on div at bounding box center [157, 365] width 21 height 21
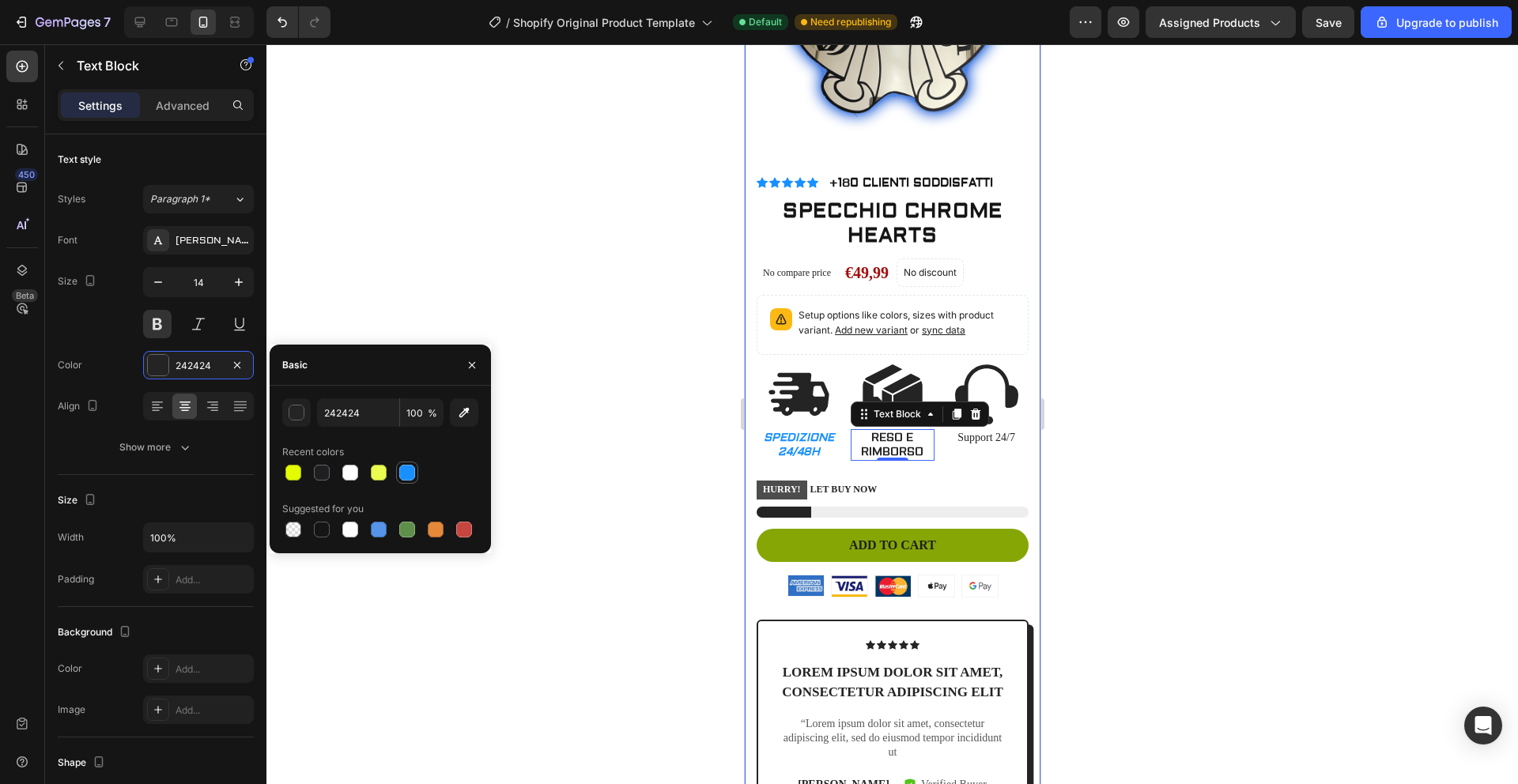
click at [406, 467] on div at bounding box center [407, 472] width 16 height 16
type input "1890FF"
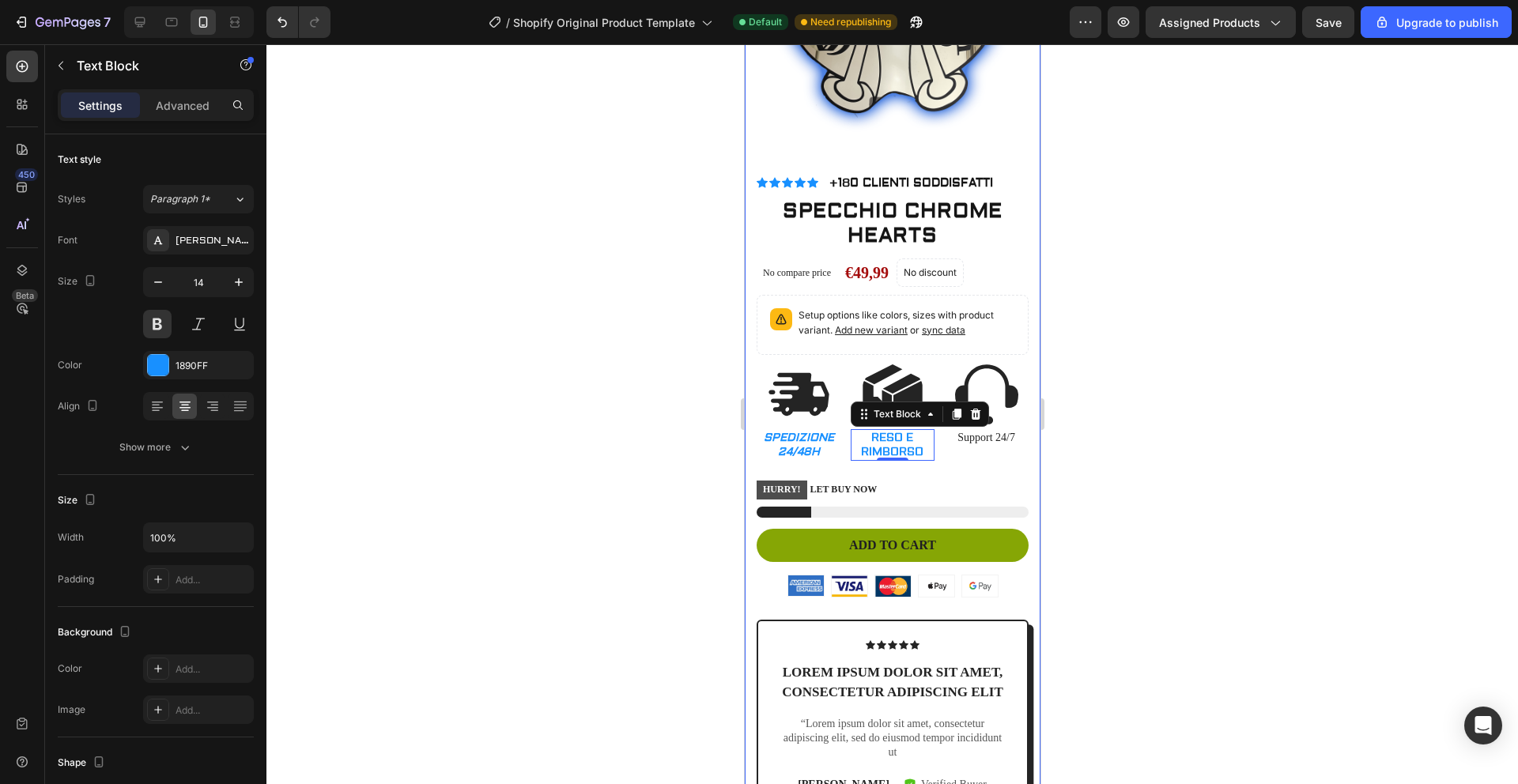
click at [455, 305] on div at bounding box center [891, 413] width 1251 height 739
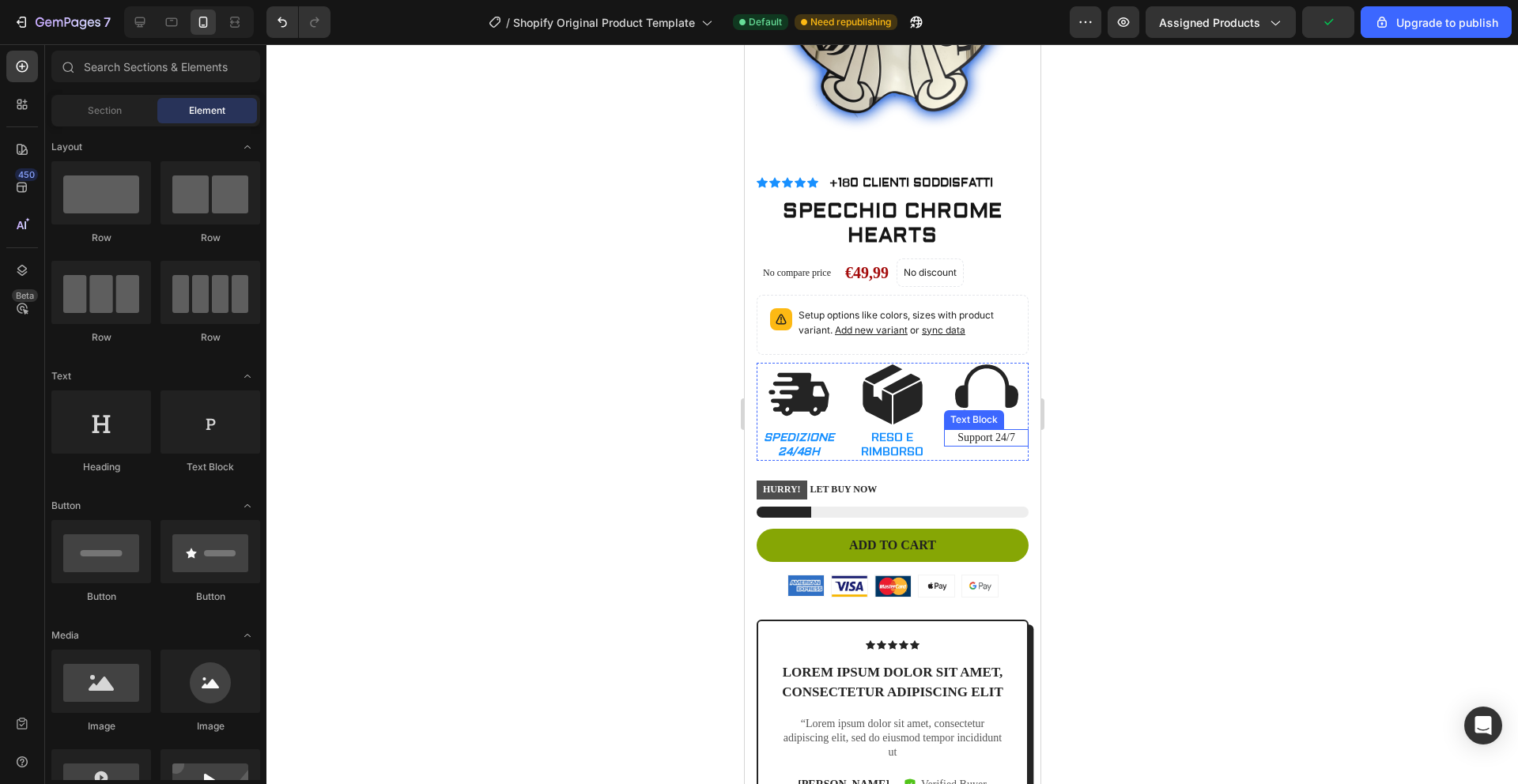
click at [983, 430] on p "Support 24/7" at bounding box center [986, 437] width 82 height 14
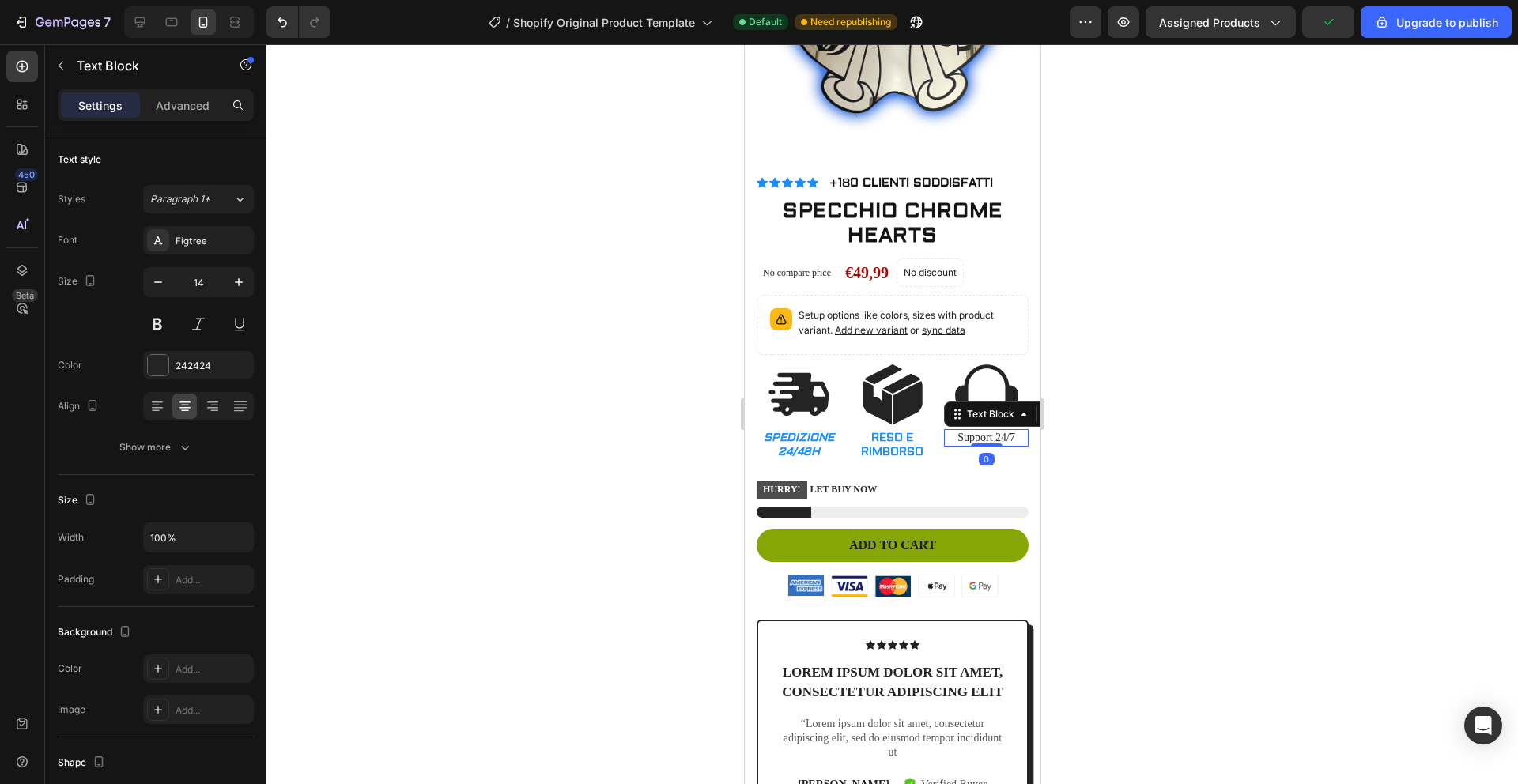
click at [992, 430] on p "Support 24/7" at bounding box center [986, 437] width 82 height 14
click at [894, 430] on p "RESO E RIMBORSO" at bounding box center [892, 444] width 82 height 29
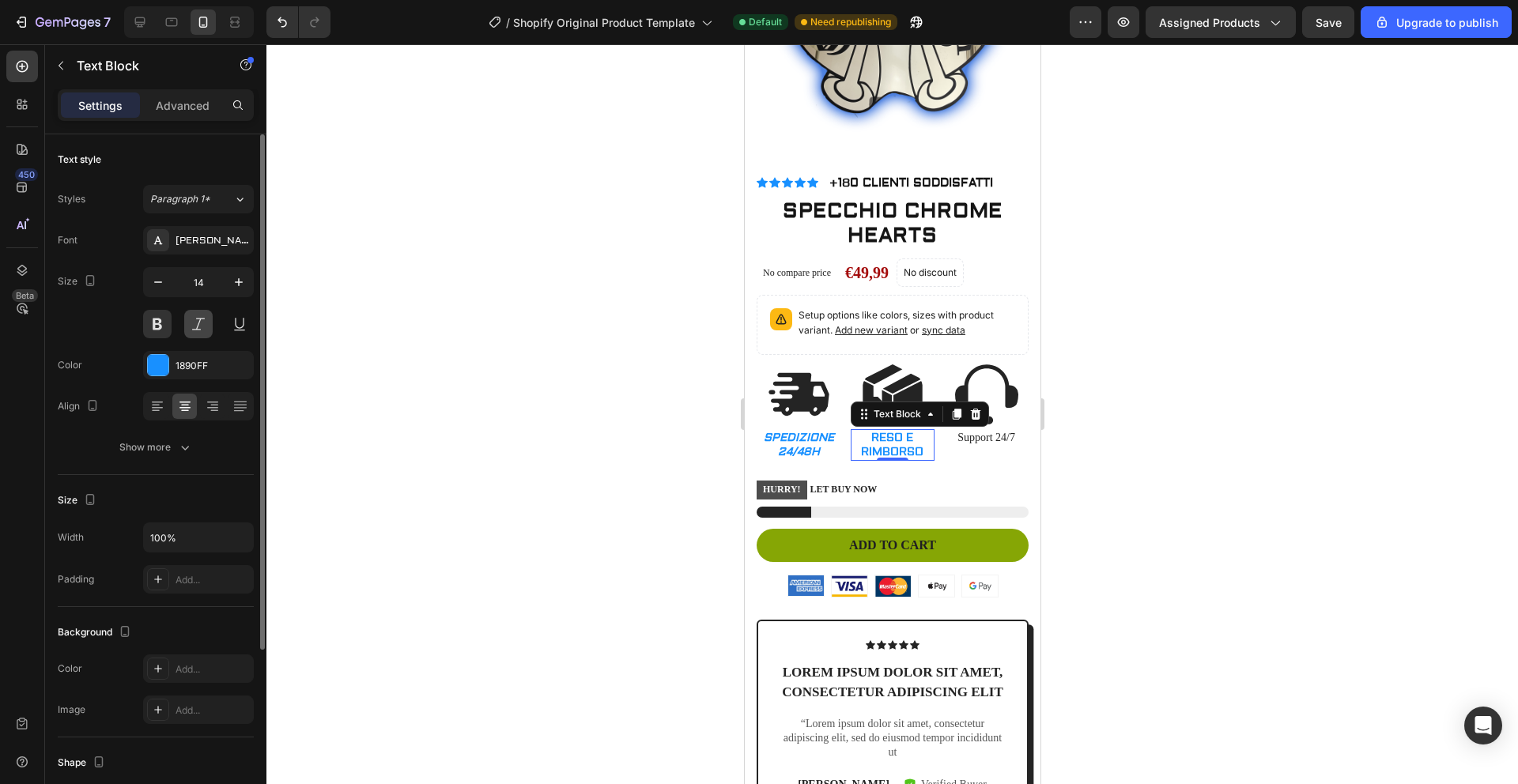
click at [196, 325] on button at bounding box center [198, 324] width 29 height 29
click at [970, 430] on p "Support 24/7" at bounding box center [986, 437] width 82 height 14
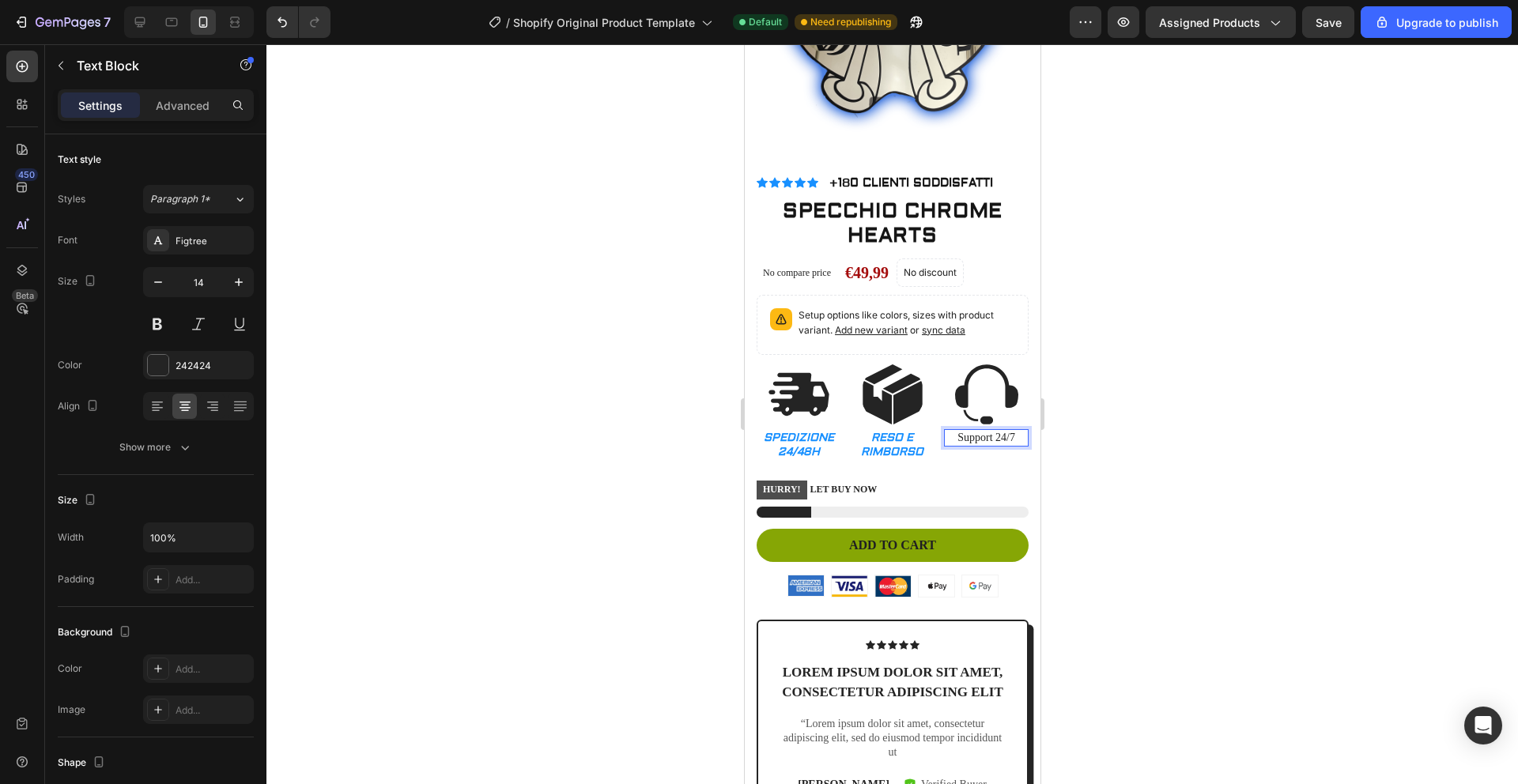
click at [1001, 430] on p "Support 24/7" at bounding box center [986, 437] width 82 height 14
click at [1006, 430] on p "Support 24/7" at bounding box center [986, 437] width 82 height 14
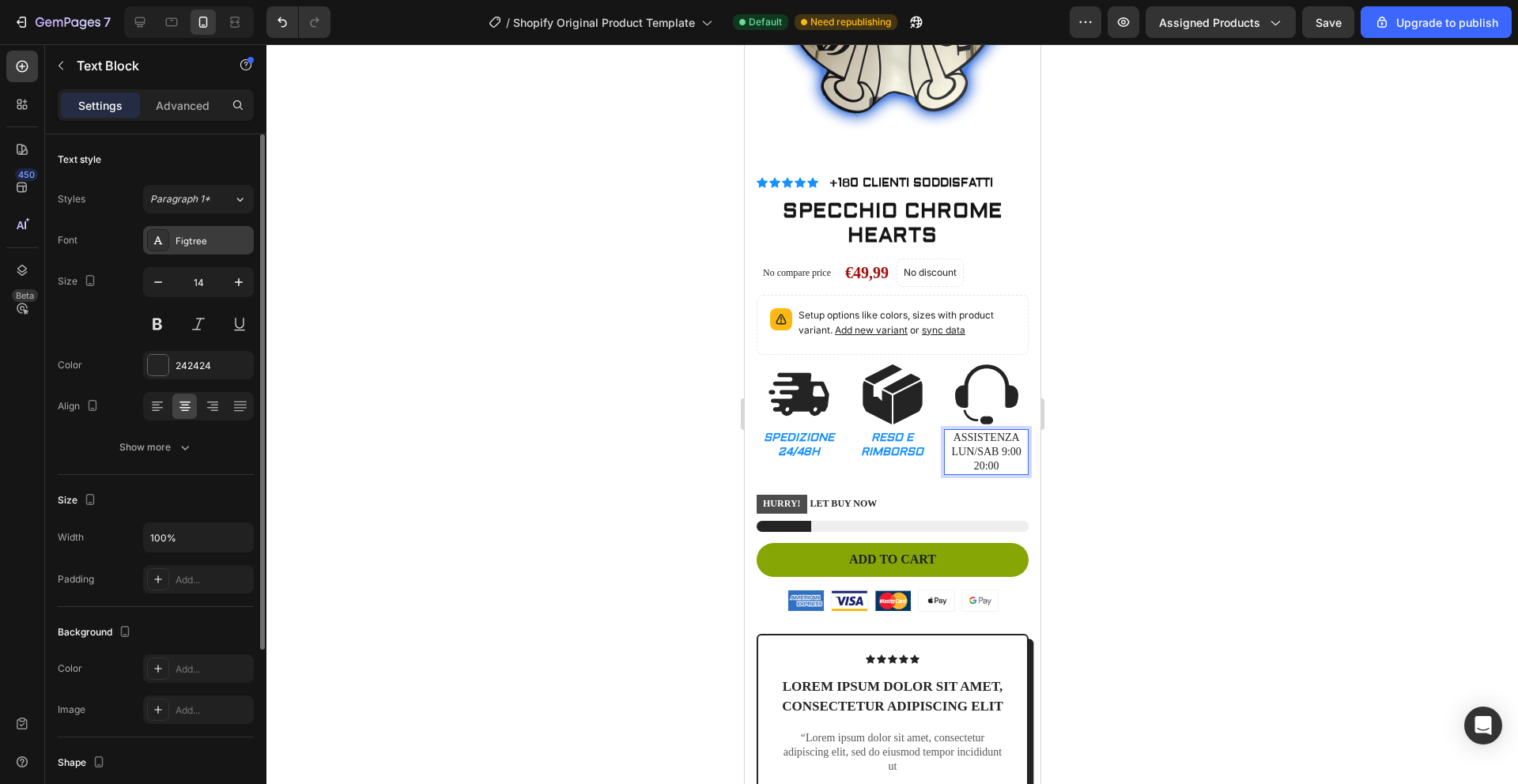
click at [214, 241] on div "Figtree" at bounding box center [212, 241] width 75 height 14
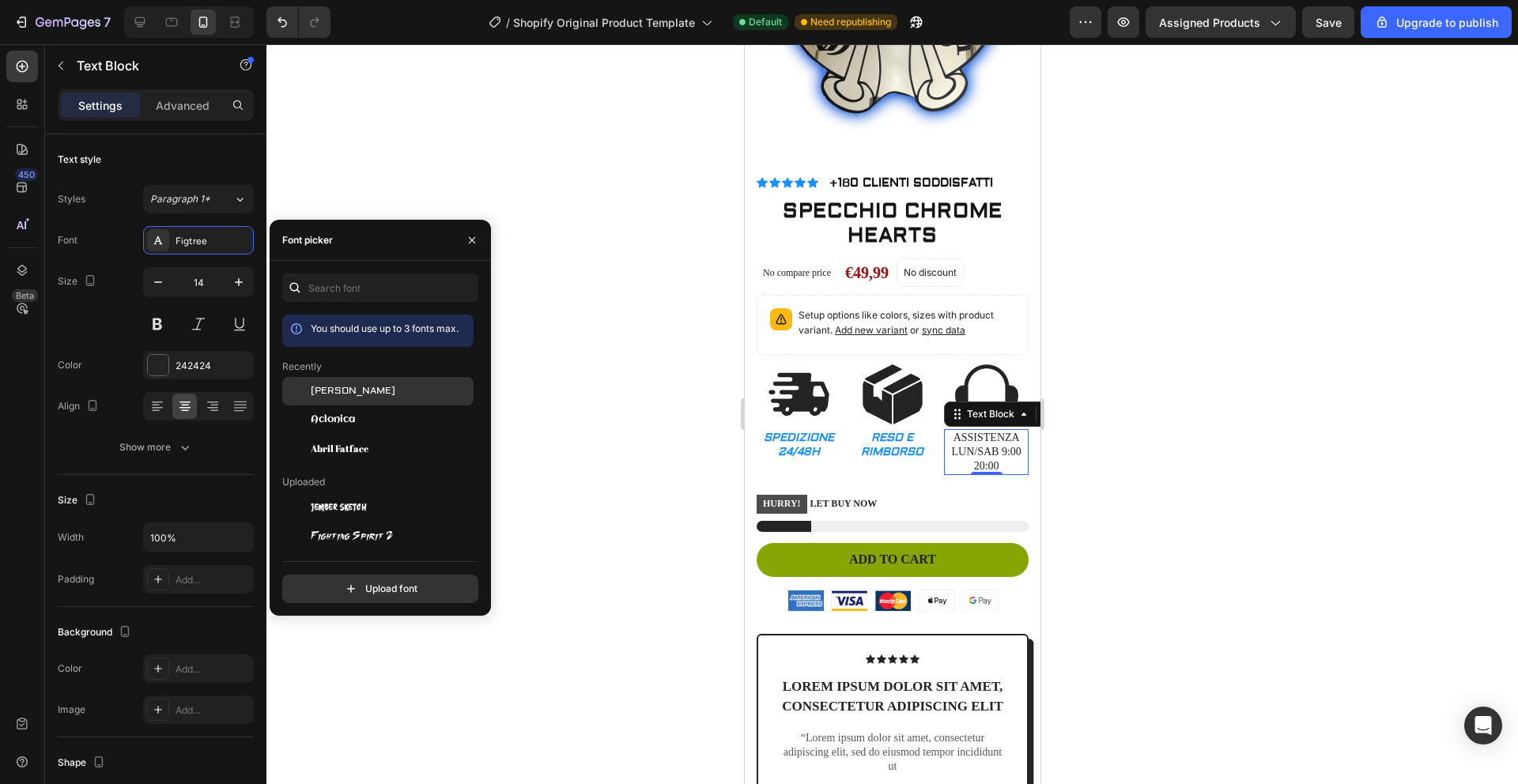
click at [352, 397] on div "[PERSON_NAME]" at bounding box center [391, 391] width 159 height 14
click at [192, 321] on button at bounding box center [198, 324] width 29 height 29
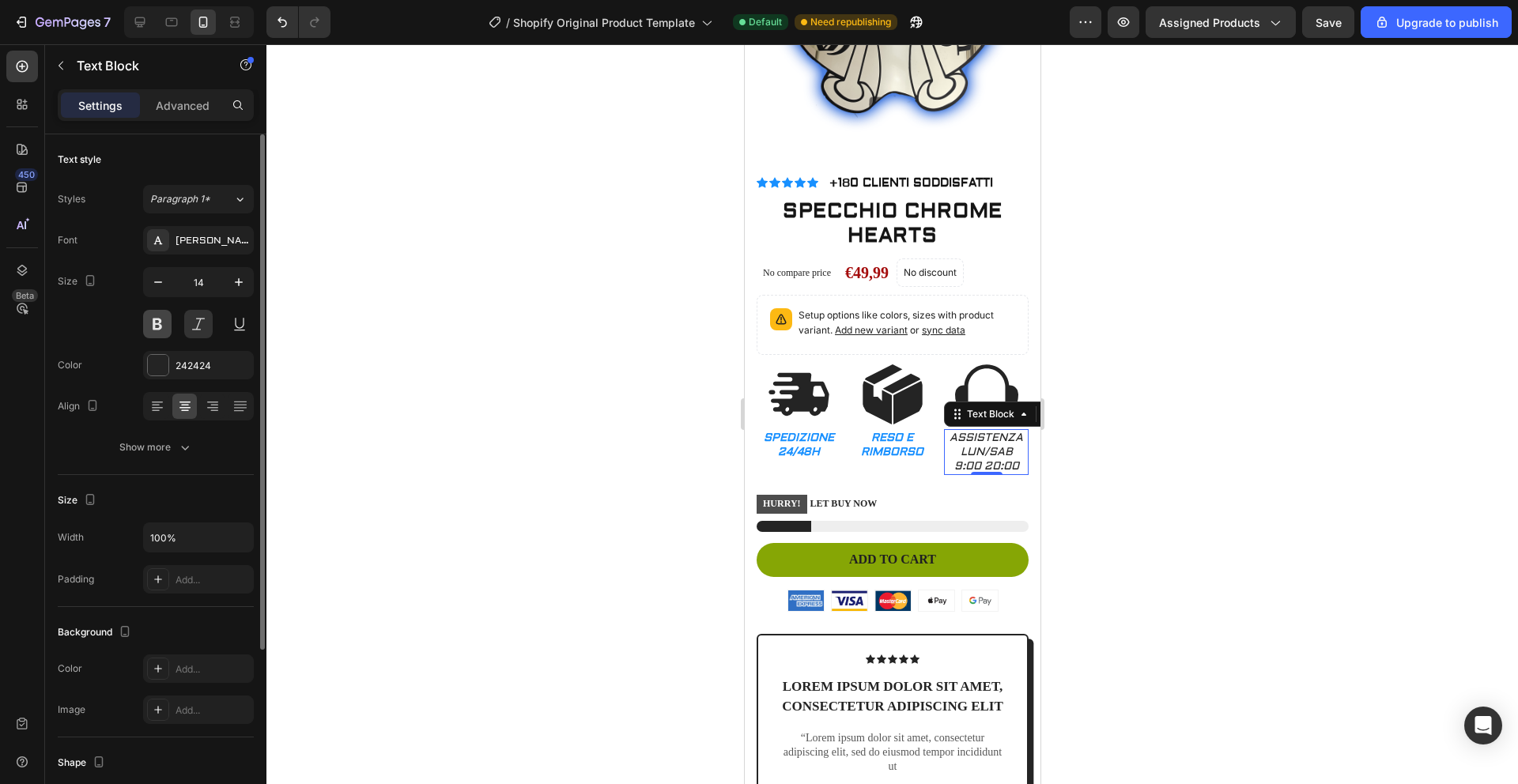
click at [155, 320] on button at bounding box center [157, 324] width 29 height 29
click at [164, 364] on div at bounding box center [157, 365] width 21 height 21
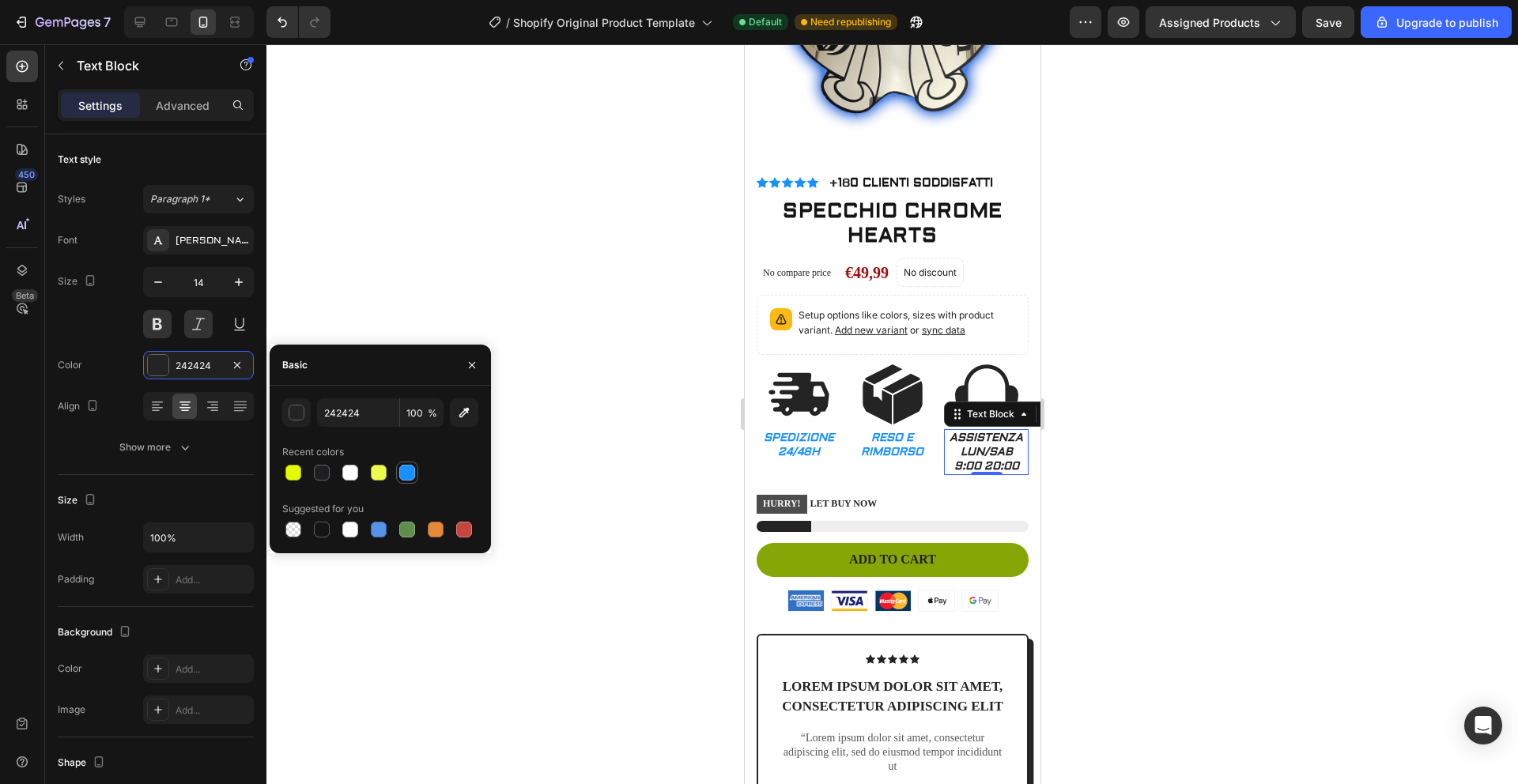
click at [402, 469] on div at bounding box center [407, 472] width 16 height 16
type input "1890FF"
click at [480, 293] on div at bounding box center [891, 413] width 1251 height 739
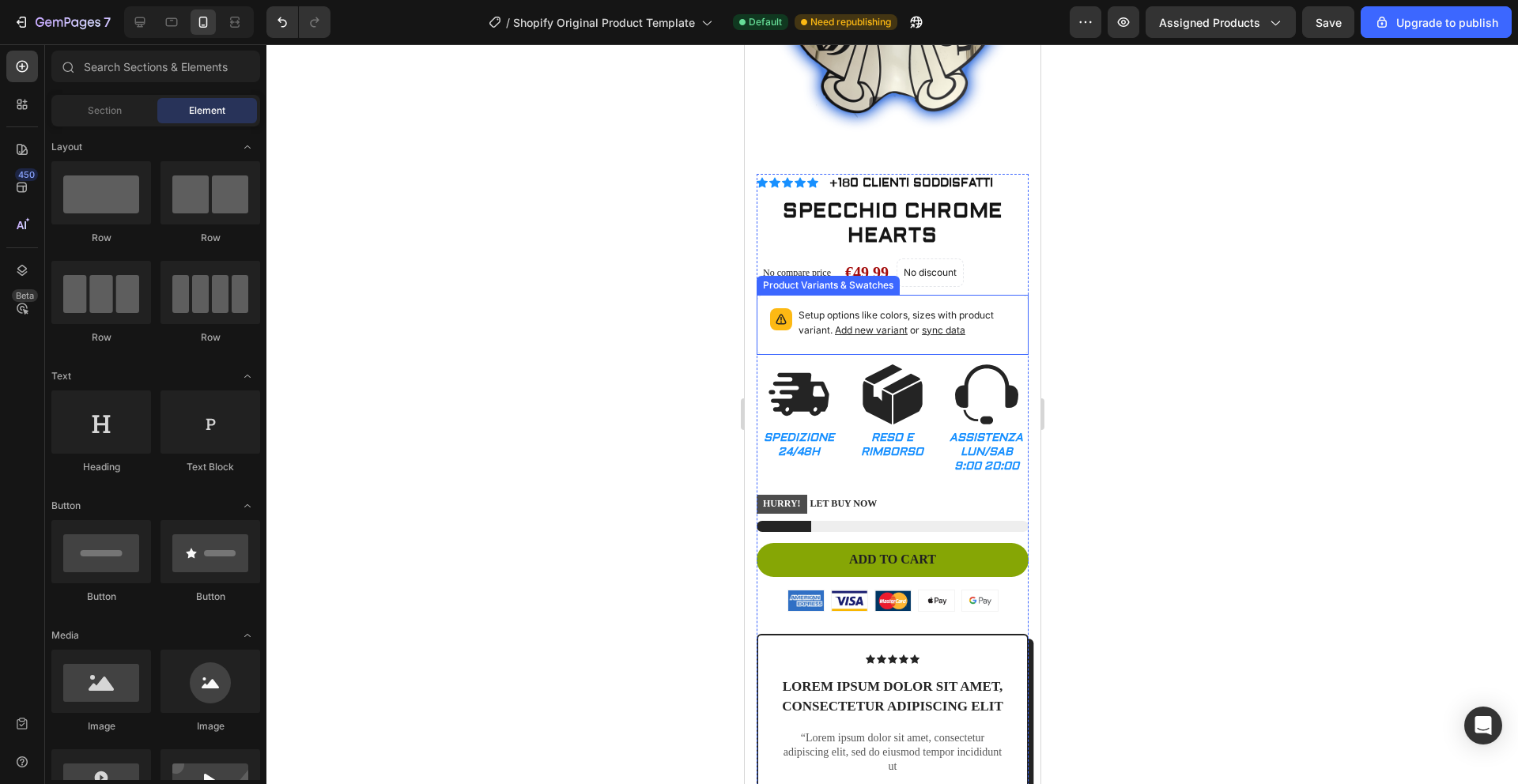
click at [1000, 310] on p "Setup options like colors, sizes with product variant. Add new variant or sync …" at bounding box center [905, 323] width 216 height 30
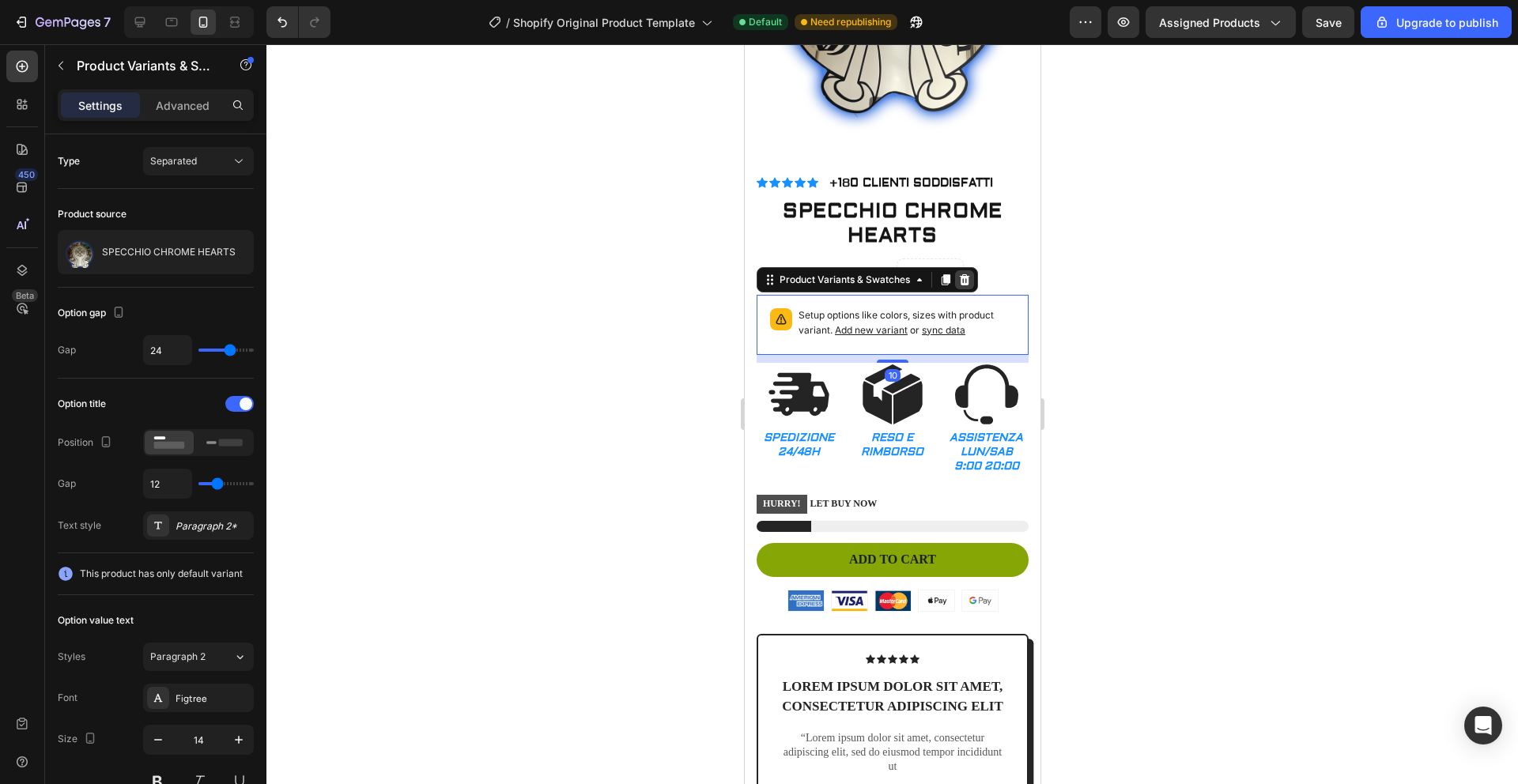
click at [964, 273] on icon at bounding box center [964, 278] width 10 height 11
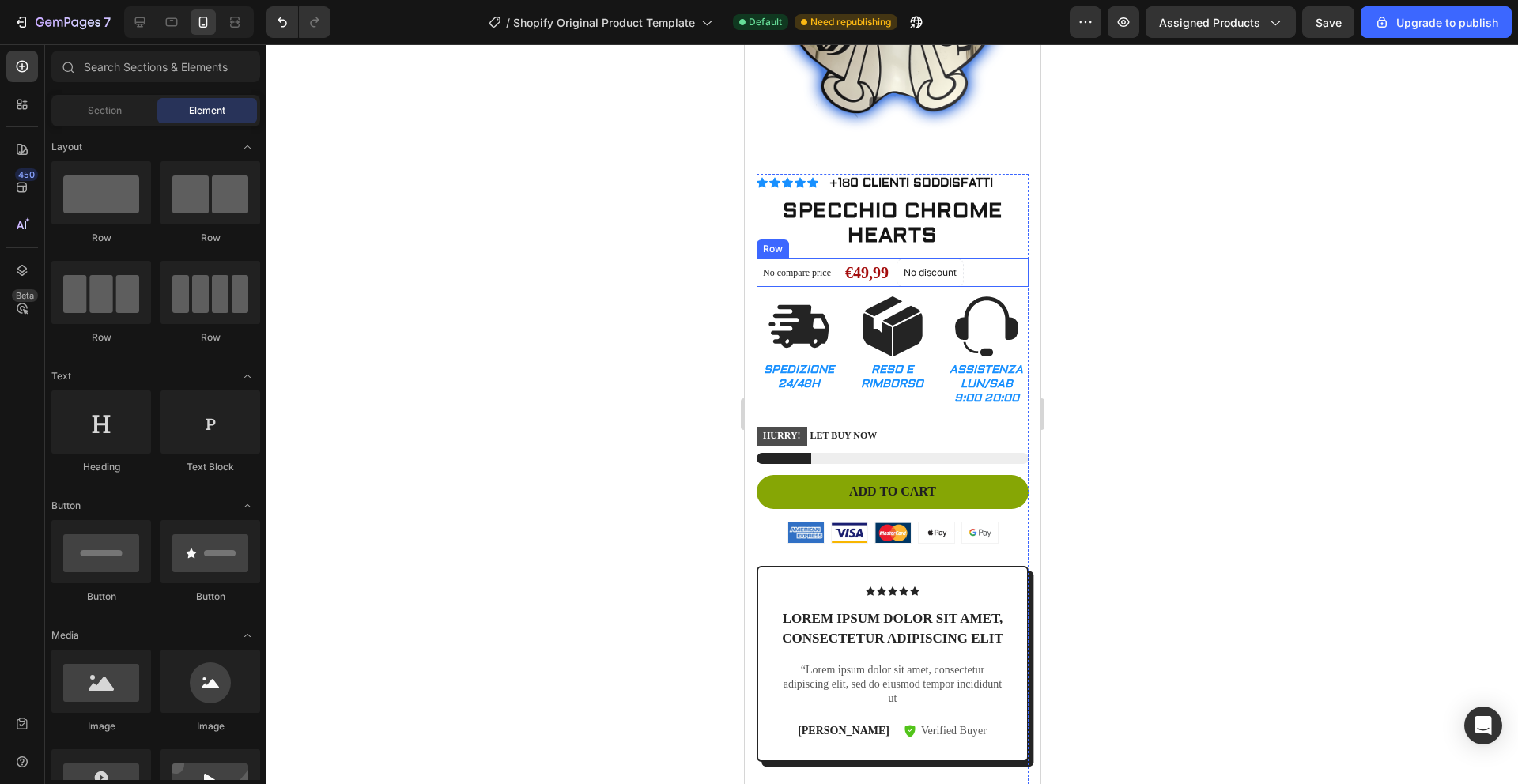
click at [844, 262] on div "No compare price Product Price €49,99 Product Price Product Price No discount N…" at bounding box center [891, 272] width 272 height 29
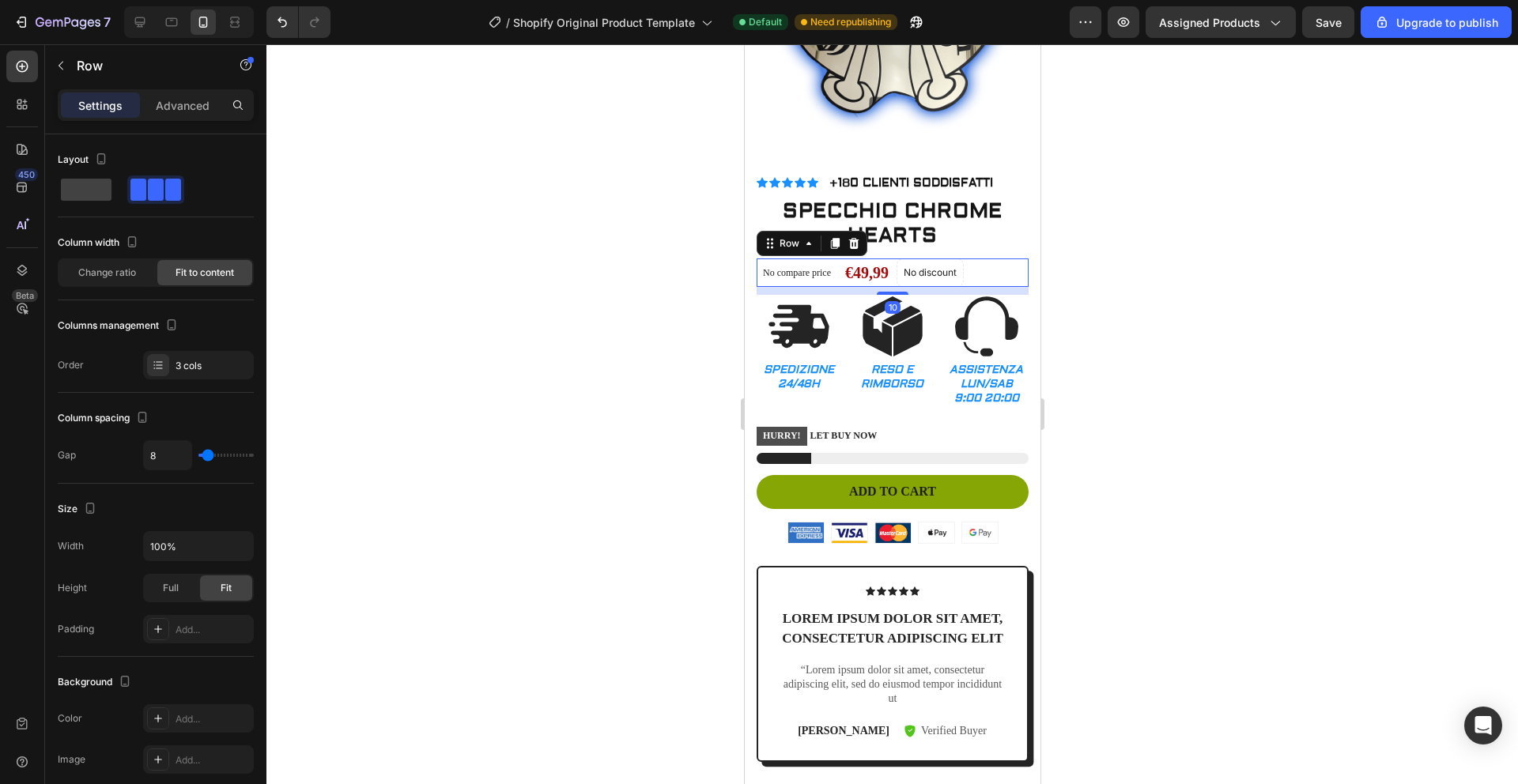
click at [857, 237] on icon at bounding box center [852, 243] width 13 height 13
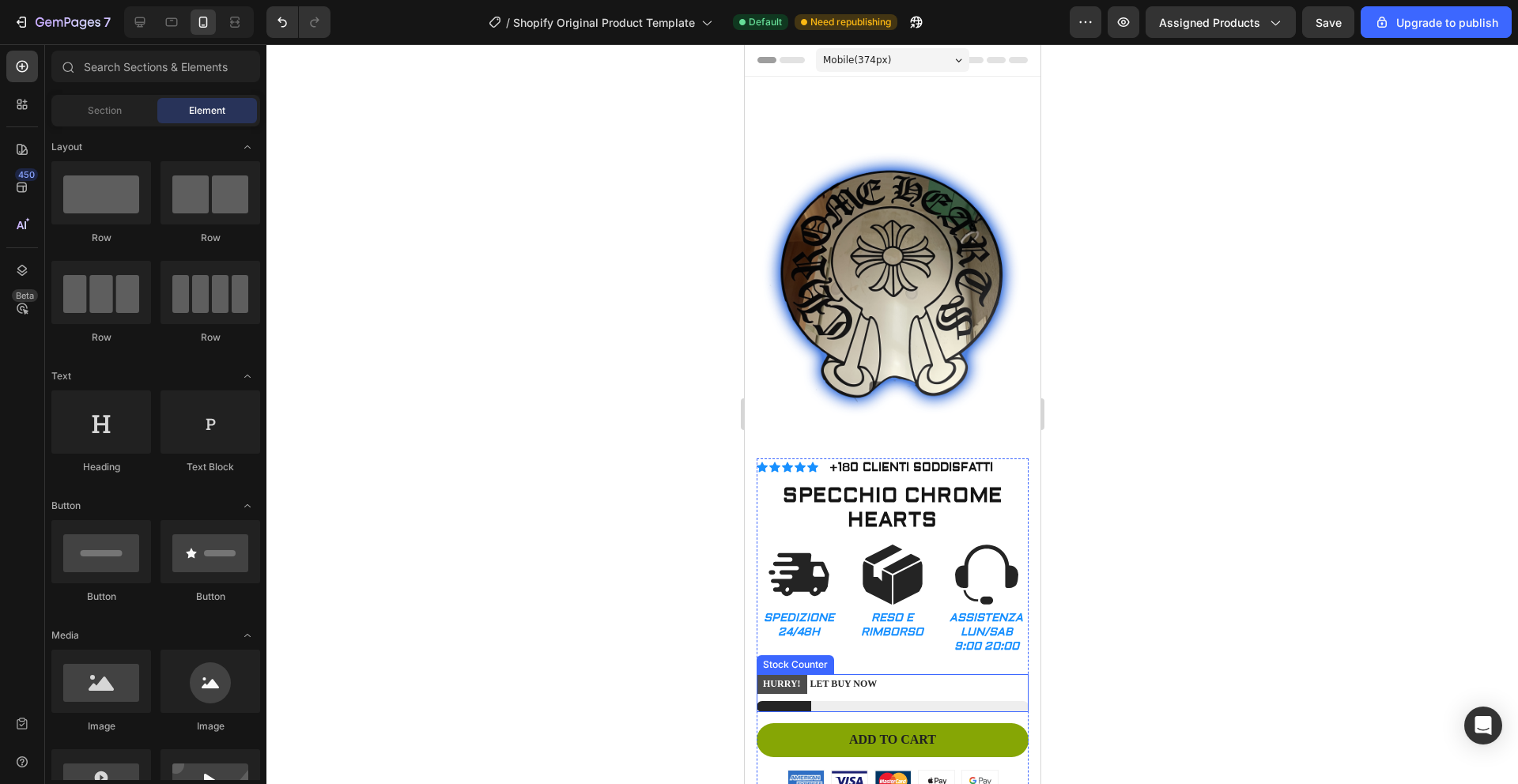
click at [888, 673] on div "HURRY! LET BUY NOW" at bounding box center [891, 683] width 272 height 21
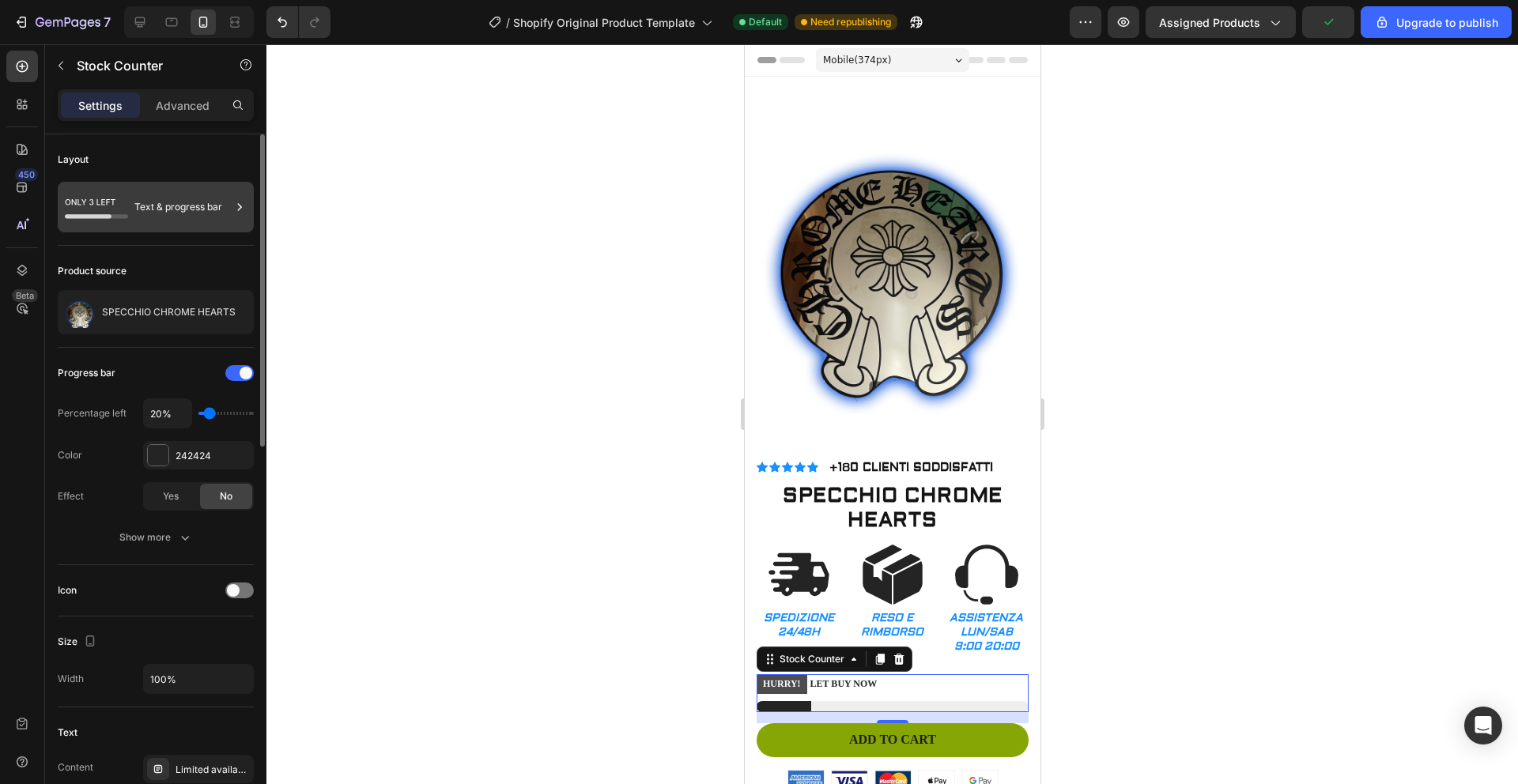
click at [227, 200] on div "Text & progress bar" at bounding box center [182, 207] width 97 height 36
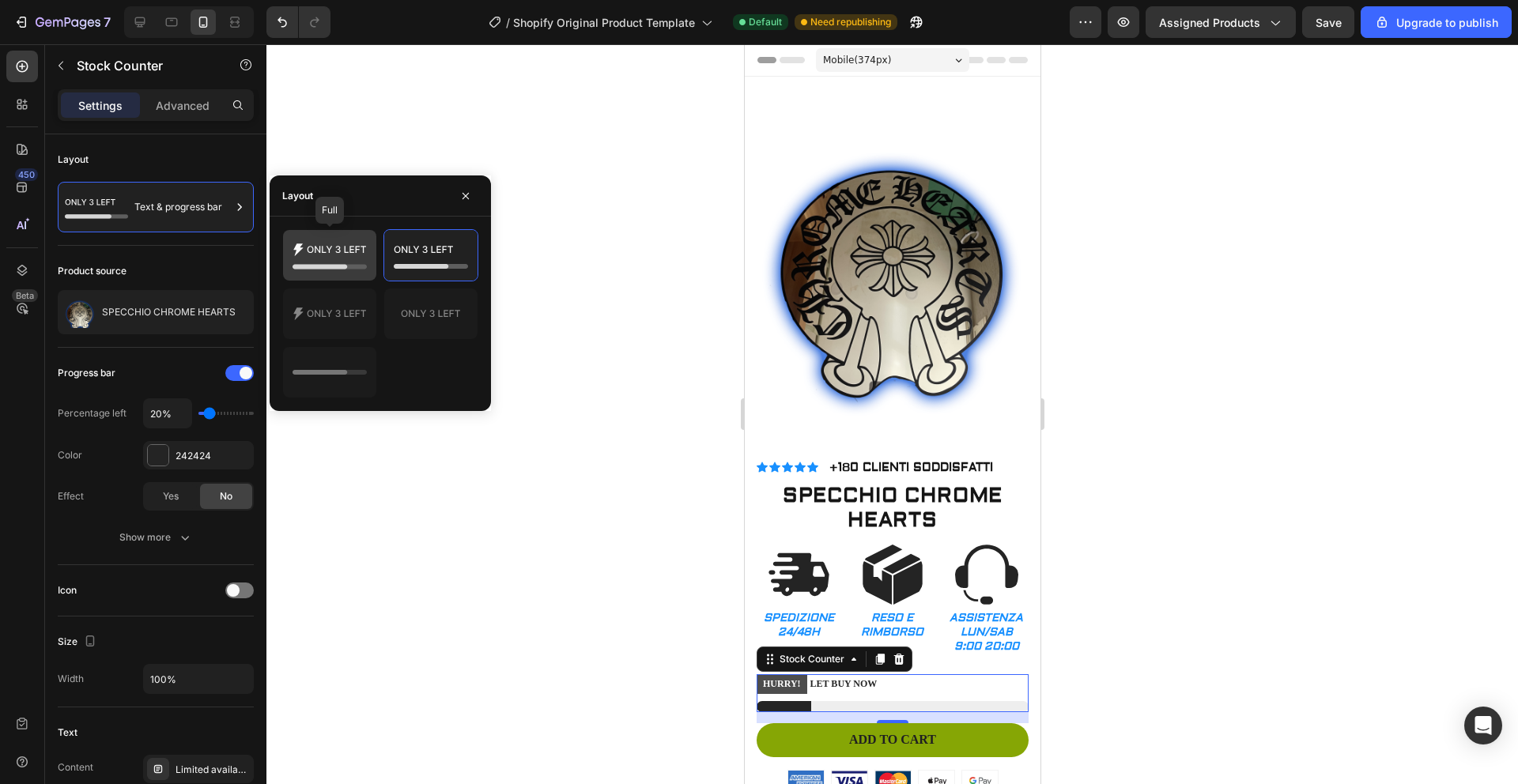
click at [342, 263] on icon at bounding box center [329, 255] width 75 height 32
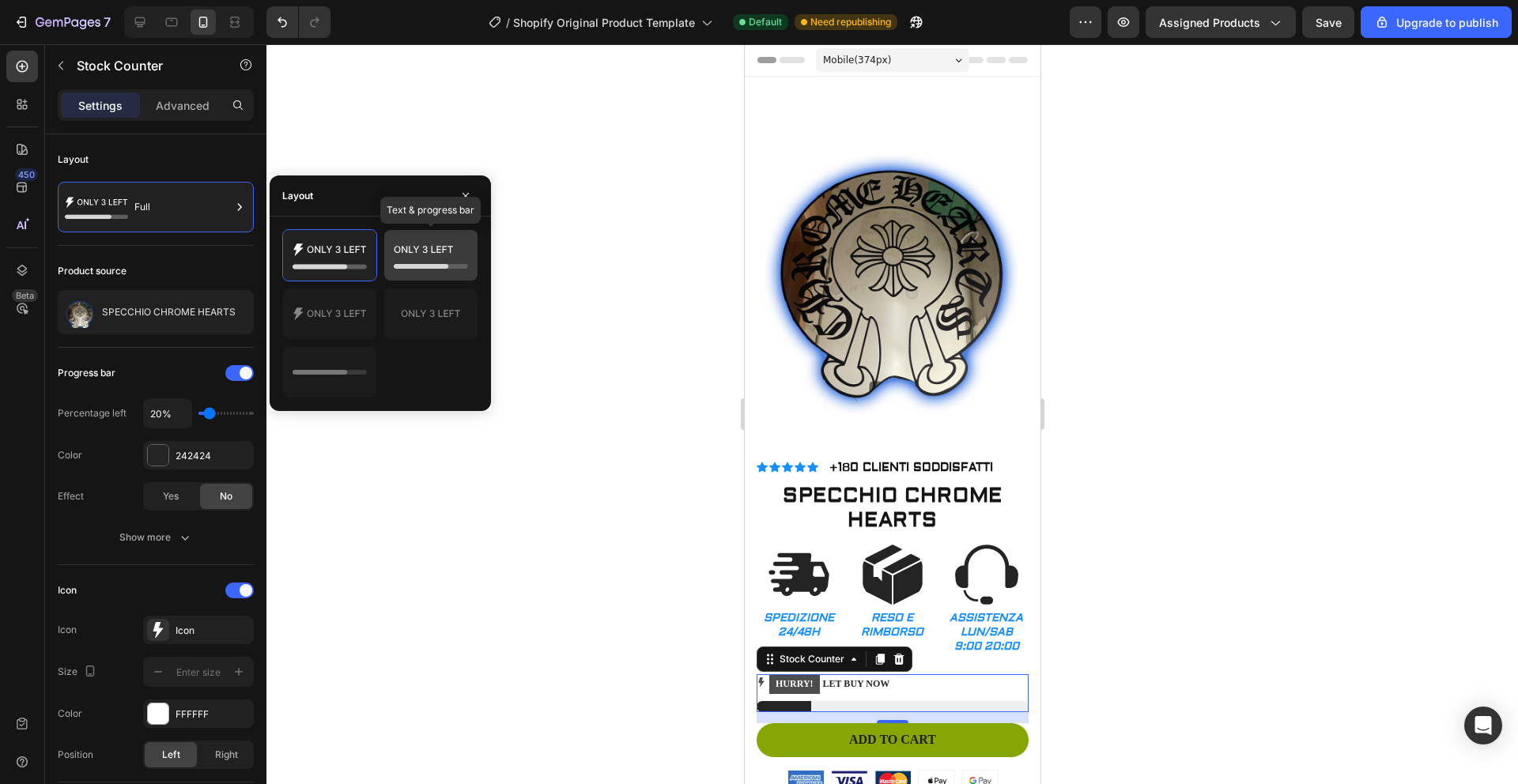
click at [426, 255] on icon at bounding box center [431, 255] width 75 height 32
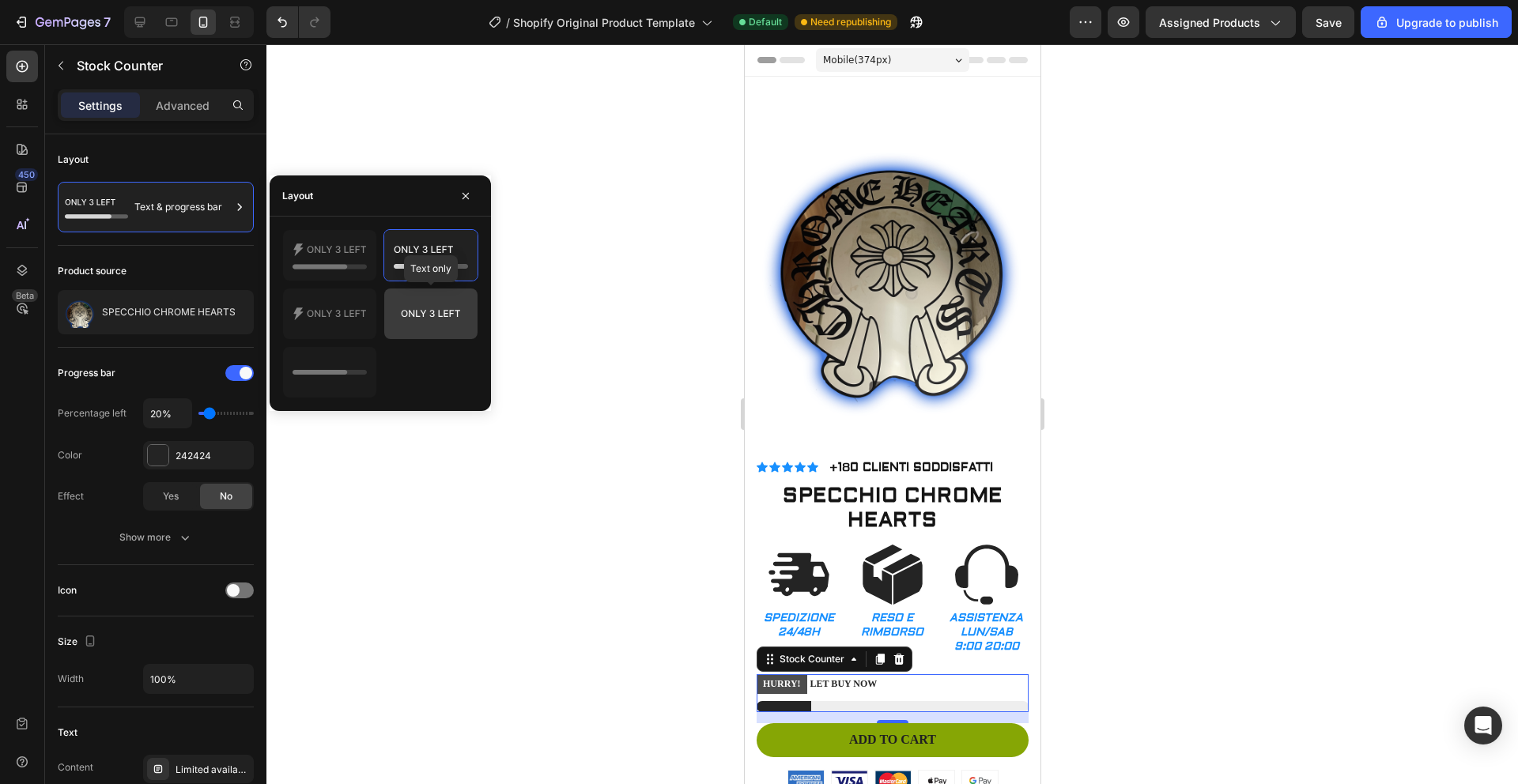
click at [414, 317] on icon at bounding box center [431, 314] width 75 height 32
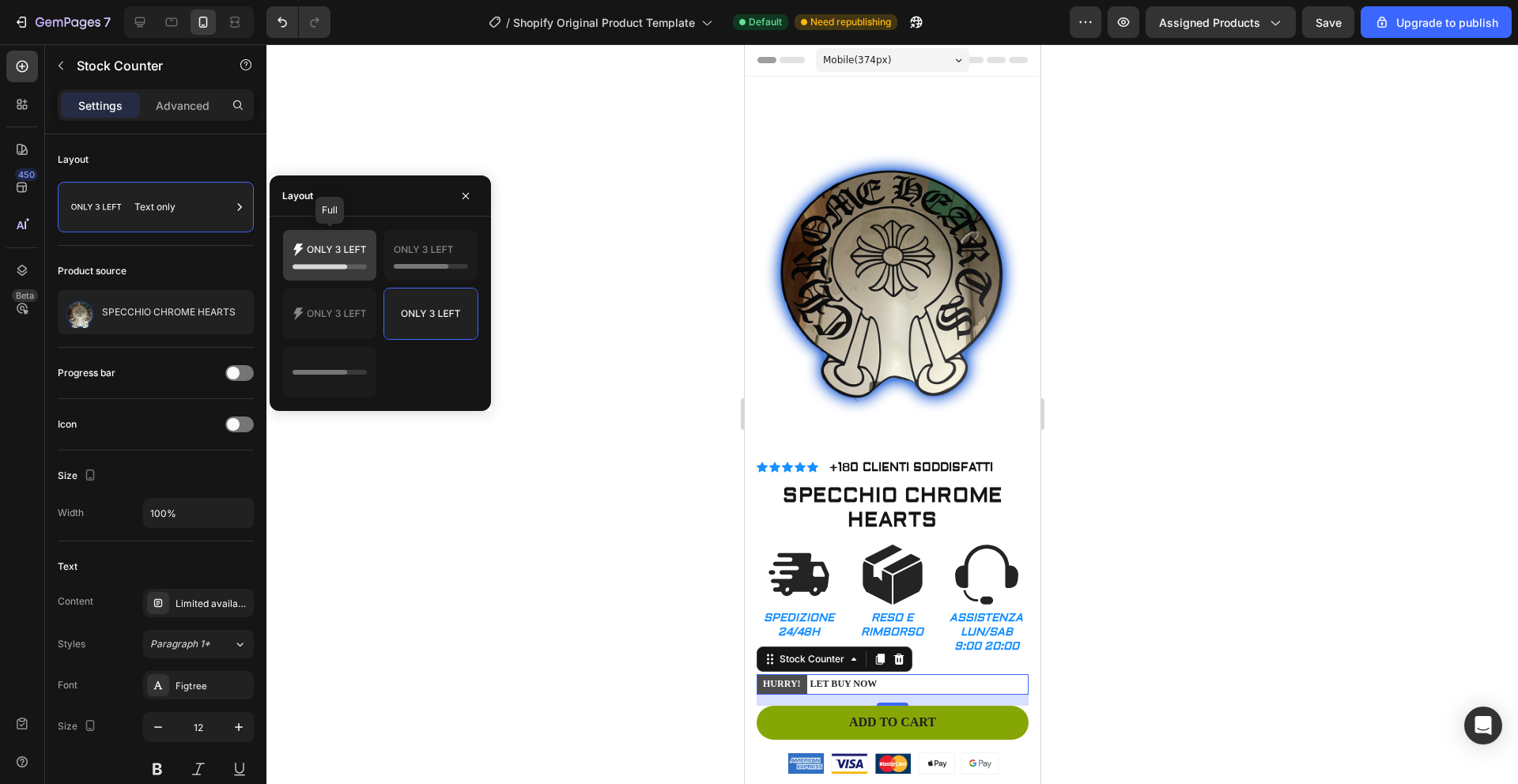
click at [337, 259] on icon at bounding box center [329, 255] width 75 height 32
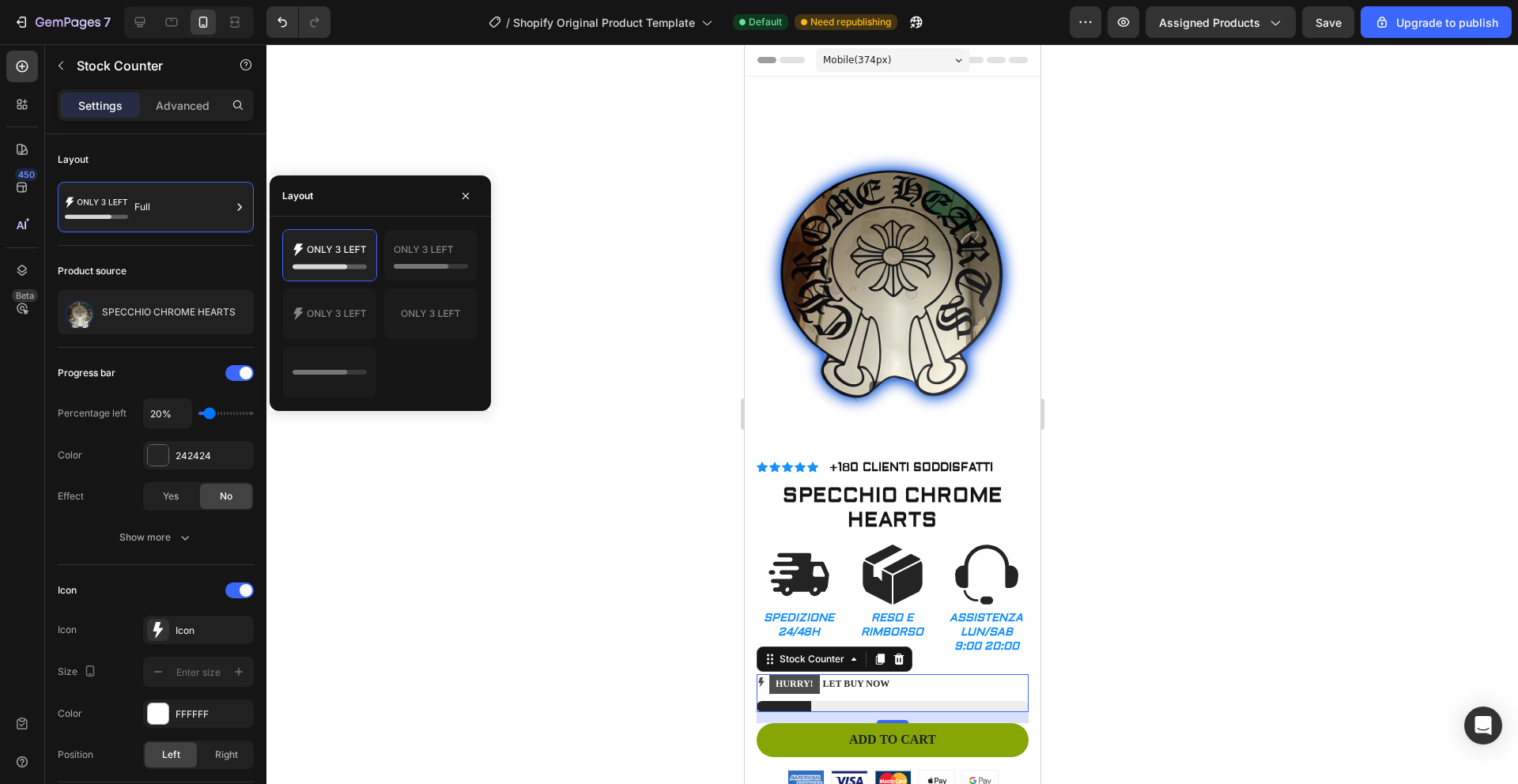
click at [795, 674] on mark "HURRY!" at bounding box center [793, 683] width 51 height 19
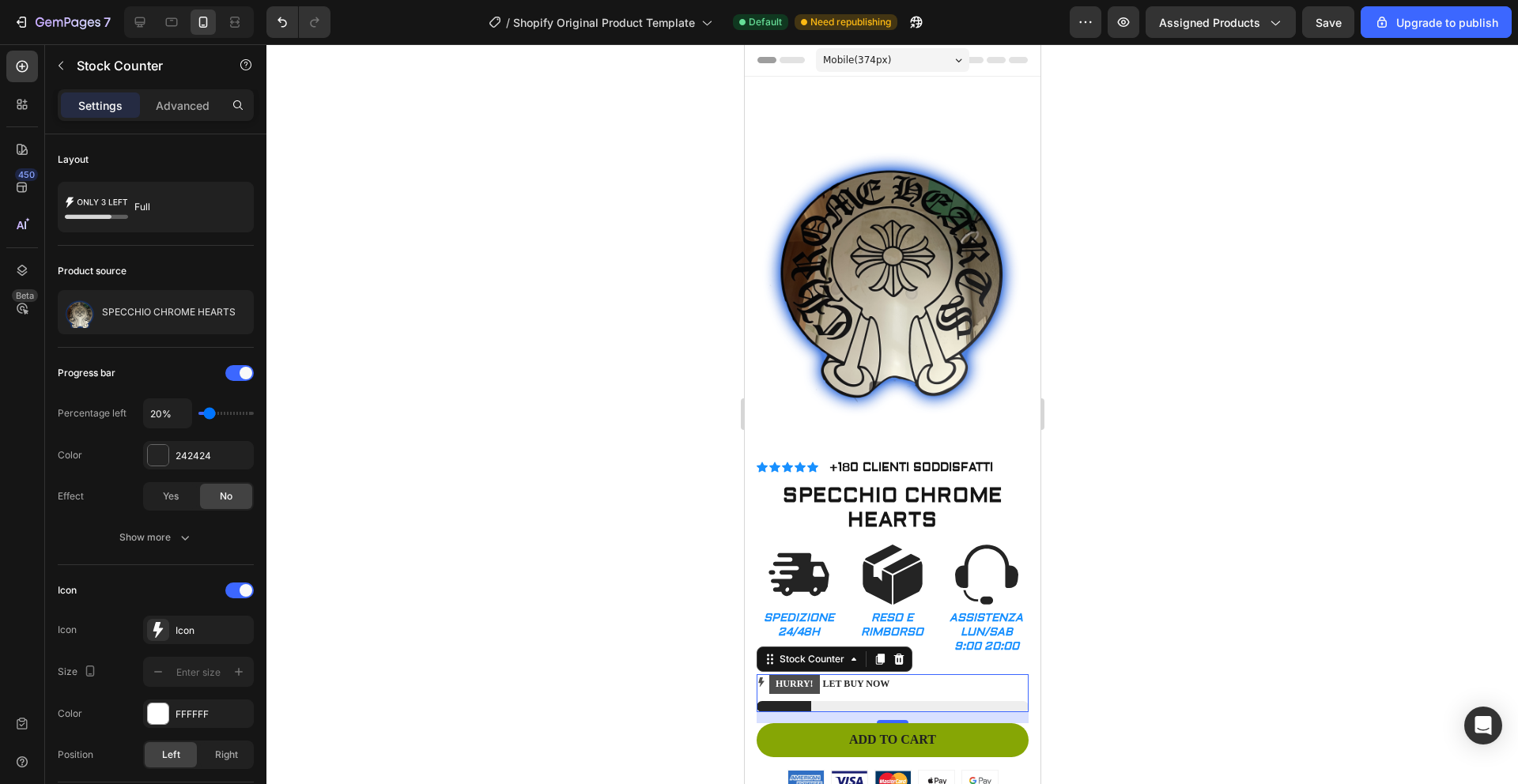
click at [694, 644] on div at bounding box center [891, 413] width 1251 height 739
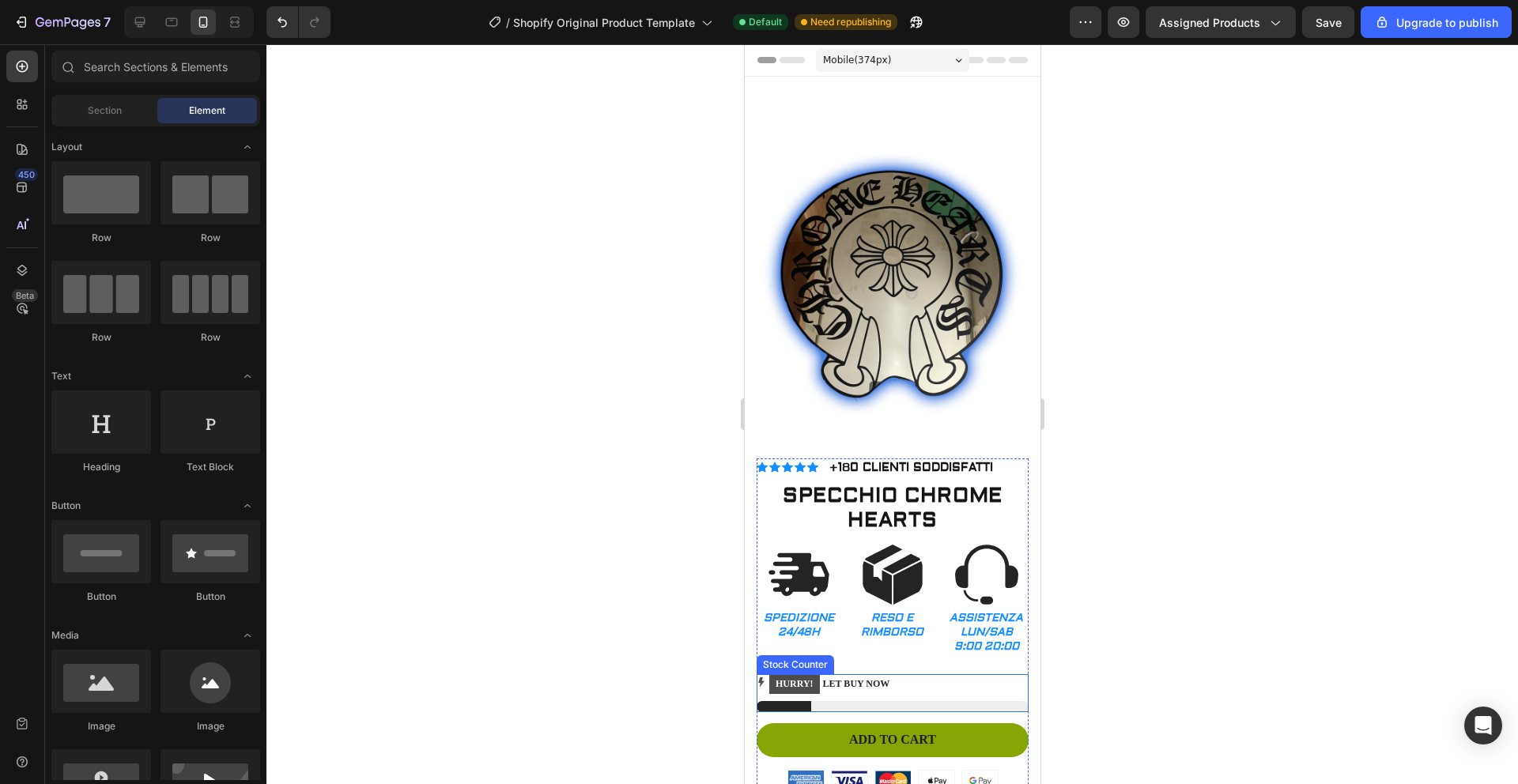
click at [800, 674] on mark "HURRY!" at bounding box center [793, 683] width 51 height 19
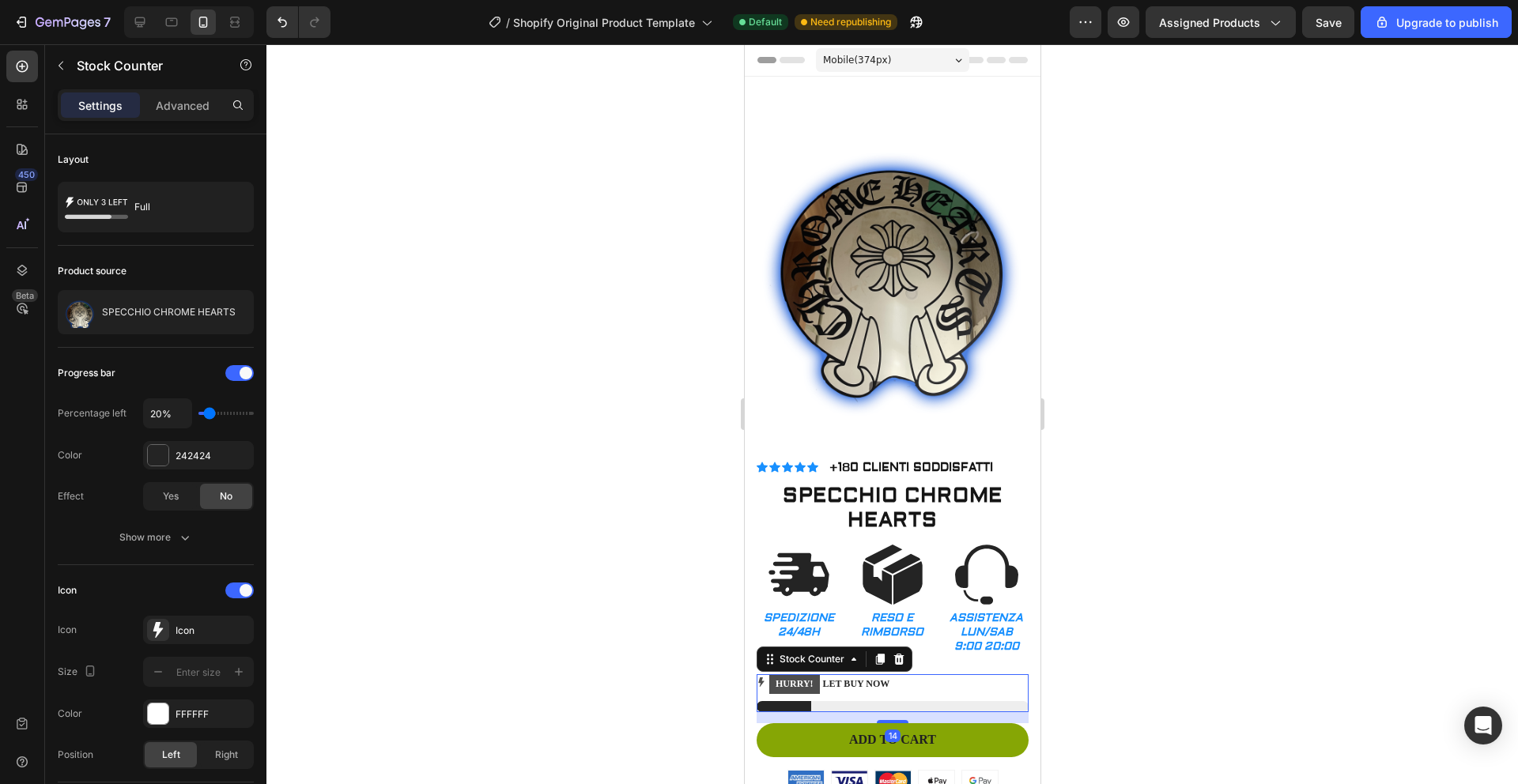
click at [856, 673] on p "HURRY! LET BUY NOW" at bounding box center [828, 683] width 121 height 21
click at [866, 673] on p "HURRY! LET BUY NOW" at bounding box center [828, 683] width 121 height 21
click at [911, 673] on div "HURRY! LET BUY NOW" at bounding box center [891, 683] width 272 height 21
click at [838, 652] on div "Stock Counter" at bounding box center [810, 658] width 71 height 14
click at [616, 559] on div at bounding box center [891, 413] width 1251 height 739
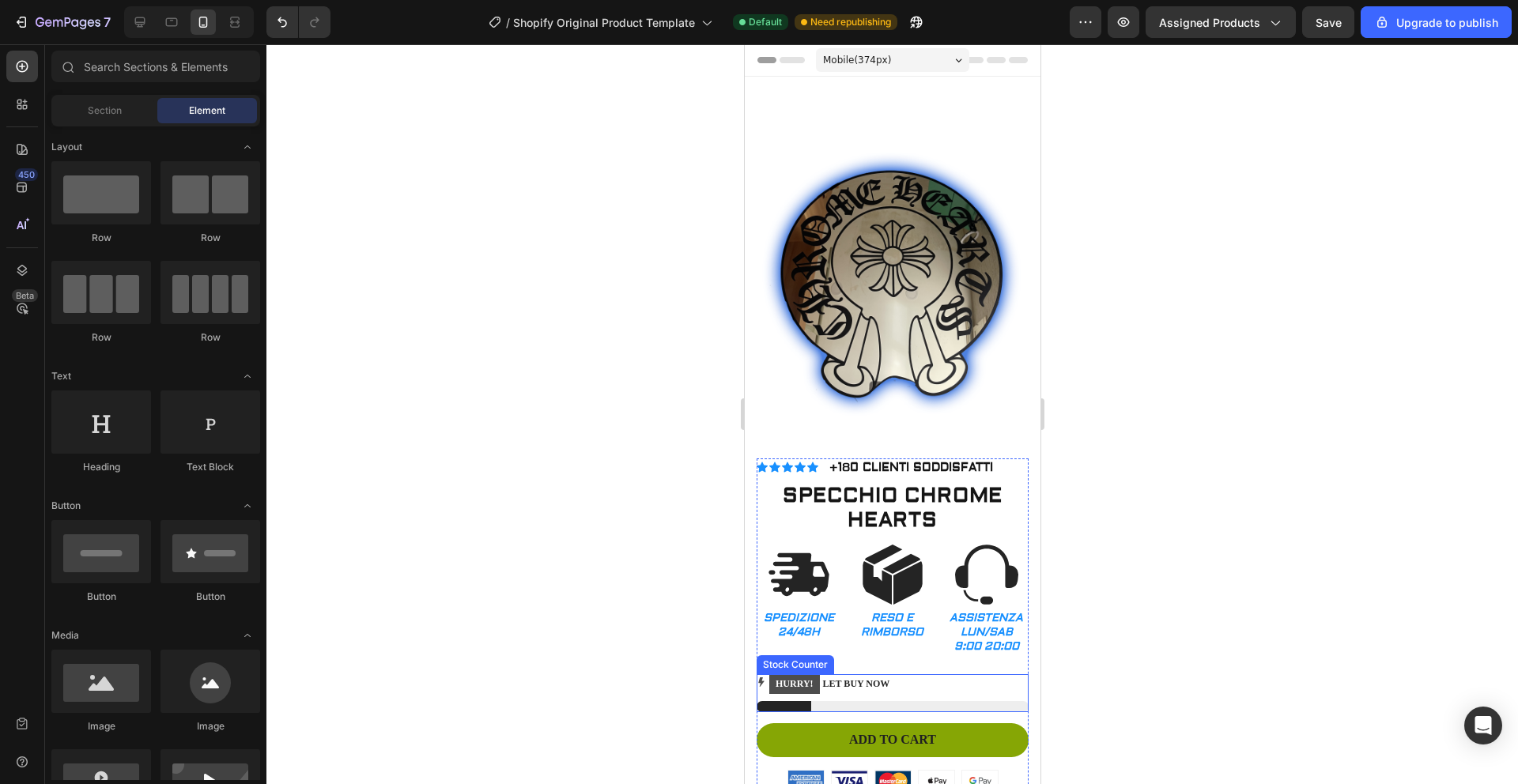
click at [860, 681] on div "HURRY! LET BUY NOW" at bounding box center [891, 692] width 272 height 38
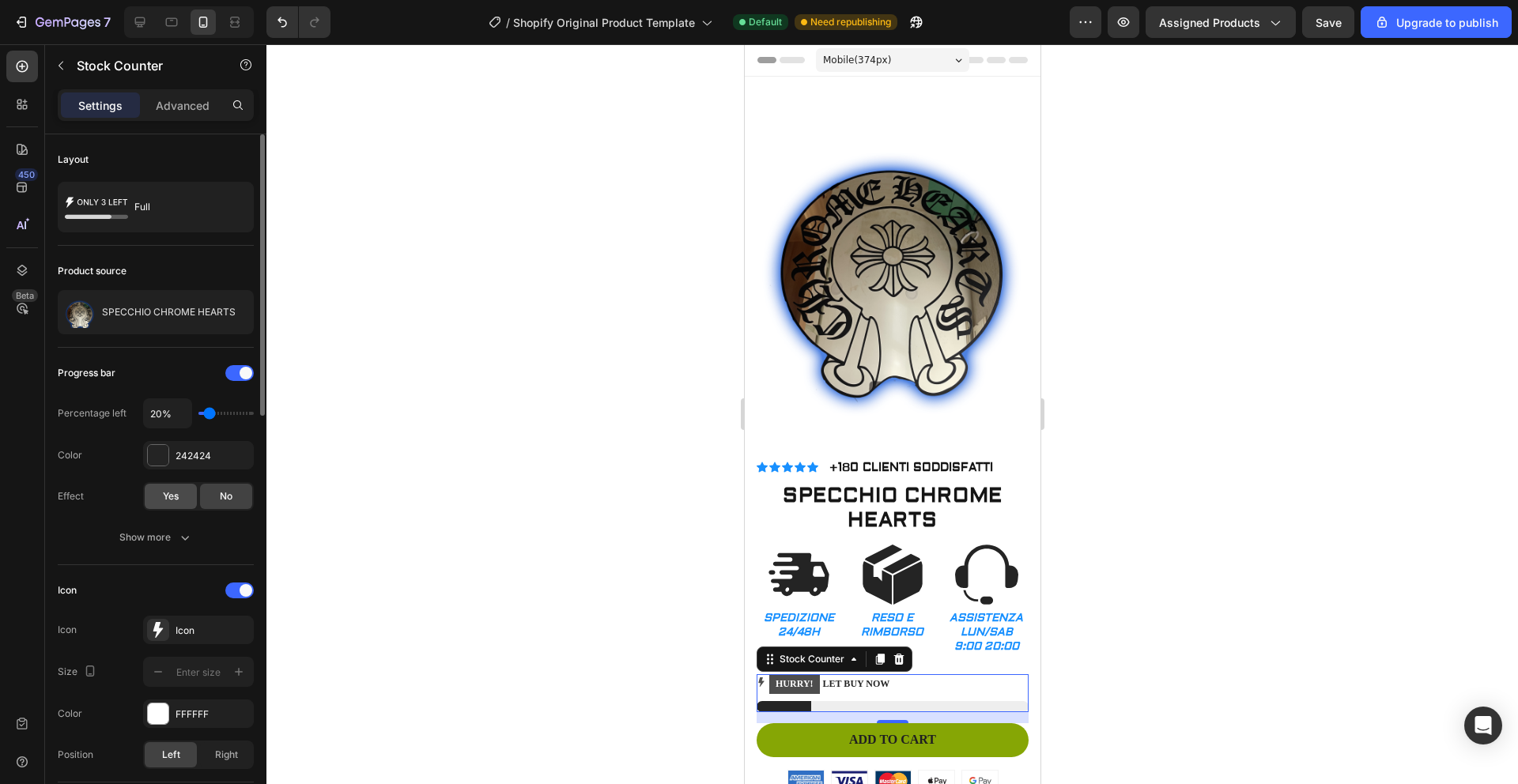
click at [186, 494] on div "Yes" at bounding box center [170, 495] width 52 height 25
click at [243, 376] on span at bounding box center [245, 373] width 13 height 13
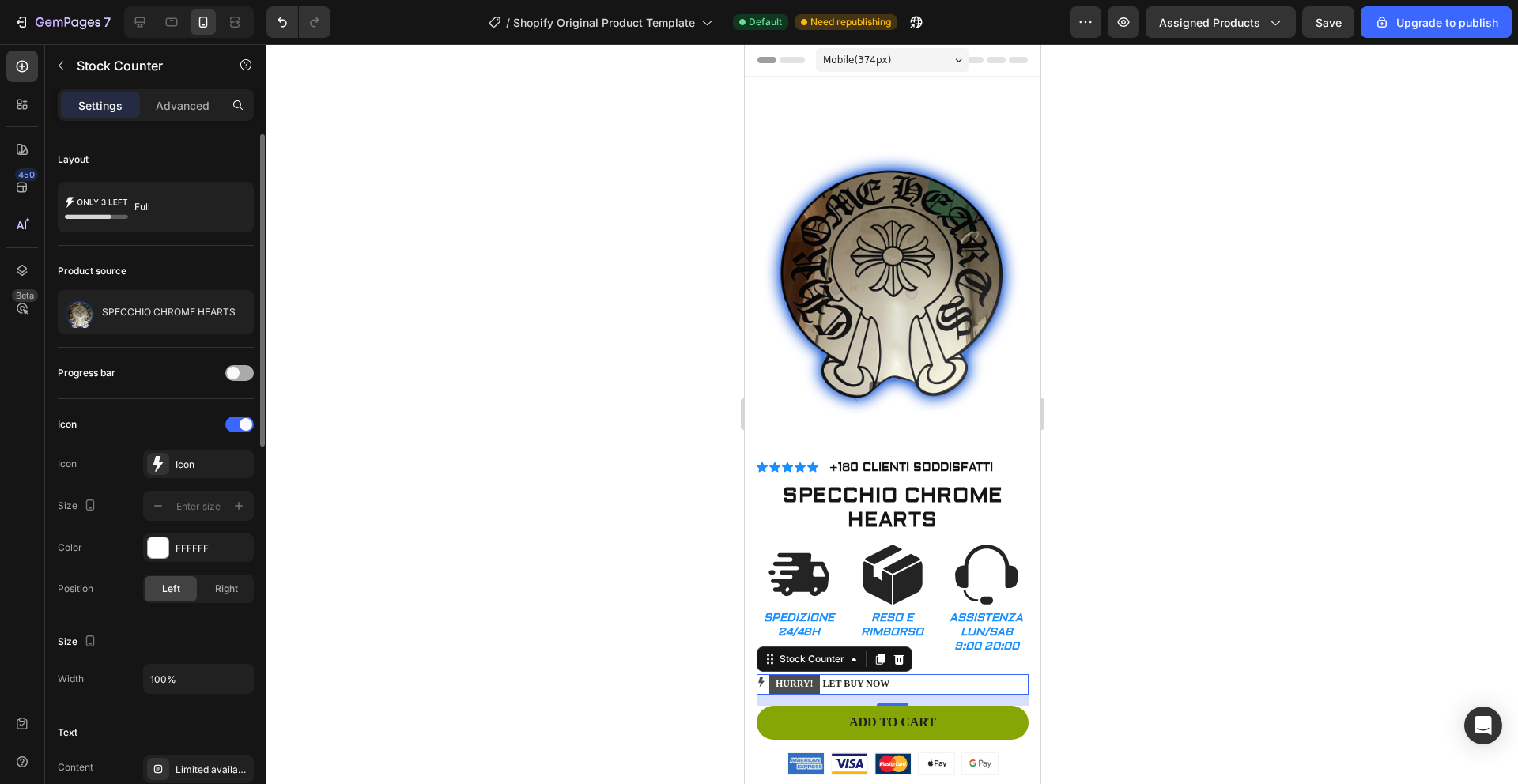
click at [243, 375] on div at bounding box center [239, 373] width 29 height 16
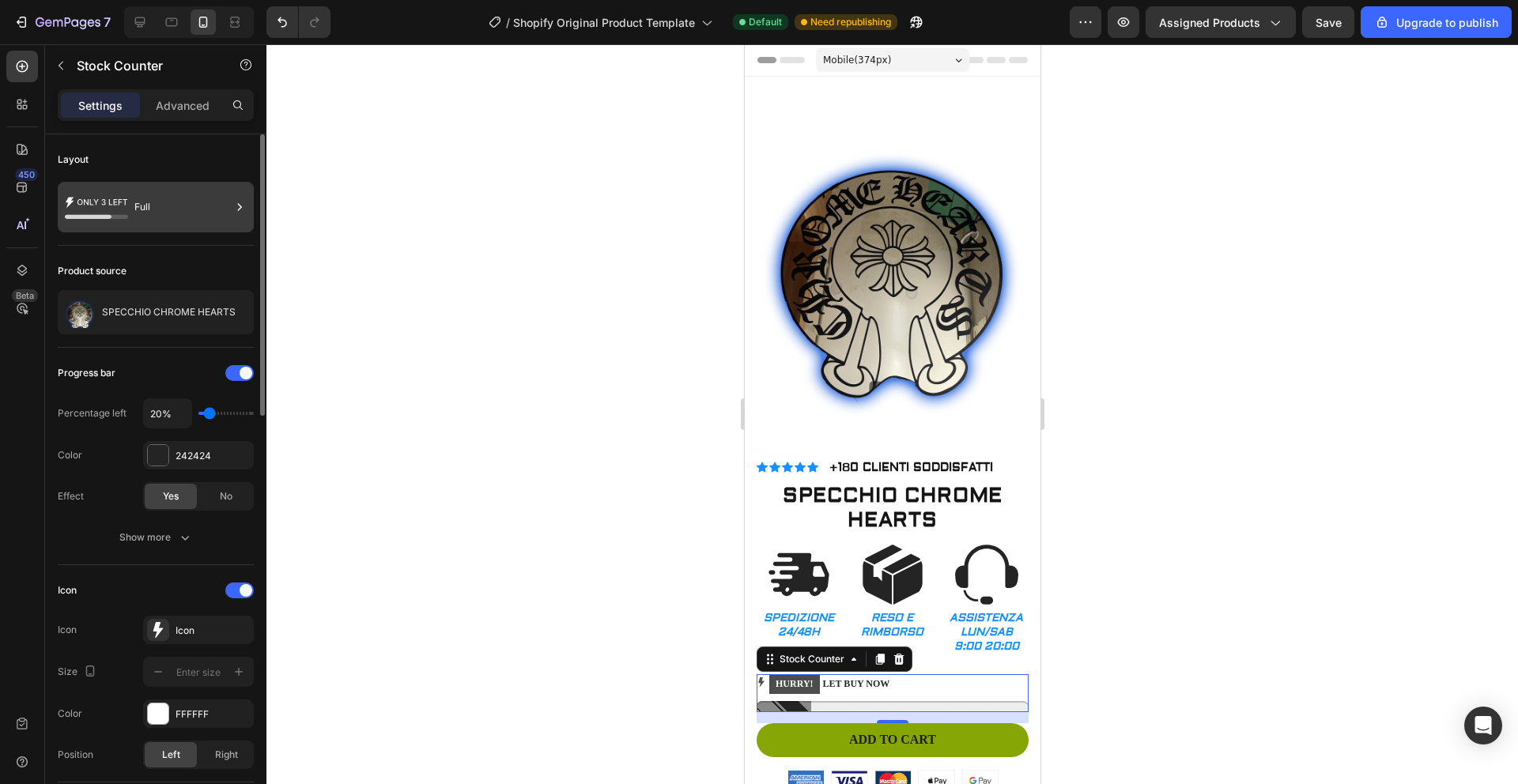
click at [204, 204] on div "Full" at bounding box center [182, 207] width 97 height 36
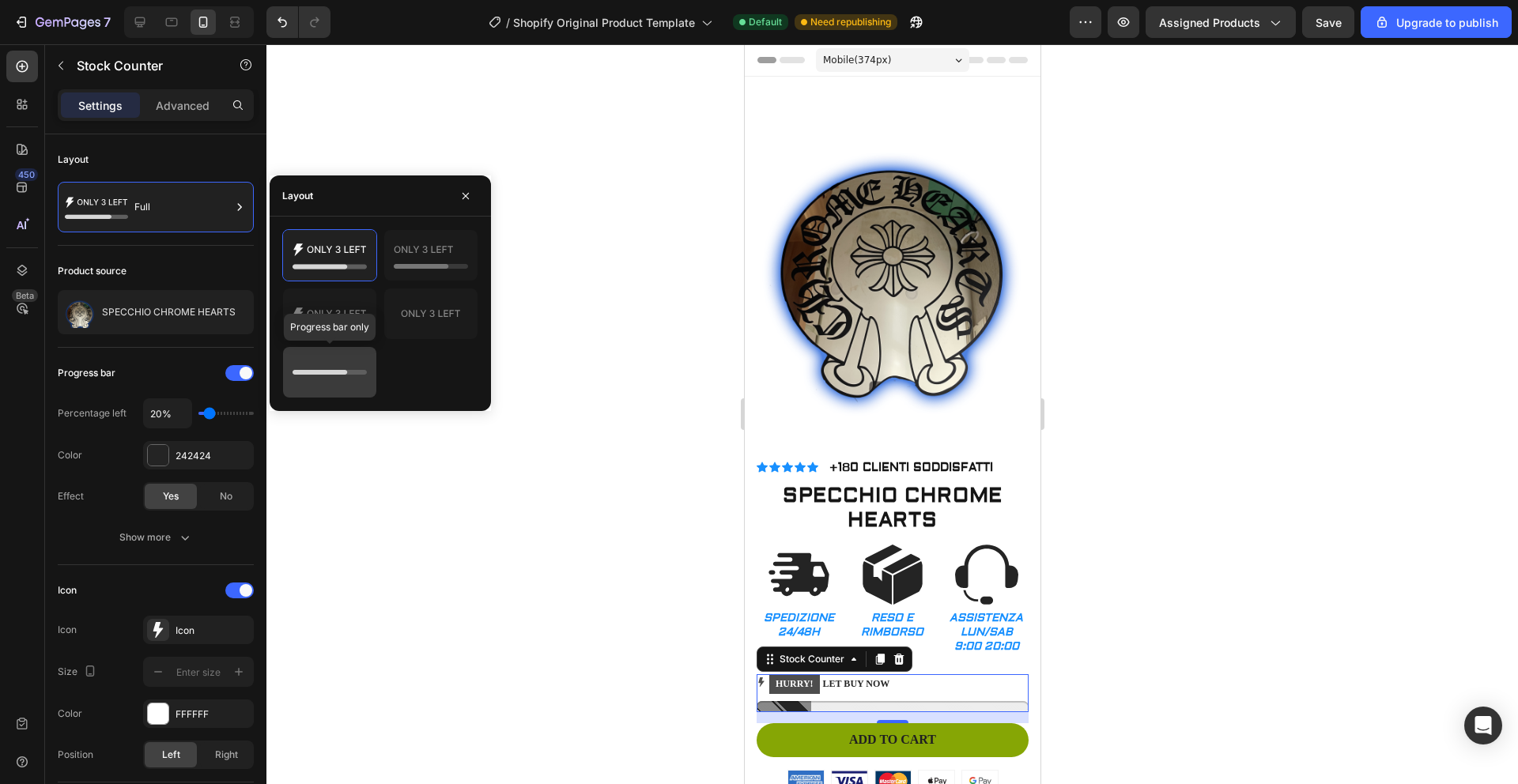
click at [338, 369] on icon at bounding box center [329, 373] width 75 height 32
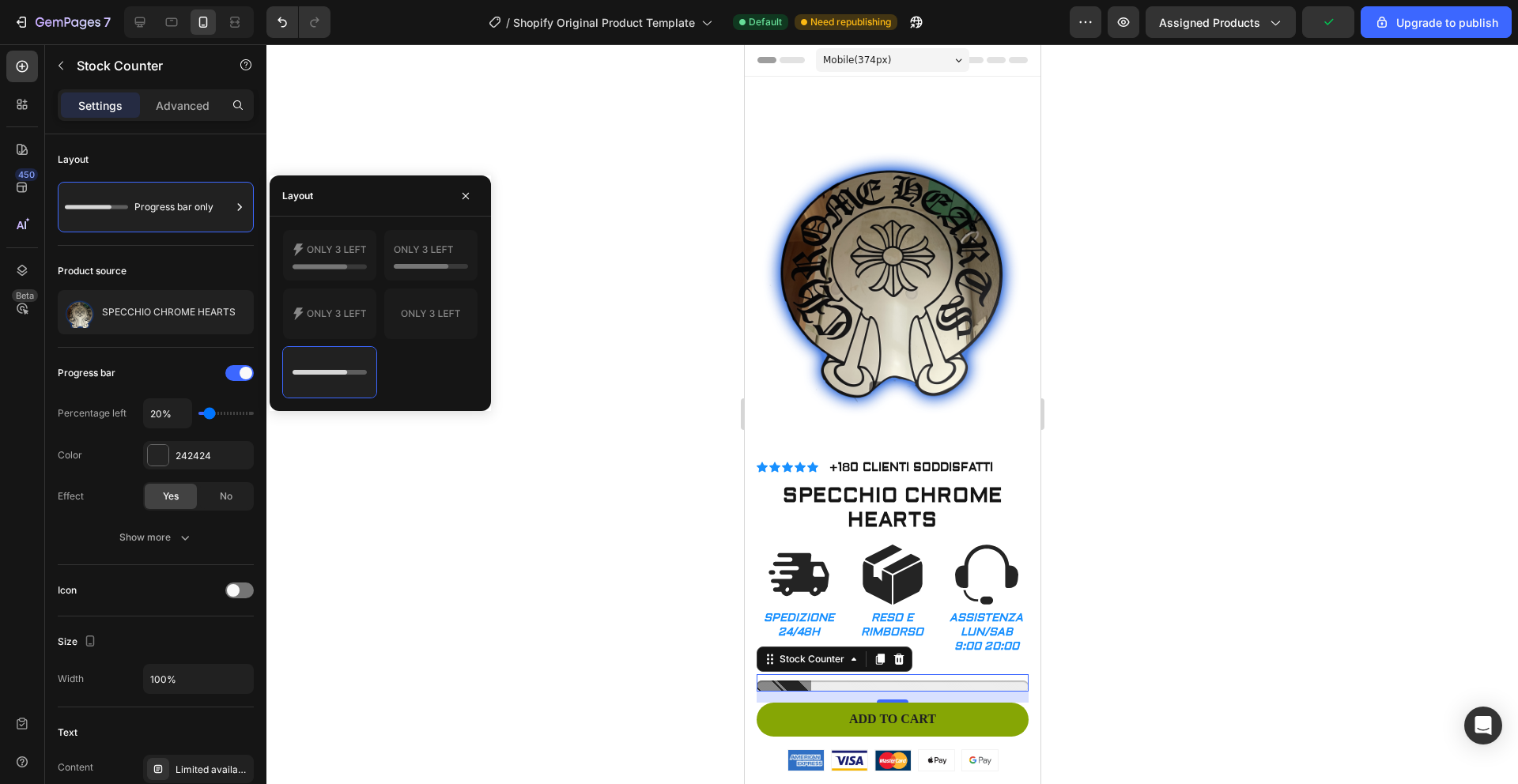
click at [451, 457] on div at bounding box center [891, 413] width 1251 height 739
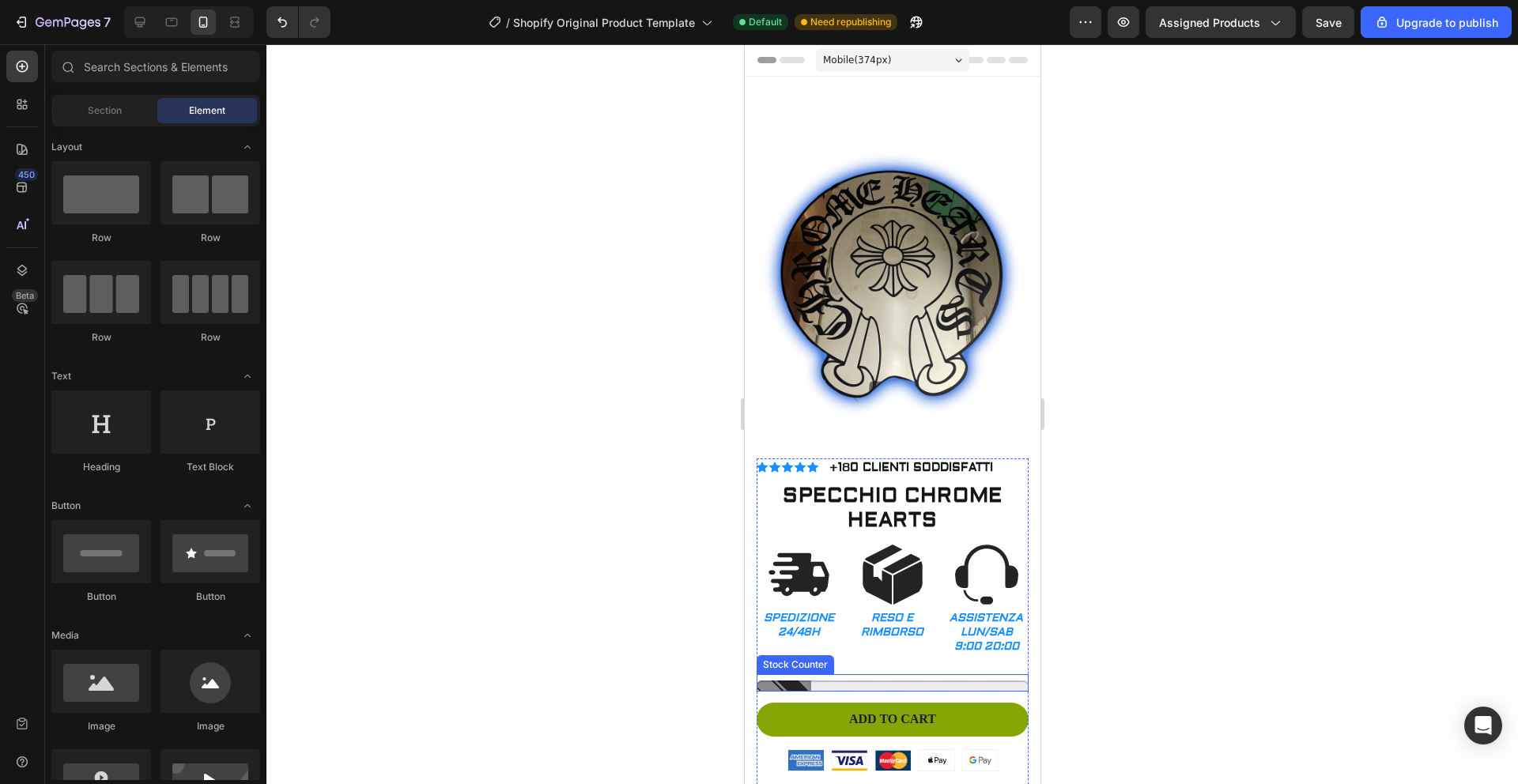
click at [815, 673] on div at bounding box center [891, 681] width 272 height 17
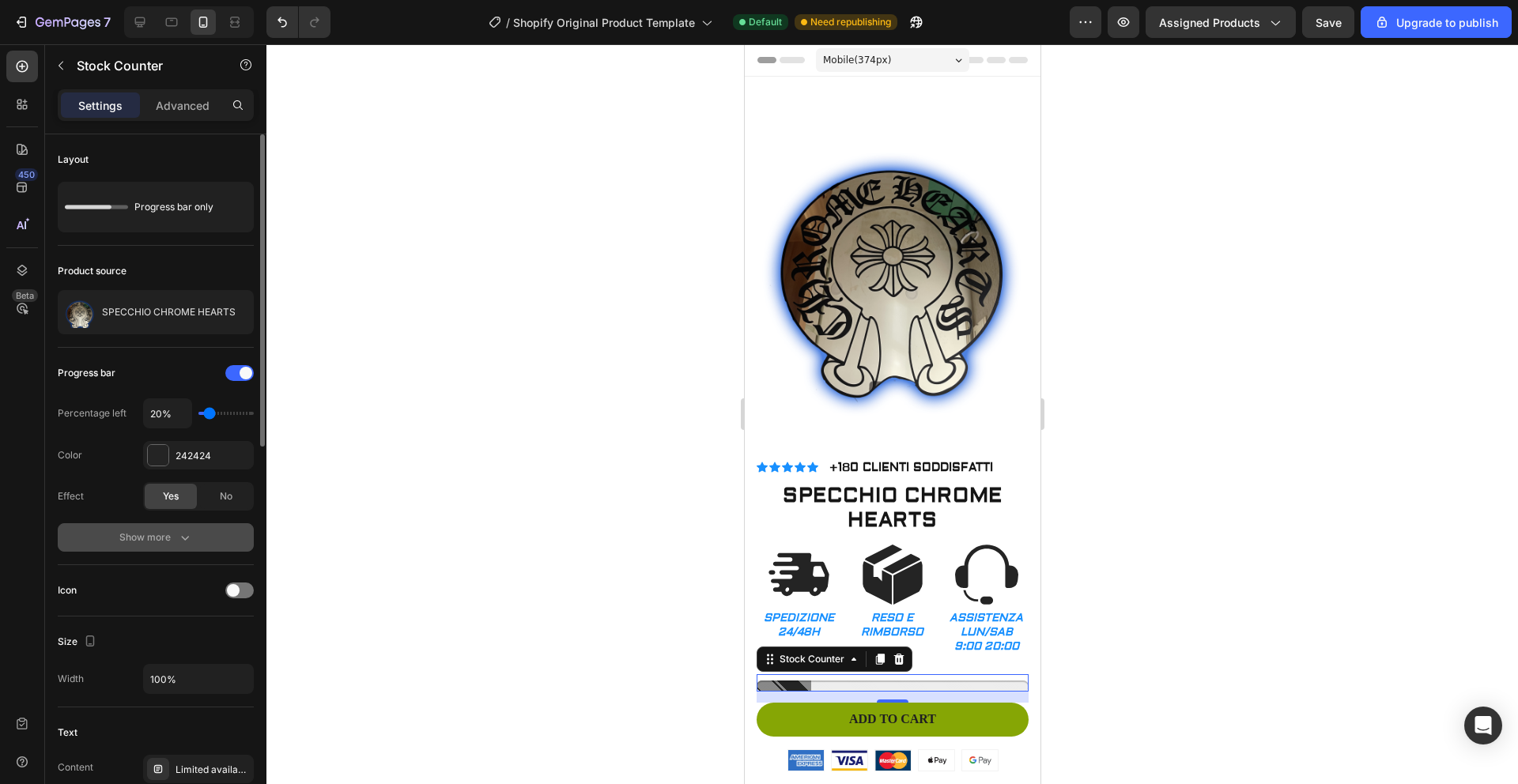
click at [182, 535] on icon "button" at bounding box center [185, 537] width 16 height 16
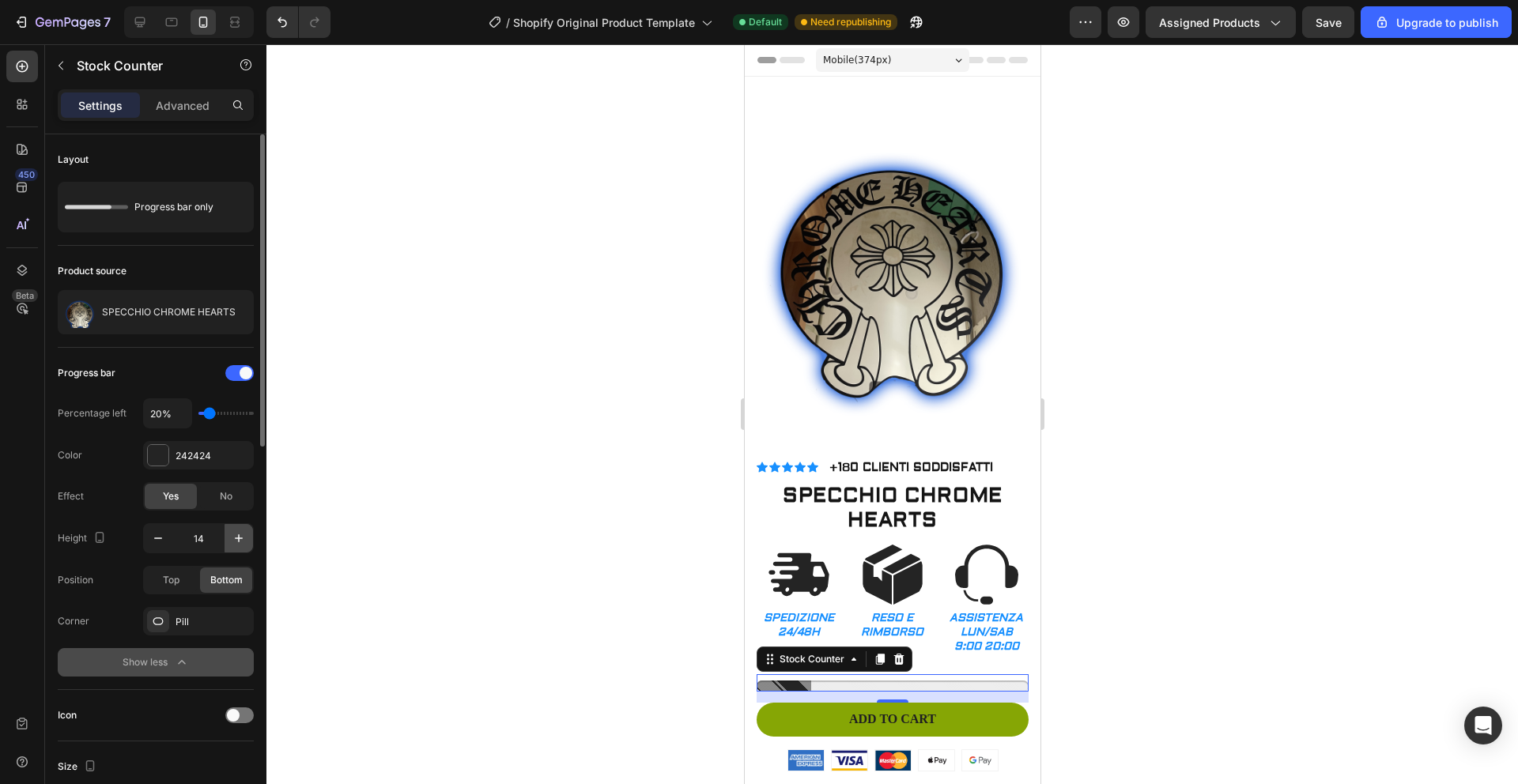
click at [233, 539] on icon "button" at bounding box center [239, 538] width 16 height 16
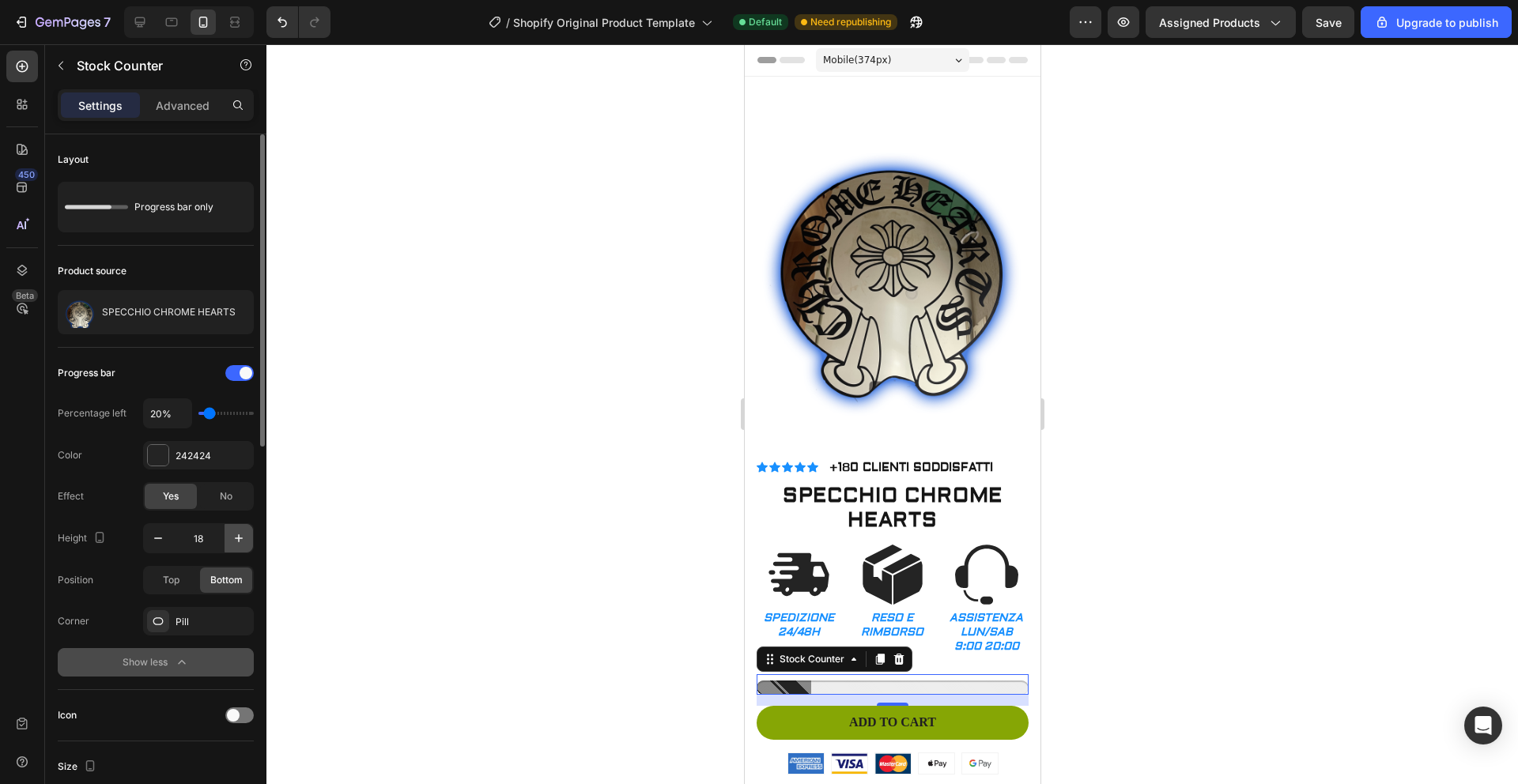
click at [233, 539] on icon "button" at bounding box center [239, 538] width 16 height 16
click at [163, 546] on button "button" at bounding box center [157, 538] width 29 height 29
type input "19"
click at [182, 574] on div "Top" at bounding box center [170, 579] width 52 height 25
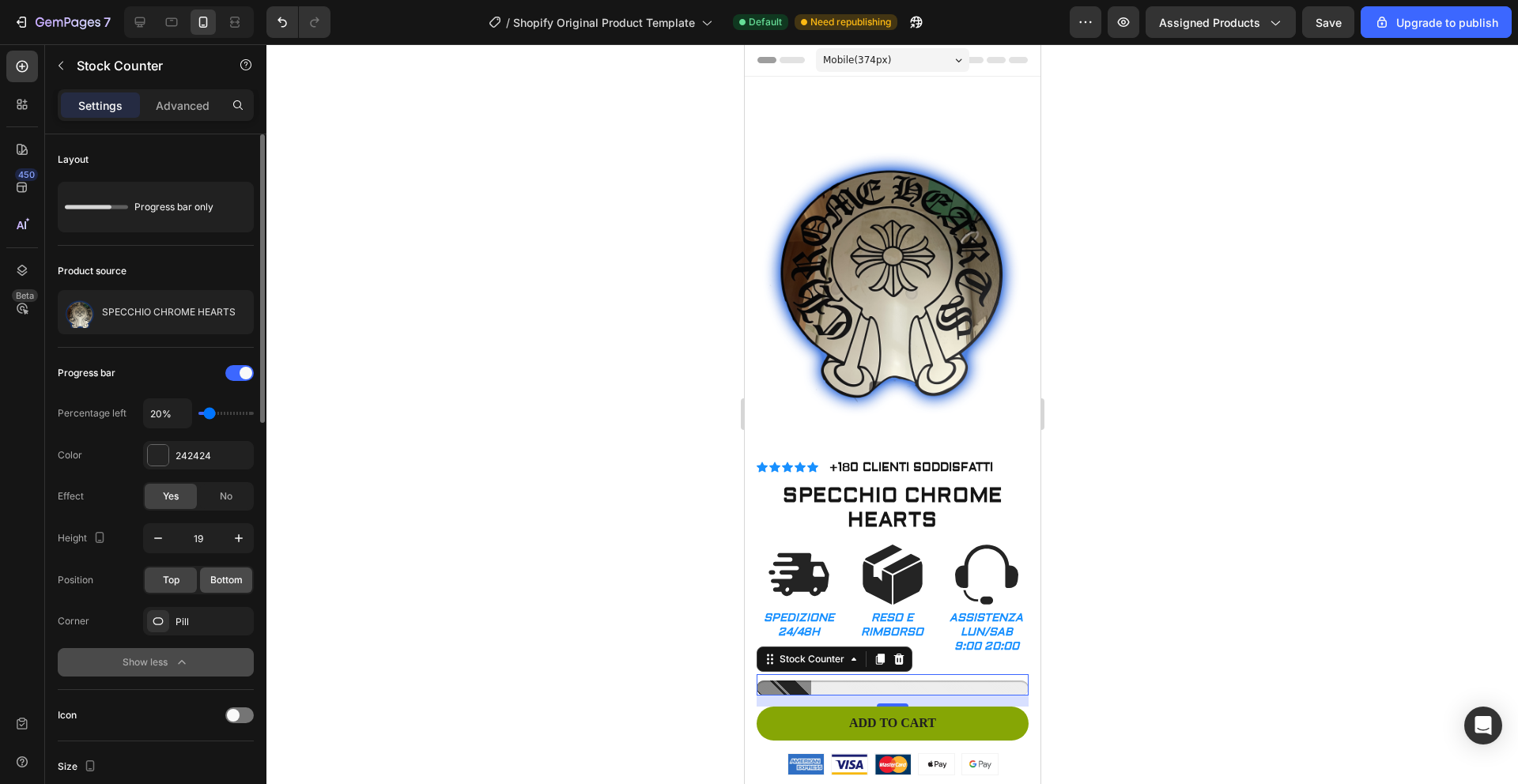
click at [220, 573] on span "Bottom" at bounding box center [226, 580] width 33 height 14
click at [213, 620] on div "Pill" at bounding box center [198, 622] width 46 height 14
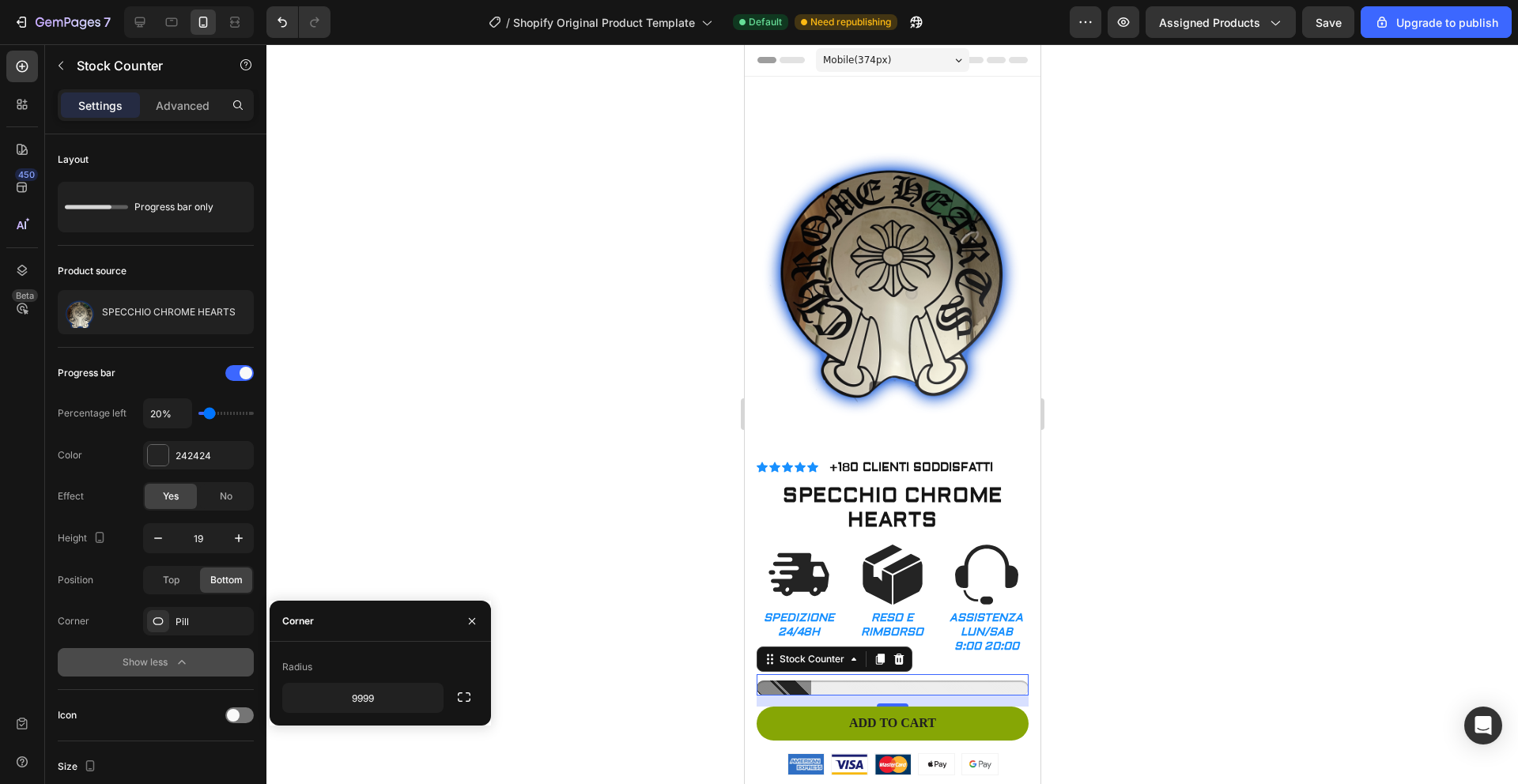
click at [326, 551] on div at bounding box center [891, 413] width 1251 height 739
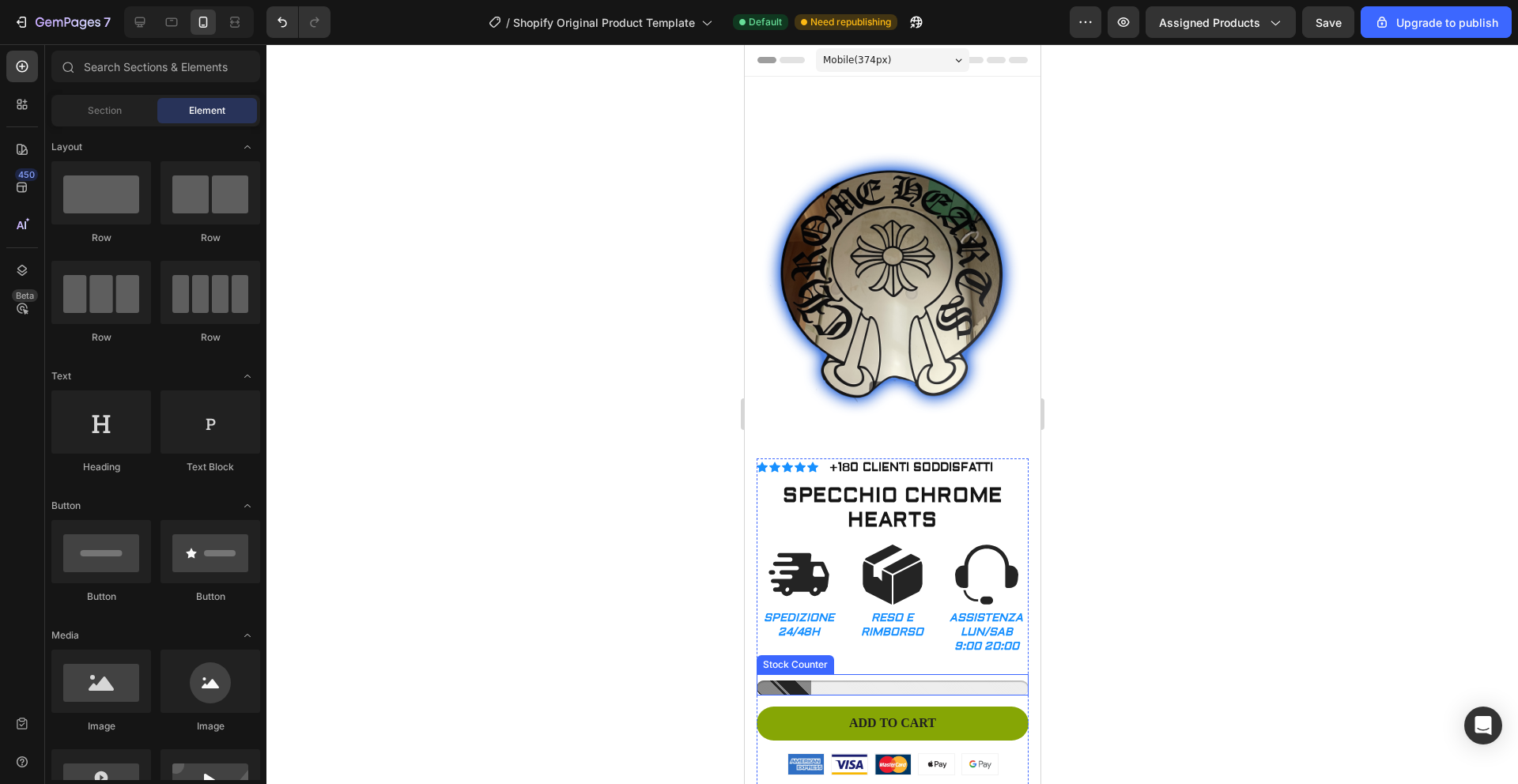
click at [864, 680] on div at bounding box center [891, 687] width 272 height 15
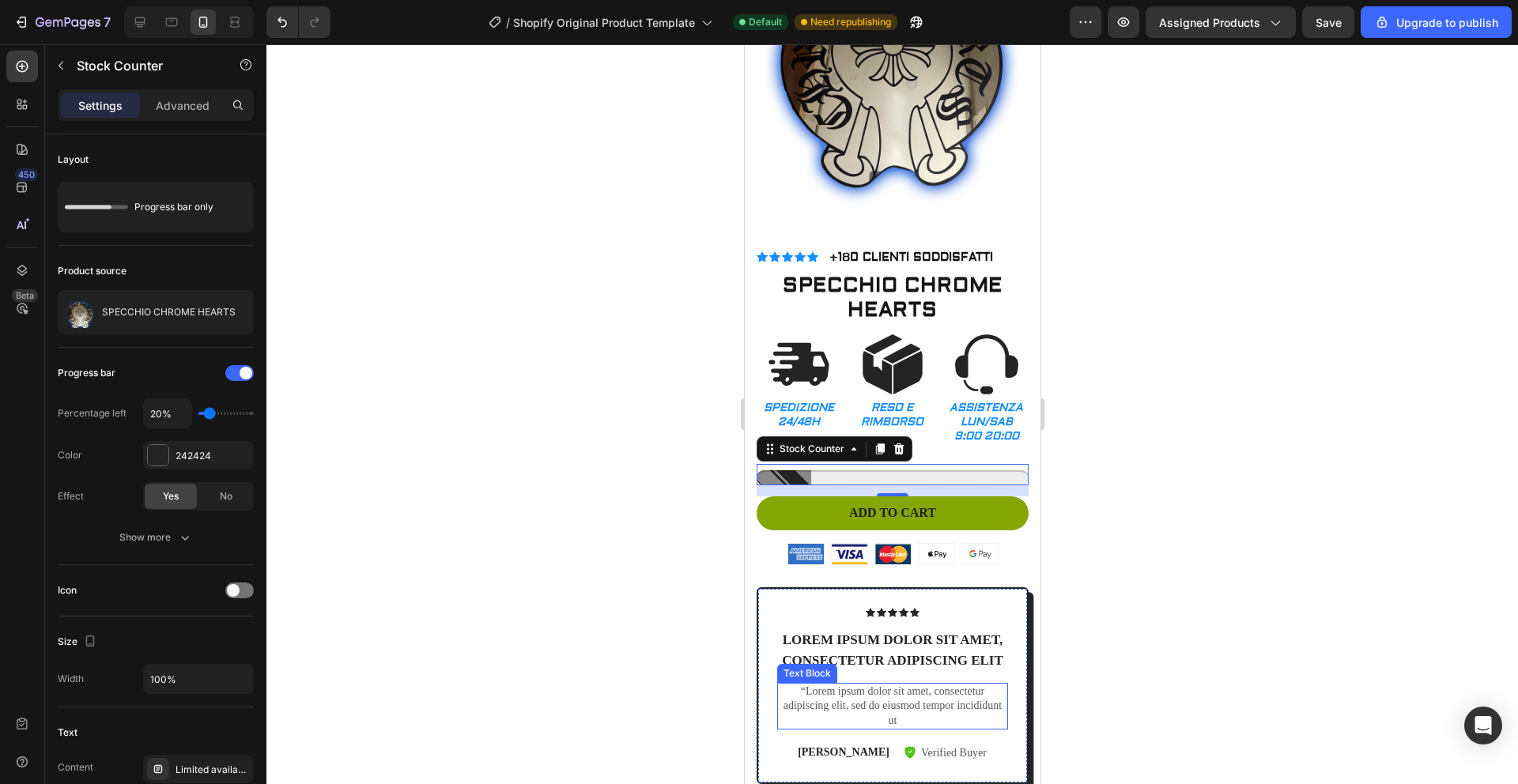
scroll to position [208, 0]
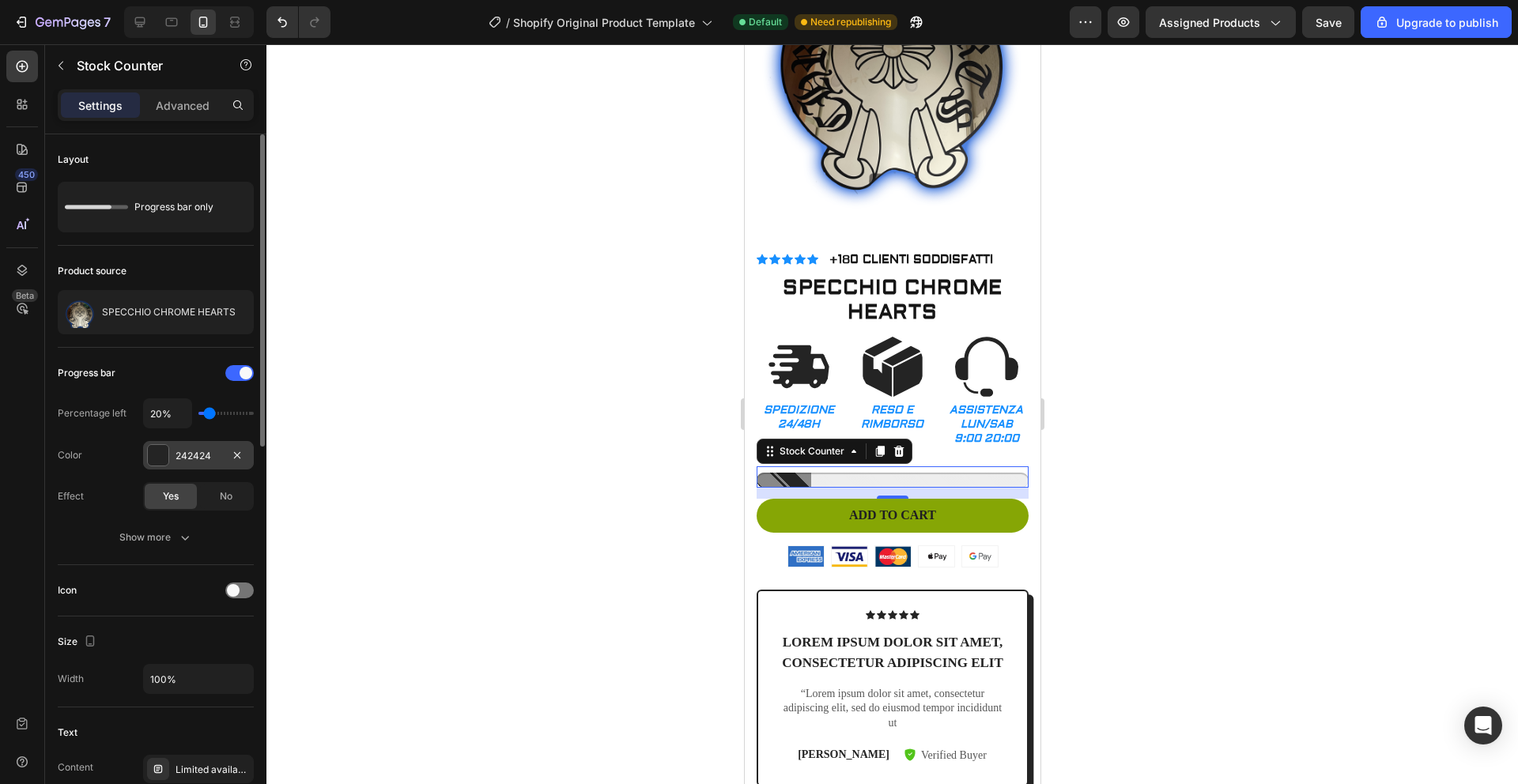
click at [168, 452] on div "242424" at bounding box center [198, 454] width 111 height 29
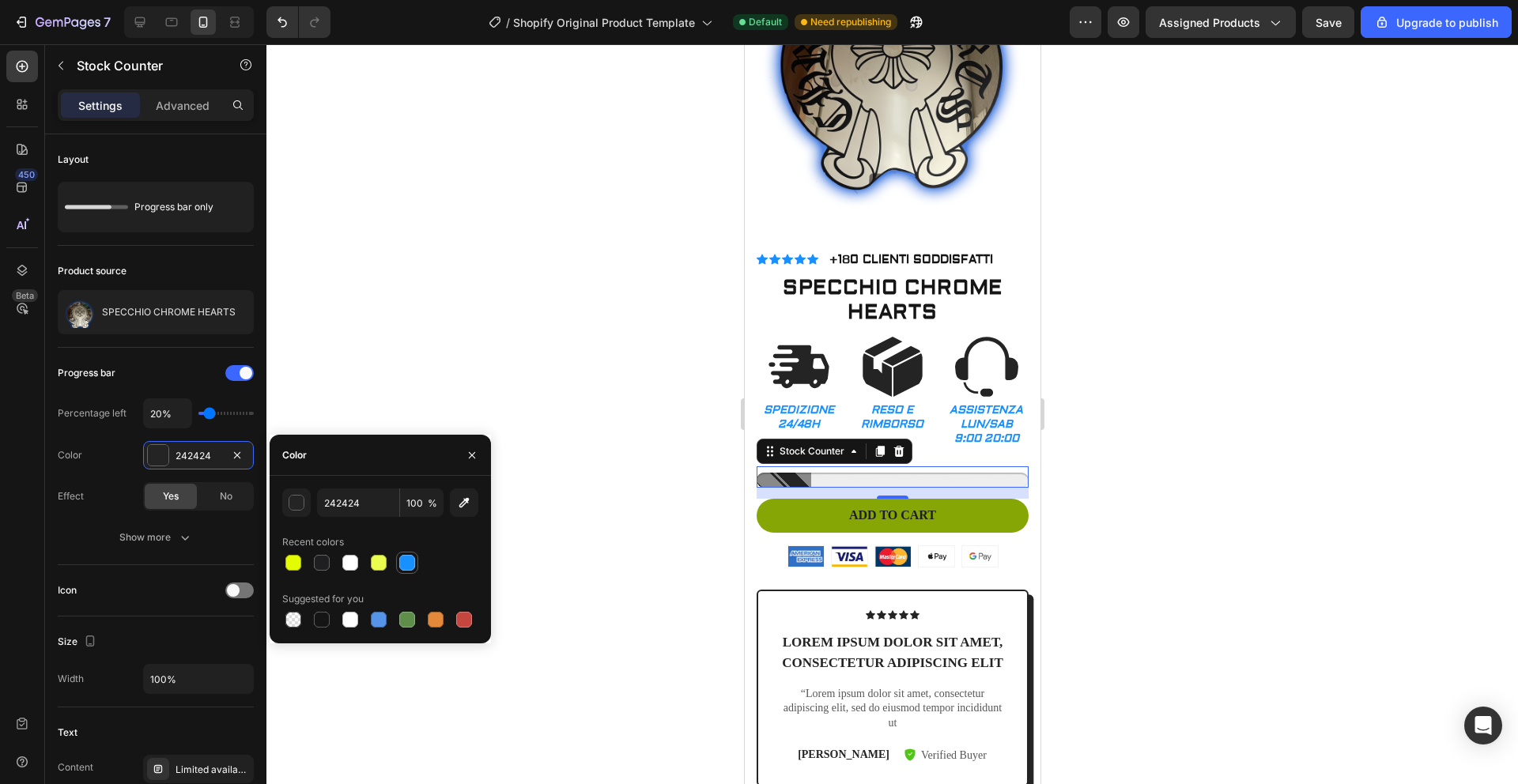
click at [409, 566] on div at bounding box center [407, 563] width 16 height 16
type input "1890FF"
click at [223, 499] on span "No" at bounding box center [225, 496] width 13 height 14
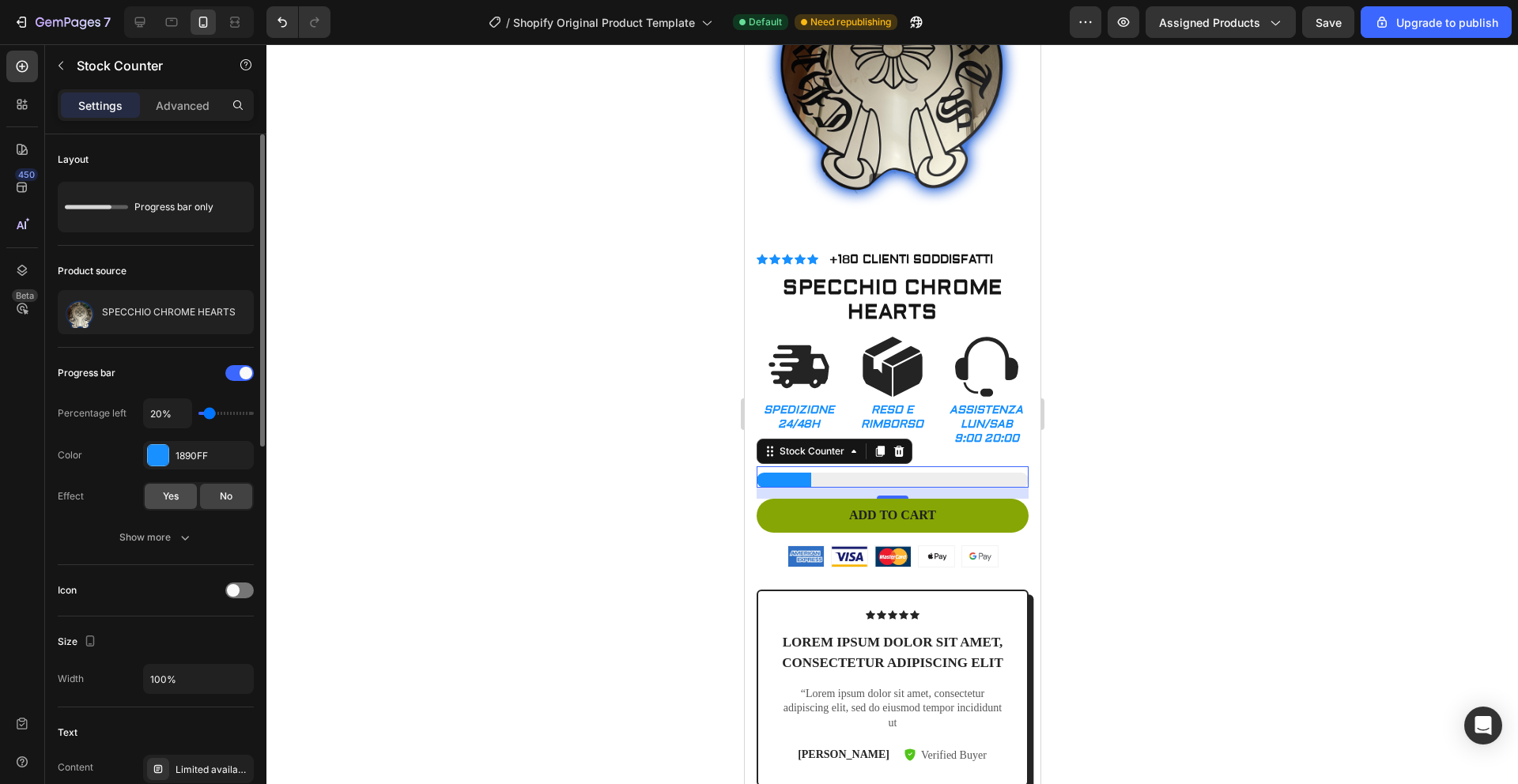
click at [185, 498] on div "Yes" at bounding box center [170, 495] width 52 height 25
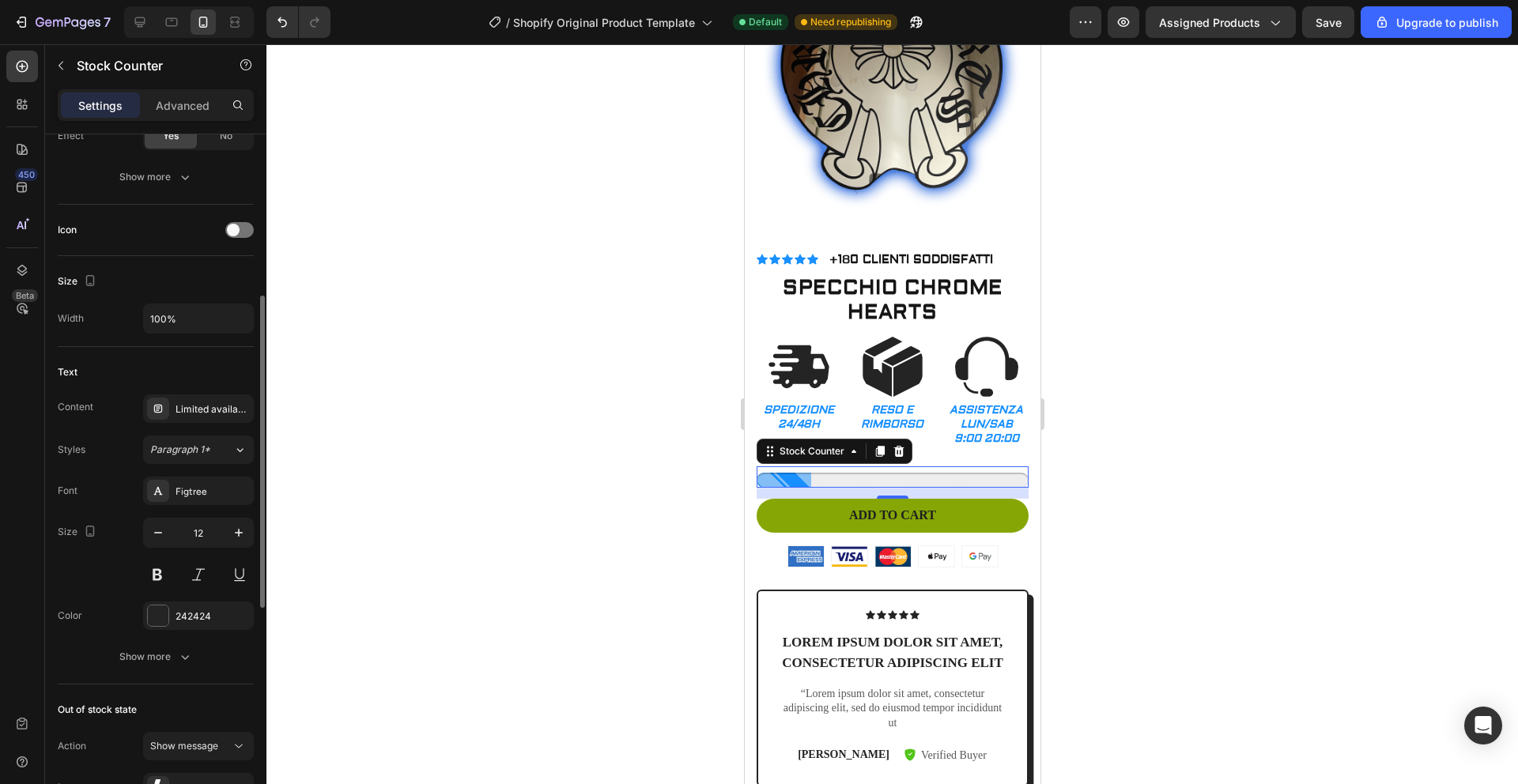
scroll to position [362, 0]
click at [214, 414] on div "Limited availability" at bounding box center [198, 406] width 111 height 29
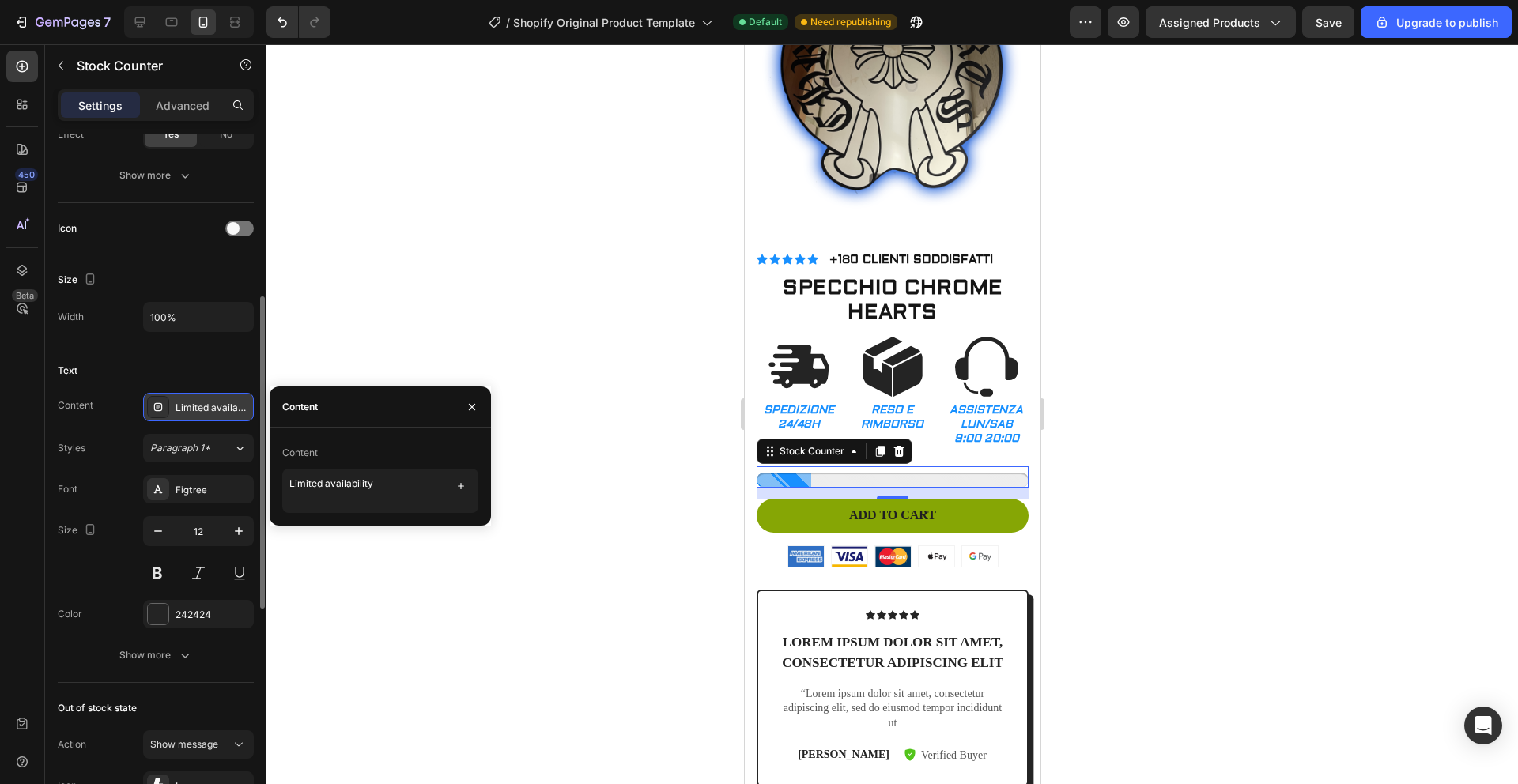
click at [220, 409] on div "Limited availability" at bounding box center [212, 407] width 75 height 14
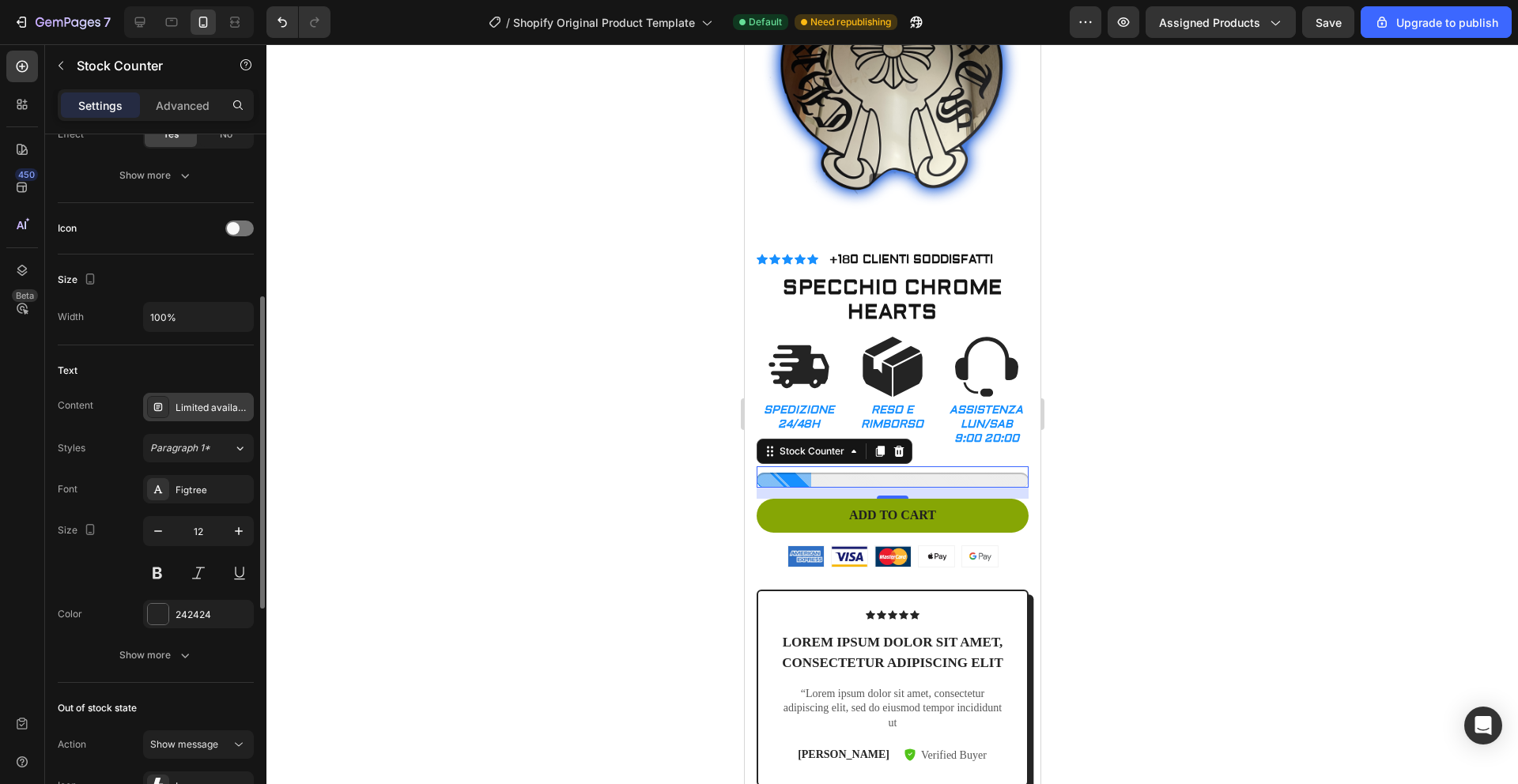
click at [200, 416] on div "Limited availability" at bounding box center [198, 406] width 111 height 29
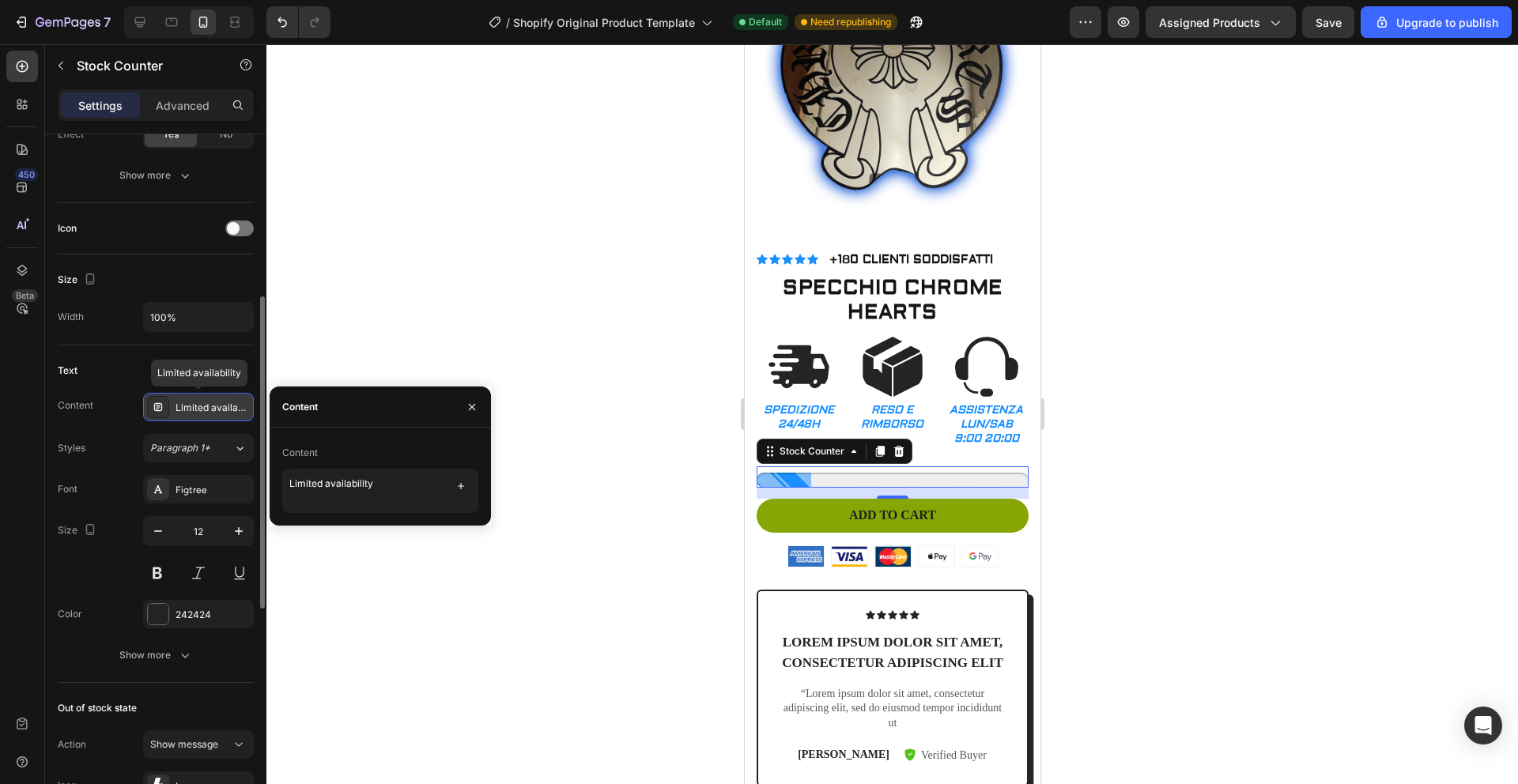
click at [200, 416] on div "Limited availability" at bounding box center [198, 406] width 111 height 29
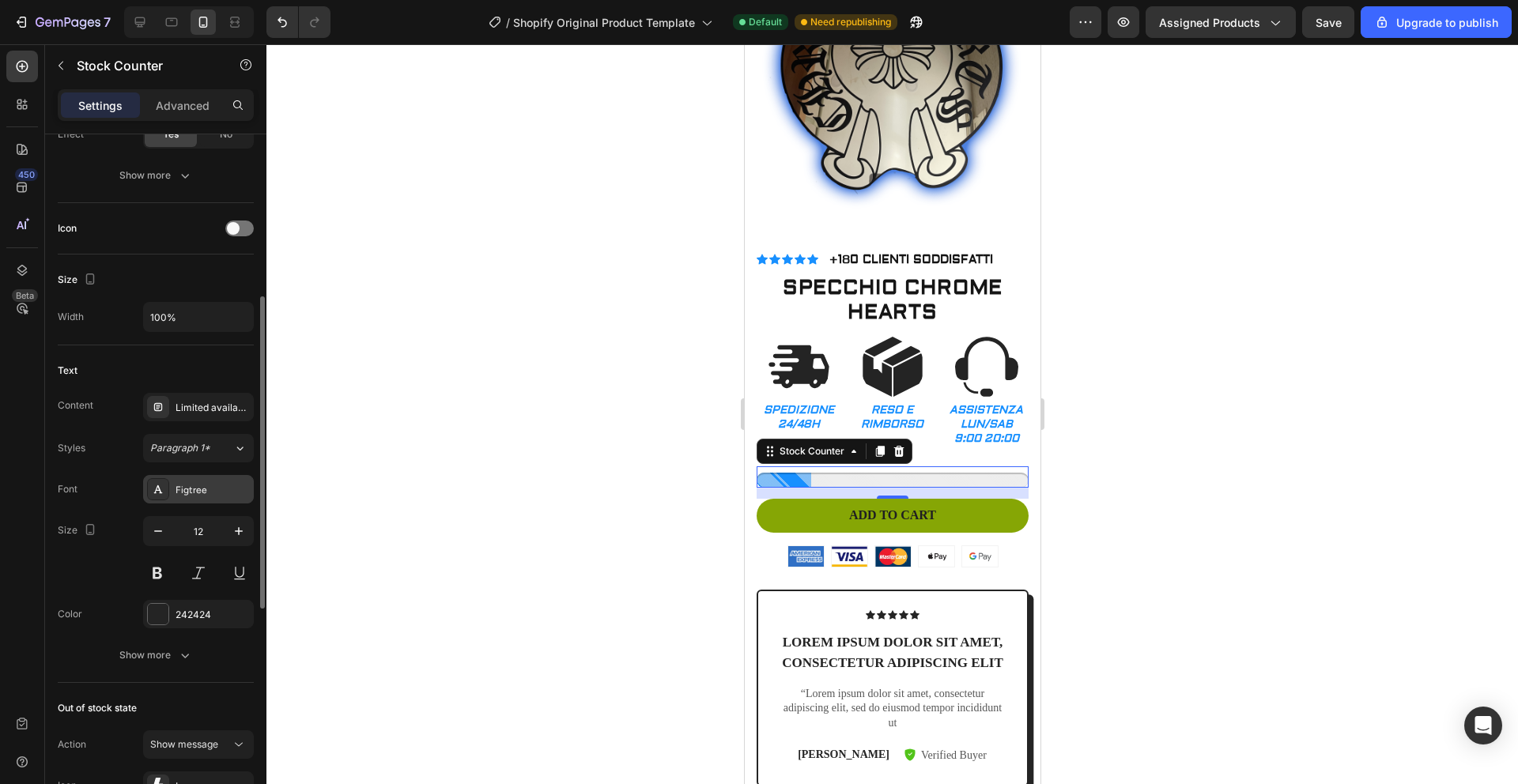
scroll to position [0, 0]
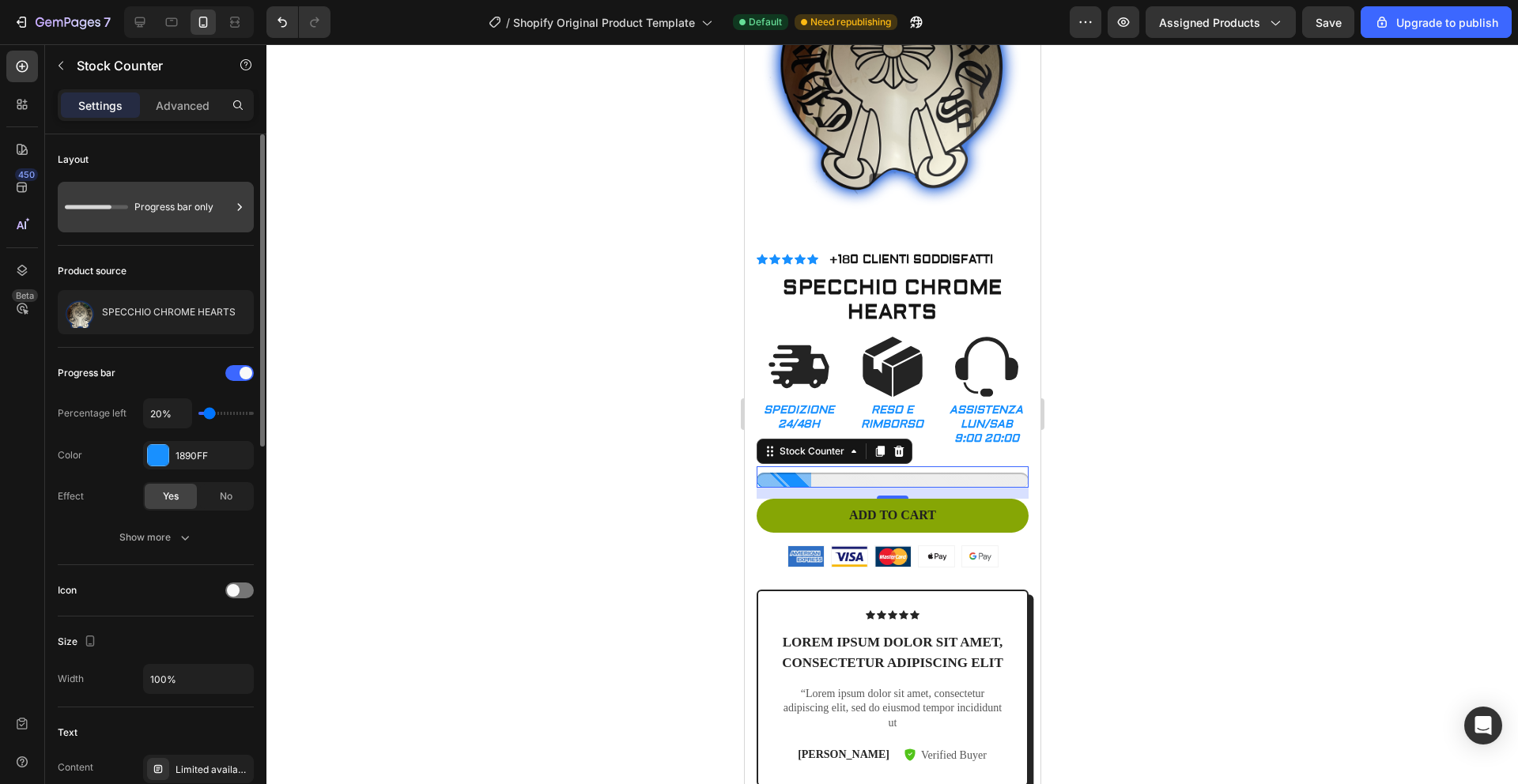
click at [219, 217] on div "Progress bar only" at bounding box center [182, 207] width 97 height 36
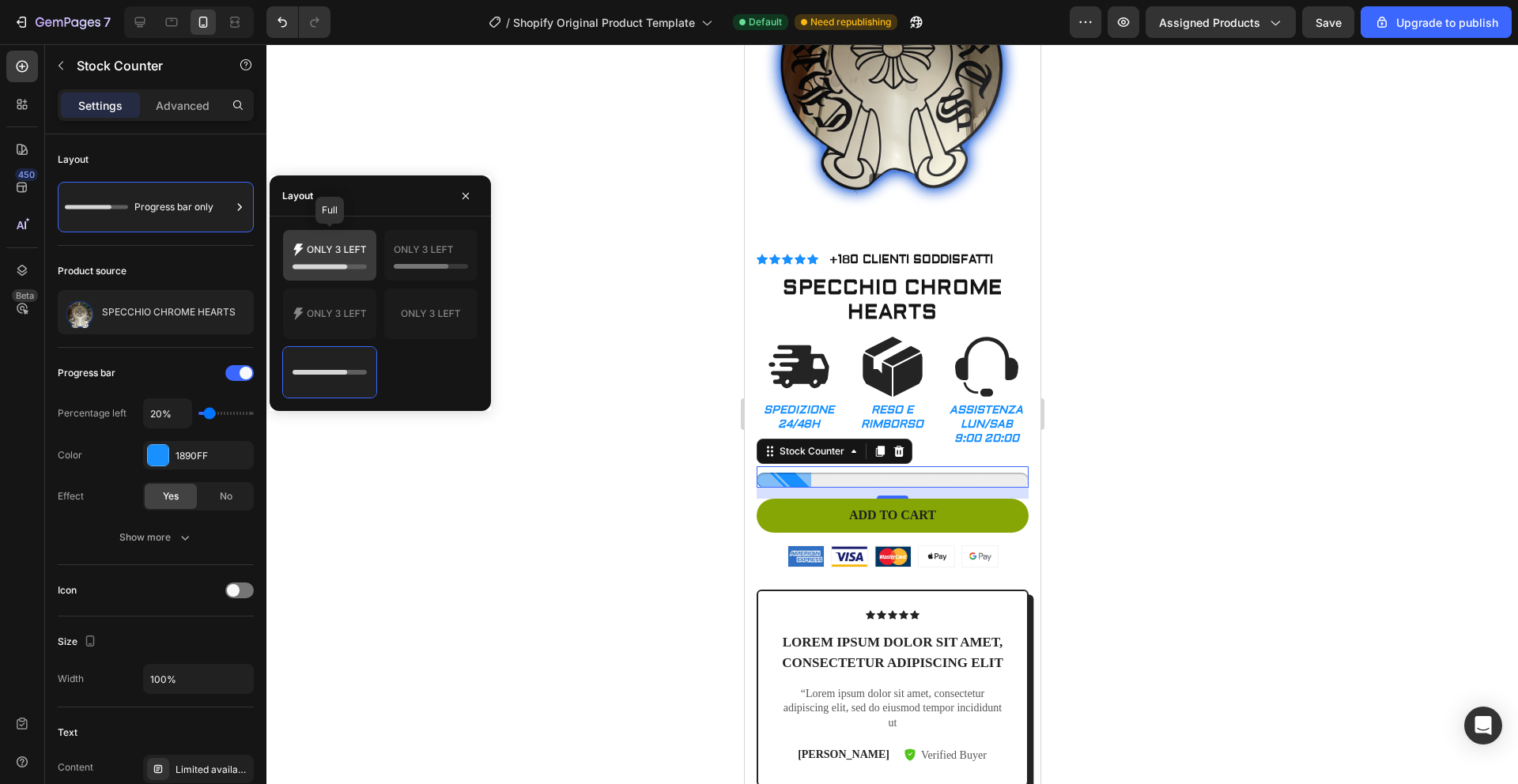
click at [346, 250] on icon at bounding box center [329, 255] width 75 height 32
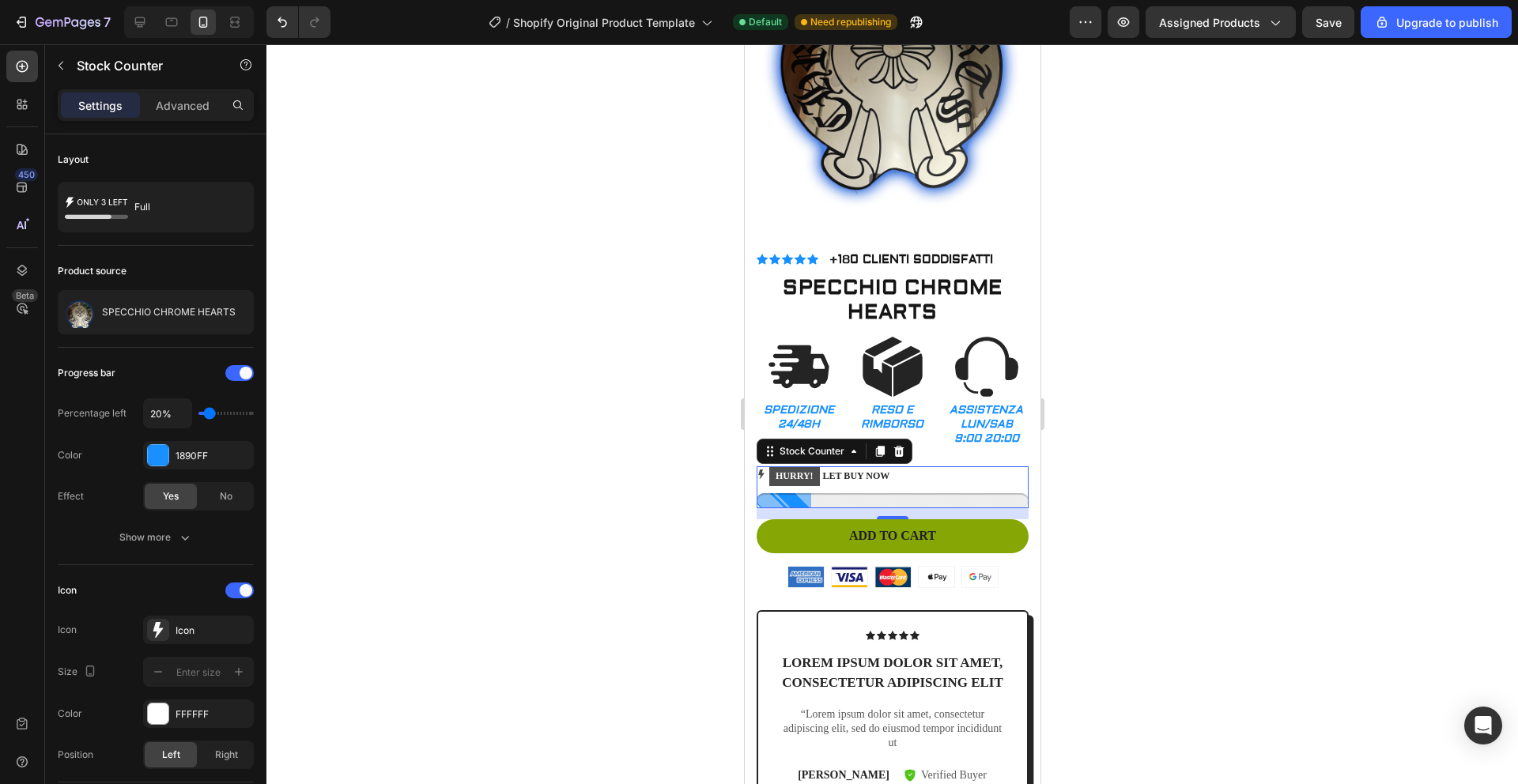
click at [600, 450] on div at bounding box center [891, 413] width 1251 height 739
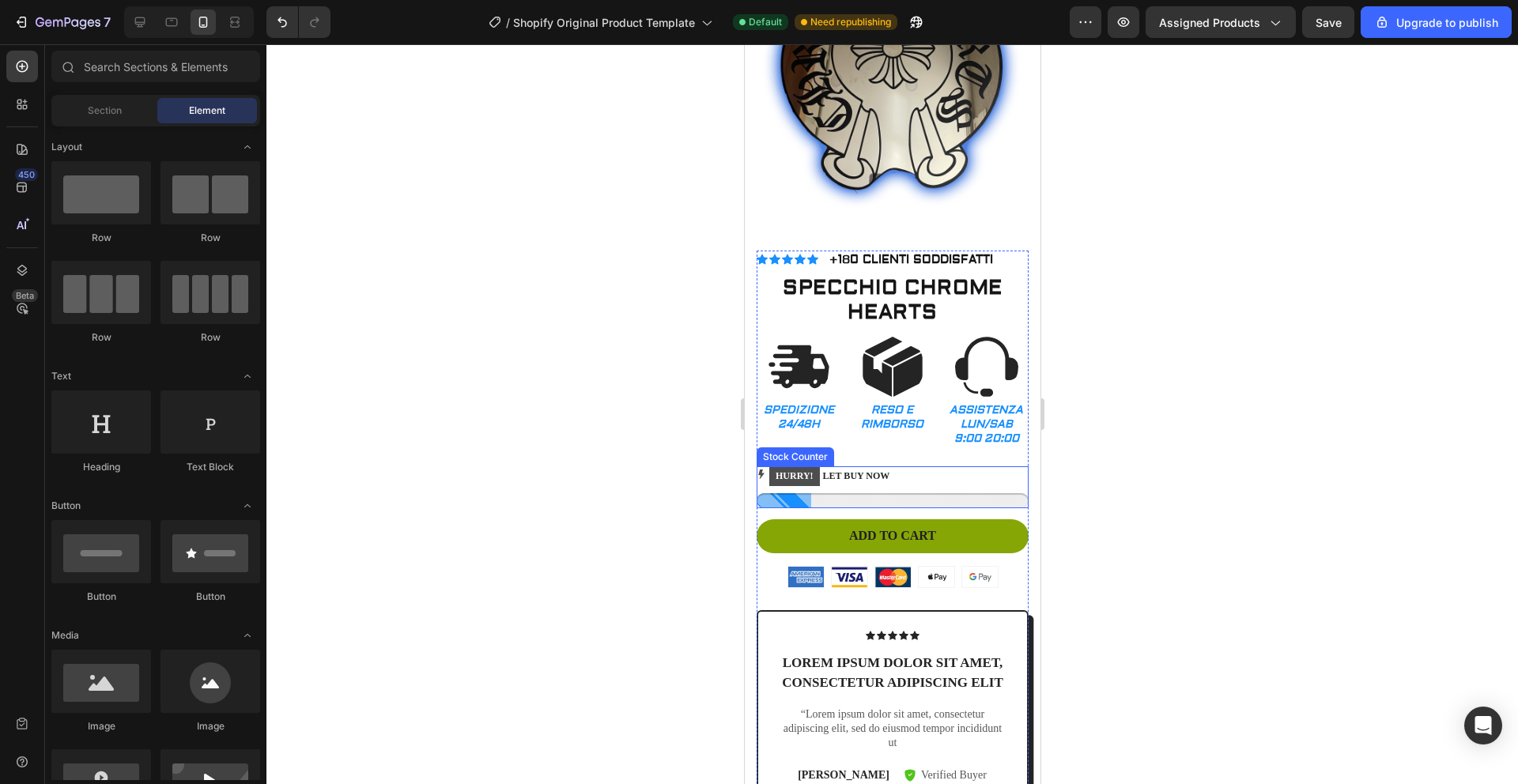
click at [849, 466] on p "HURRY! LET BUY NOW" at bounding box center [828, 476] width 121 height 21
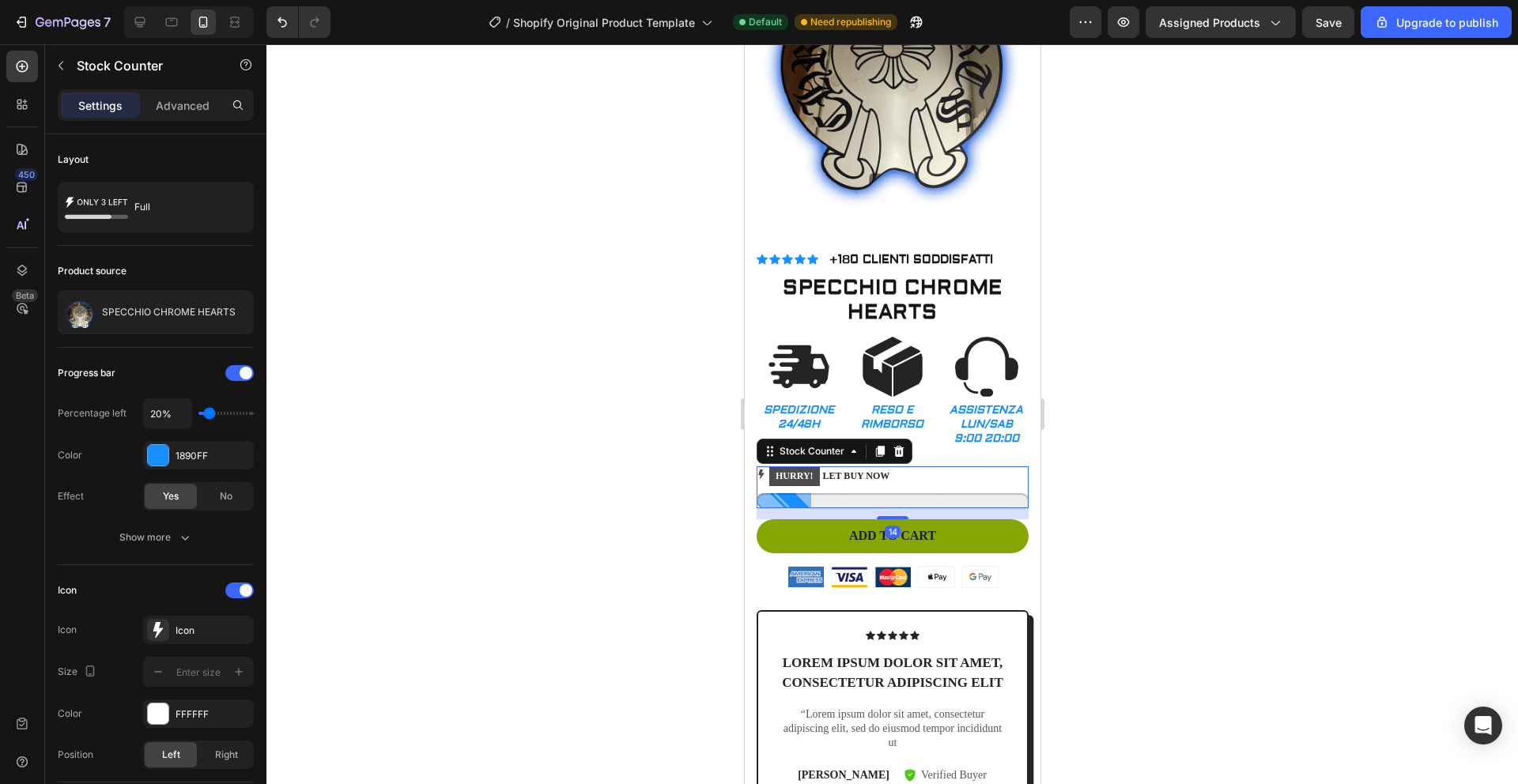
click at [849, 466] on p "HURRY! LET BUY NOW" at bounding box center [828, 476] width 121 height 21
click at [805, 467] on mark "HURRY!" at bounding box center [793, 476] width 51 height 19
click at [858, 466] on p "HURRY! LET BUY NOW" at bounding box center [828, 476] width 121 height 21
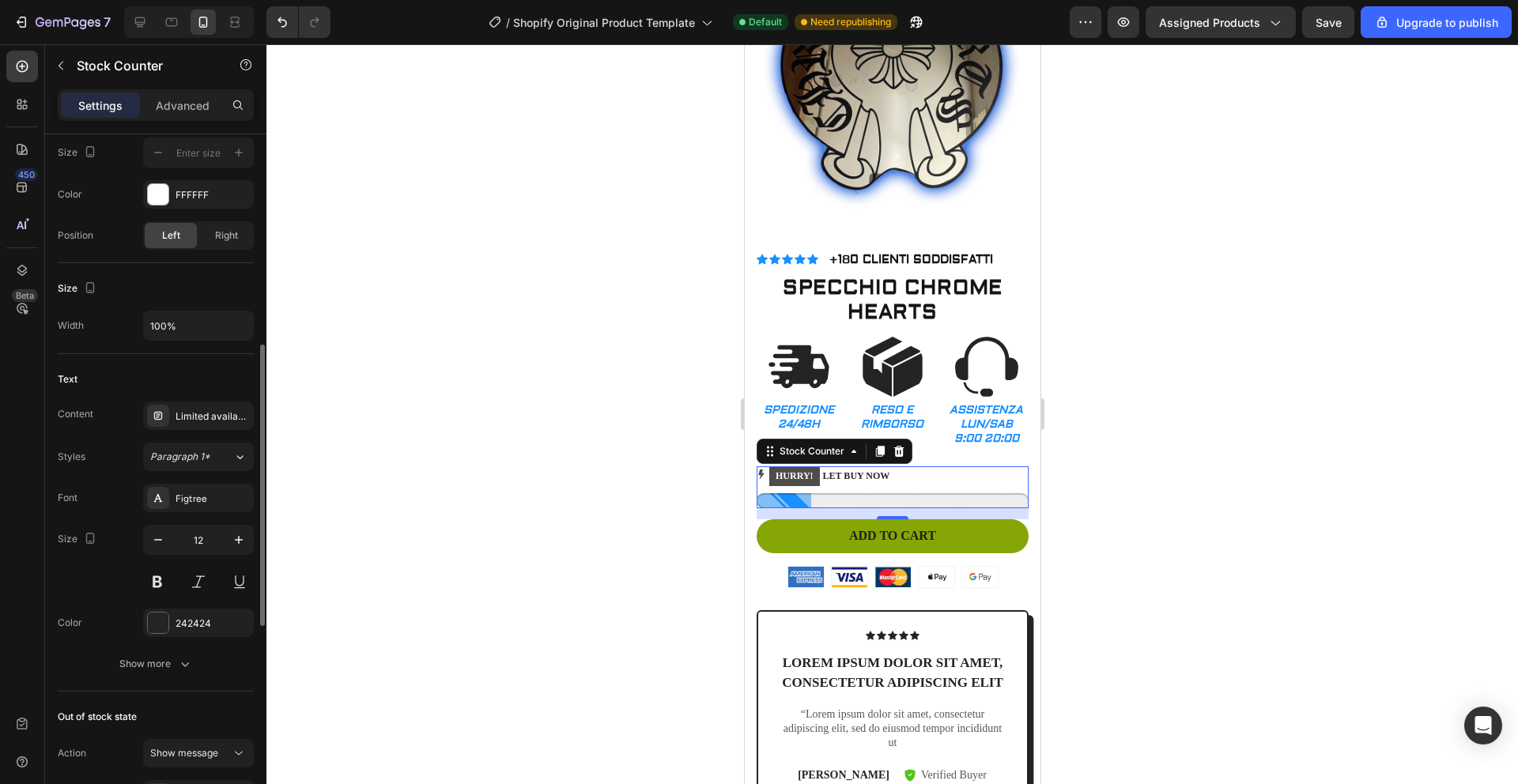
scroll to position [529, 0]
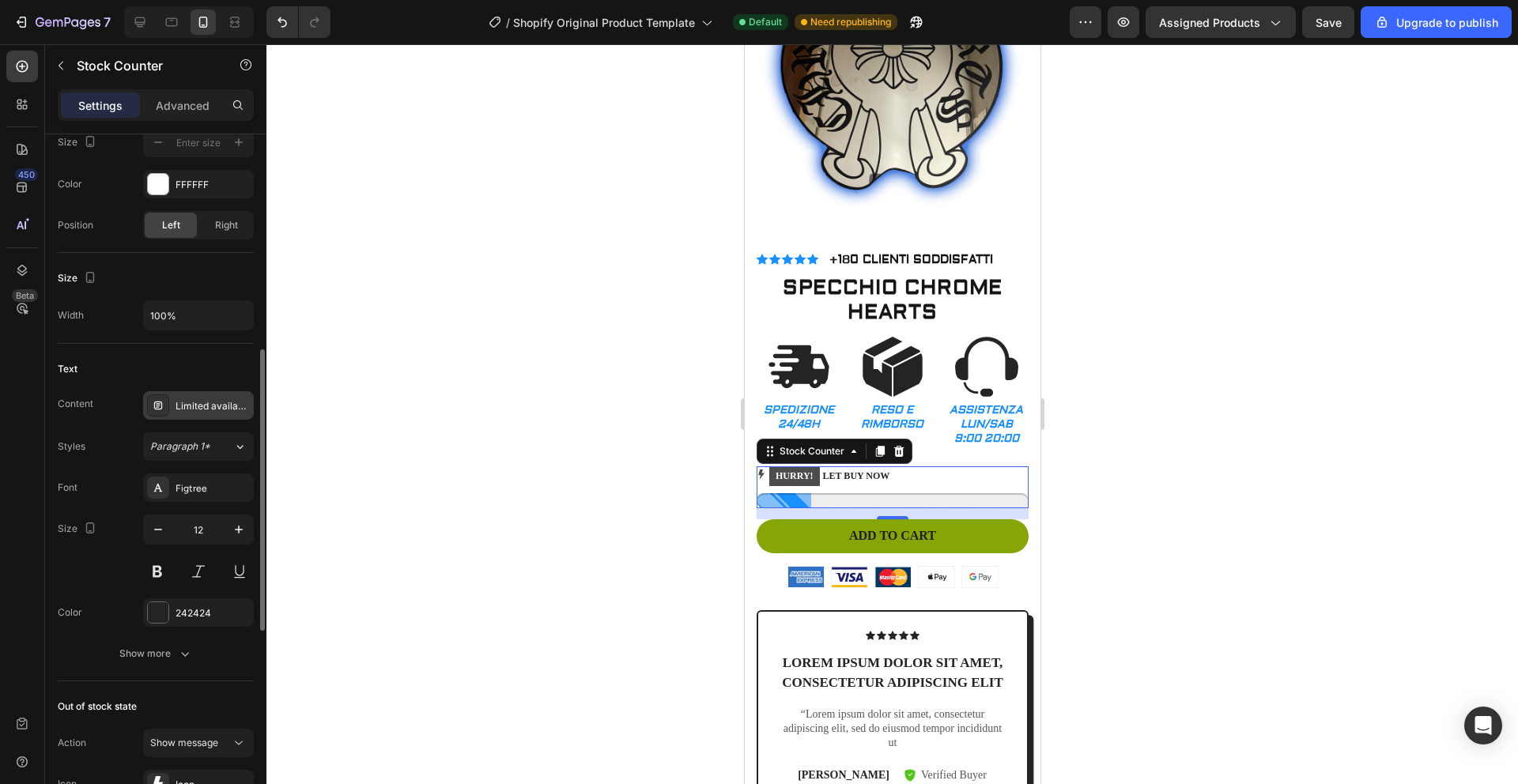
click at [191, 398] on div "Limited availability" at bounding box center [212, 405] width 75 height 14
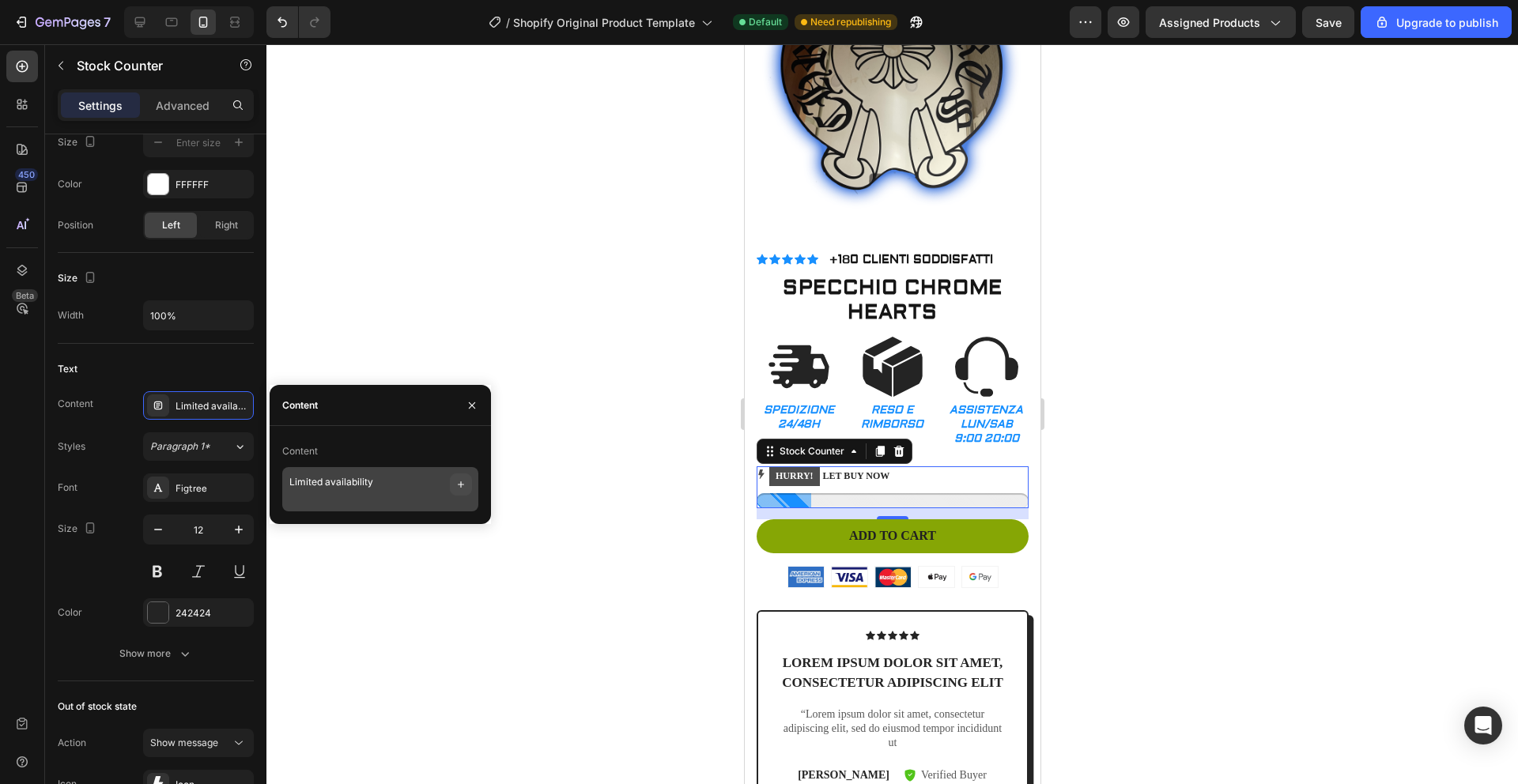
click at [452, 484] on button "button" at bounding box center [460, 484] width 22 height 22
click at [397, 485] on textarea "Limited availability" at bounding box center [380, 489] width 196 height 44
type textarea "Limited availabil"
click at [366, 334] on div at bounding box center [891, 413] width 1251 height 739
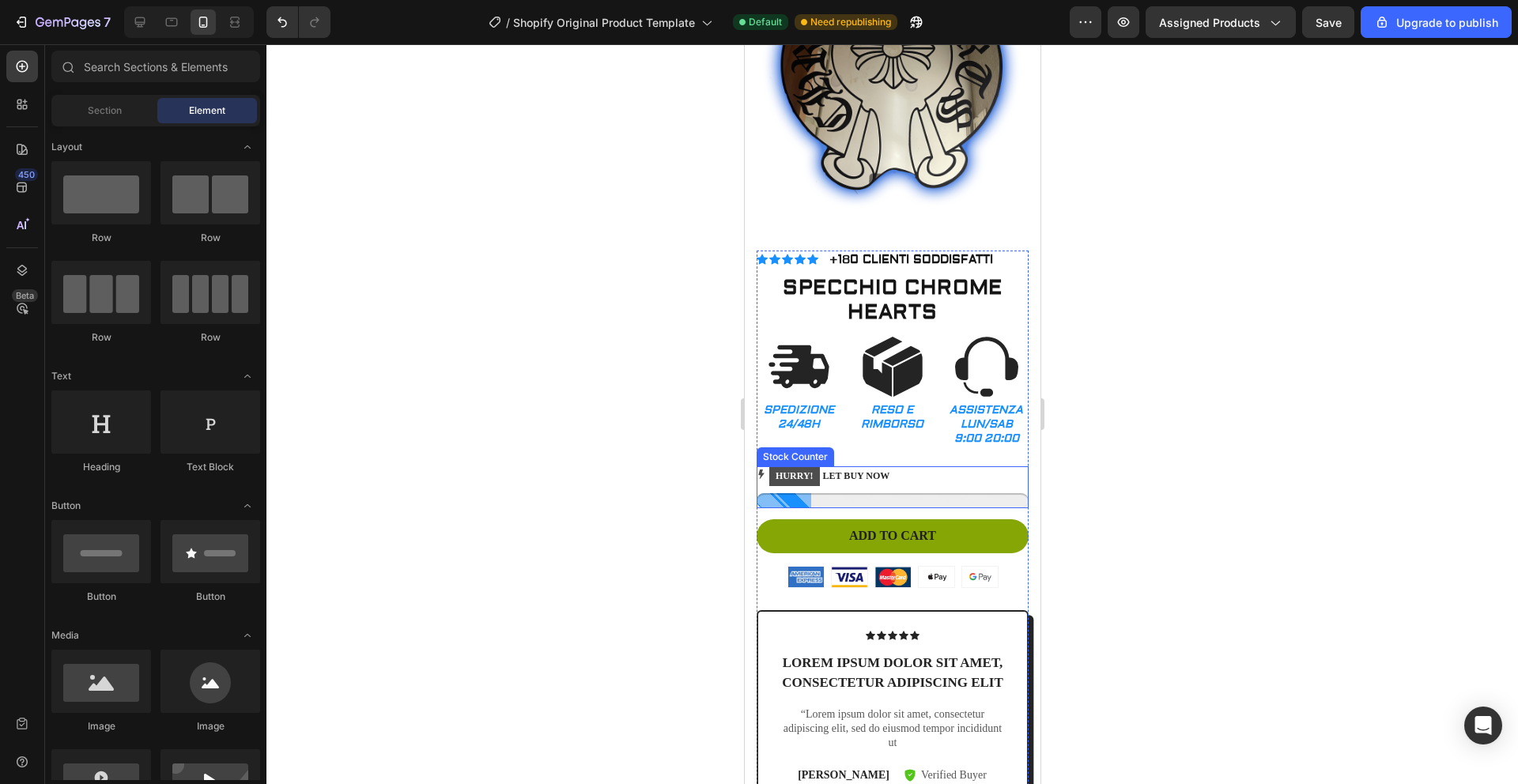
click at [904, 466] on div "HURRY! LET BUY NOW" at bounding box center [891, 476] width 272 height 21
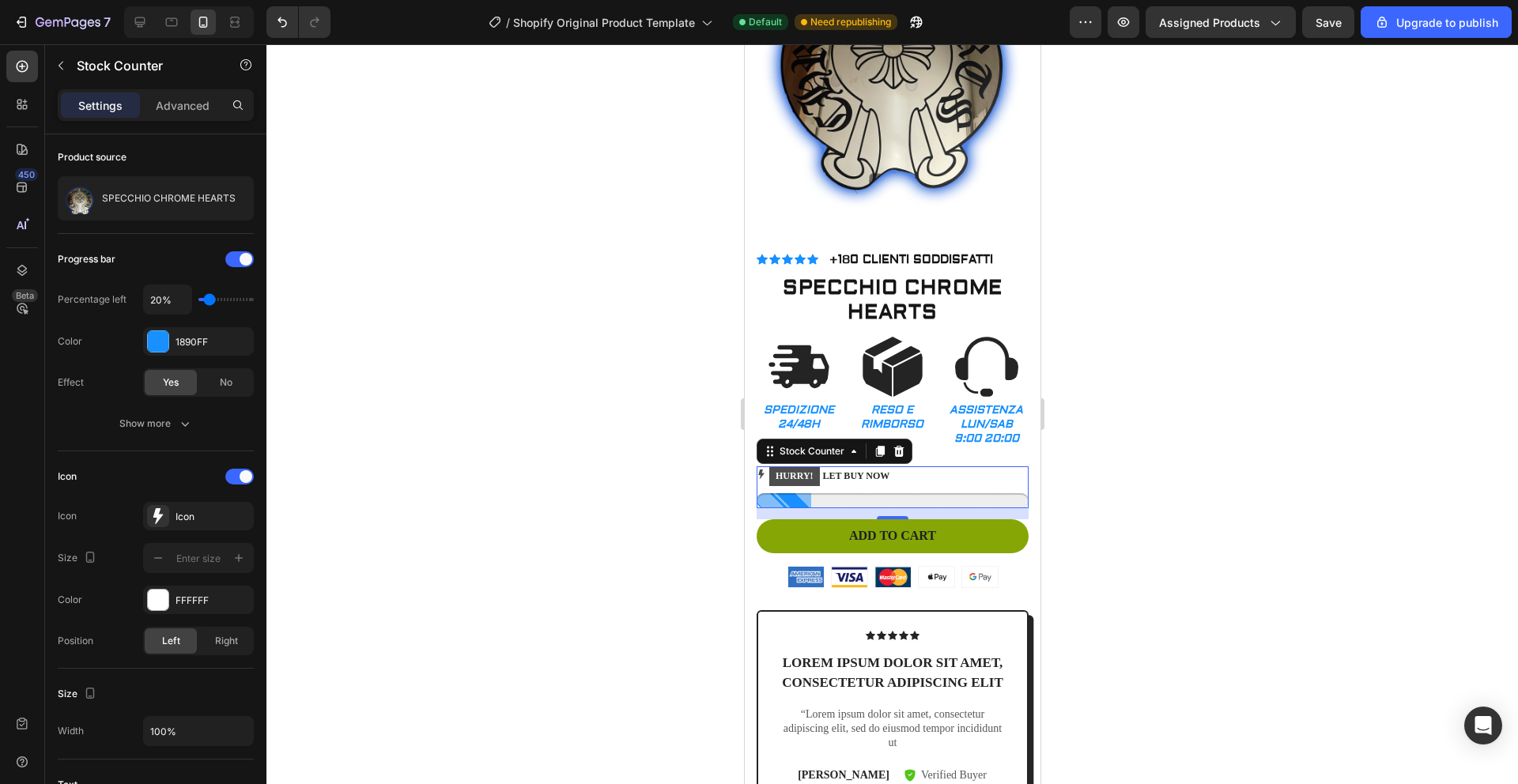
scroll to position [0, 0]
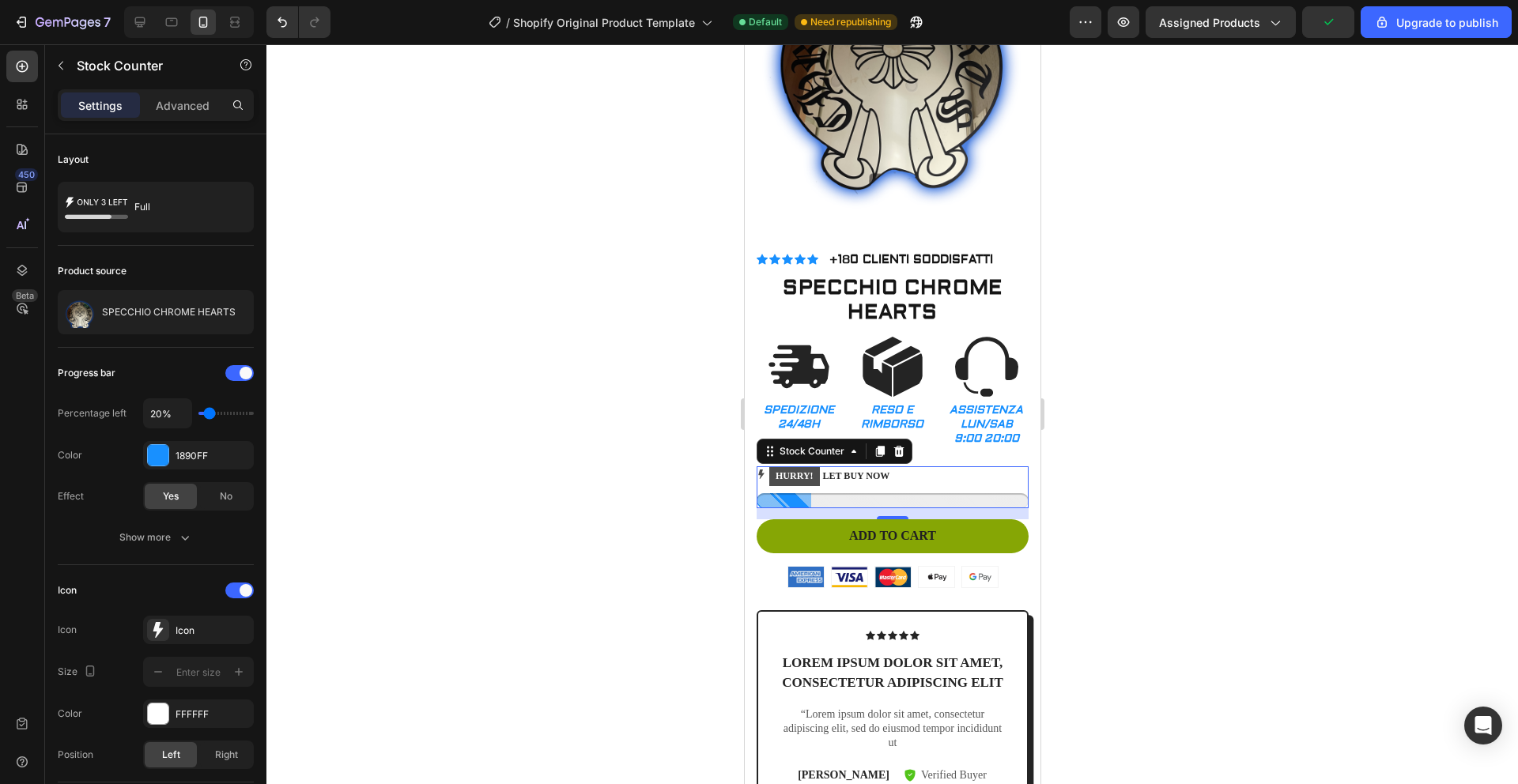
click at [888, 466] on p "HURRY! LET BUY NOW" at bounding box center [828, 476] width 121 height 21
click at [237, 204] on icon at bounding box center [239, 207] width 16 height 16
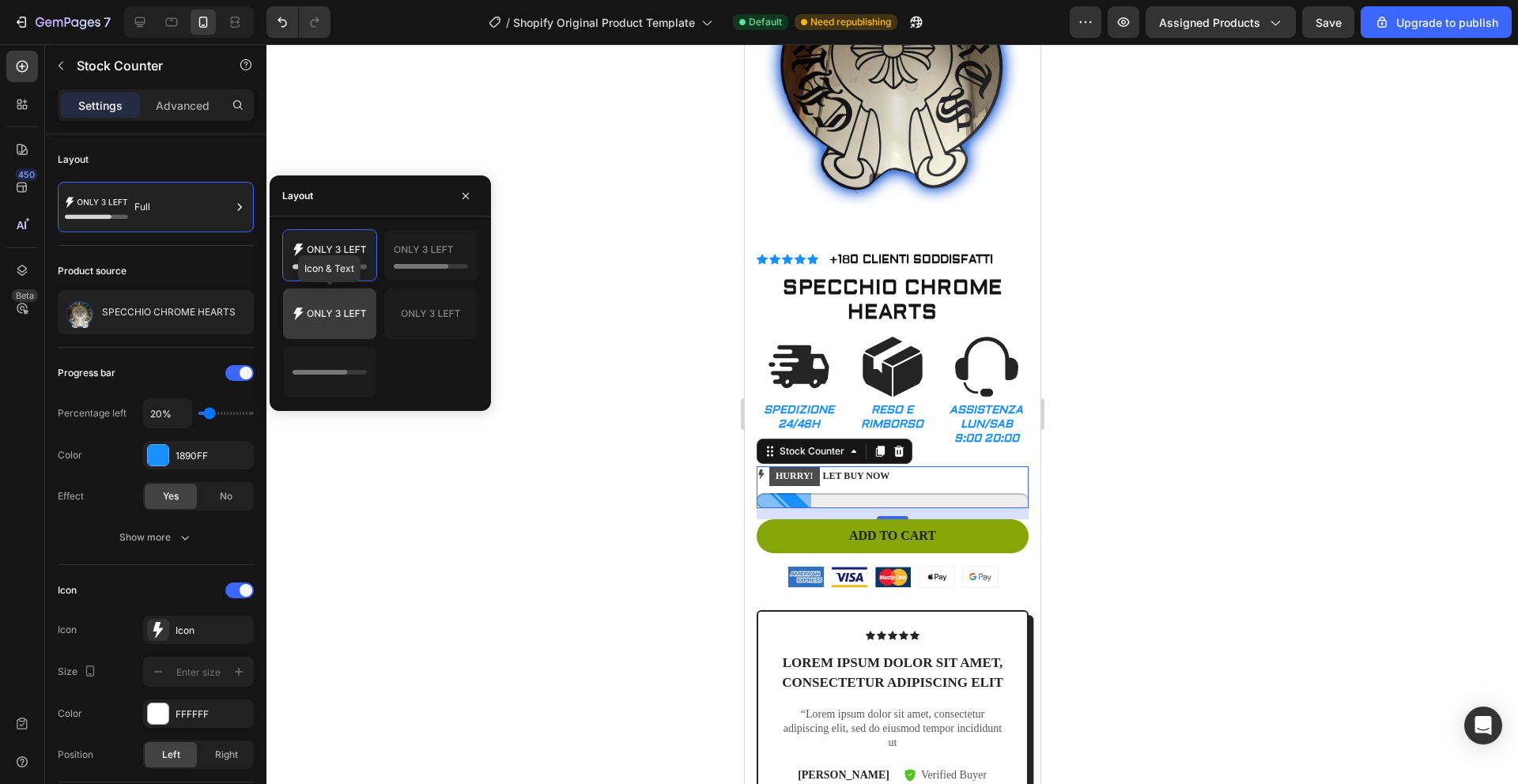
click at [331, 316] on icon at bounding box center [329, 314] width 75 height 32
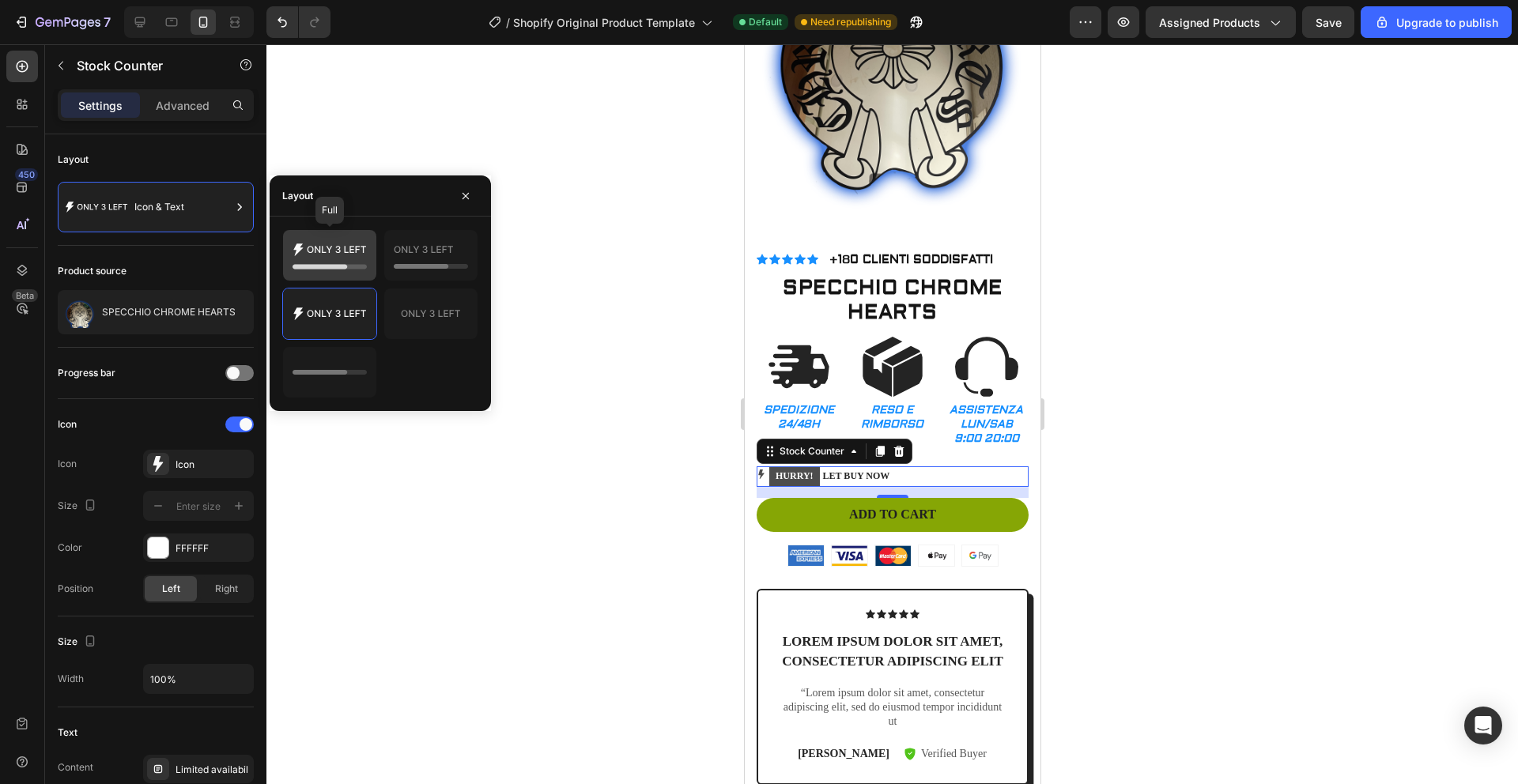
click at [329, 250] on icon at bounding box center [336, 249] width 59 height 7
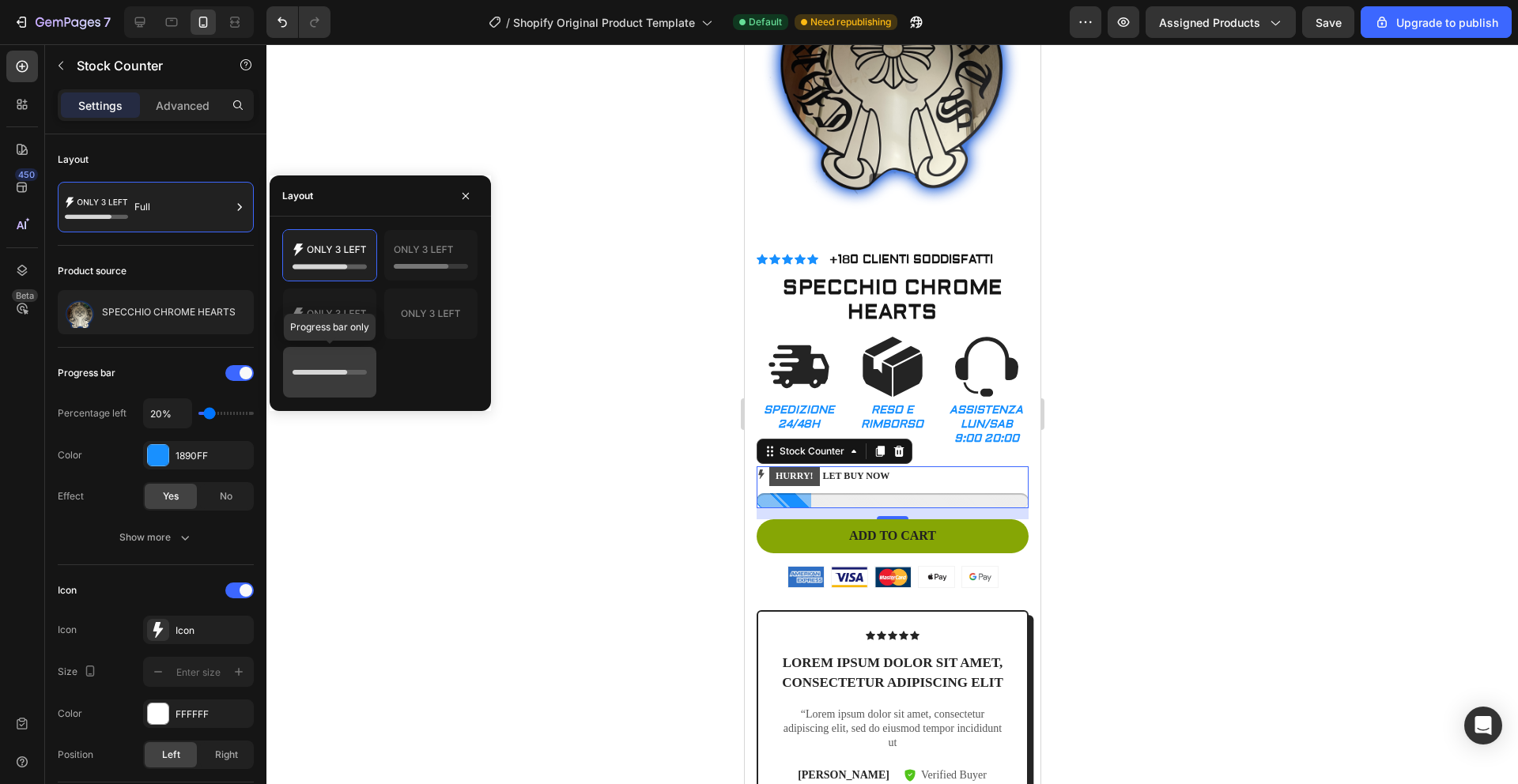
click at [342, 365] on icon at bounding box center [329, 373] width 75 height 32
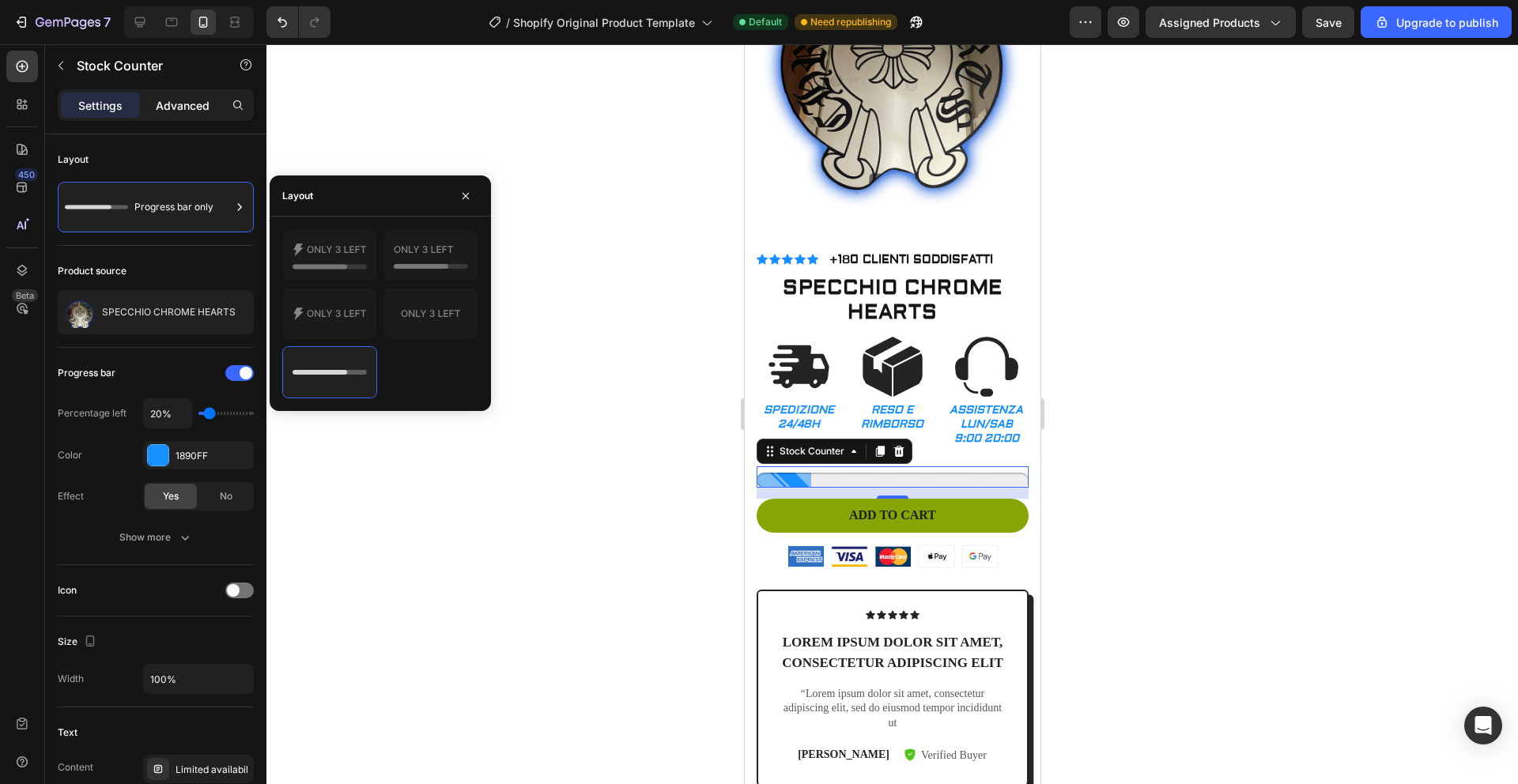
click at [193, 107] on p "Advanced" at bounding box center [182, 106] width 54 height 17
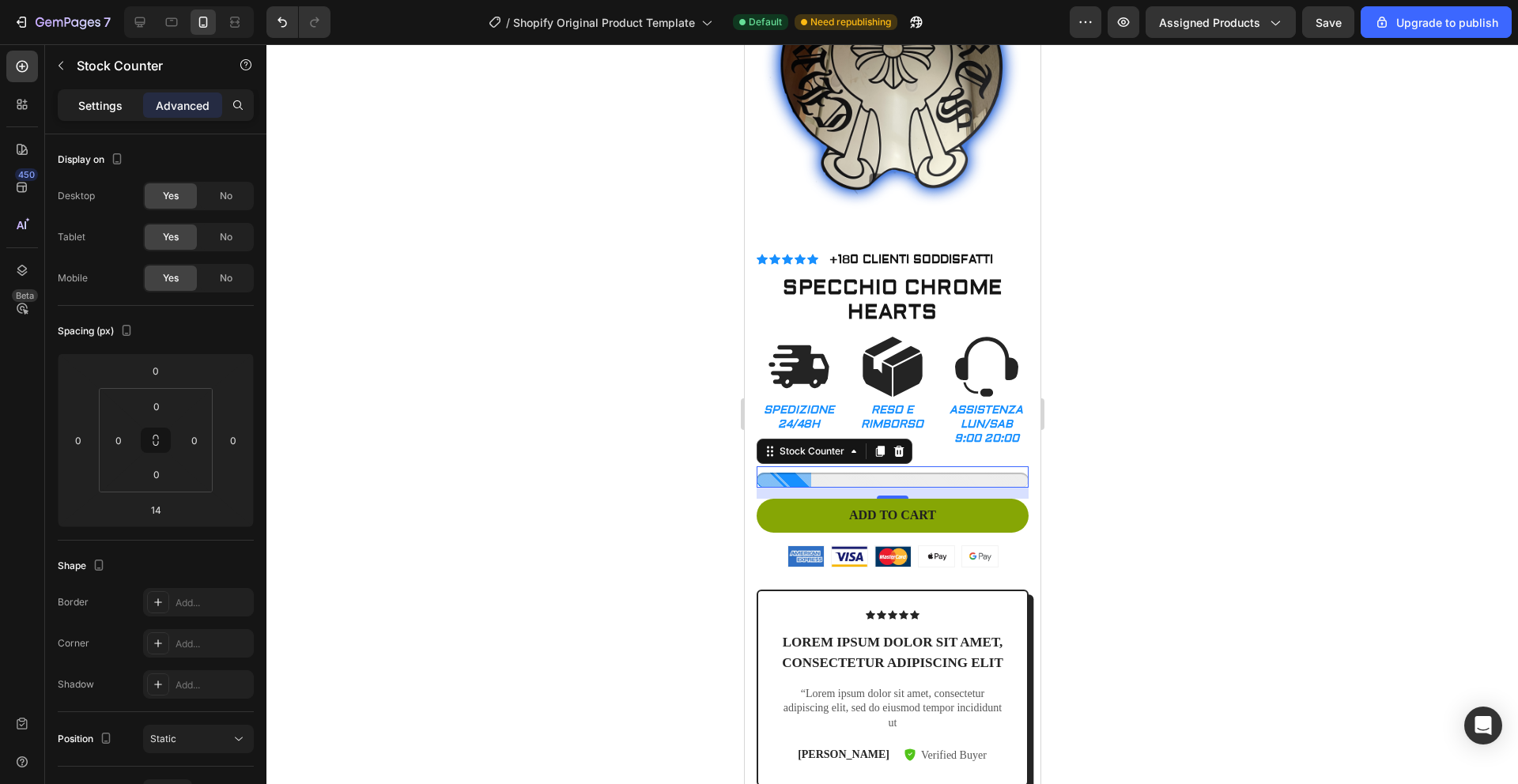
click at [134, 116] on div "Settings" at bounding box center [100, 105] width 79 height 25
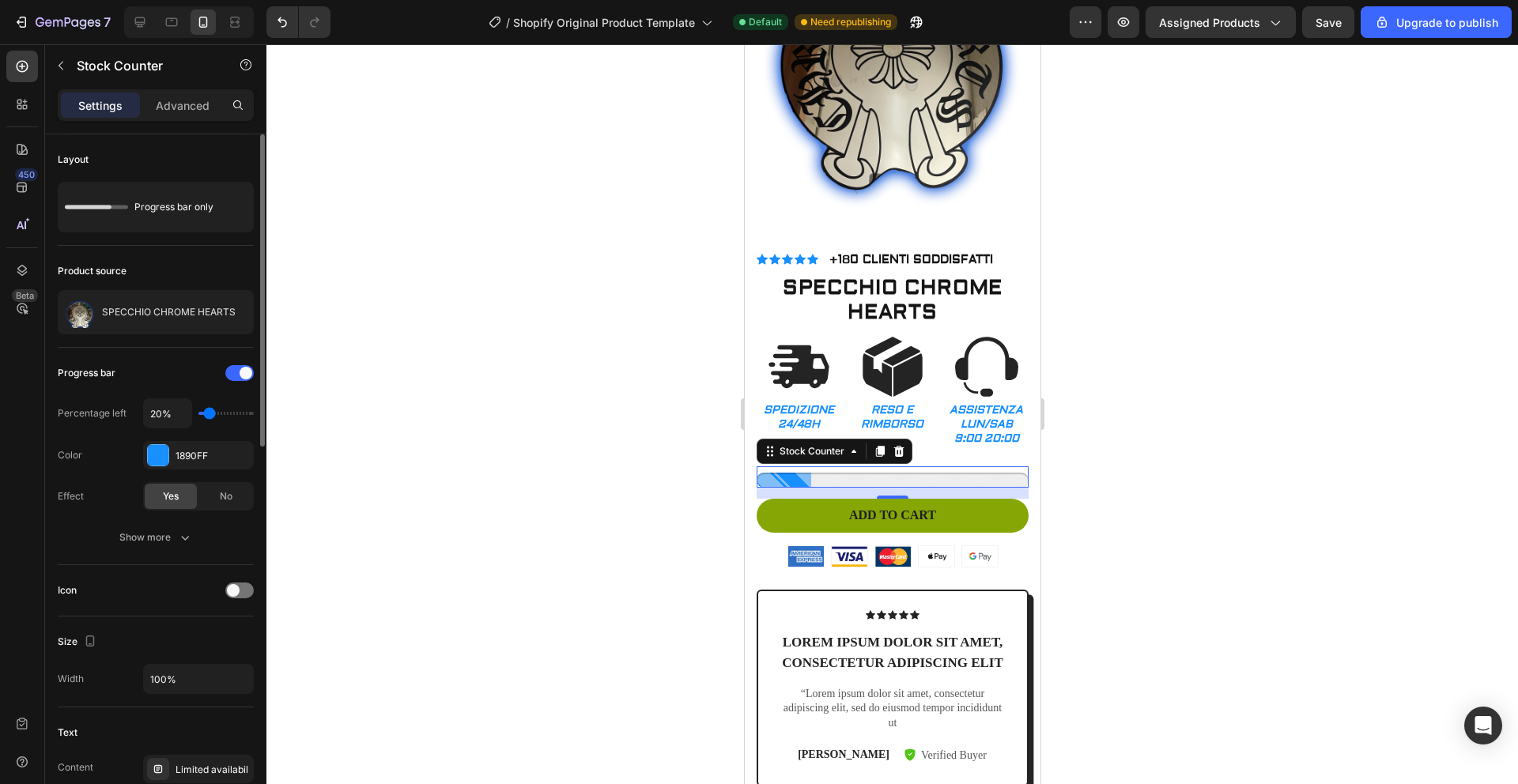
scroll to position [851, 0]
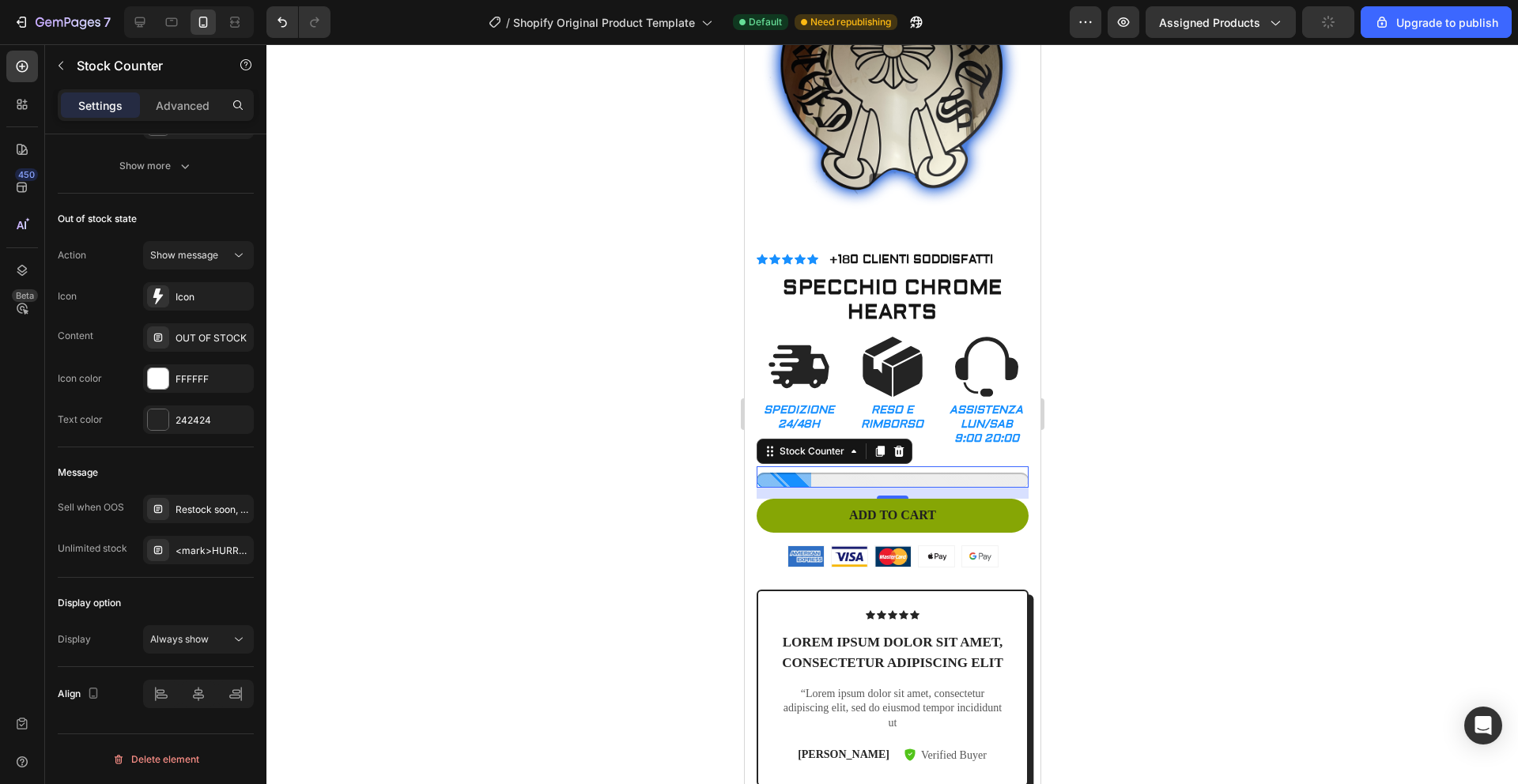
click at [623, 536] on div at bounding box center [891, 413] width 1251 height 739
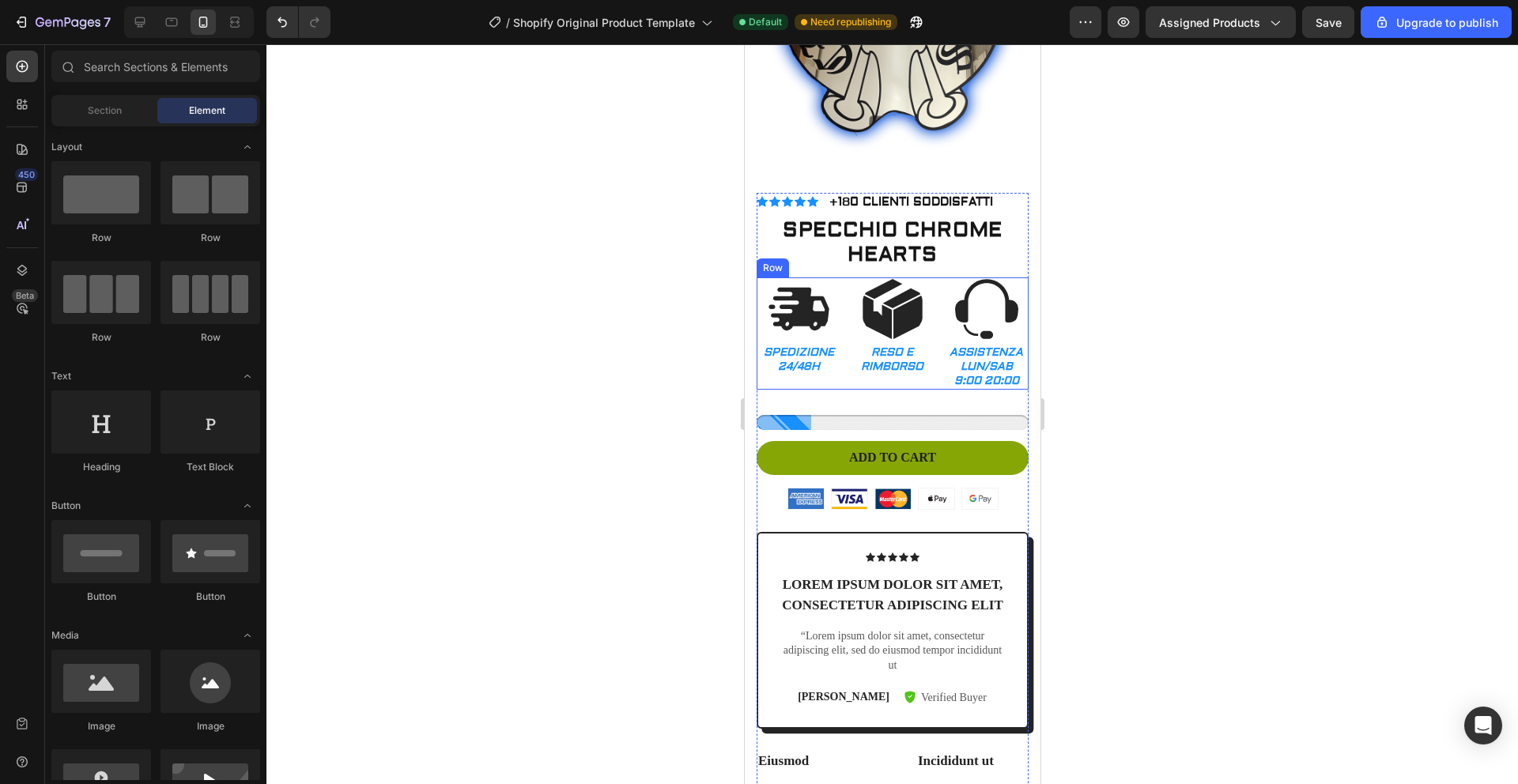
scroll to position [254, 0]
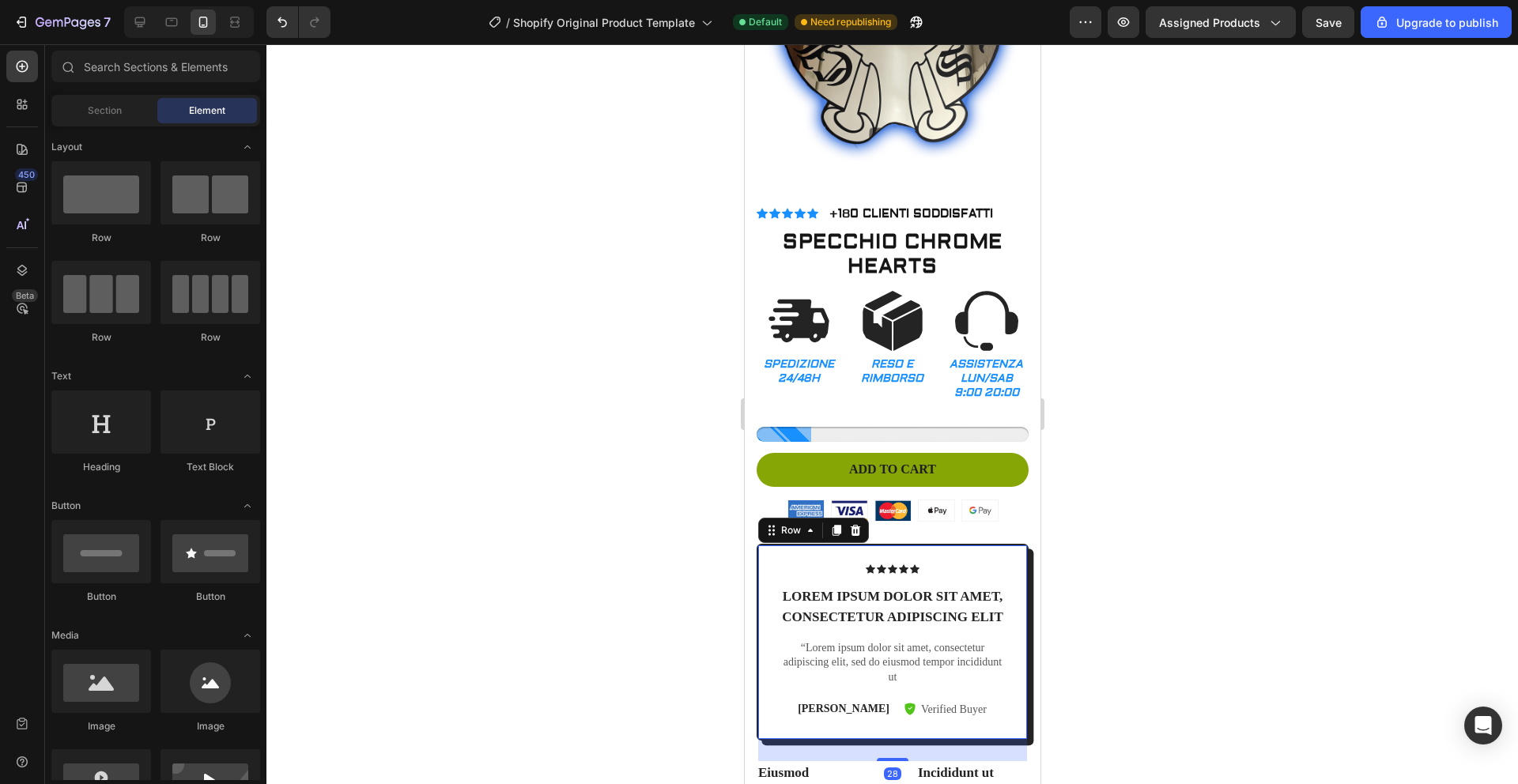
click at [983, 564] on div "Icon Icon Icon Icon Icon Icon List Lorem ipsum dolor sit amet, consectetur adip…" at bounding box center [892, 642] width 231 height 155
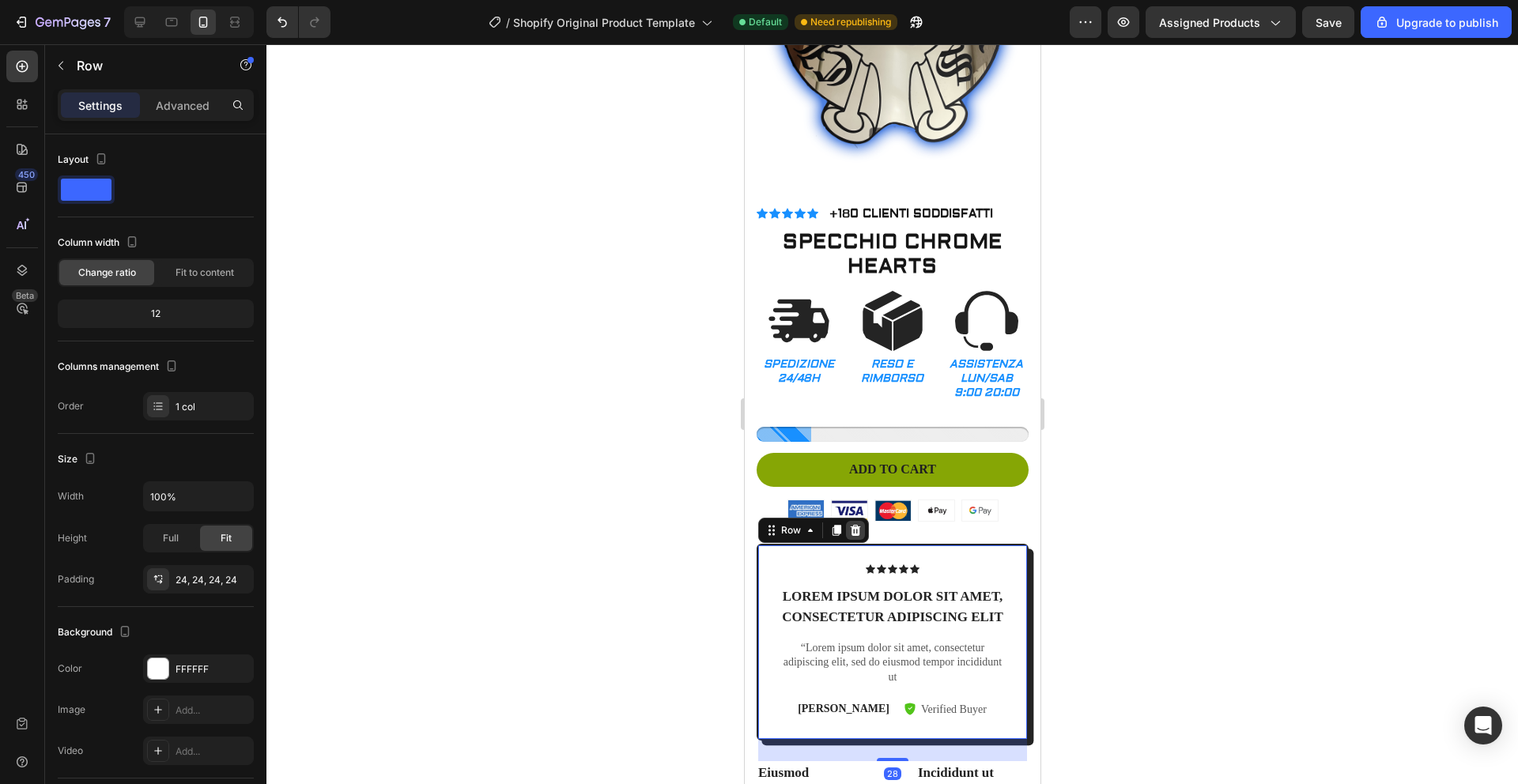
click at [853, 525] on icon at bounding box center [854, 530] width 10 height 11
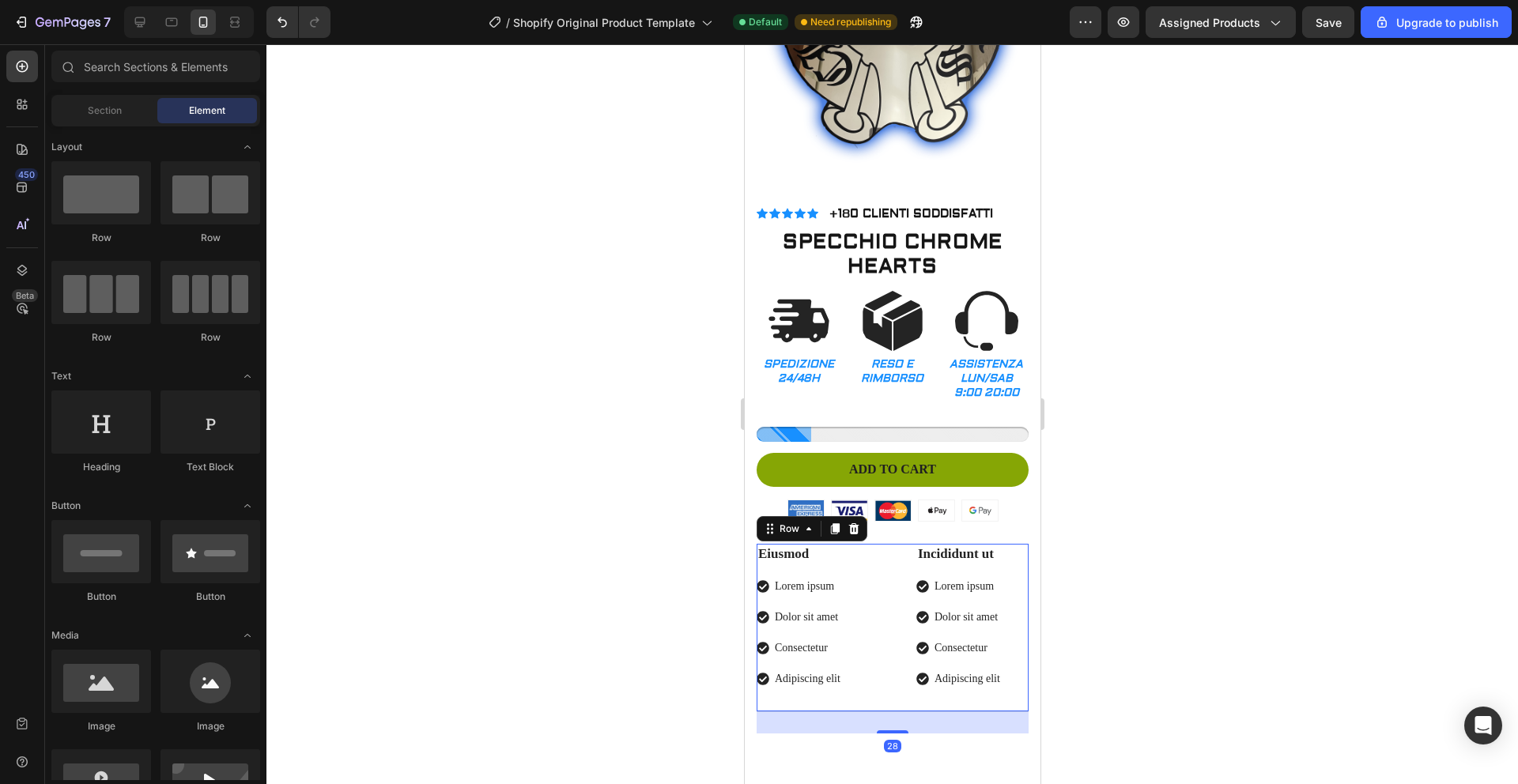
click at [889, 574] on div "Eiusmod Text Block Lorem ipsum Dolor sit amet Consectetur Adipiscing elit Item …" at bounding box center [891, 628] width 272 height 168
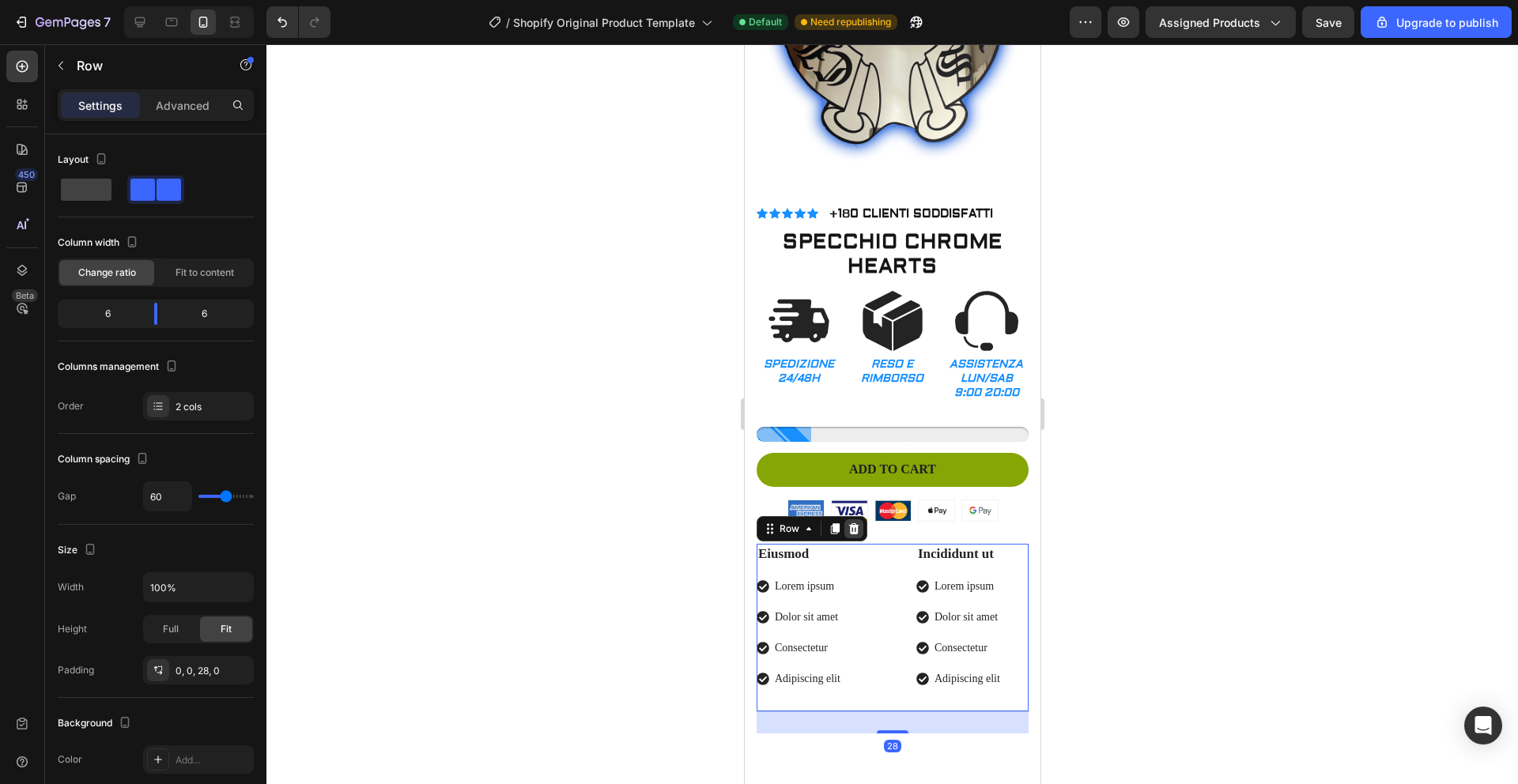
click at [858, 522] on icon at bounding box center [852, 528] width 13 height 13
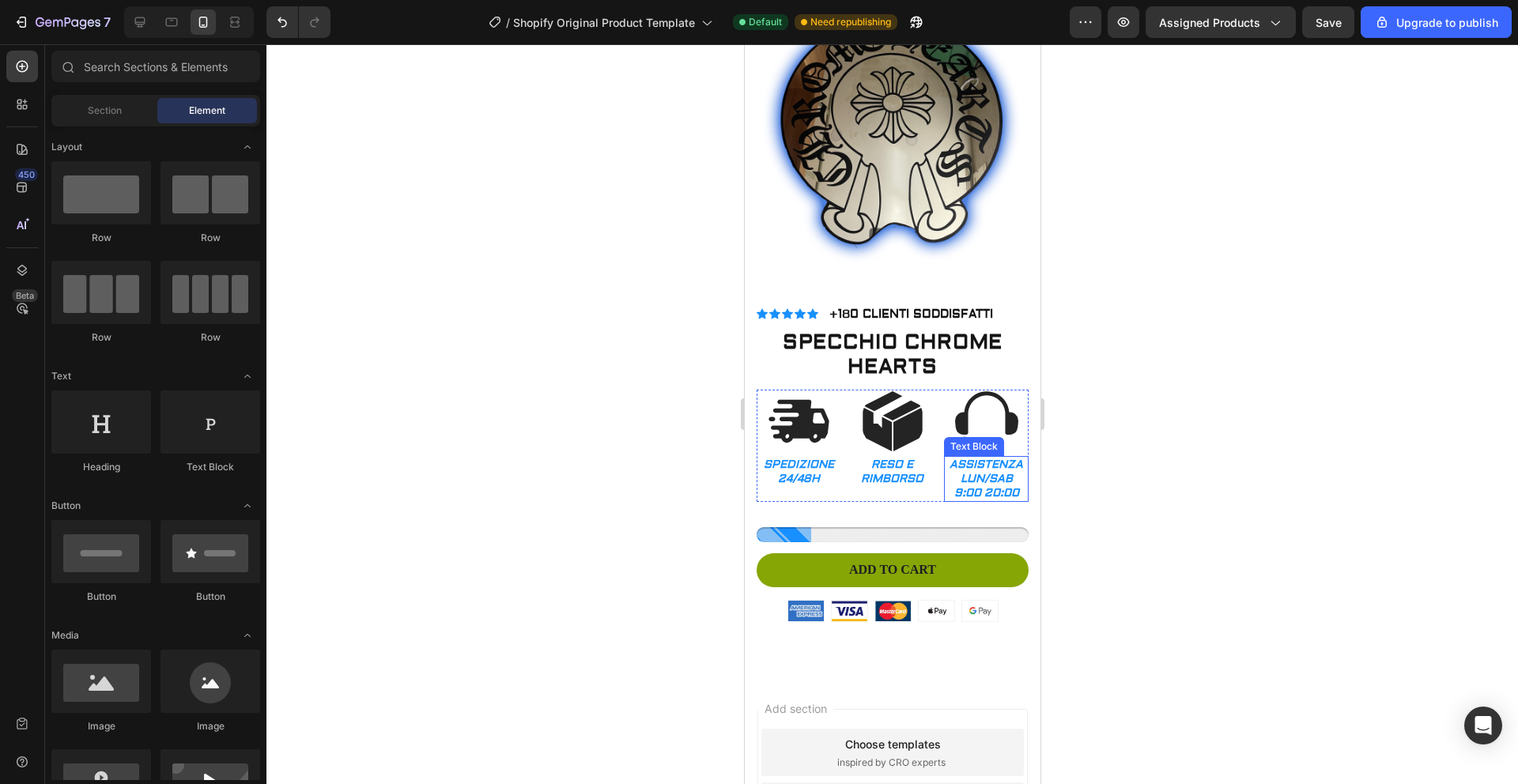
scroll to position [0, 0]
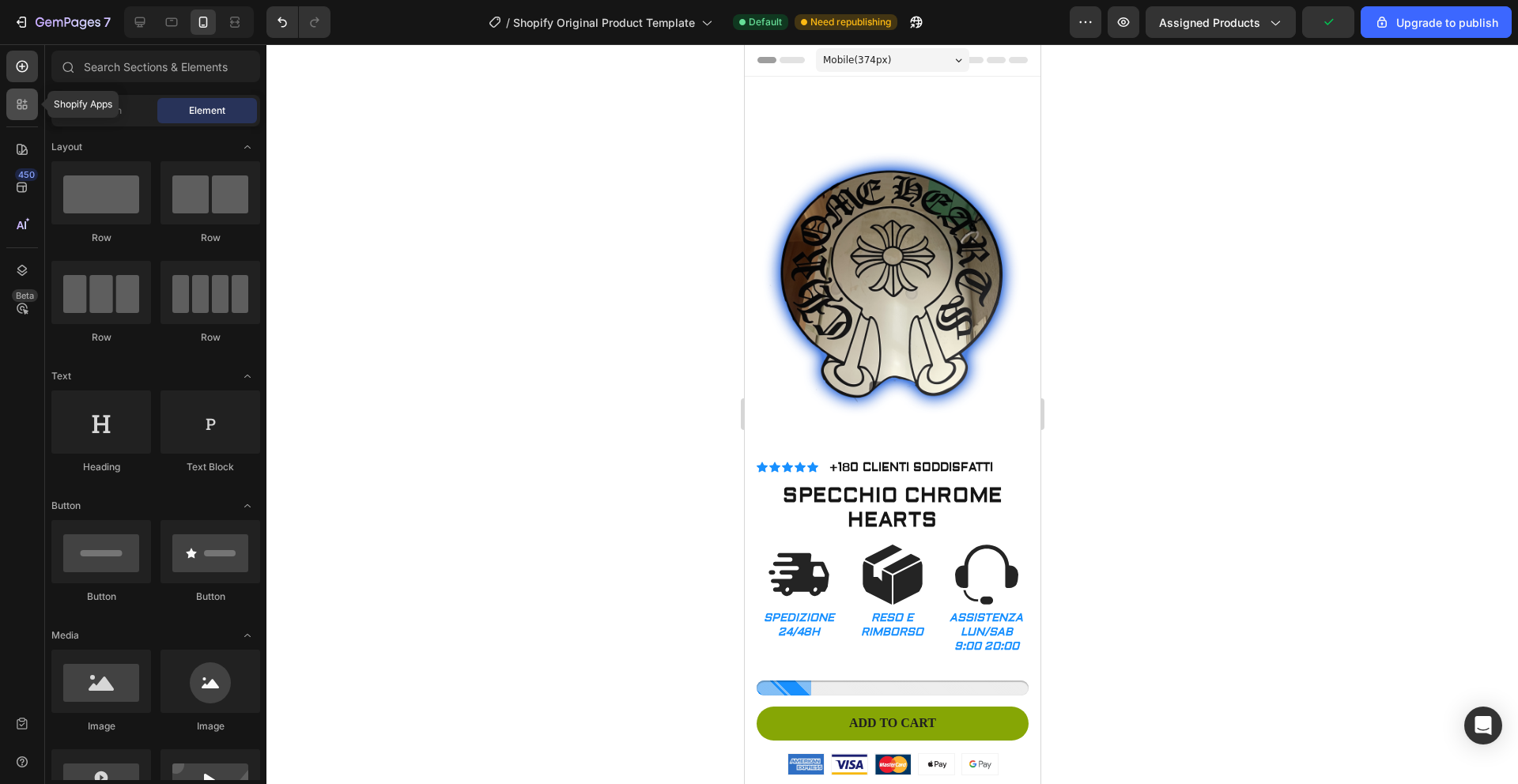
click at [17, 113] on div at bounding box center [22, 105] width 32 height 32
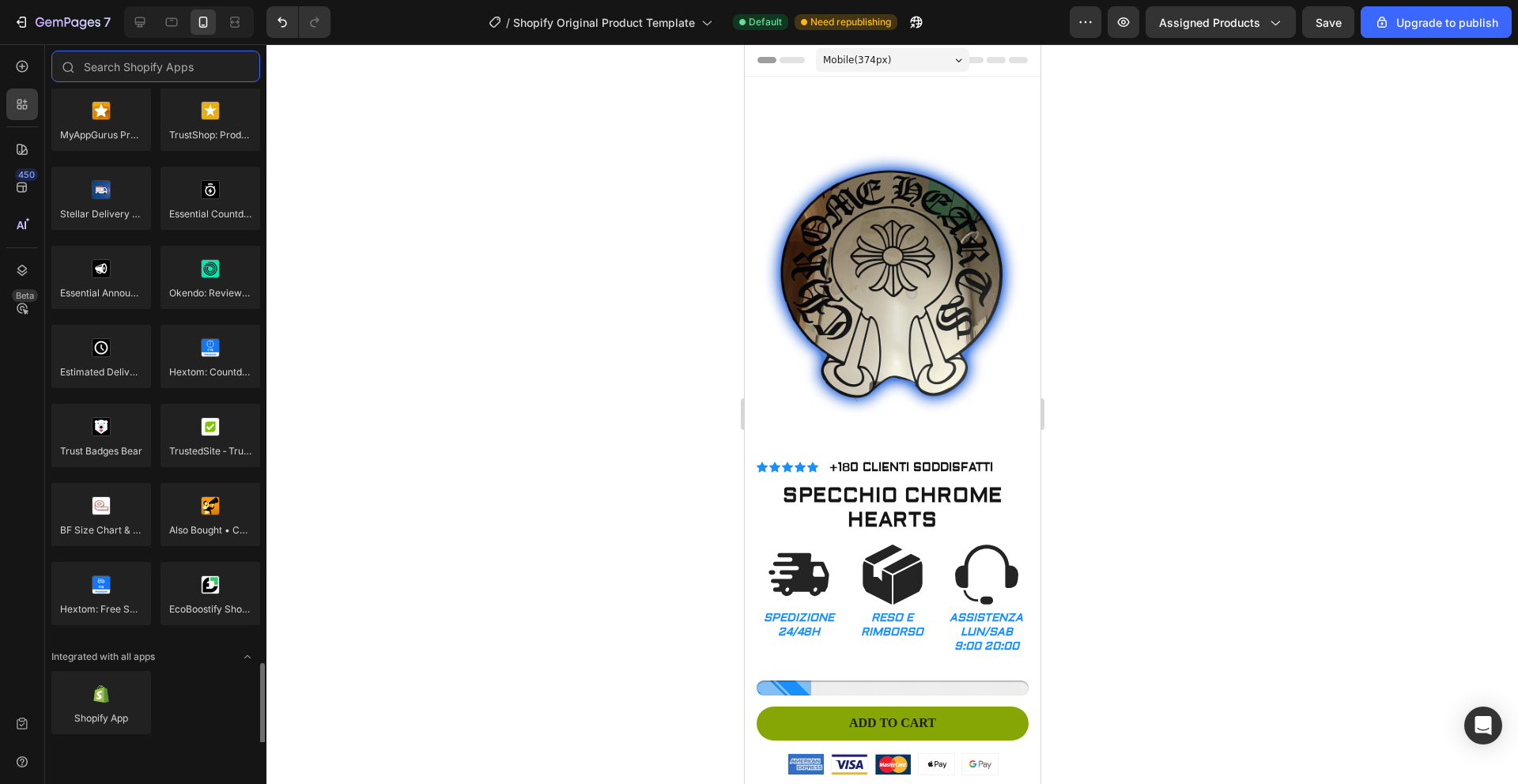
scroll to position [4341, 0]
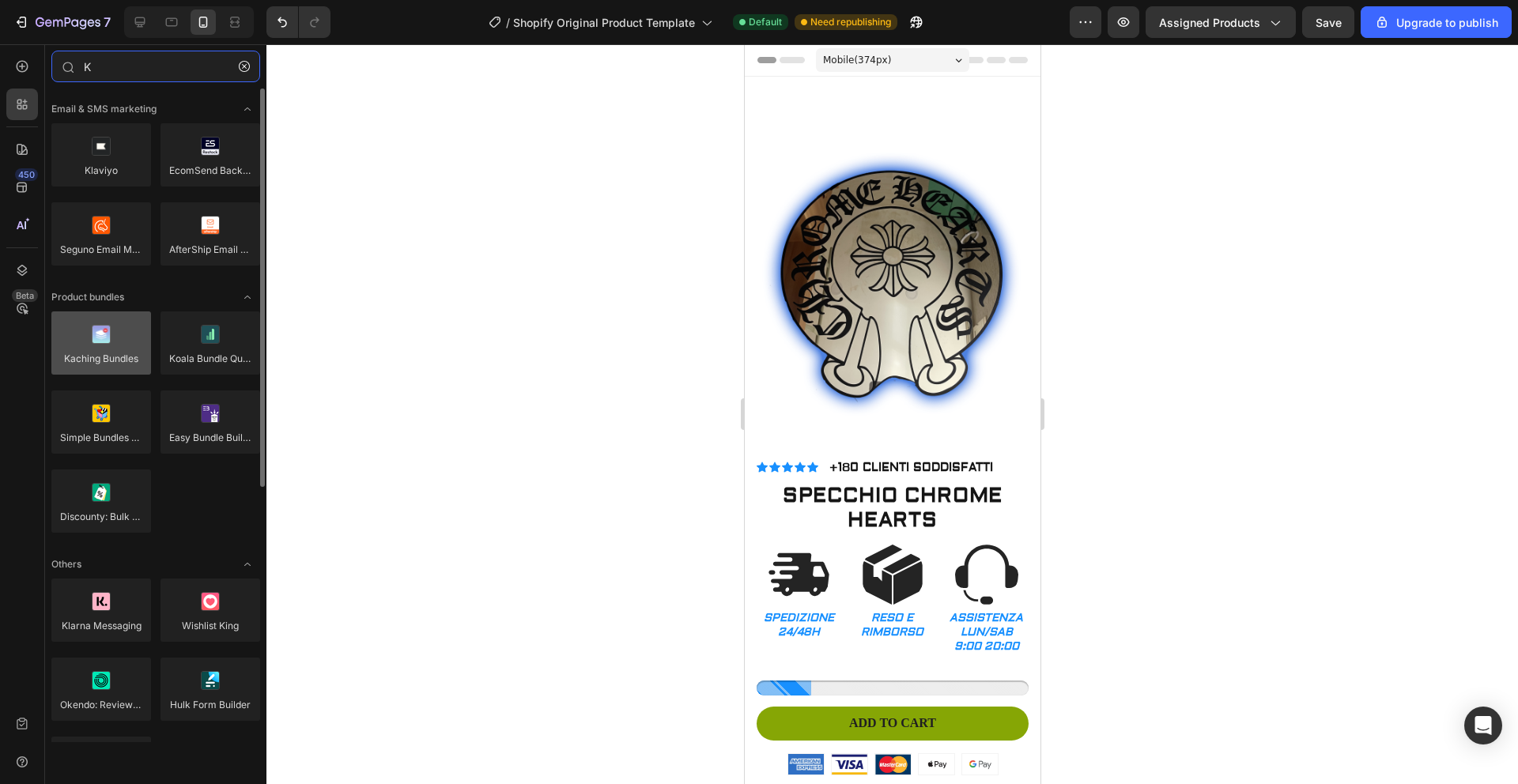
type input "K"
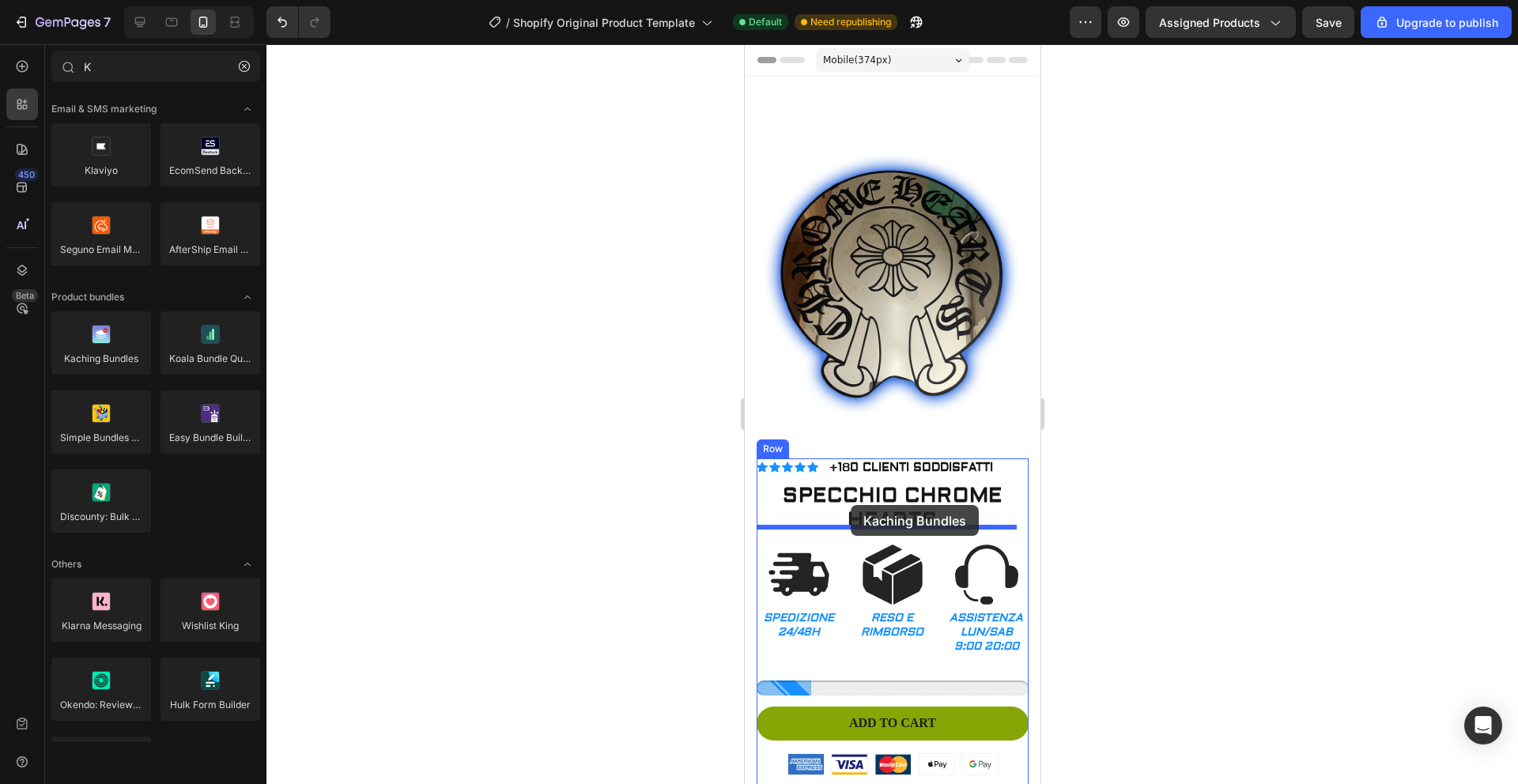
drag, startPoint x: 847, startPoint y: 400, endPoint x: 849, endPoint y: 505, distance: 105.0
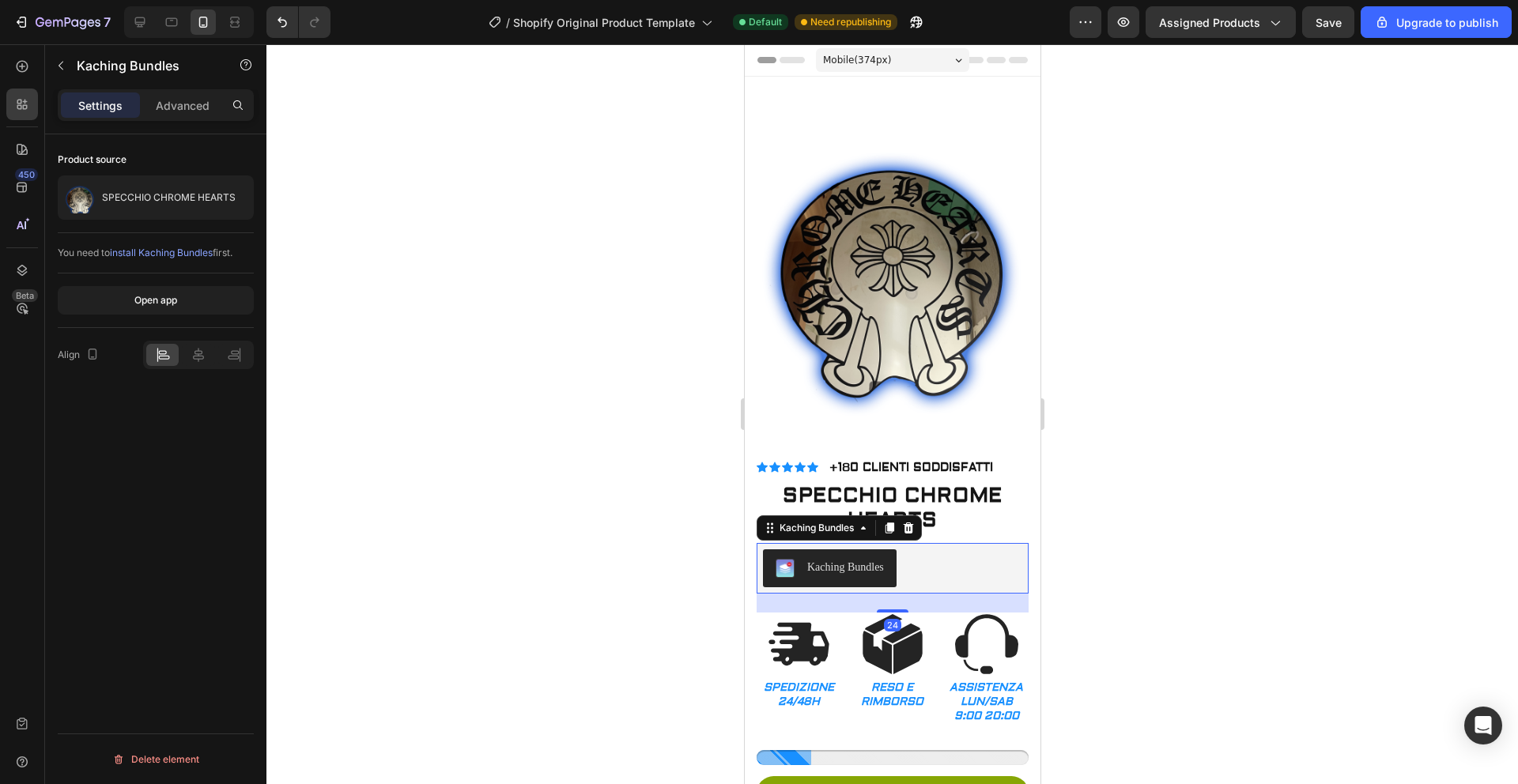
click at [1182, 452] on div at bounding box center [891, 413] width 1251 height 739
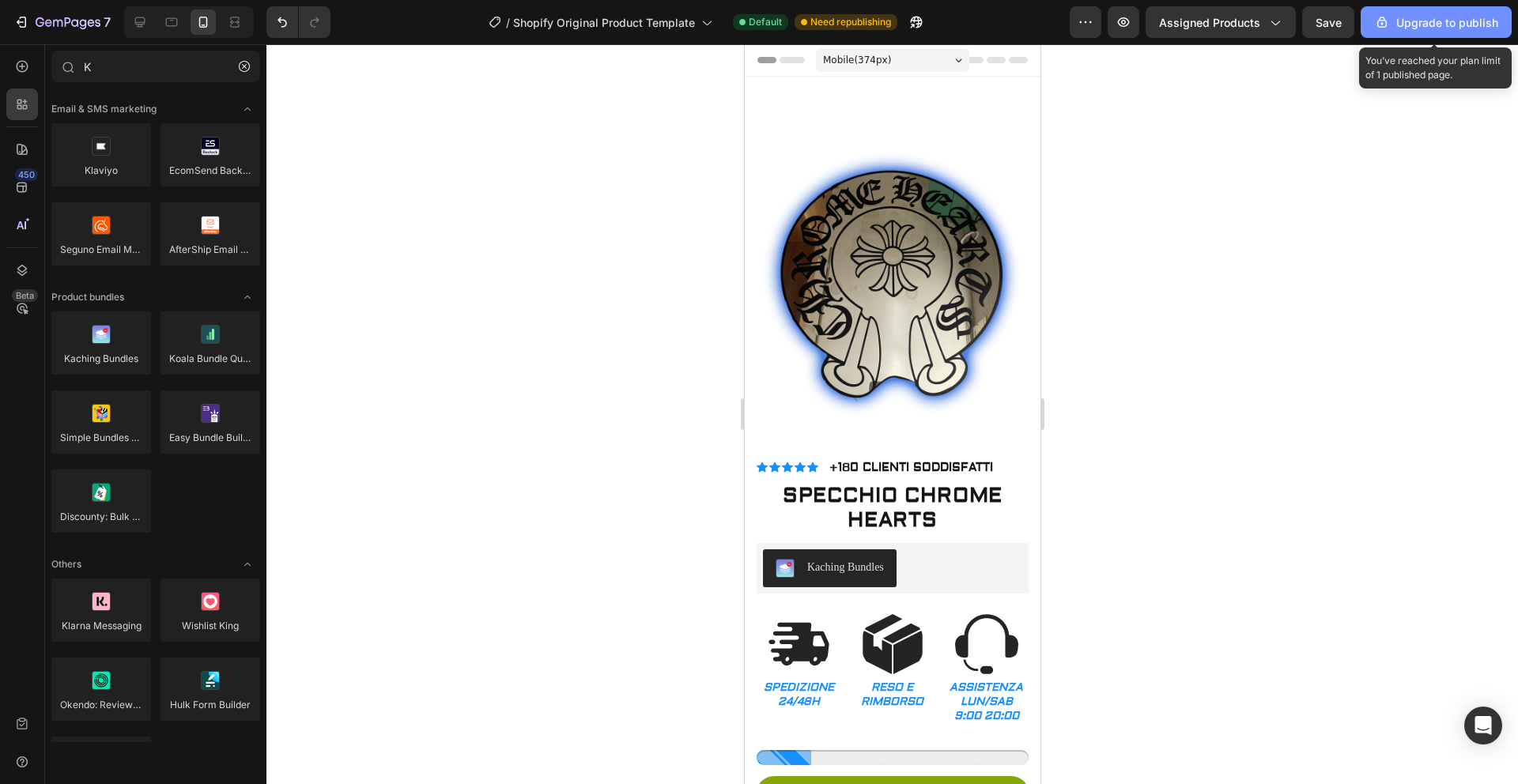
click at [1431, 18] on div "Upgrade to publish" at bounding box center [1435, 22] width 125 height 17
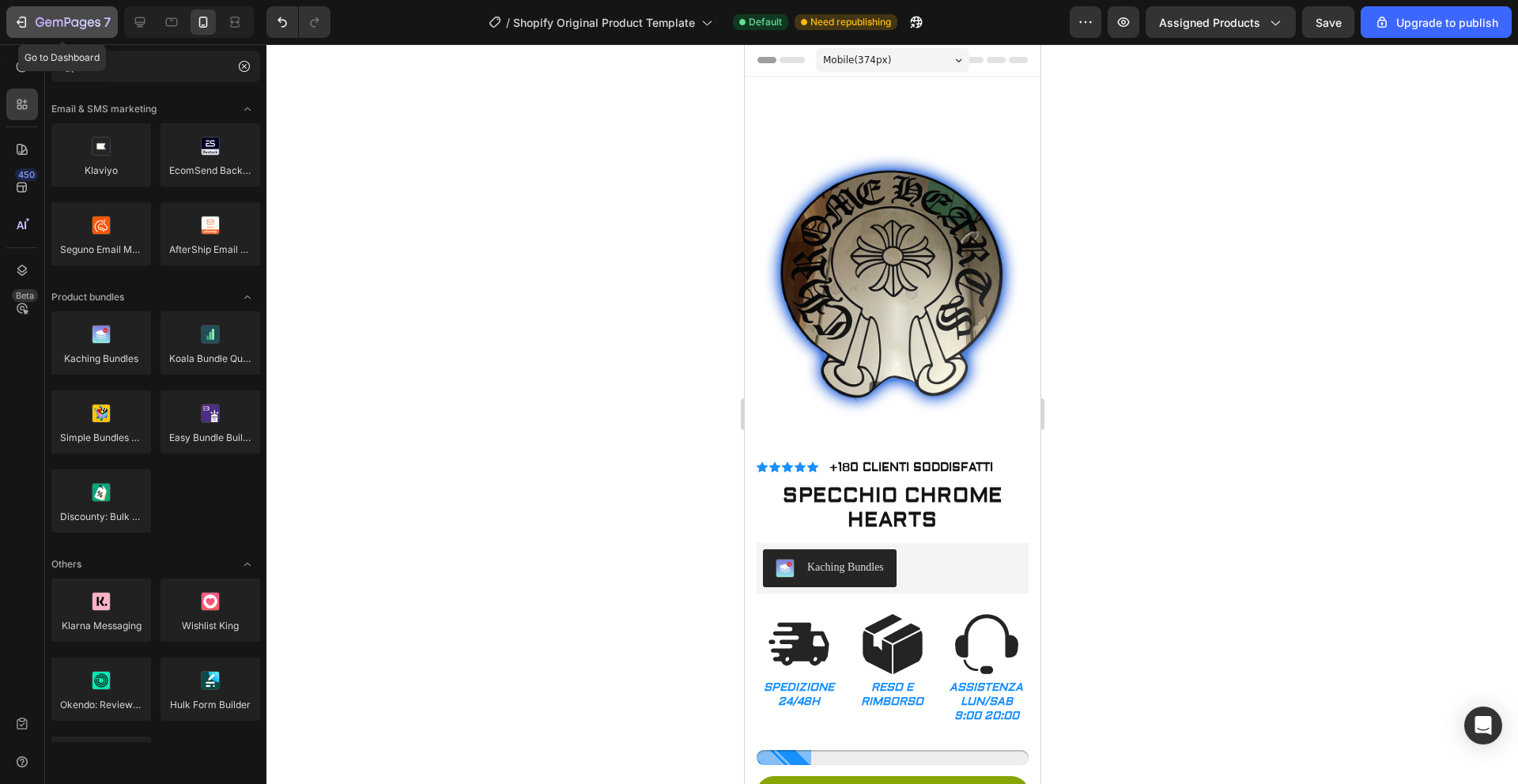
click at [31, 21] on div "7" at bounding box center [62, 22] width 98 height 19
